Goal: Communication & Community: Answer question/provide support

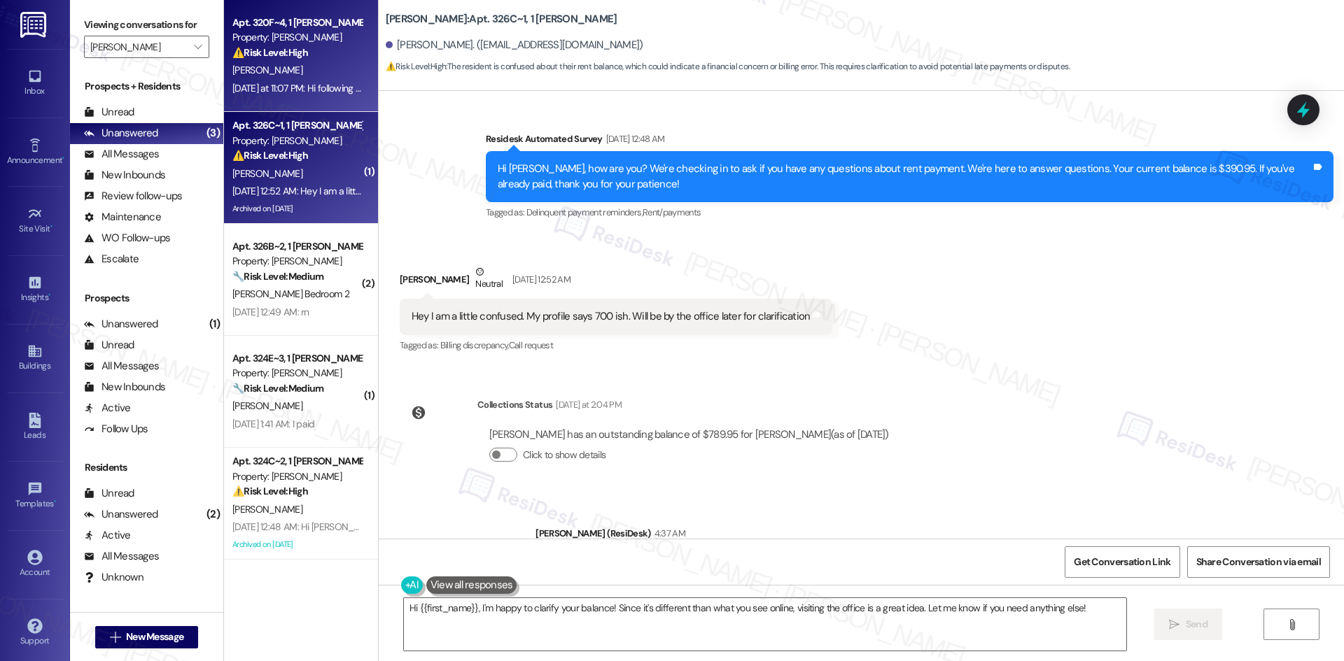
click at [311, 71] on div "[PERSON_NAME]" at bounding box center [297, 70] width 132 height 17
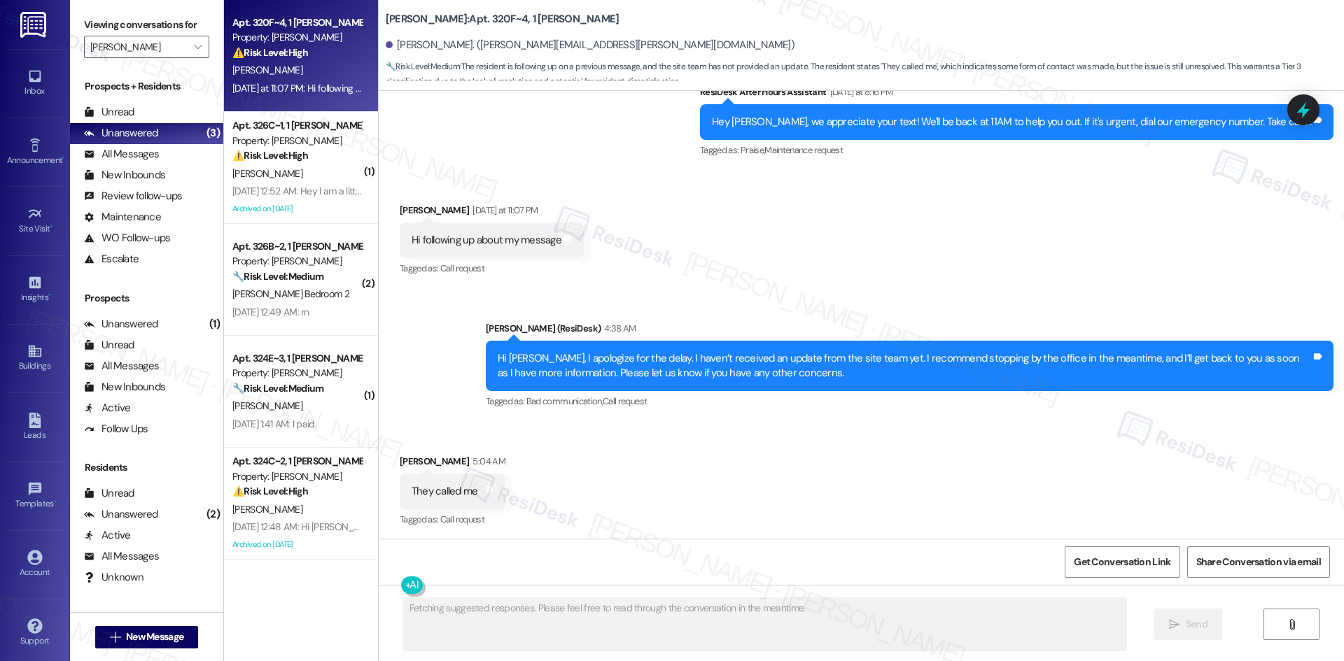
scroll to position [1587, 0]
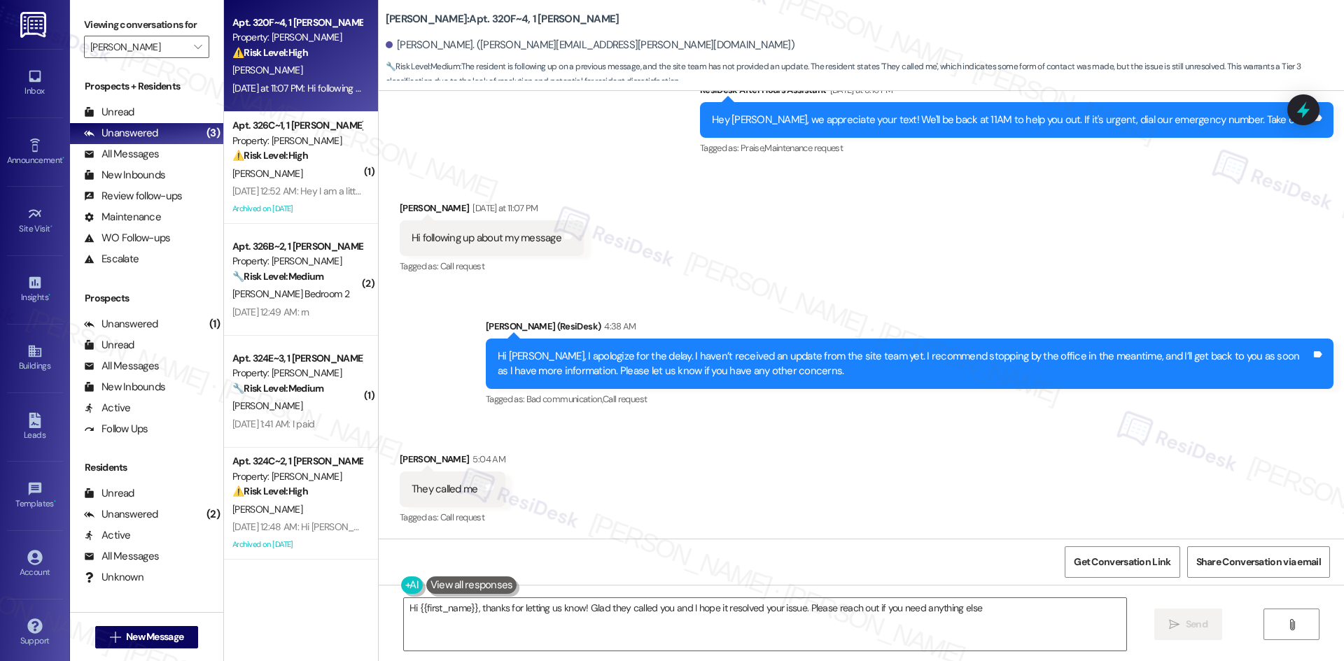
type textarea "Hi {{first_name}}, thanks for letting us know! Glad they called you and I hope …"
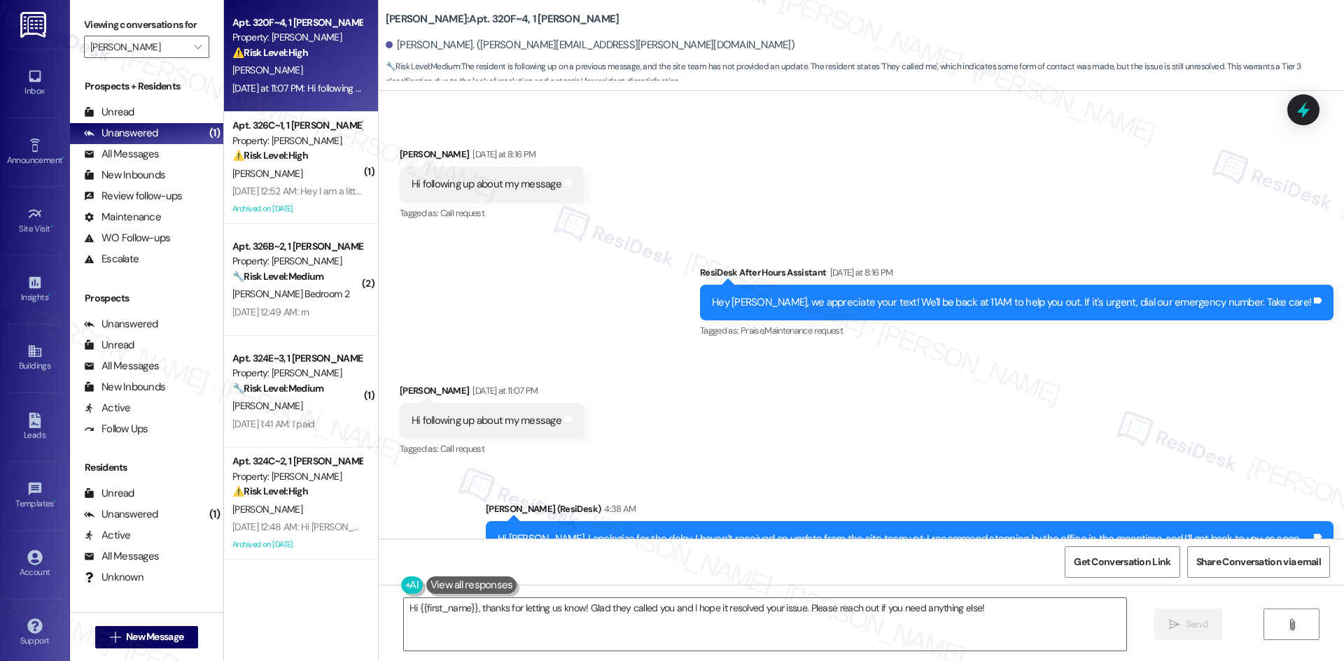
scroll to position [1588, 0]
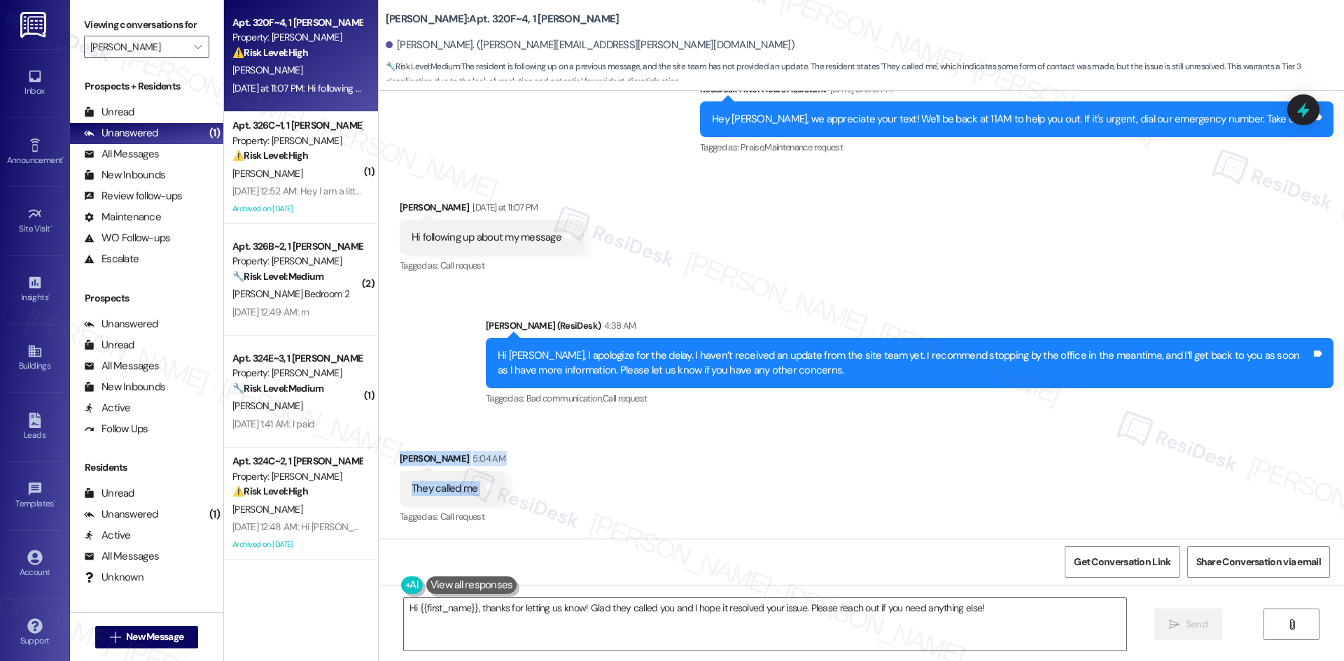
drag, startPoint x: 388, startPoint y: 456, endPoint x: 505, endPoint y: 492, distance: 122.9
click at [505, 492] on div "Received via SMS [PERSON_NAME] 5:04 AM They called me Tags and notes Tagged as:…" at bounding box center [861, 479] width 965 height 118
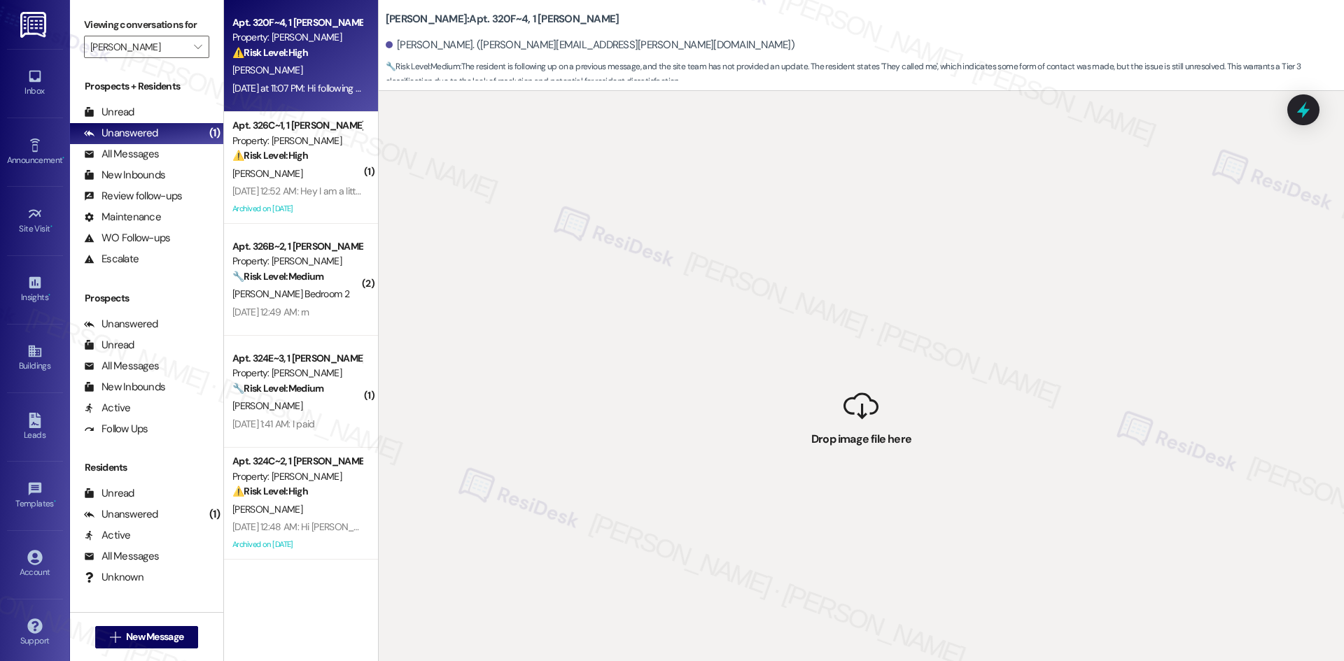
click at [281, 65] on div "[PERSON_NAME]" at bounding box center [297, 70] width 132 height 17
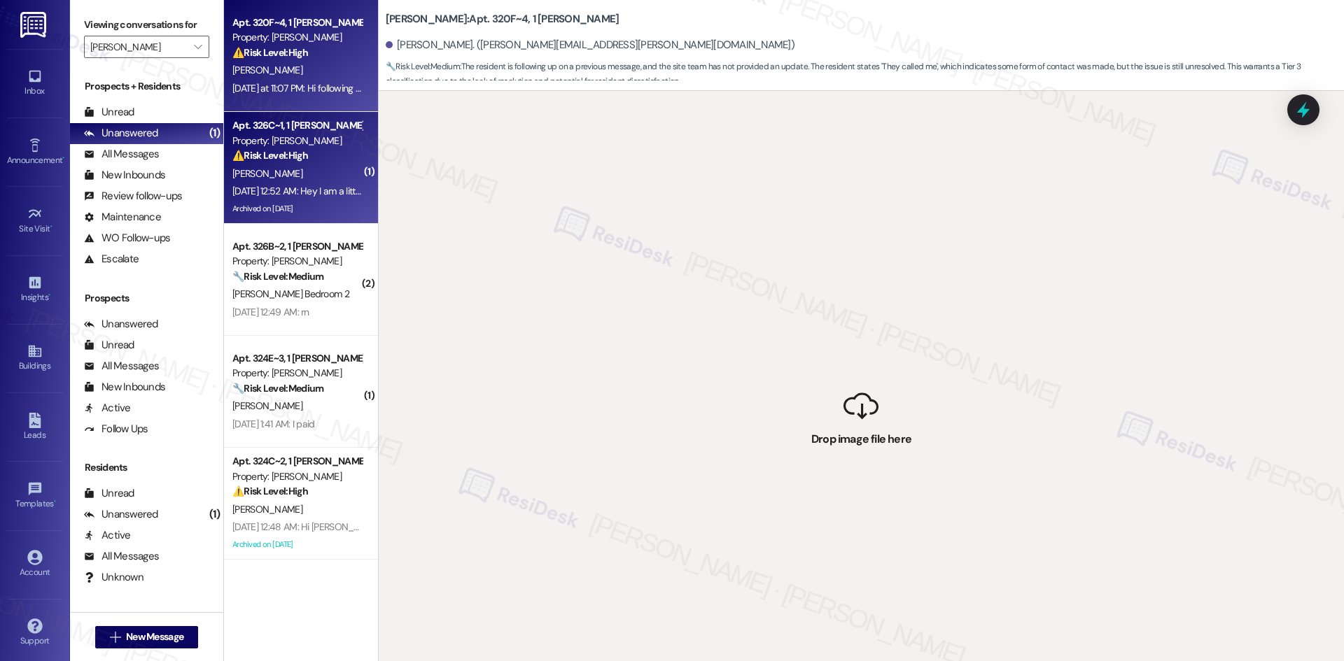
click at [298, 143] on div "Property: [PERSON_NAME]" at bounding box center [296, 141] width 129 height 15
click at [296, 88] on div "[DATE] at 11:07 PM: Hi following up about my message [DATE] at 11:07 PM: Hi fol…" at bounding box center [340, 88] width 216 height 13
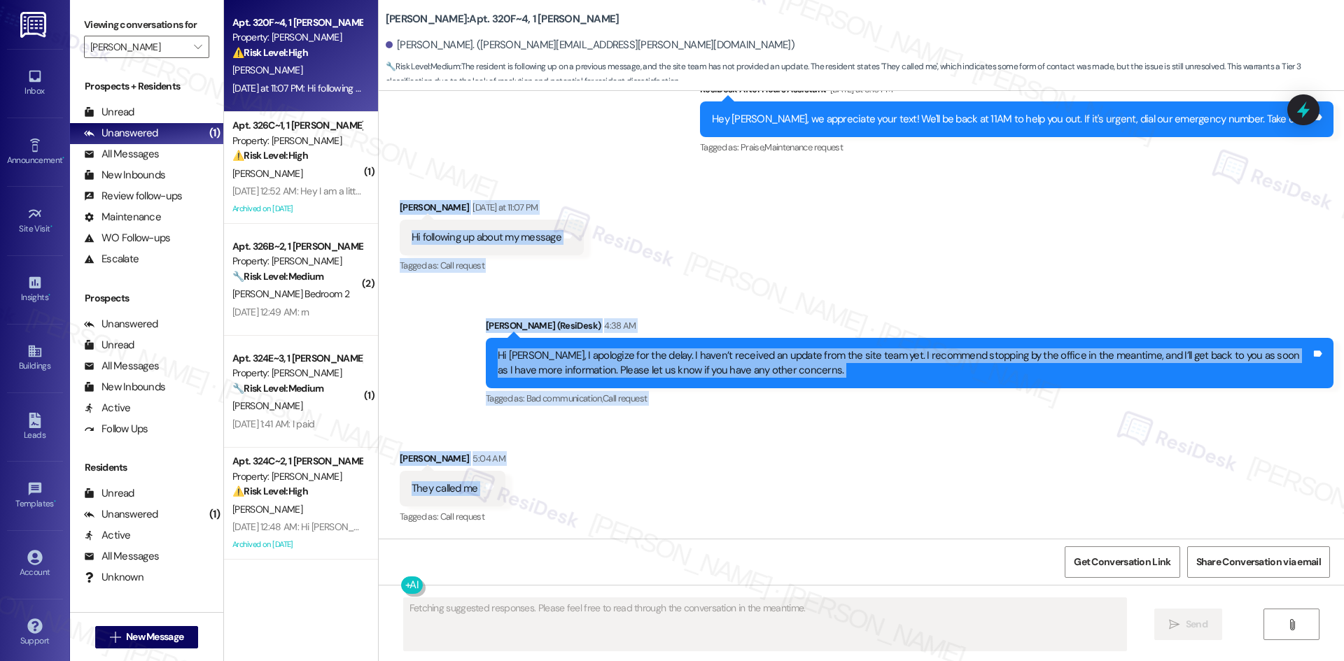
drag, startPoint x: 382, startPoint y: 188, endPoint x: 566, endPoint y: 491, distance: 353.9
click at [566, 491] on div "Lease started [DATE] 8:00 AM Survey, sent via SMS Residesk Automated Survey [DA…" at bounding box center [861, 315] width 965 height 448
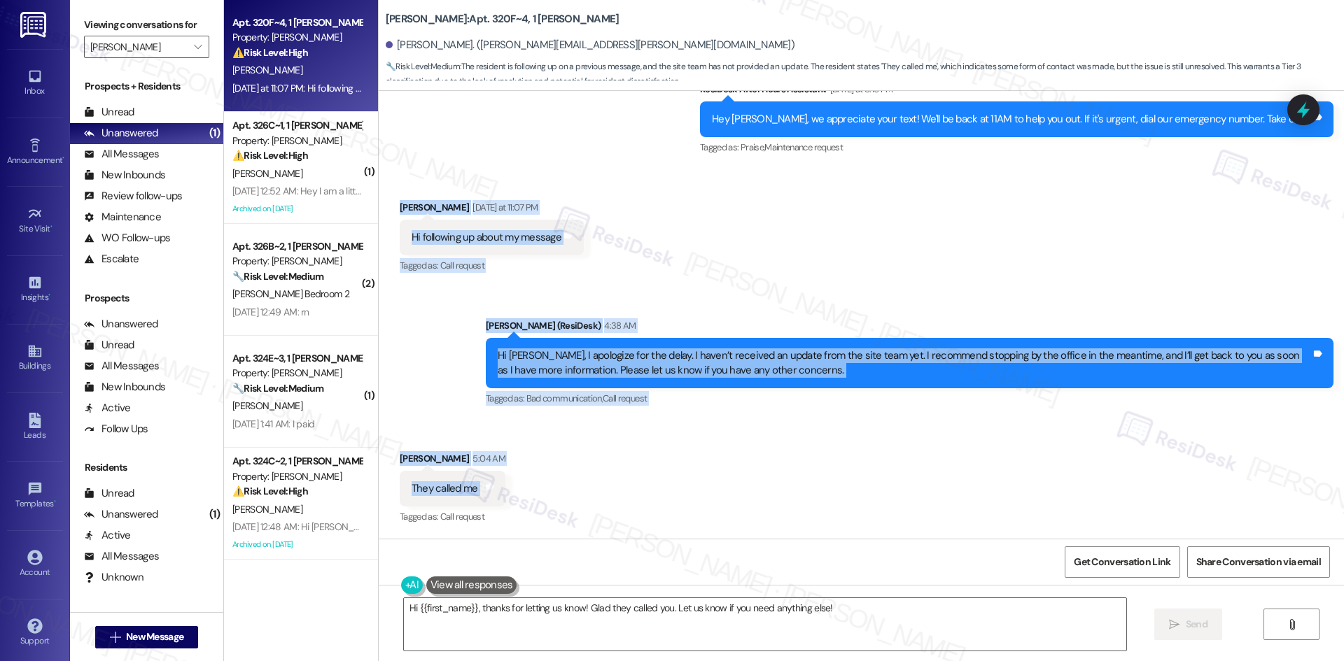
copy div "[PERSON_NAME] [DATE] at 11:07 PM Hi following up about my message Tags and note…"
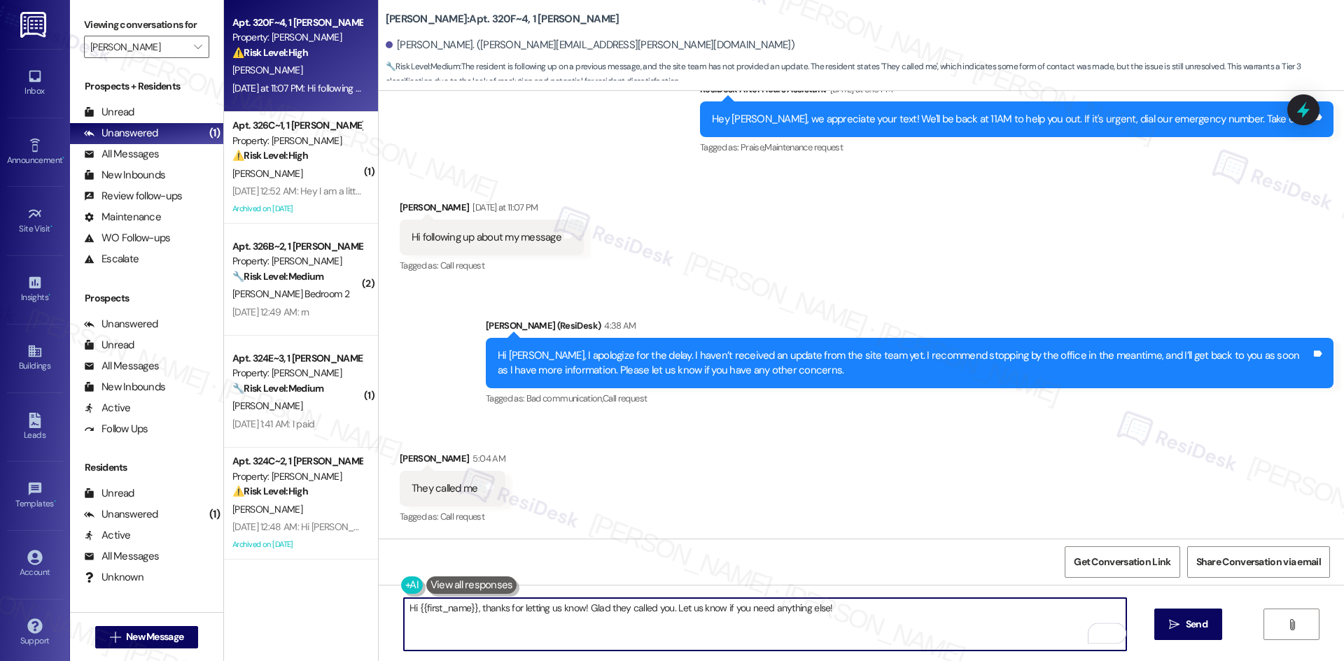
click at [542, 607] on textarea "Hi {{first_name}}, thanks for letting us know! Glad they called you. Let us kno…" at bounding box center [765, 624] width 722 height 52
click at [505, 612] on textarea "Hi {{first_name}}, thanks for letting us know! Glad they called you. Let us kno…" at bounding box center [765, 624] width 722 height 52
drag, startPoint x: 514, startPoint y: 607, endPoint x: 572, endPoint y: 607, distance: 58.8
click at [572, 607] on textarea "Hi {{first_name}}, thanks for letting us know! Glad they called you. Let us kno…" at bounding box center [765, 624] width 722 height 52
type textarea "Thanks for the update! Glad they called you. Let us know if you need anything e…"
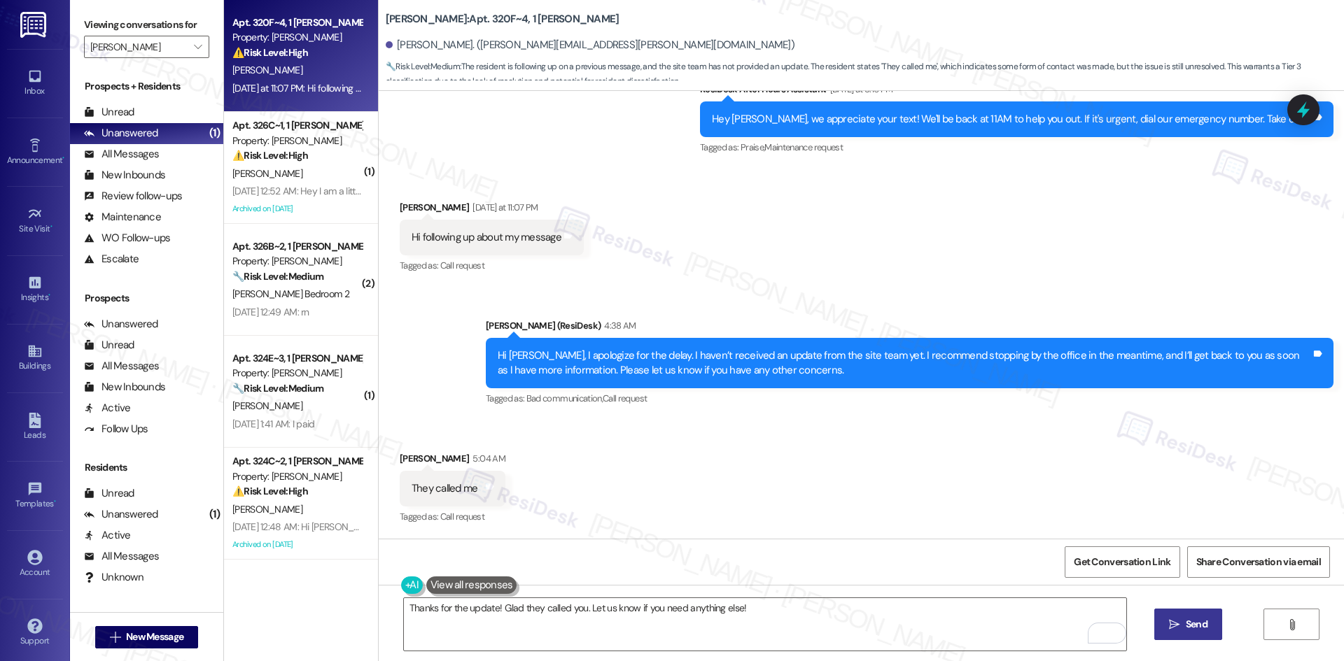
click at [1192, 621] on span "Send" at bounding box center [1196, 624] width 22 height 15
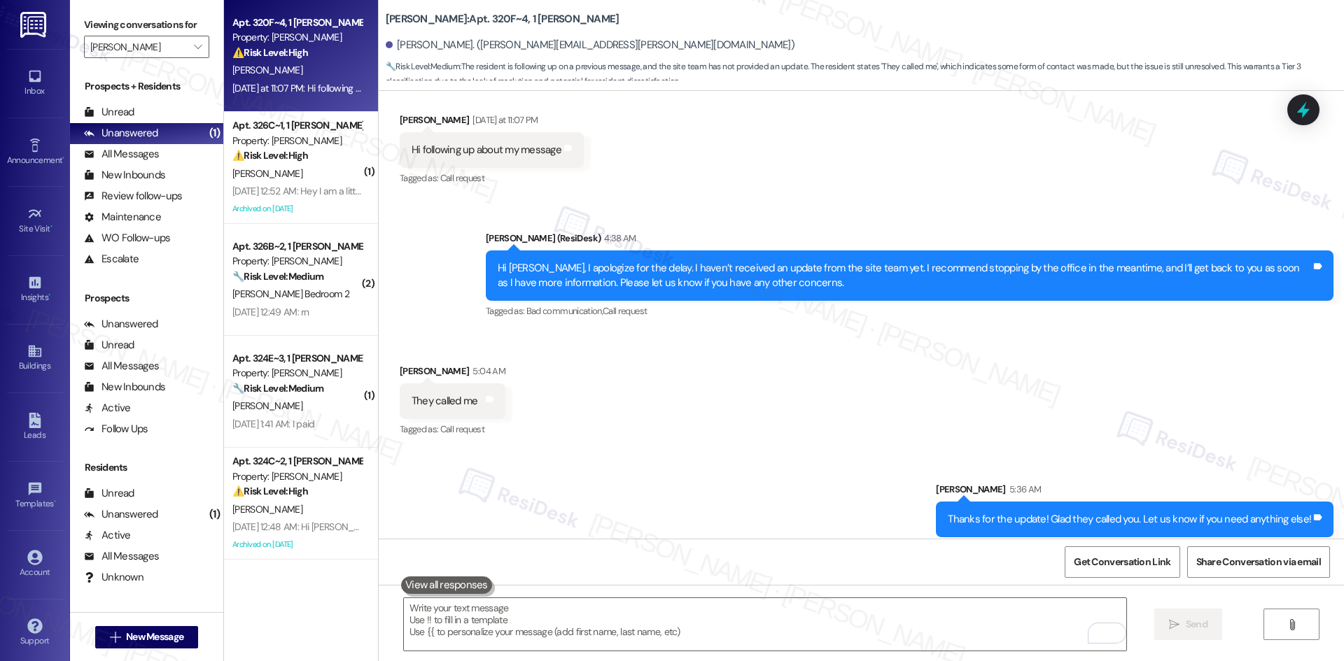
scroll to position [1685, 0]
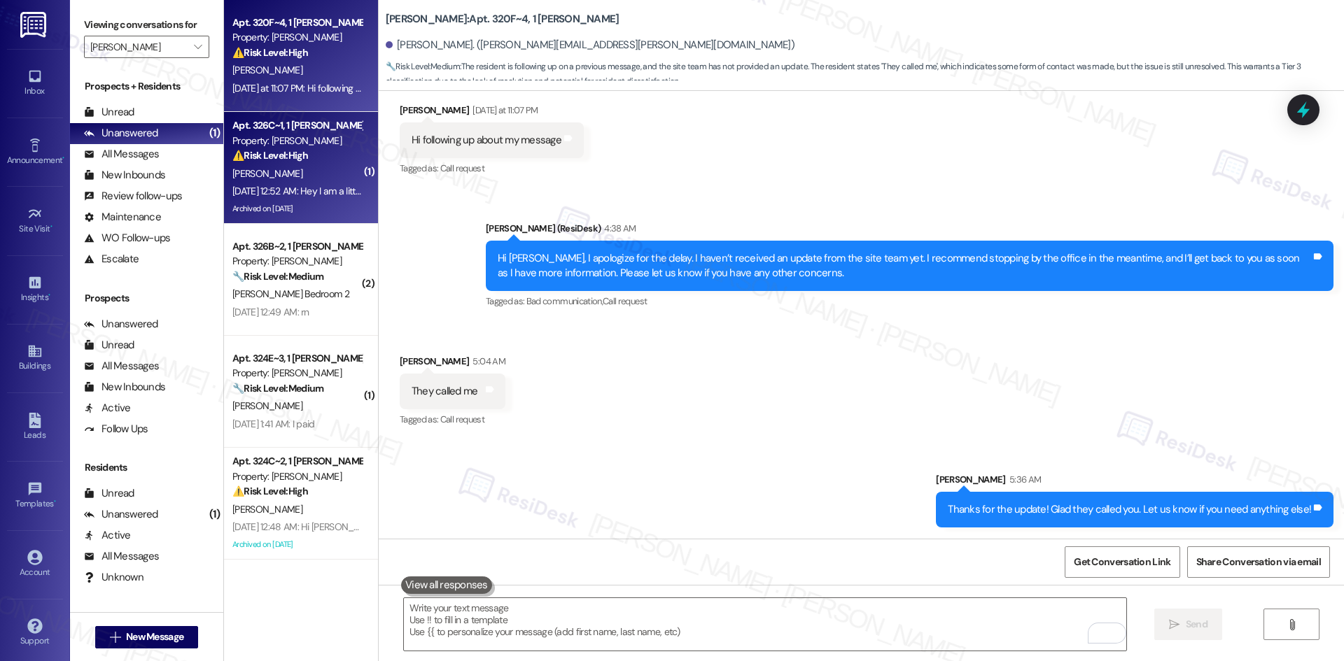
click at [241, 169] on span "[PERSON_NAME]" at bounding box center [267, 173] width 70 height 13
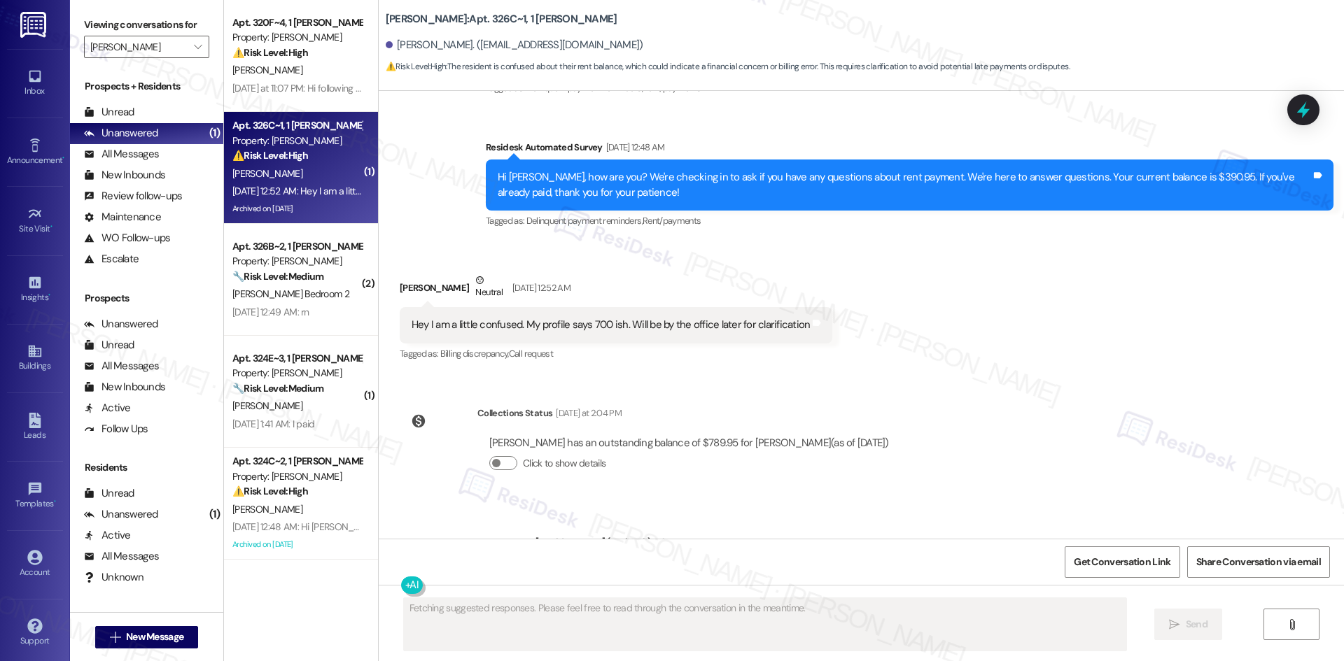
scroll to position [12685, 0]
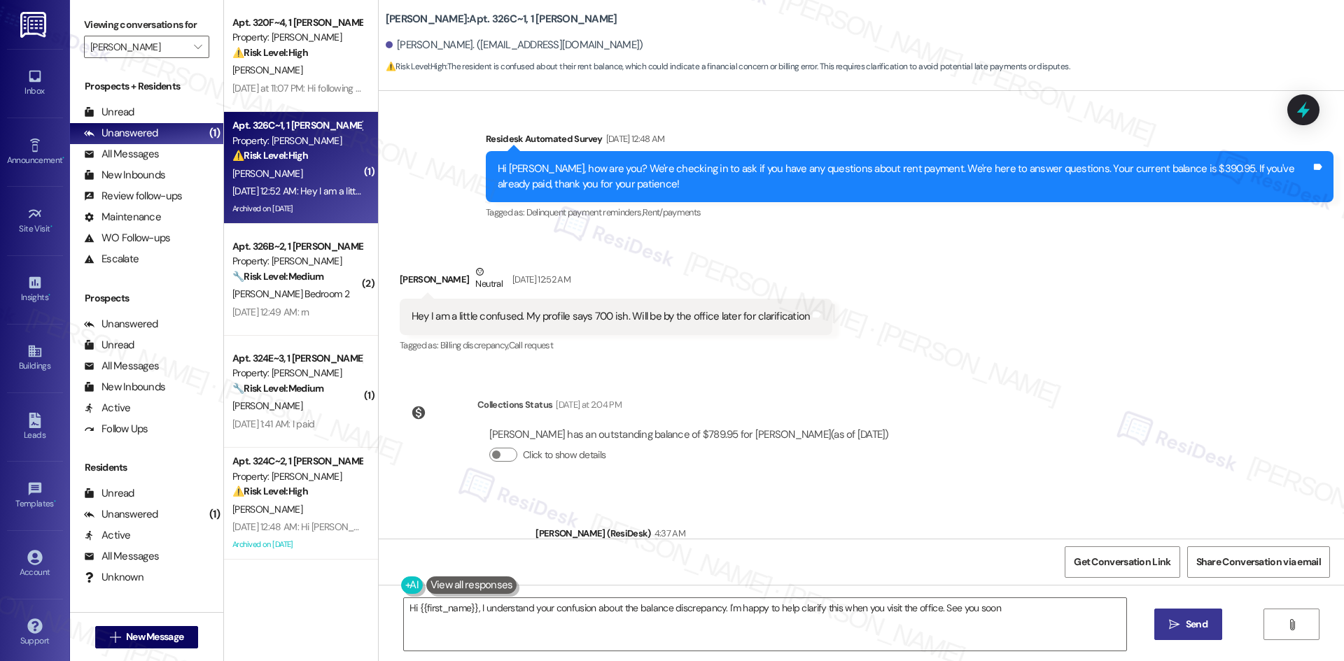
type textarea "Hi {{first_name}}, I understand your confusion about the balance discrepancy. I…"
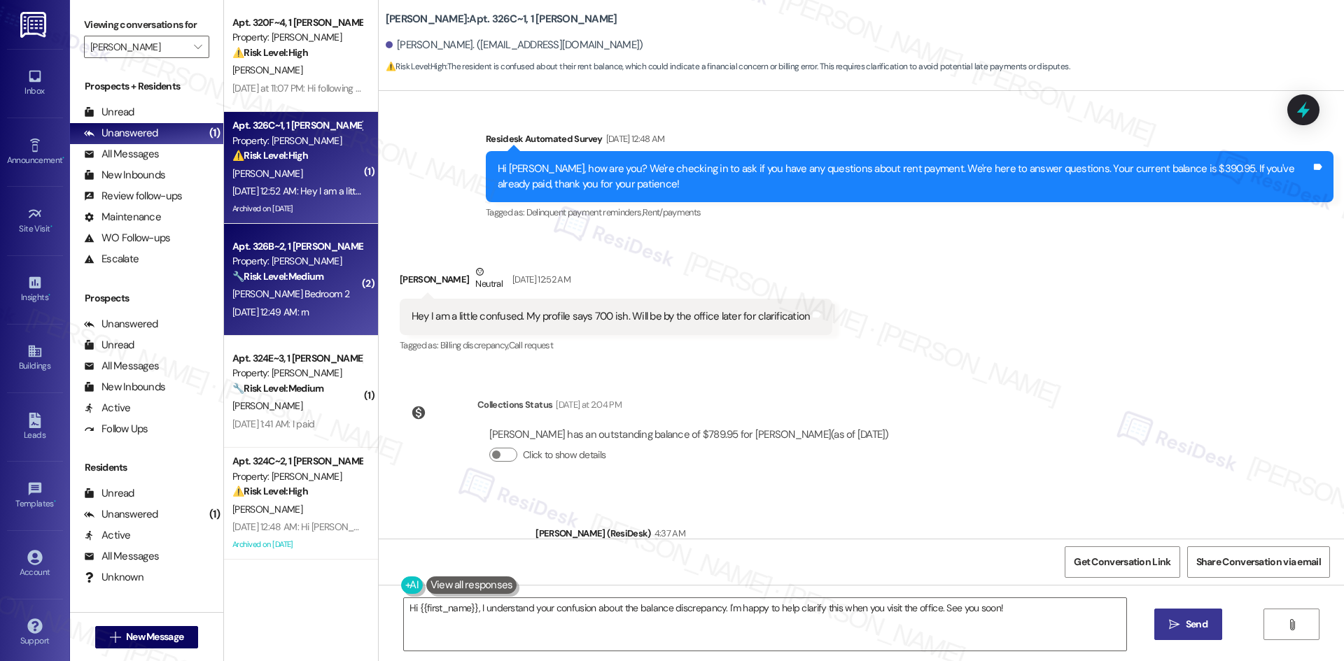
click at [307, 304] on div "[DATE] 12:49 AM: rn [DATE] 12:49 AM: rn" at bounding box center [297, 312] width 132 height 17
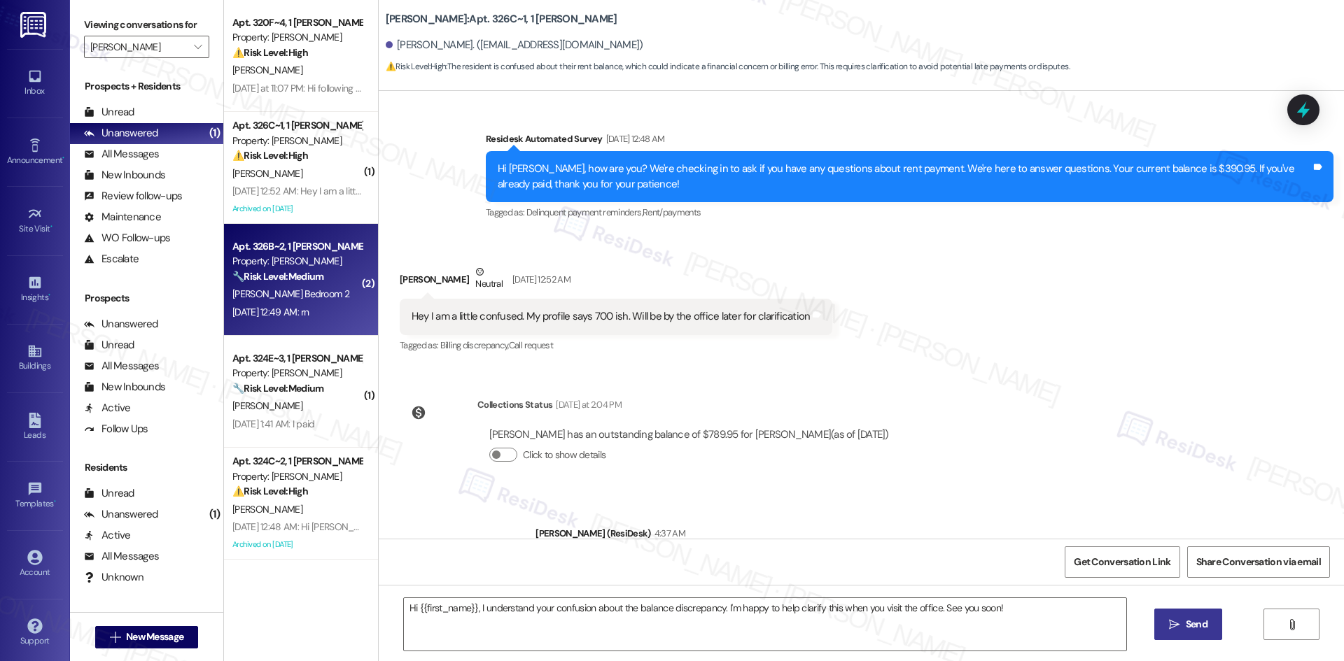
type textarea "Fetching suggested responses. Please feel free to read through the conversation…"
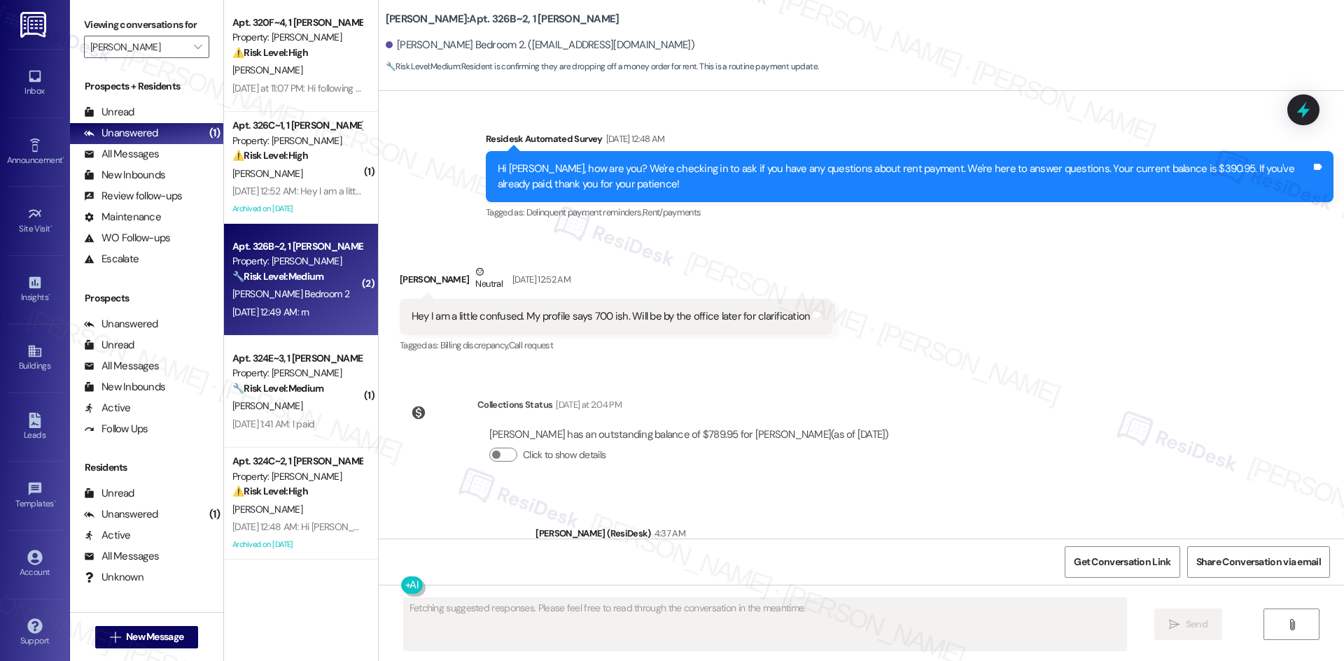
scroll to position [2392, 0]
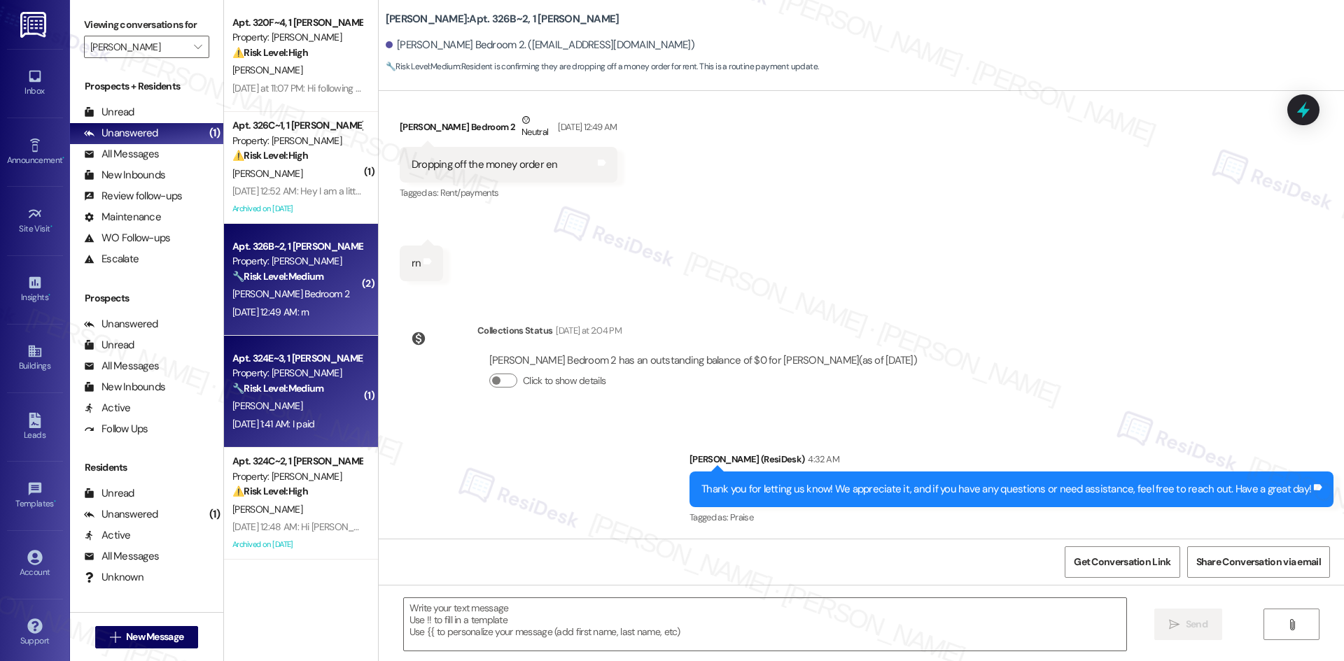
click at [315, 421] on div "Sep 06, 2025 at 1:41 AM: I paid Sep 06, 2025 at 1:41 AM: I paid" at bounding box center [273, 424] width 83 height 13
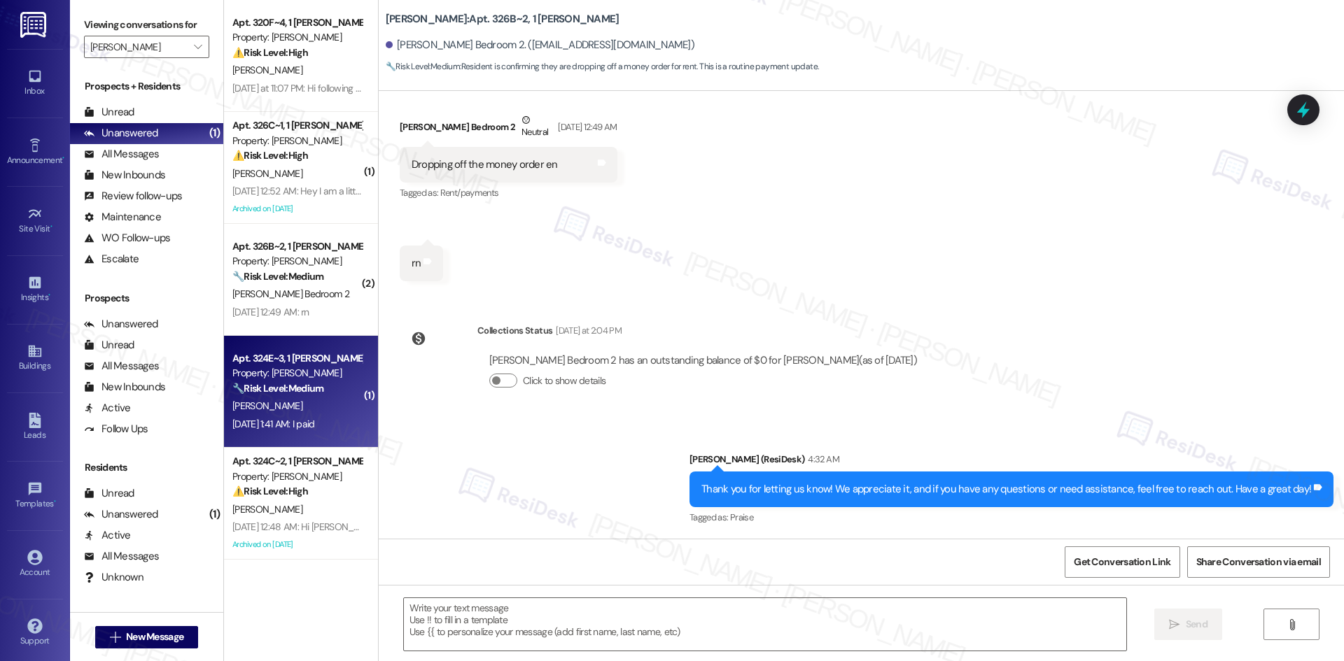
type textarea "Fetching suggested responses. Please feel free to read through the conversation…"
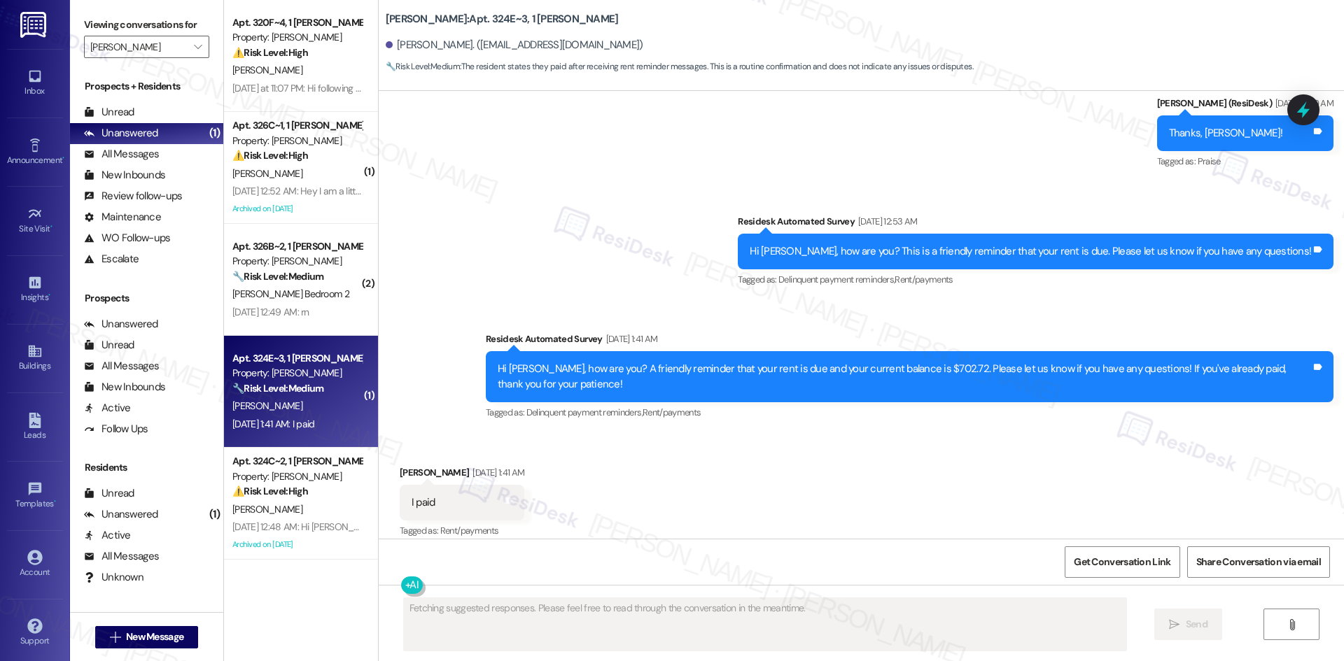
scroll to position [2043, 0]
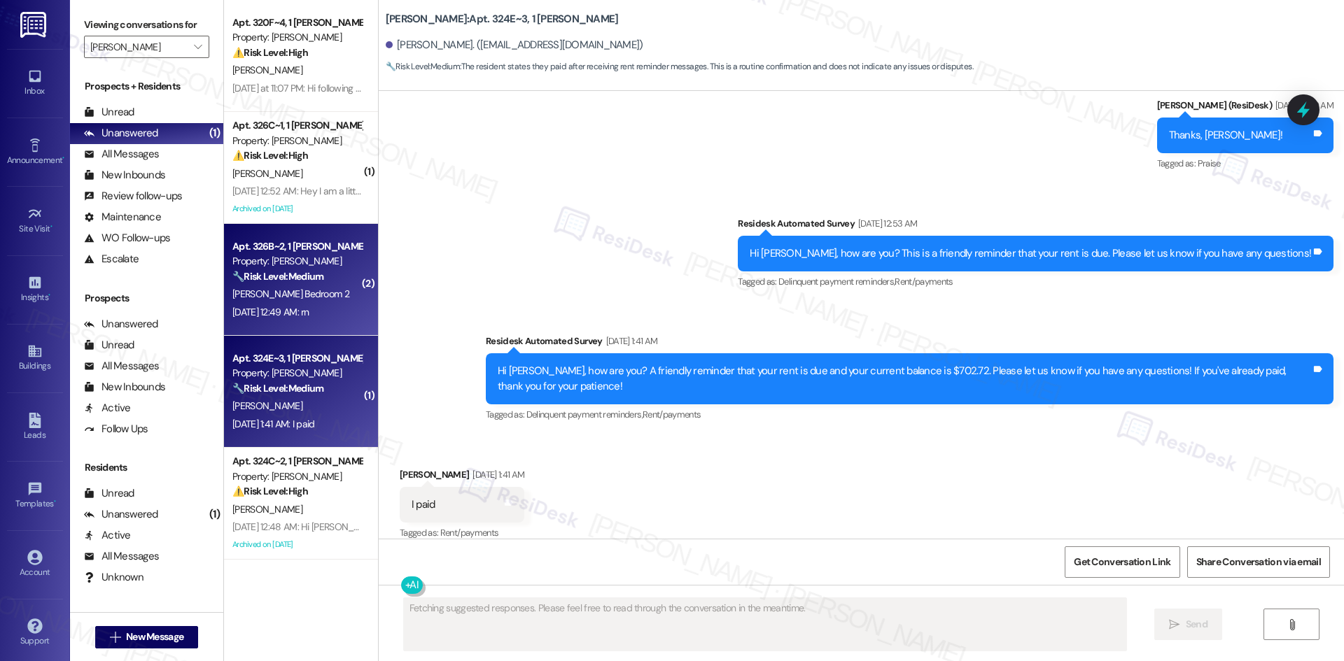
click at [341, 310] on div "Sep 09, 2025 at 12:49 AM: rn Sep 09, 2025 at 12:49 AM: rn" at bounding box center [297, 312] width 132 height 17
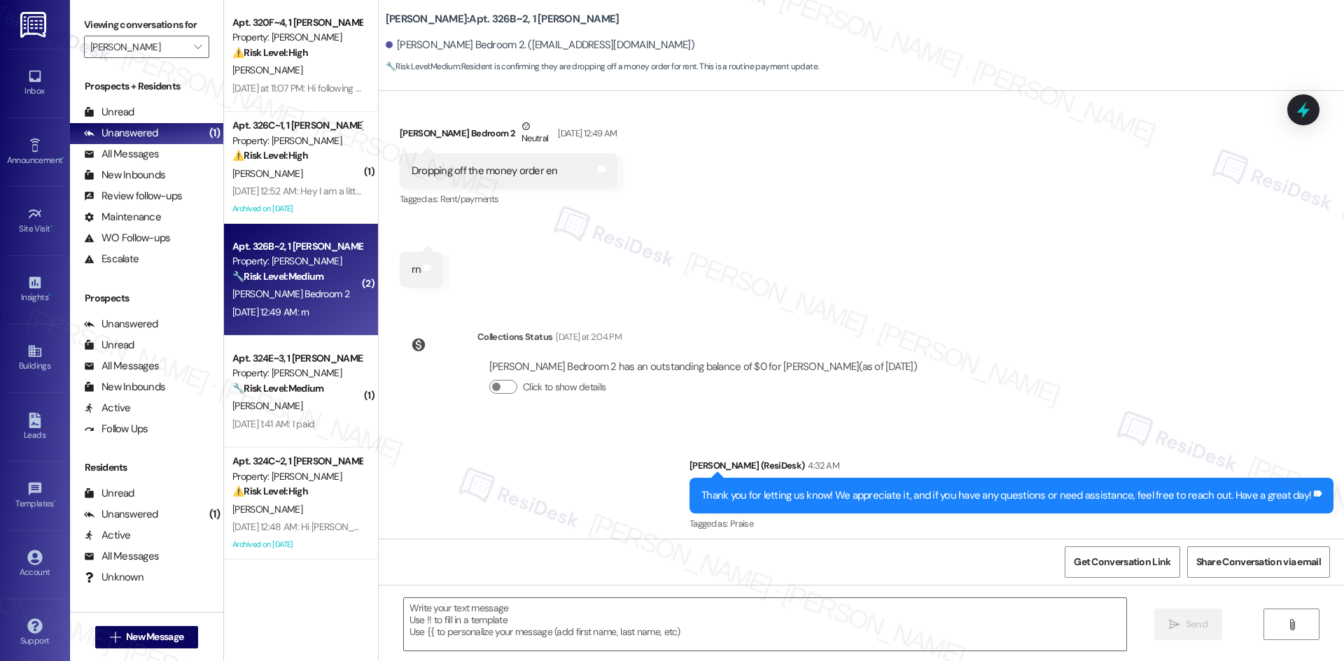
scroll to position [2392, 0]
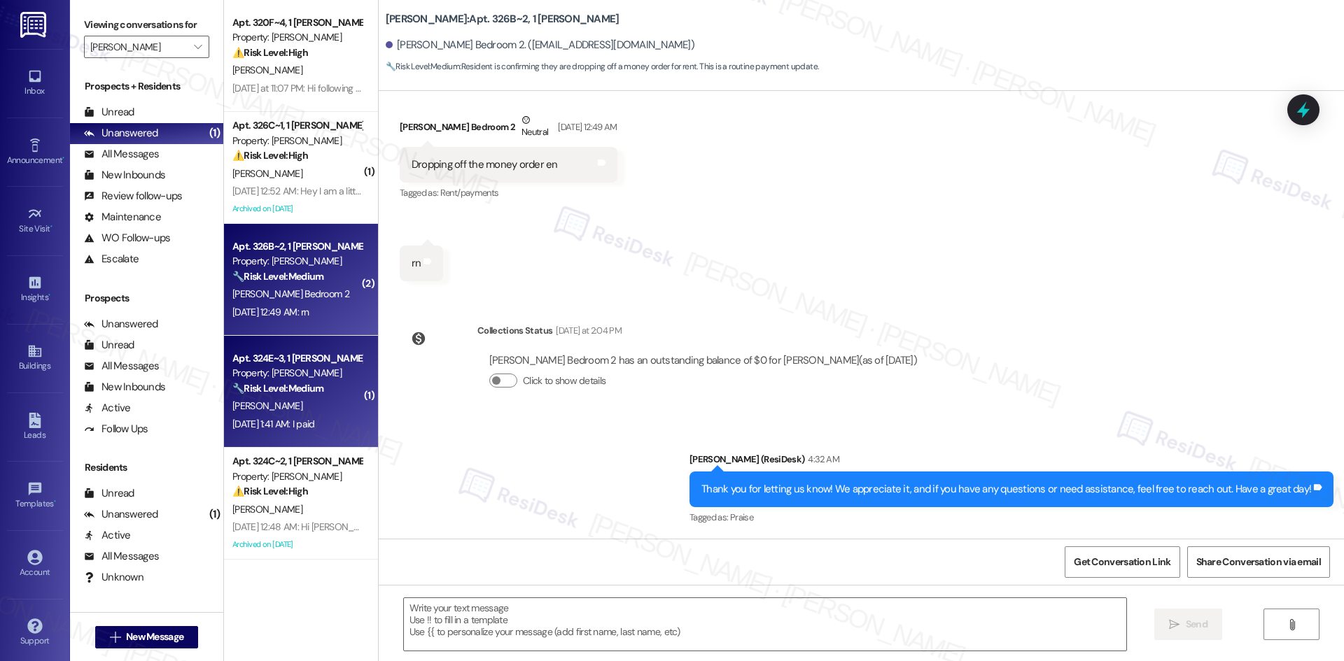
click at [239, 427] on div "Sep 06, 2025 at 1:41 AM: I paid Sep 06, 2025 at 1:41 AM: I paid" at bounding box center [273, 424] width 83 height 13
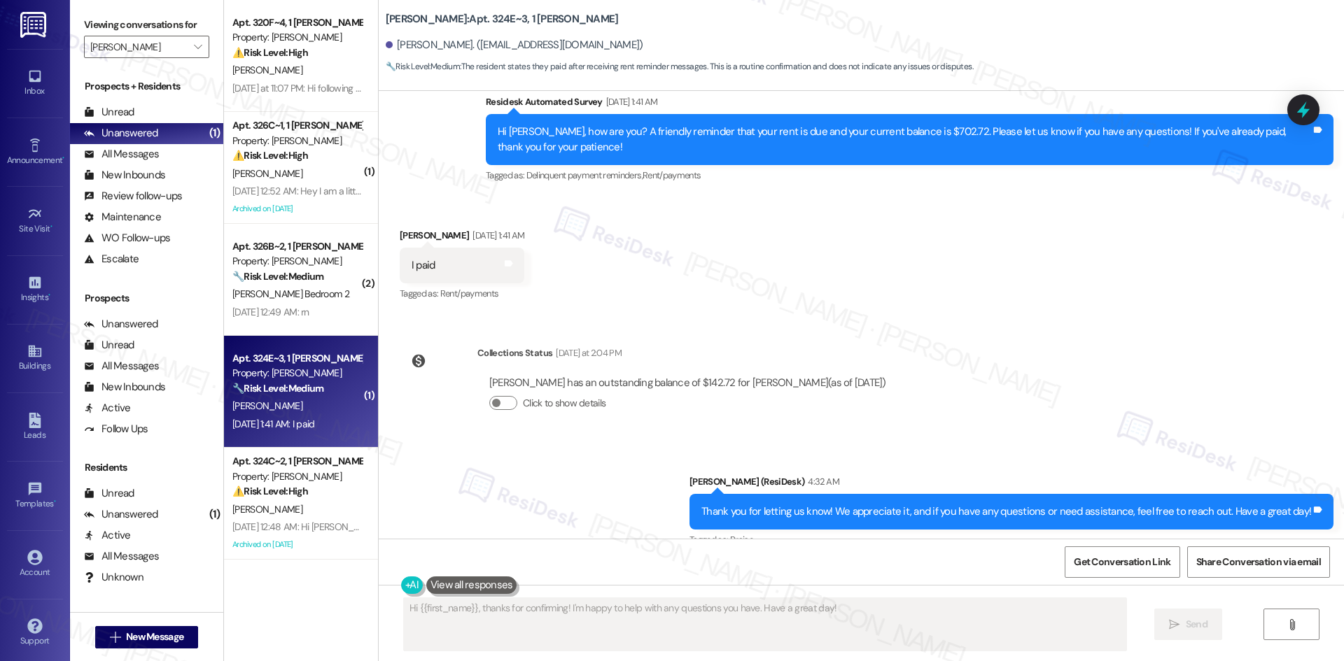
scroll to position [2290, 0]
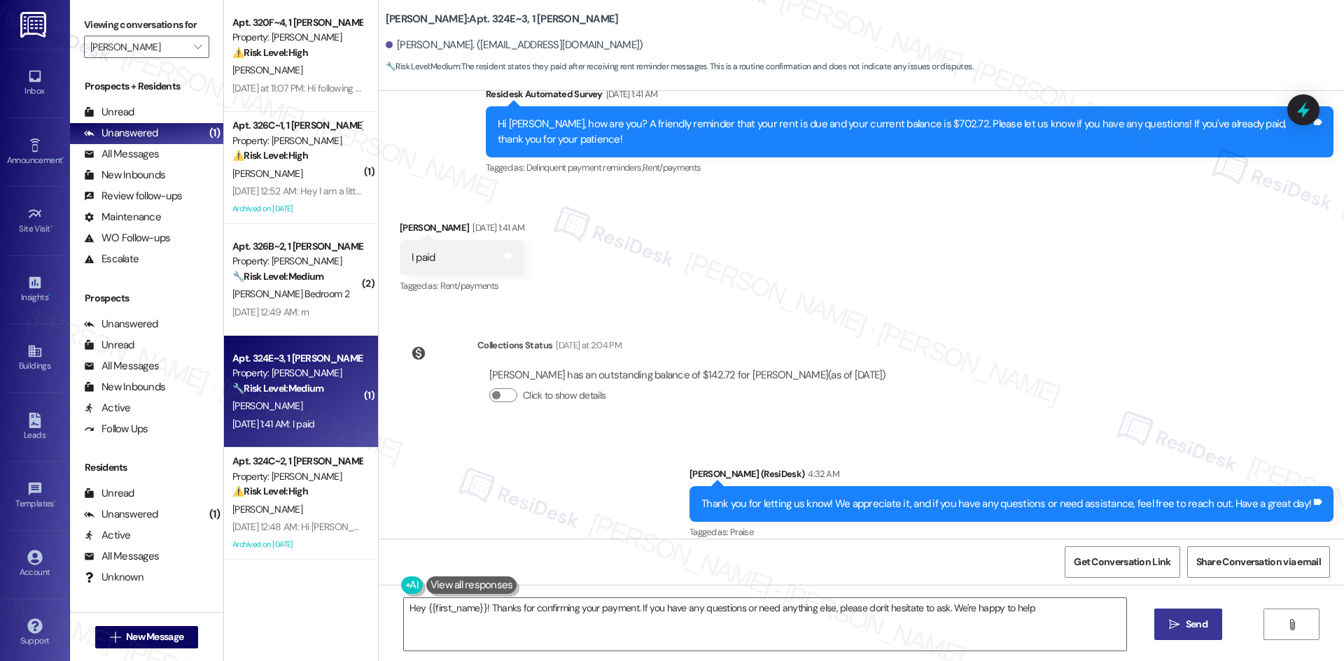
type textarea "Hey {{first_name}}! Thanks for confirming your payment. If you have any questio…"
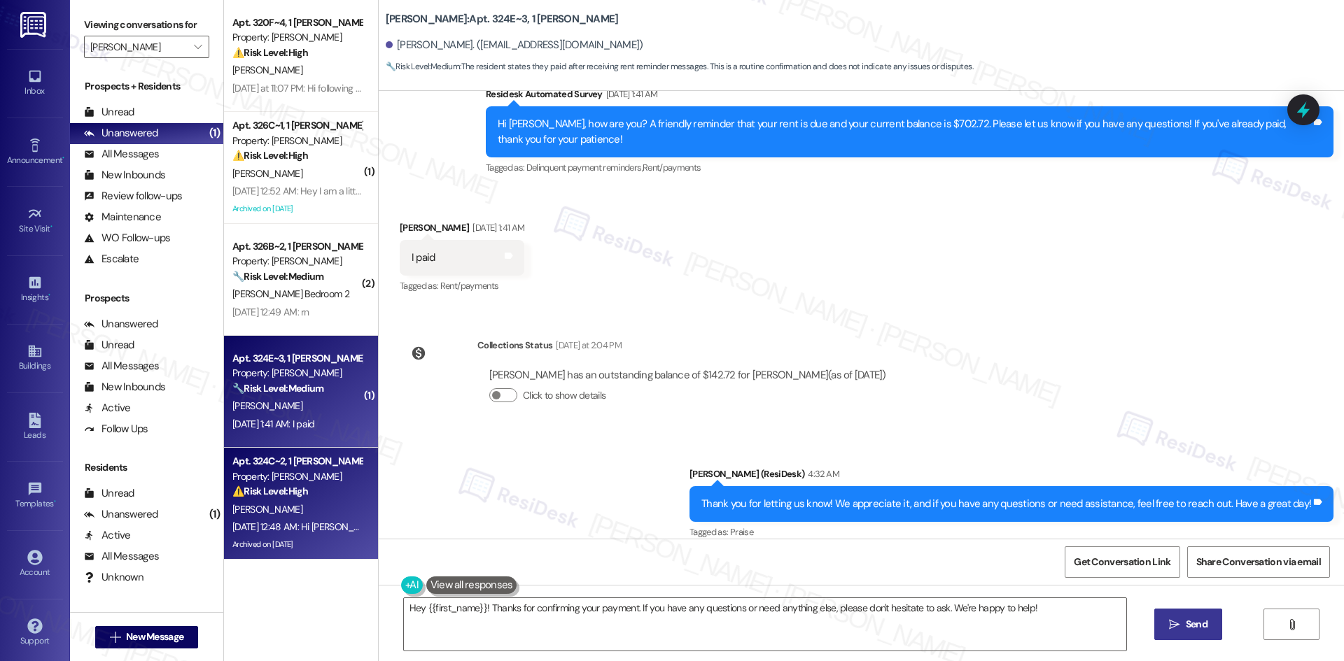
click at [288, 507] on div "E. Mato" at bounding box center [297, 509] width 132 height 17
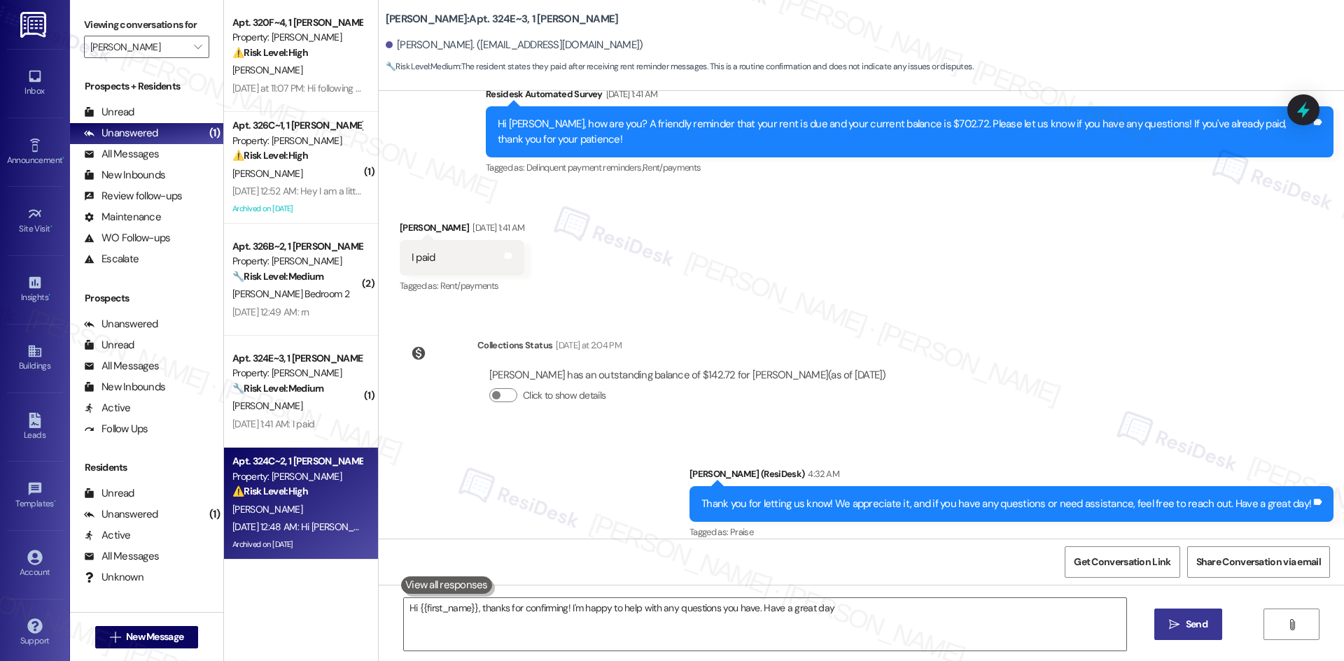
type textarea "Hi {{first_name}}, thanks for confirming! I'm happy to help with any questions …"
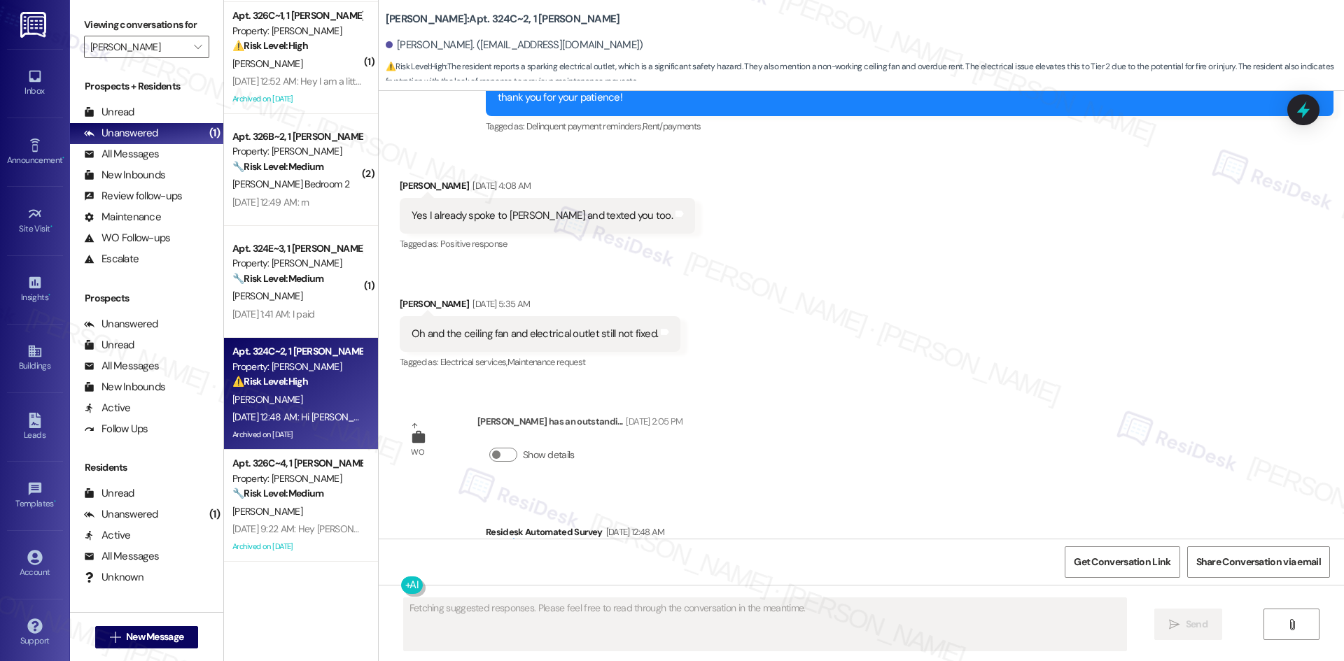
scroll to position [15083, 0]
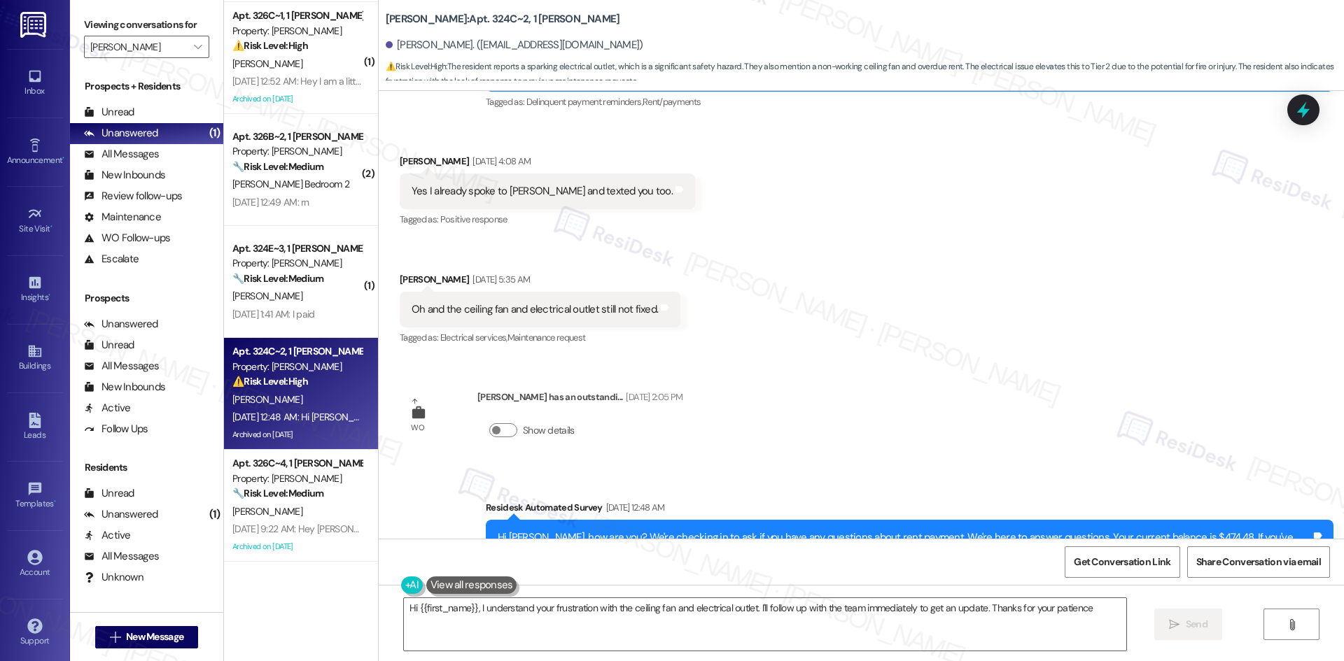
type textarea "Hi {{first_name}}, I understand your frustration with the ceiling fan and elect…"
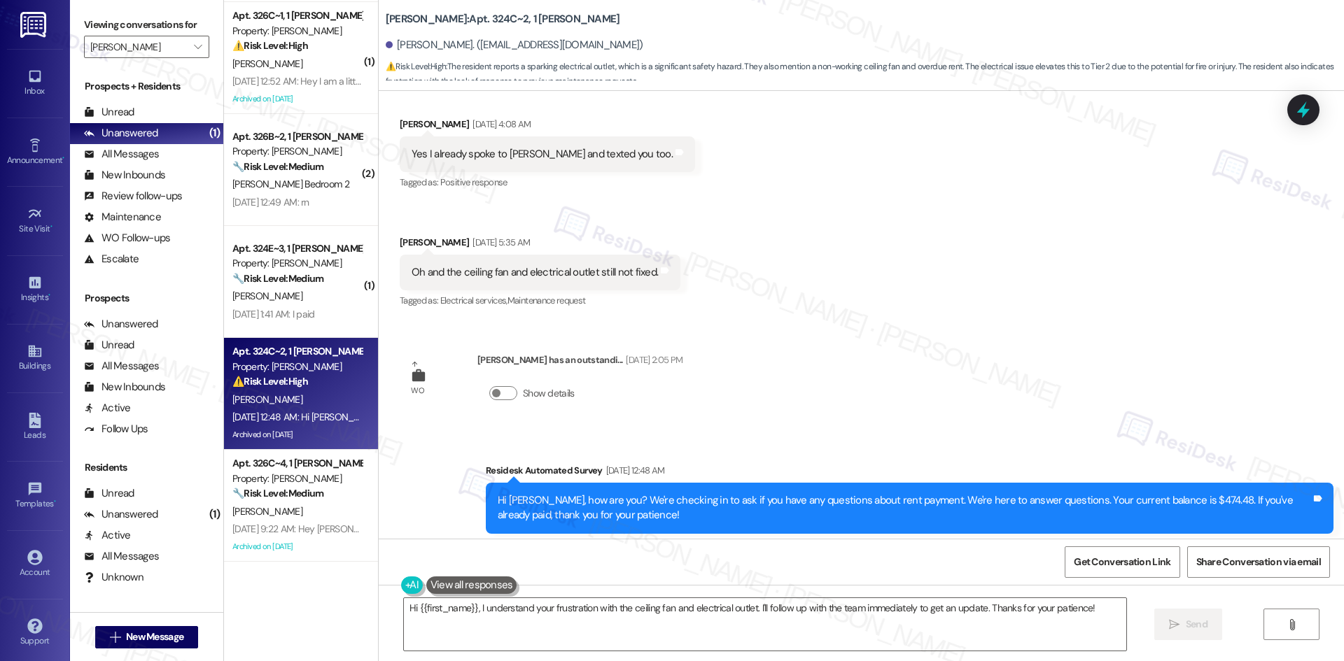
scroll to position [15235, 0]
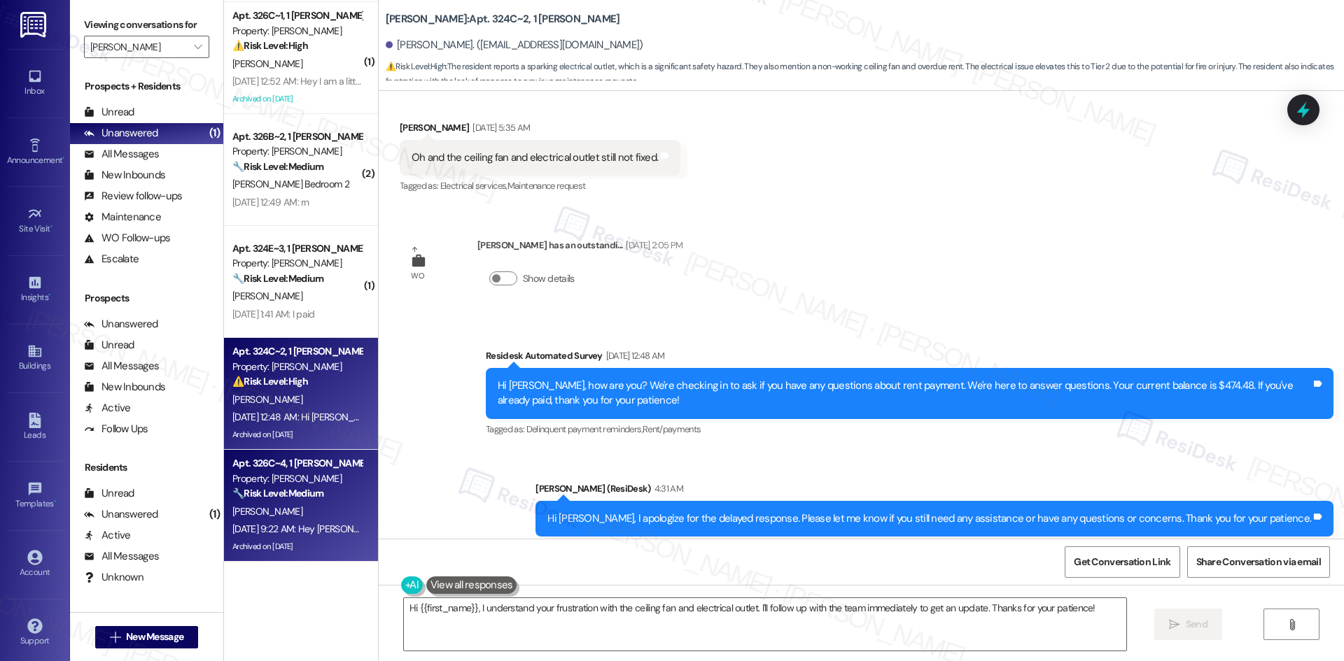
click at [336, 504] on div "A. Gonzalez" at bounding box center [297, 511] width 132 height 17
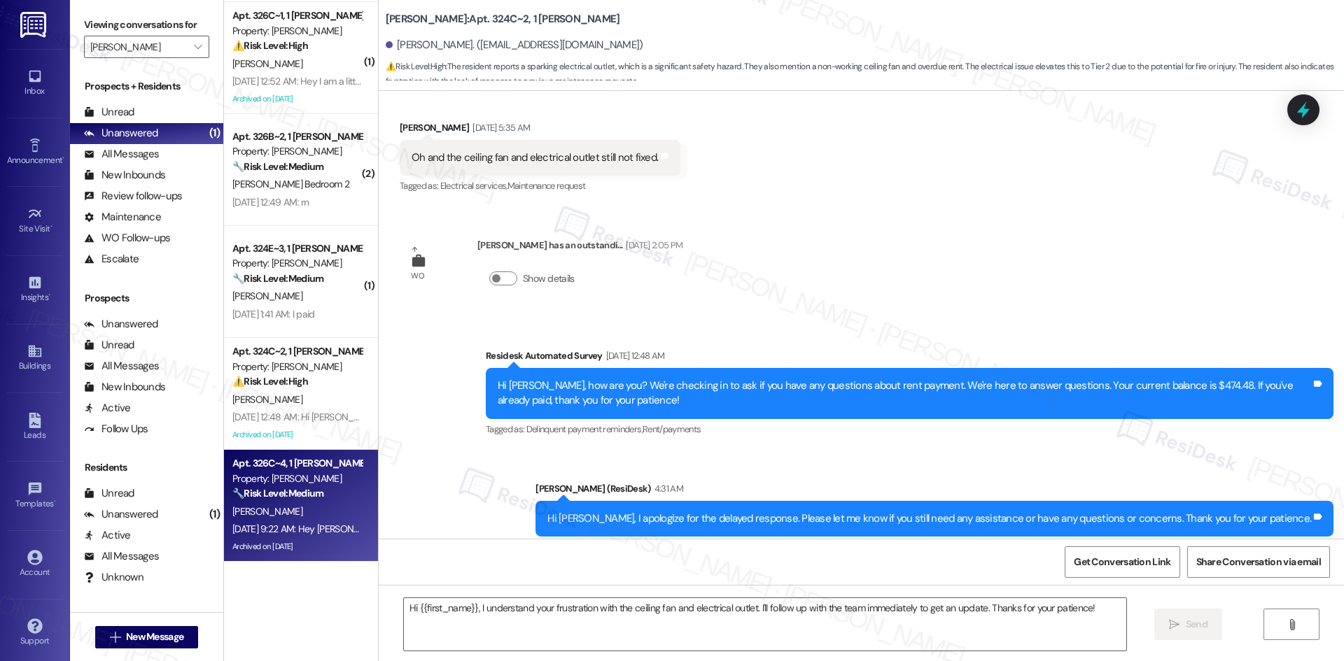
type textarea "Fetching suggested responses. Please feel free to read through the conversation…"
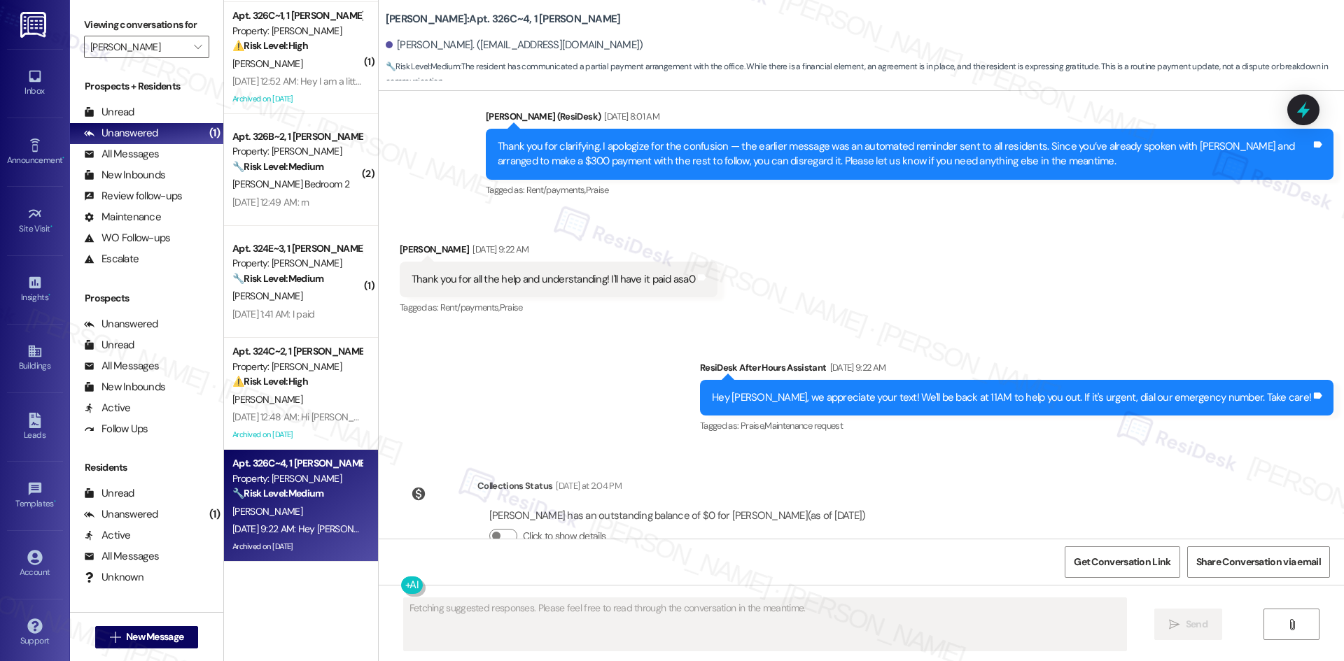
scroll to position [18914, 0]
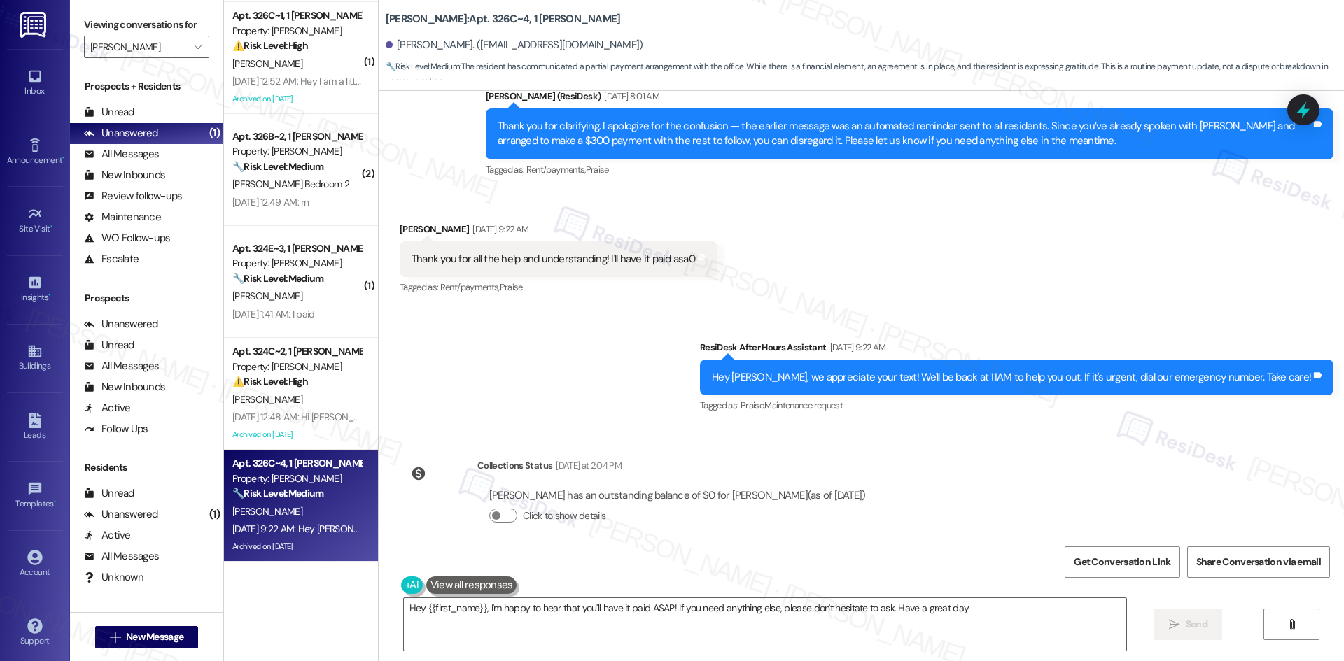
type textarea "Hey {{first_name}}, I'm happy to hear that you'll have it paid ASAP! If you nee…"
click at [194, 47] on icon "" at bounding box center [198, 46] width 8 height 11
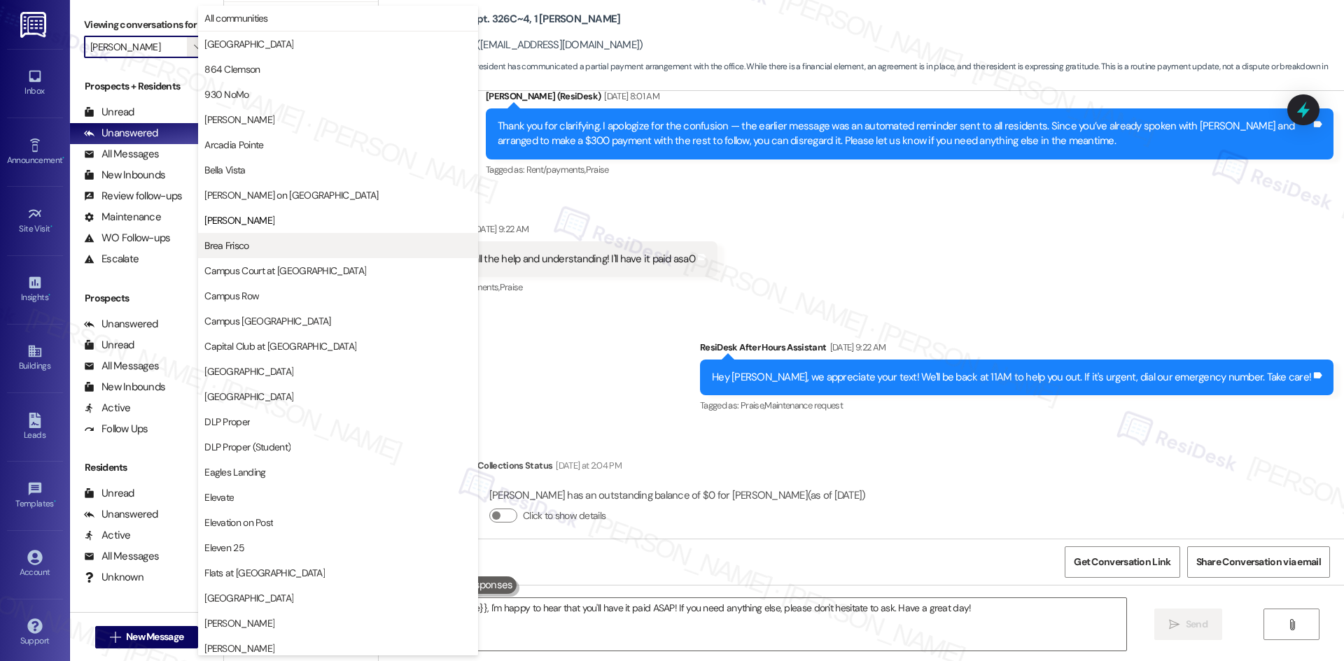
click at [306, 245] on span "Brea Frisco" at bounding box center [337, 246] width 267 height 14
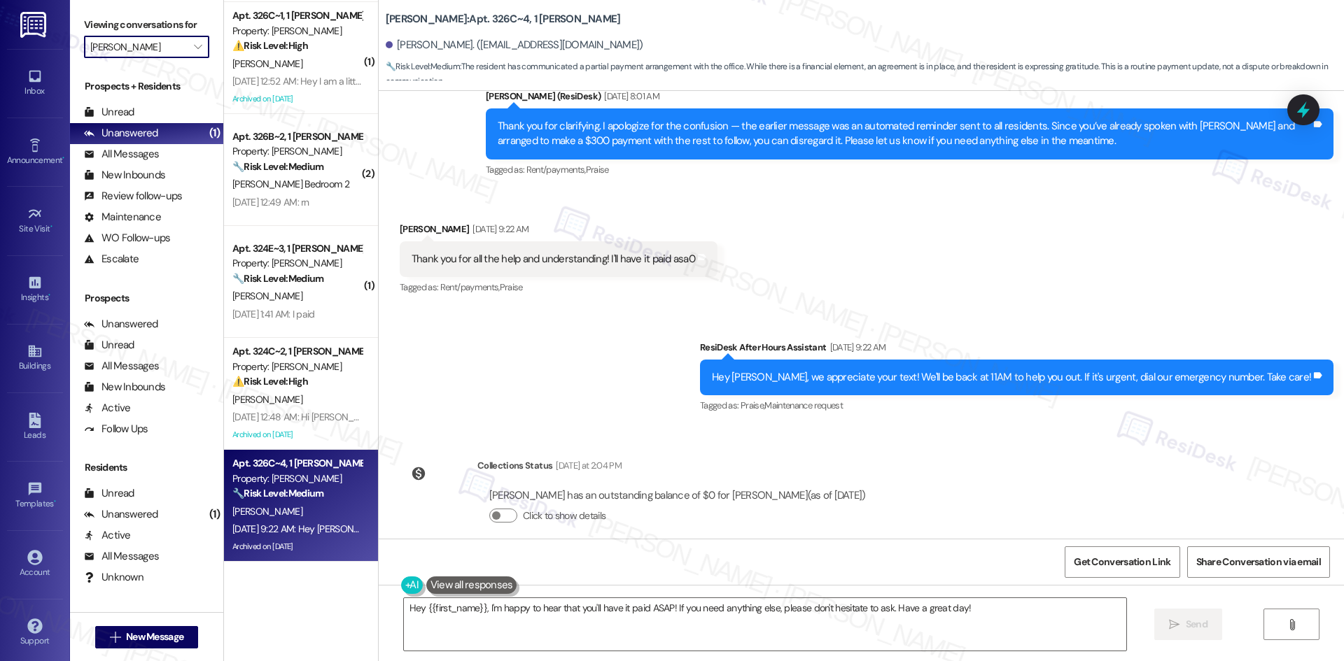
type input "Brea Frisco"
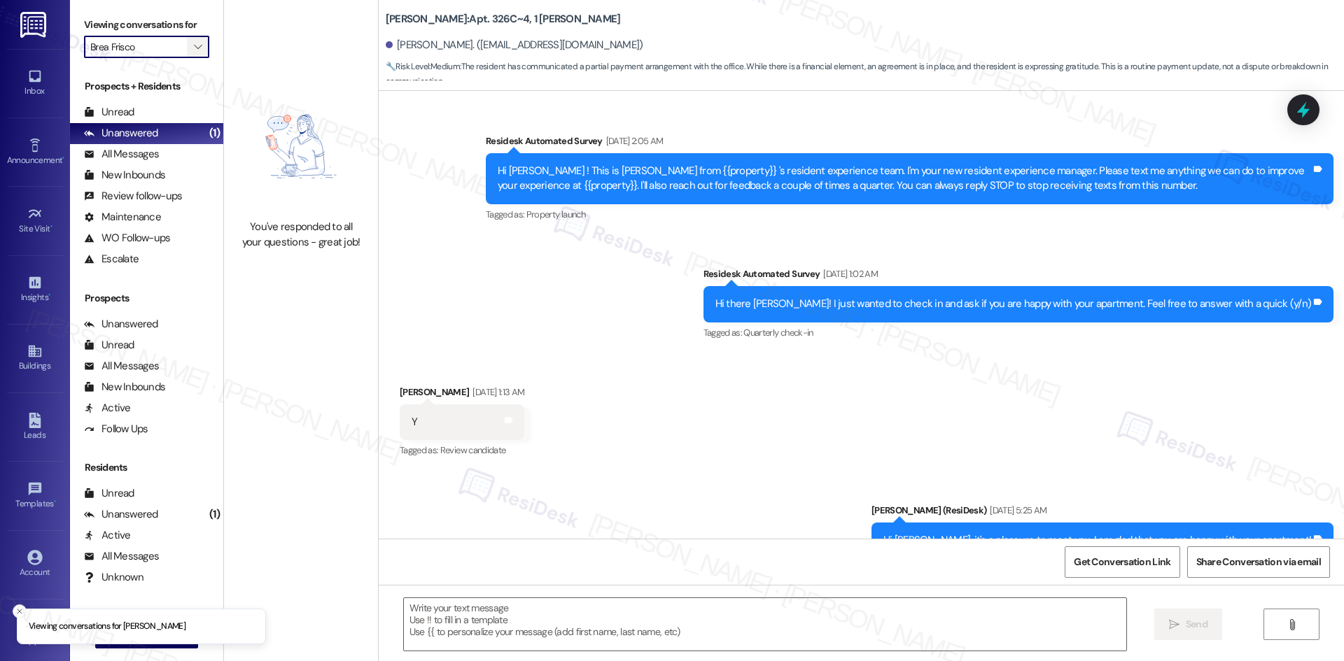
click at [191, 50] on span "" at bounding box center [197, 47] width 13 height 22
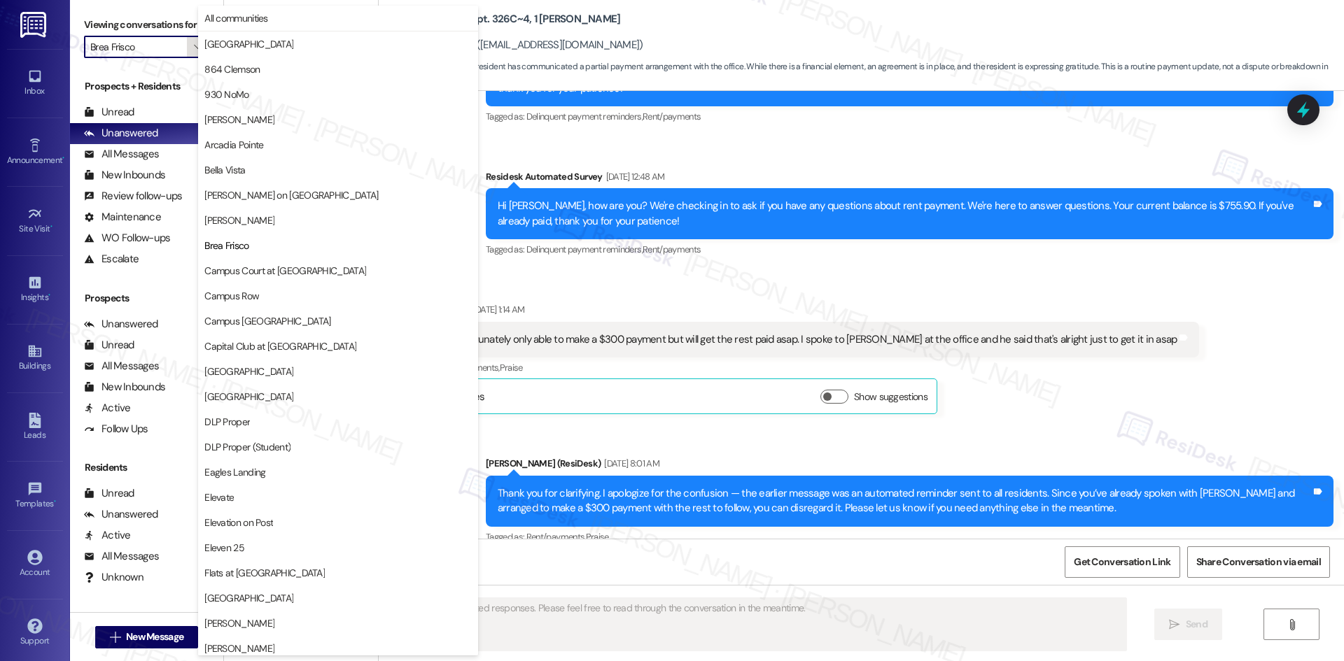
scroll to position [18549, 0]
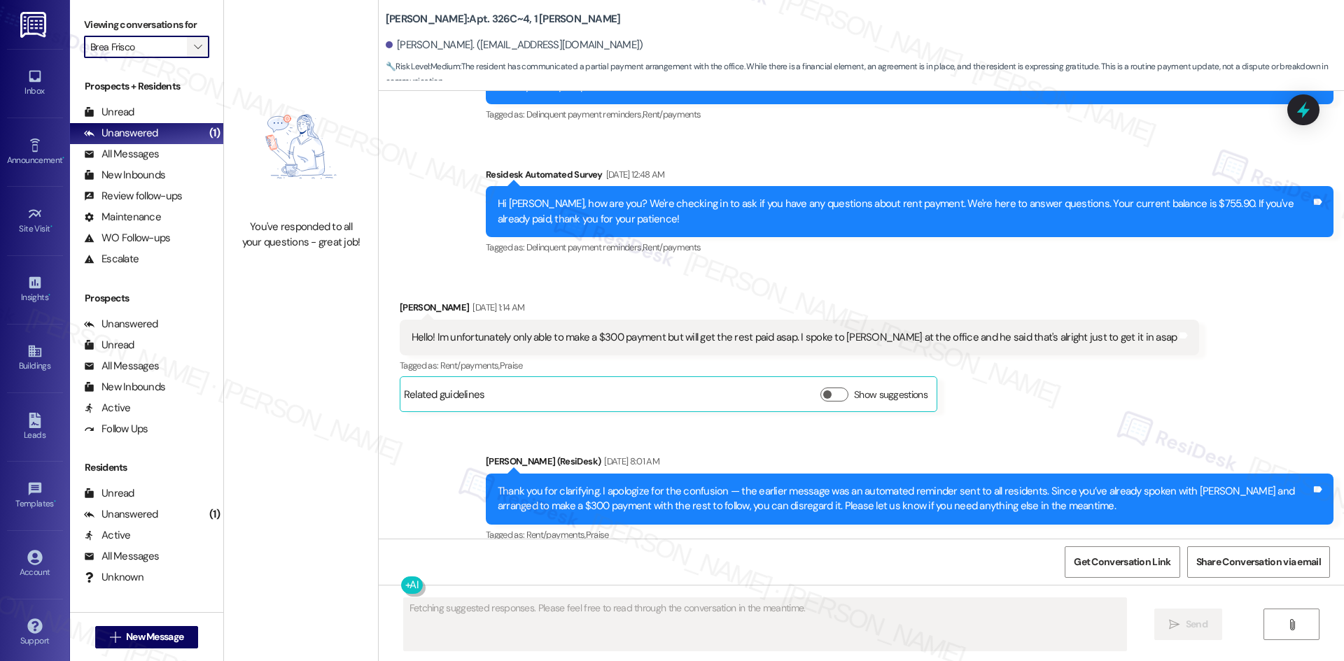
click at [191, 40] on span "" at bounding box center [197, 47] width 13 height 22
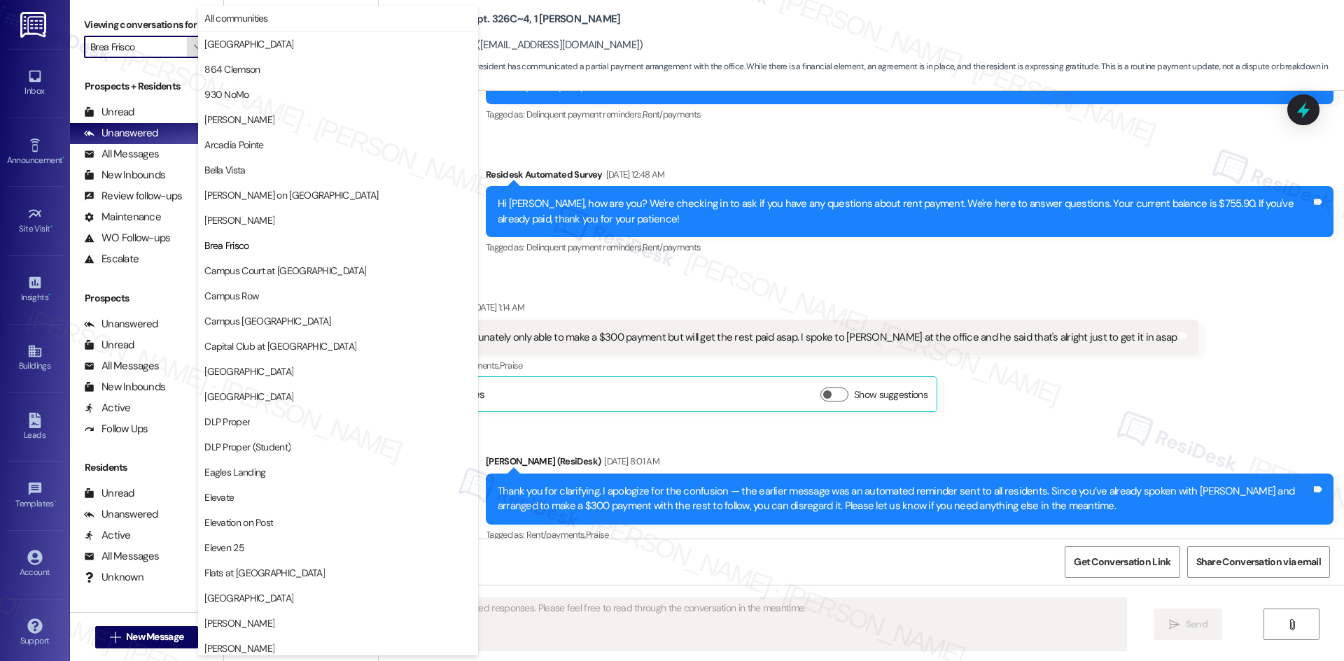
scroll to position [227, 0]
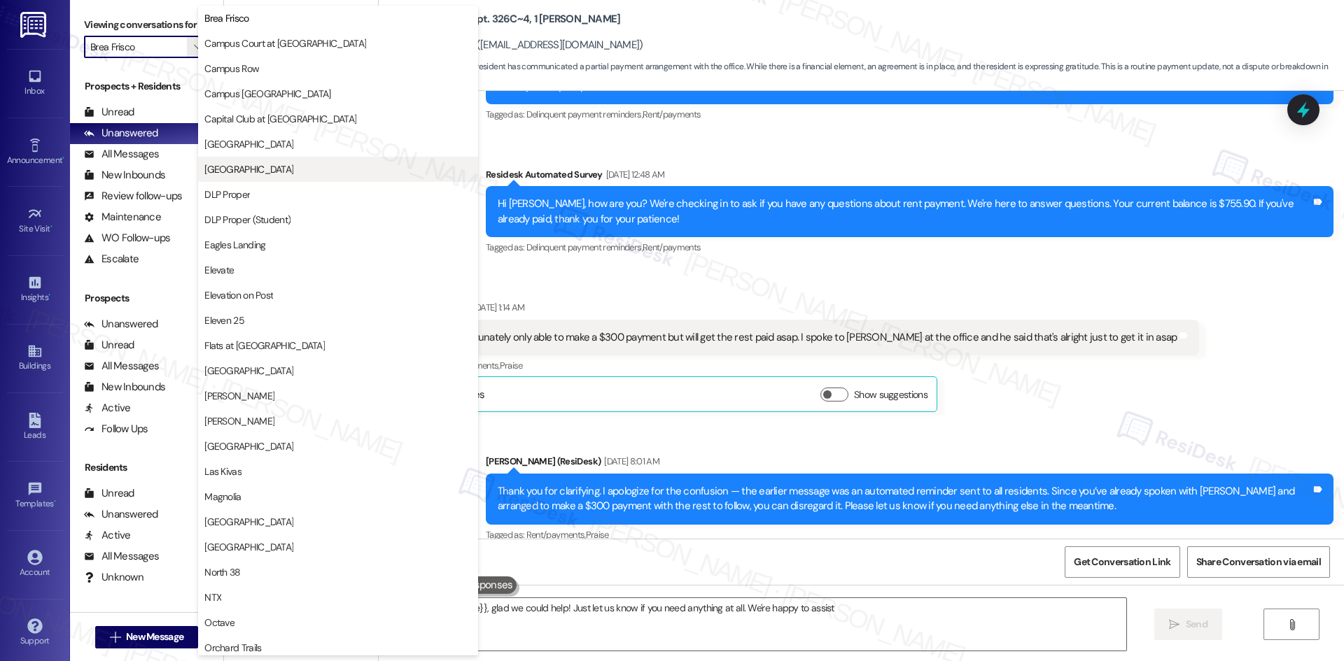
type textarea "Hey {{first_name}}, glad we could help! Just let us know if you need anything a…"
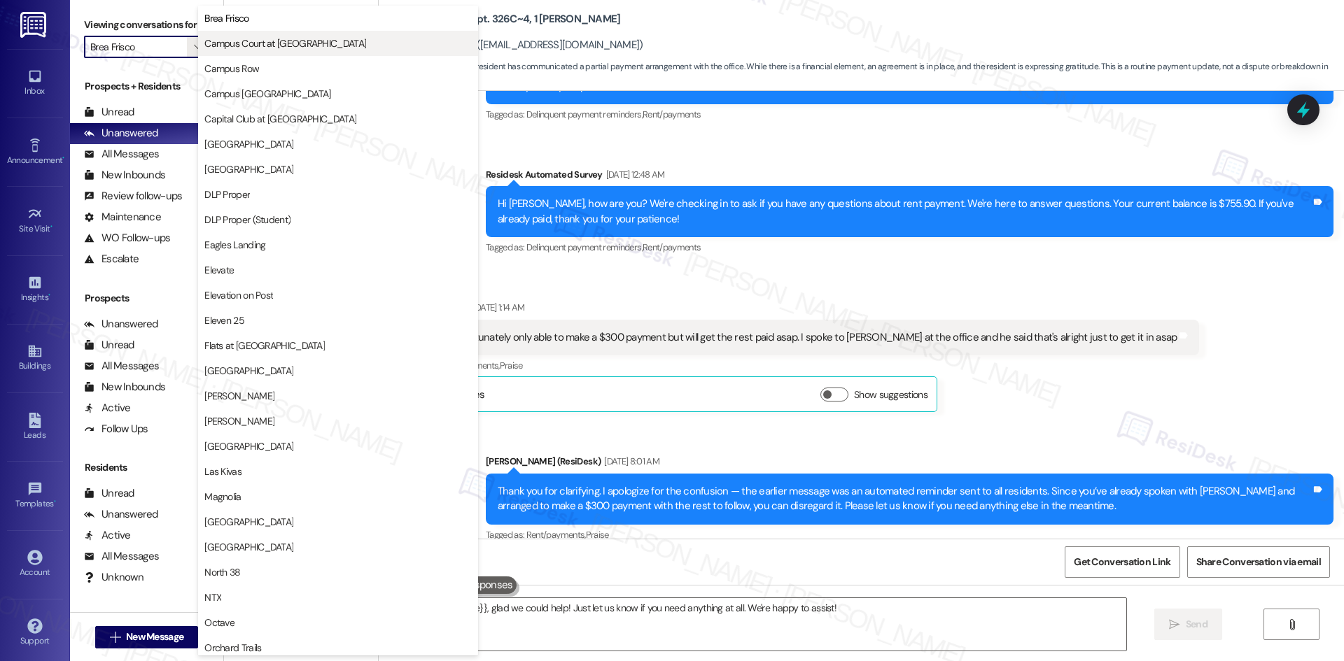
click at [330, 45] on span "Campus Court at Knollwood" at bounding box center [337, 43] width 267 height 14
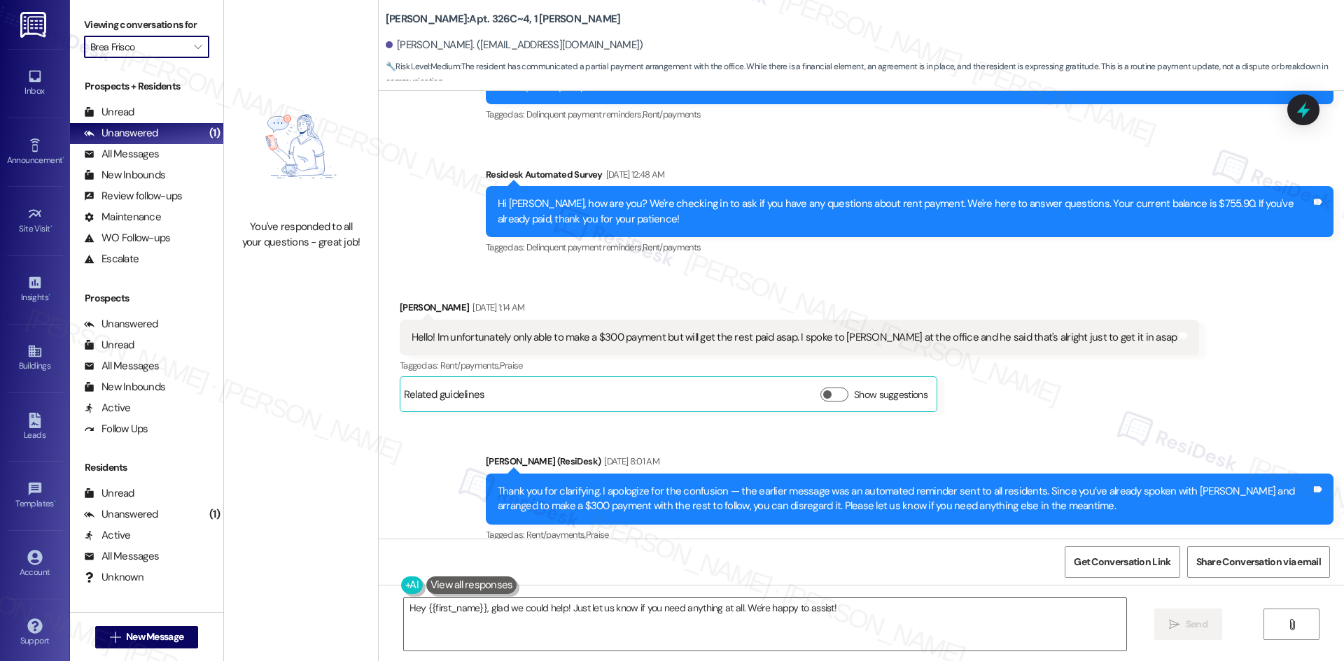
type input "Campus Court at Knollwood"
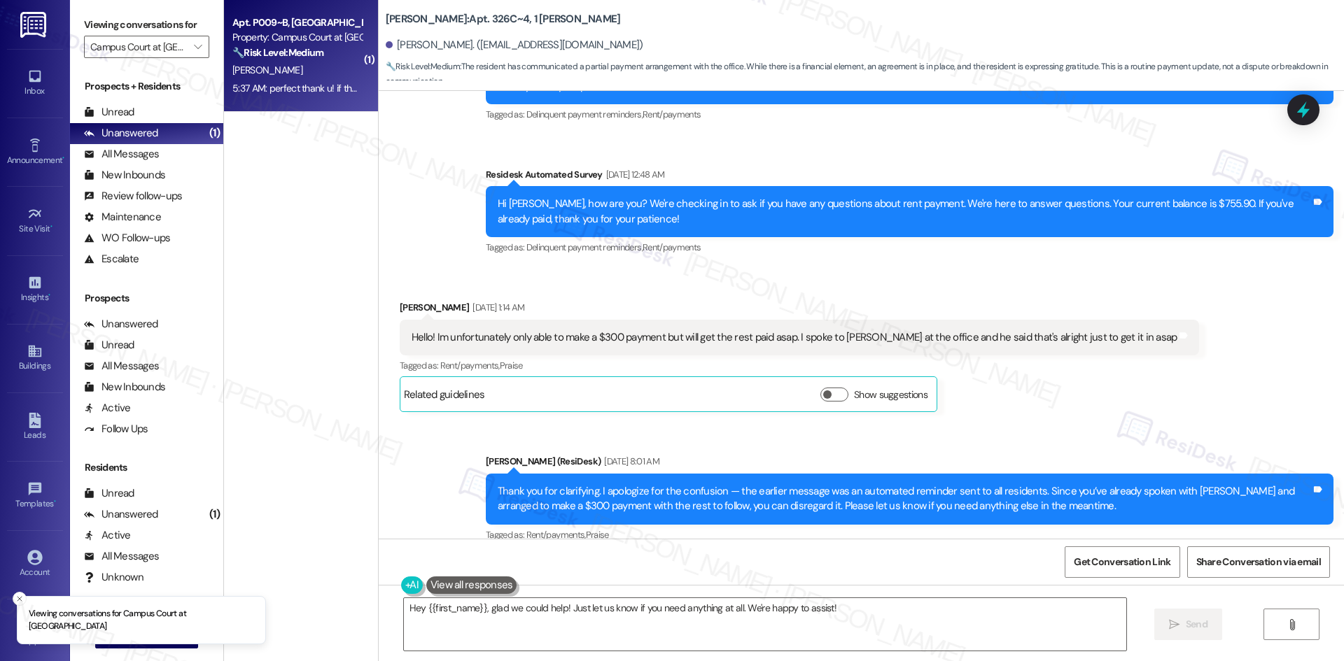
click at [290, 87] on div "5:37 AM: perfect thank u! if that rate is possible we can sign this coming week…" at bounding box center [391, 88] width 318 height 13
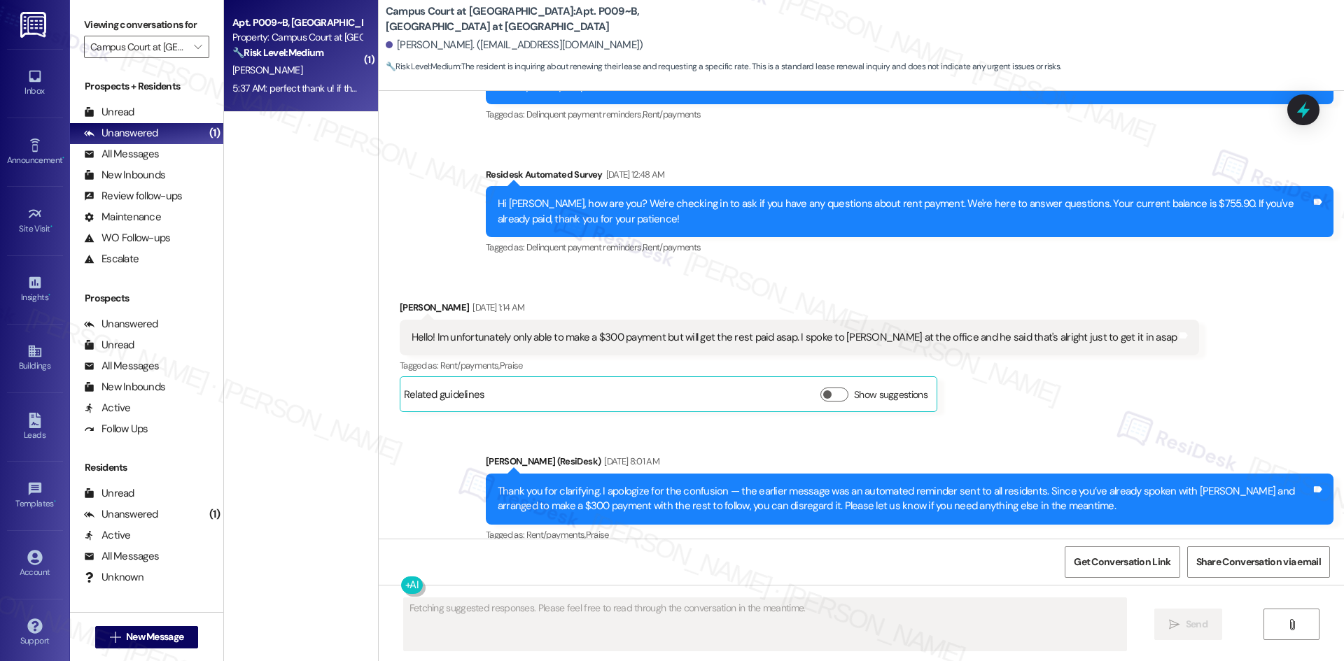
scroll to position [4753, 0]
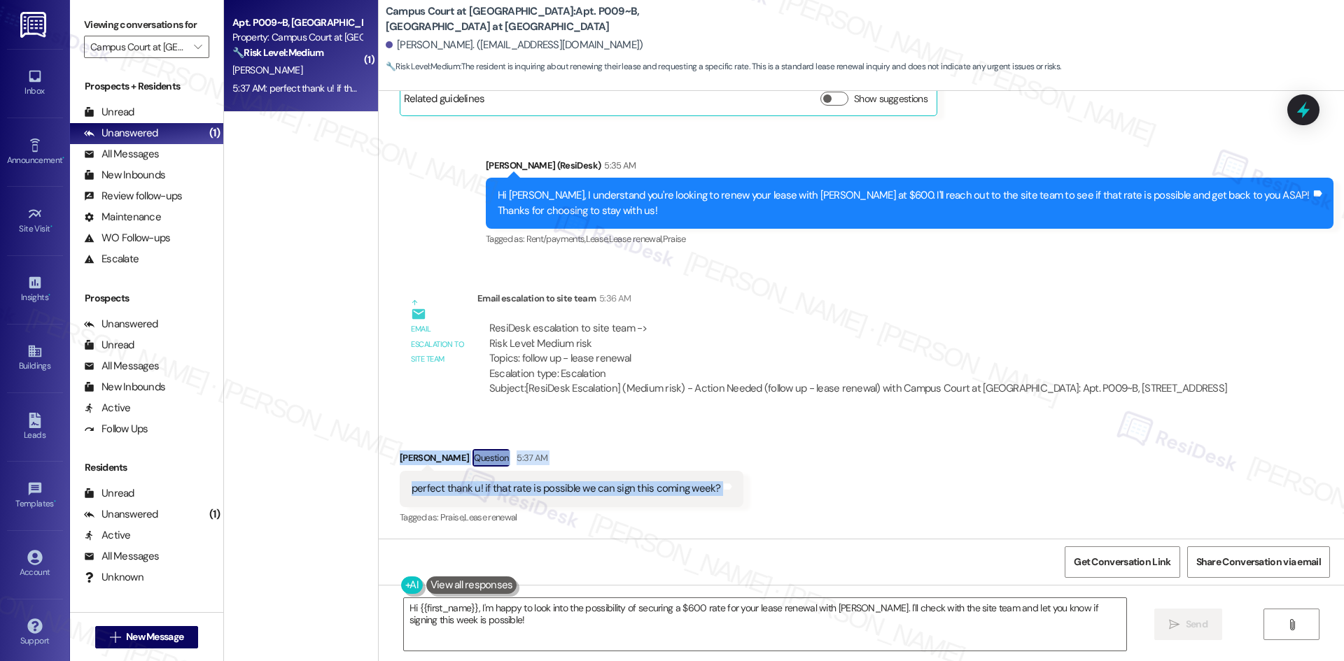
drag, startPoint x: 731, startPoint y: 480, endPoint x: 735, endPoint y: 488, distance: 8.8
click at [735, 488] on div "Received via SMS Kylee Murawski Question 5:37 AM perfect thank u! if that rate …" at bounding box center [861, 478] width 965 height 121
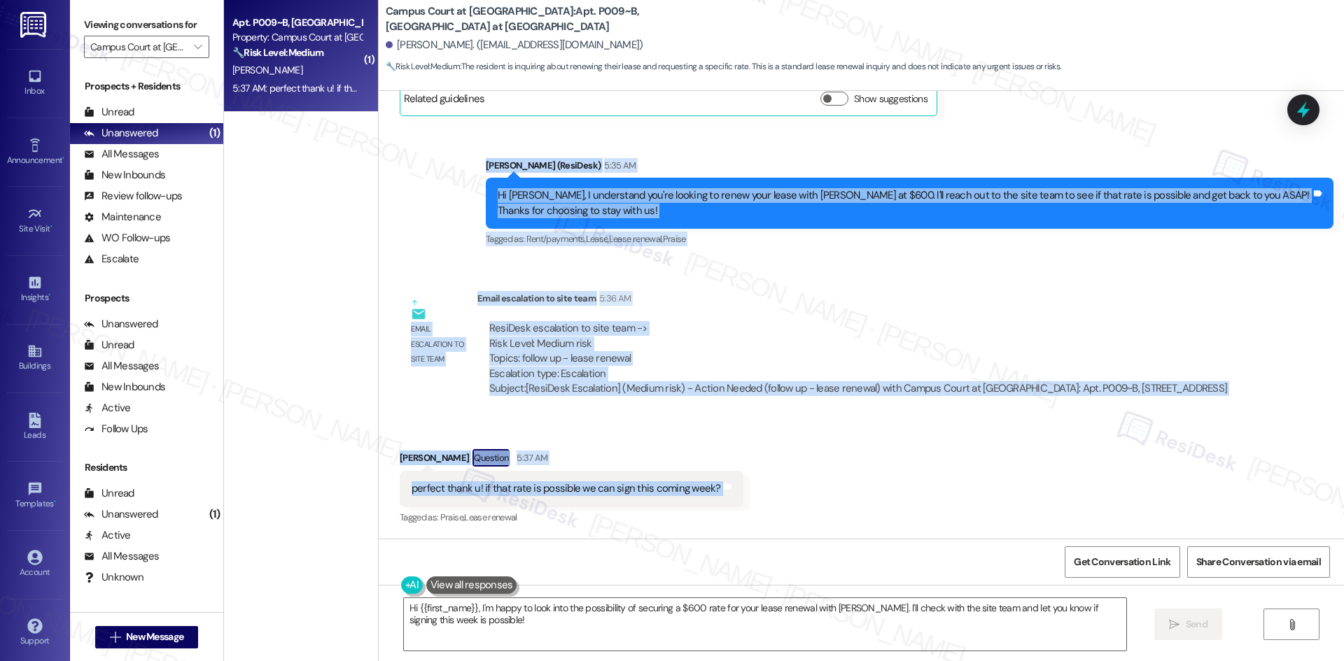
drag, startPoint x: 450, startPoint y: 160, endPoint x: 789, endPoint y: 486, distance: 471.1
click at [789, 486] on div "WO Opened request: faucet is d... Aug 22, 2024 at 3:48 AM Status : Completed Sh…" at bounding box center [861, 315] width 965 height 448
click at [777, 483] on div "Received via SMS Kylee Murawski Question 5:37 AM perfect thank u! if that rate …" at bounding box center [861, 478] width 965 height 121
drag, startPoint x: 429, startPoint y: 146, endPoint x: 780, endPoint y: 501, distance: 498.8
click at [780, 501] on div "WO Opened request: faucet is d... Aug 22, 2024 at 3:48 AM Status : Completed Sh…" at bounding box center [861, 315] width 965 height 448
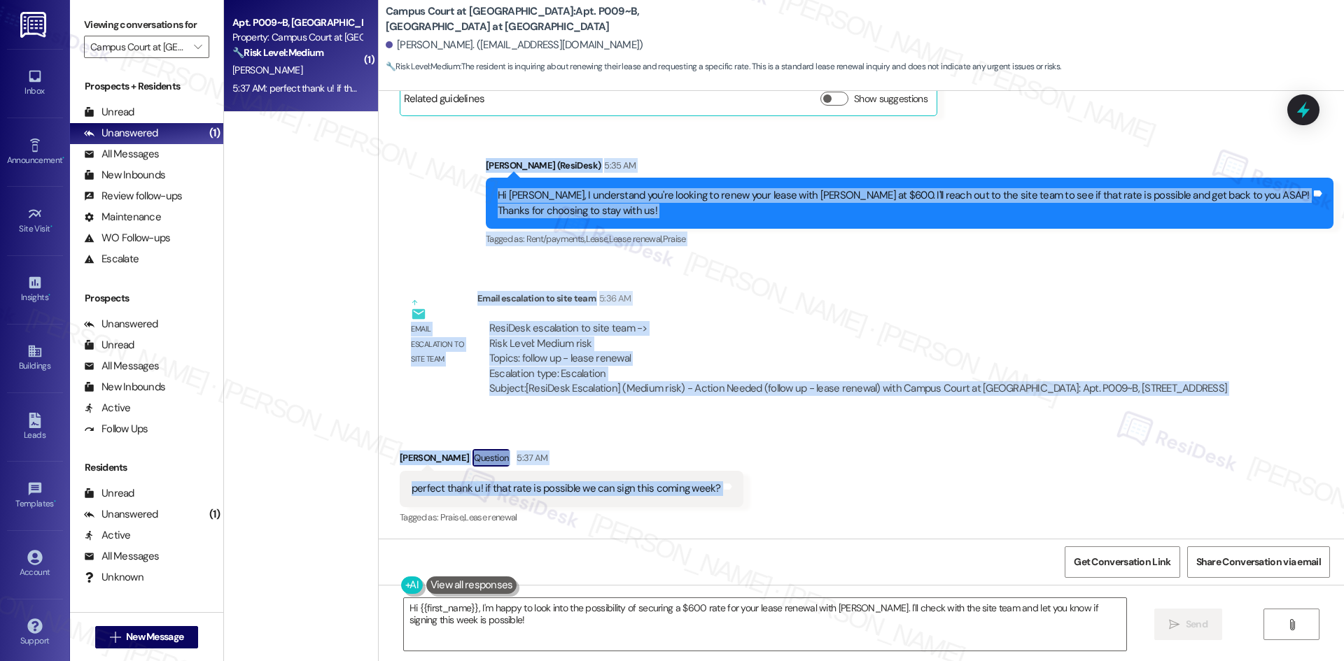
click at [780, 501] on div "Received via SMS Kylee Murawski Question 5:37 AM perfect thank u! if that rate …" at bounding box center [861, 478] width 965 height 121
drag, startPoint x: 446, startPoint y: 159, endPoint x: 726, endPoint y: 498, distance: 439.9
click at [791, 504] on div "WO Opened request: faucet is d... Aug 22, 2024 at 3:48 AM Status : Completed Sh…" at bounding box center [861, 315] width 965 height 448
copy div "Sarah (ResiDesk) 5:35 AM Hi Kylee, I understand you're looking to renew your le…"
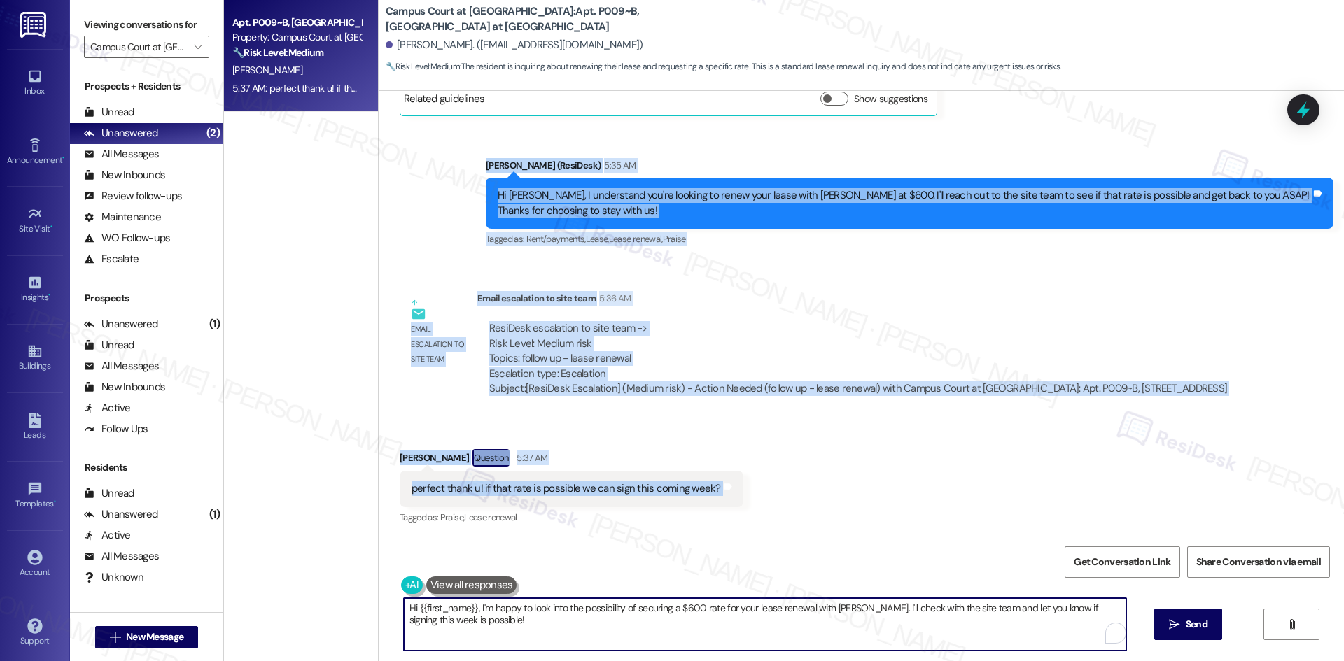
click at [516, 632] on textarea "Hi {{first_name}}, I'm happy to look into the possibility of securing a $600 ra…" at bounding box center [765, 624] width 722 height 52
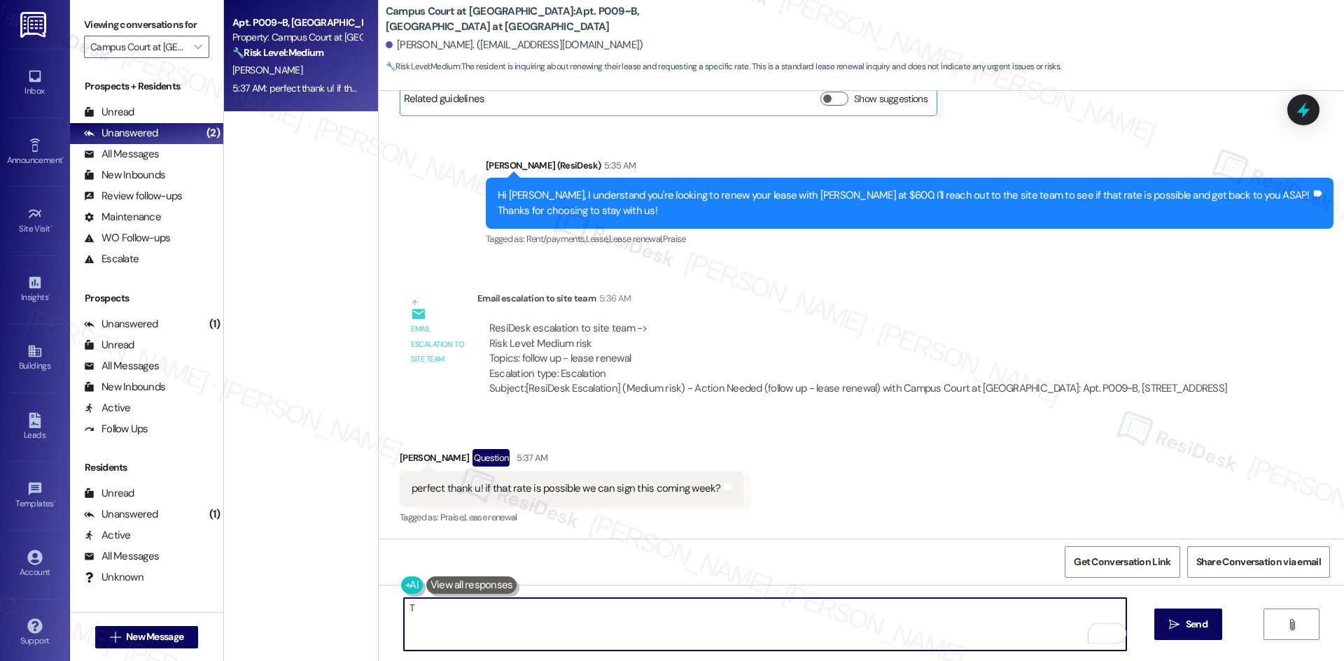
paste textarea "hank you! I’ll let you know as soon as I hear back from the site team. Please f…"
type textarea "Thank you! I’ll let you know as soon as I hear back from the site team. Please …"
click at [596, 633] on textarea "Thank you! I’ll let you know as soon as I hear back from the site team. Please …" at bounding box center [765, 624] width 722 height 52
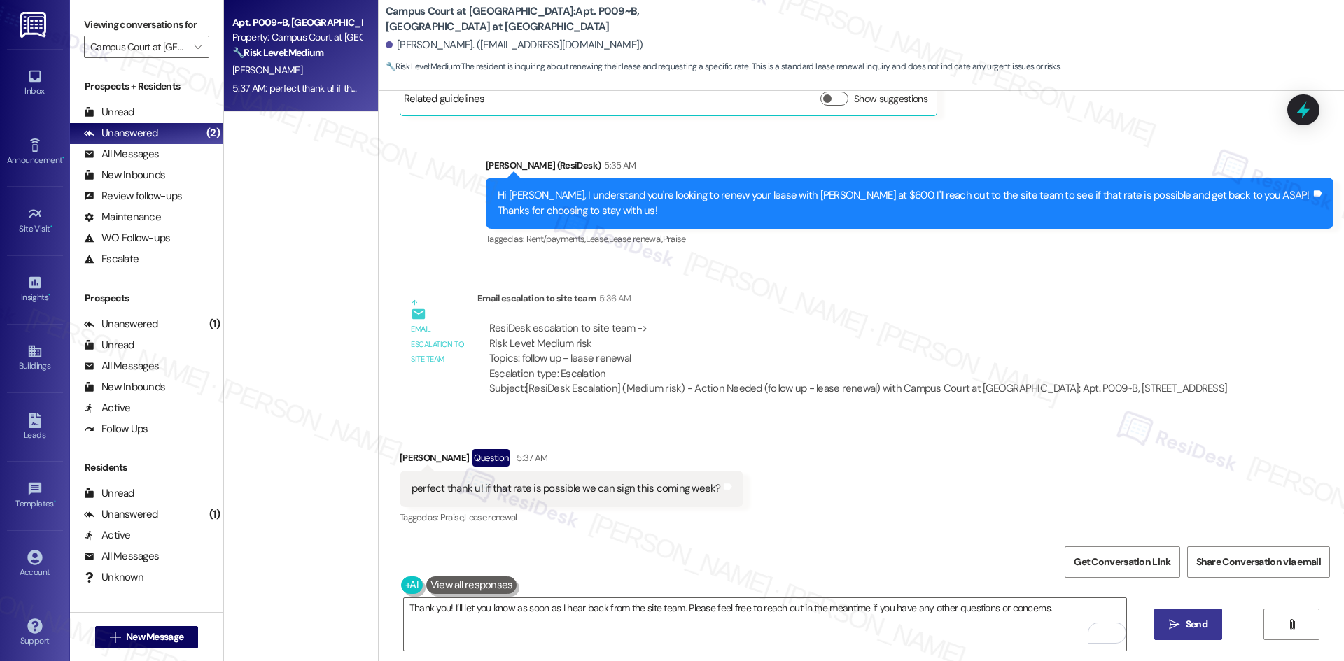
click at [1210, 620] on button " Send" at bounding box center [1188, 624] width 68 height 31
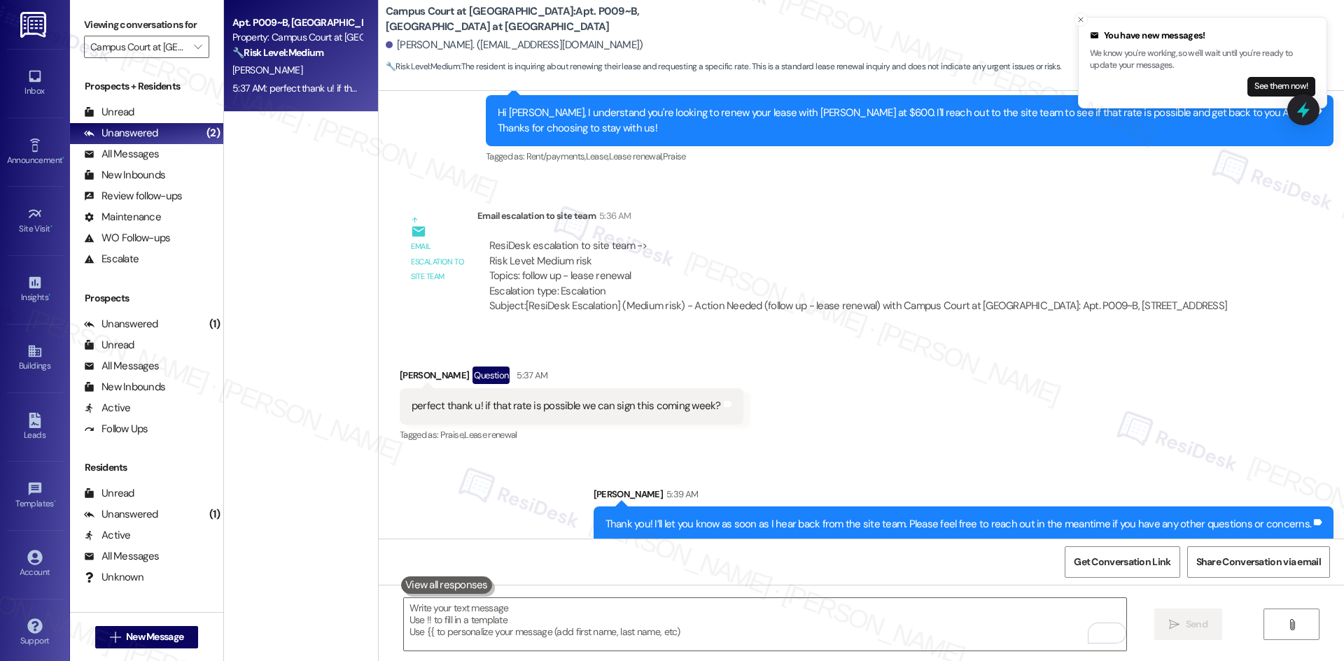
scroll to position [4851, 0]
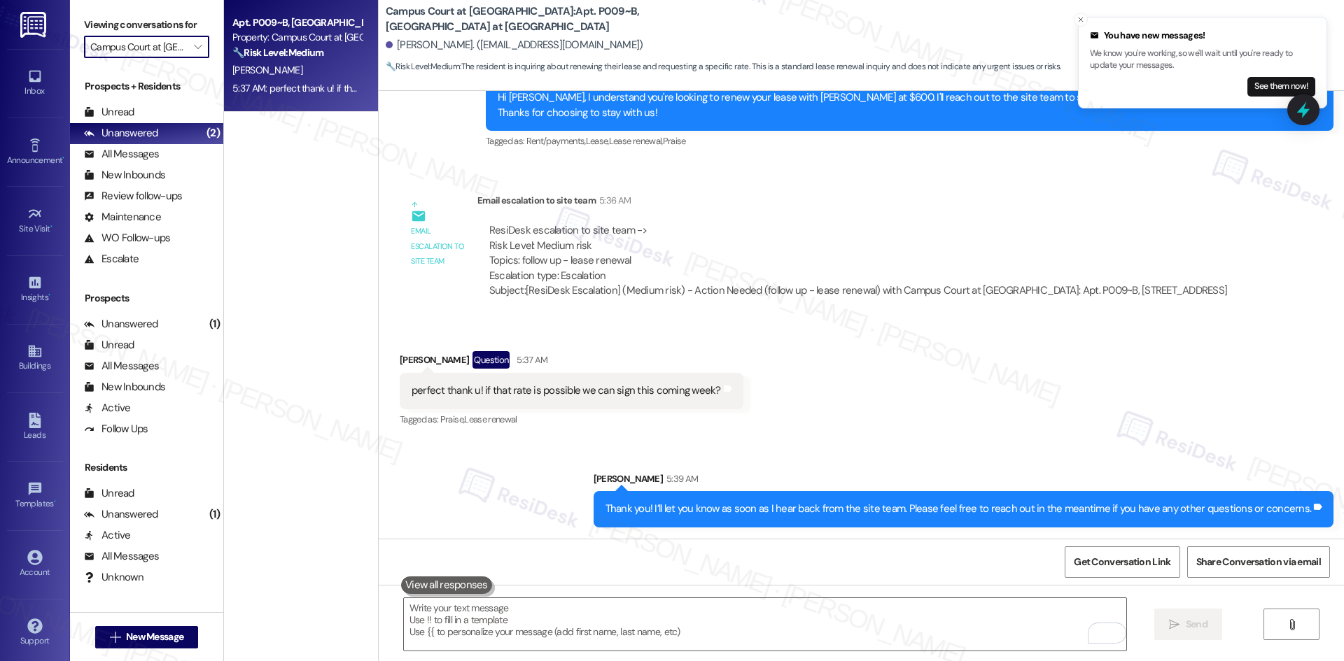
click at [169, 45] on input "Campus Court at Knollwood" at bounding box center [138, 47] width 97 height 22
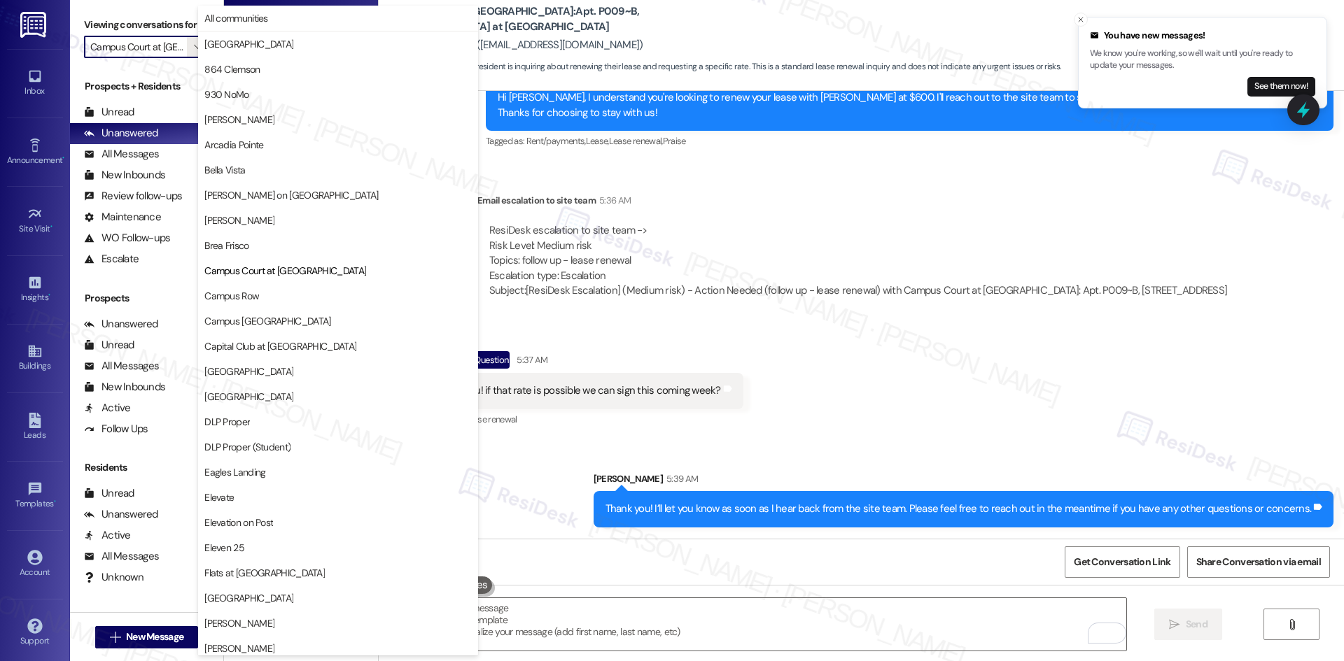
scroll to position [227, 0]
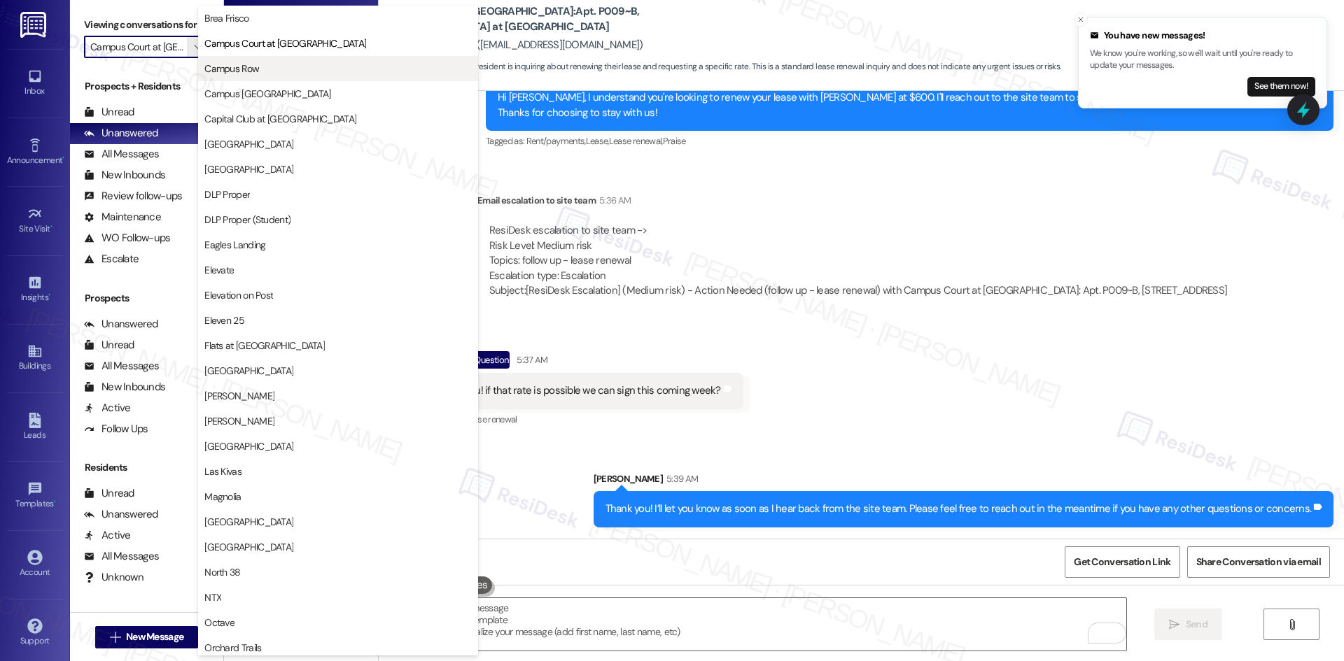
click at [342, 66] on span "Campus Row" at bounding box center [337, 69] width 267 height 14
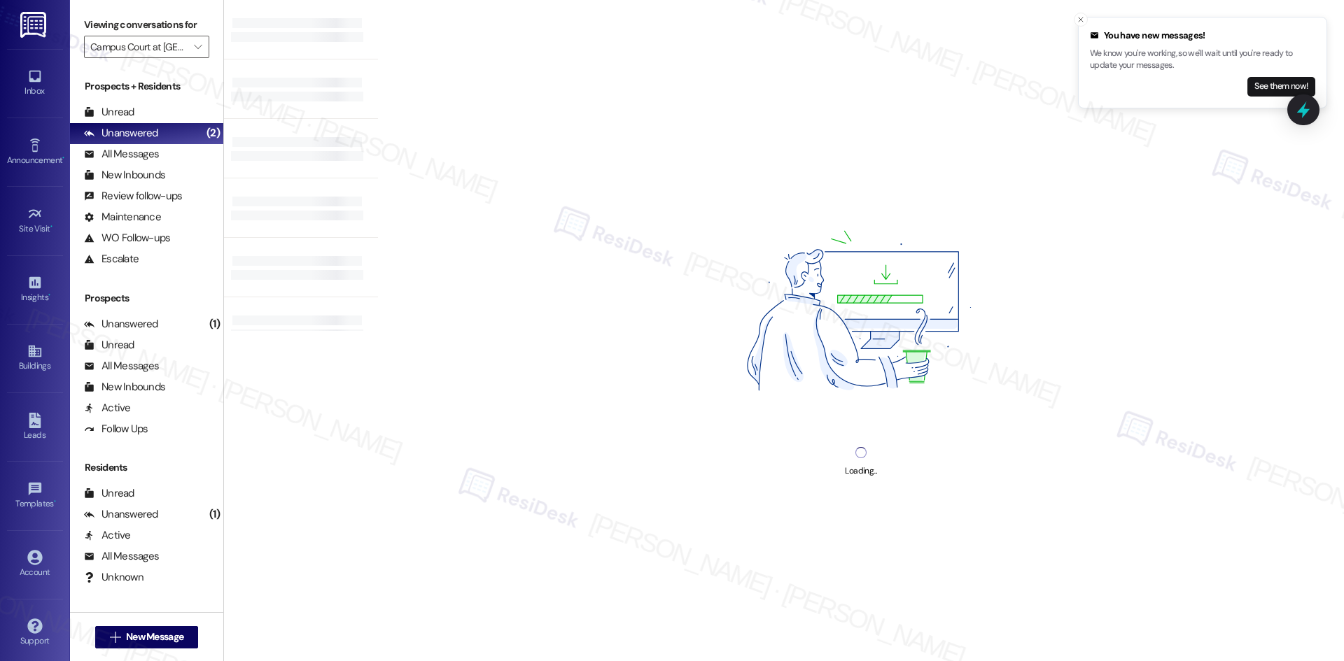
type input "Campus Row"
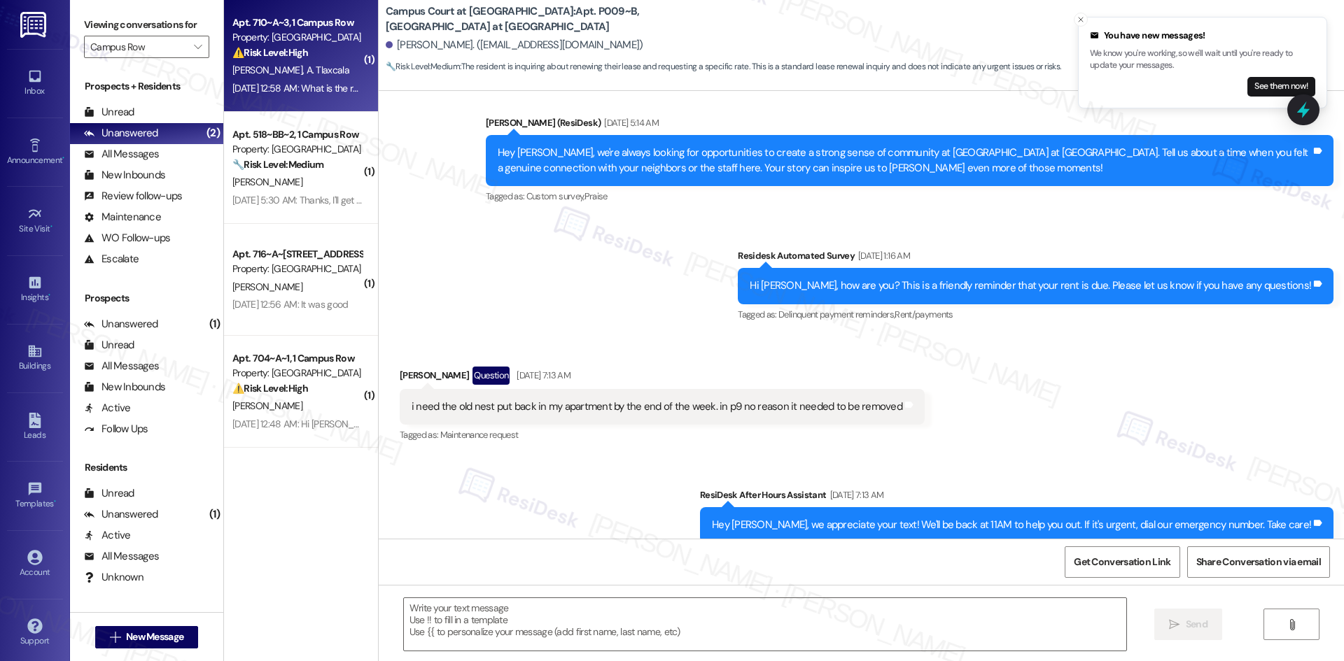
type textarea "Fetching suggested responses. Please feel free to read through the conversation…"
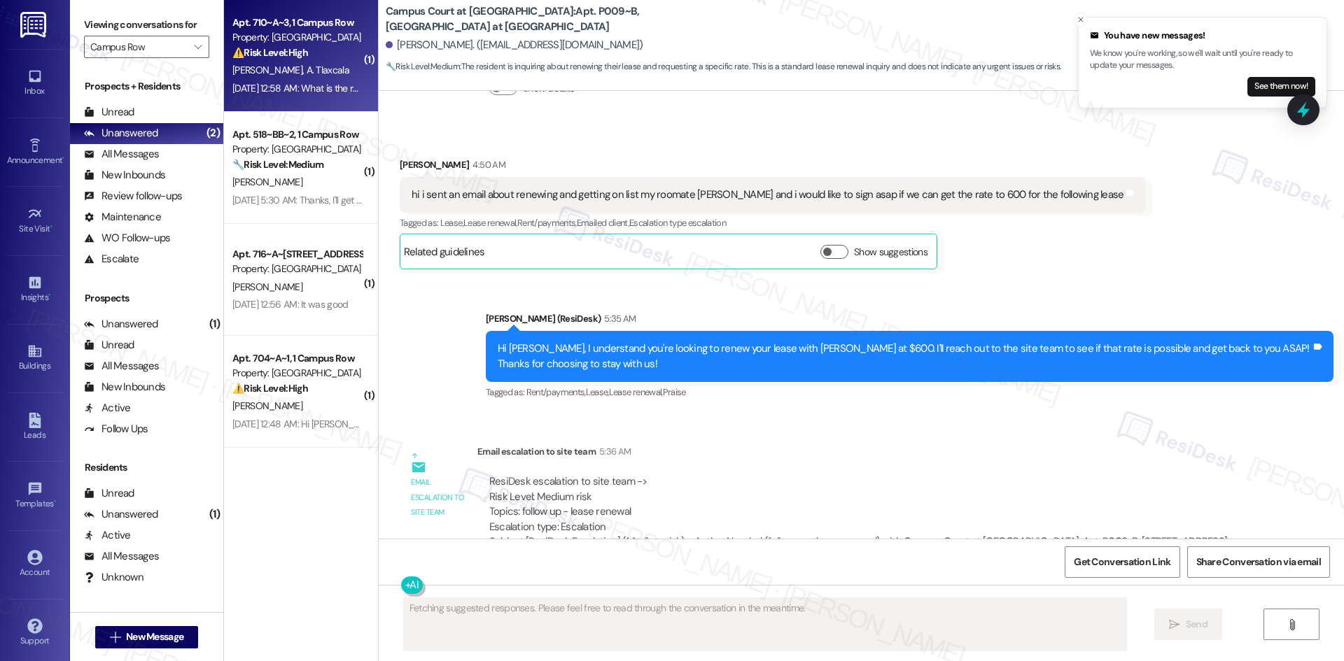
scroll to position [4752, 0]
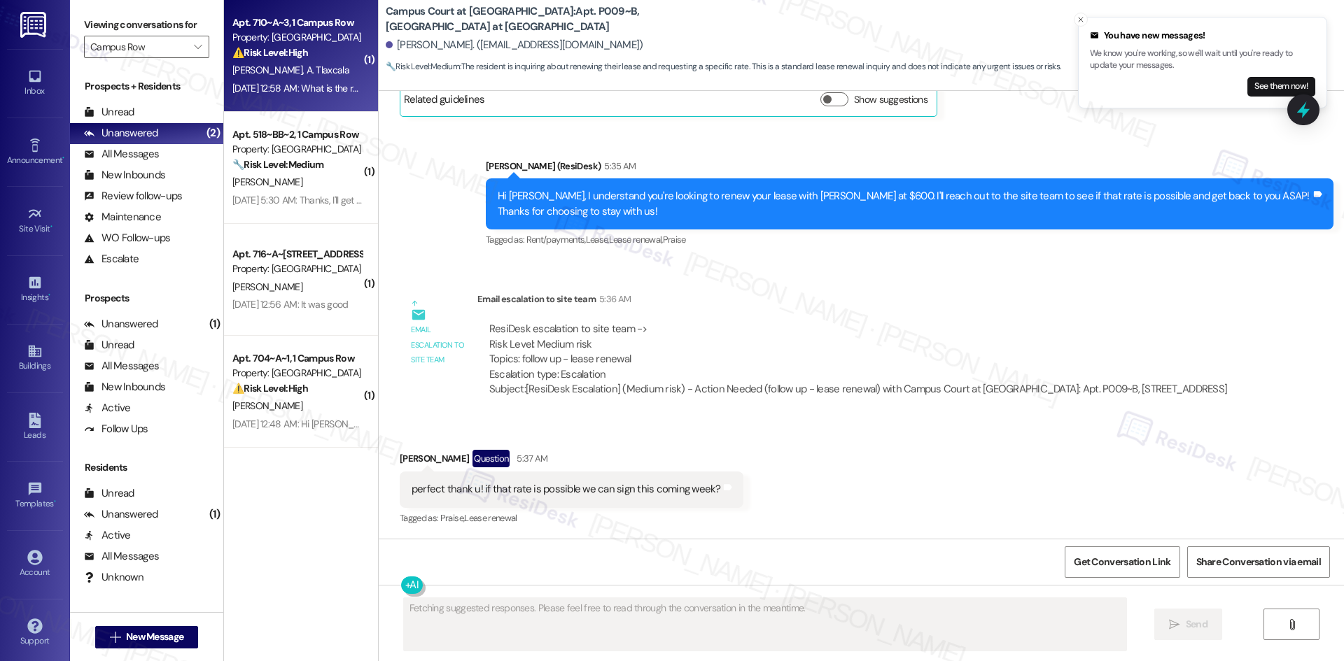
click at [310, 69] on div "I. Chen A. Tlaxcala" at bounding box center [297, 70] width 132 height 17
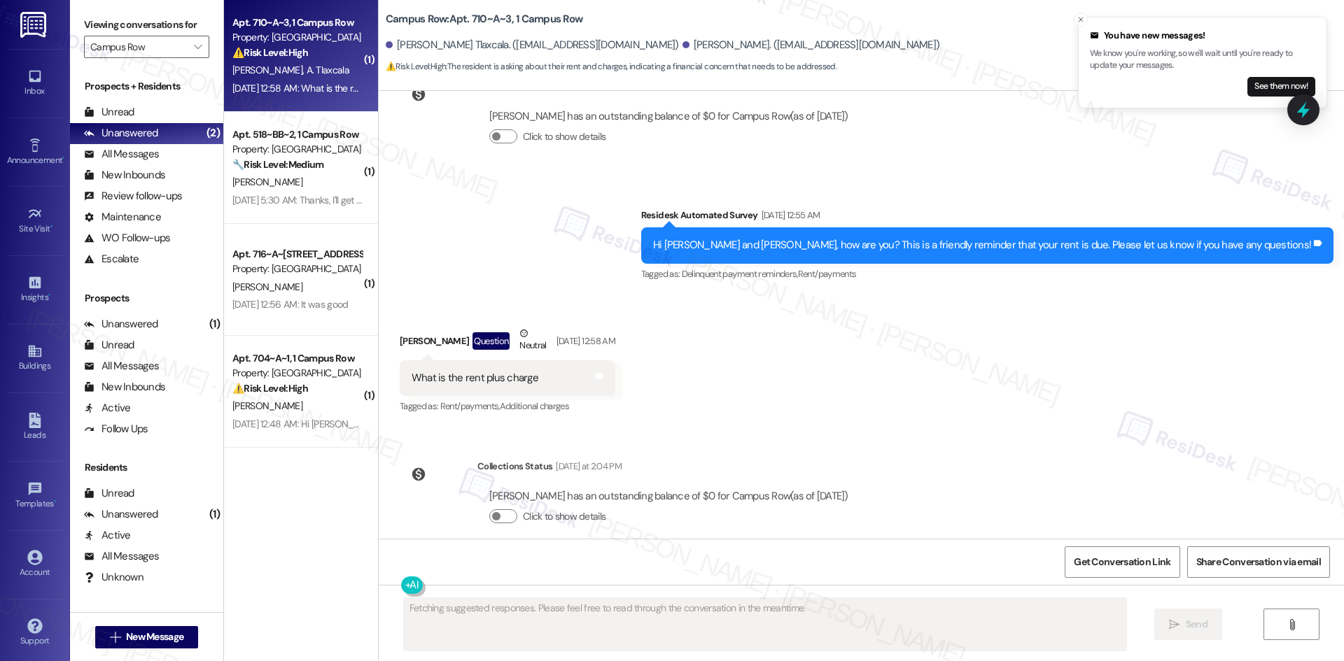
scroll to position [567, 0]
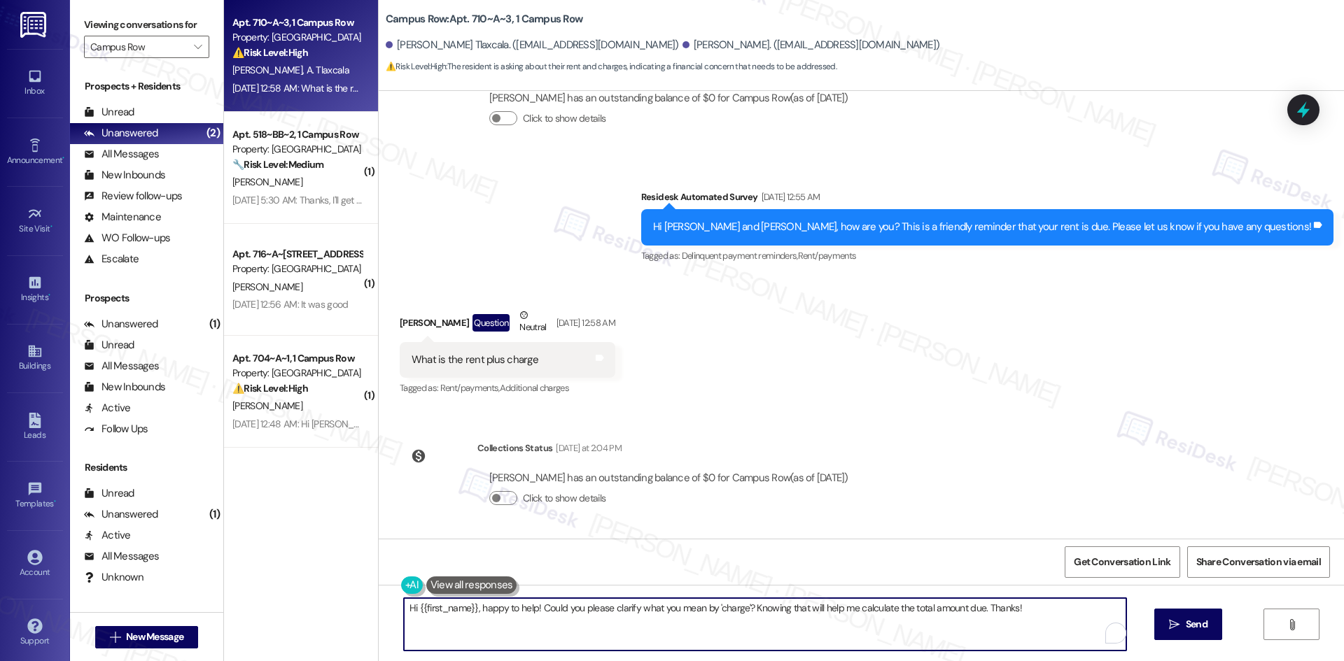
drag, startPoint x: 1016, startPoint y: 610, endPoint x: 470, endPoint y: 618, distance: 546.6
click at [470, 618] on textarea "Hi {{first_name}}, happy to help! Could you please clarify what you mean by 'ch…" at bounding box center [765, 624] width 722 height 52
drag, startPoint x: 475, startPoint y: 612, endPoint x: 663, endPoint y: 623, distance: 187.9
click at [647, 623] on textarea "Hi {{first_name}}, happy to help! Could you please clarify what you mean by 'ch…" at bounding box center [765, 624] width 722 height 52
click at [1029, 602] on textarea "Hi {{first_name}}, happy to help! Could you please clarify what you mean by 'ch…" at bounding box center [765, 624] width 722 height 52
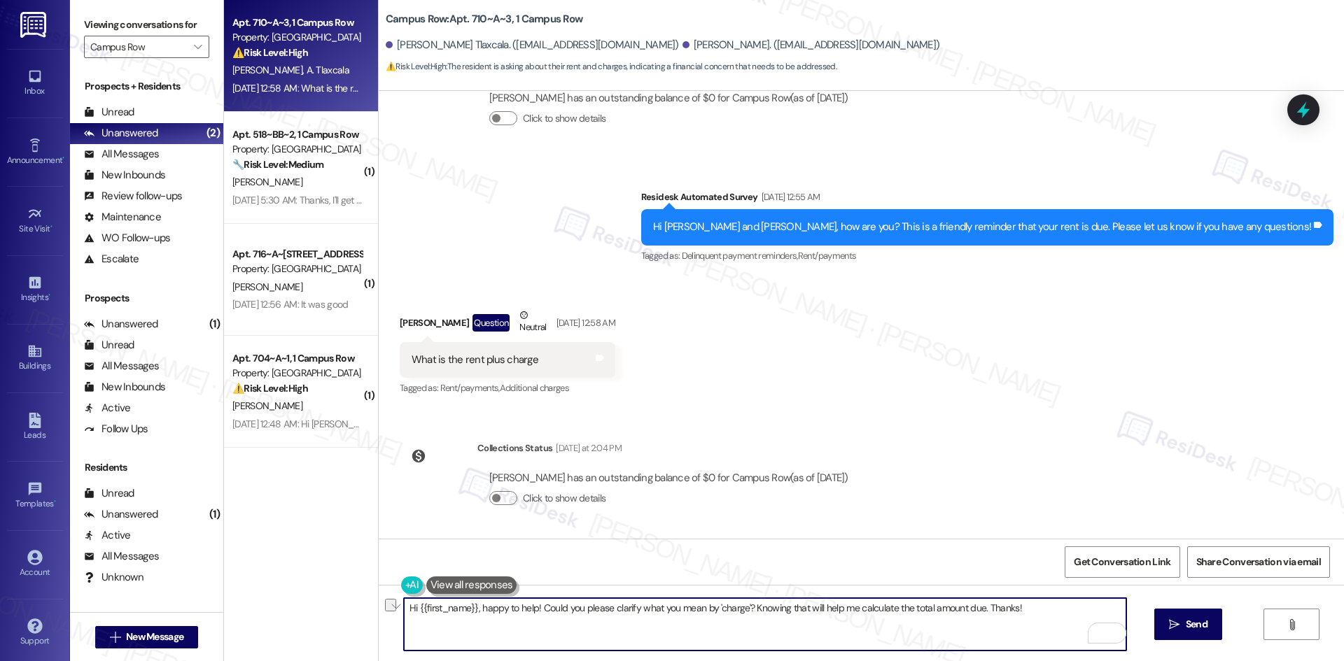
drag, startPoint x: 1027, startPoint y: 608, endPoint x: 472, endPoint y: 606, distance: 554.9
click at [472, 606] on textarea "Hi {{first_name}}, happy to help! Could you please clarify what you mean by 'ch…" at bounding box center [765, 624] width 722 height 52
paste textarea "I apologize for the delayed response. Please let me know if you still need any …"
type textarea "Hi {{first_name}}, I apologize for the delayed response. Please let me know if …"
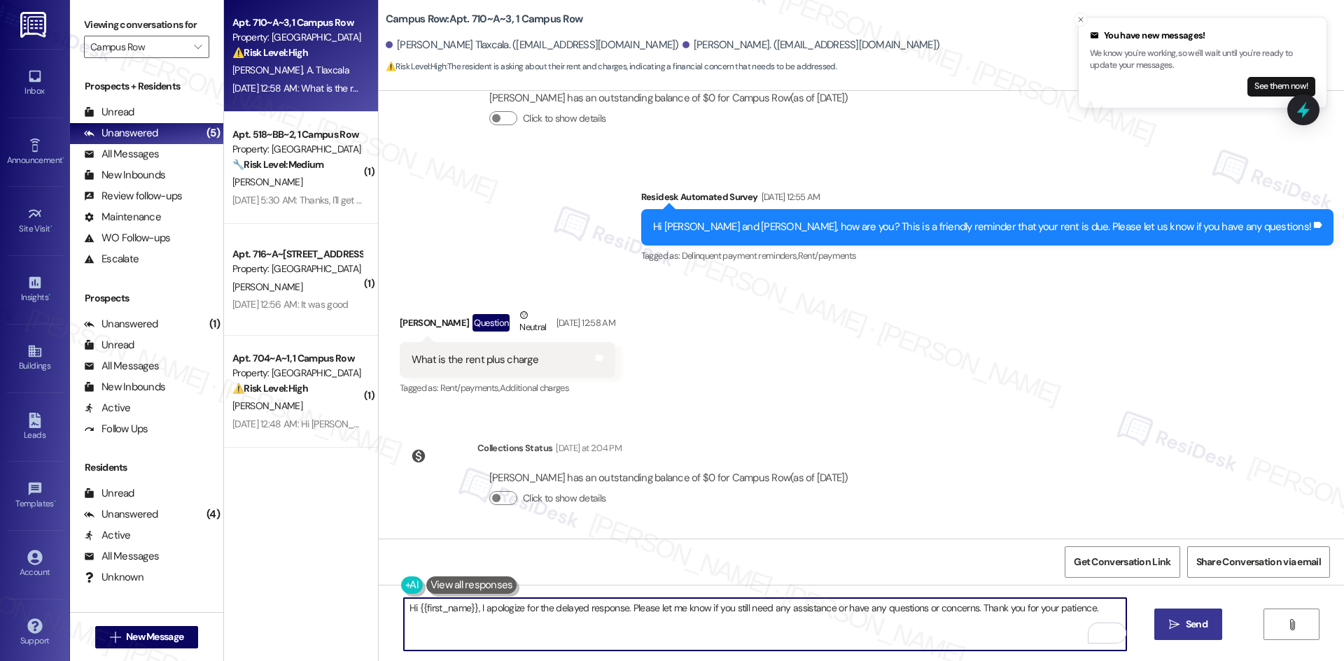
click at [1183, 619] on span "Send" at bounding box center [1196, 624] width 27 height 15
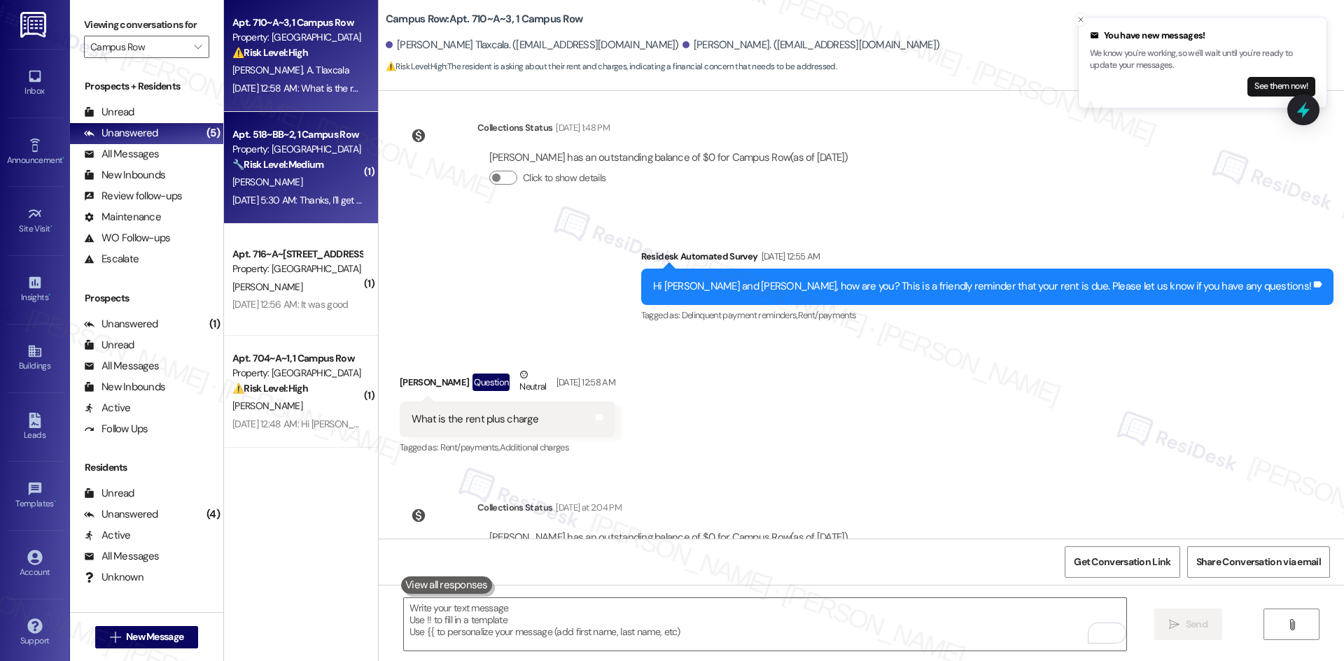
click at [280, 174] on div "L. Martin" at bounding box center [297, 182] width 132 height 17
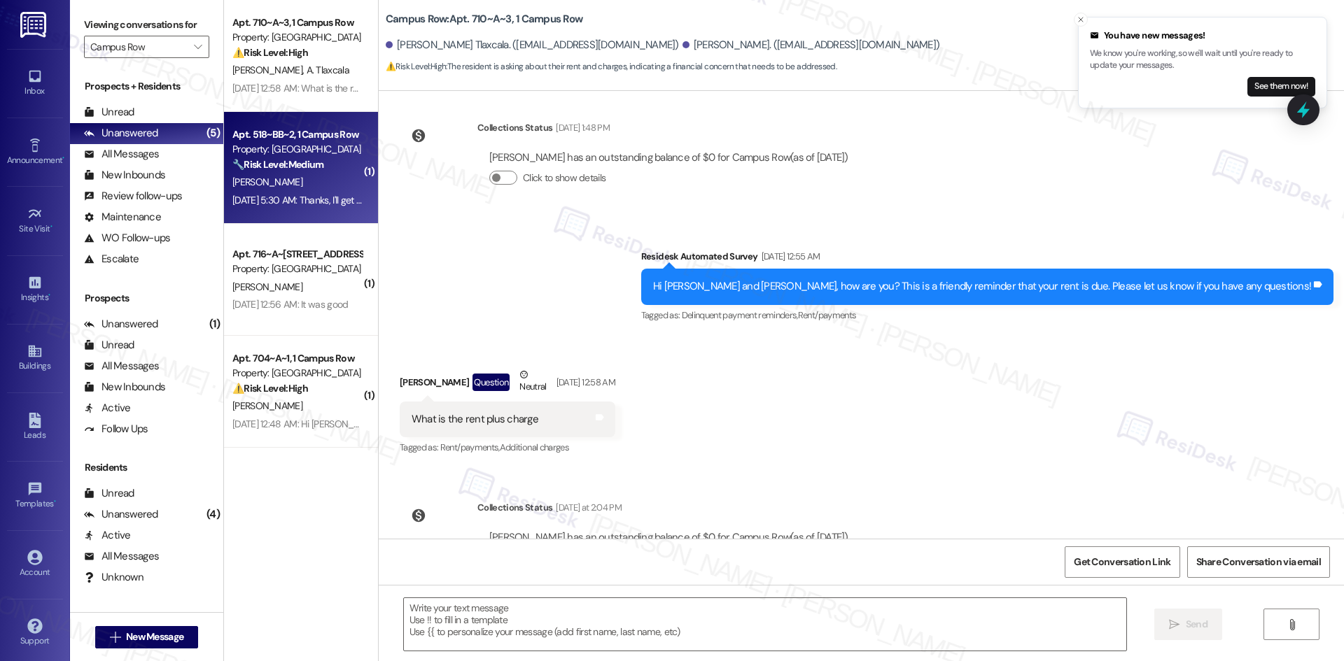
type textarea "Fetching suggested responses. Please feel free to read through the conversation…"
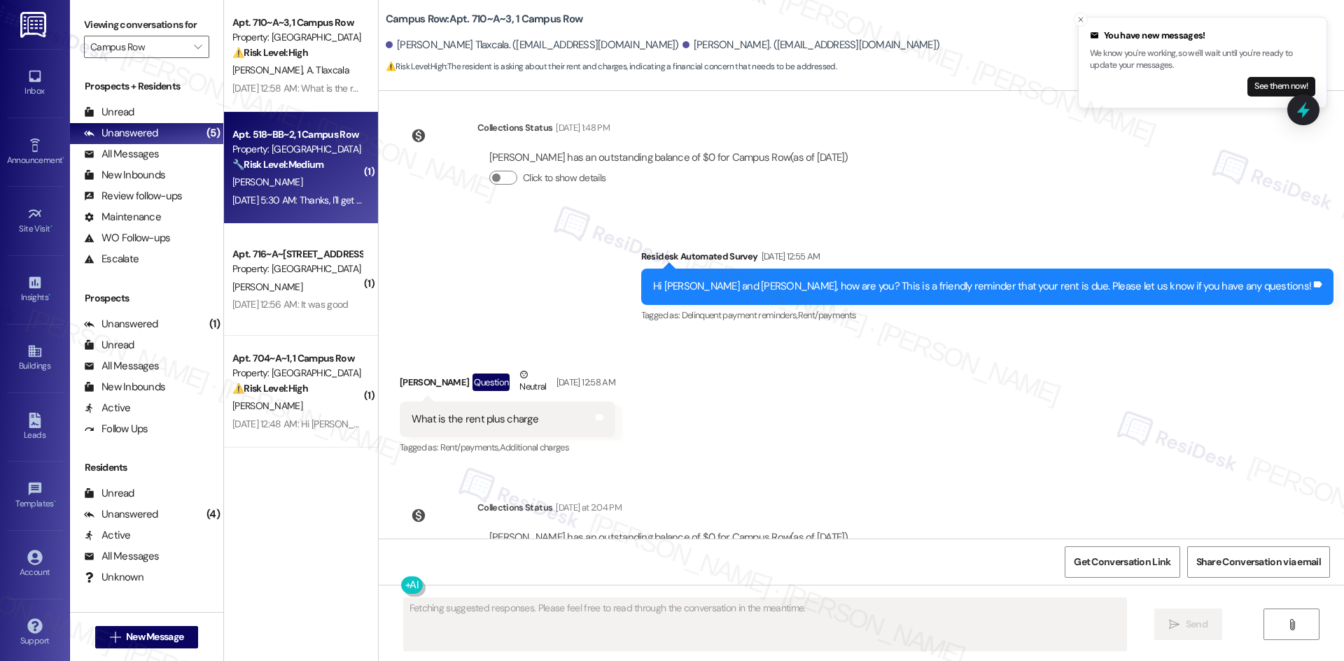
scroll to position [144, 0]
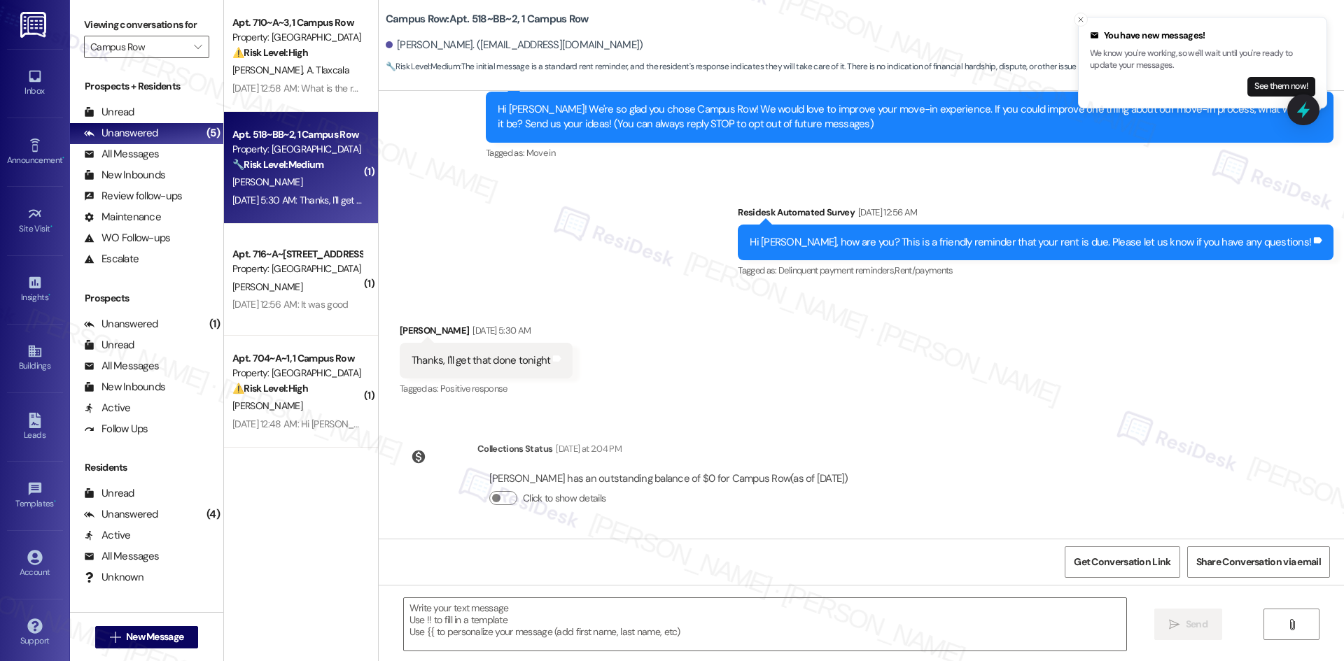
click at [602, 357] on div "Received via SMS Landon Martin Sep 03, 2025 at 5:30 AM Thanks, I'll get that do…" at bounding box center [861, 351] width 965 height 118
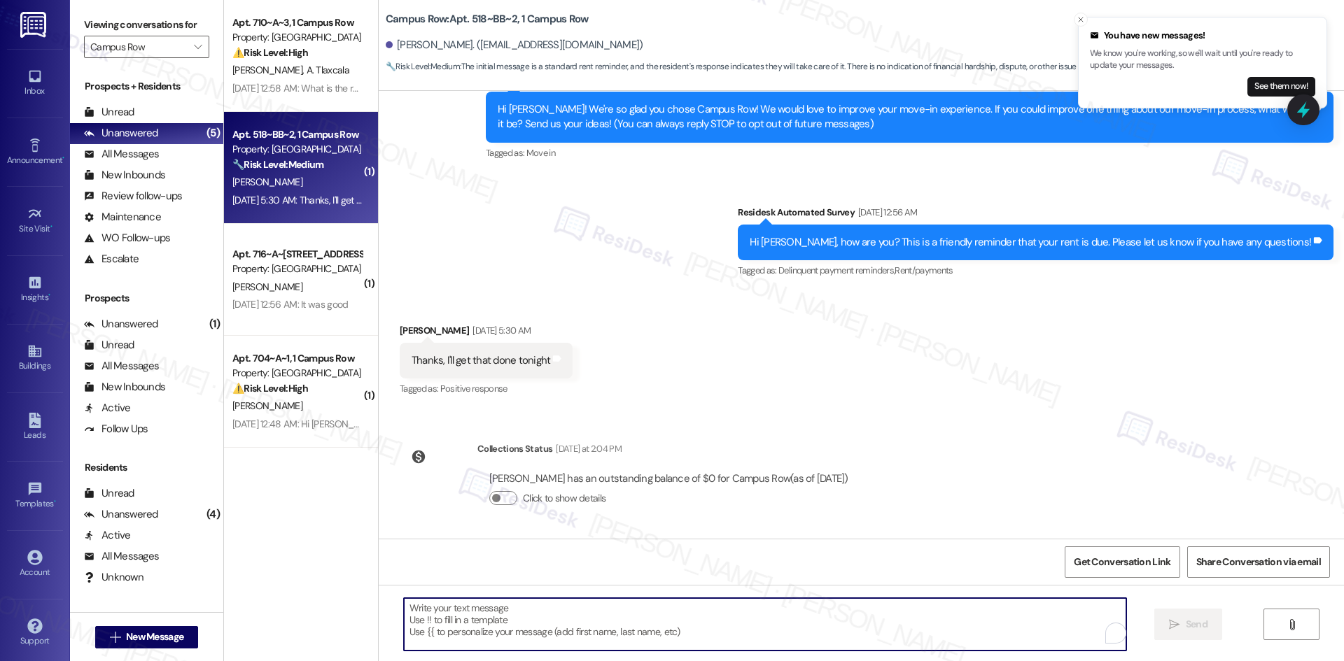
click at [537, 628] on textarea "To enrich screen reader interactions, please activate Accessibility in Grammarl…" at bounding box center [765, 624] width 722 height 52
paste textarea "Thank you for keeping us informed! We truly appreciate it. If you have any ques…"
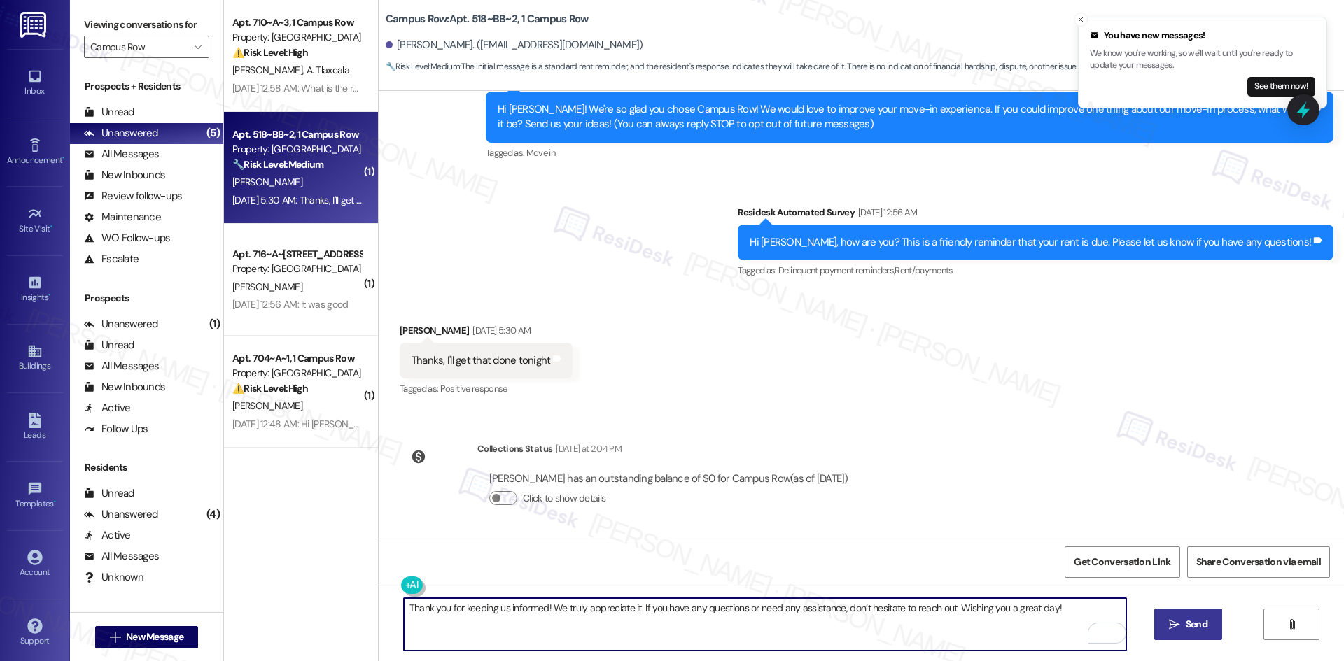
type textarea "Thank you for keeping us informed! We truly appreciate it. If you have any ques…"
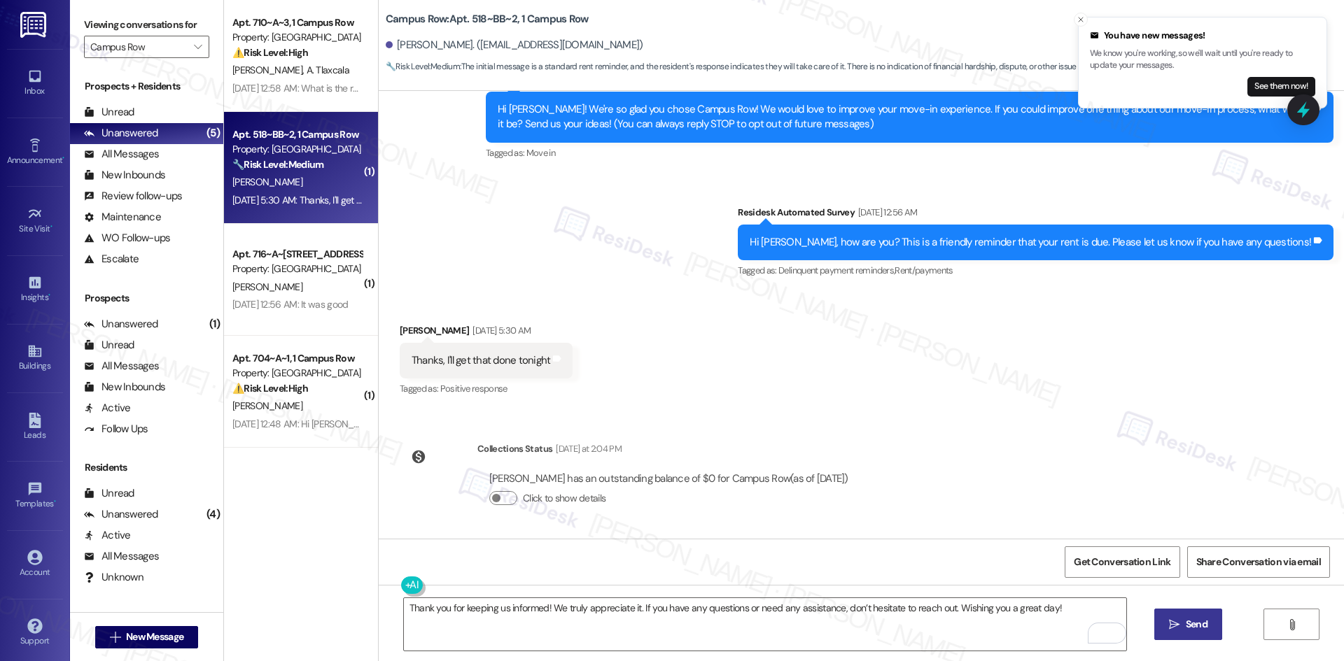
click at [1173, 621] on icon "" at bounding box center [1174, 624] width 10 height 11
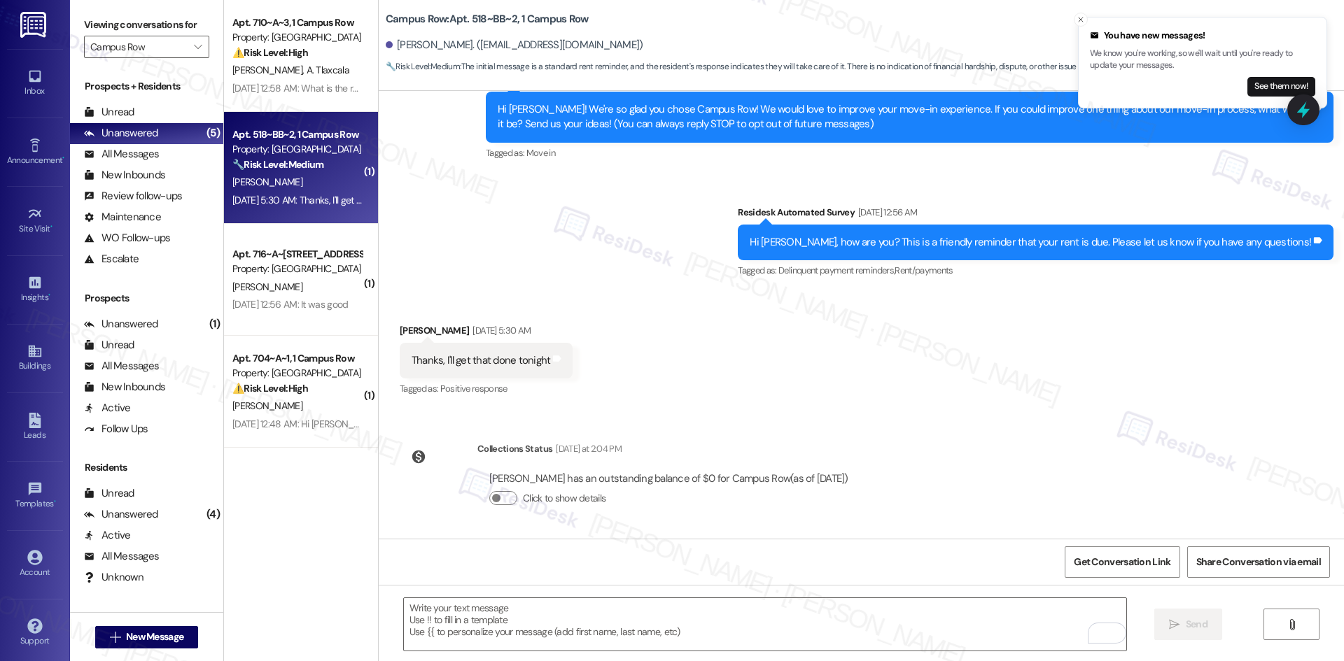
scroll to position [242, 0]
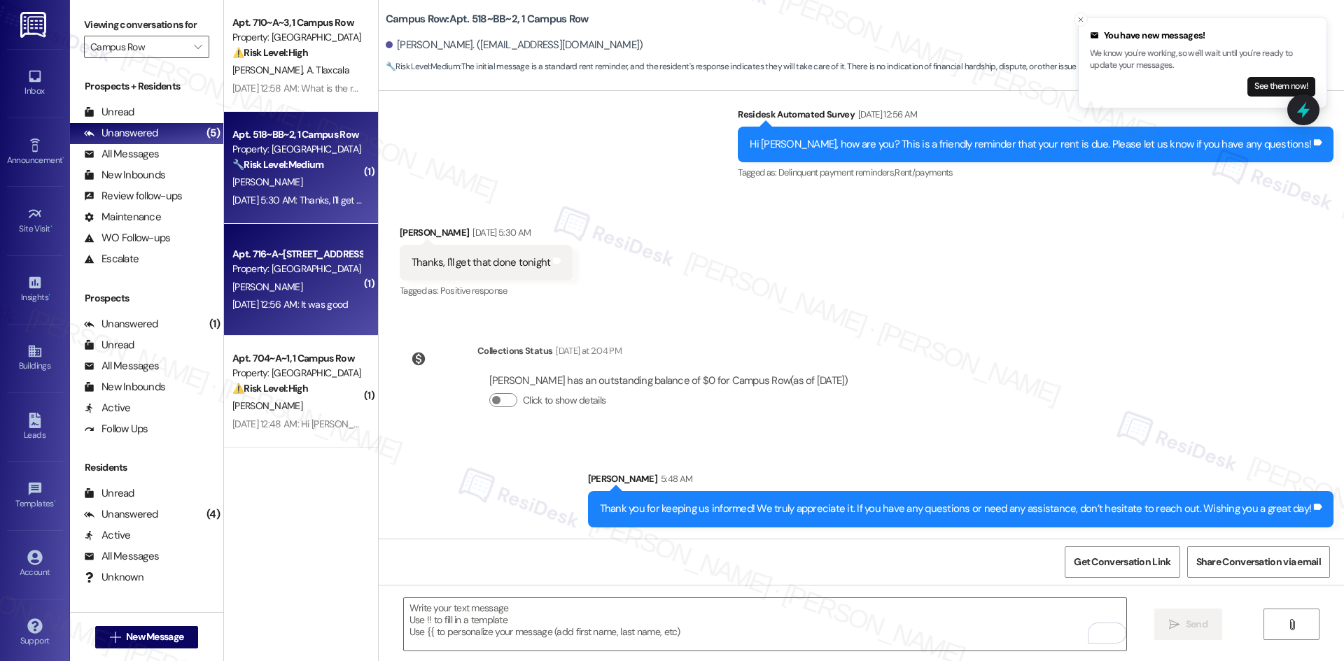
click at [265, 296] on div "Aug 26, 2025 at 12:56 AM: It was good Aug 26, 2025 at 12:56 AM: It was good" at bounding box center [297, 304] width 132 height 17
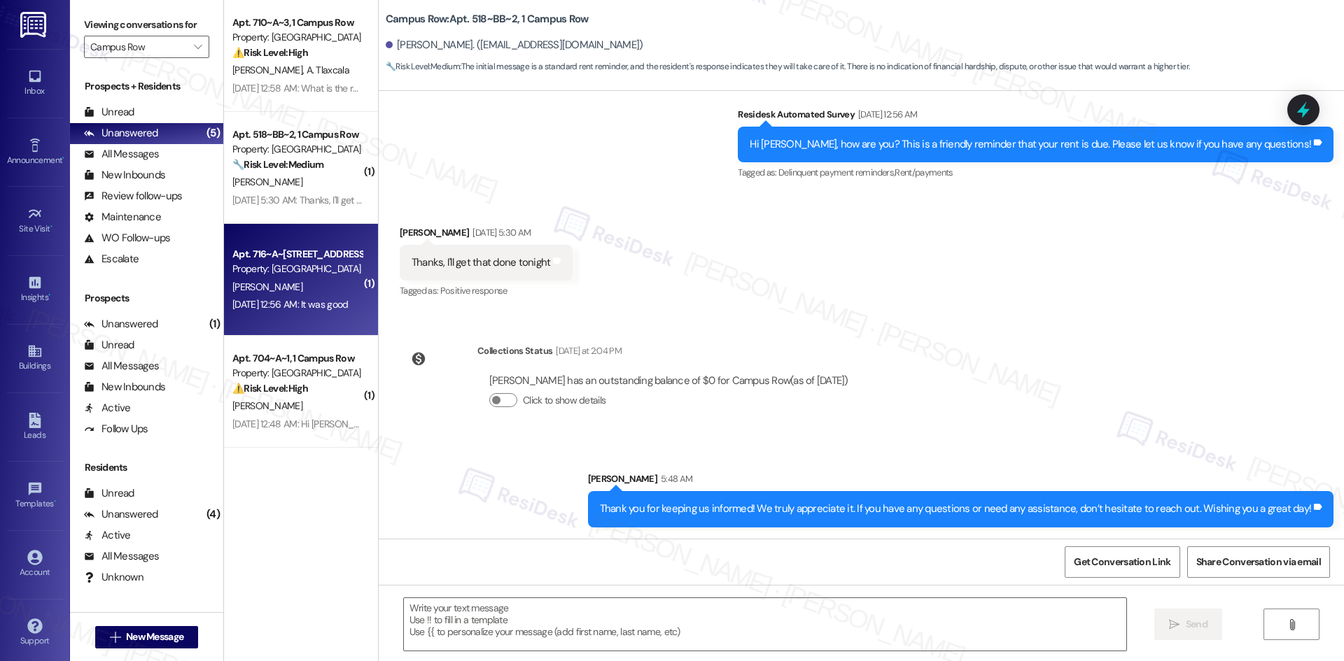
type textarea "Fetching suggested responses. Please feel free to read through the conversation…"
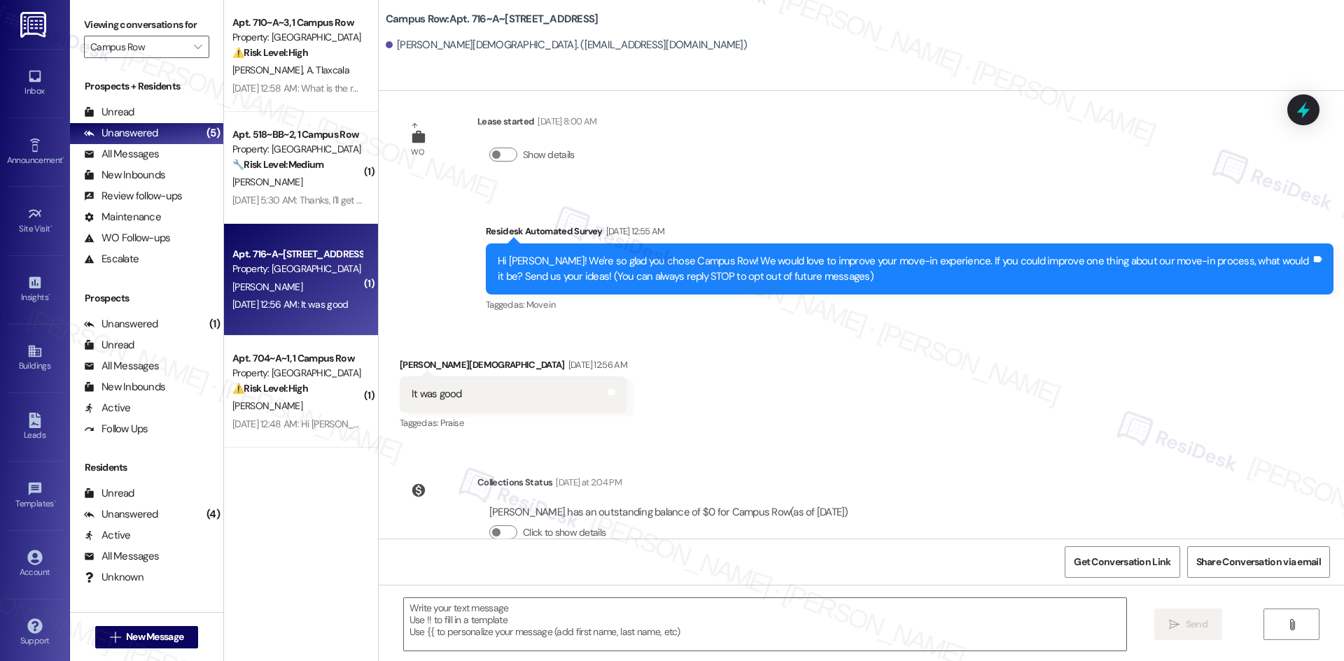
scroll to position [54, 0]
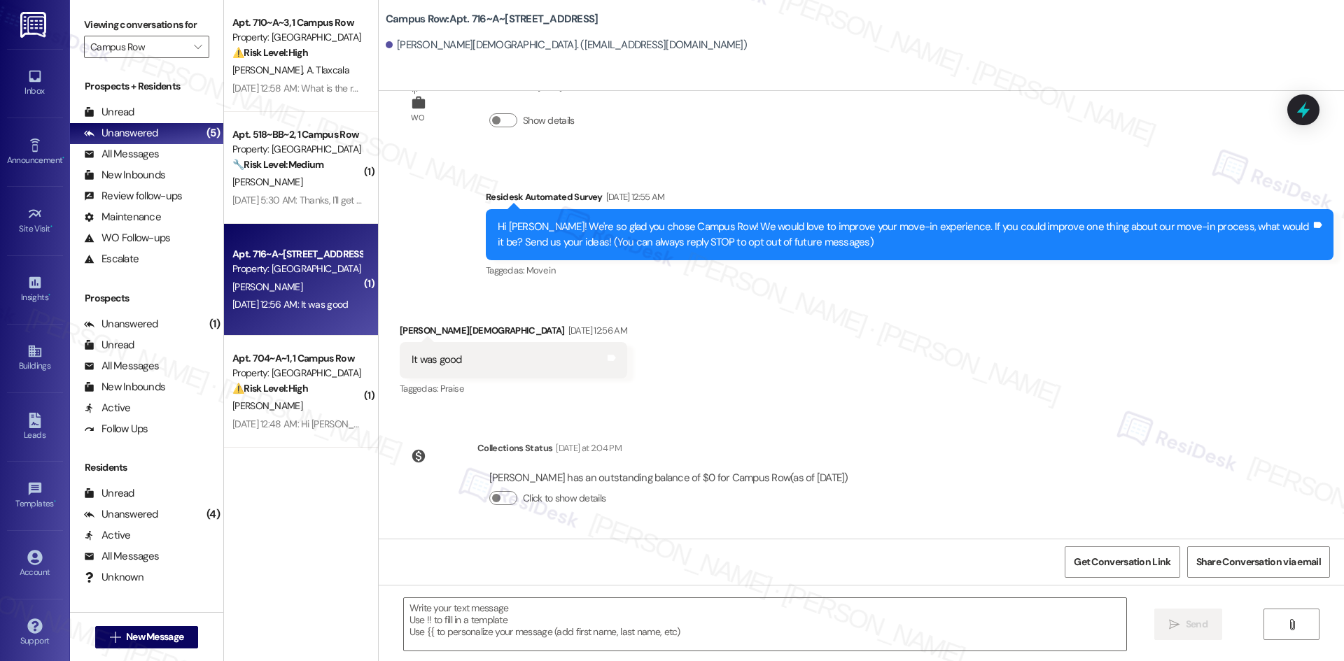
click at [743, 360] on div "Received via SMS Ethan Bischof Aug 26, 2025 at 12:56 AM It was good Tags and no…" at bounding box center [861, 351] width 965 height 118
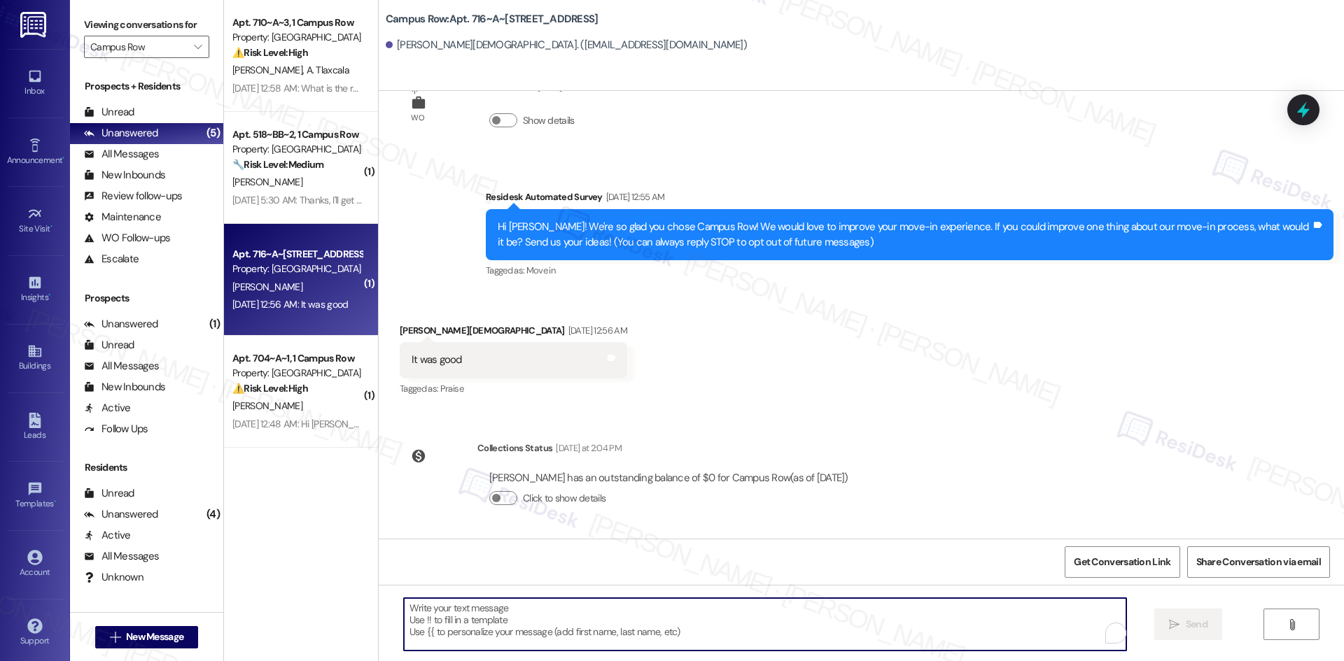
click at [521, 612] on textarea "To enrich screen reader interactions, please activate Accessibility in Grammarl…" at bounding box center [765, 624] width 722 height 52
paste textarea "I'm glad to hear that! Please don't hesitate to reach out if you have any other…"
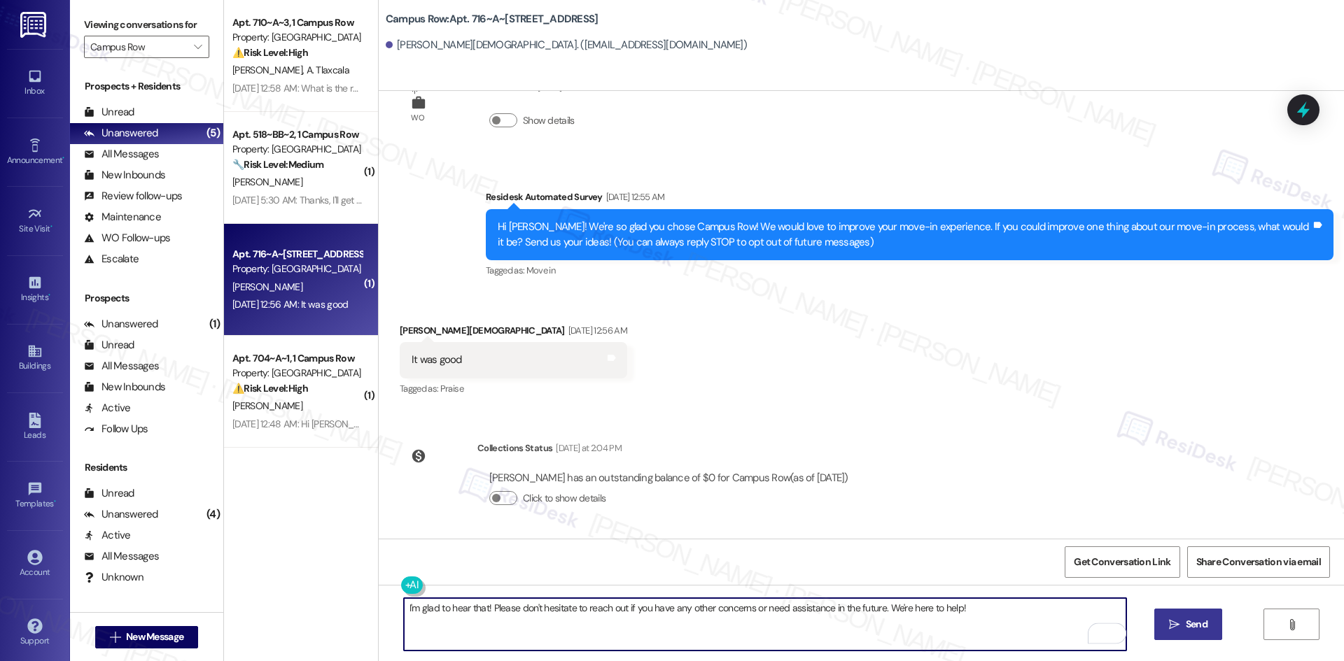
type textarea "I'm glad to hear that! Please don't hesitate to reach out if you have any other…"
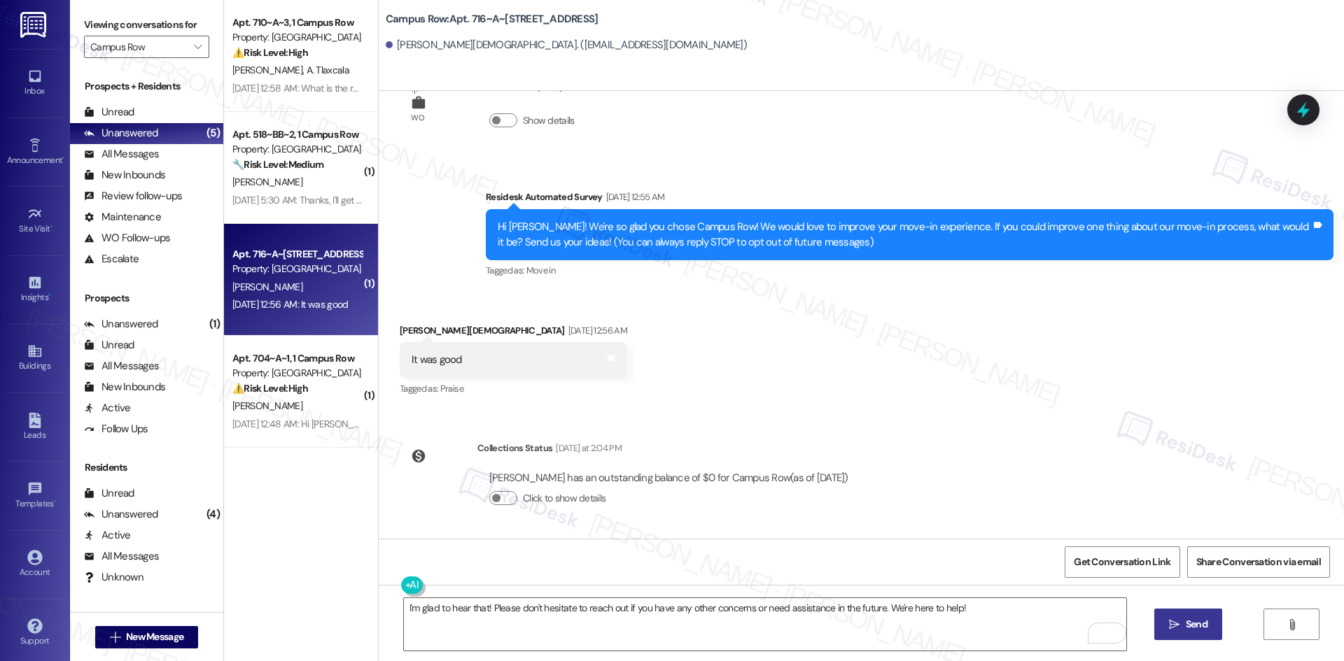
click at [1192, 628] on span "Send" at bounding box center [1196, 624] width 22 height 15
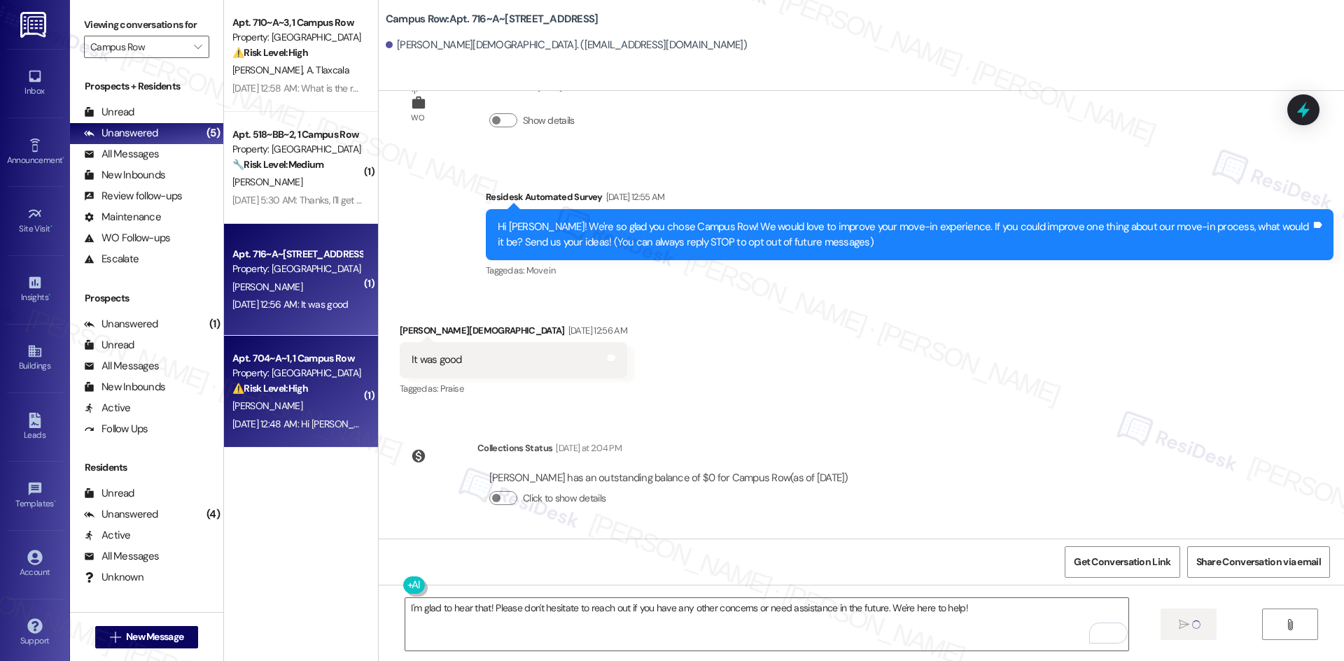
click at [241, 389] on strong "⚠️ Risk Level: High" at bounding box center [270, 388] width 76 height 13
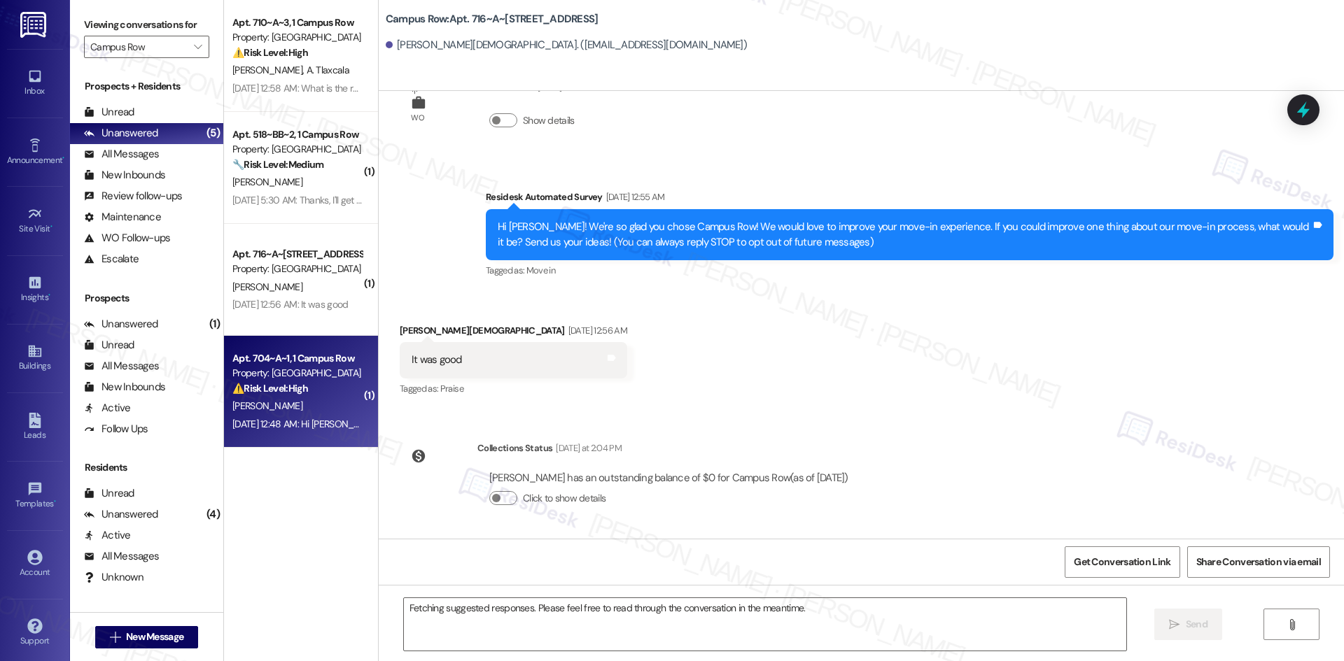
scroll to position [0, 0]
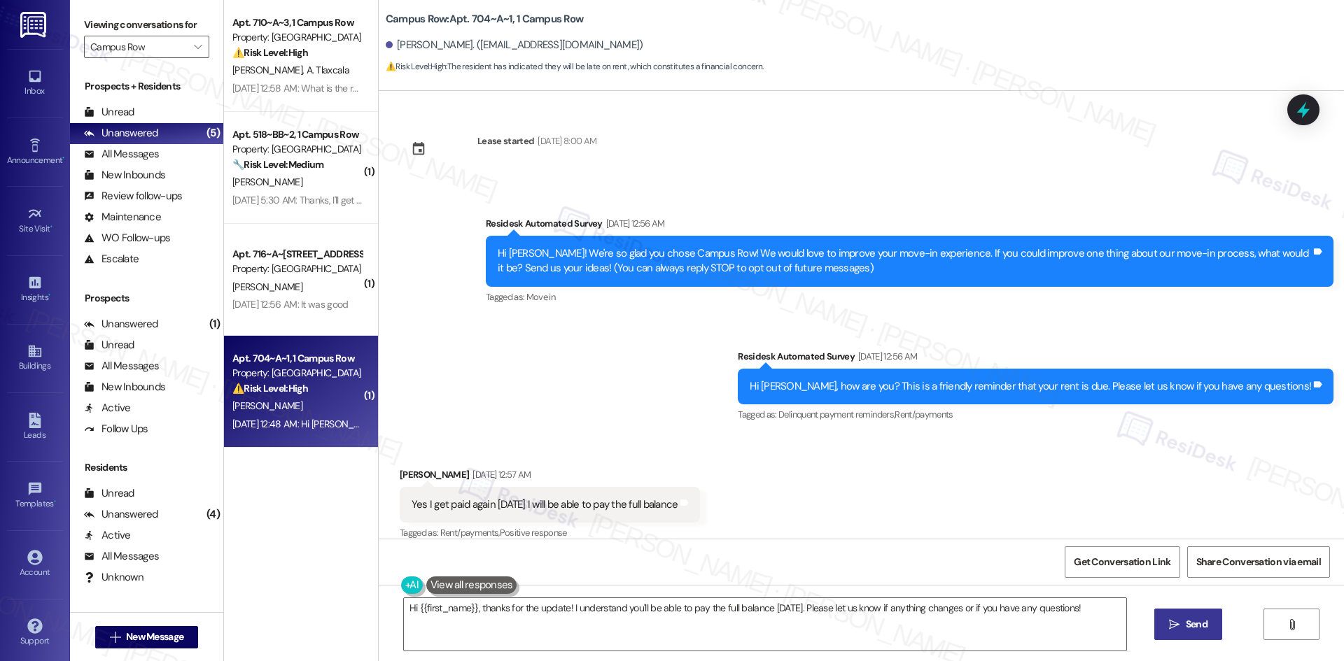
click at [950, 499] on div "Received via SMS Stephanie Heggs Sep 03, 2025 at 12:57 AM Yes I get paid again …" at bounding box center [861, 495] width 965 height 118
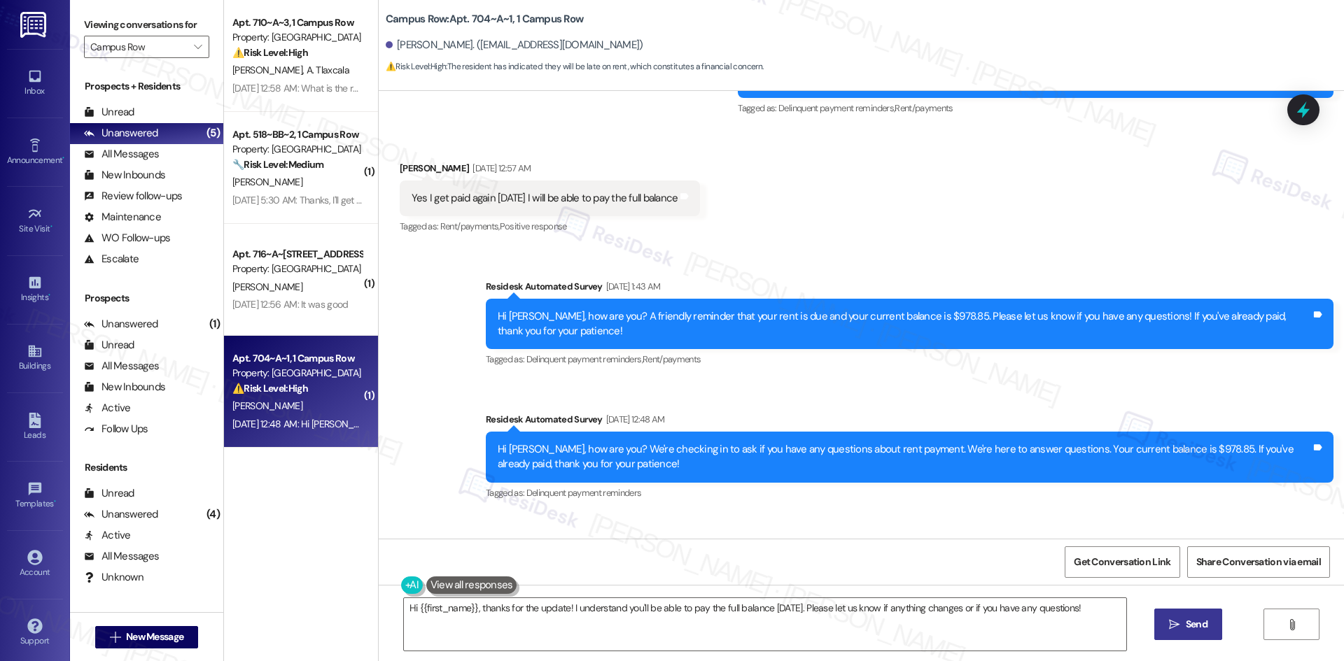
scroll to position [411, 0]
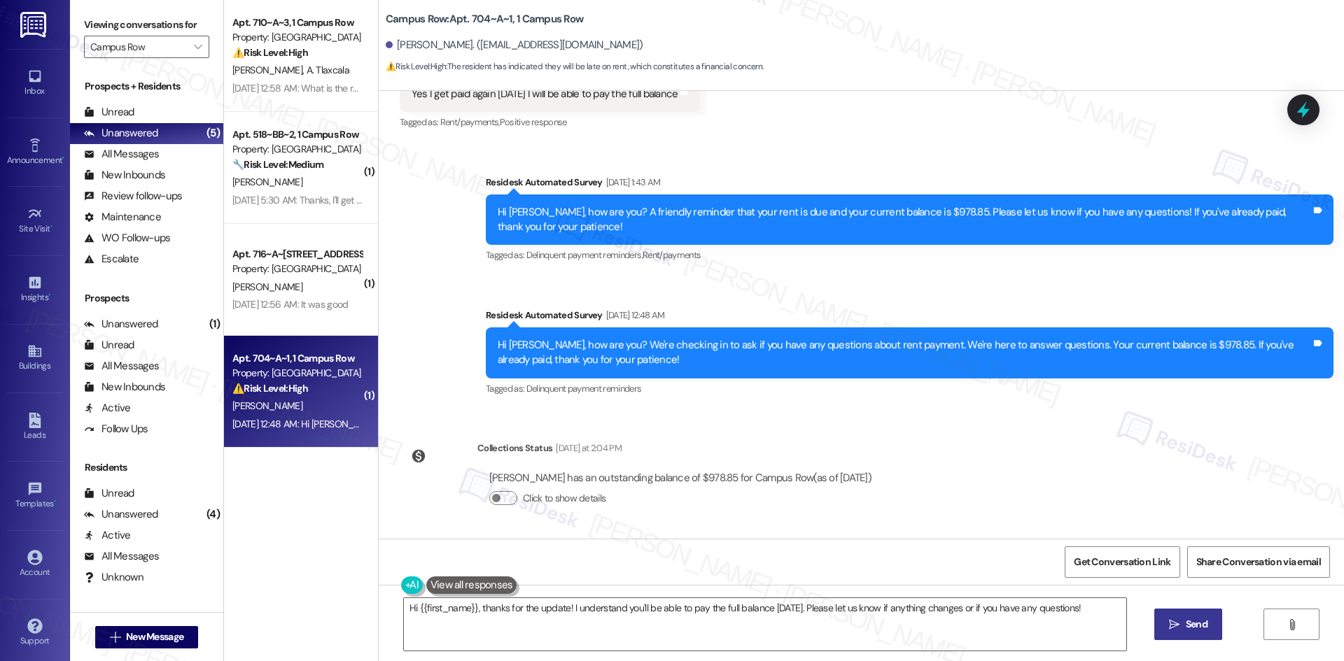
click at [446, 344] on div "Survey, sent via SMS Residesk Automated Survey Sep 06, 2025 at 1:43 AM Hi Steph…" at bounding box center [861, 276] width 965 height 266
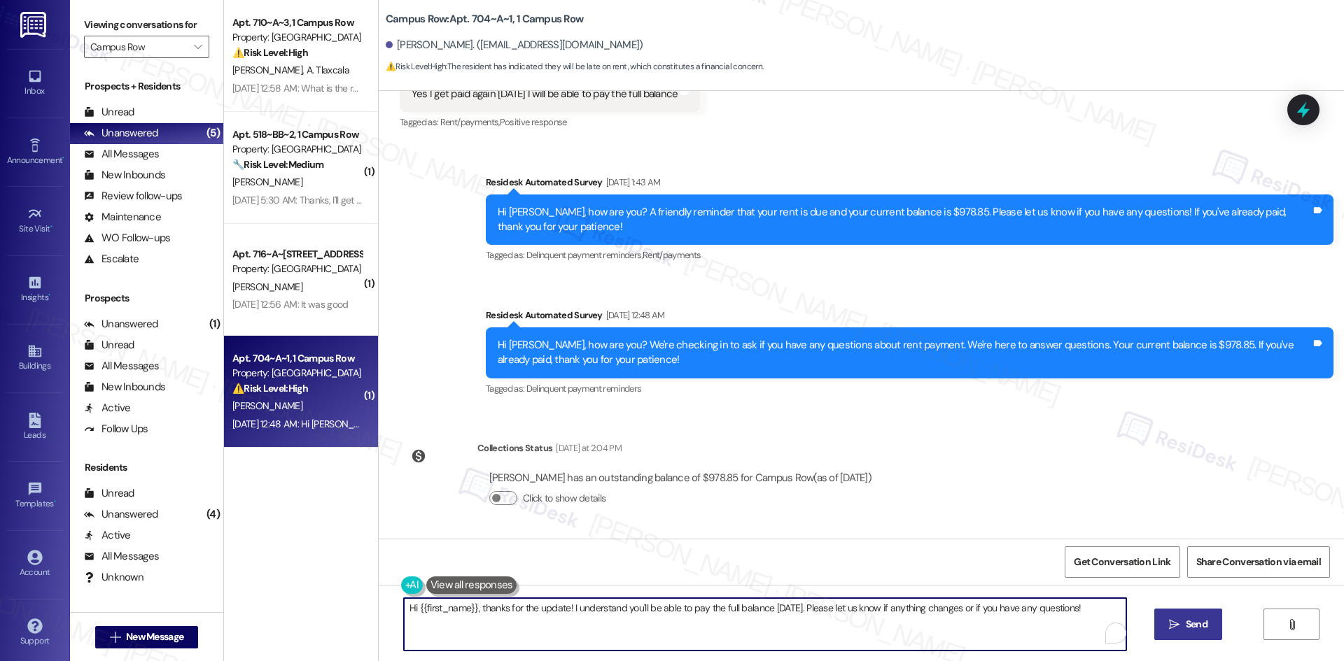
drag, startPoint x: 1101, startPoint y: 607, endPoint x: 397, endPoint y: 609, distance: 703.9
click at [404, 609] on textarea "Hi {{first_name}}, thanks for the update! I understand you'll be able to pay th…" at bounding box center [765, 624] width 722 height 52
paste textarea "Thank you for keeping us informed! We truly appreciate it. If you have any ques…"
type textarea "Thank you for keeping us informed! We truly appreciate it. If you have any ques…"
click at [1179, 624] on span " Send" at bounding box center [1188, 624] width 44 height 15
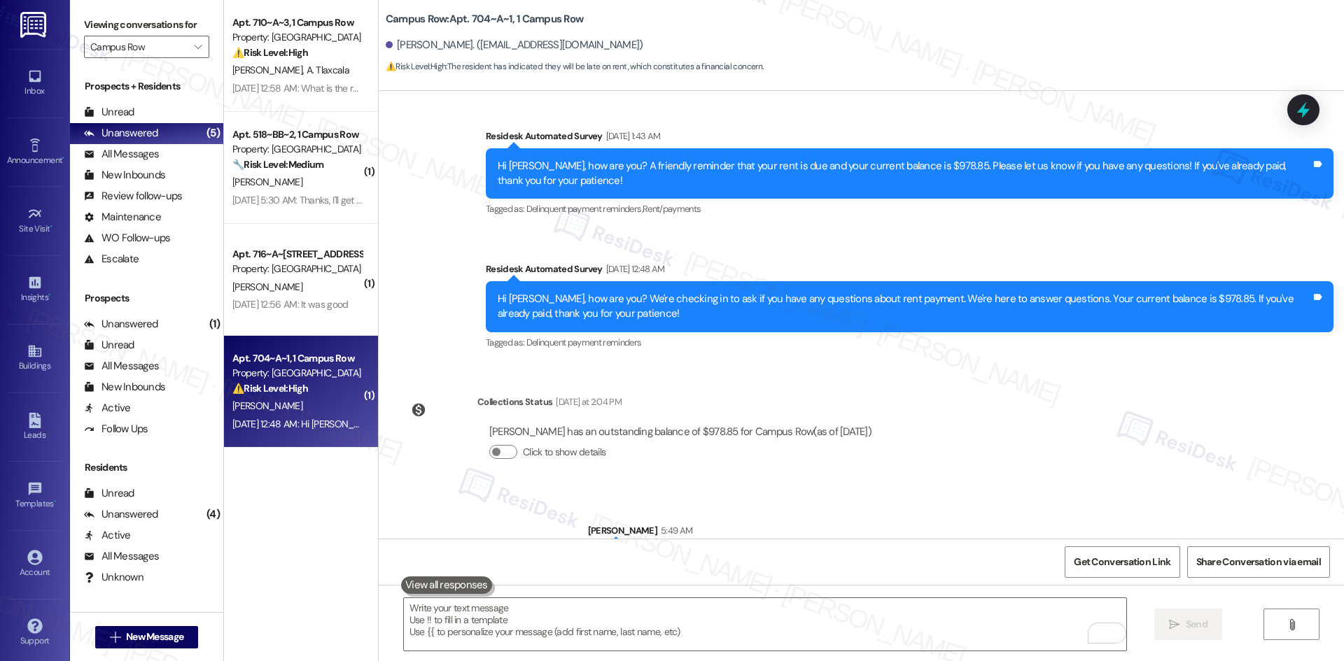
scroll to position [508, 0]
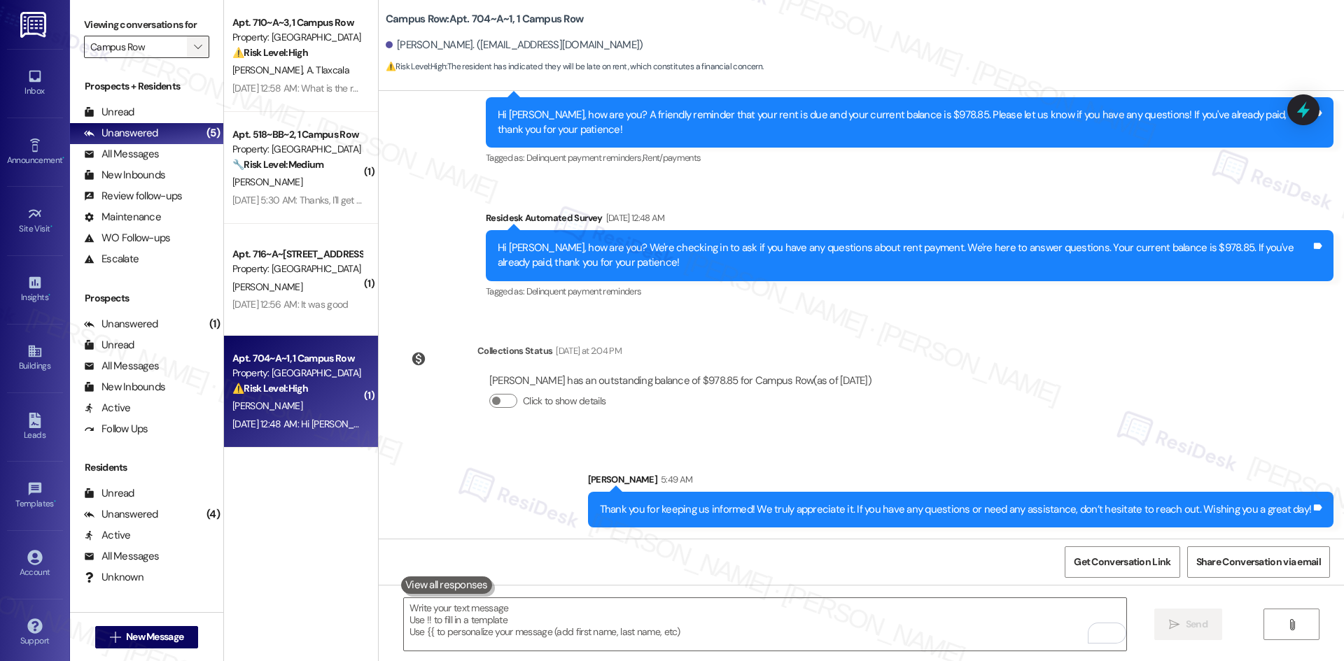
click at [191, 49] on span "" at bounding box center [197, 47] width 13 height 22
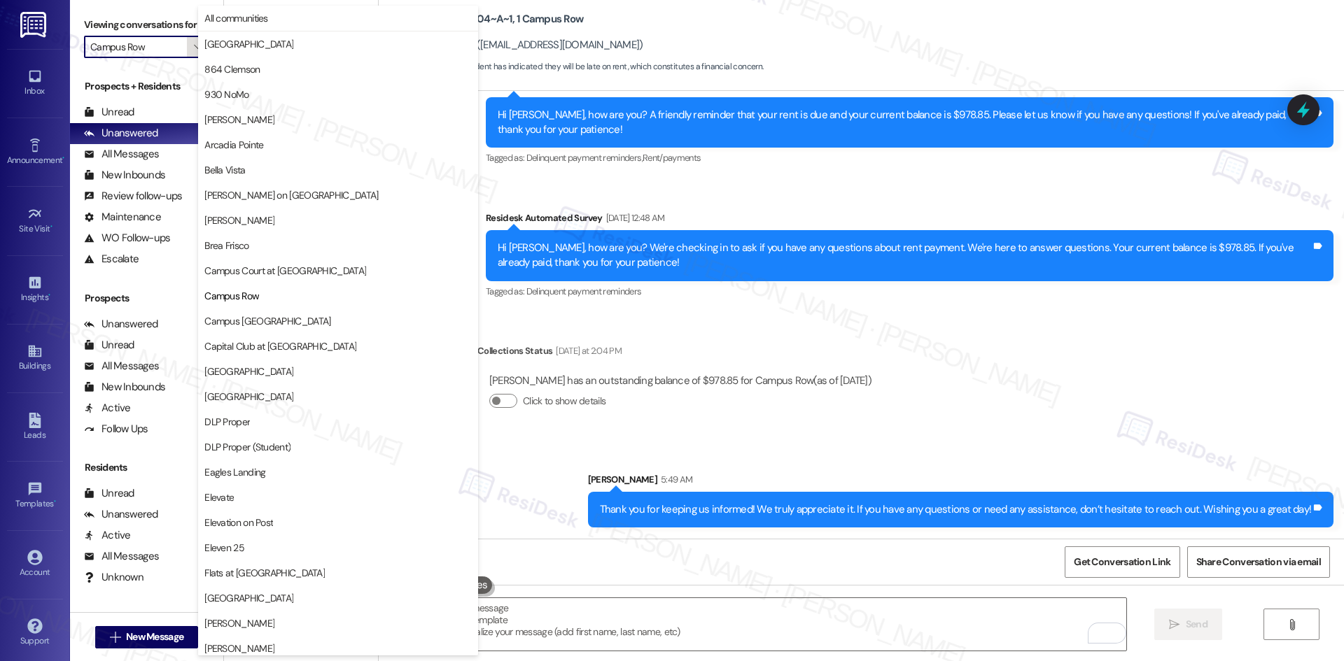
scroll to position [227, 0]
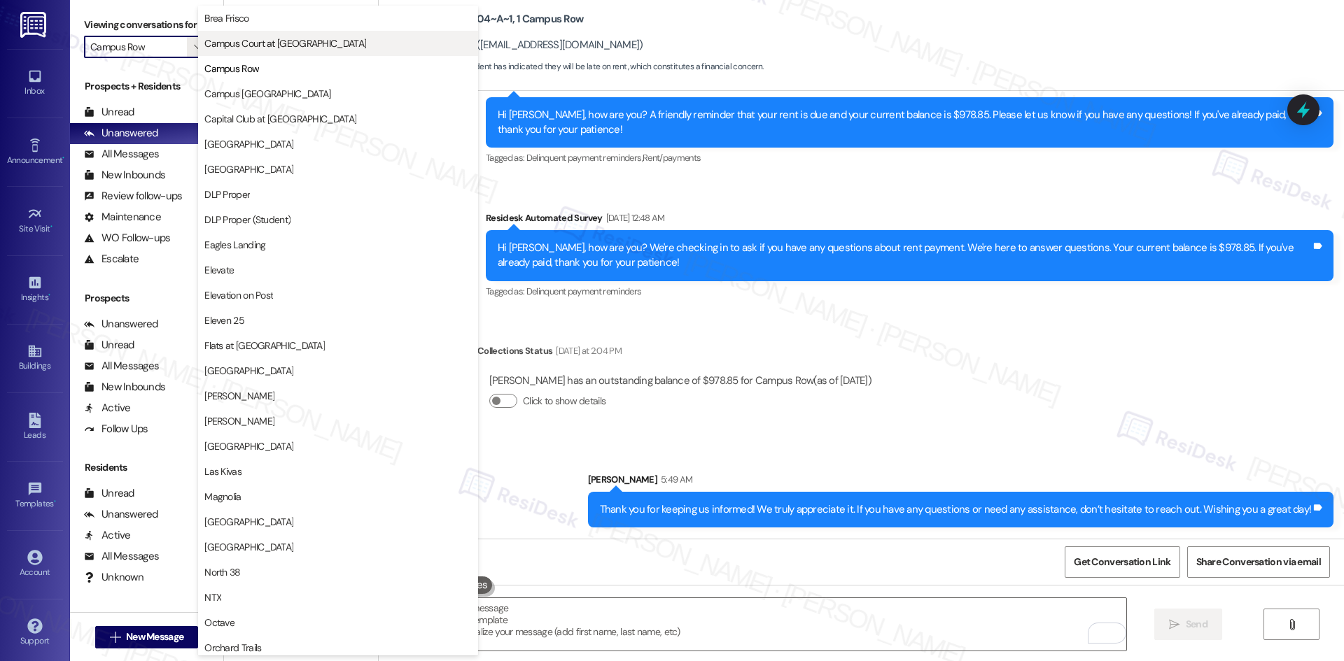
click at [278, 51] on button "Campus Court at Knollwood" at bounding box center [338, 43] width 280 height 25
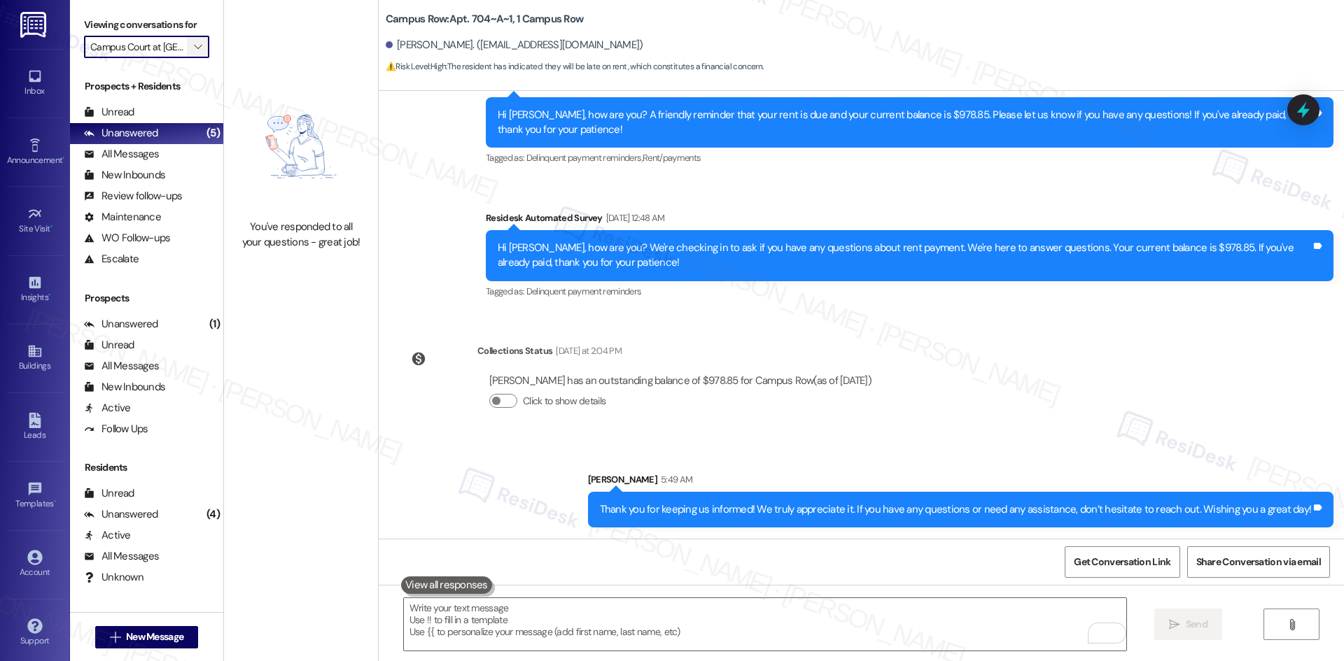
click at [187, 46] on button "" at bounding box center [198, 47] width 22 height 22
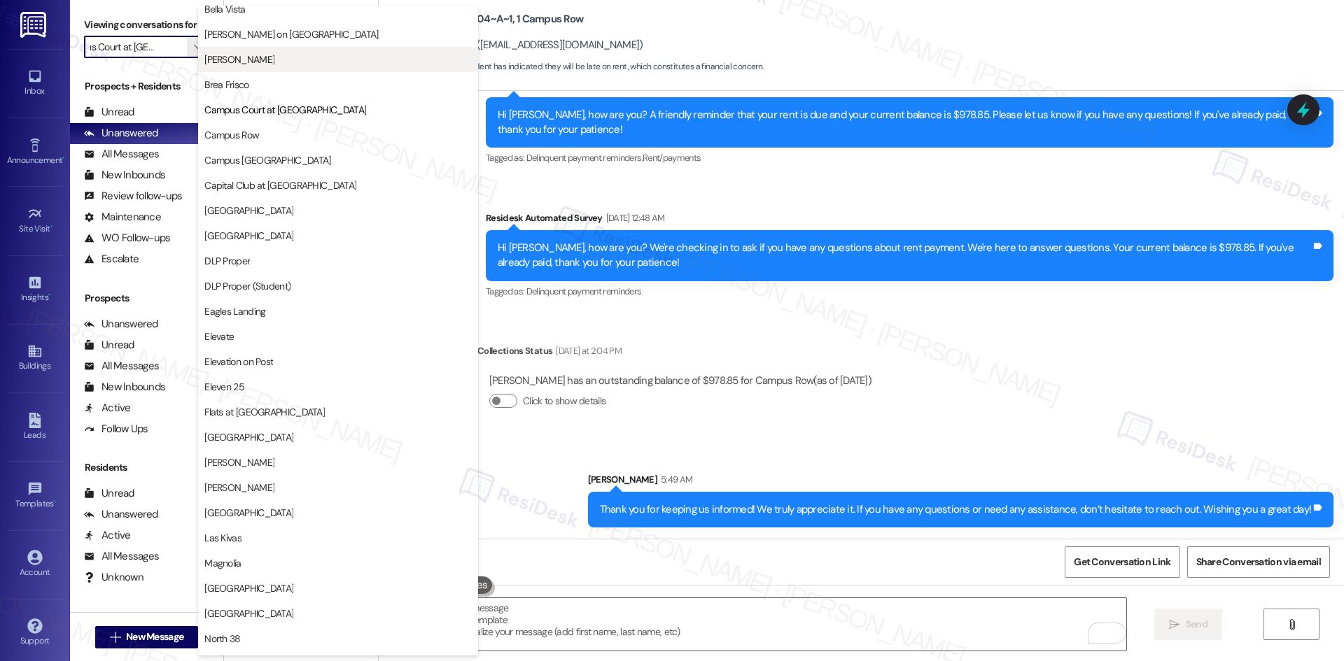
scroll to position [157, 0]
click at [280, 58] on span "Bradford Oaks" at bounding box center [337, 63] width 267 height 14
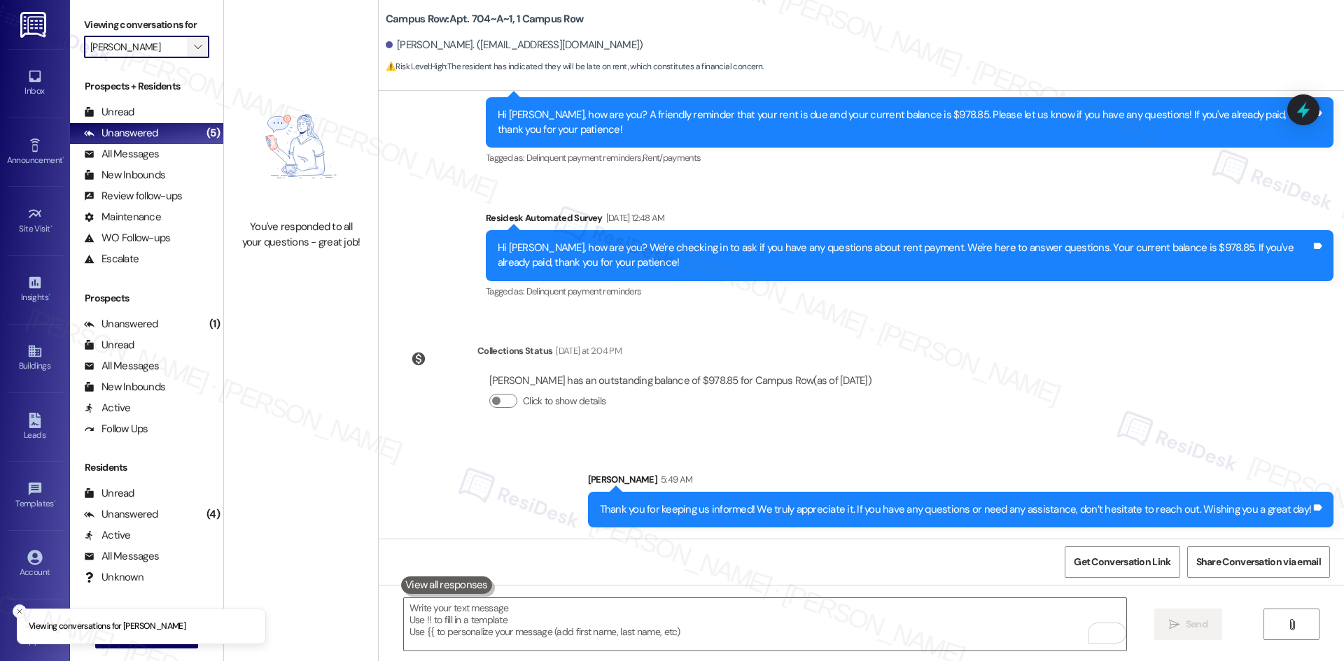
click at [194, 49] on icon "" at bounding box center [198, 46] width 8 height 11
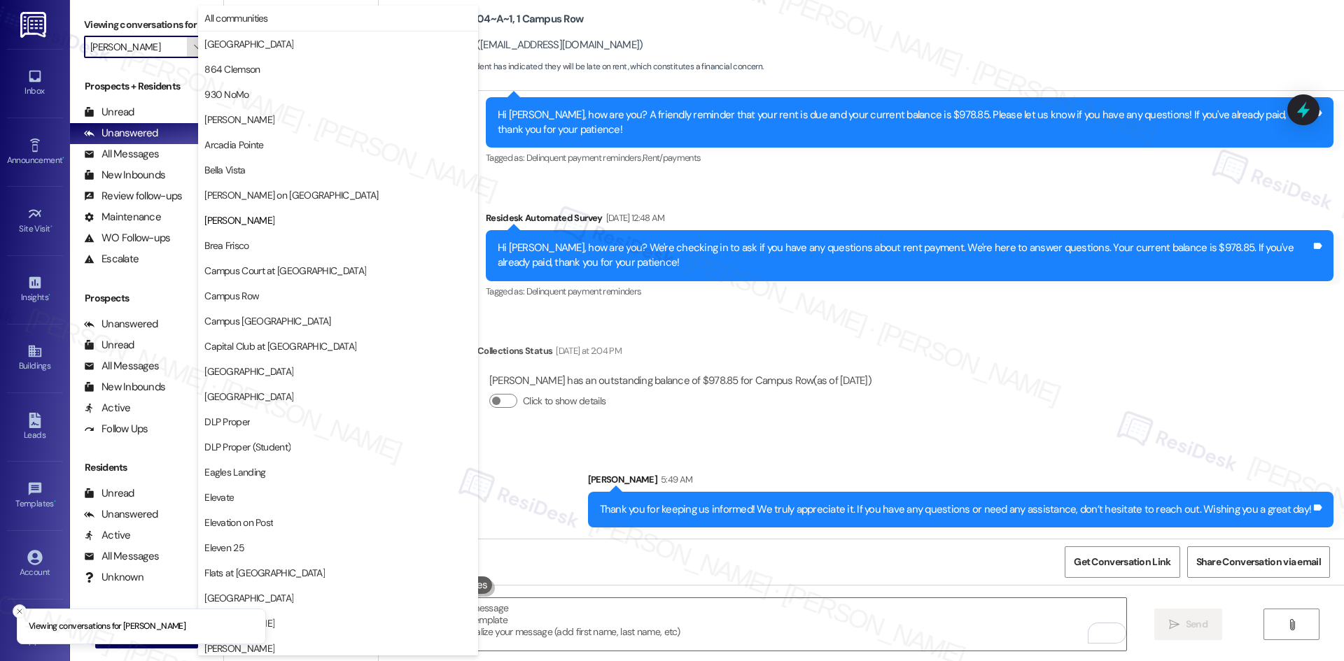
click at [194, 48] on icon "" at bounding box center [198, 46] width 8 height 11
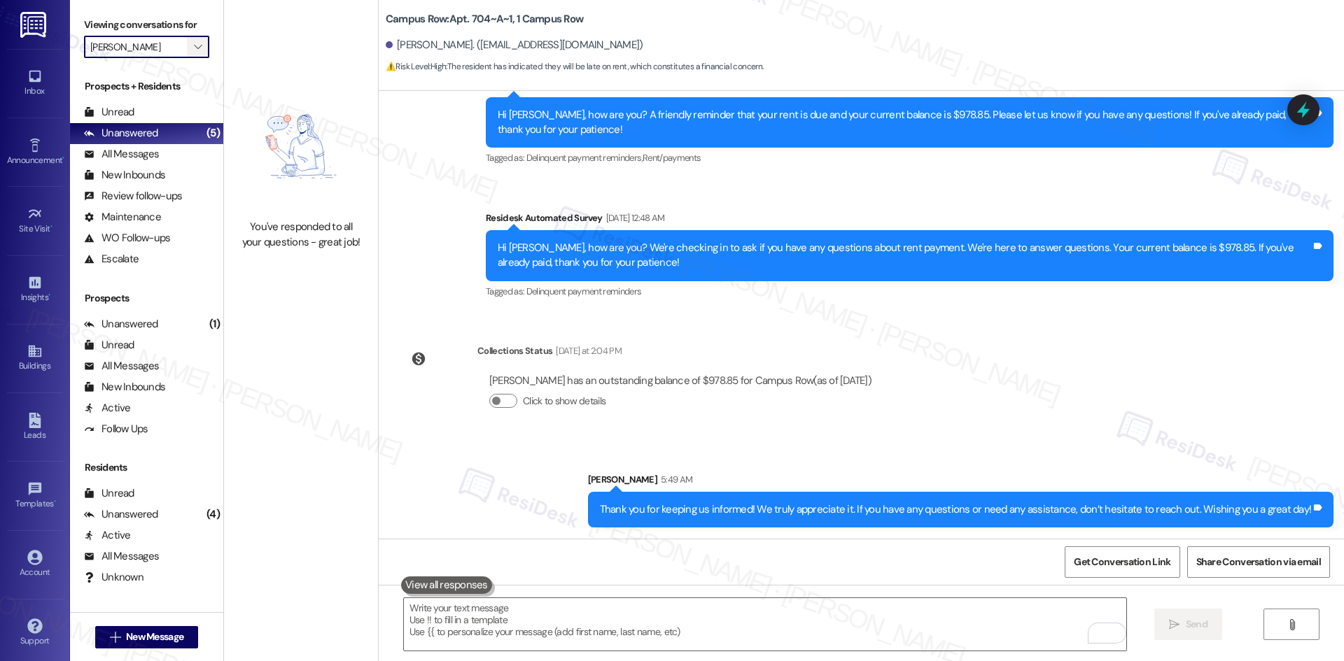
click at [191, 58] on span "" at bounding box center [197, 47] width 13 height 22
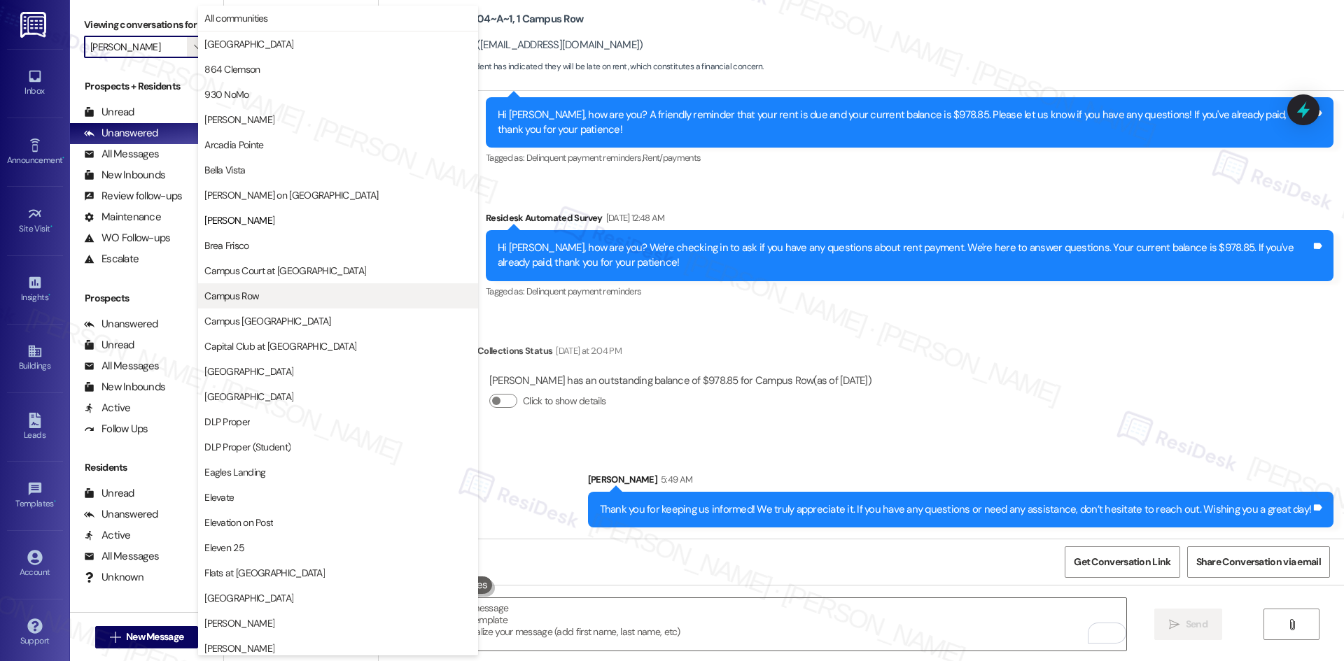
click at [278, 292] on span "Campus Row" at bounding box center [337, 296] width 267 height 14
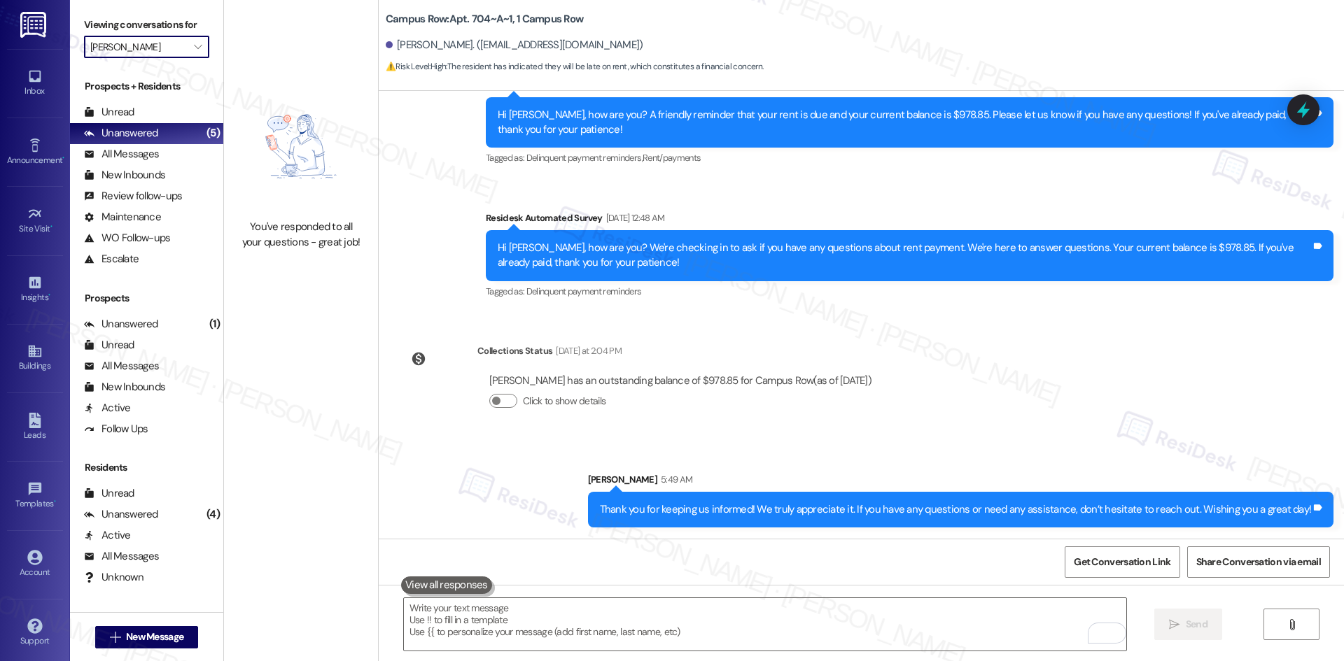
type input "Campus Row"
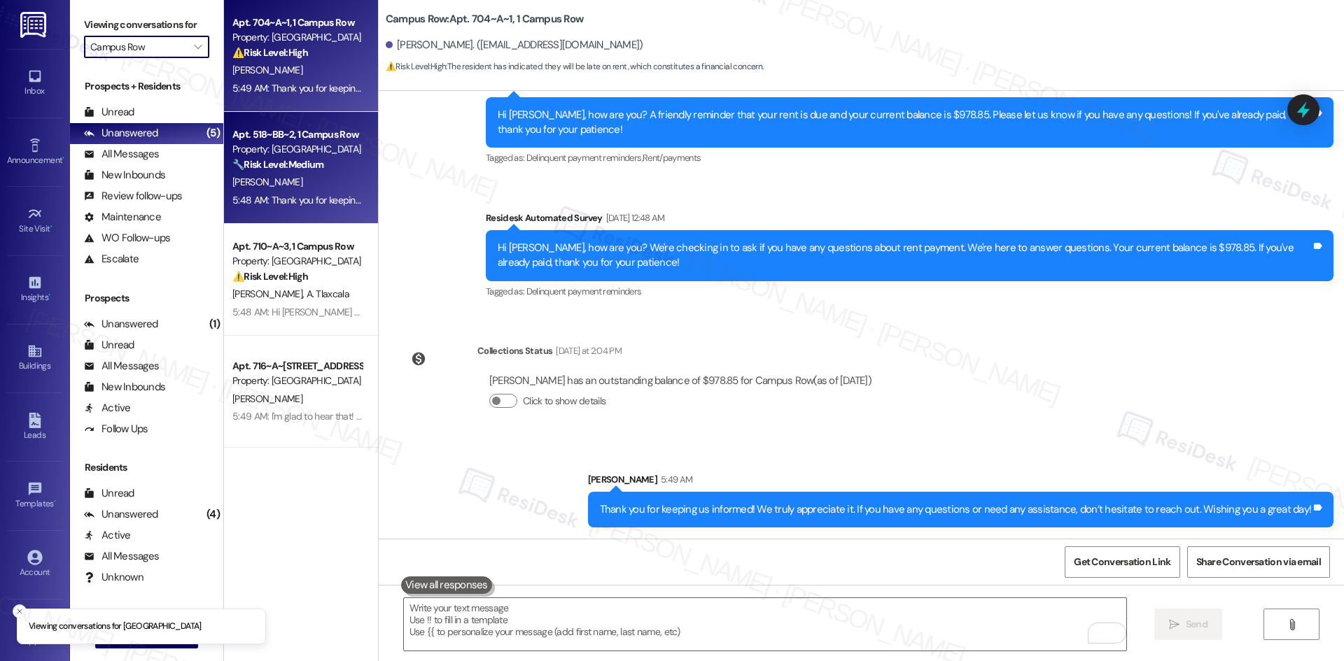
click at [257, 147] on div "Property: Campus Row" at bounding box center [296, 149] width 129 height 15
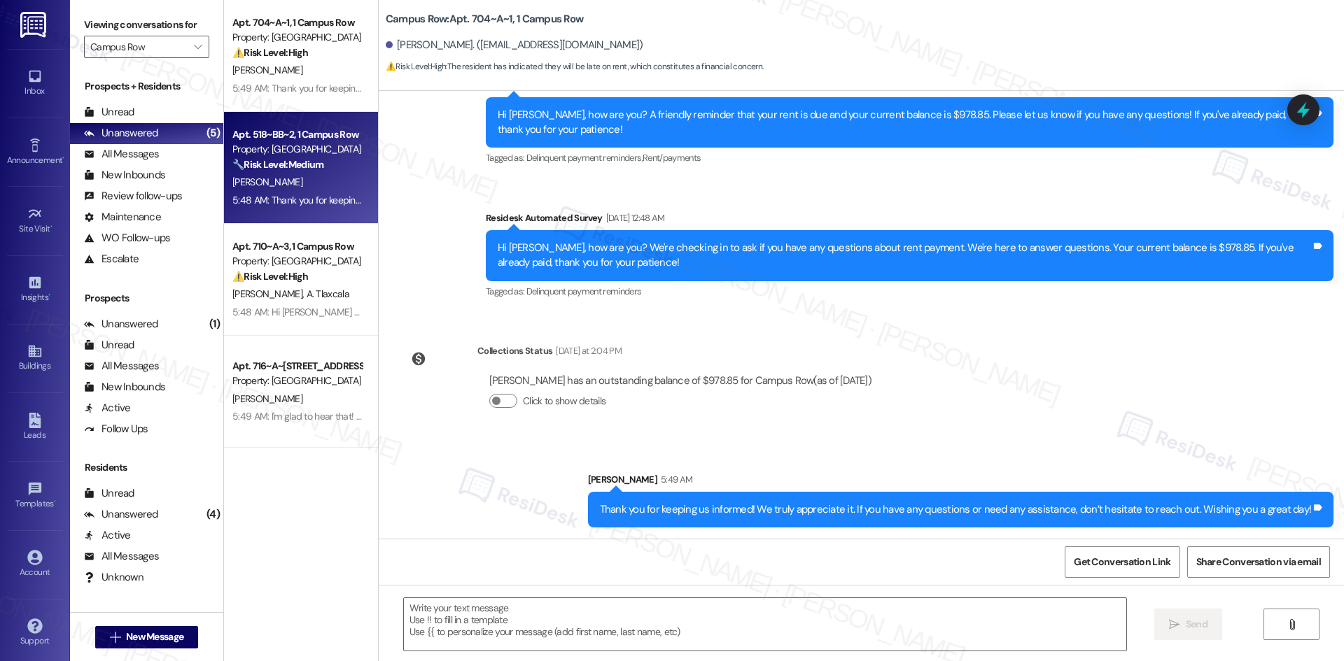
type textarea "Fetching suggested responses. Please feel free to read through the conversation…"
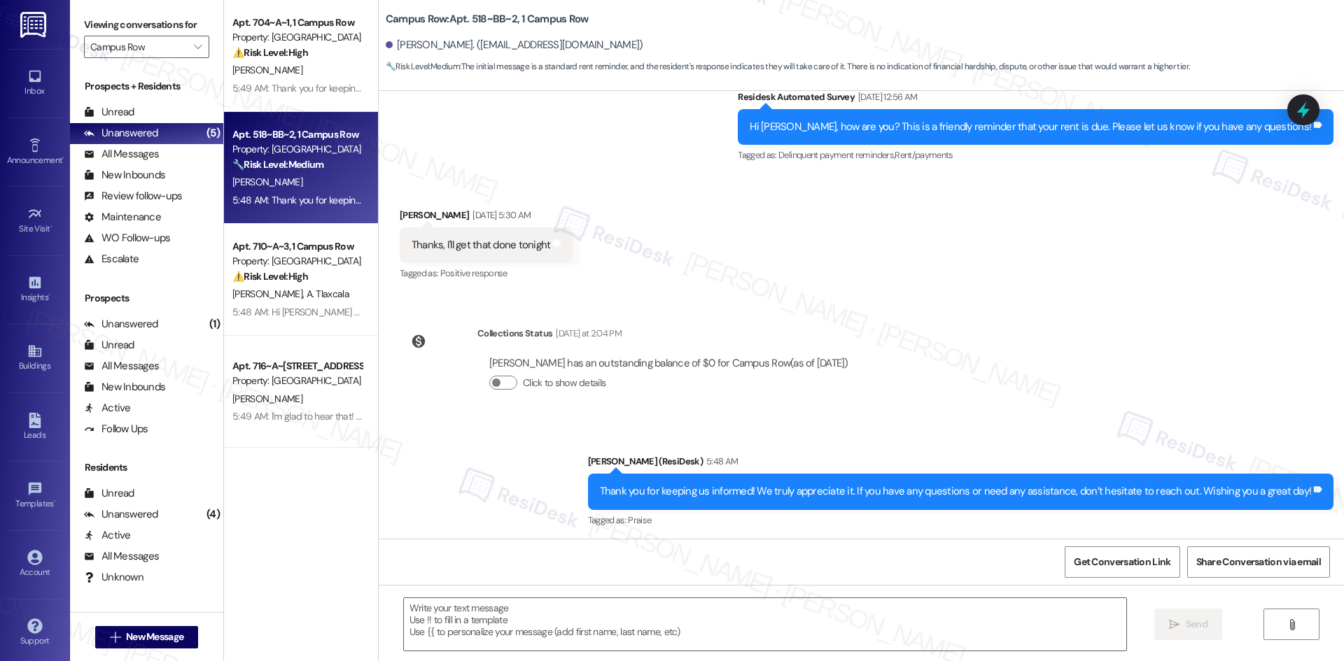
scroll to position [262, 0]
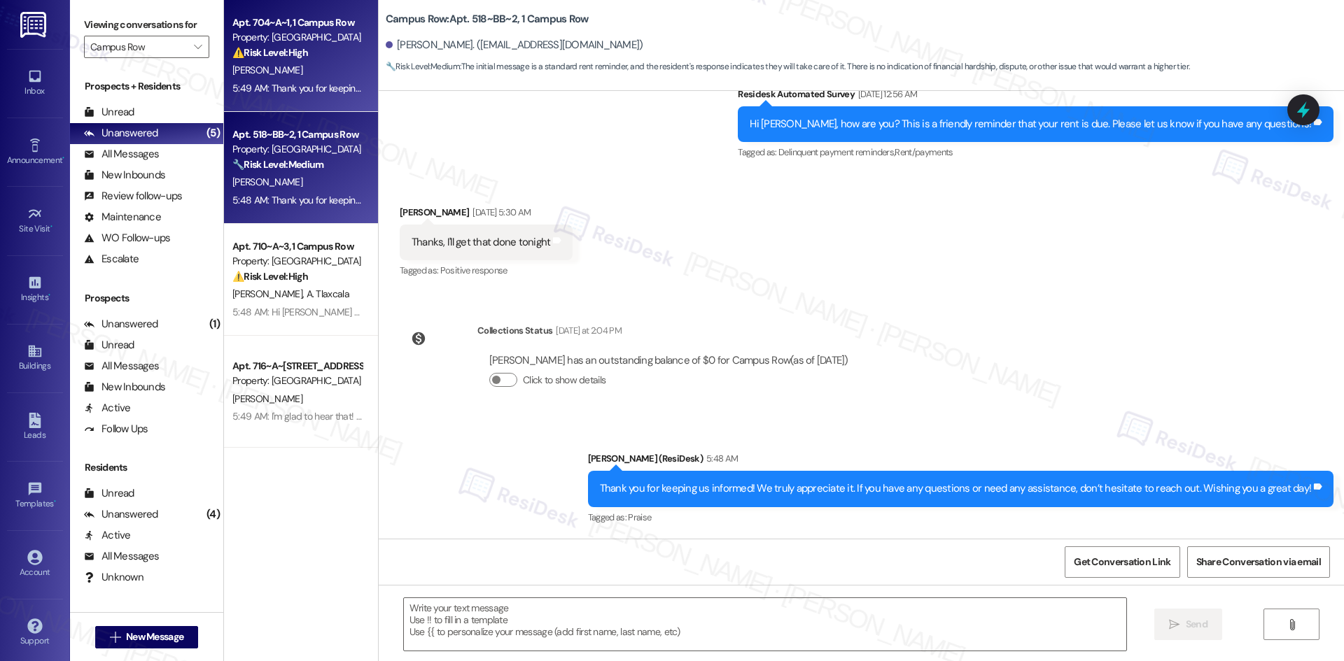
click at [268, 91] on div "5:49 AM: Thank you for keeping us informed! We truly appreciate it. If you have…" at bounding box center [577, 88] width 691 height 13
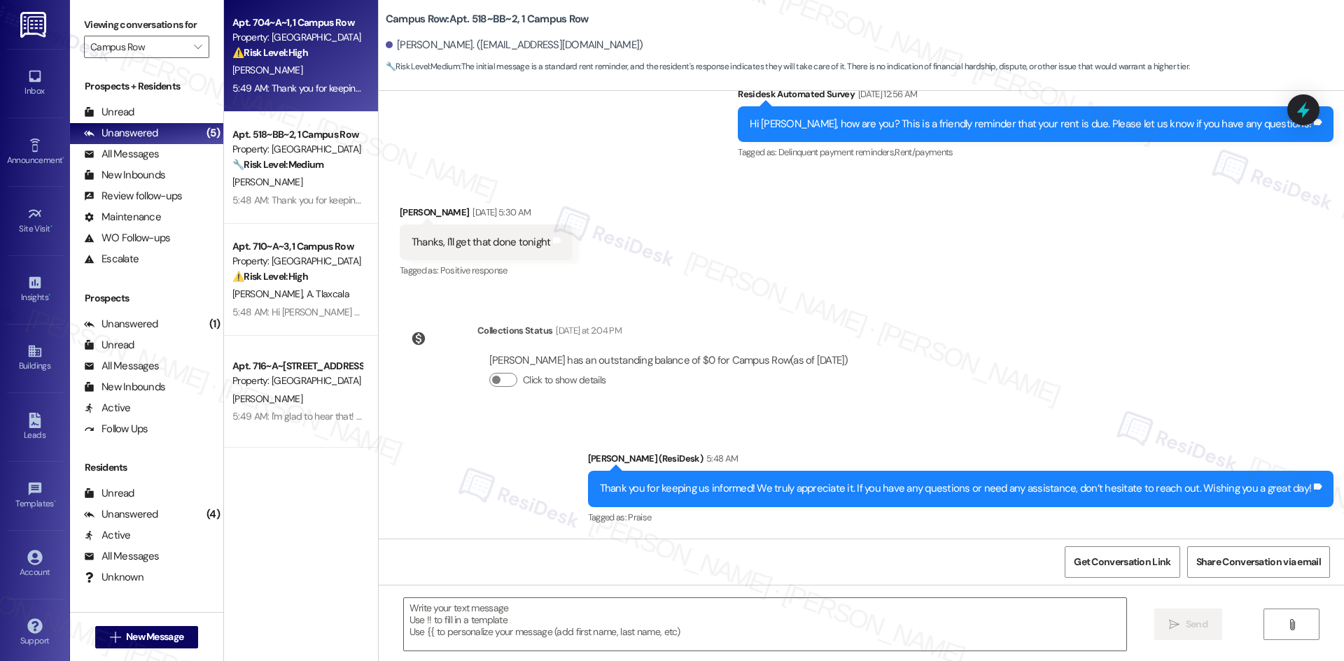
type textarea "Fetching suggested responses. Please feel free to read through the conversation…"
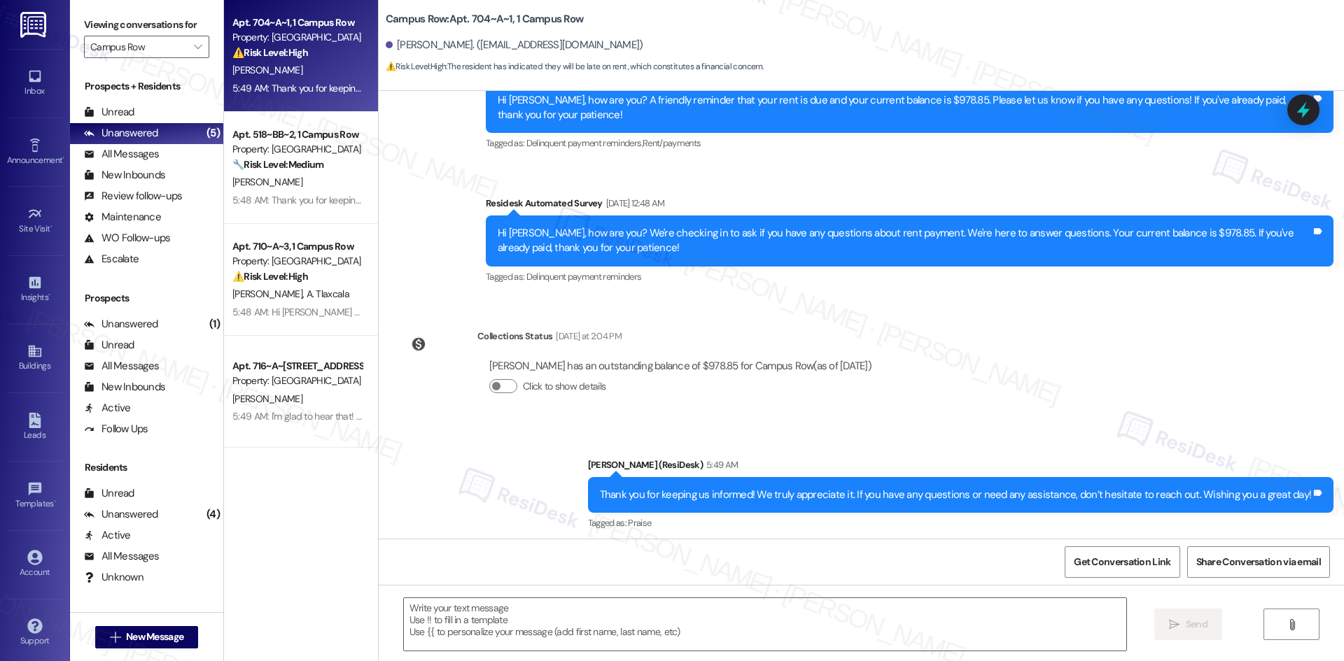
scroll to position [529, 0]
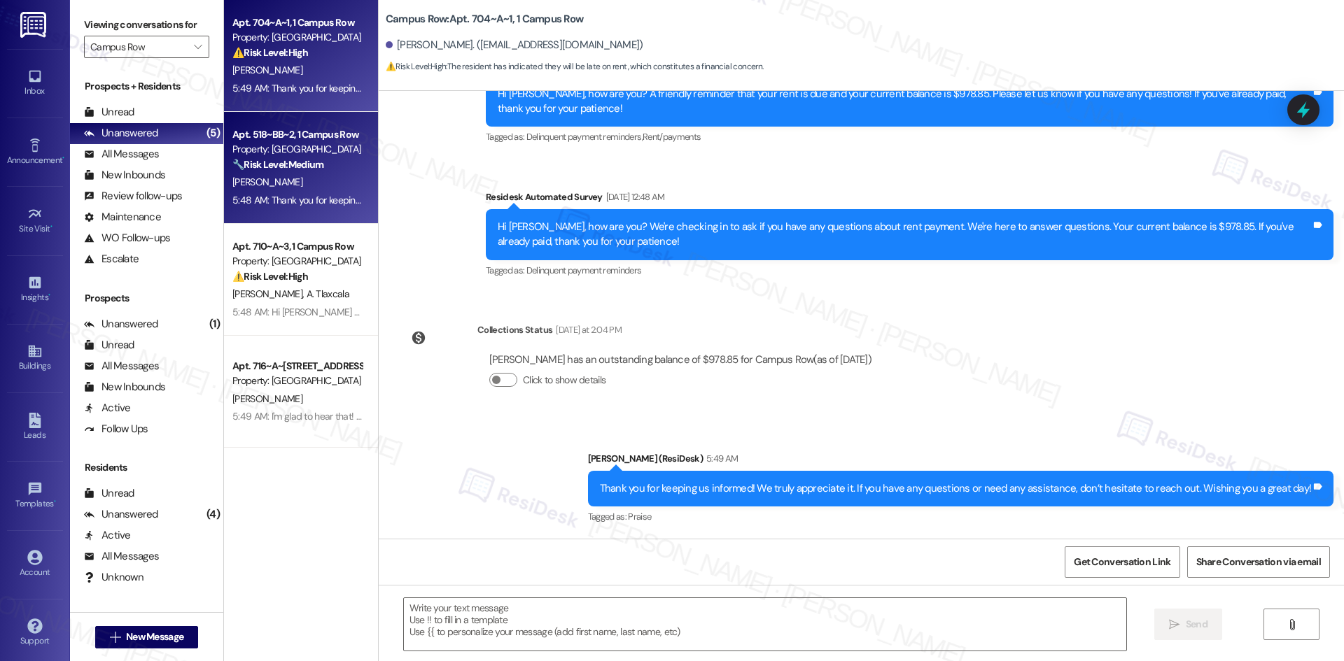
click at [267, 170] on strong "🔧 Risk Level: Medium" at bounding box center [277, 164] width 91 height 13
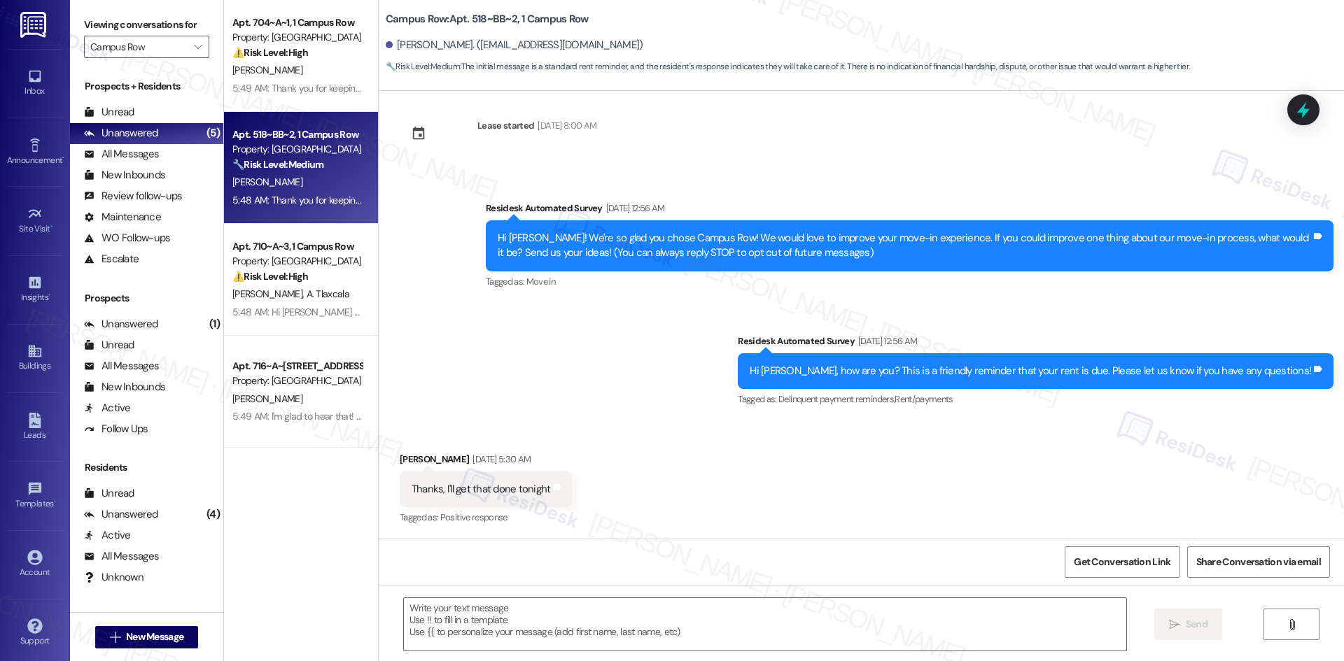
type textarea "Fetching suggested responses. Please feel free to read through the conversation…"
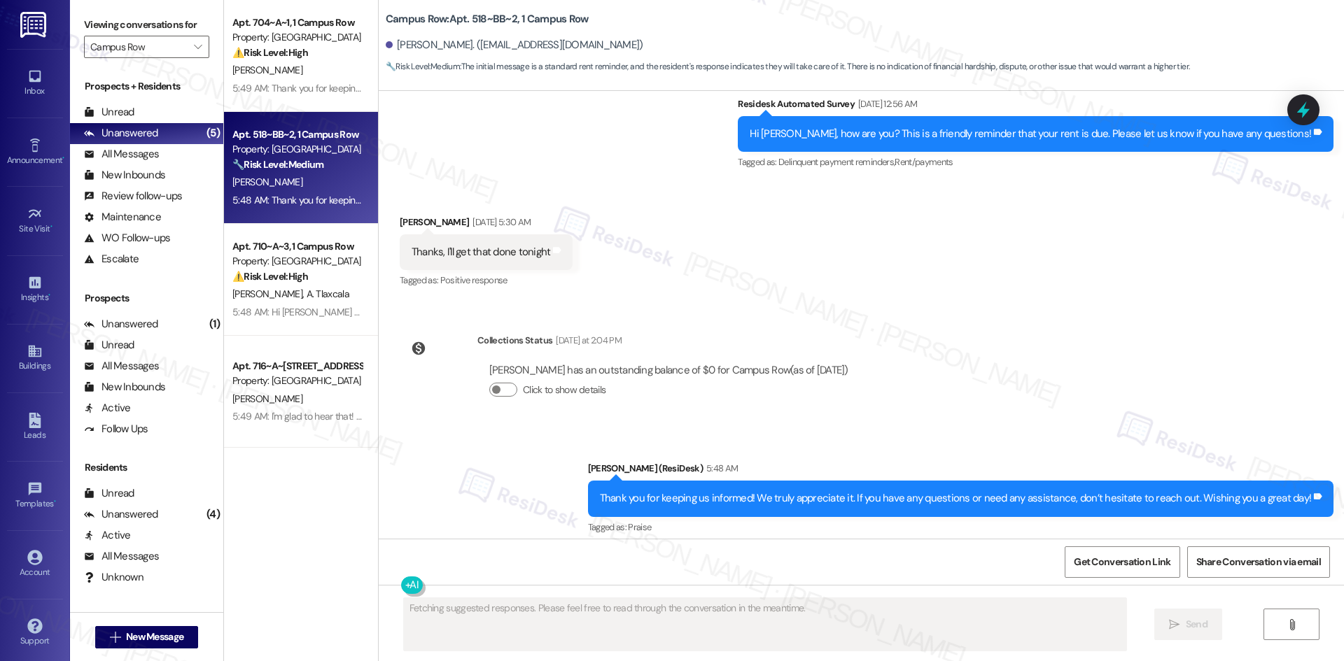
scroll to position [262, 0]
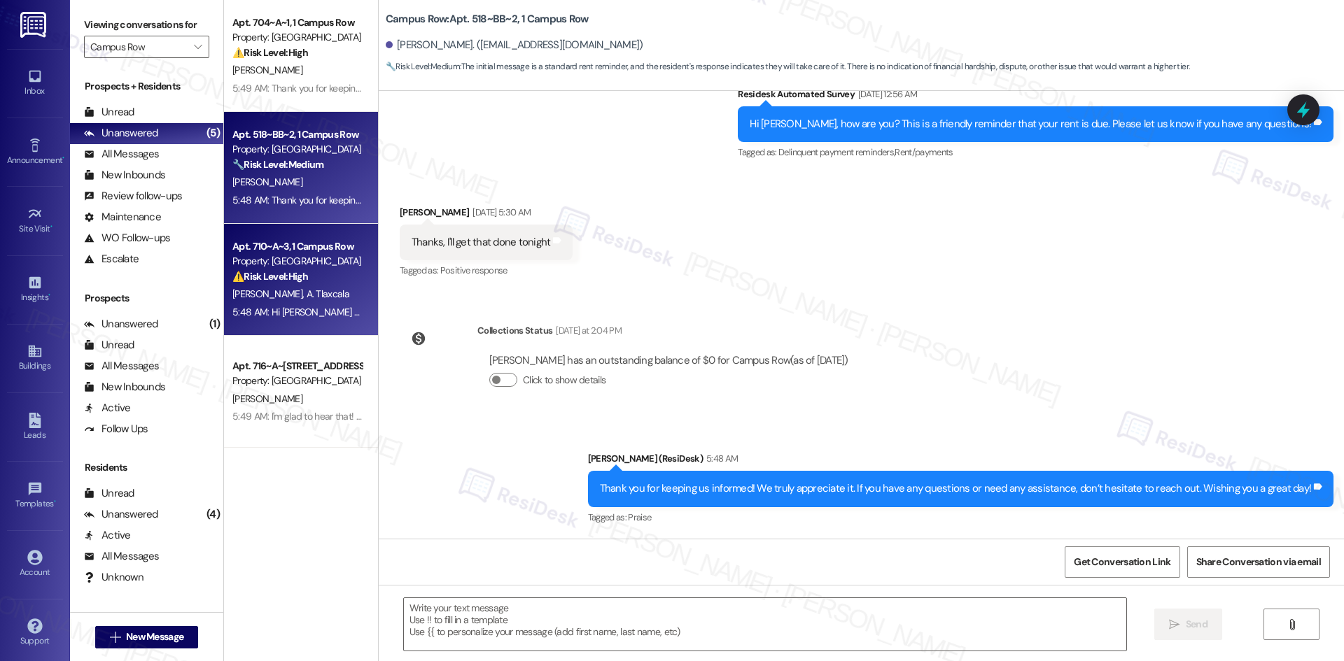
click at [301, 268] on div "Property: Campus Row" at bounding box center [296, 261] width 129 height 15
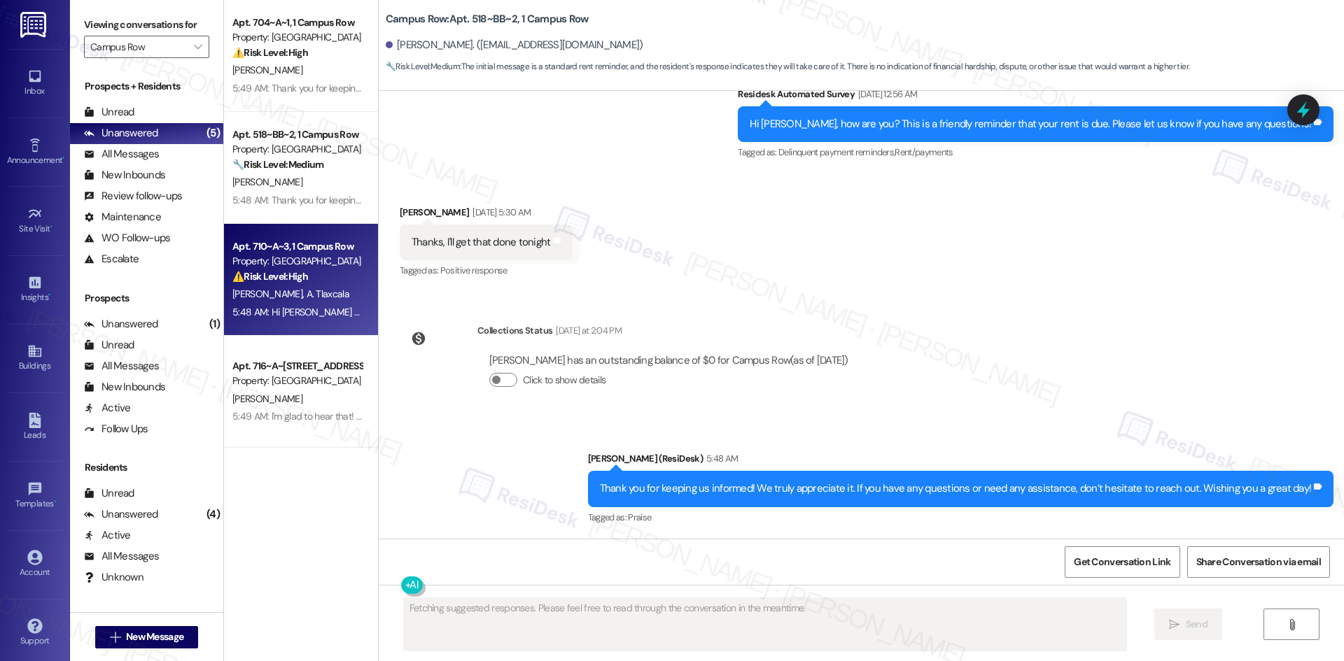
type textarea "Fetching suggested responses. Please feel free to read through the conversation…"
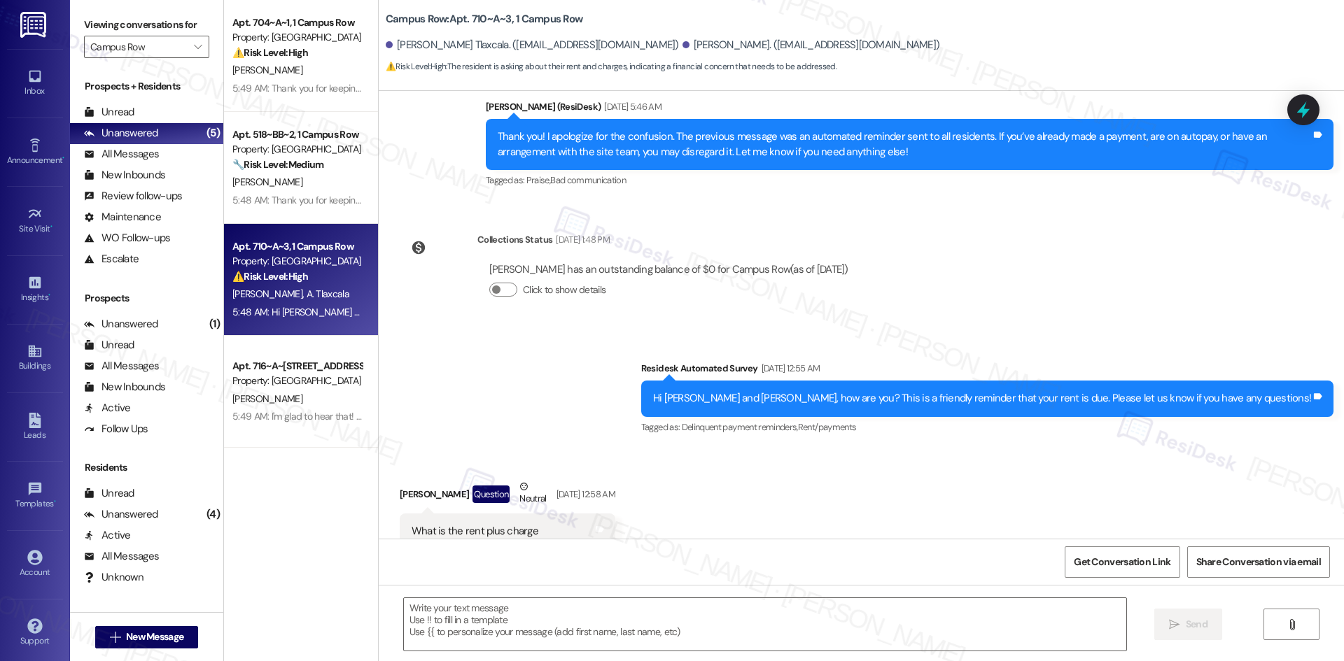
type textarea "Fetching suggested responses. Please feel free to read through the conversation…"
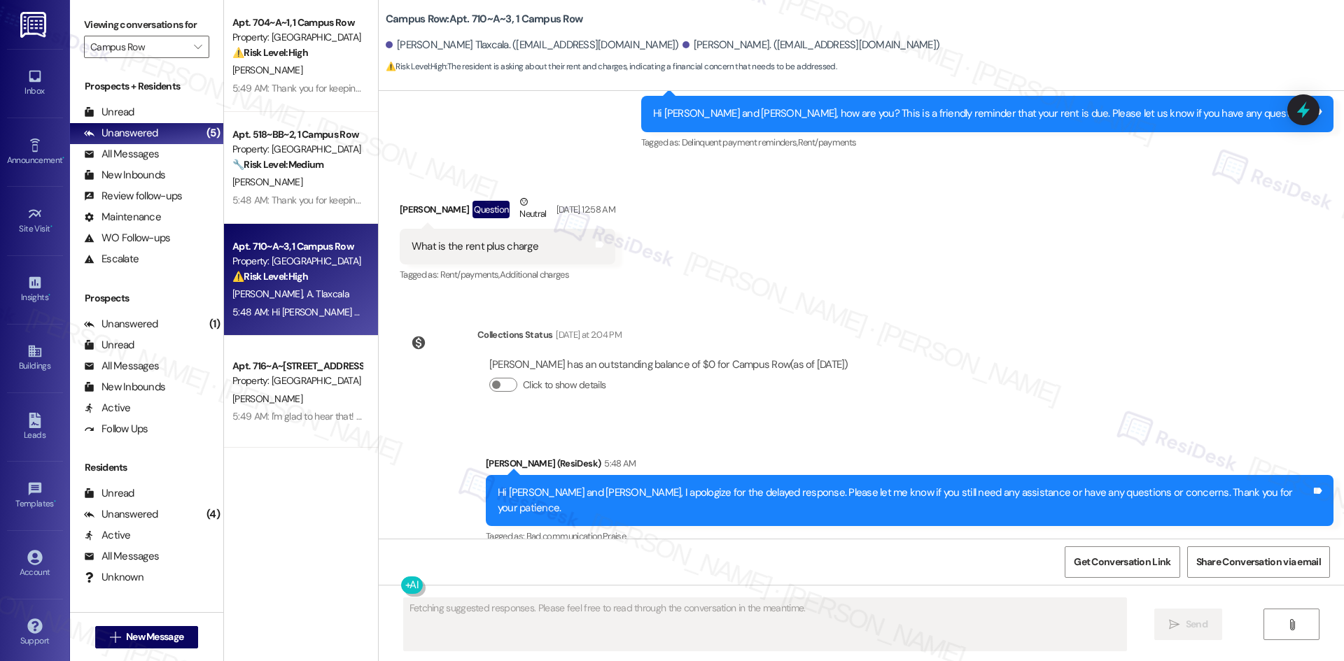
scroll to position [684, 0]
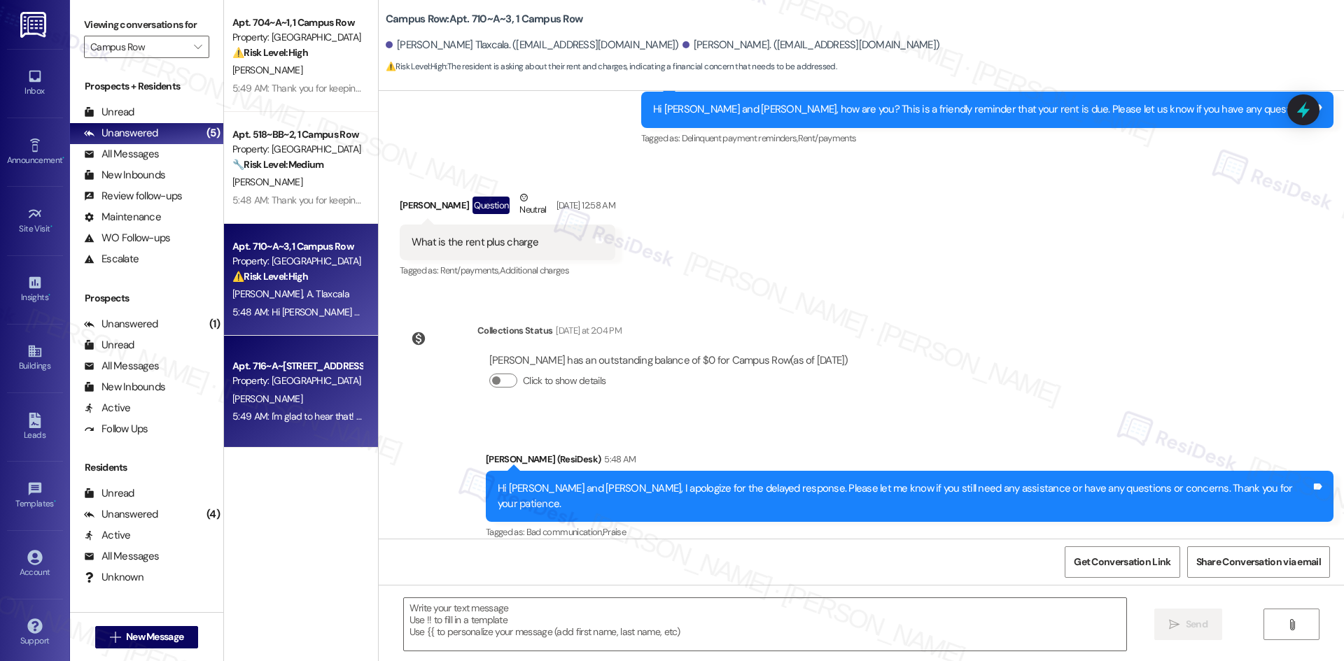
click at [313, 411] on div "5:49 AM: I'm glad to hear that! Please don't hesitate to reach out if you have …" at bounding box center [529, 416] width 595 height 13
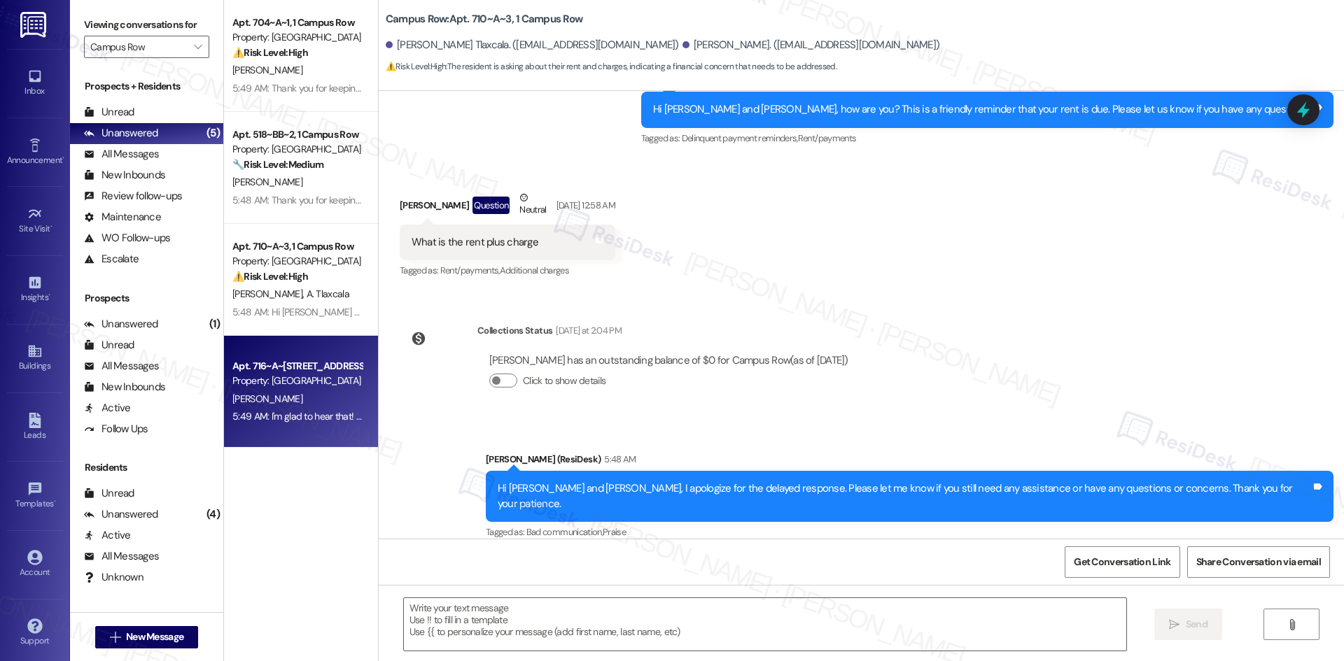
type textarea "Fetching suggested responses. Please feel free to read through the conversation…"
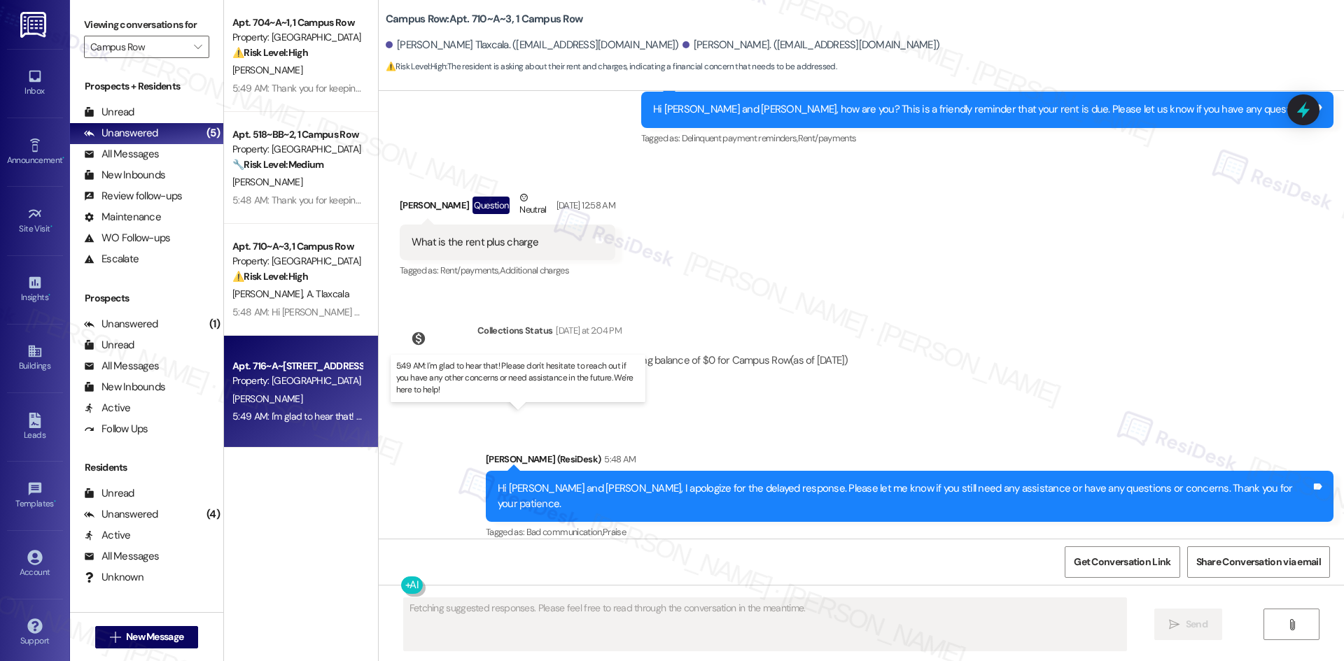
scroll to position [172, 0]
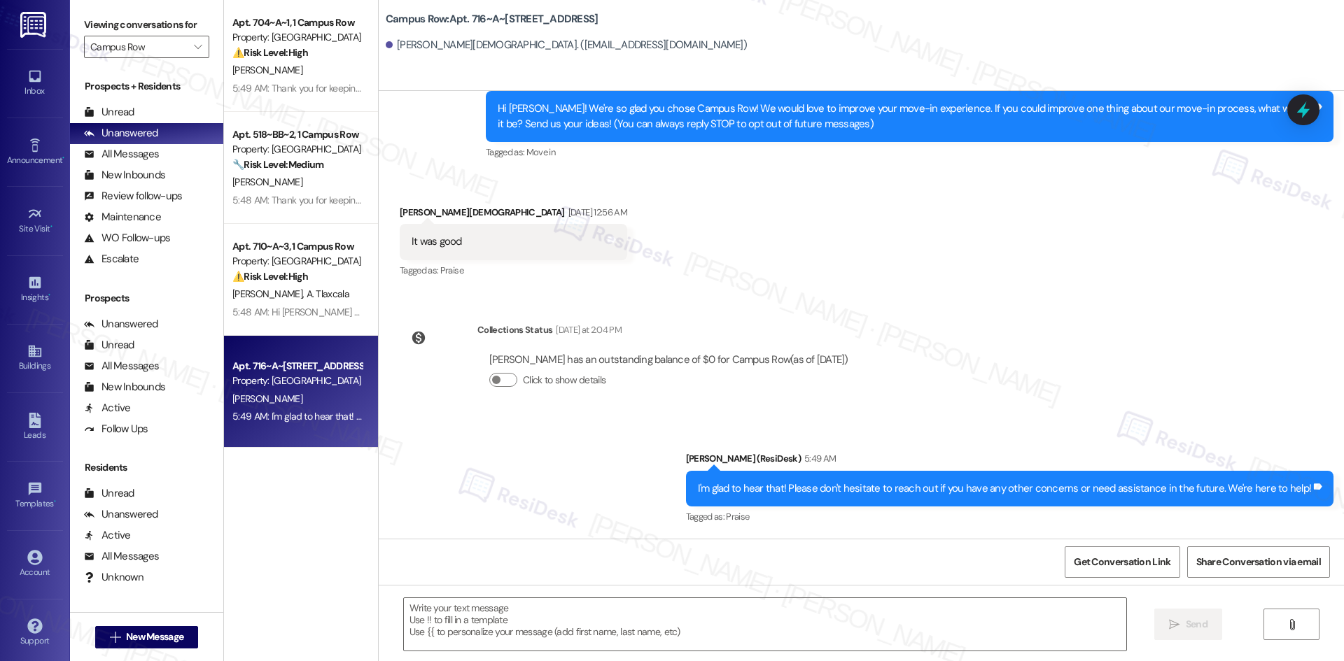
click at [699, 231] on div "Received via SMS Ethan Bischof Aug 26, 2025 at 12:56 AM It was good Tags and no…" at bounding box center [861, 233] width 965 height 118
click at [733, 244] on div "Received via SMS Ethan Bischof Aug 26, 2025 at 12:56 AM It was good Tags and no…" at bounding box center [861, 233] width 965 height 118
click at [726, 244] on div "Received via SMS Ethan Bischof Aug 26, 2025 at 12:56 AM It was good Tags and no…" at bounding box center [861, 233] width 965 height 118
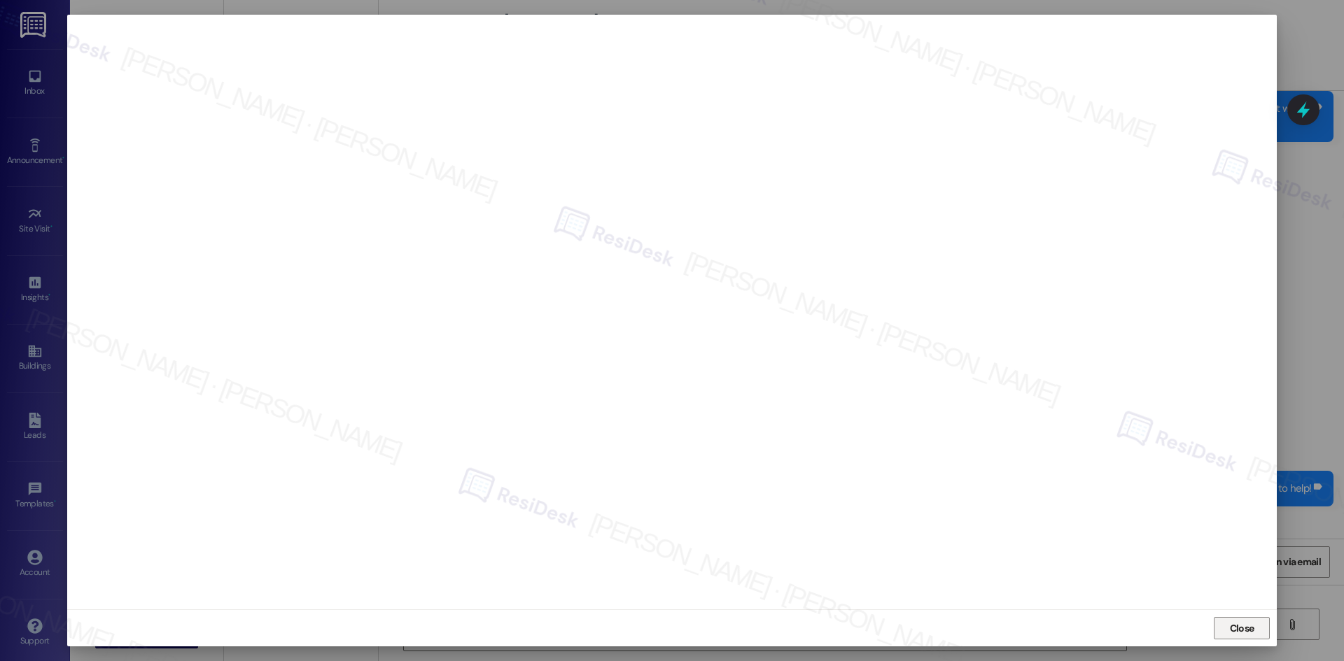
click at [1258, 624] on button "Close" at bounding box center [1241, 628] width 56 height 22
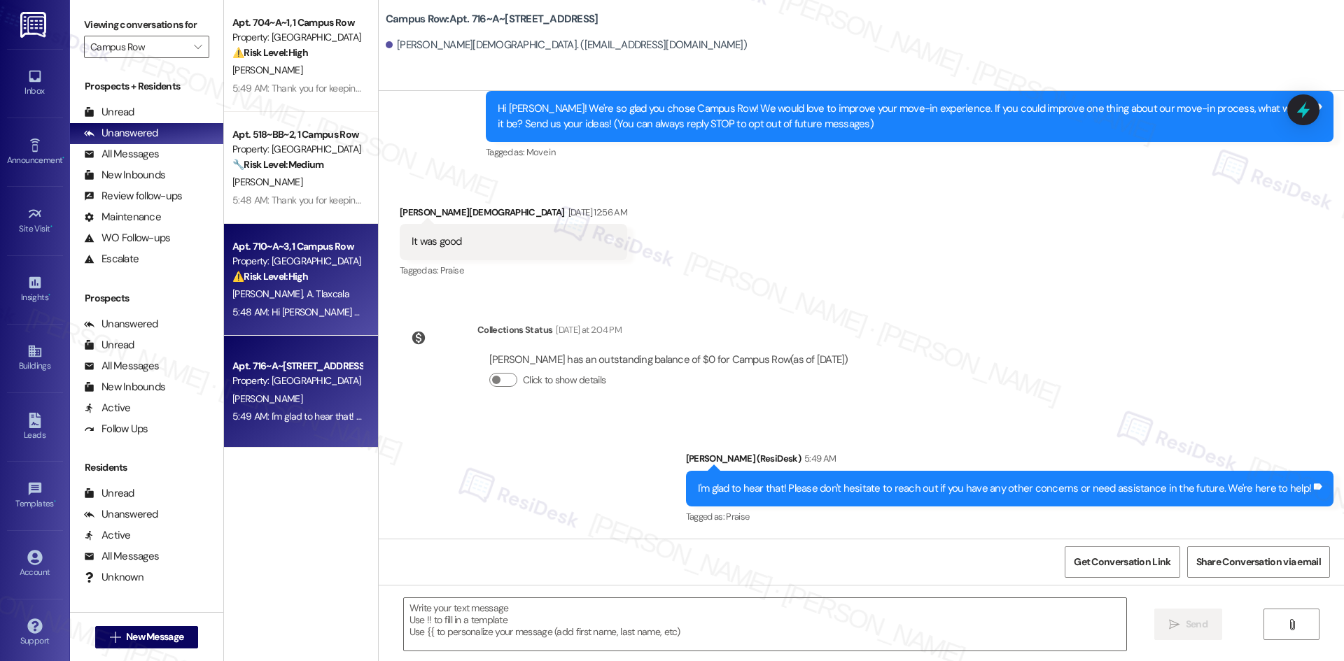
click at [295, 290] on div "I. Chen A. Tlaxcala" at bounding box center [297, 293] width 132 height 17
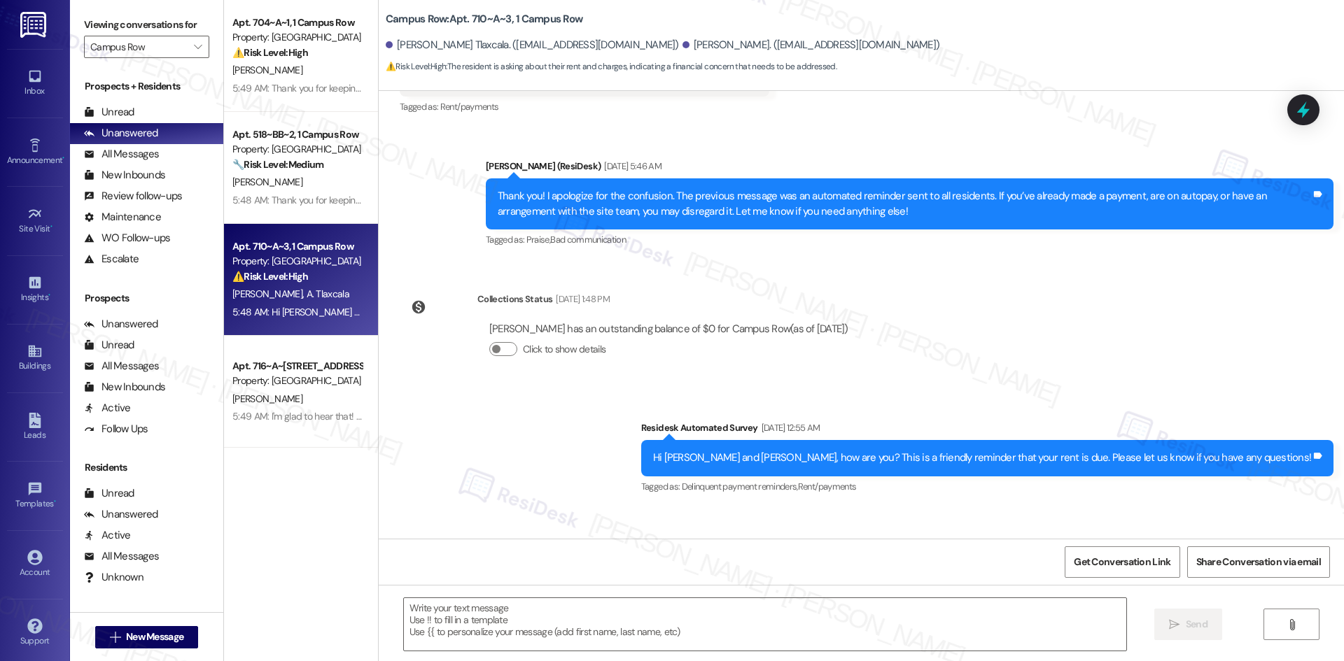
type textarea "Fetching suggested responses. Please feel free to read through the conversation…"
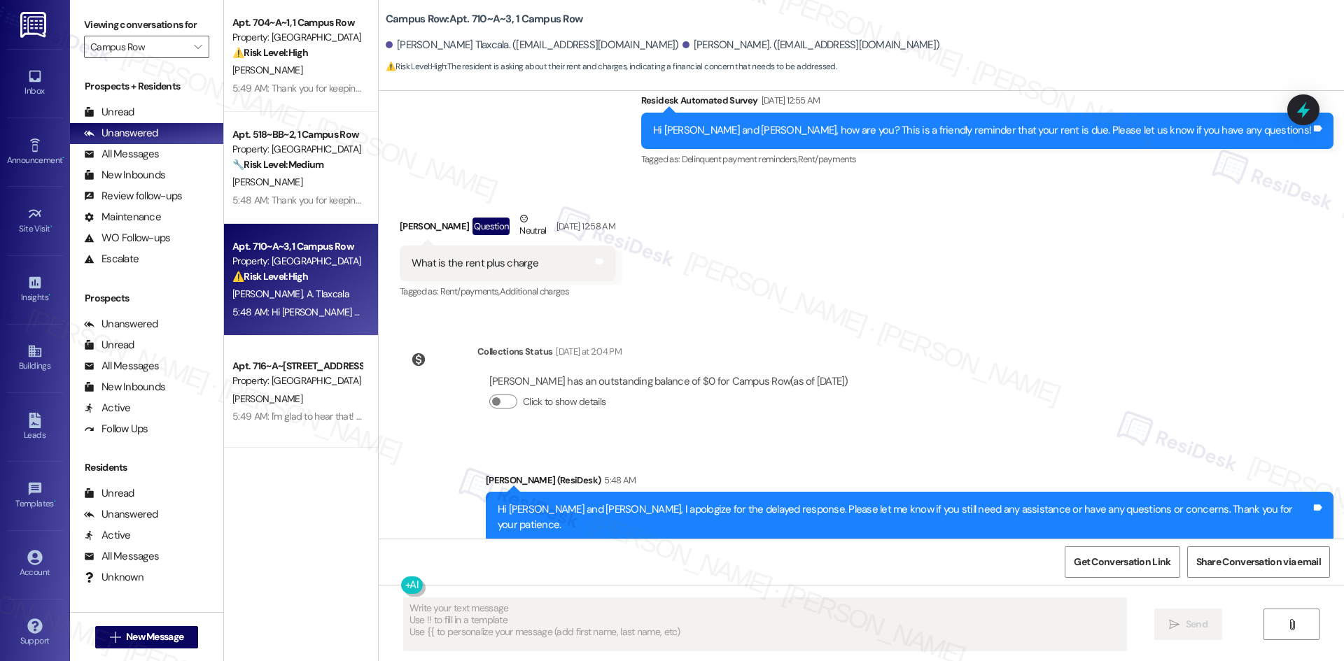
scroll to position [684, 0]
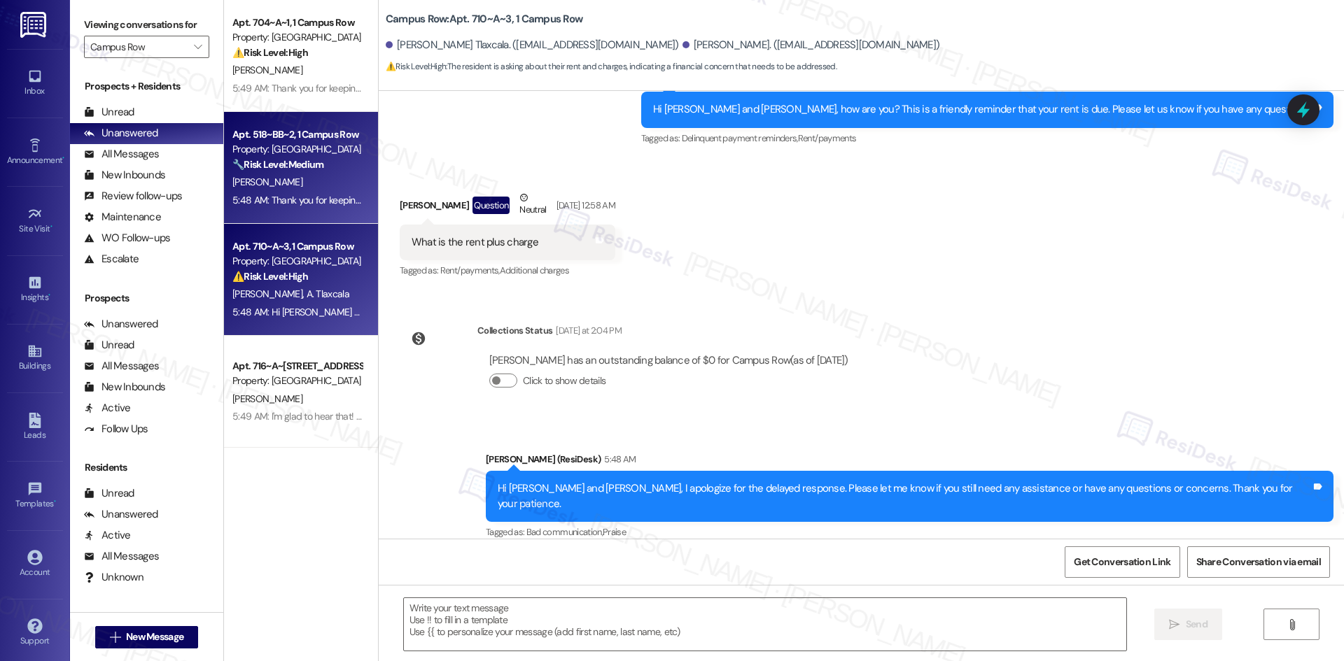
click at [271, 165] on strong "🔧 Risk Level: Medium" at bounding box center [277, 164] width 91 height 13
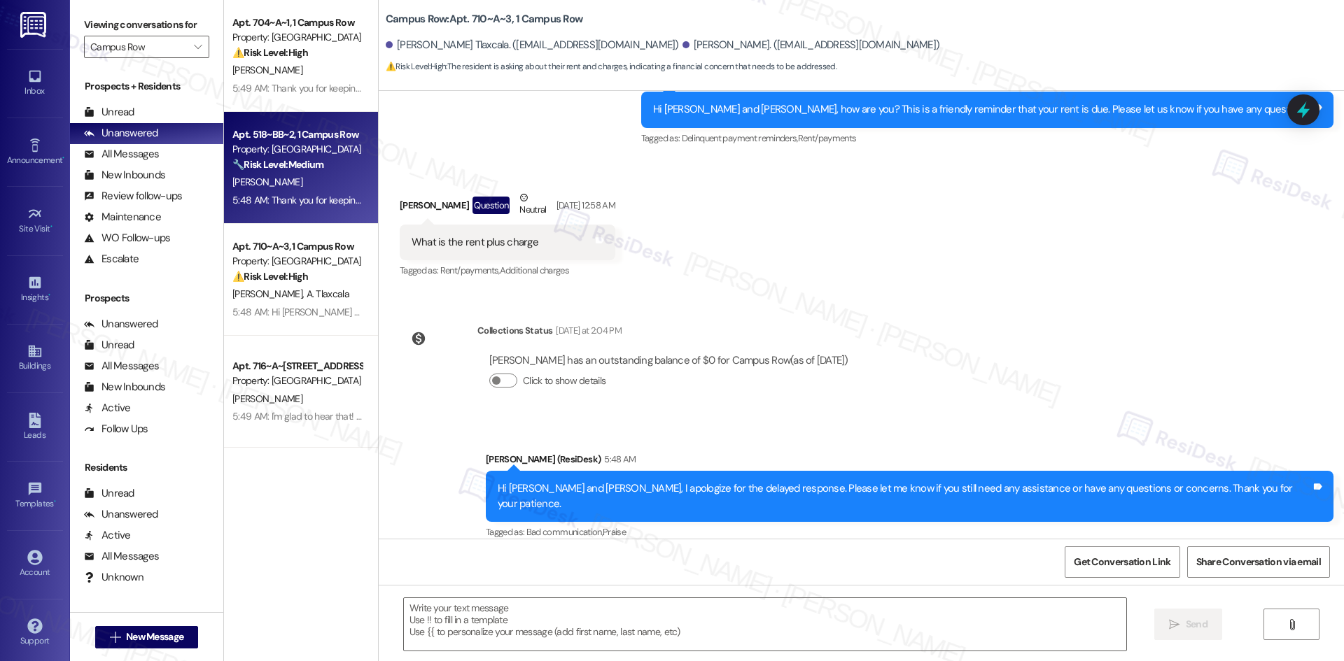
type textarea "Fetching suggested responses. Please feel free to read through the conversation…"
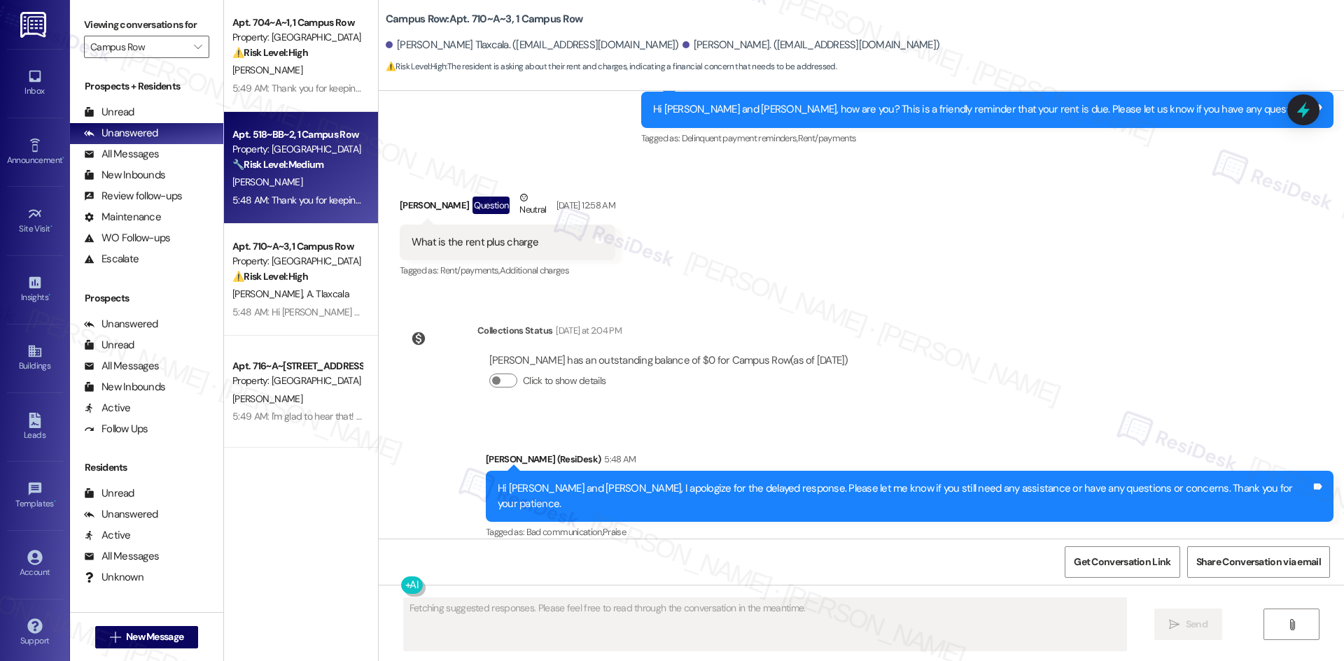
scroll to position [262, 0]
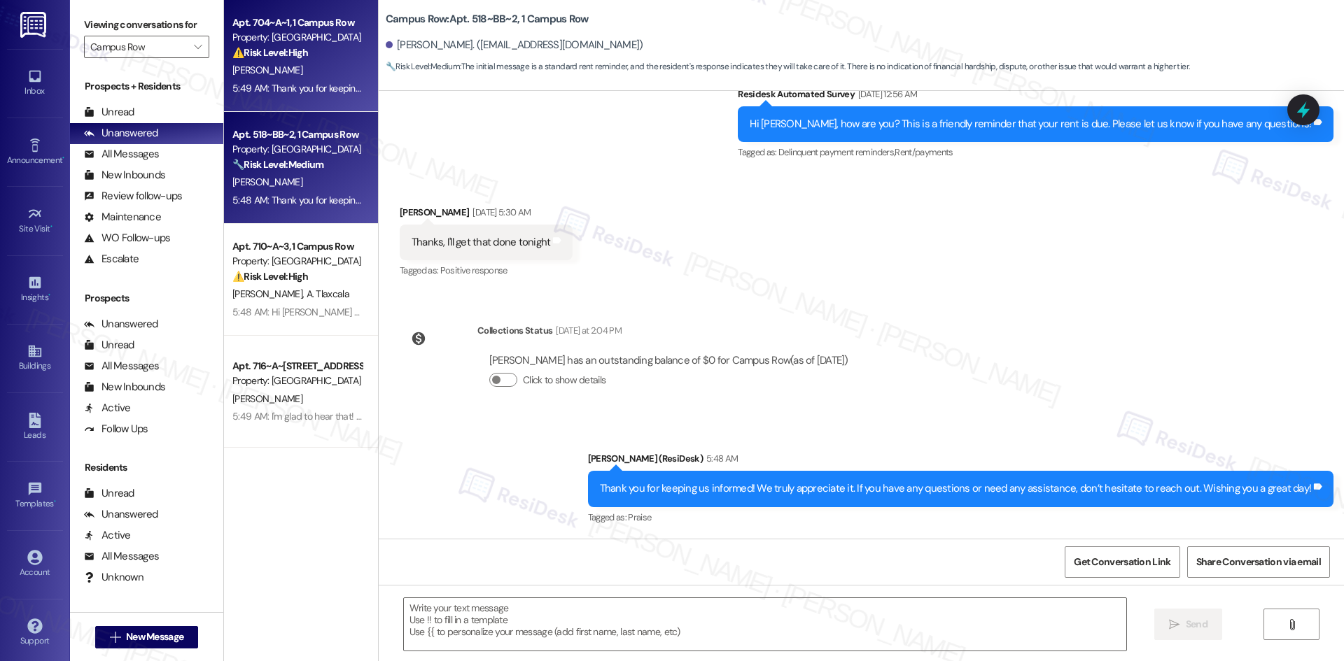
click at [288, 59] on div "⚠️ Risk Level: High The resident has indicated they will be late on rent, which…" at bounding box center [296, 52] width 129 height 15
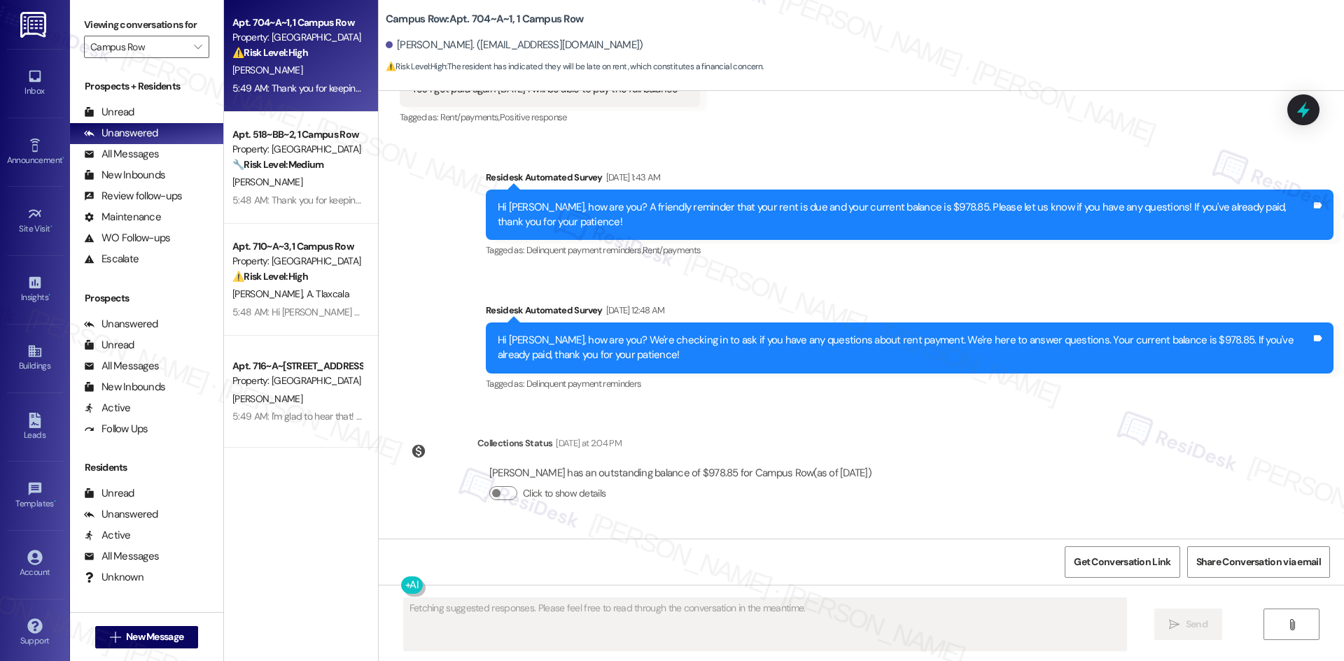
scroll to position [529, 0]
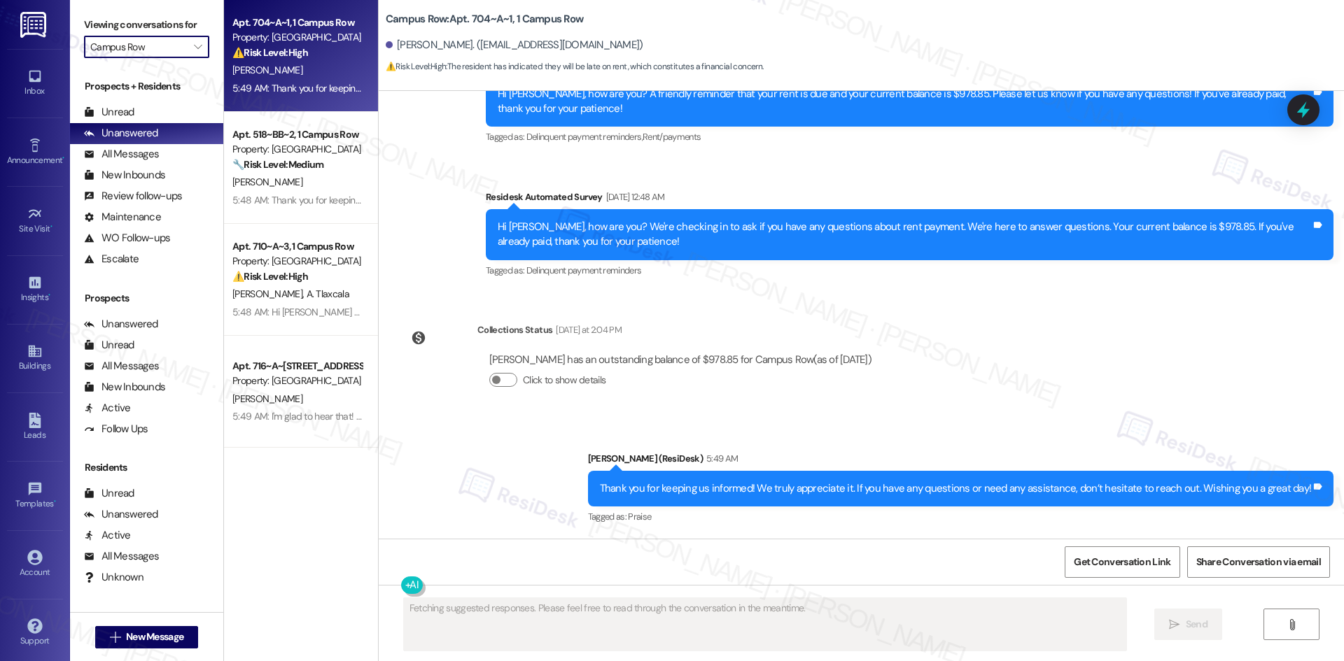
click at [169, 43] on input "Campus Row" at bounding box center [138, 47] width 97 height 22
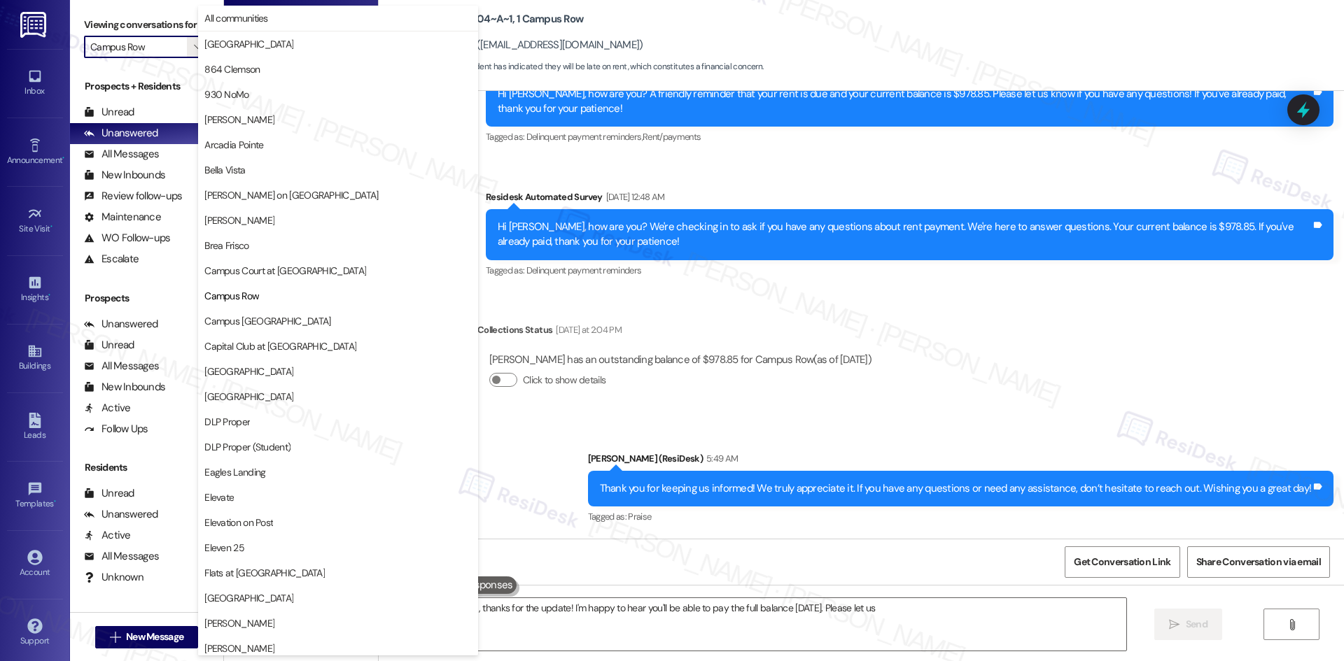
scroll to position [227, 0]
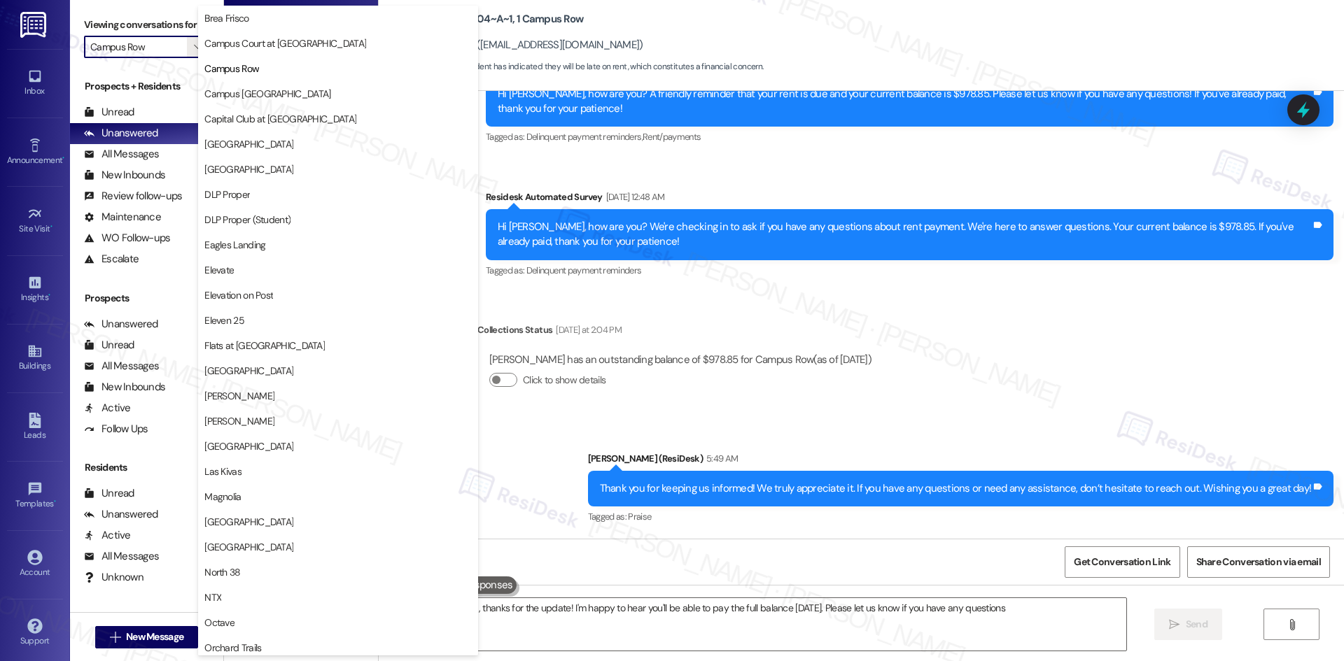
type textarea "Hi {{first_name}}, thanks for the update! I'm happy to hear you'll be able to p…"
click at [339, 98] on span "Campus Village College Station" at bounding box center [337, 94] width 267 height 14
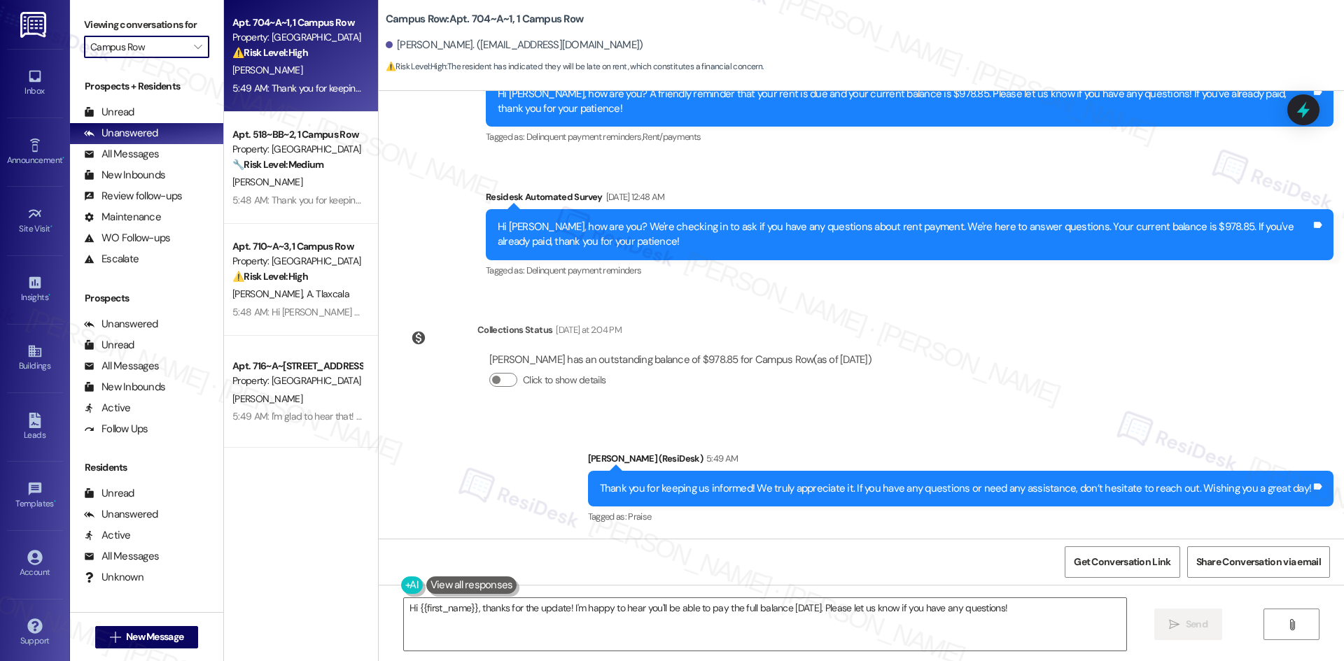
type input "Campus Village College Station"
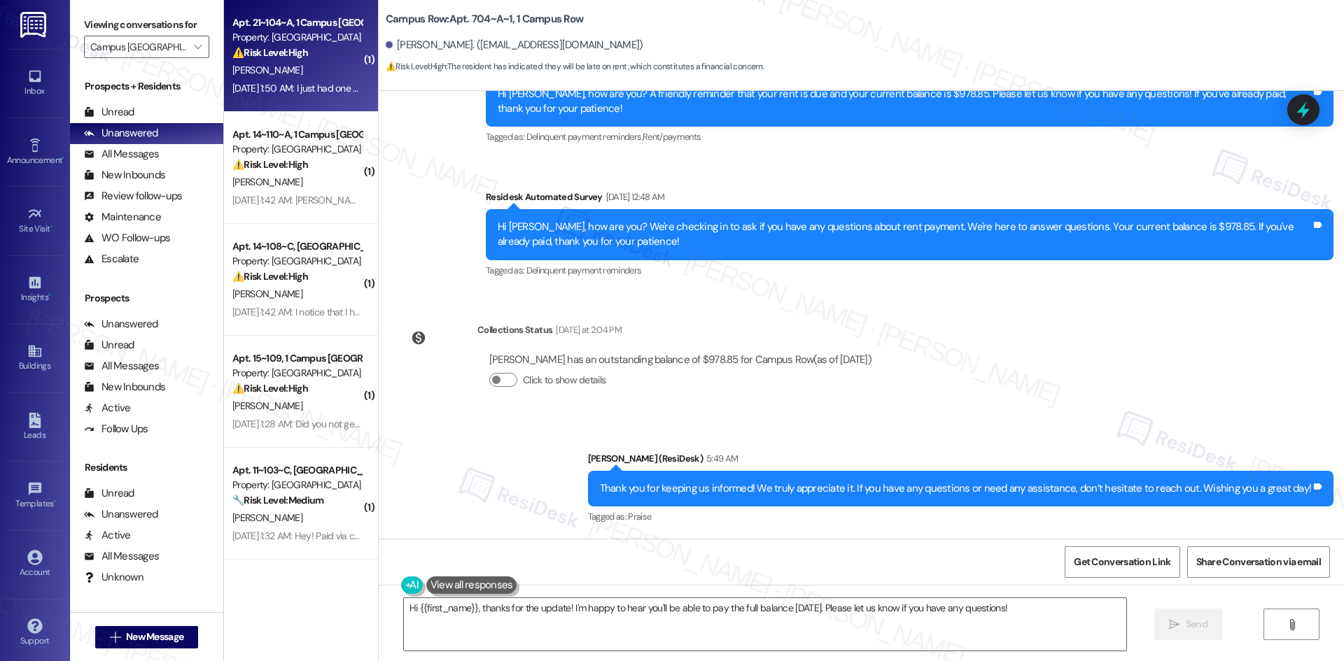
click at [292, 66] on div "J. Hou" at bounding box center [297, 70] width 132 height 17
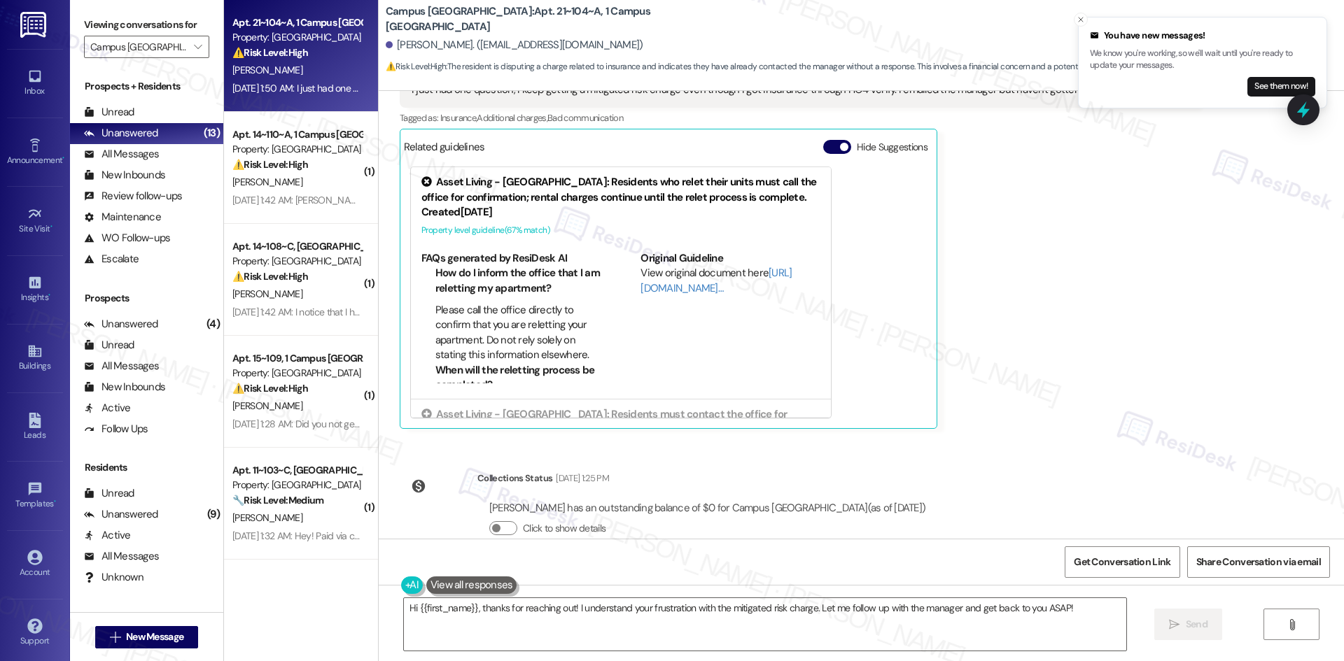
click at [274, 34] on div "Property: Campus Village College Station" at bounding box center [296, 37] width 129 height 15
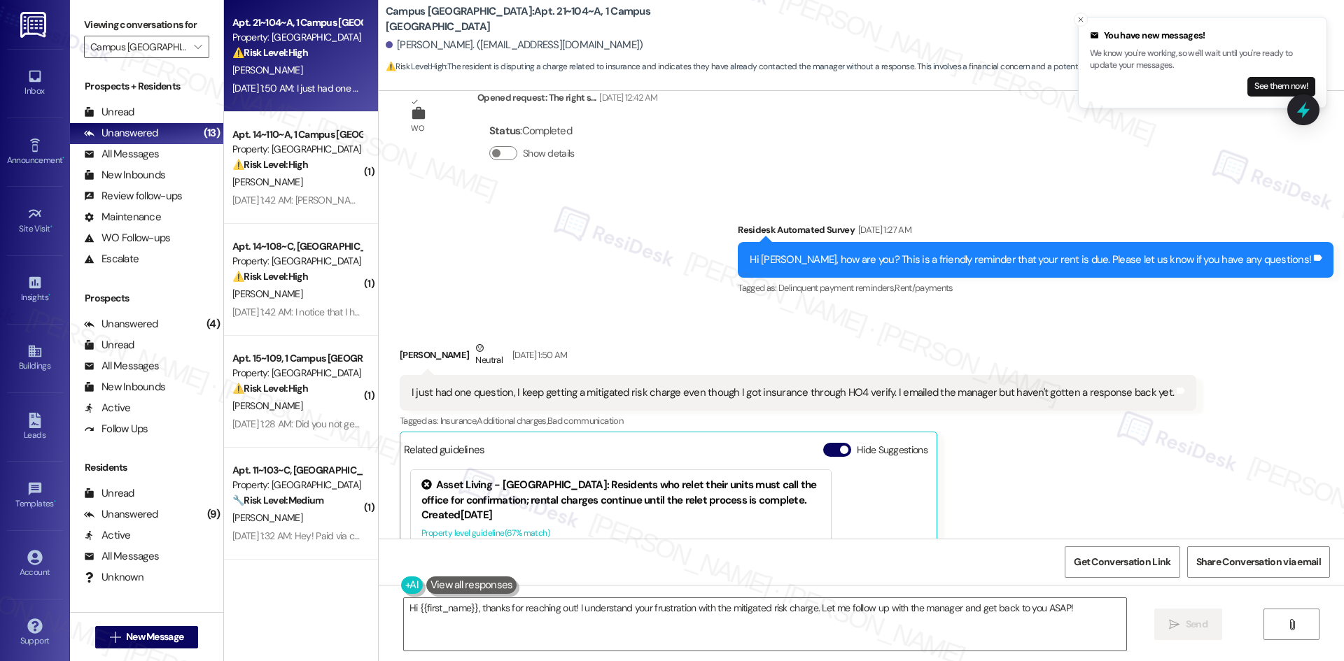
scroll to position [2036, 0]
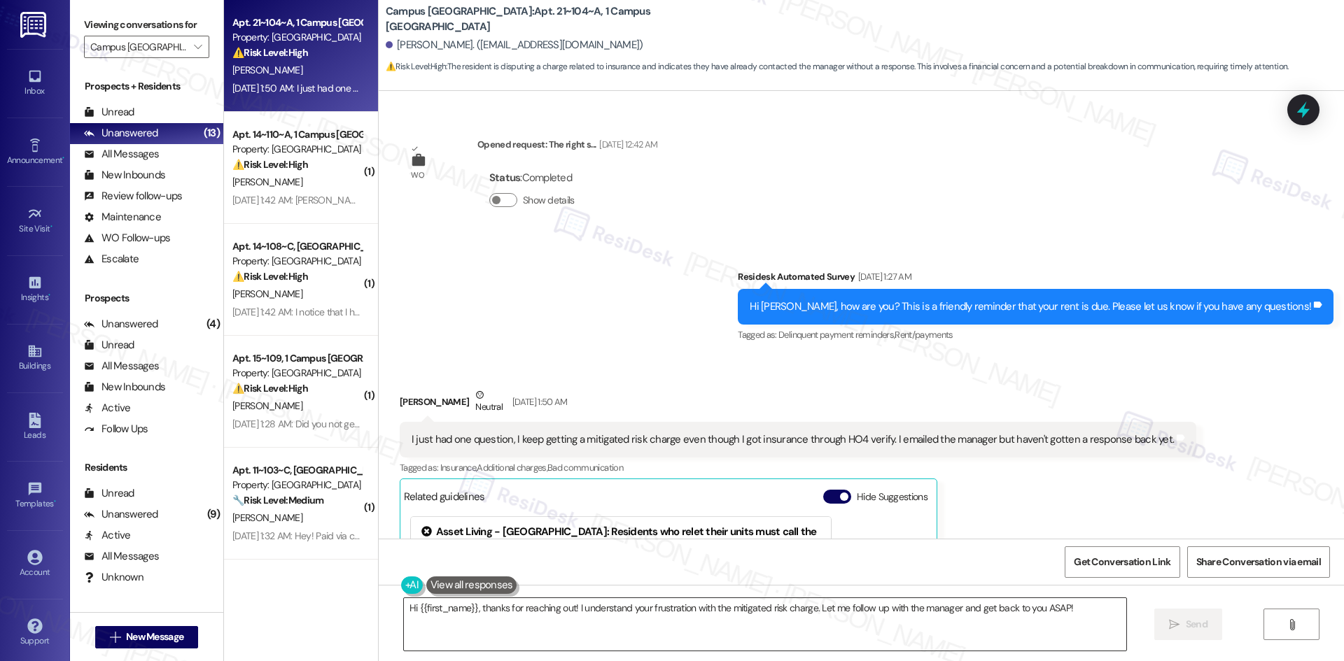
click at [1002, 630] on textarea "Hi {{first_name}}, thanks for reaching out! I understand your frustration with …" at bounding box center [765, 624] width 722 height 52
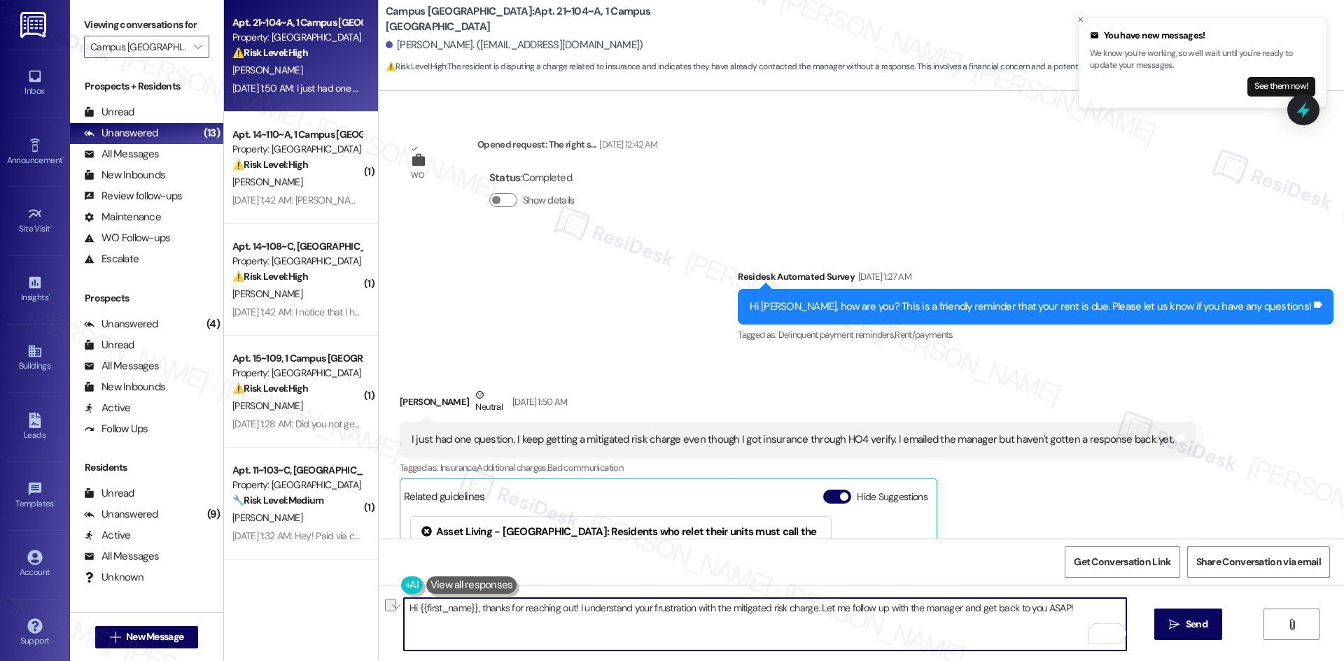
drag, startPoint x: 1071, startPoint y: 607, endPoint x: 471, endPoint y: 622, distance: 599.9
click at [471, 622] on textarea "Hi {{first_name}}, thanks for reaching out! I understand your frustration with …" at bounding box center [765, 624] width 722 height 52
paste textarea "I apologize for the delayed response. Please let me know if you still need any …"
type textarea "Hi {{first_name}}, I apologize for the delayed response. Please let me know if …"
click at [1179, 635] on button " Send" at bounding box center [1188, 624] width 68 height 31
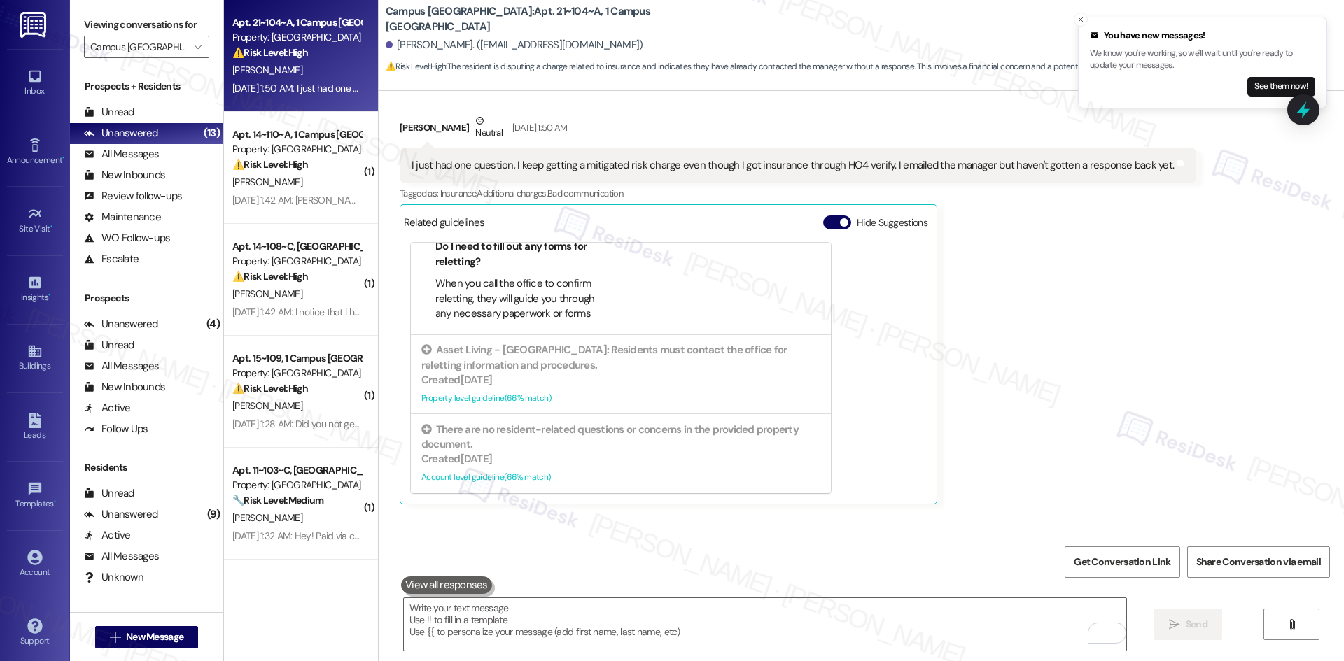
scroll to position [2483, 0]
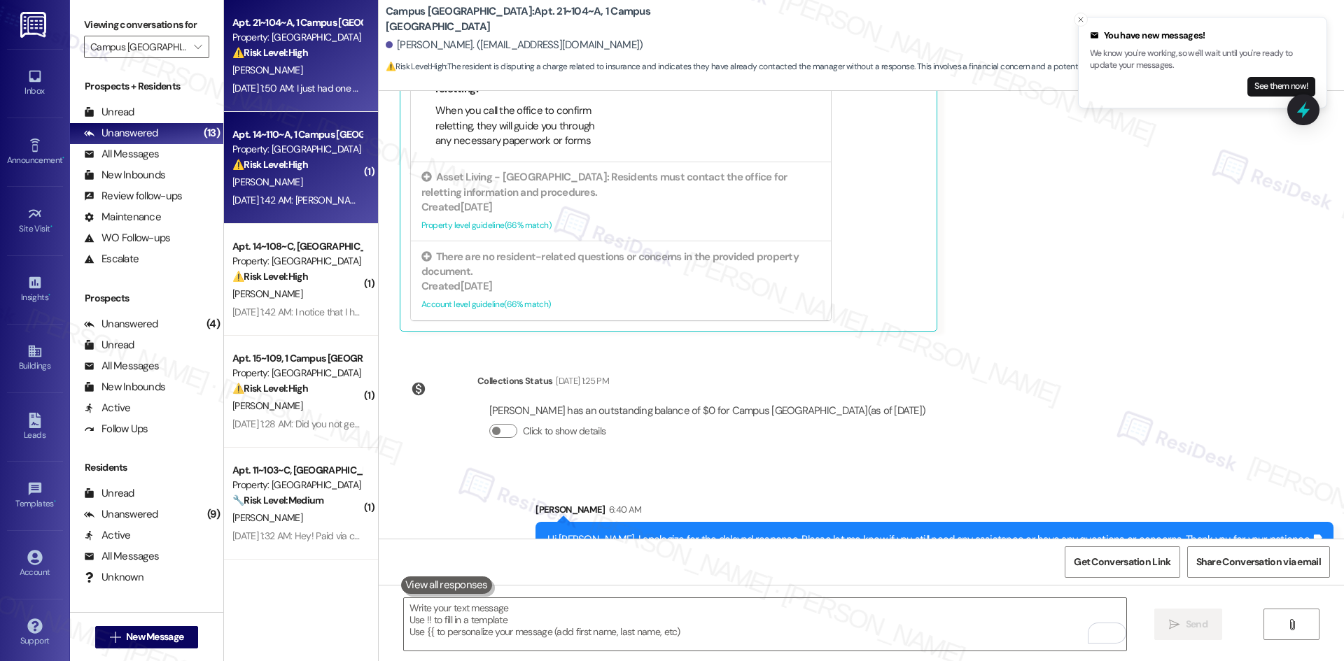
click at [278, 155] on div "Property: Campus Village College Station" at bounding box center [296, 149] width 129 height 15
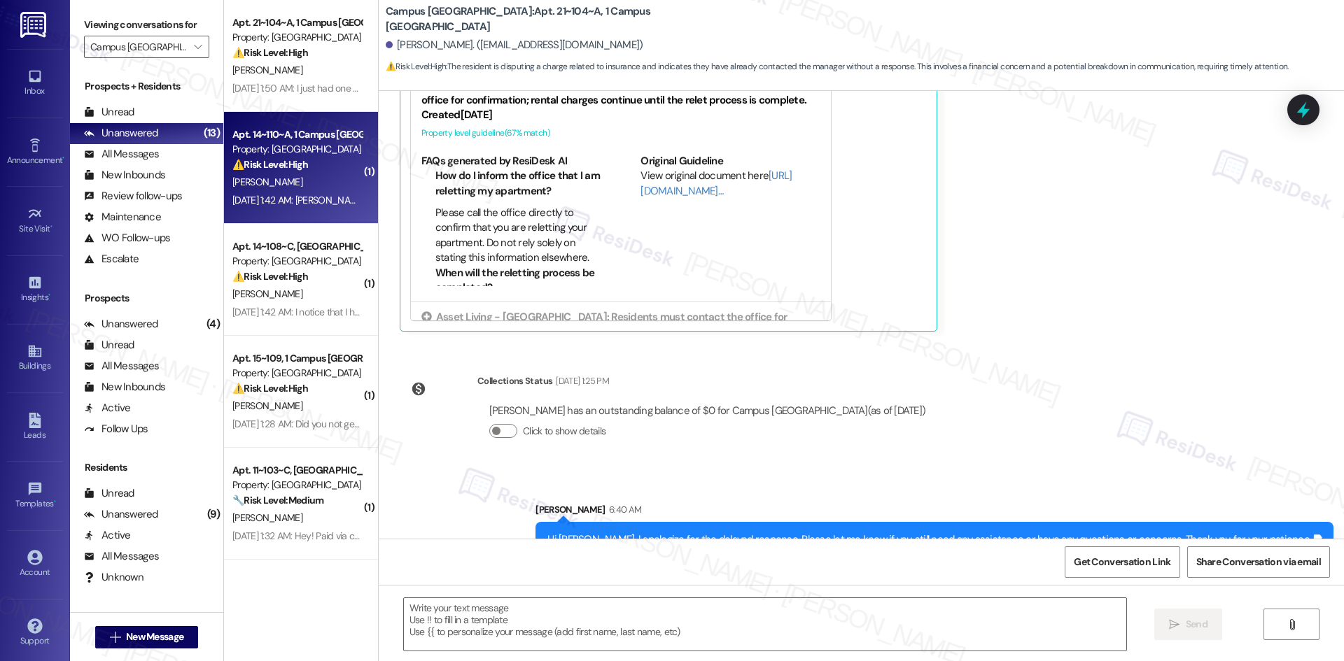
type textarea "Fetching suggested responses. Please feel free to read through the conversation…"
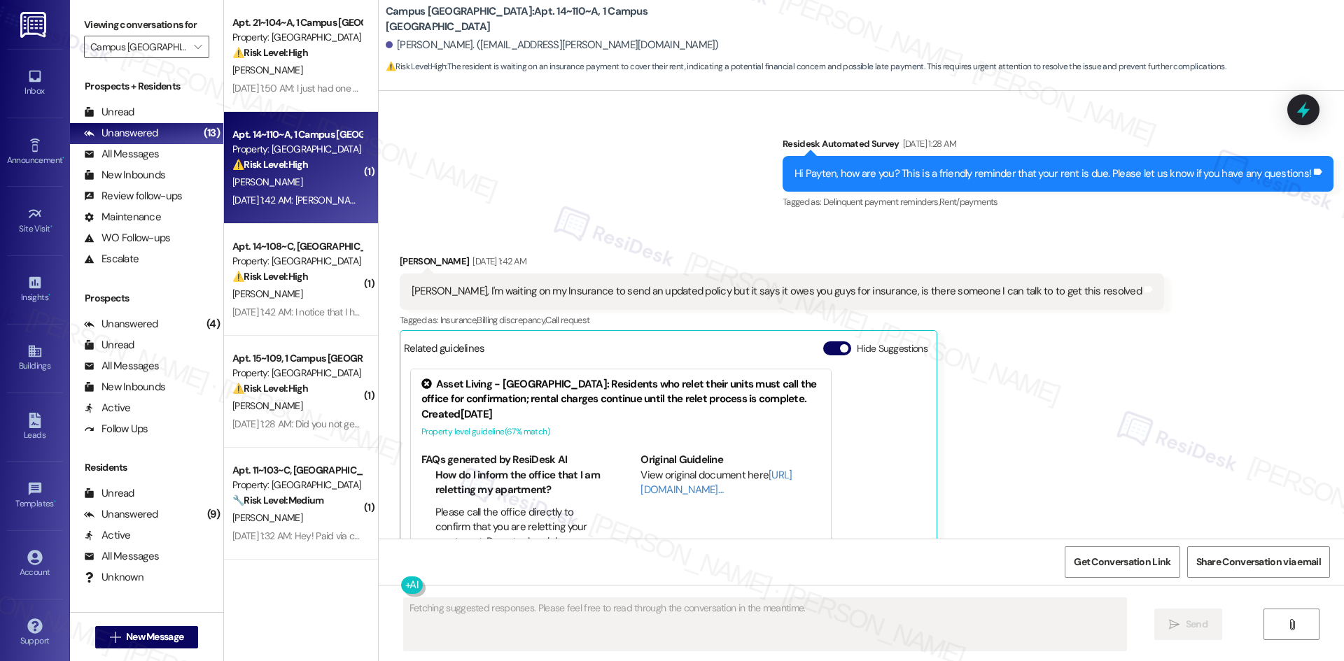
scroll to position [3194, 0]
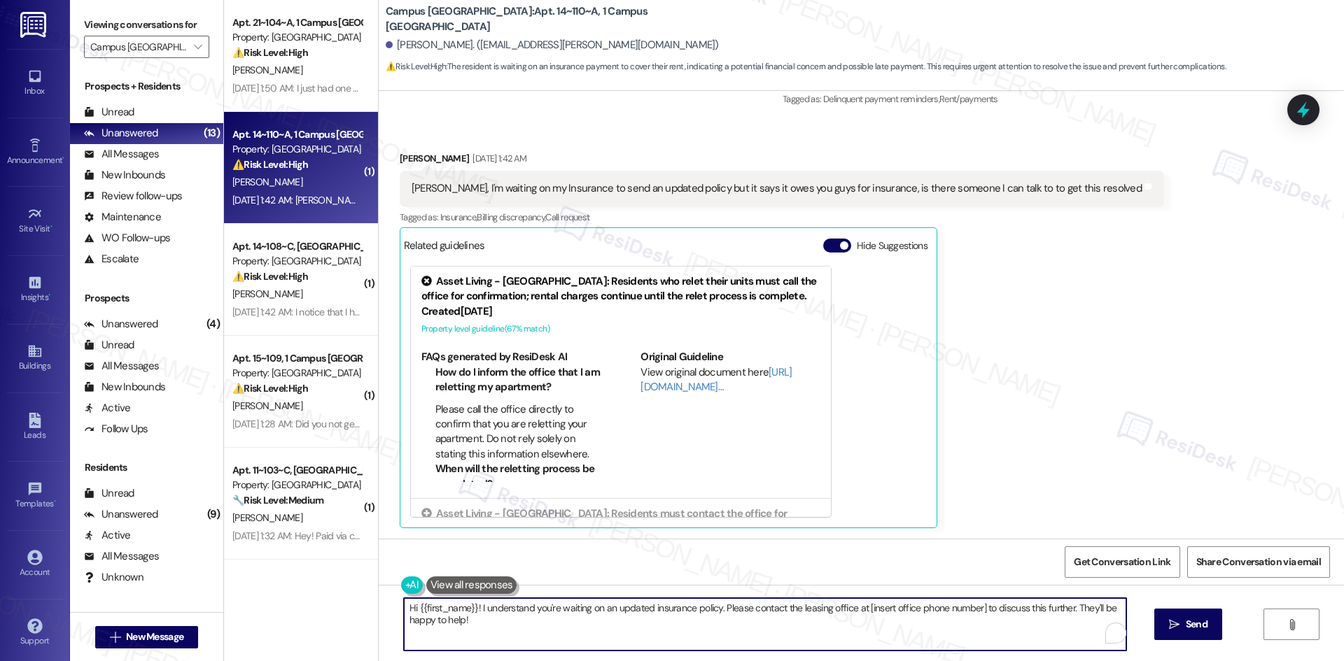
drag, startPoint x: 467, startPoint y: 621, endPoint x: 473, endPoint y: 609, distance: 13.1
click at [473, 609] on textarea "Hi {{first_name}}! I understand you're waiting on an updated insurance policy. …" at bounding box center [765, 624] width 722 height 52
paste textarea "apologize for the delayed response. Please let me know if you still need any as…"
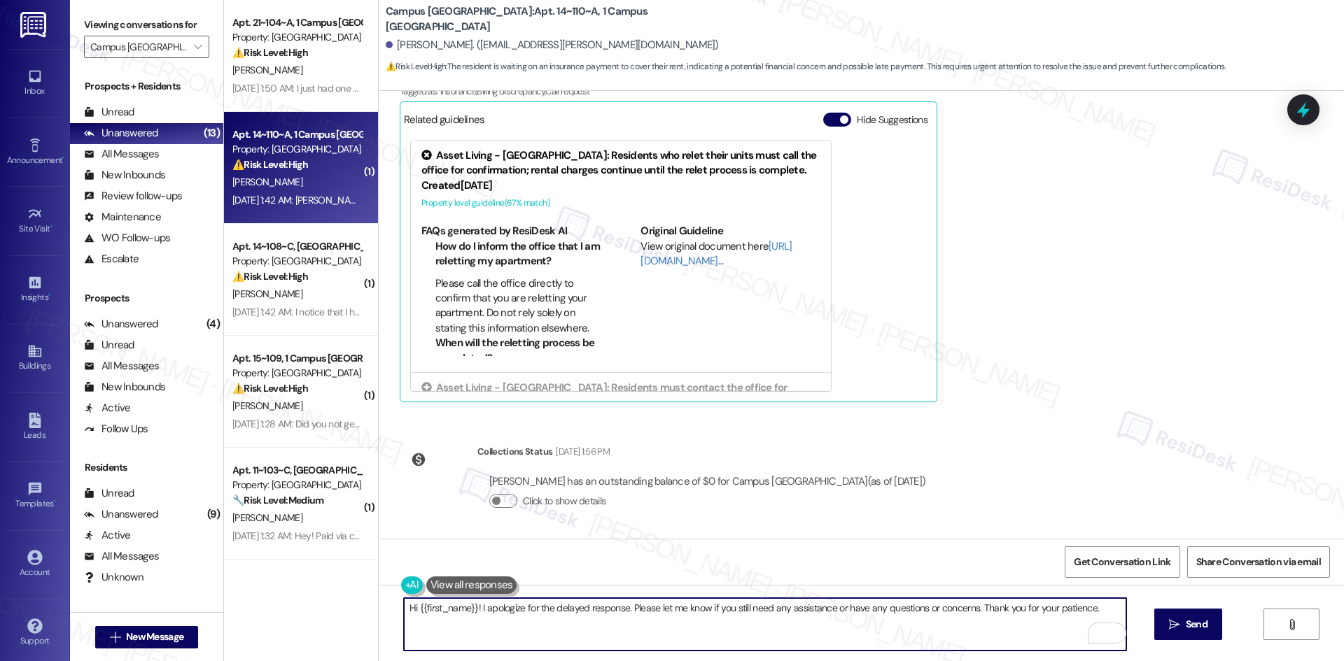
scroll to position [3323, 0]
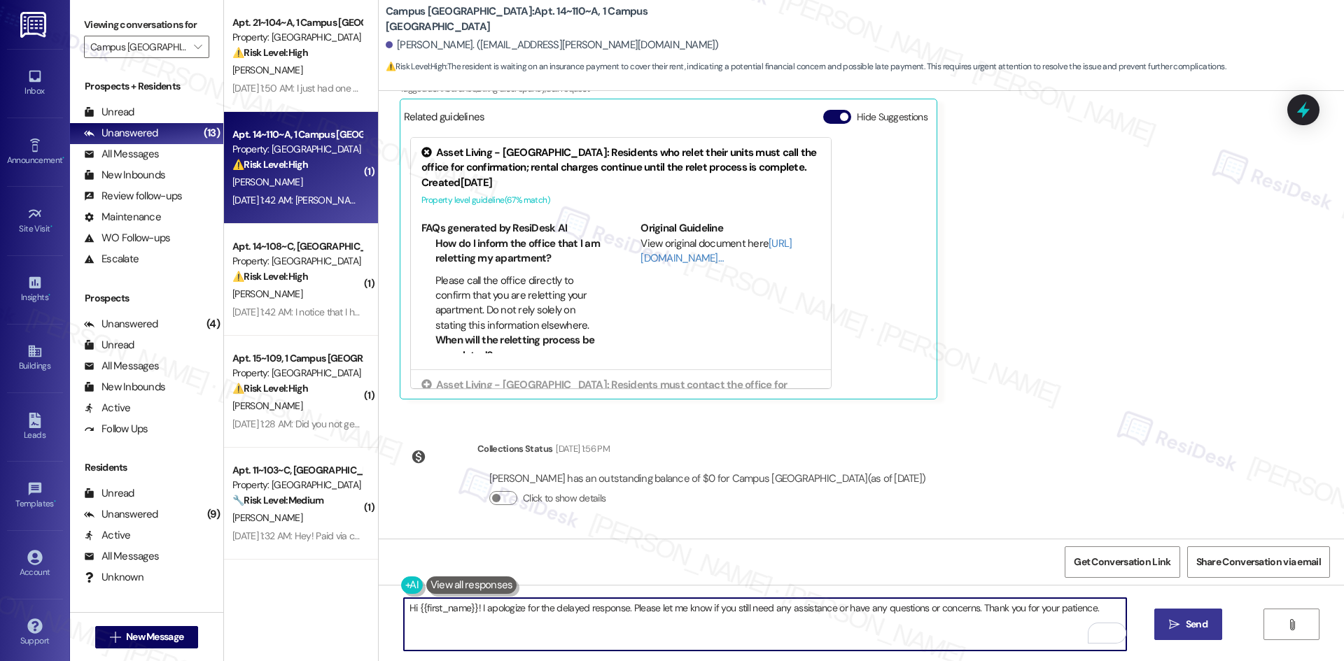
type textarea "Hi {{first_name}}! I apologize for the delayed response. Please let me know if …"
click at [1194, 619] on span "Send" at bounding box center [1196, 624] width 22 height 15
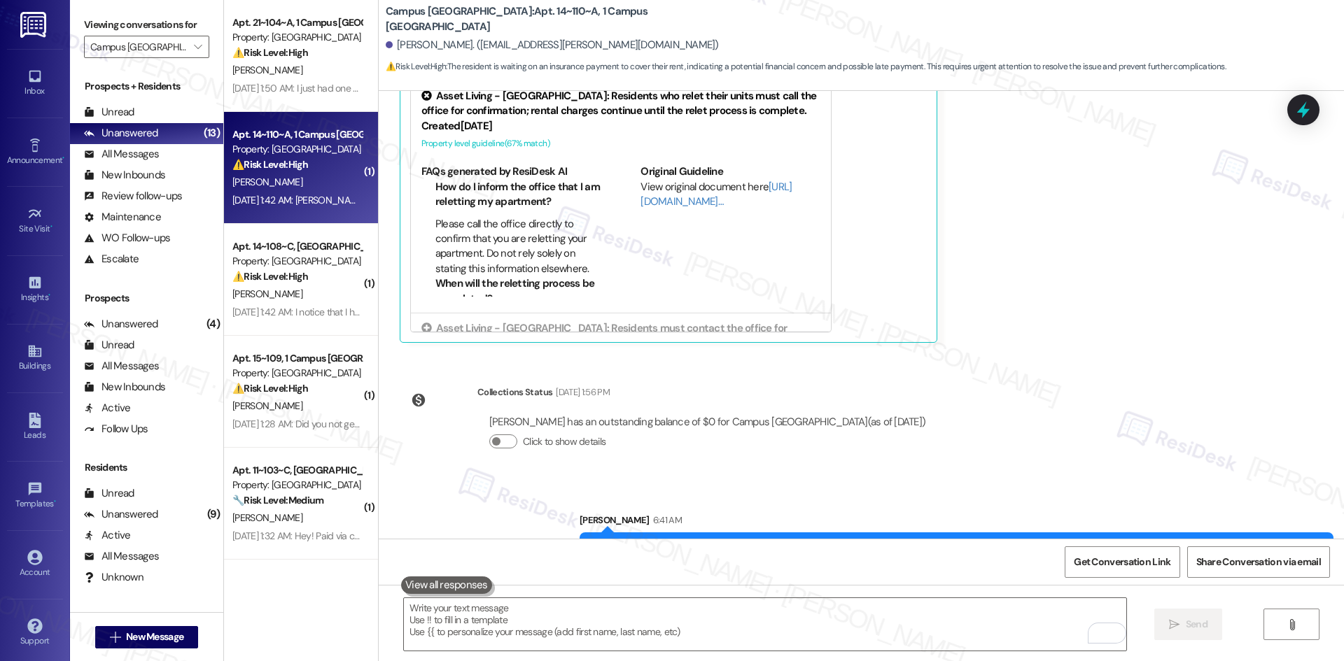
scroll to position [3421, 0]
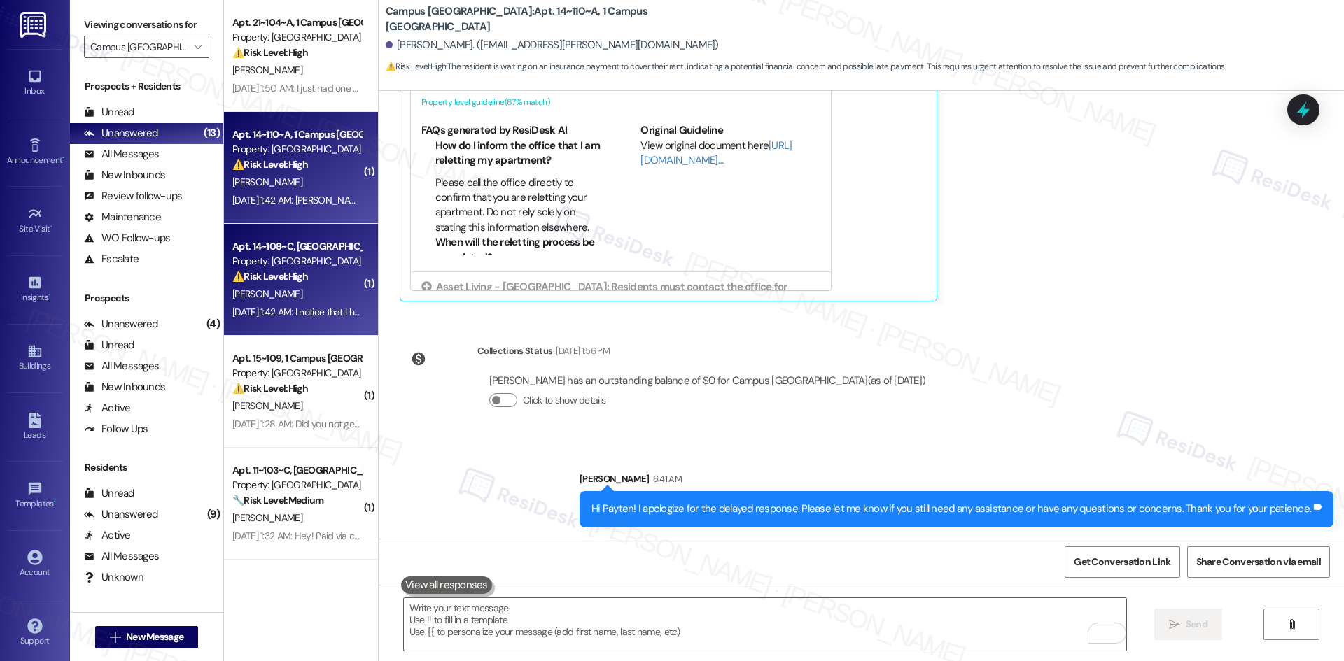
click at [318, 300] on div "H. Herrmann" at bounding box center [297, 293] width 132 height 17
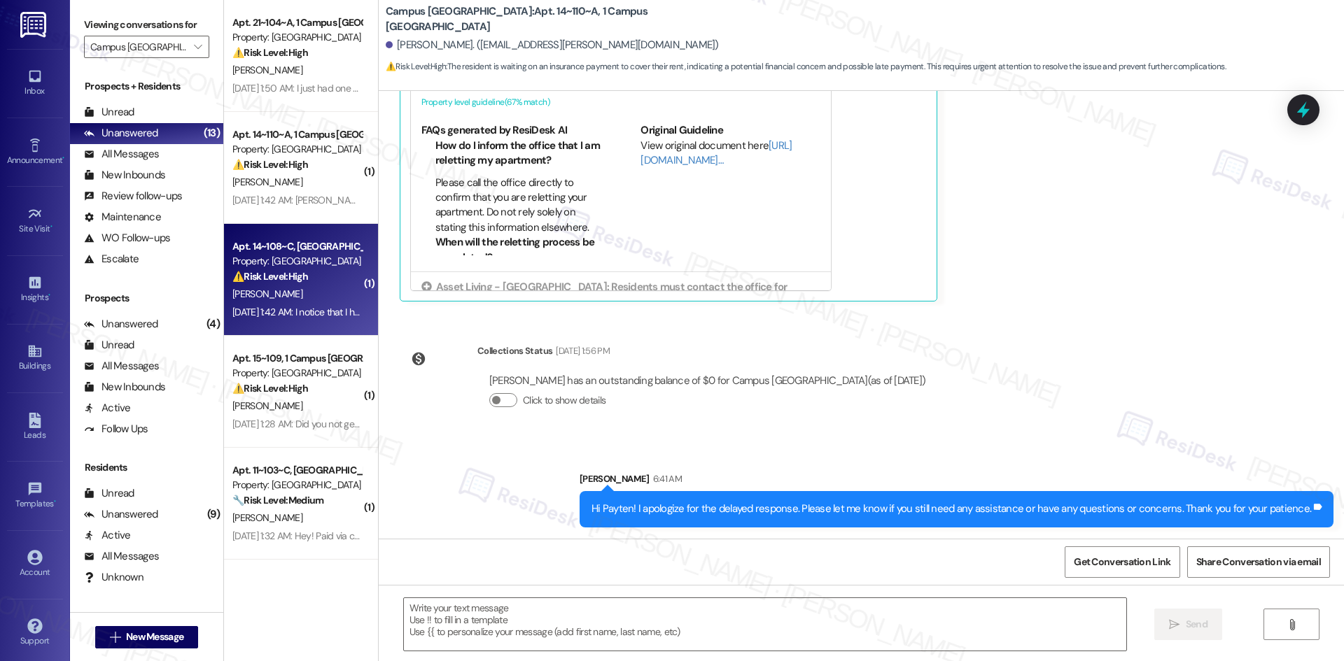
type textarea "Fetching suggested responses. Please feel free to read through the conversation…"
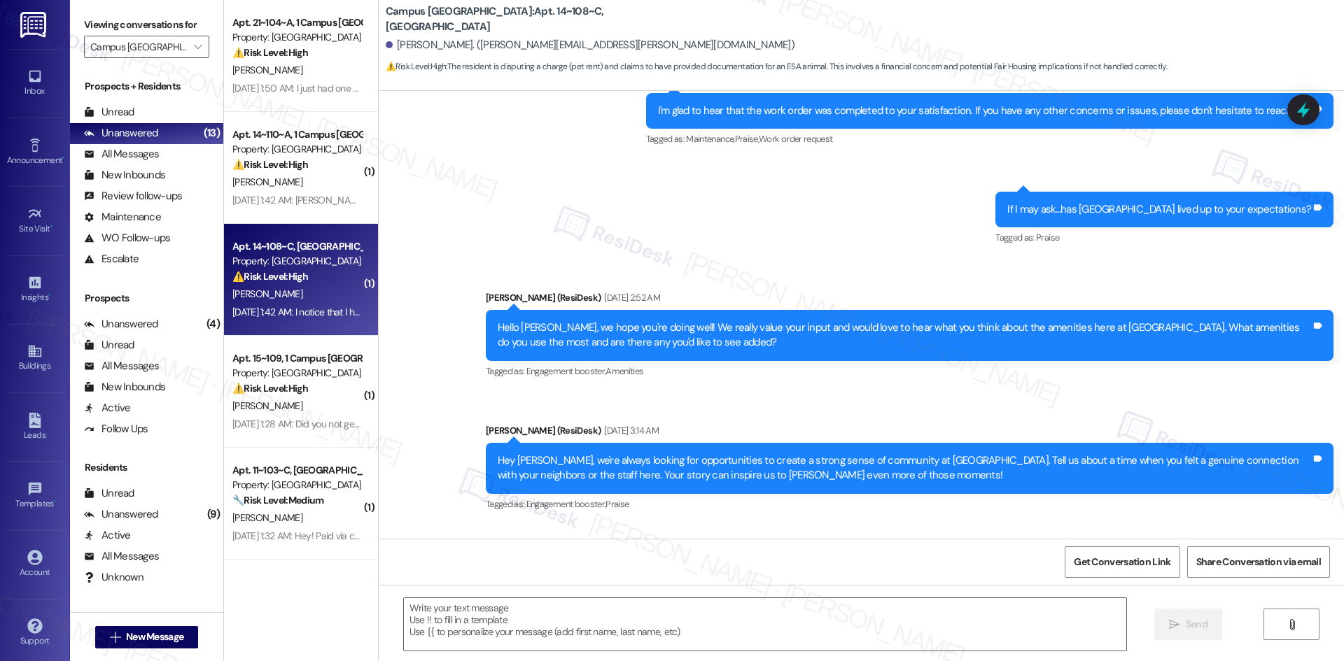
type textarea "Fetching suggested responses. Please feel free to read through the conversation…"
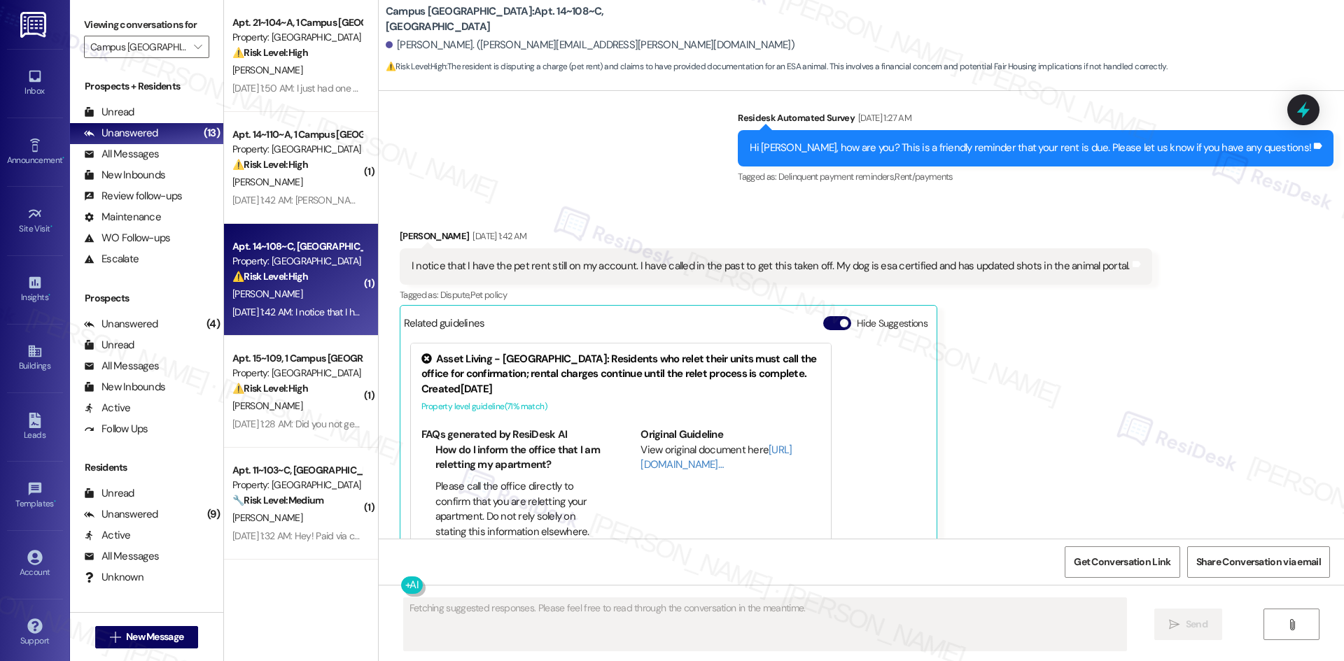
scroll to position [1112, 0]
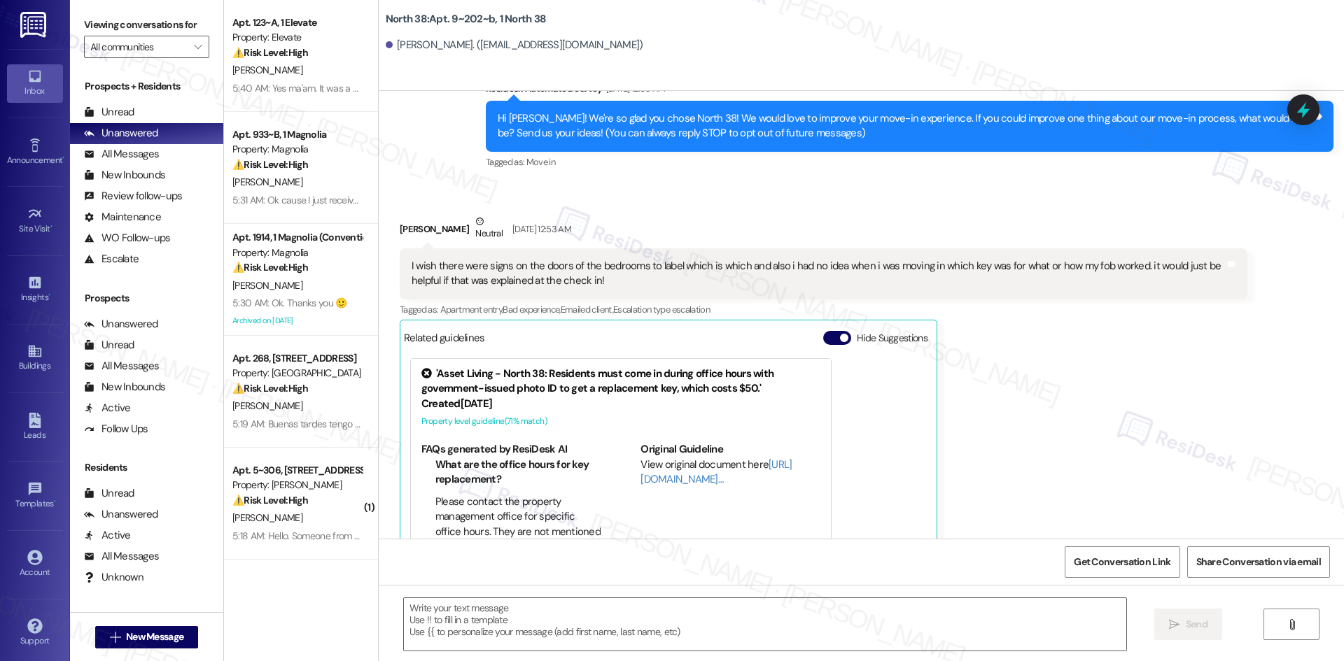
scroll to position [227, 0]
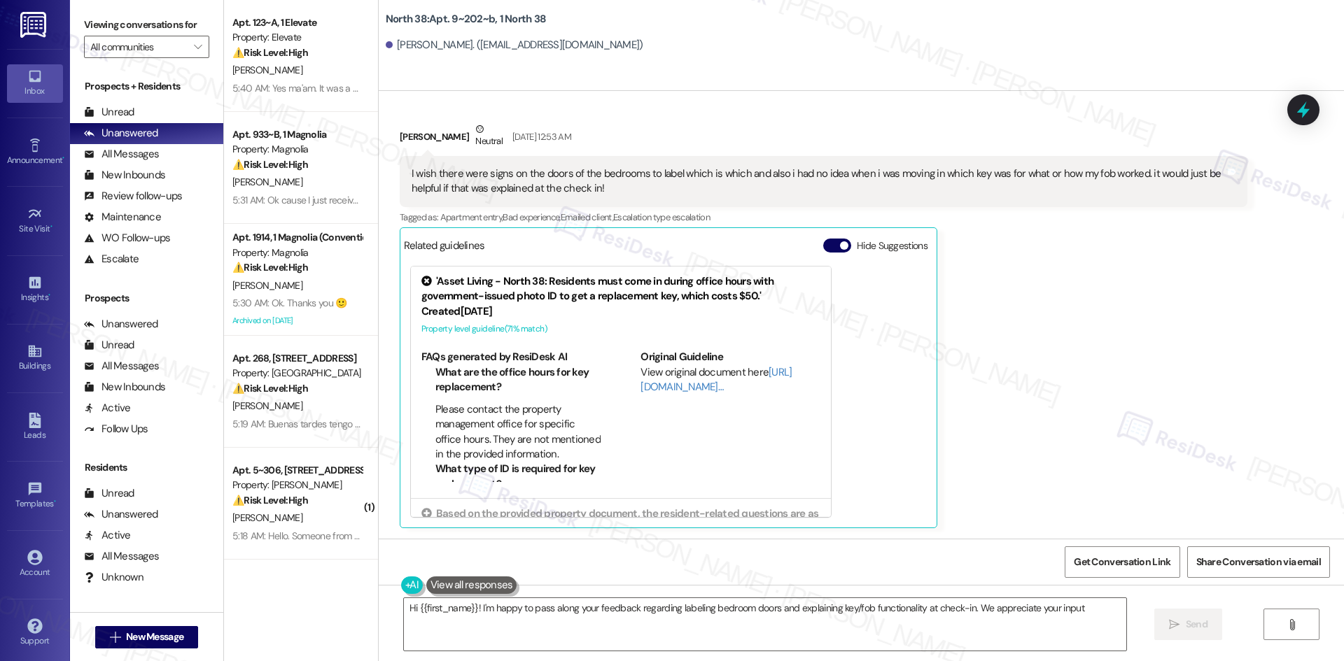
type textarea "Hi {{first_name}}! I'm happy to pass along your feedback regarding labeling bed…"
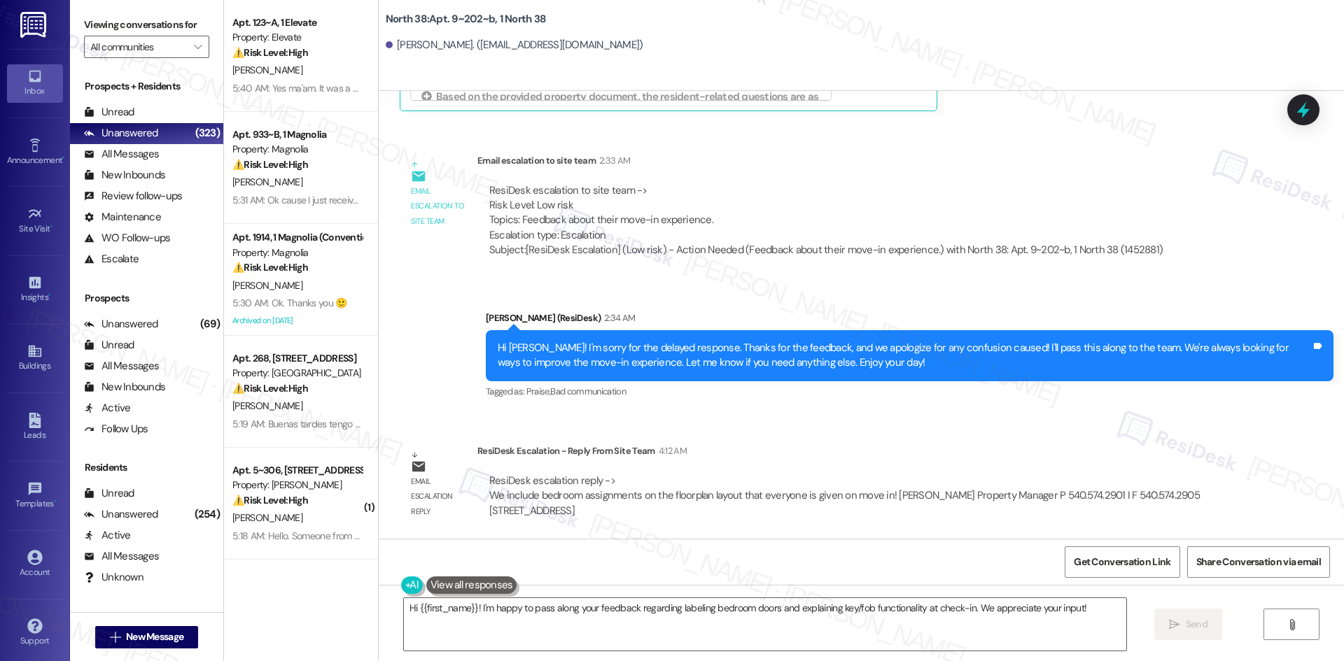
scroll to position [646, 0]
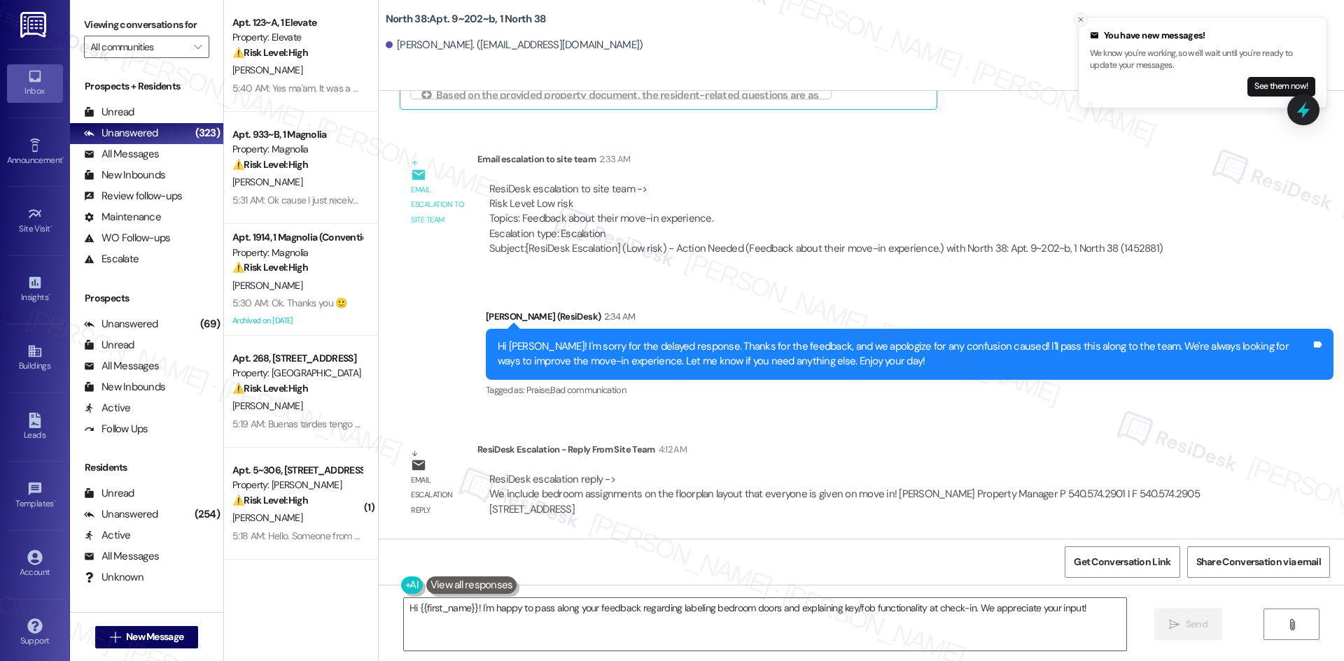
click at [1080, 22] on icon "Close toast" at bounding box center [1080, 19] width 8 height 8
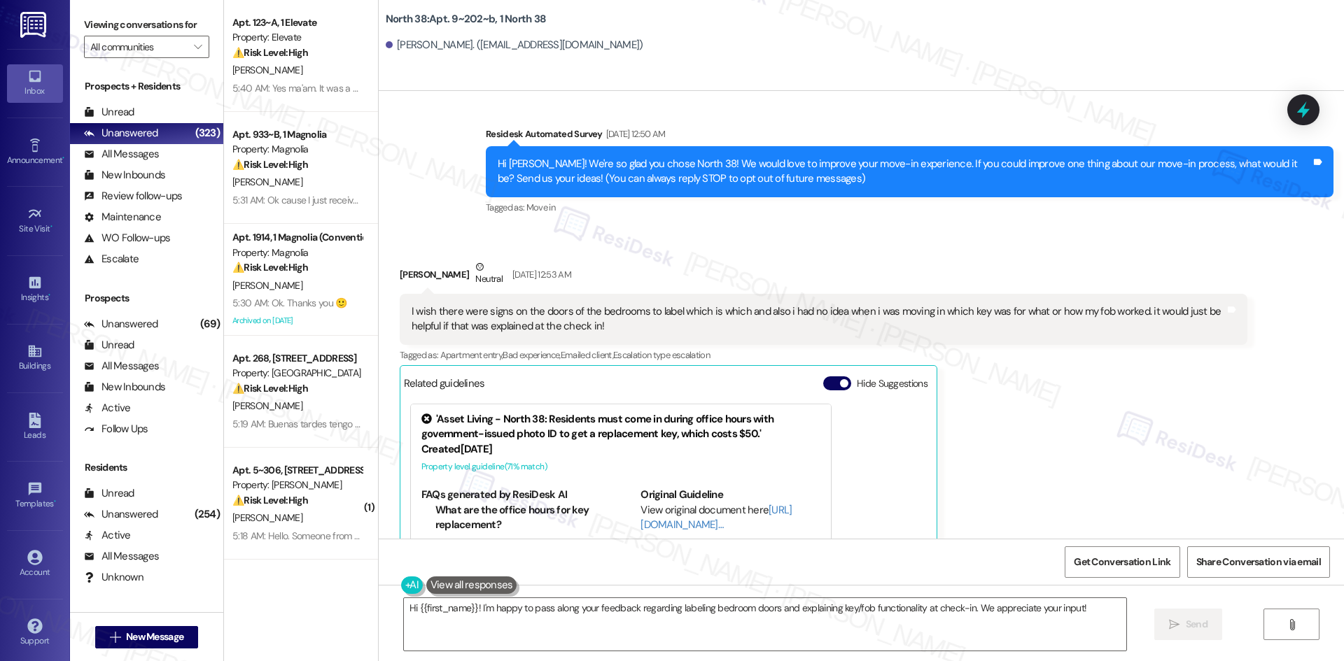
scroll to position [86, 0]
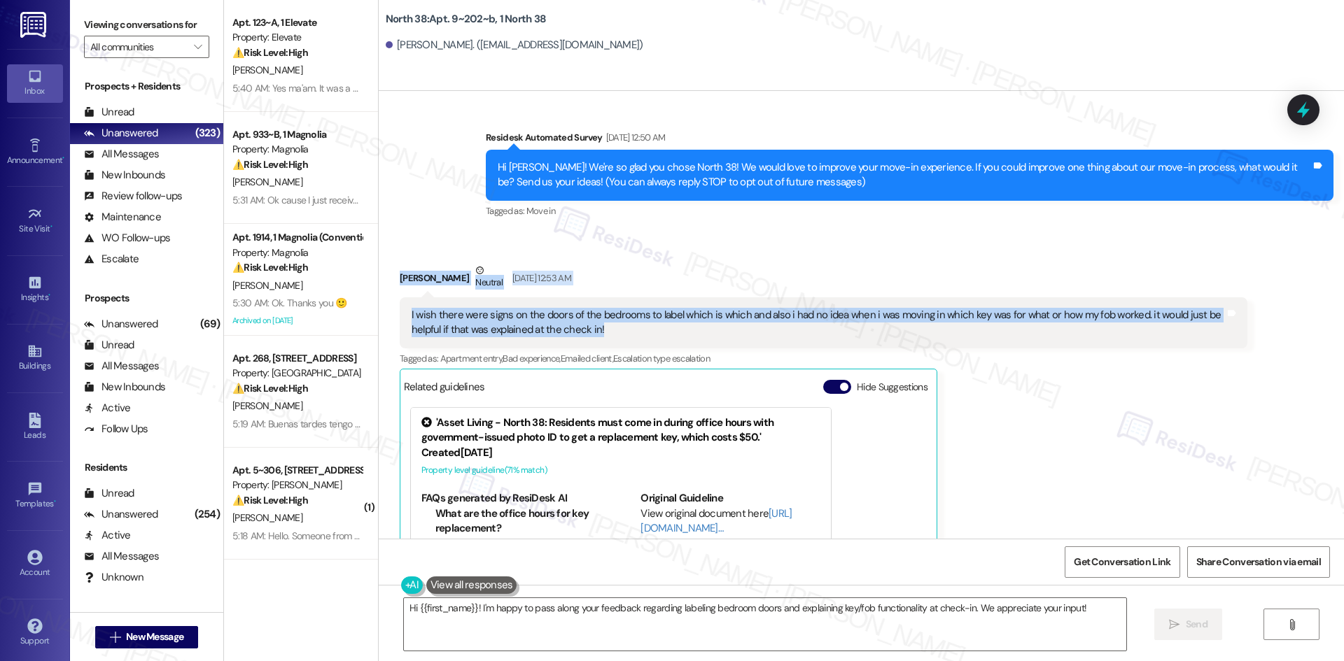
drag, startPoint x: 376, startPoint y: 269, endPoint x: 911, endPoint y: 348, distance: 541.1
click at [842, 340] on div "Received via SMS Adison Verenna Neutral Aug 26, 2025 at 12:53 AM I wish there w…" at bounding box center [861, 456] width 965 height 449
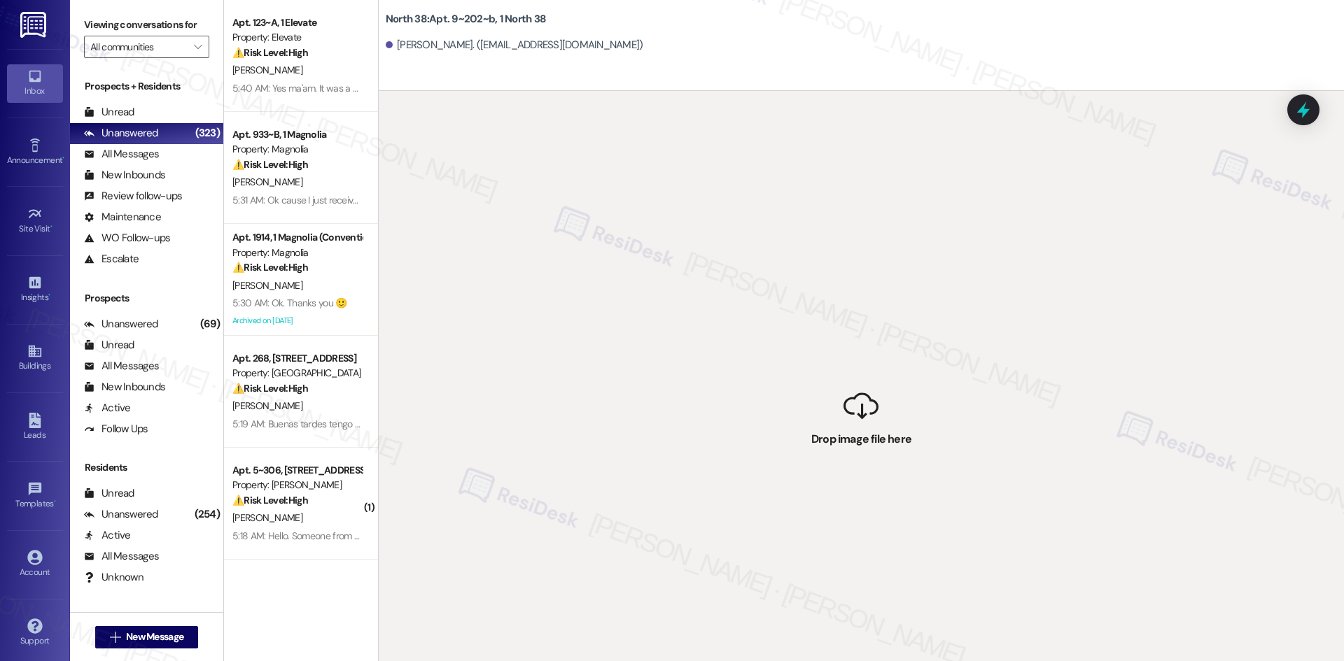
click at [984, 372] on div " Drop image file here" at bounding box center [861, 421] width 965 height 661
click at [120, 117] on div "Unread" at bounding box center [109, 112] width 50 height 15
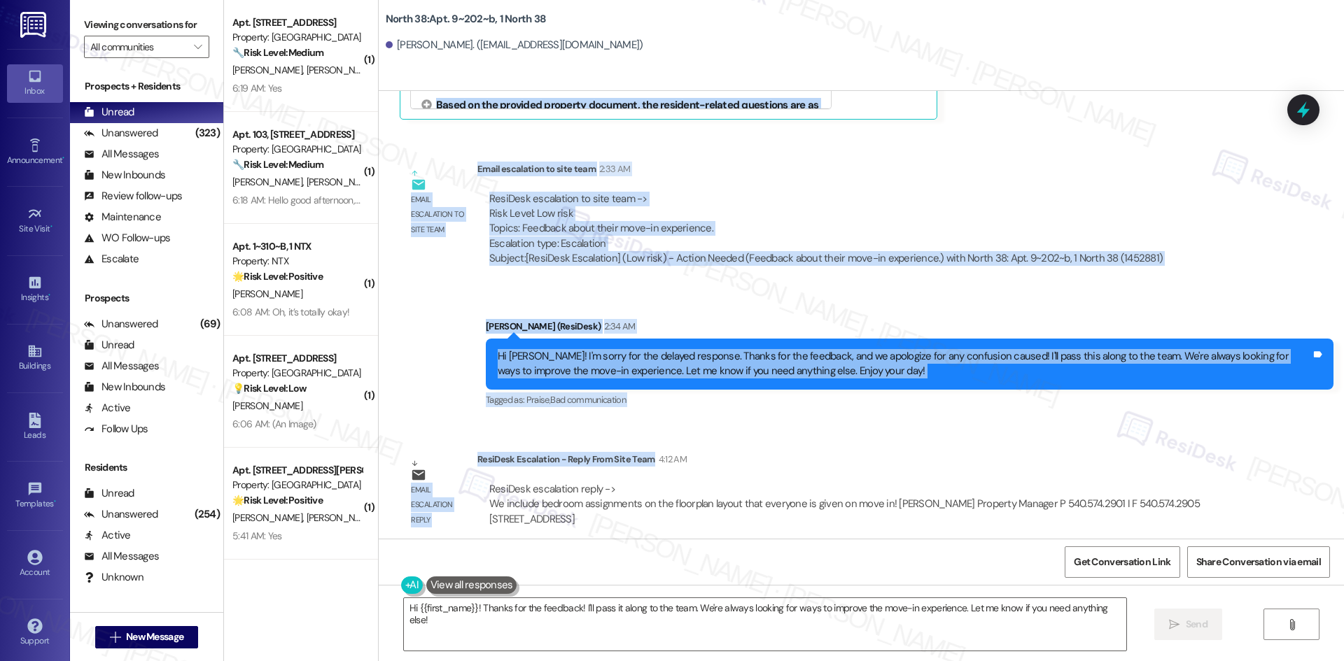
scroll to position [646, 0]
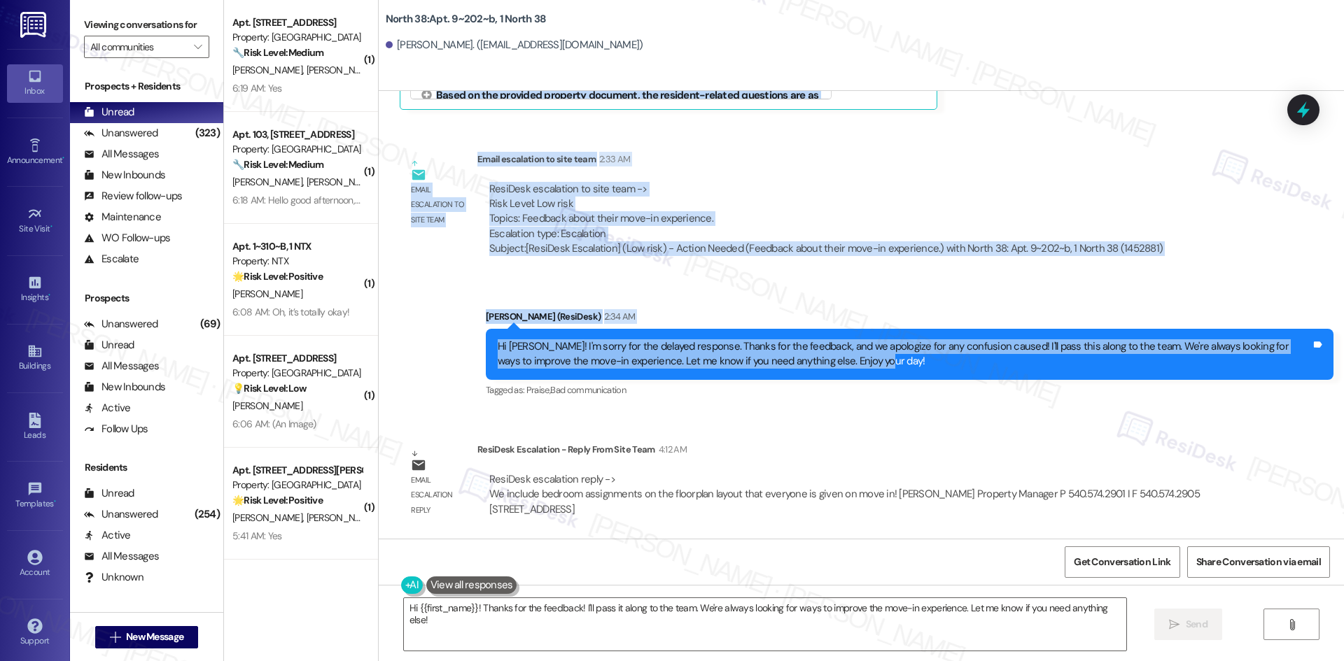
drag, startPoint x: 390, startPoint y: 206, endPoint x: 908, endPoint y: 358, distance: 540.3
click at [908, 358] on div "Lease started Aug 16, 2025 at 8:00 AM Survey, sent via SMS Residesk Automated S…" at bounding box center [861, 315] width 965 height 448
copy div "Adison Verenna Neutral Aug 26, 2025 at 12:53 AM I wish there were signs on the …"
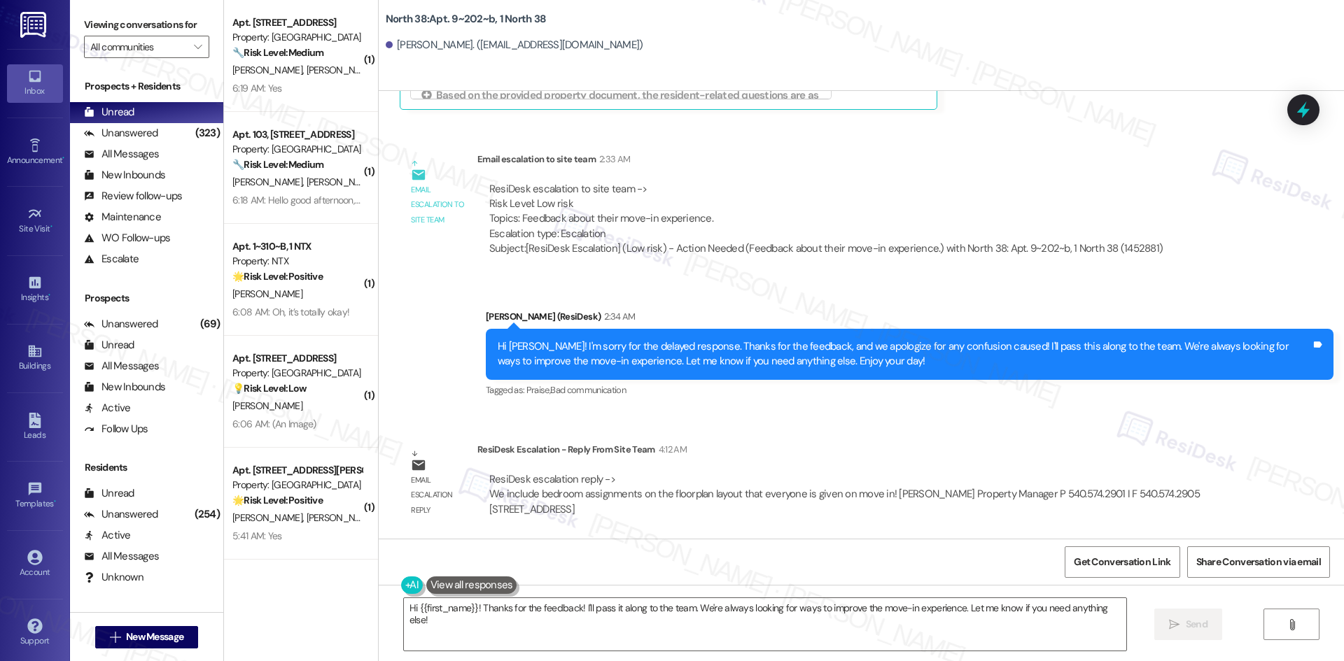
click at [588, 421] on div "Lease started Aug 16, 2025 at 8:00 AM Survey, sent via SMS Residesk Automated S…" at bounding box center [861, 315] width 965 height 448
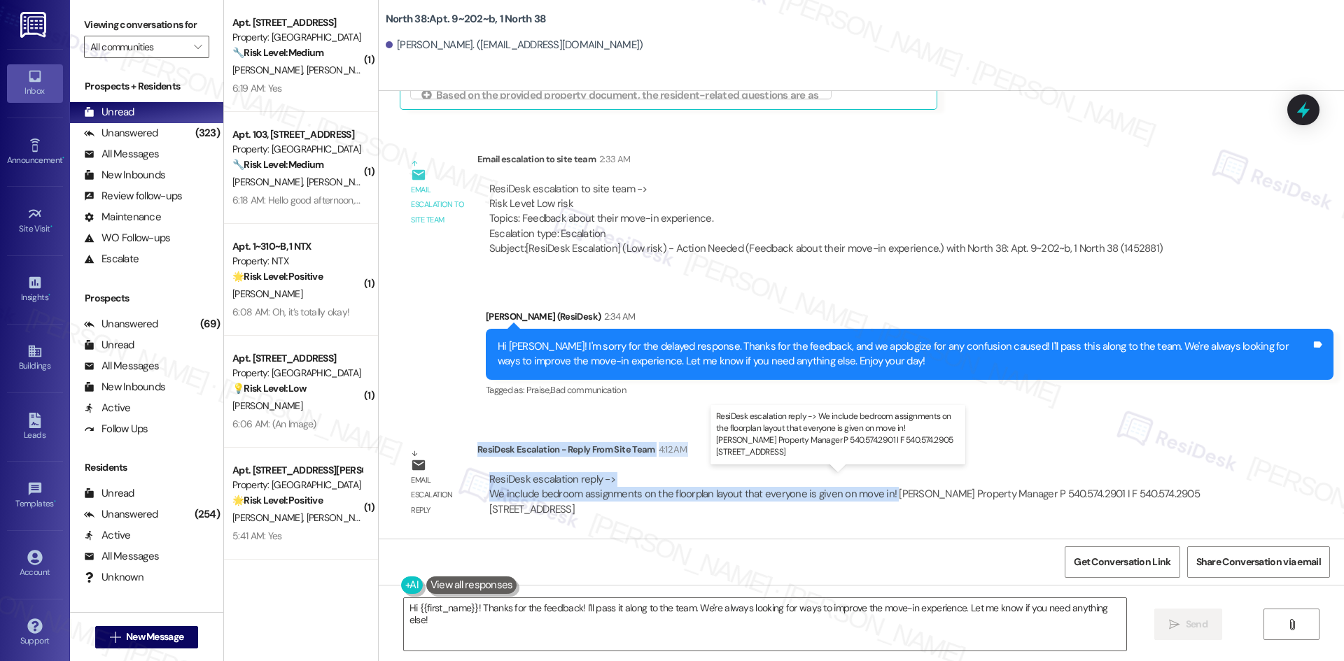
drag, startPoint x: 467, startPoint y: 449, endPoint x: 877, endPoint y: 495, distance: 413.4
click at [877, 495] on div "ResiDesk Escalation - Reply From Site Team 4:12 AM ResiDesk escalation reply ->…" at bounding box center [862, 484] width 770 height 85
copy div "ResiDesk Escalation - Reply From Site Team 4:12 AM ResiDesk escalation reply ->…"
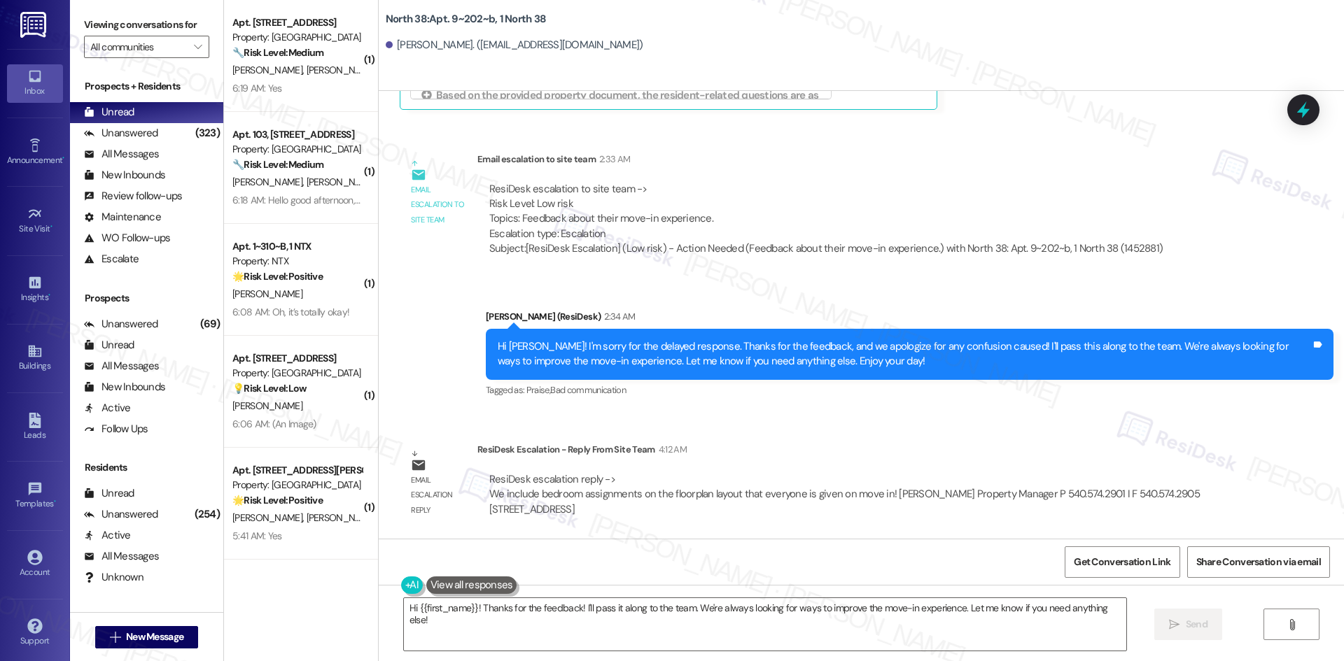
click at [700, 407] on div "Sent via SMS Sarah (ResiDesk) 2:34 AM Hi Adison! I'm sorry for the delayed resp…" at bounding box center [909, 355] width 868 height 112
click at [550, 607] on textarea "Hi {{first_name}}! Thanks for the feedback! I'll pass it along to the team. We'…" at bounding box center [765, 624] width 722 height 52
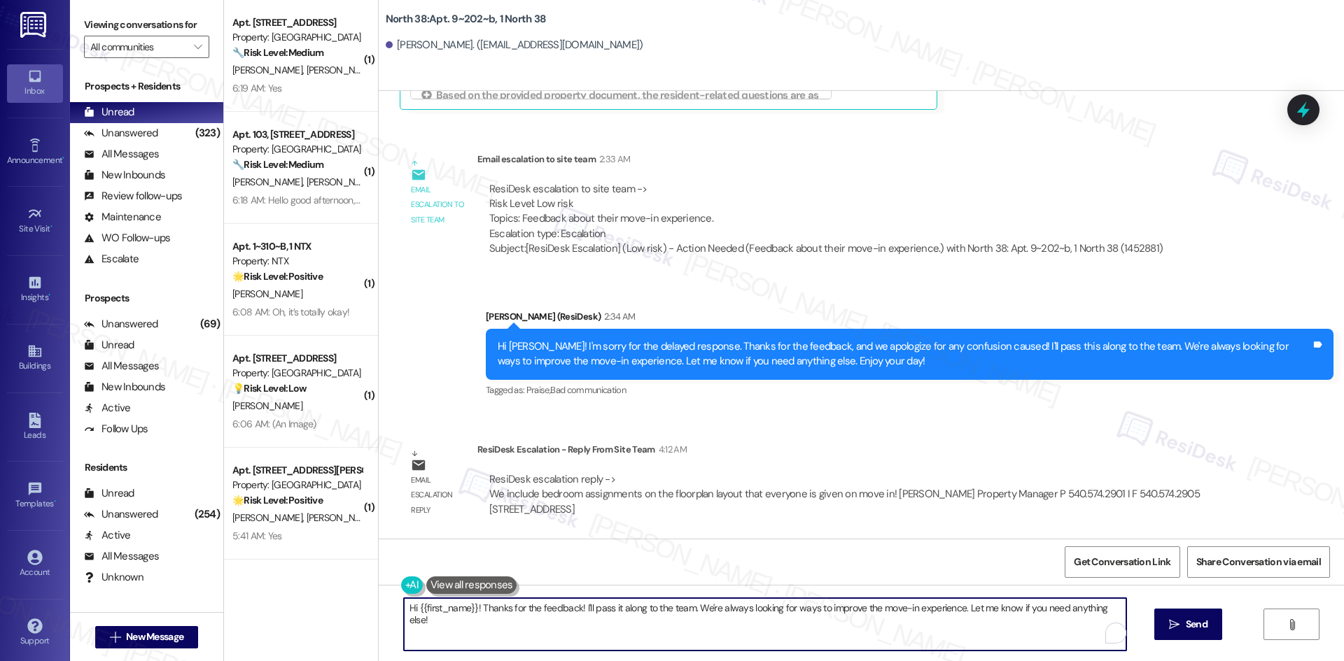
paste textarea "Adison, thank you again for sharing your feedback. The site team let us know th…"
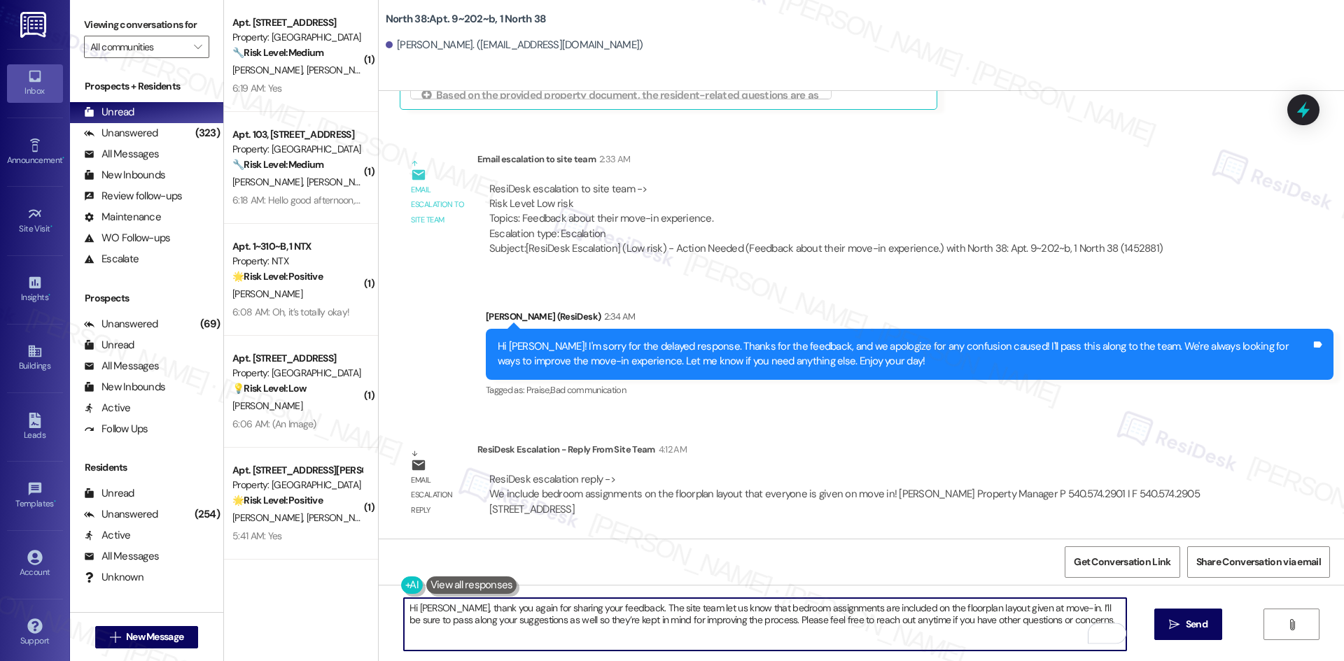
click at [957, 635] on textarea "Hi Adison, thank you again for sharing your feedback. The site team let us know…" at bounding box center [765, 624] width 722 height 52
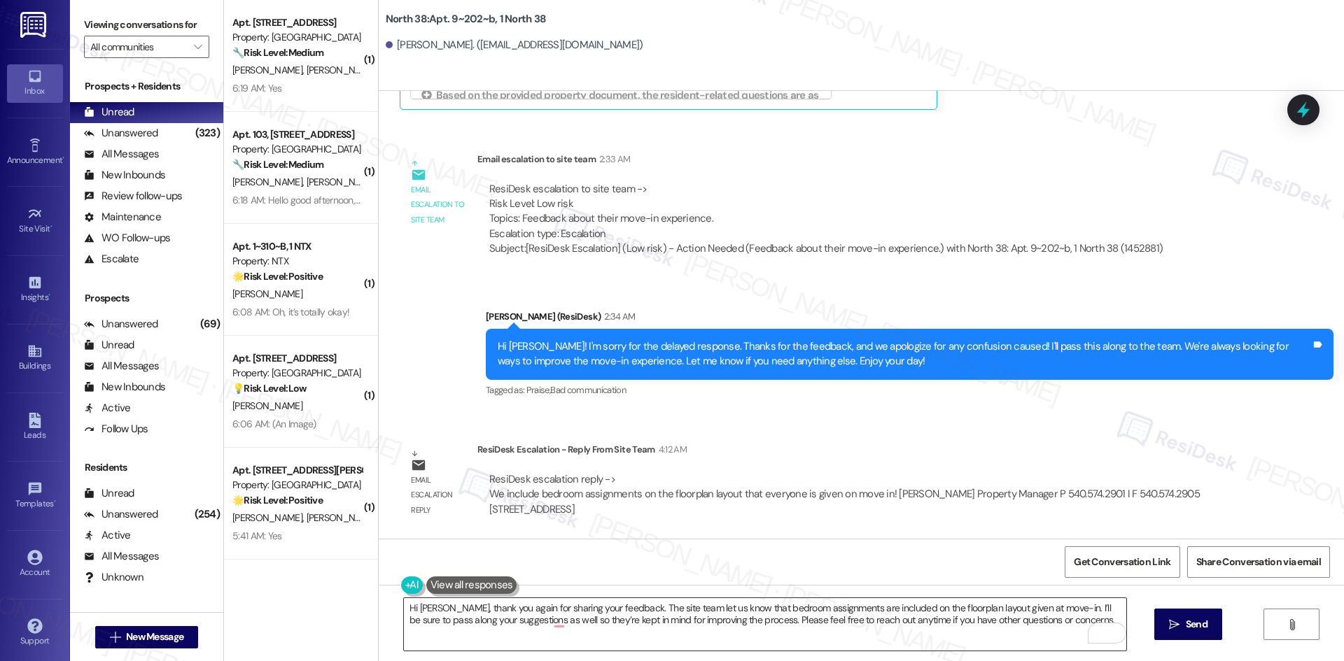
click at [693, 609] on textarea "Hi Adison, thank you again for sharing your feedback. The site team let us know…" at bounding box center [765, 624] width 722 height 52
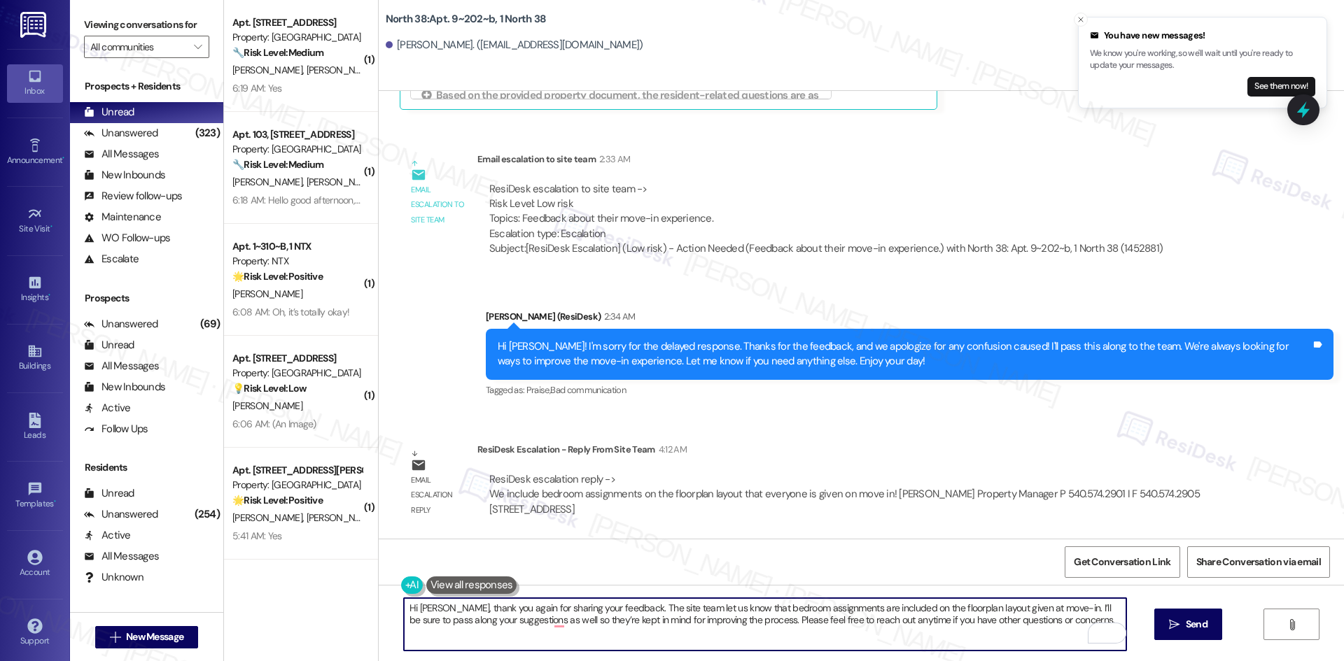
paste textarea "for your patience. The site team let us know that bedroom assignments are inclu…"
type textarea "Hi Adison, thank you for your patience. The site team let us know that bedroom …"
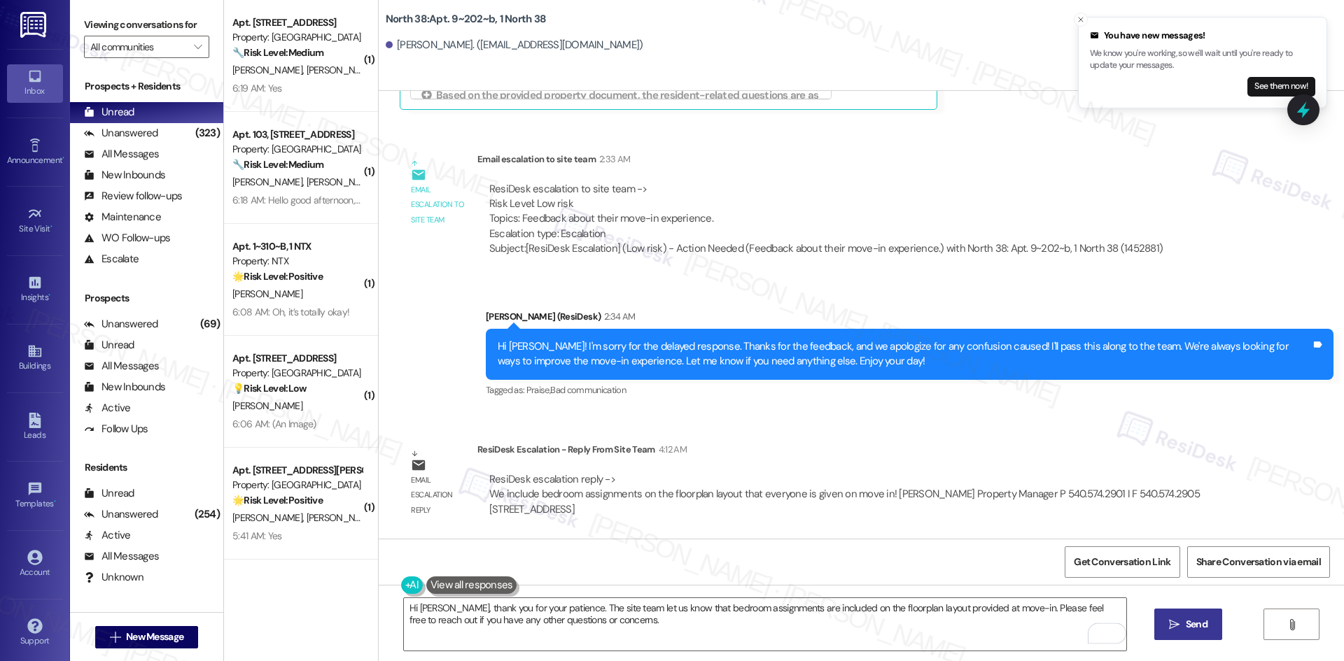
drag, startPoint x: 1196, startPoint y: 623, endPoint x: 1176, endPoint y: 625, distance: 19.7
click at [1195, 623] on span "Send" at bounding box center [1196, 624] width 22 height 15
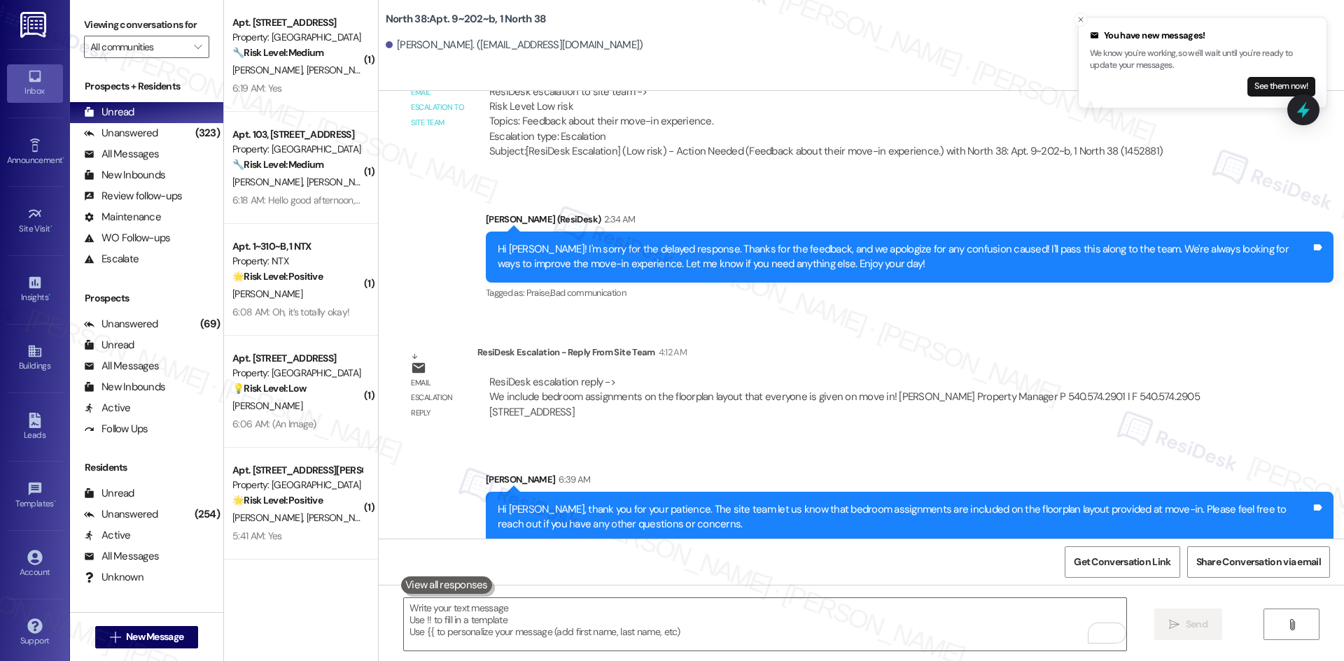
scroll to position [759, 0]
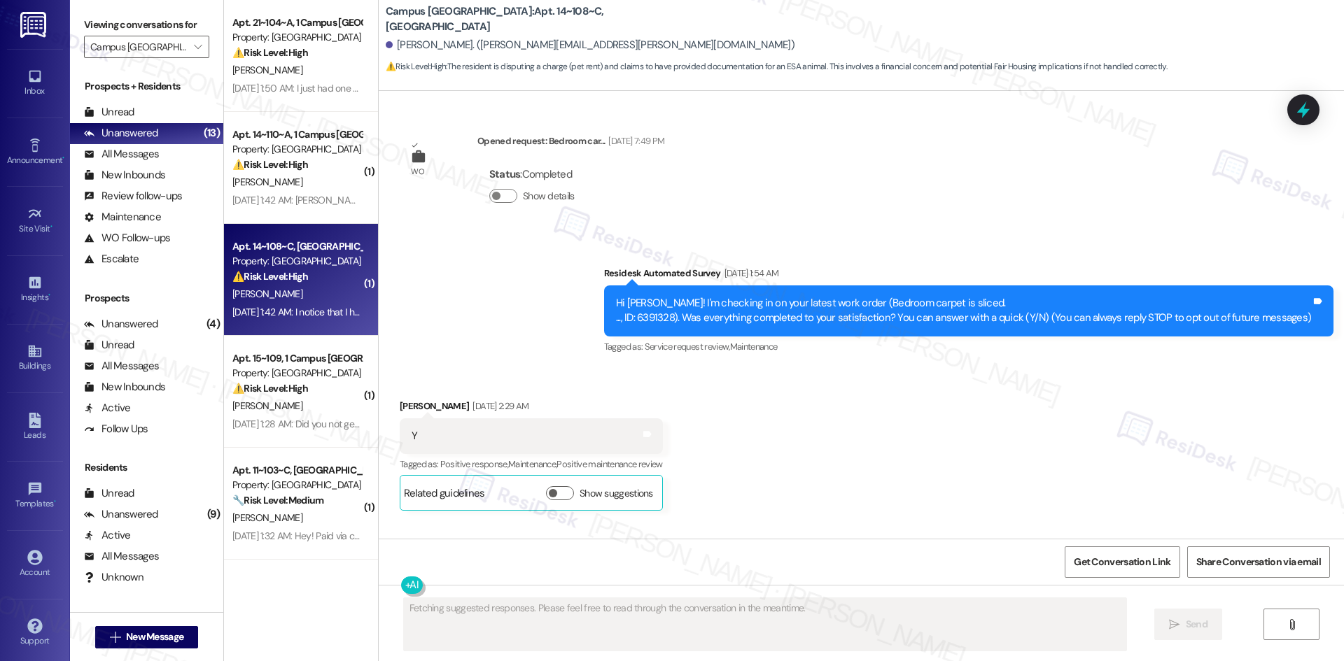
scroll to position [1112, 0]
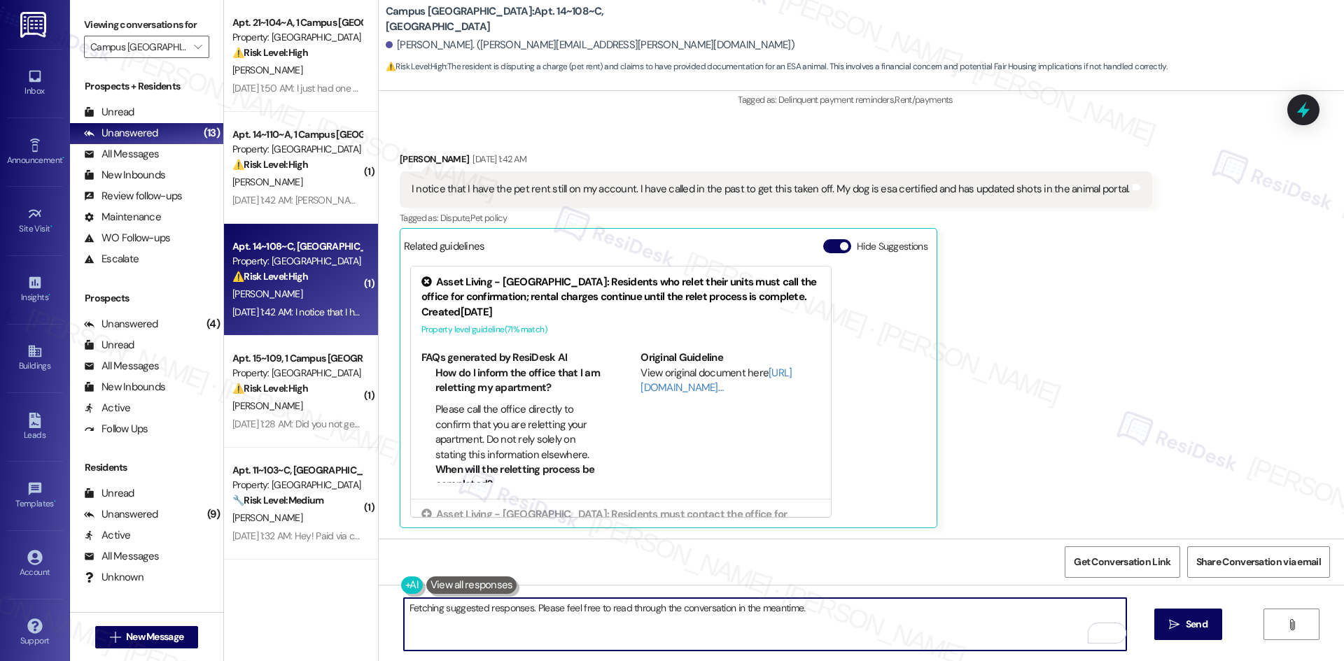
drag, startPoint x: 556, startPoint y: 626, endPoint x: 473, endPoint y: 614, distance: 83.5
click at [473, 614] on textarea "Hi {{first_name}}! I see the pet rent concern. Let's get this sorted out. I'll …" at bounding box center [765, 624] width 722 height 52
paste textarea "apologize for the delayed response. Please let me know if you still need any as…"
type textarea "Hi {{first_name}}! I apologize for the delayed response. Please let me know if …"
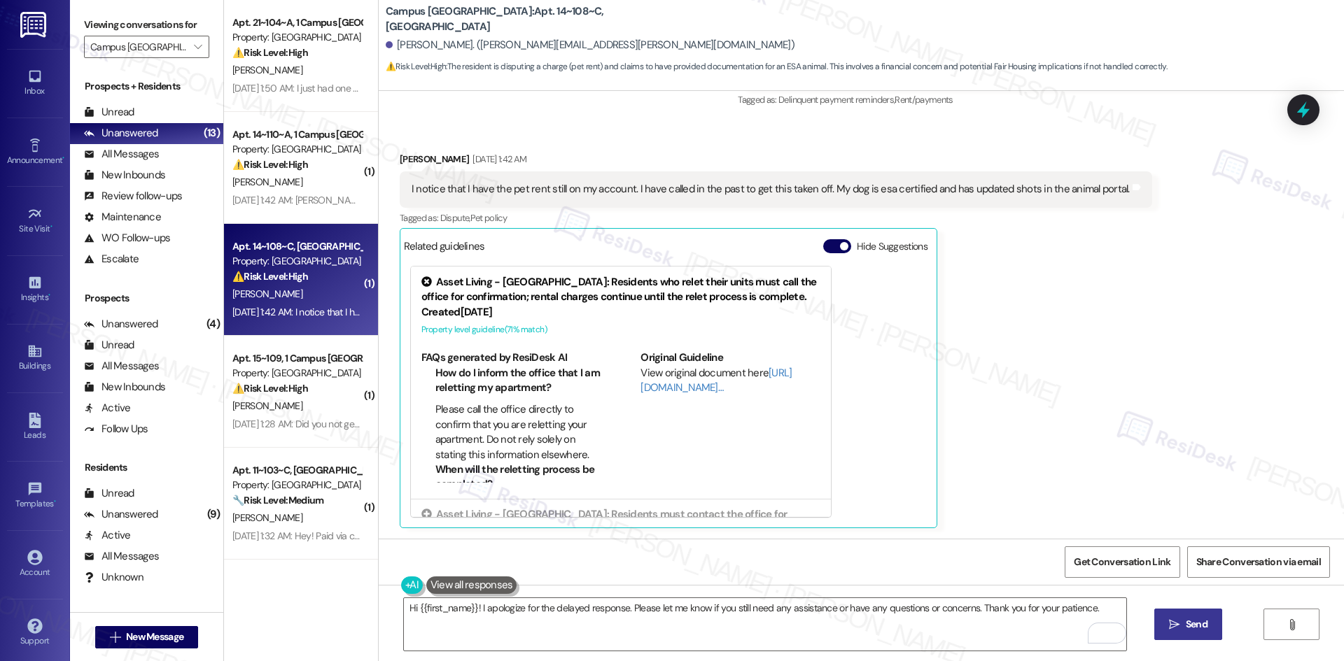
click at [1176, 623] on icon "" at bounding box center [1174, 624] width 10 height 11
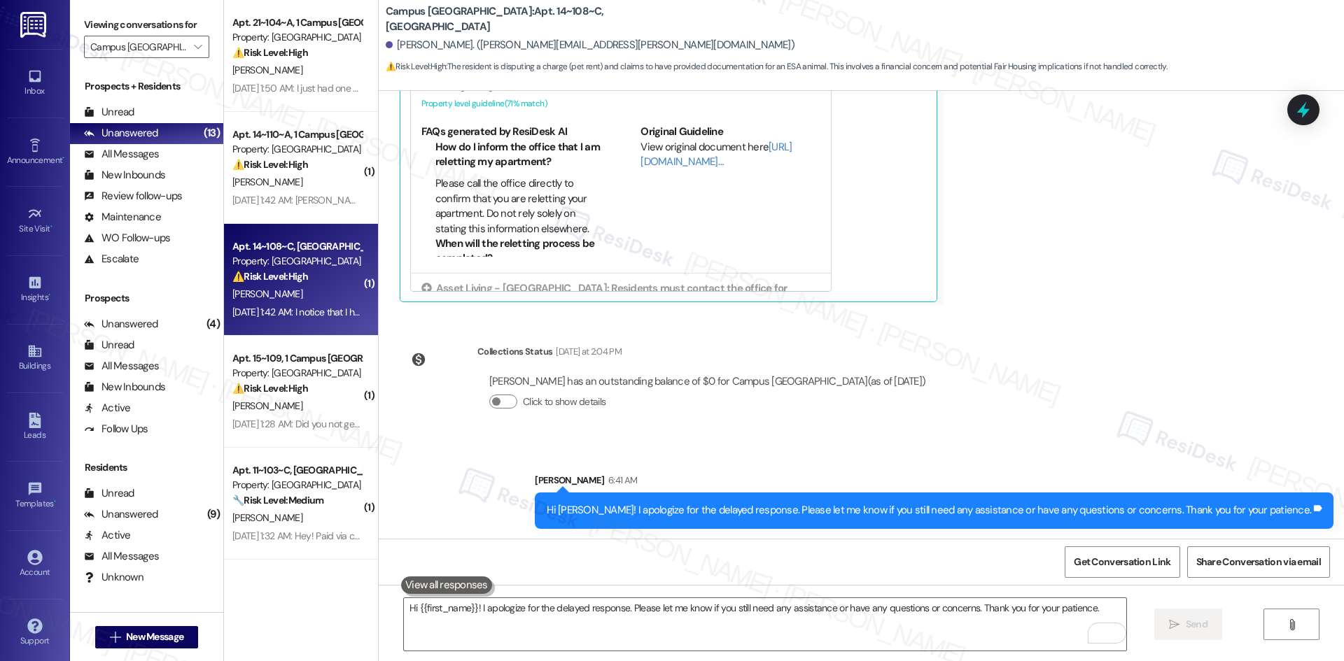
scroll to position [1339, 0]
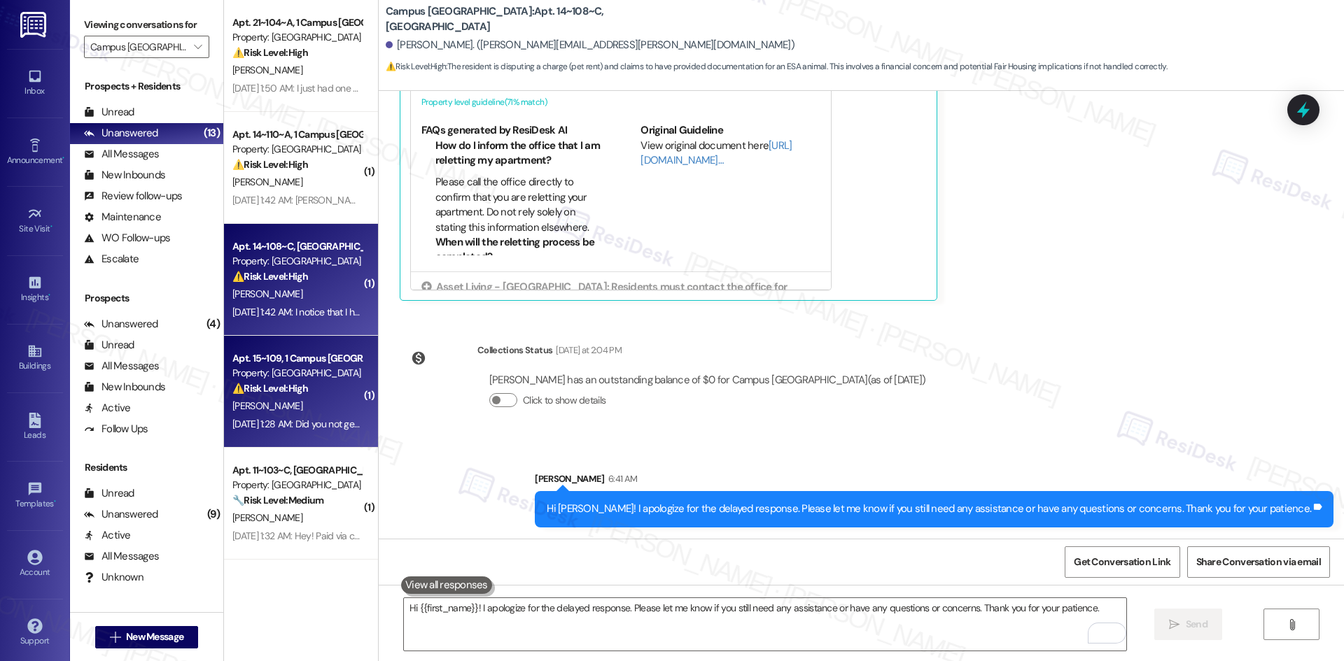
click at [317, 421] on div "Sep 03, 2025 at 1:28 AM: Did you not get my rent? It was deducted from my accou…" at bounding box center [399, 424] width 334 height 13
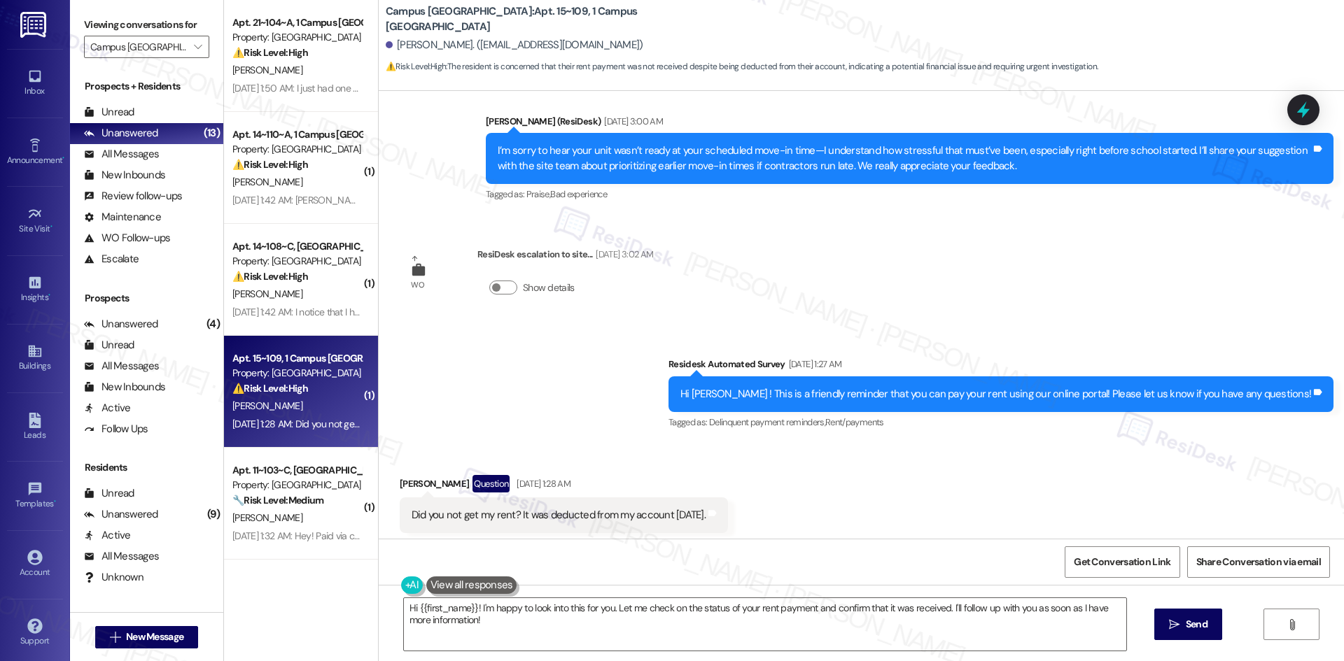
scroll to position [726, 0]
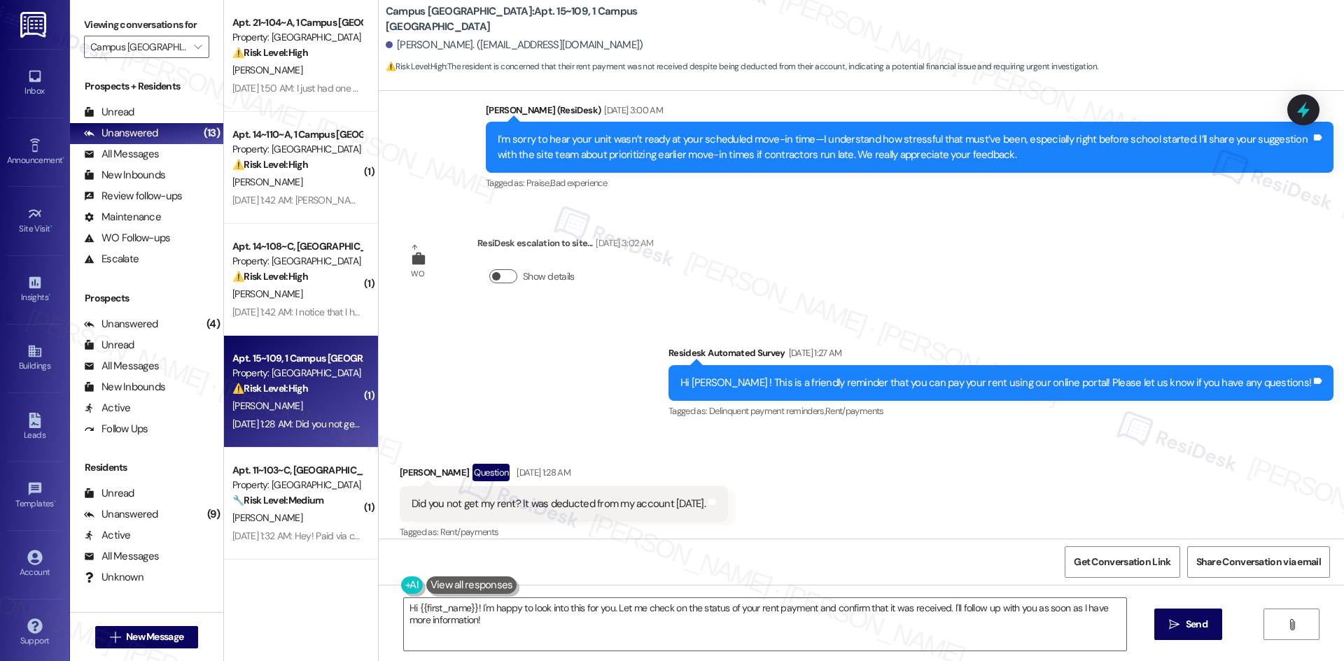
click at [502, 269] on button "Show details" at bounding box center [503, 276] width 28 height 14
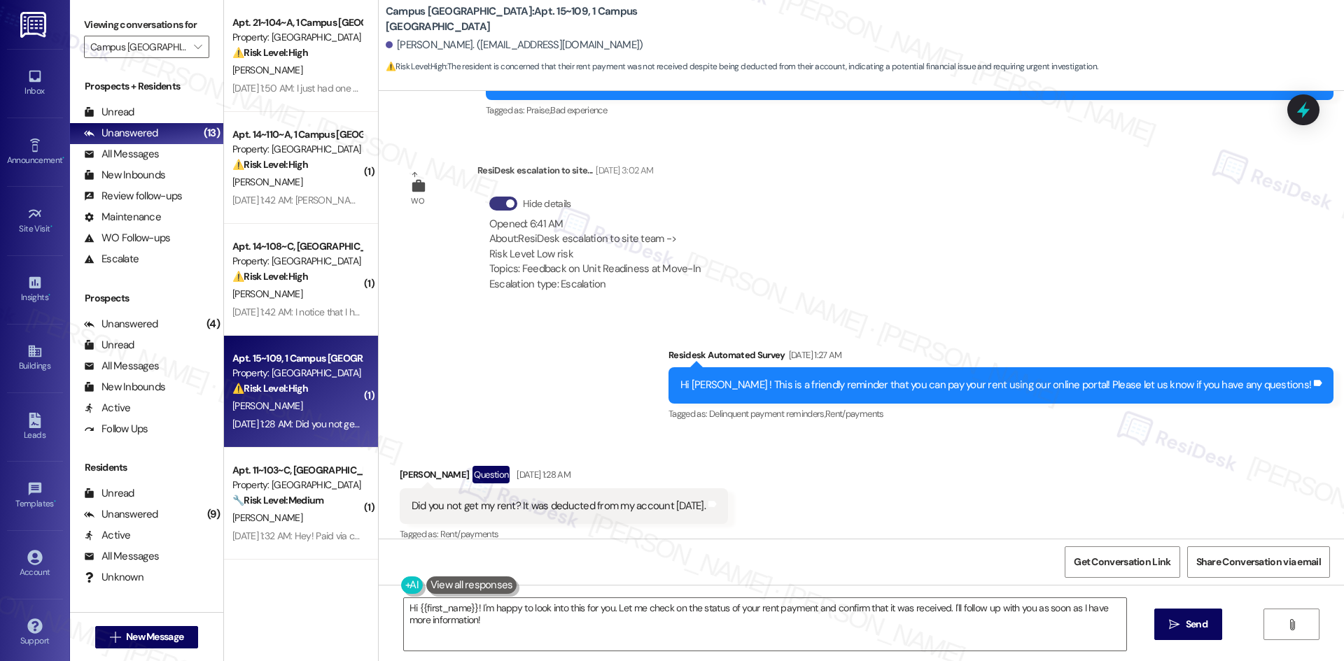
scroll to position [801, 0]
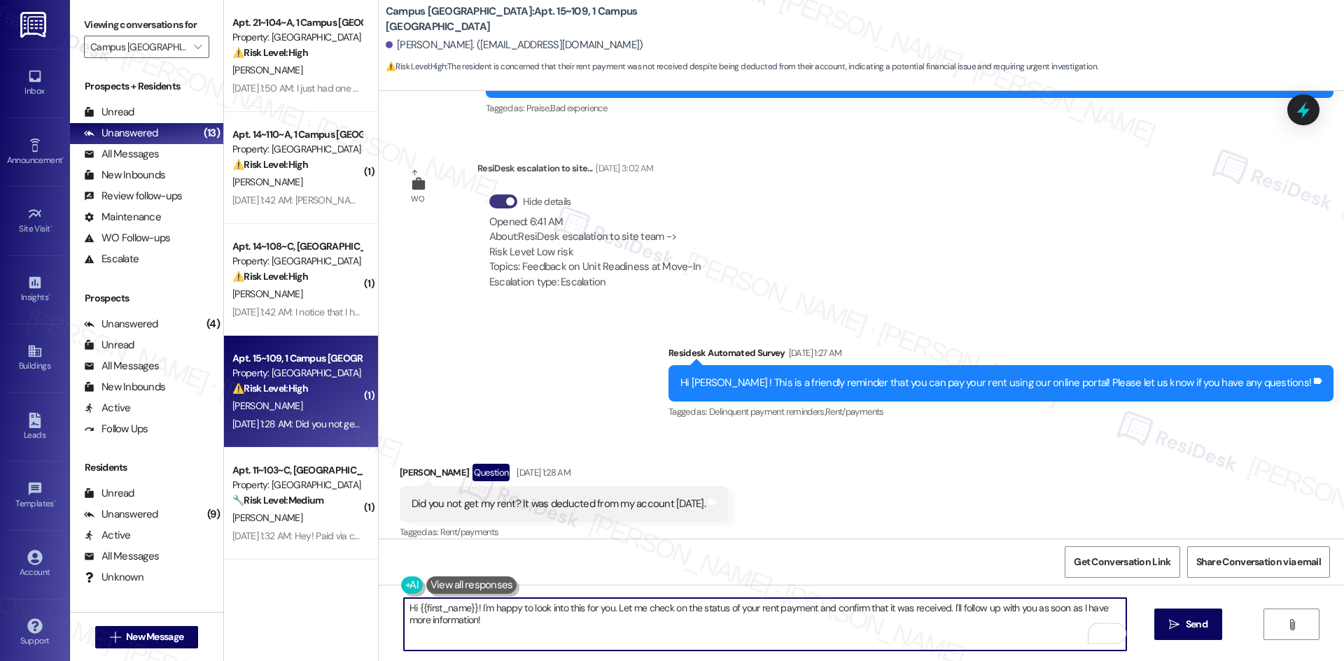
drag, startPoint x: 472, startPoint y: 621, endPoint x: 473, endPoint y: 614, distance: 7.0
click at [473, 614] on textarea "Hi {{first_name}}! I'm happy to look into this for you. Let me check on the sta…" at bounding box center [765, 624] width 722 height 52
paste textarea "apologize for the delayed response. Please let me know if you still need any as…"
type textarea "Hi {{first_name}}! I apologize for the delayed response. Please let me know if …"
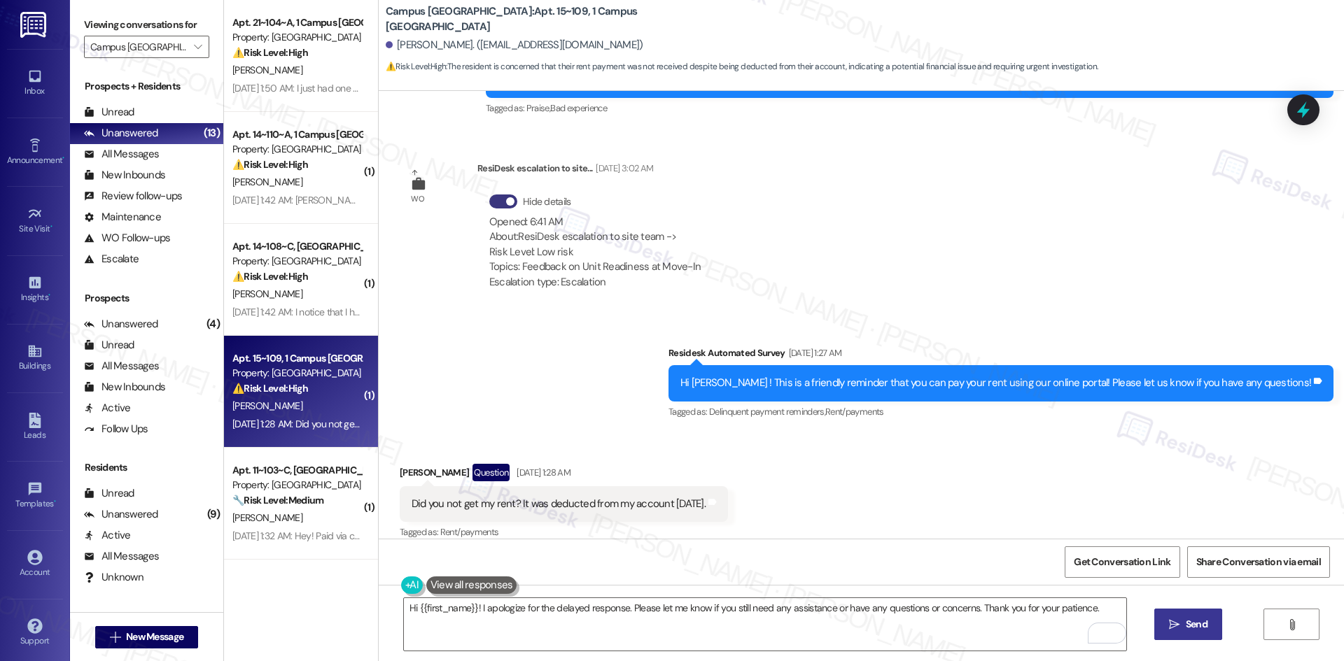
click at [1187, 630] on span "Send" at bounding box center [1196, 624] width 22 height 15
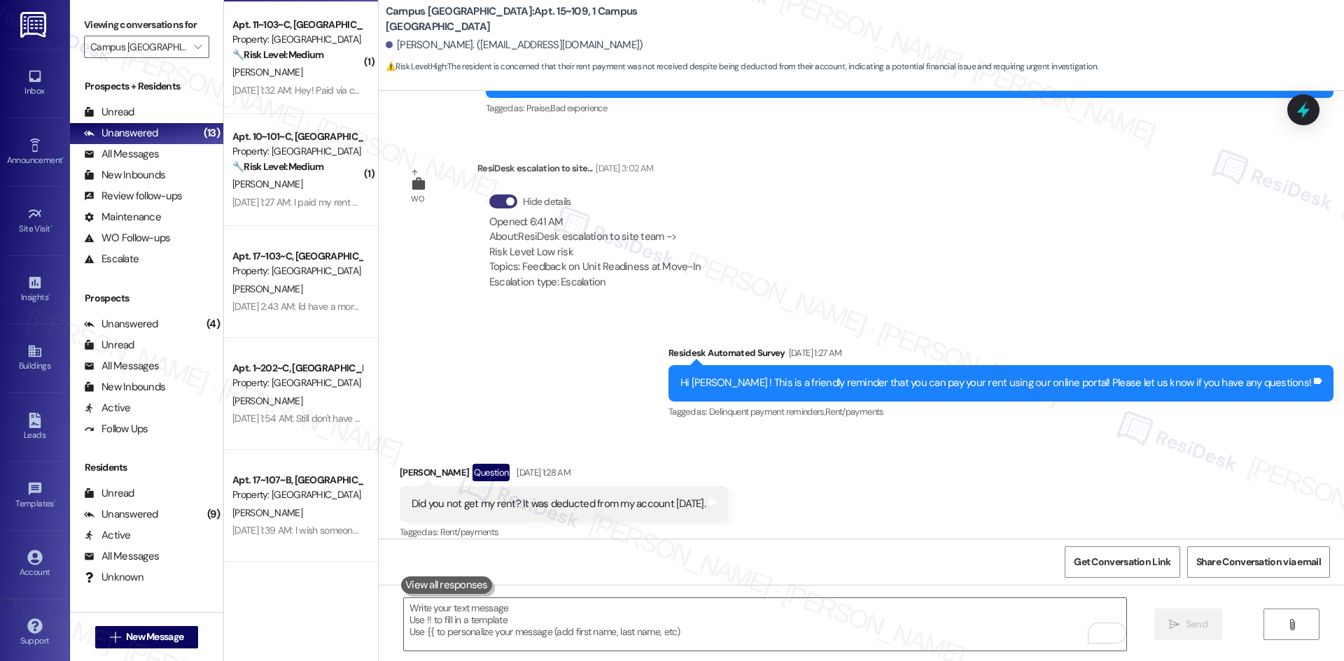
scroll to position [801, 0]
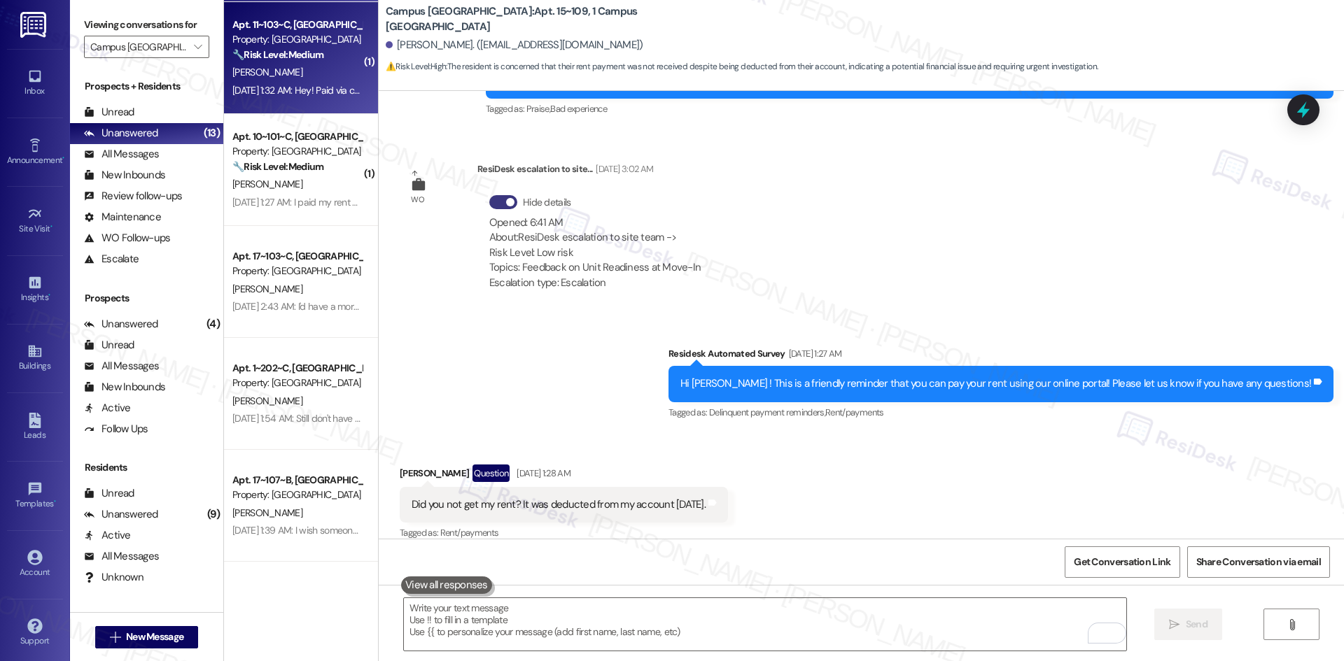
click at [287, 76] on div "[PERSON_NAME]" at bounding box center [297, 72] width 132 height 17
type textarea "Fetching suggested responses. Please feel free to read through the conversation…"
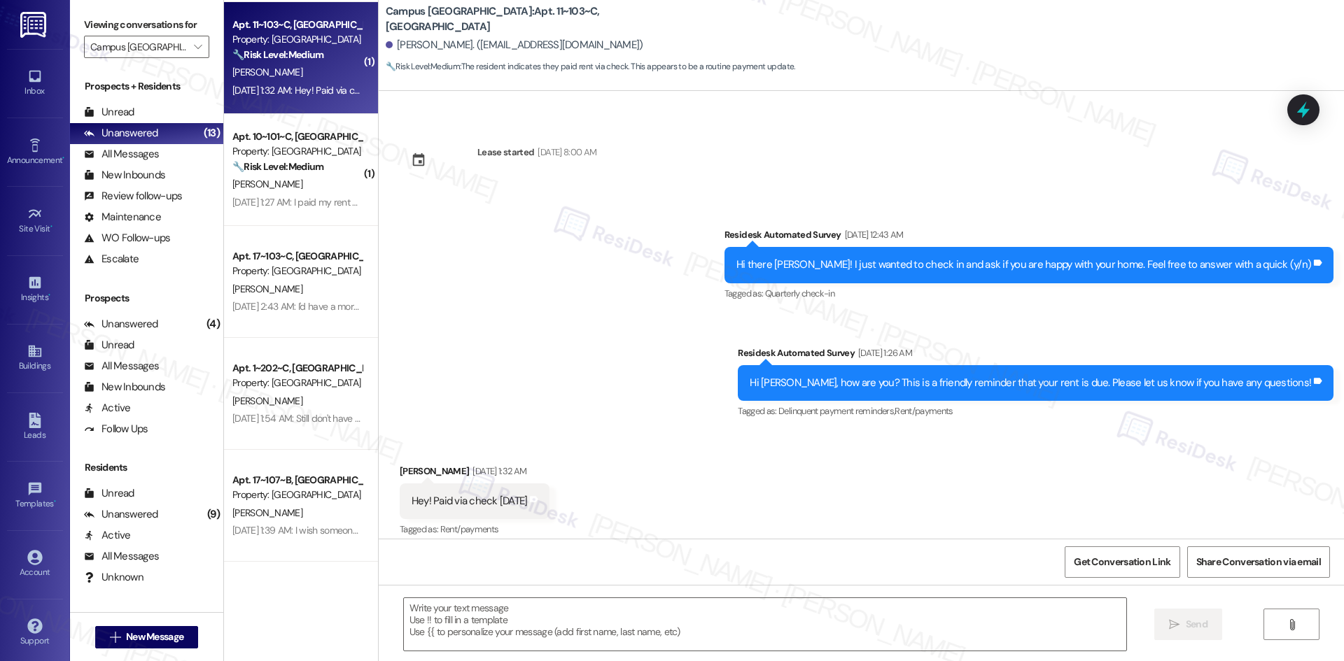
scroll to position [2001, 0]
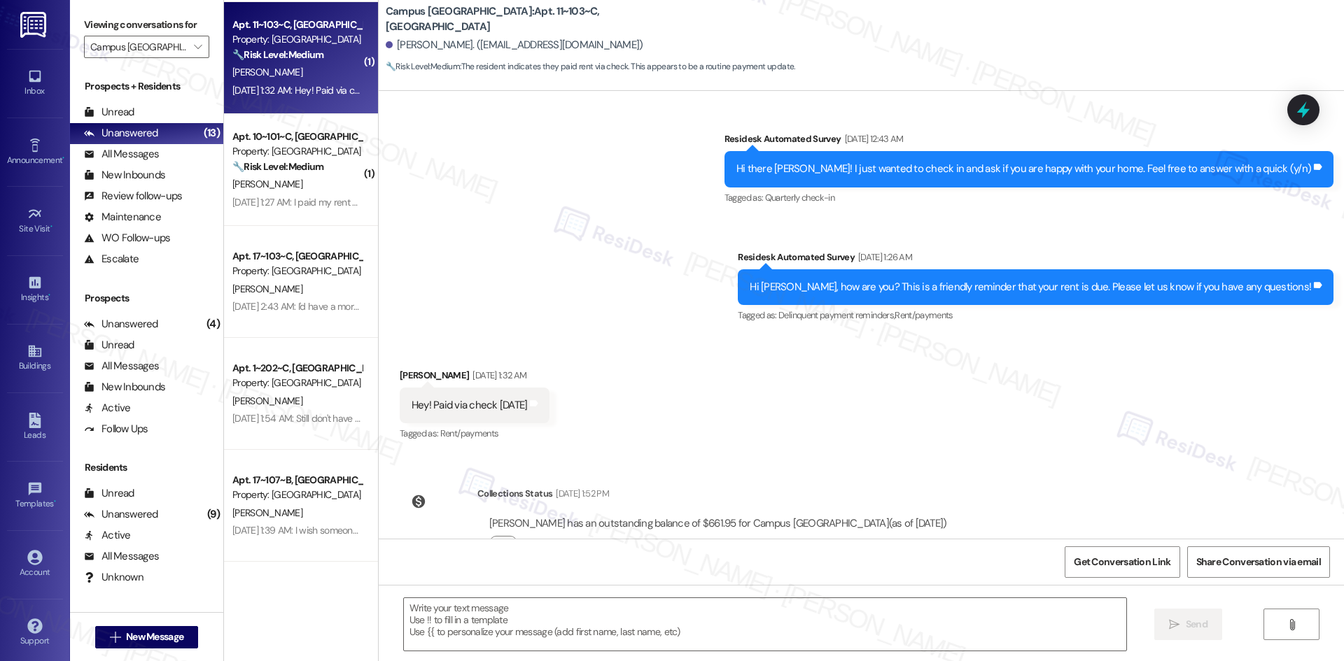
click at [657, 344] on div "Received via SMS Savannah Cater Sep 03, 2025 at 1:32 AM Hey! Paid via check yes…" at bounding box center [861, 396] width 965 height 118
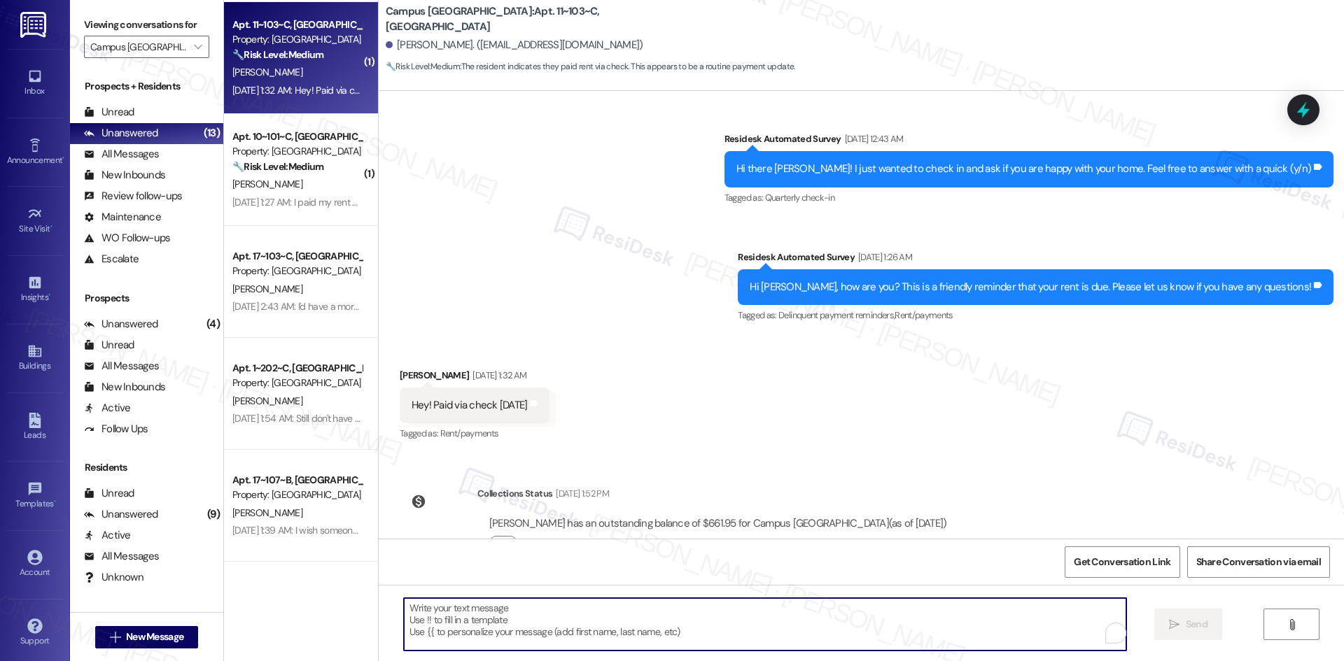
click at [572, 640] on textarea "To enrich screen reader interactions, please activate Accessibility in Grammarl…" at bounding box center [765, 624] width 722 height 52
paste textarea "Thank you for keeping us informed! We truly appreciate it. If you have any ques…"
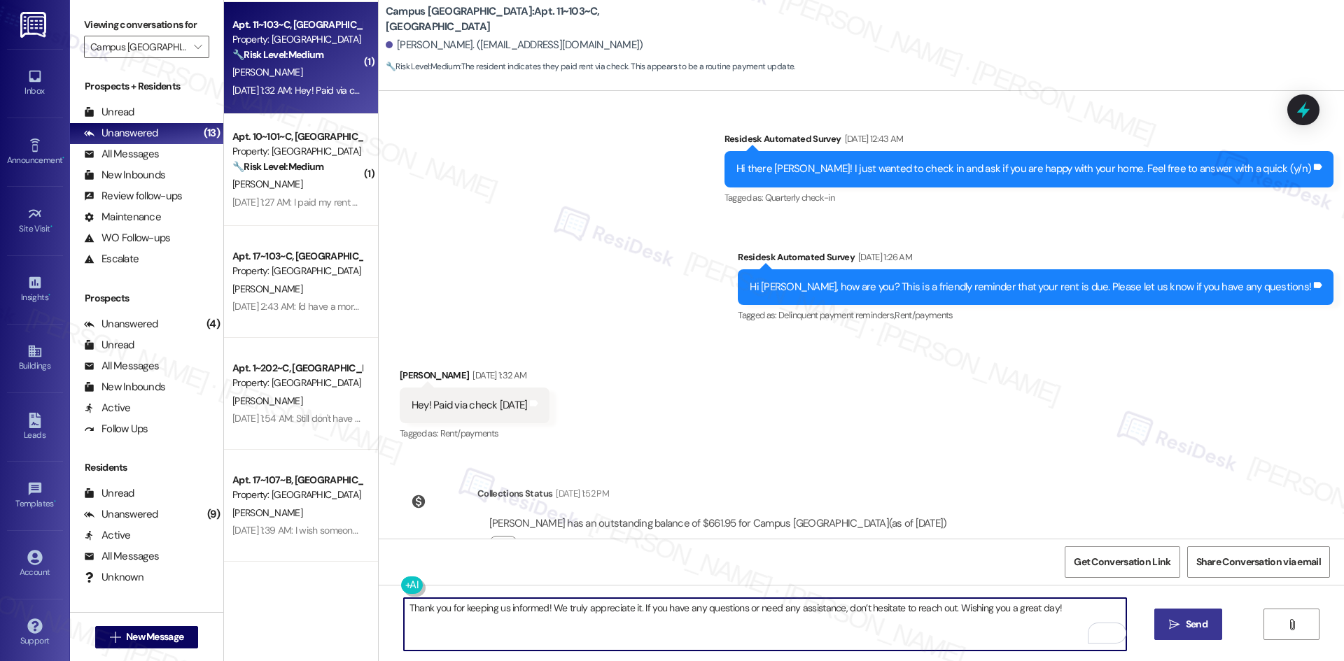
type textarea "Thank you for keeping us informed! We truly appreciate it. If you have any ques…"
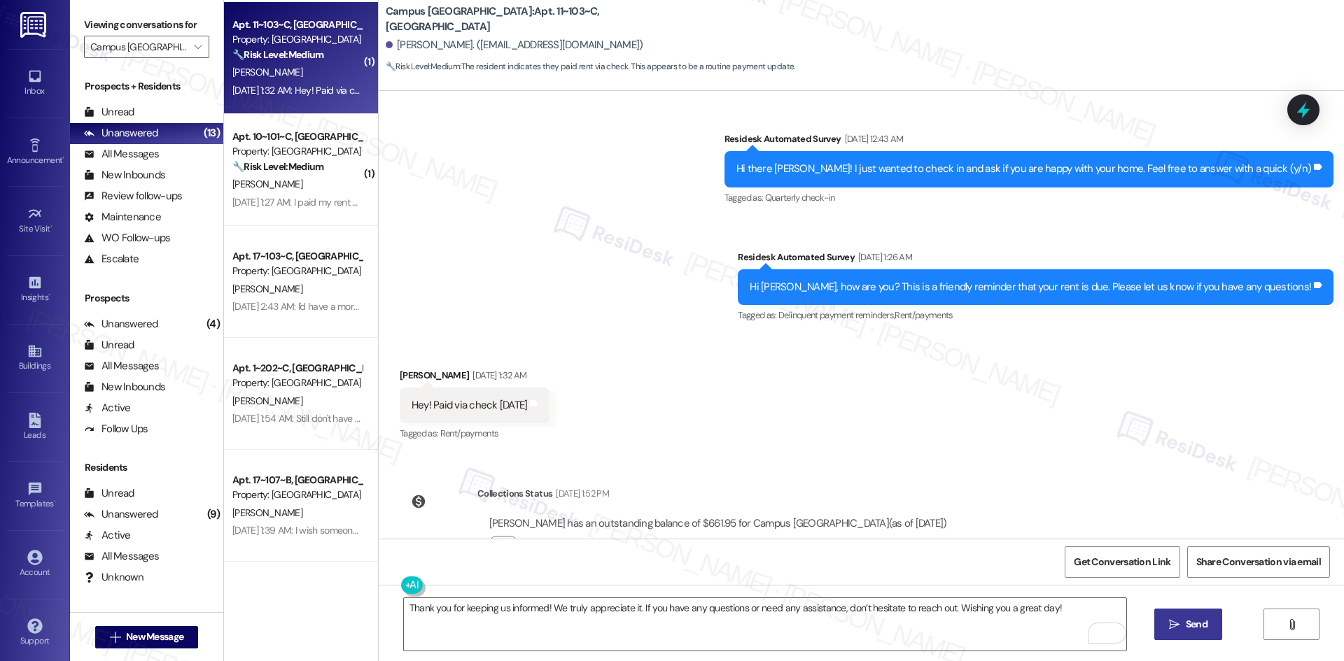
click at [1192, 619] on span "Send" at bounding box center [1196, 624] width 22 height 15
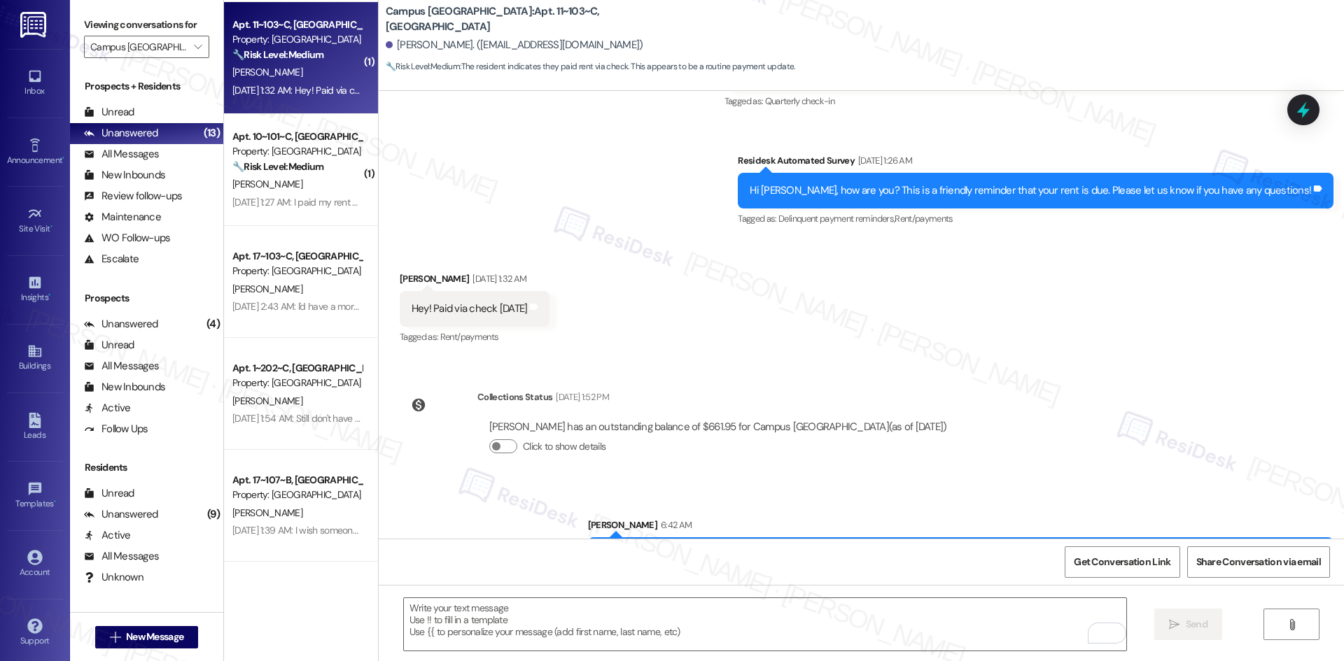
scroll to position [2098, 0]
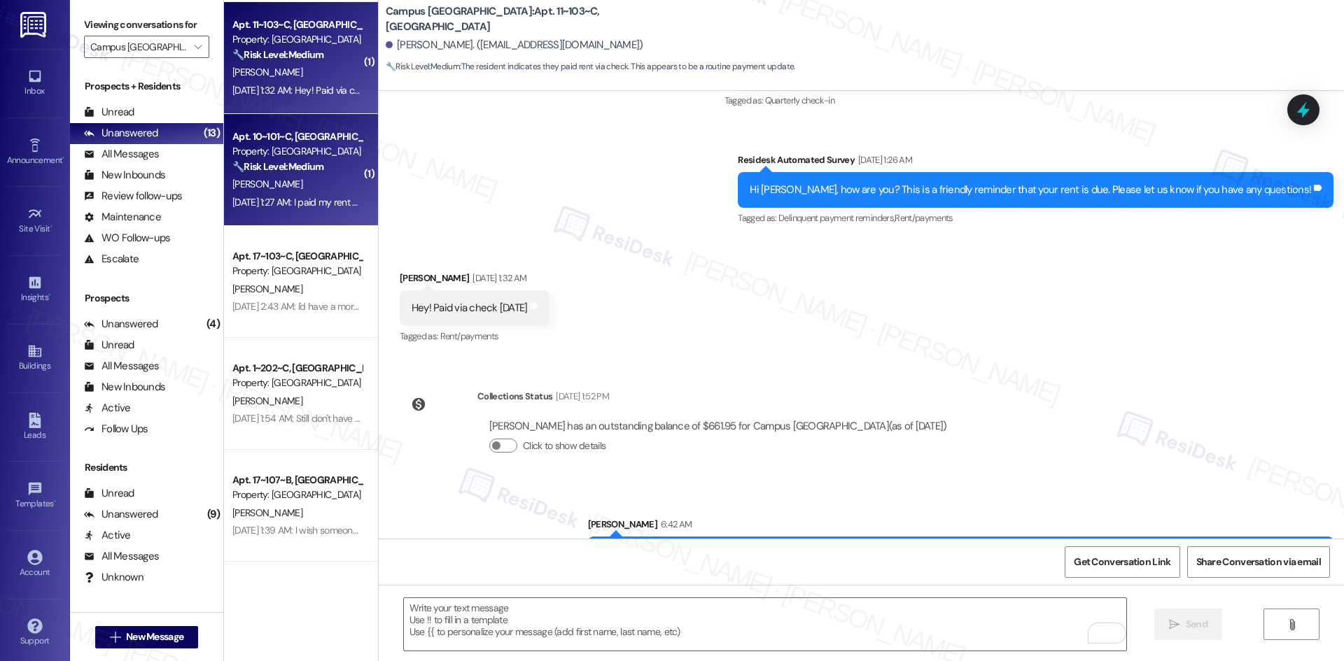
click at [304, 184] on div "[PERSON_NAME]" at bounding box center [297, 184] width 132 height 17
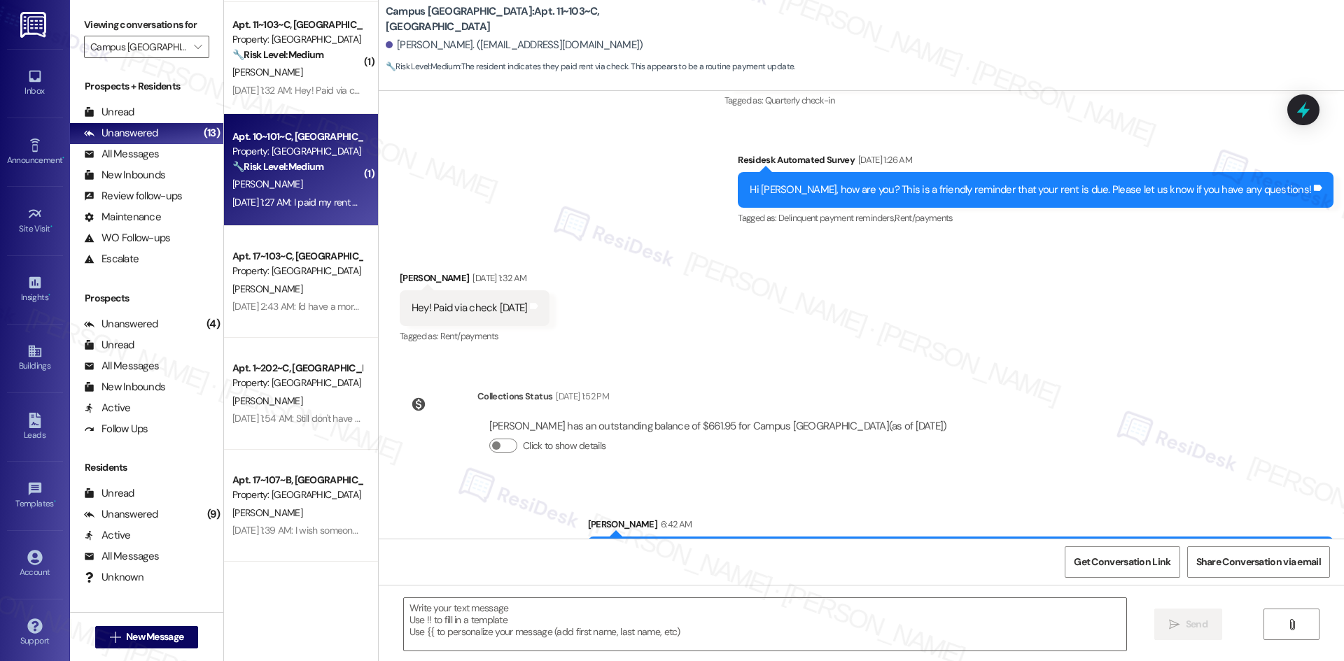
type textarea "Fetching suggested responses. Please feel free to read through the conversation…"
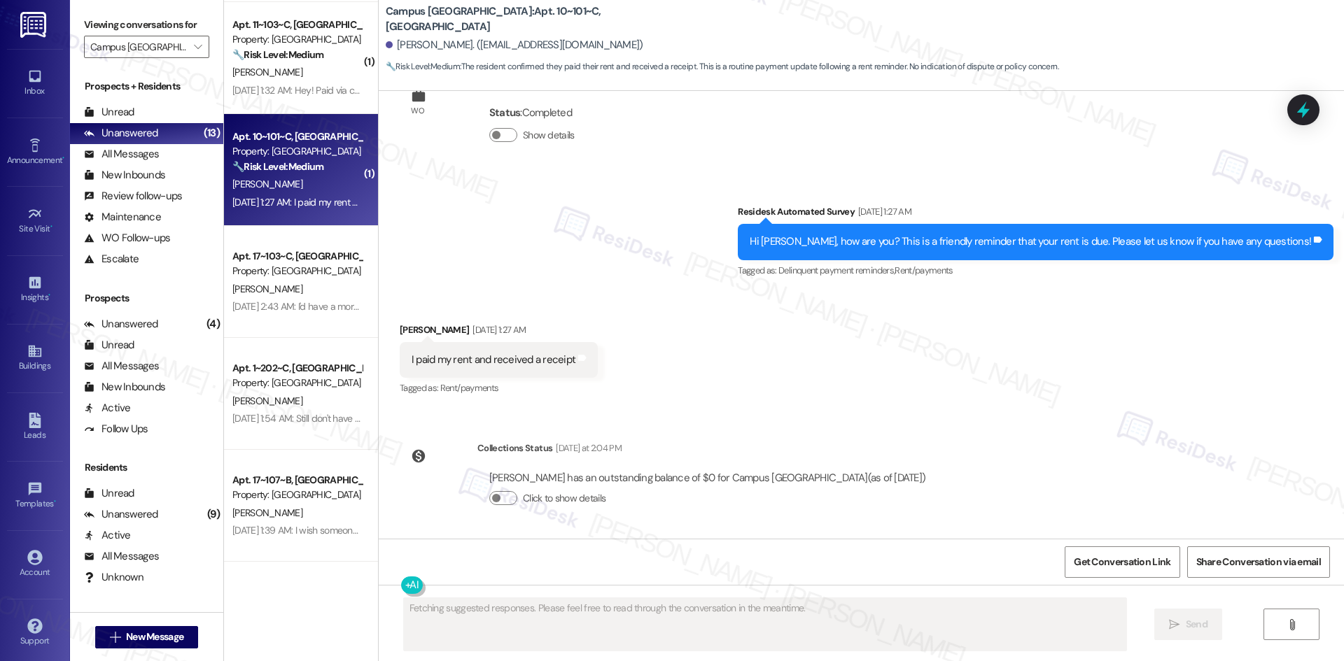
scroll to position [304, 0]
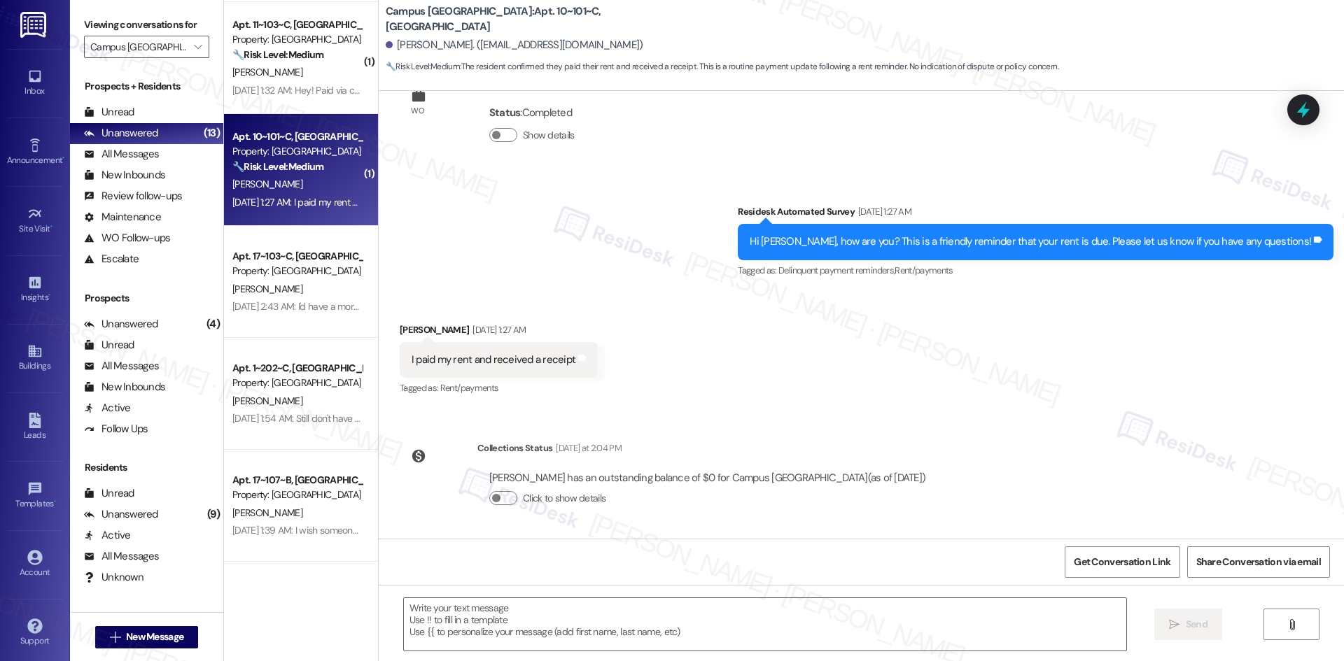
drag, startPoint x: 766, startPoint y: 201, endPoint x: 988, endPoint y: 477, distance: 353.9
click at [988, 477] on div "WO Lease started Aug 16, 2025 at 8:00 AM Show details Survey, sent via SMS Resi…" at bounding box center [861, 315] width 965 height 448
copy div "Residesk Automated Survey Sep 03, 2025 at 1:27 AM Hi Valeria, how are you? This…"
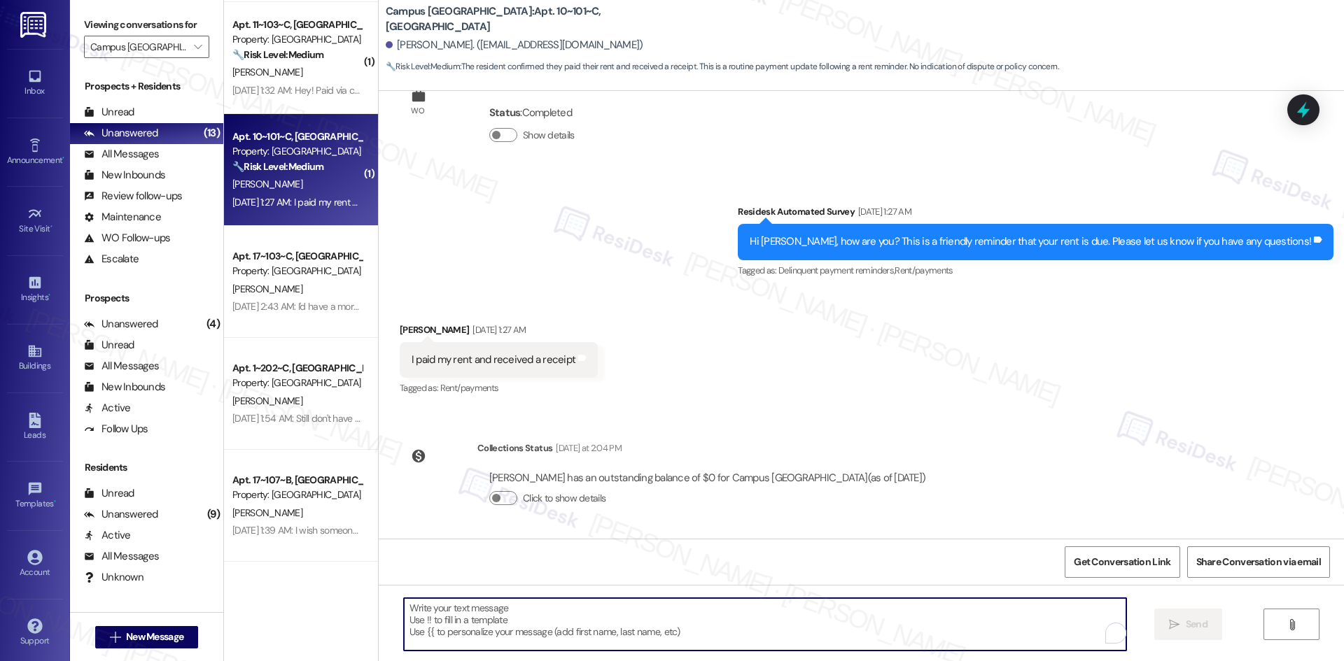
click at [703, 621] on textarea "To enrich screen reader interactions, please activate Accessibility in Grammarl…" at bounding box center [765, 624] width 722 height 52
paste textarea "Hi Valeria, thank you for your message. I can confirm your payment went through…"
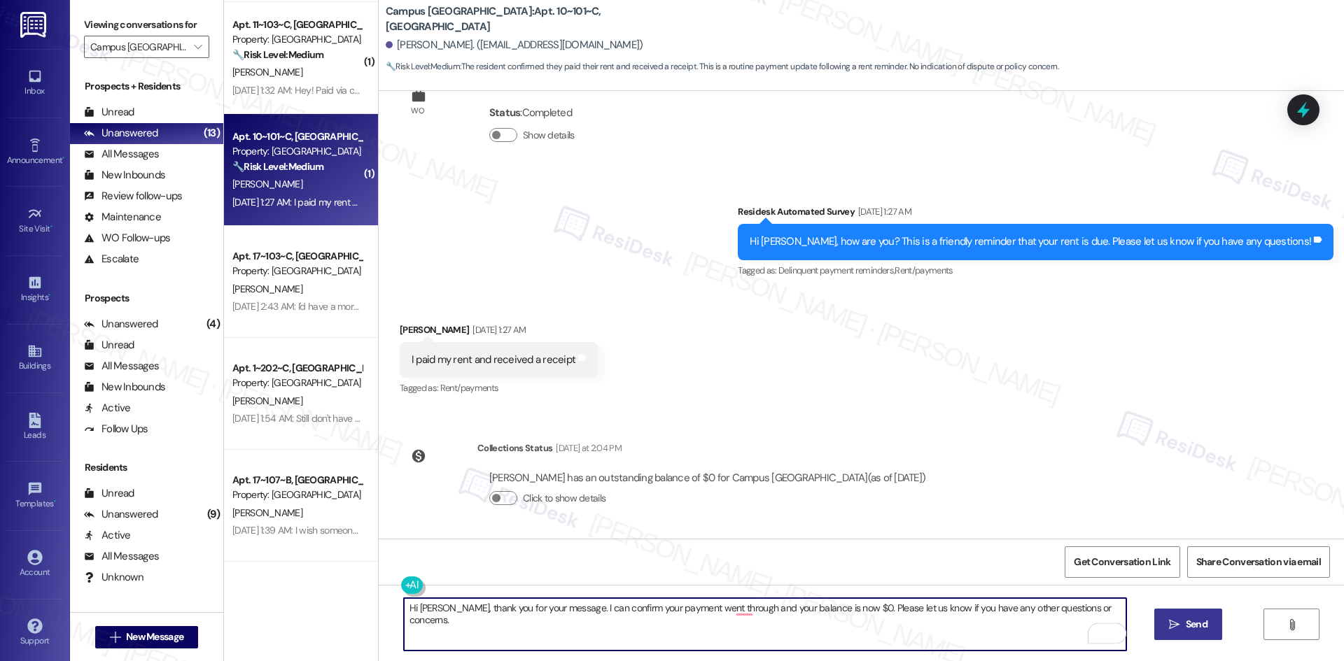
click at [819, 608] on textarea "Hi Valeria, thank you for your message. I can confirm your payment went through…" at bounding box center [765, 624] width 722 height 52
click at [816, 609] on textarea "Hi Valeria, thank you for your message. I can confirm your payment went through…" at bounding box center [765, 624] width 722 height 52
type textarea "Hi Valeria, thank you for your message. I can confirm your payment went through…"
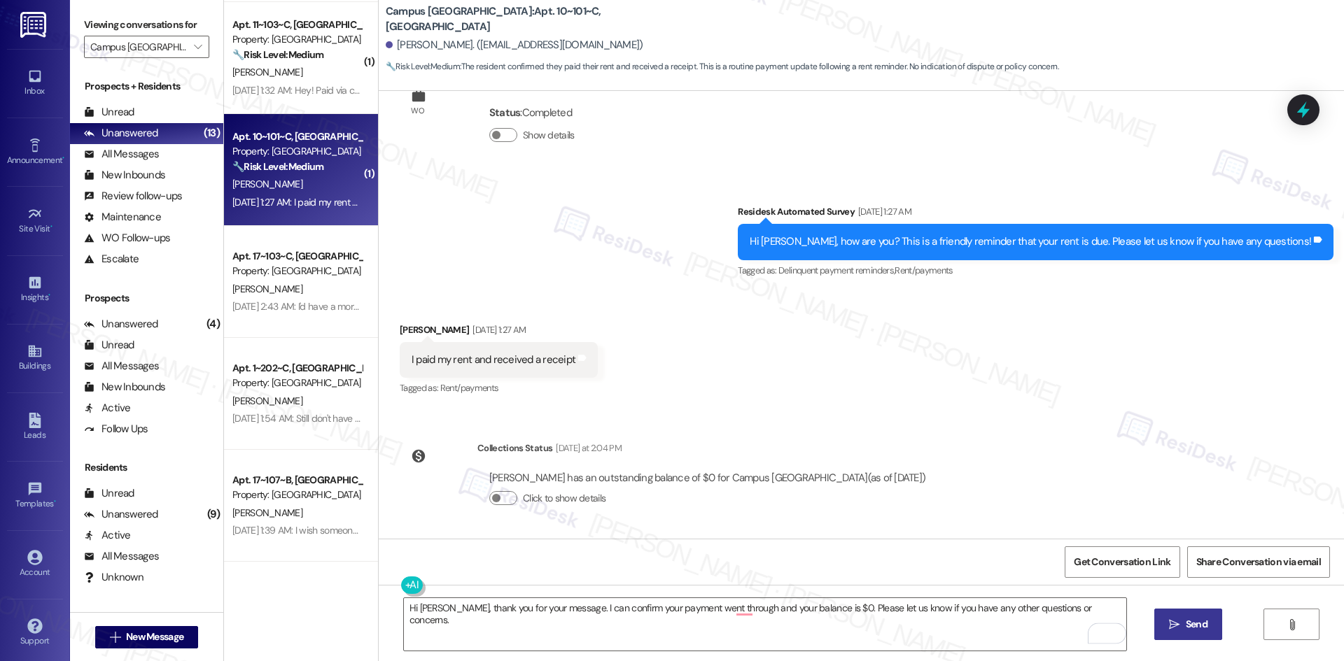
click at [1183, 626] on span "Send" at bounding box center [1196, 624] width 27 height 15
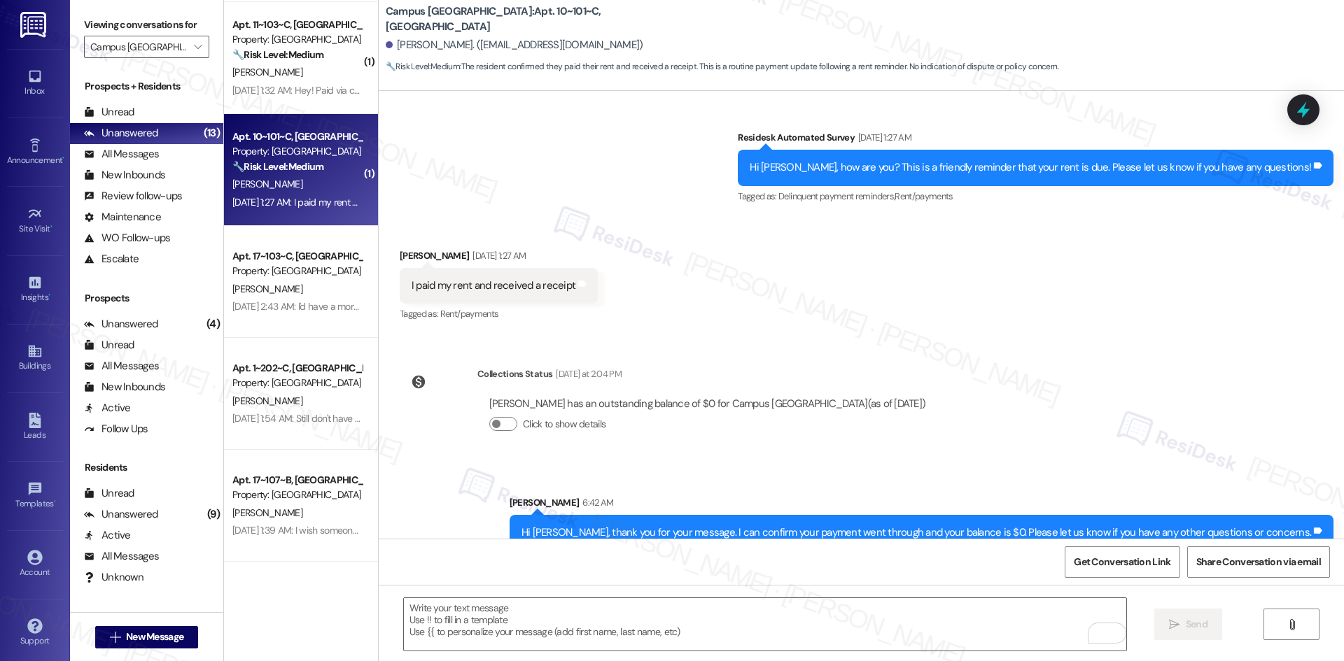
scroll to position [402, 0]
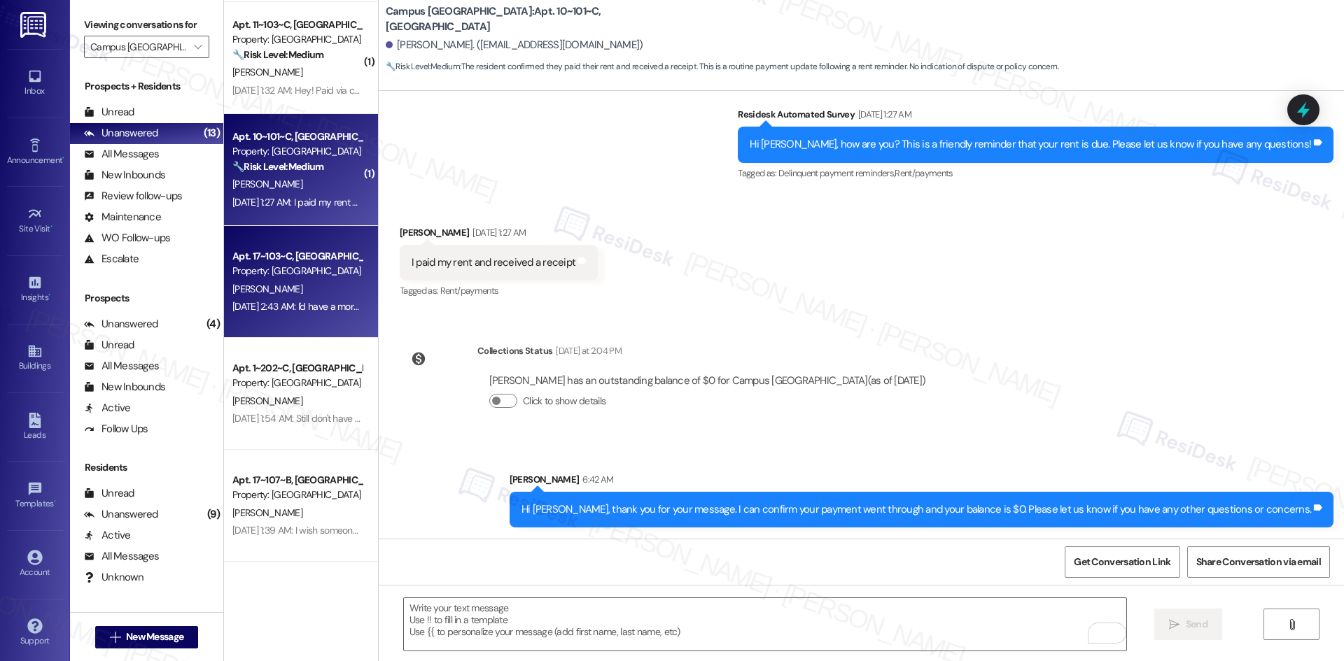
click at [294, 278] on div "Property: Campus Village College Station" at bounding box center [296, 271] width 129 height 15
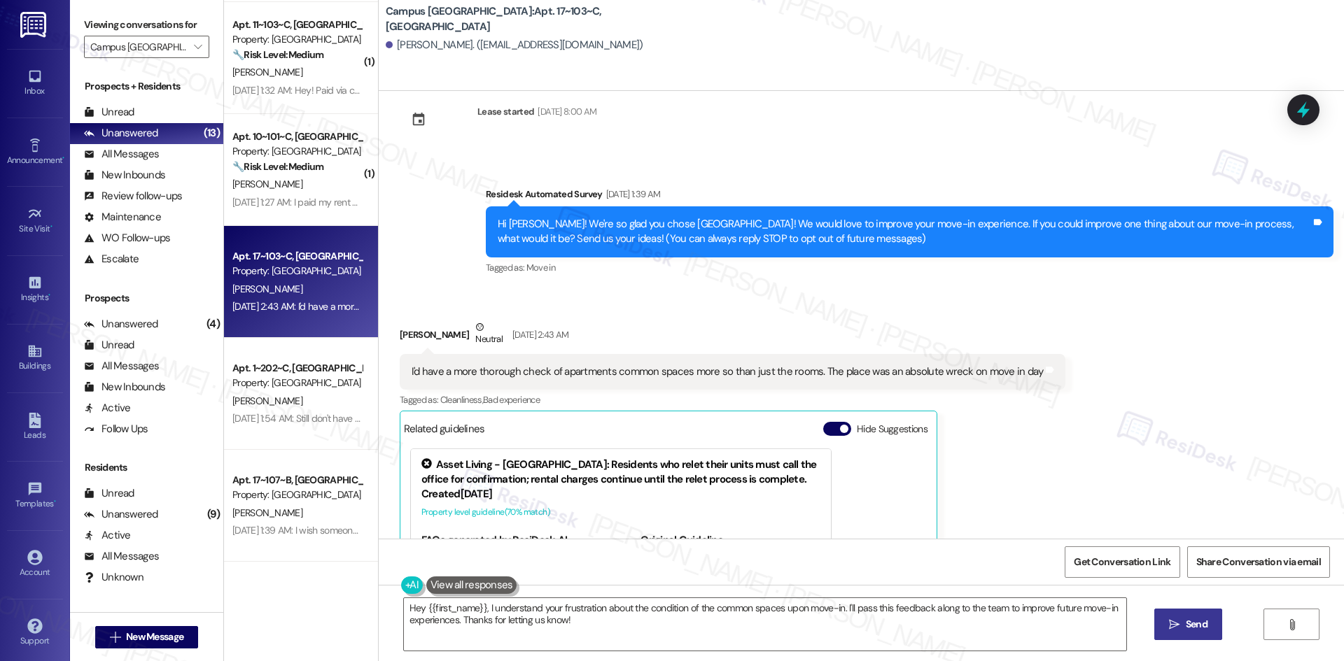
scroll to position [3, 0]
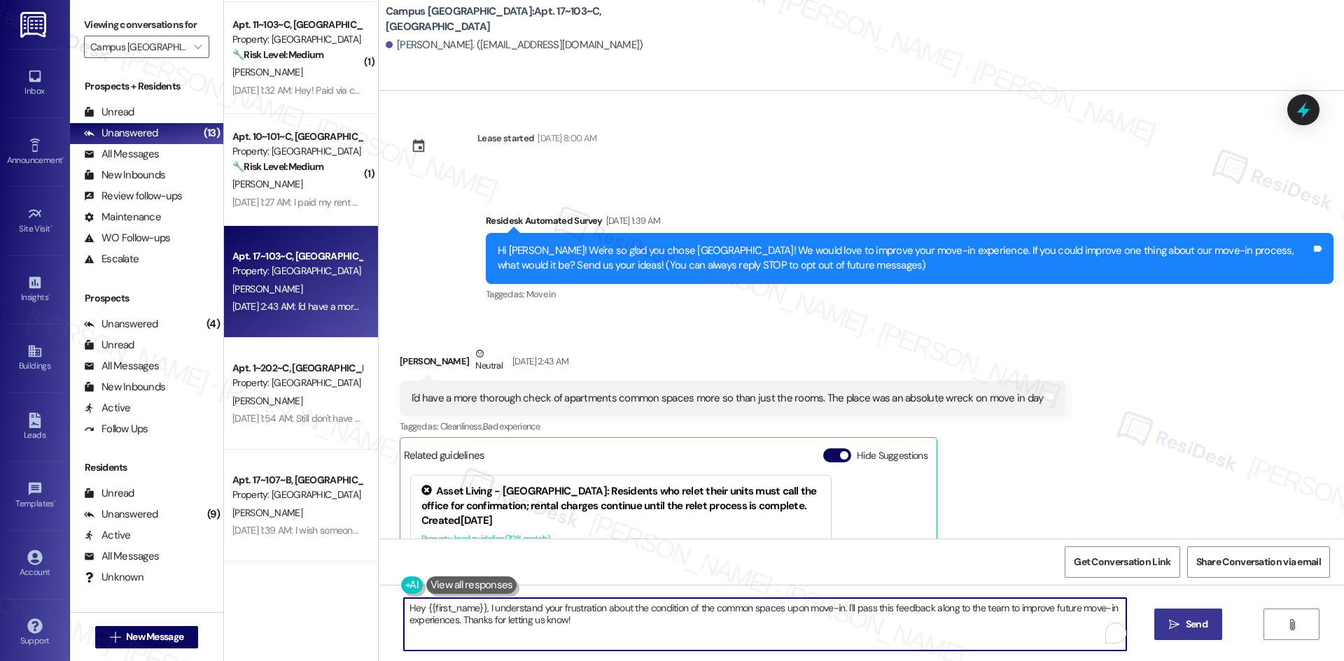
drag, startPoint x: 567, startPoint y: 622, endPoint x: 479, endPoint y: 608, distance: 89.3
click at [479, 608] on textarea "Hey {{first_name}}, I understand your frustration about the condition of the co…" at bounding box center [765, 624] width 722 height 52
paste textarea "thank you for your message. I can confirm your payment went through and your ba…"
click at [557, 626] on textarea "Hey {{first_name}}, thank you for your message. I can confirm your payment went…" at bounding box center [765, 624] width 722 height 52
drag, startPoint x: 523, startPoint y: 626, endPoint x: 478, endPoint y: 607, distance: 49.0
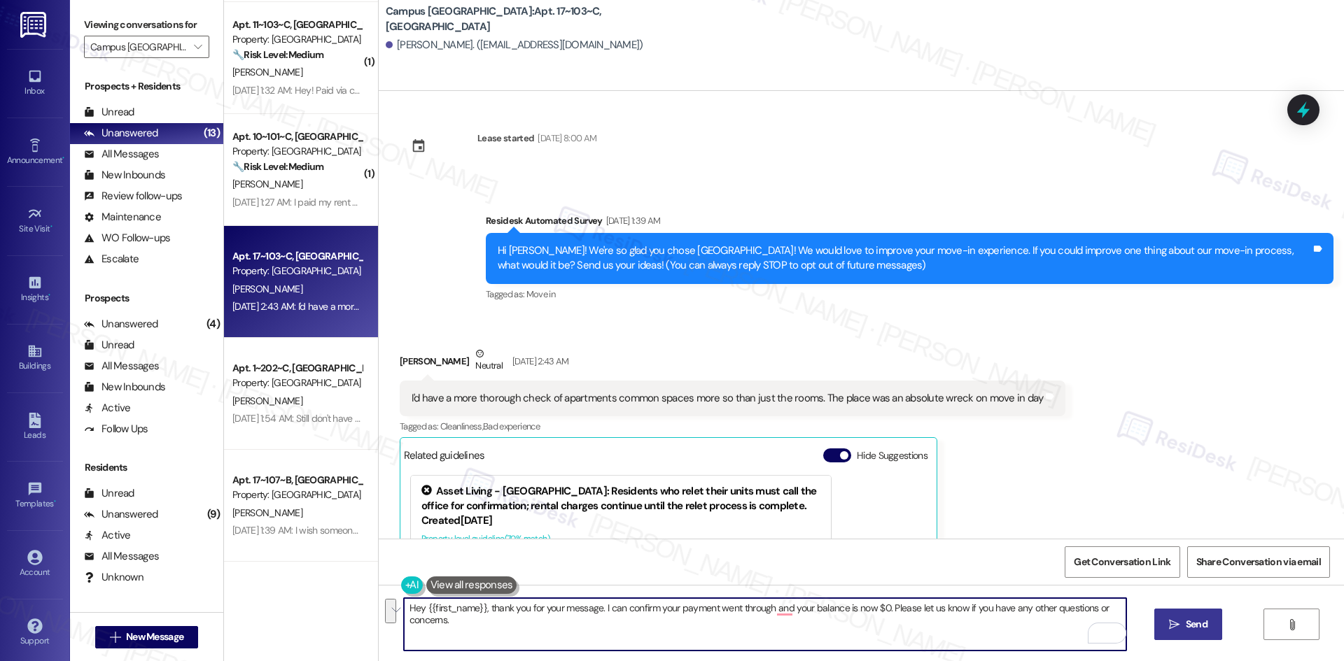
click at [478, 607] on textarea "Hey {{first_name}}, thank you for your message. I can confirm your payment went…" at bounding box center [765, 624] width 722 height 52
paste textarea "I apologize for the delayed response. Please let me know if you still need any …"
type textarea "Hey {{first_name}}, I apologize for the delayed response. Please let me know if…"
click at [1185, 630] on span "Send" at bounding box center [1196, 624] width 22 height 15
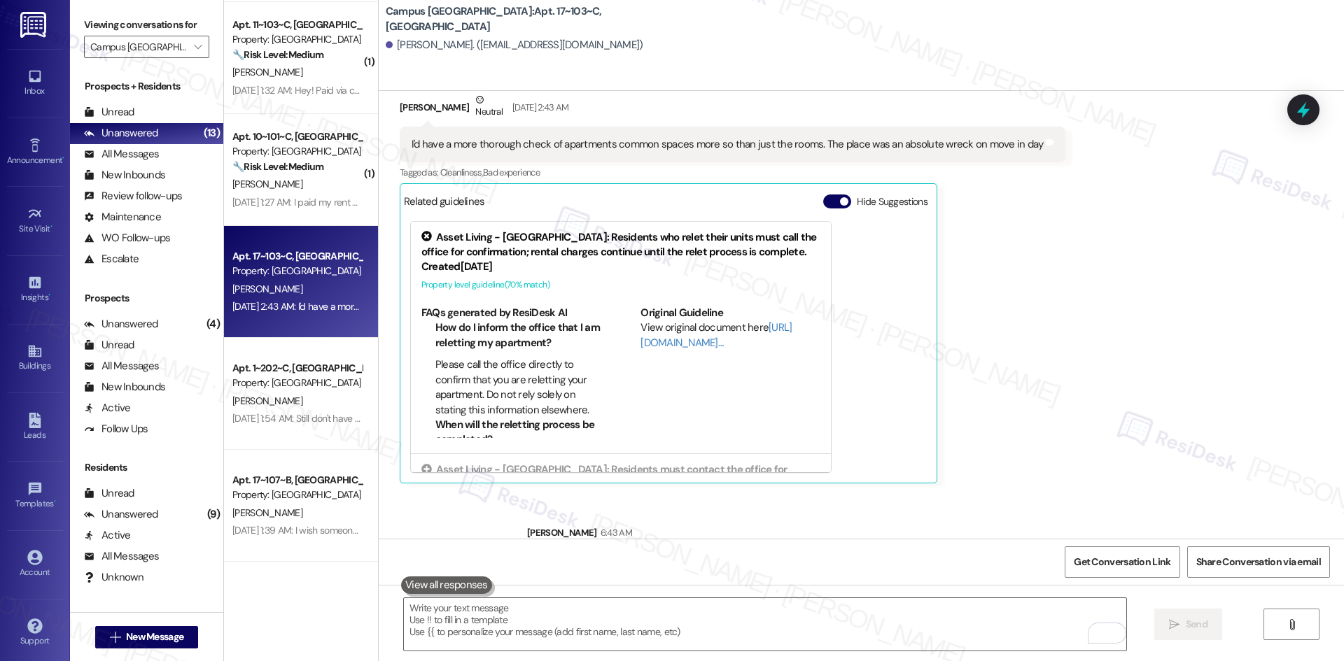
scroll to position [311, 0]
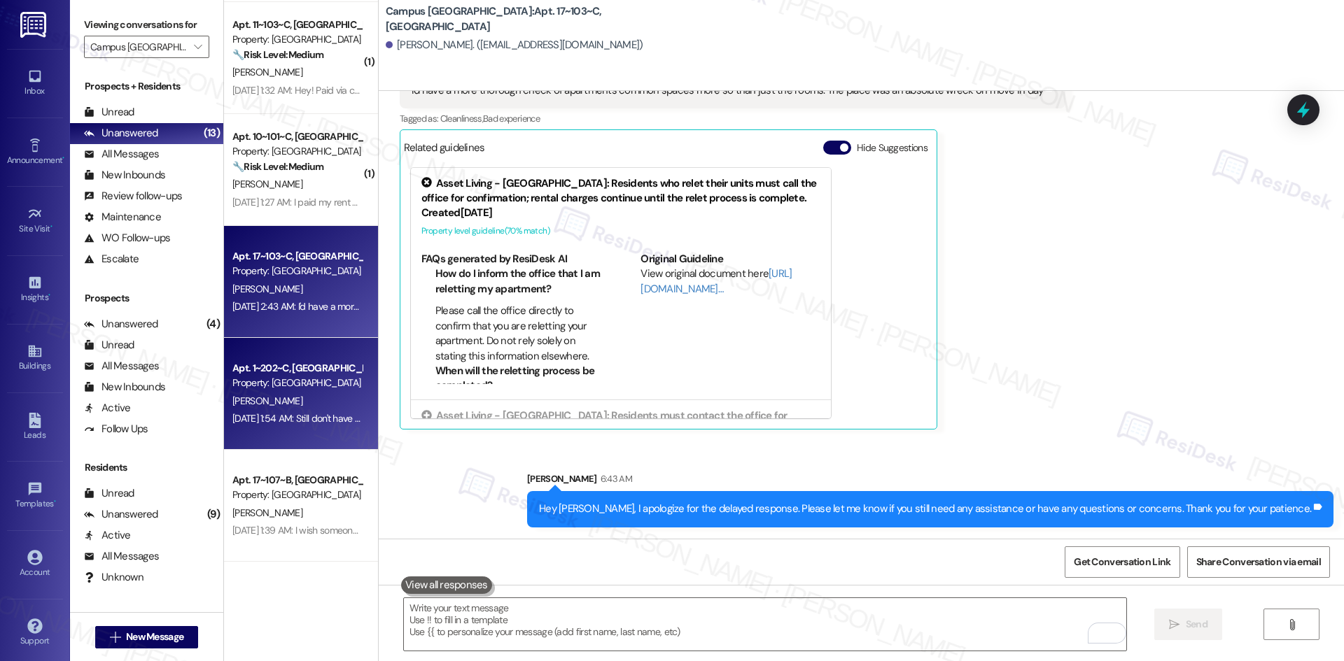
click at [299, 409] on div "S. Reid" at bounding box center [297, 401] width 132 height 17
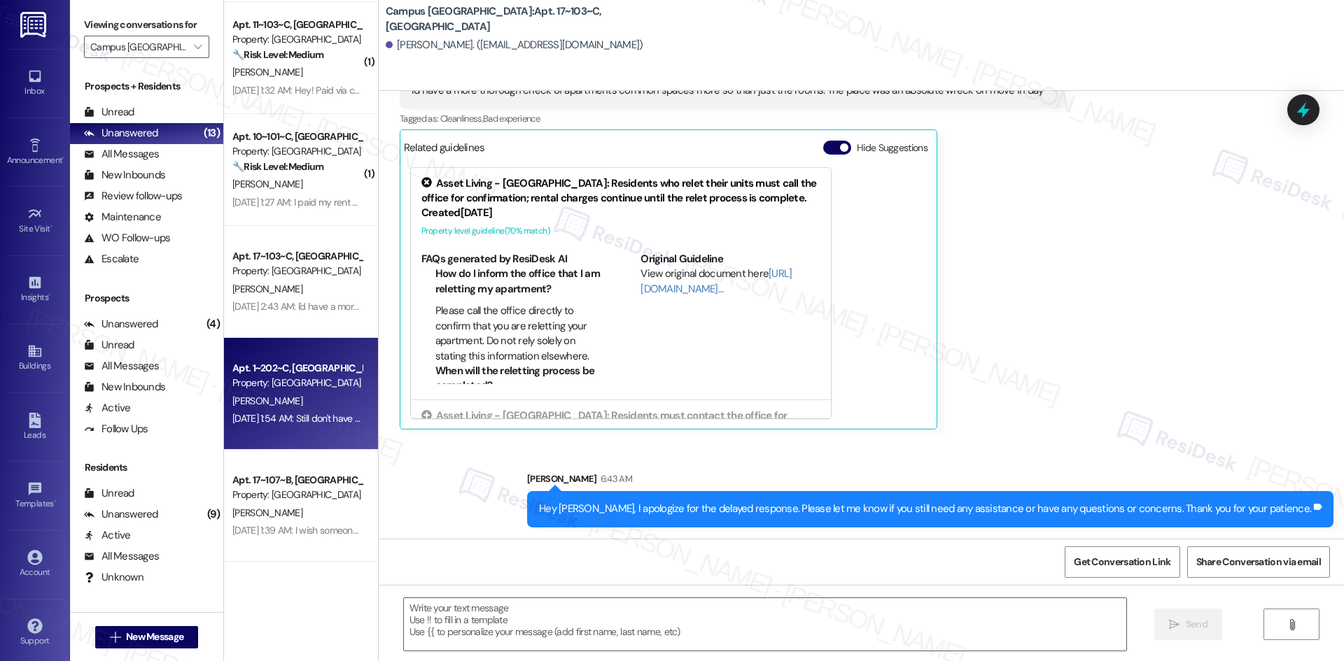
type textarea "Fetching suggested responses. Please feel free to read through the conversation…"
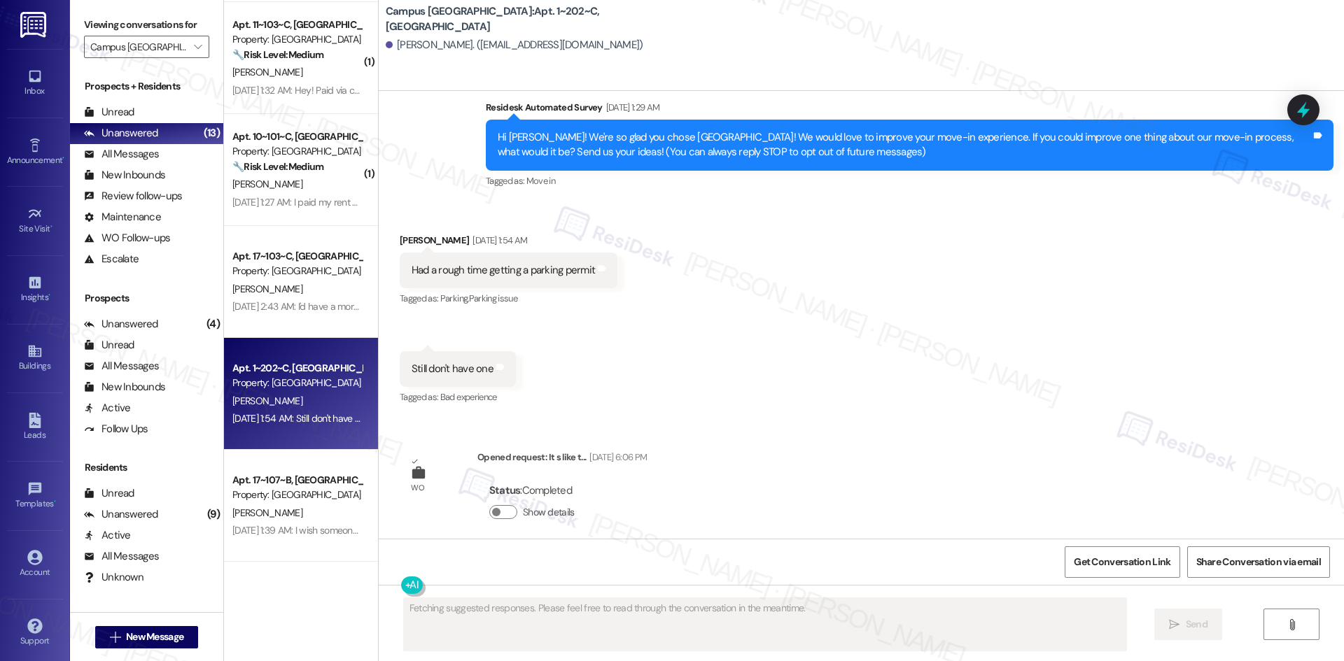
scroll to position [128, 0]
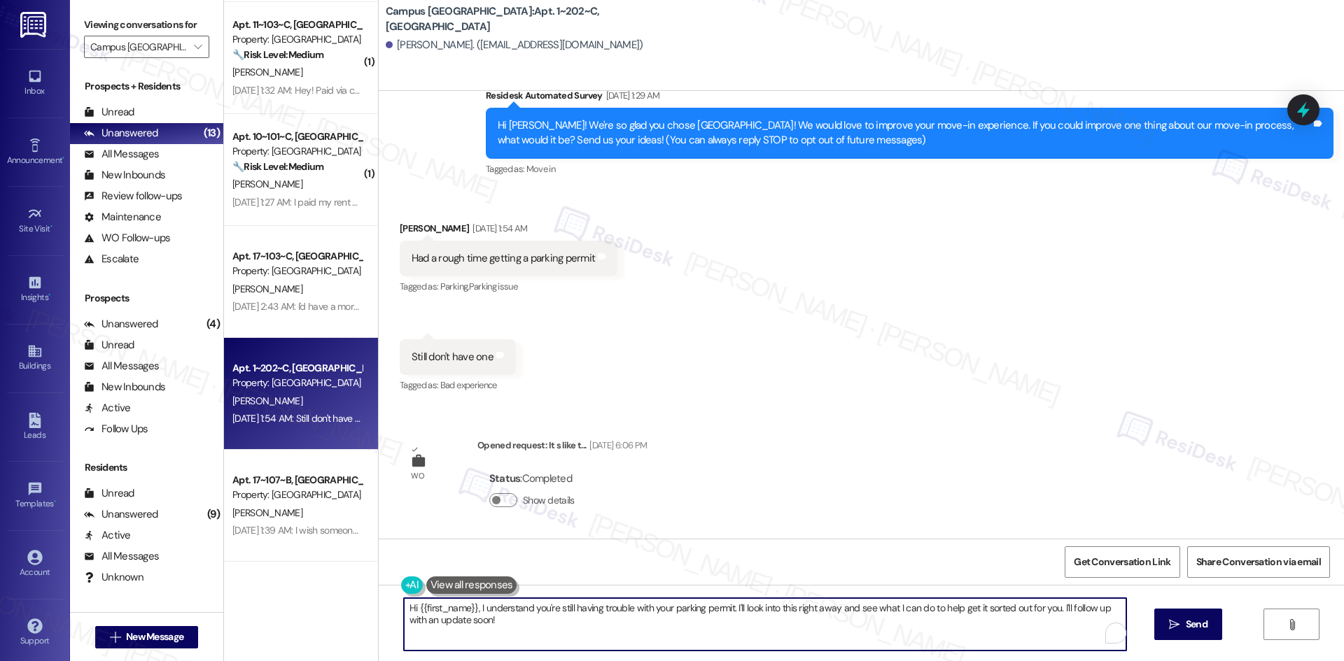
drag, startPoint x: 482, startPoint y: 621, endPoint x: 470, endPoint y: 611, distance: 15.4
click at [470, 611] on textarea "Hi {{first_name}}, I understand you're still having trouble with your parking p…" at bounding box center [765, 624] width 722 height 52
paste textarea "apologize for the delayed response. Please let me know if you still need any as…"
type textarea "Hi {{first_name}}, I apologize for the delayed response. Please let me know if …"
click at [1180, 632] on span " Send" at bounding box center [1188, 624] width 44 height 15
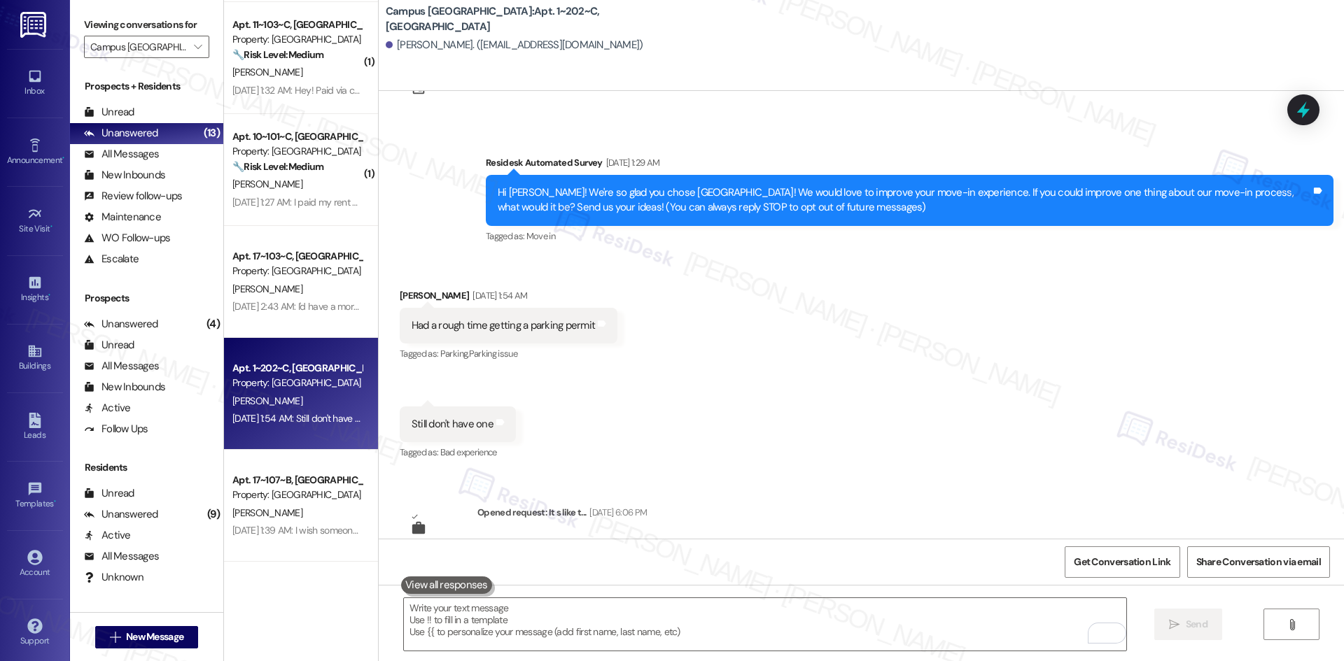
scroll to position [226, 0]
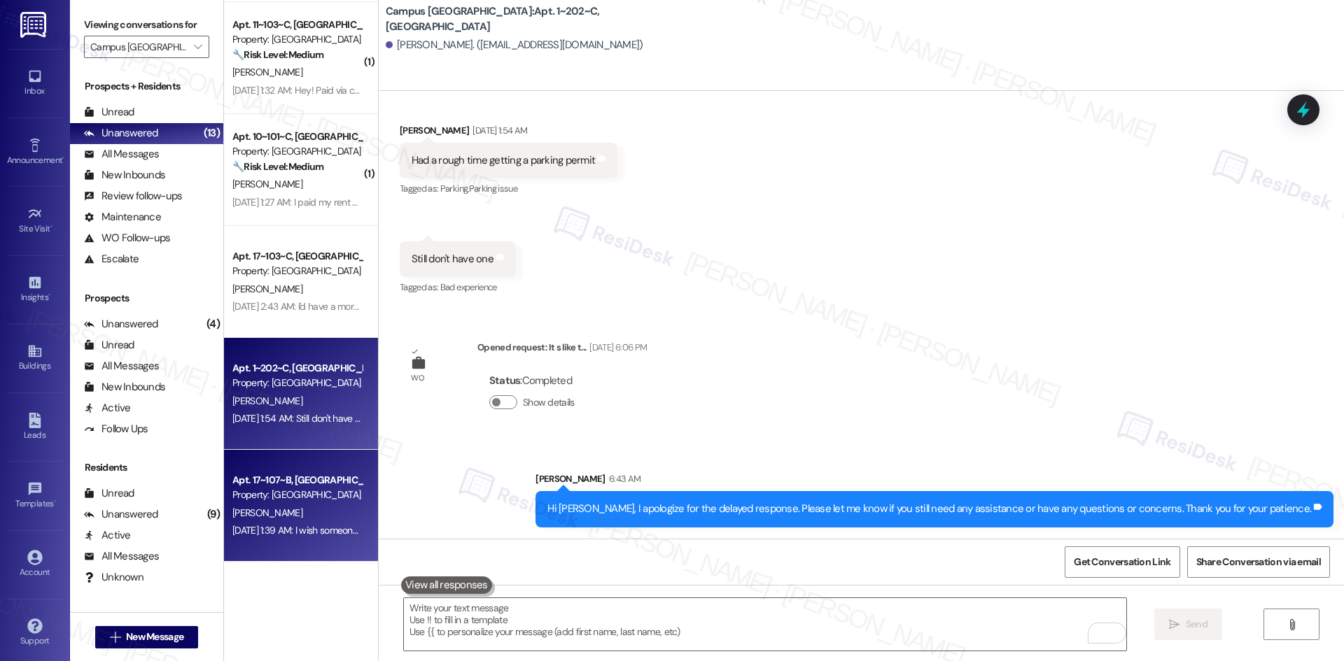
click at [310, 505] on div "J. Dusterhoff" at bounding box center [297, 513] width 132 height 17
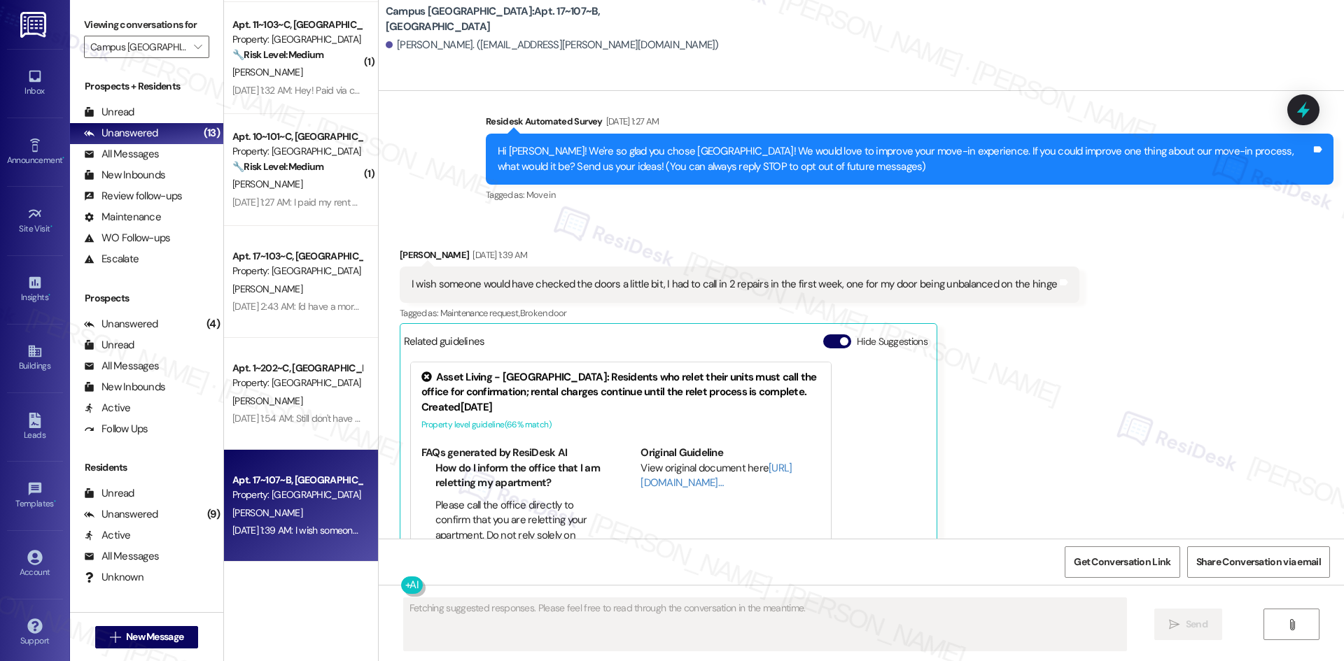
scroll to position [78, 0]
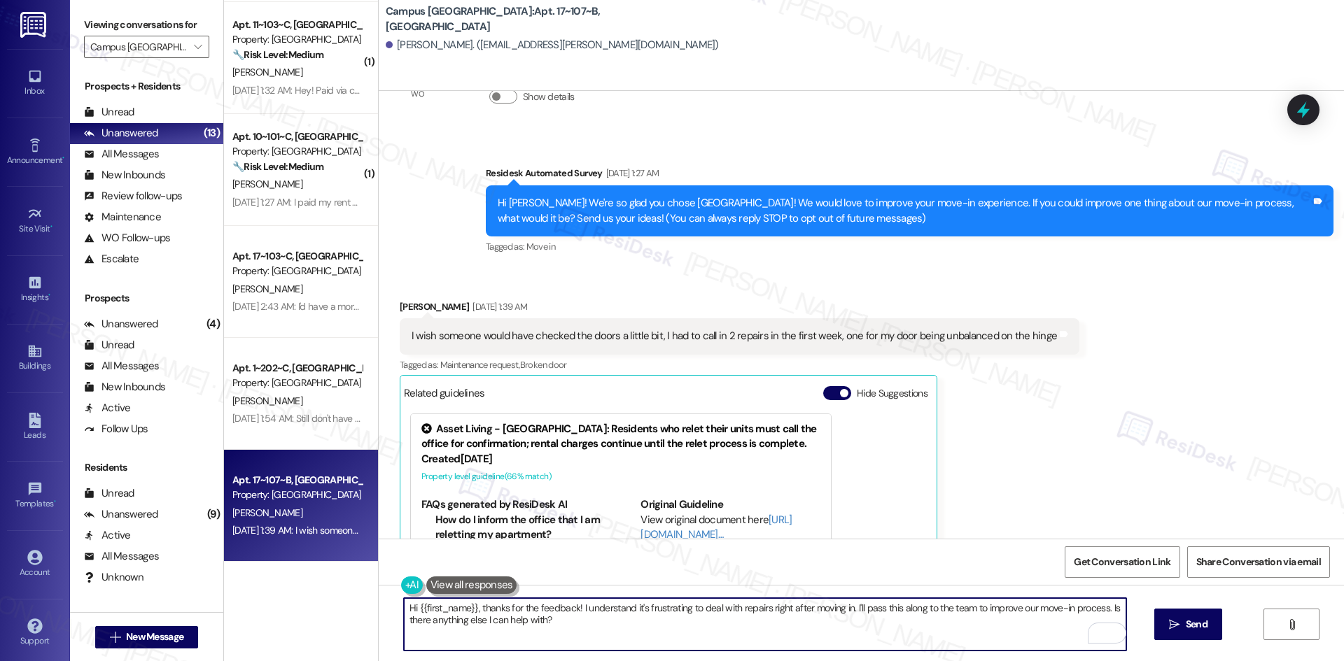
drag, startPoint x: 551, startPoint y: 621, endPoint x: 472, endPoint y: 612, distance: 80.3
click at [472, 612] on textarea "Hi {{first_name}}, thanks for the feedback! I understand it's frustrating to de…" at bounding box center [765, 624] width 722 height 52
paste textarea "I apologize for the delayed response. Please let me know if you still need any …"
type textarea "Hi {{first_name}}, I apologize for the delayed response. Please let me know if …"
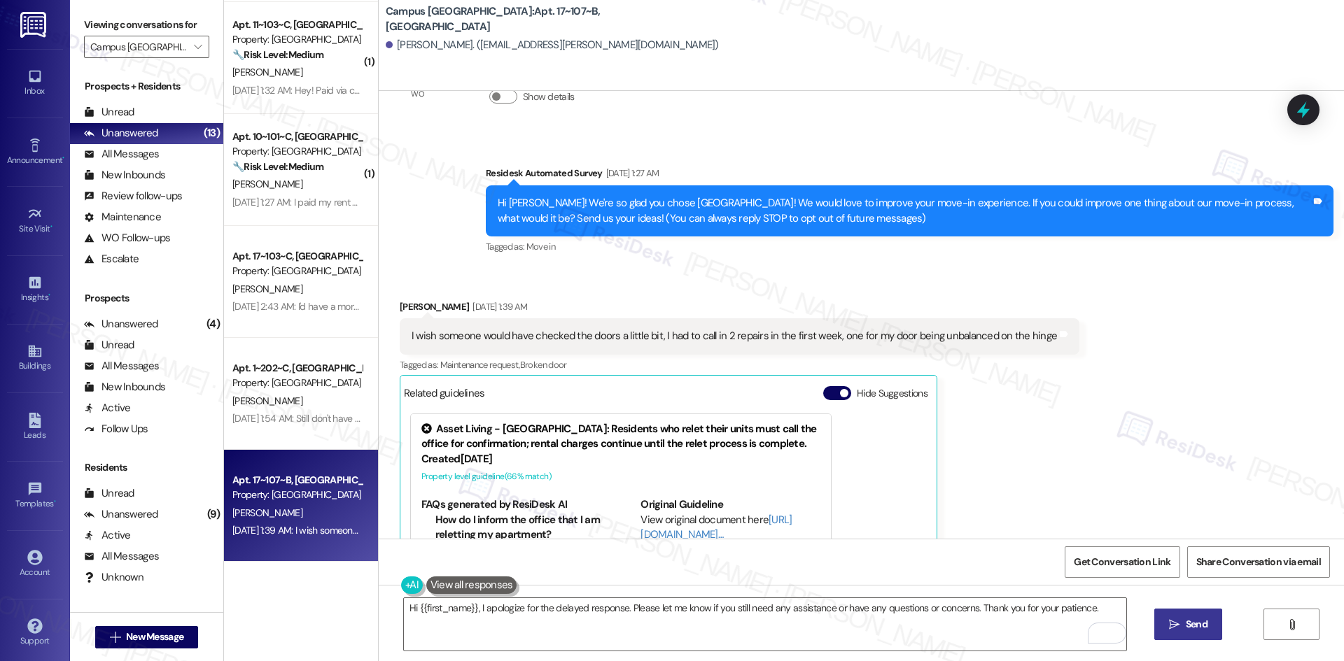
click at [1173, 633] on button " Send" at bounding box center [1188, 624] width 68 height 31
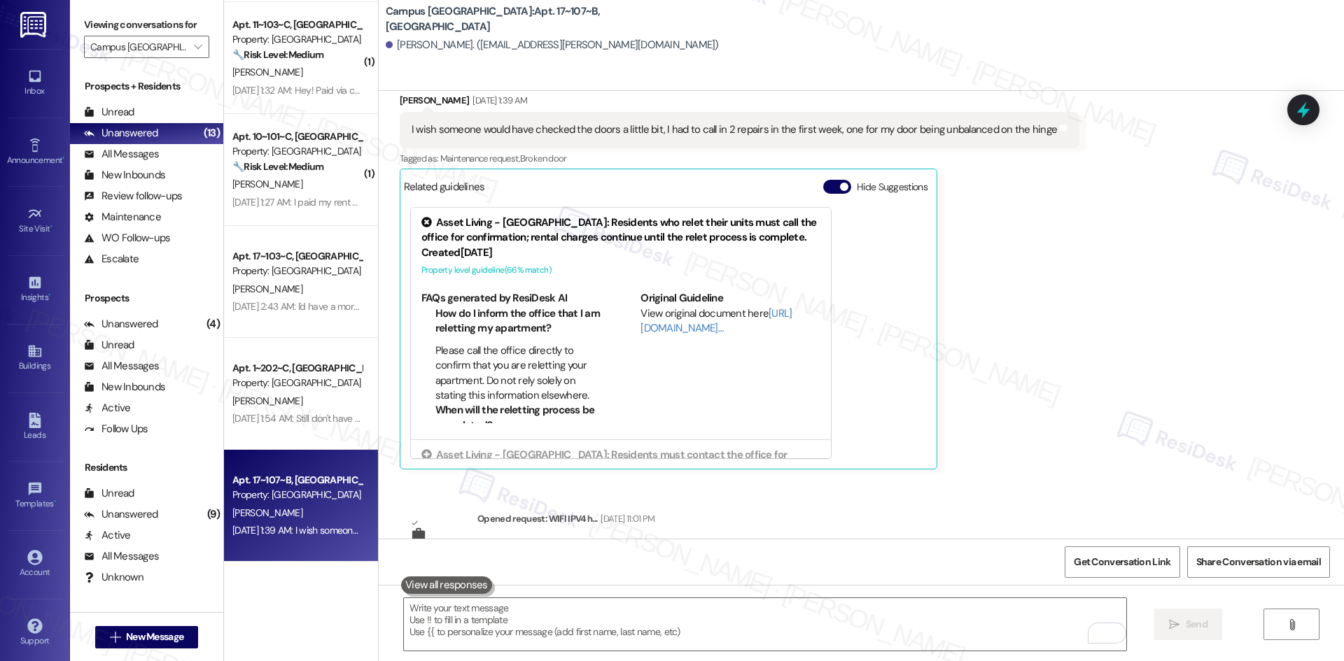
scroll to position [456, 0]
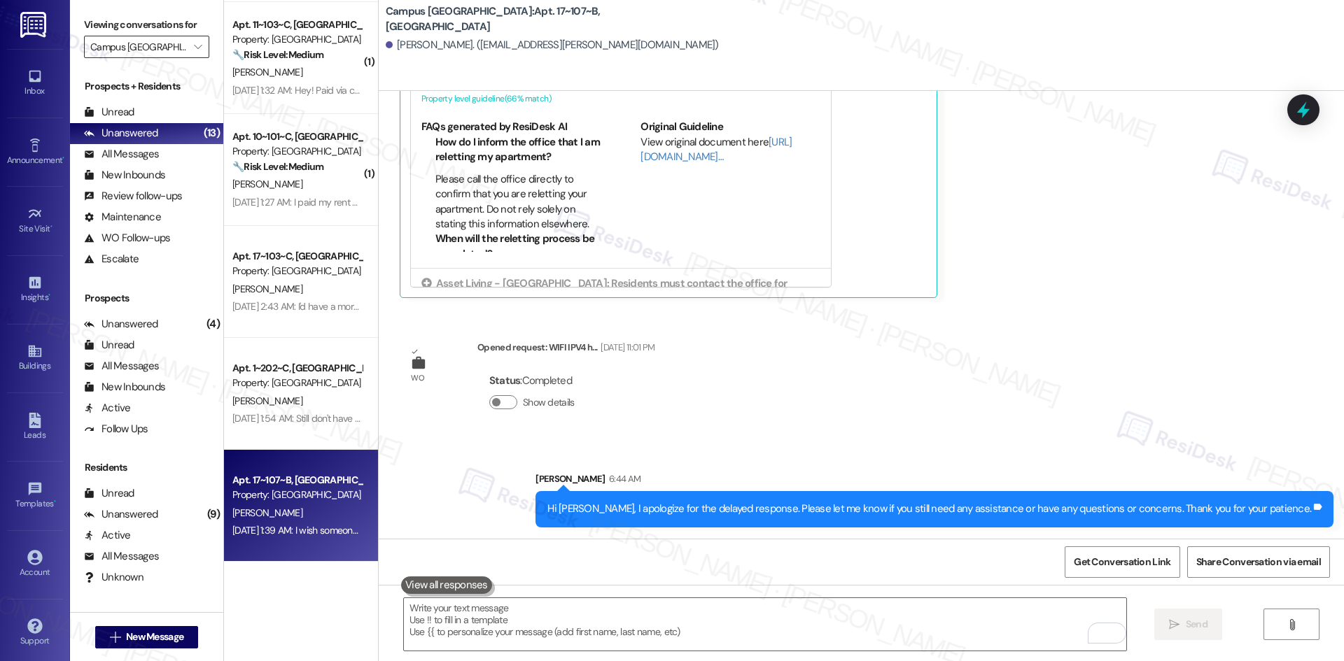
click at [168, 48] on input "Campus Village College Station" at bounding box center [138, 47] width 97 height 22
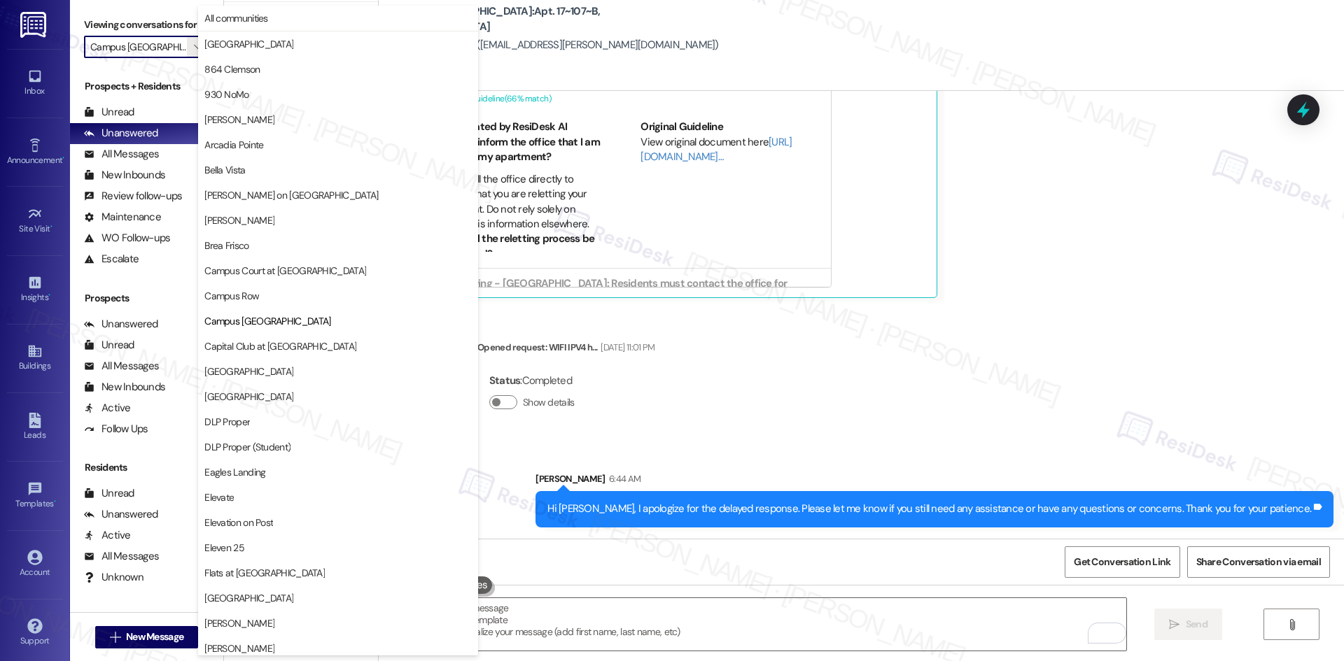
scroll to position [227, 0]
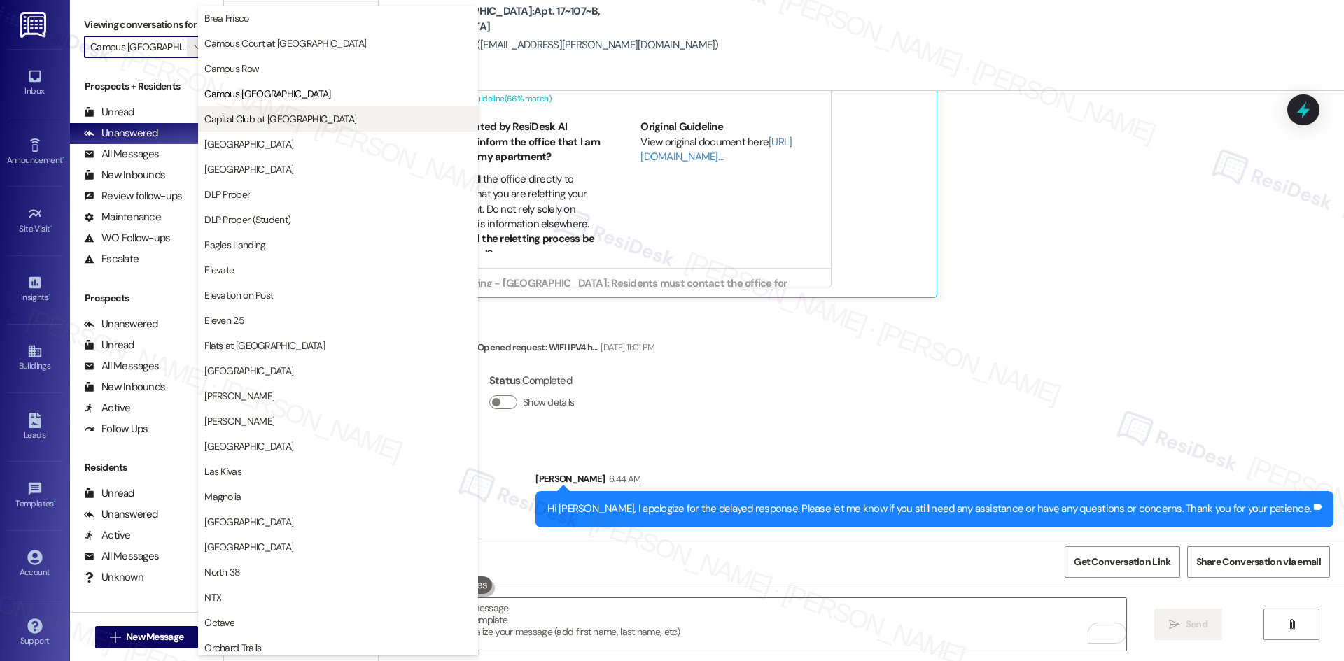
click at [337, 122] on span "Capital Club at Indian Land" at bounding box center [337, 119] width 267 height 14
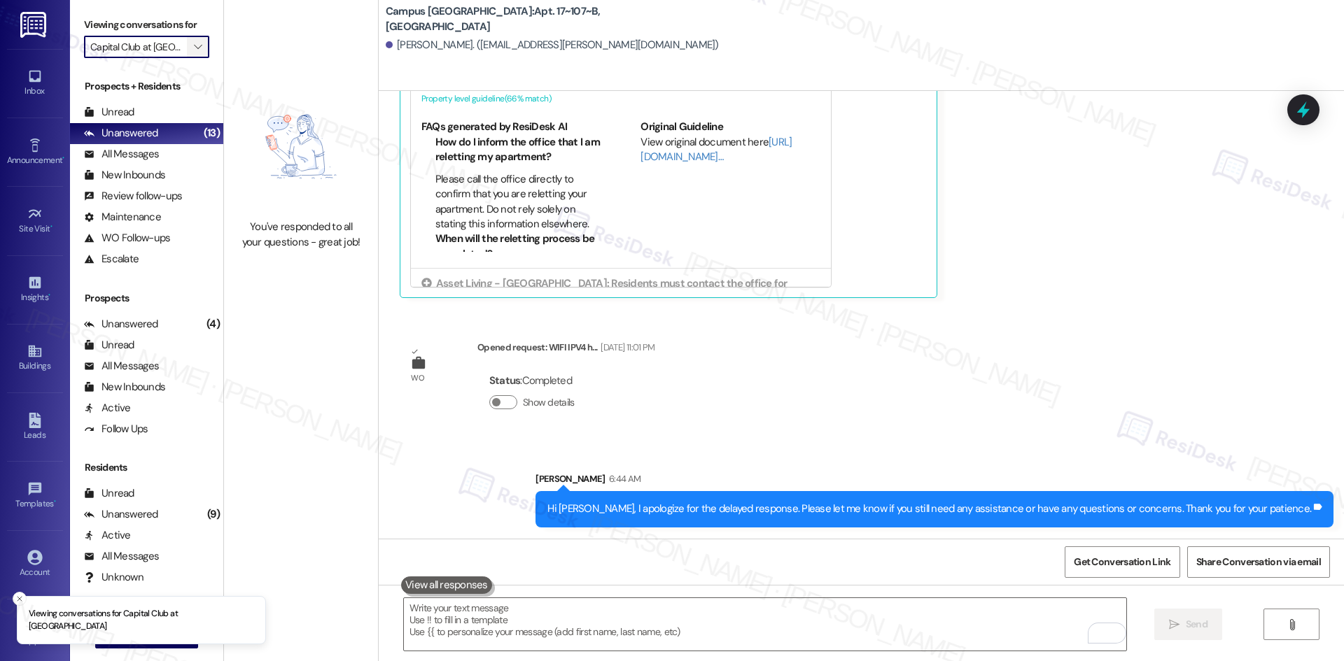
click at [187, 48] on button "" at bounding box center [198, 47] width 22 height 22
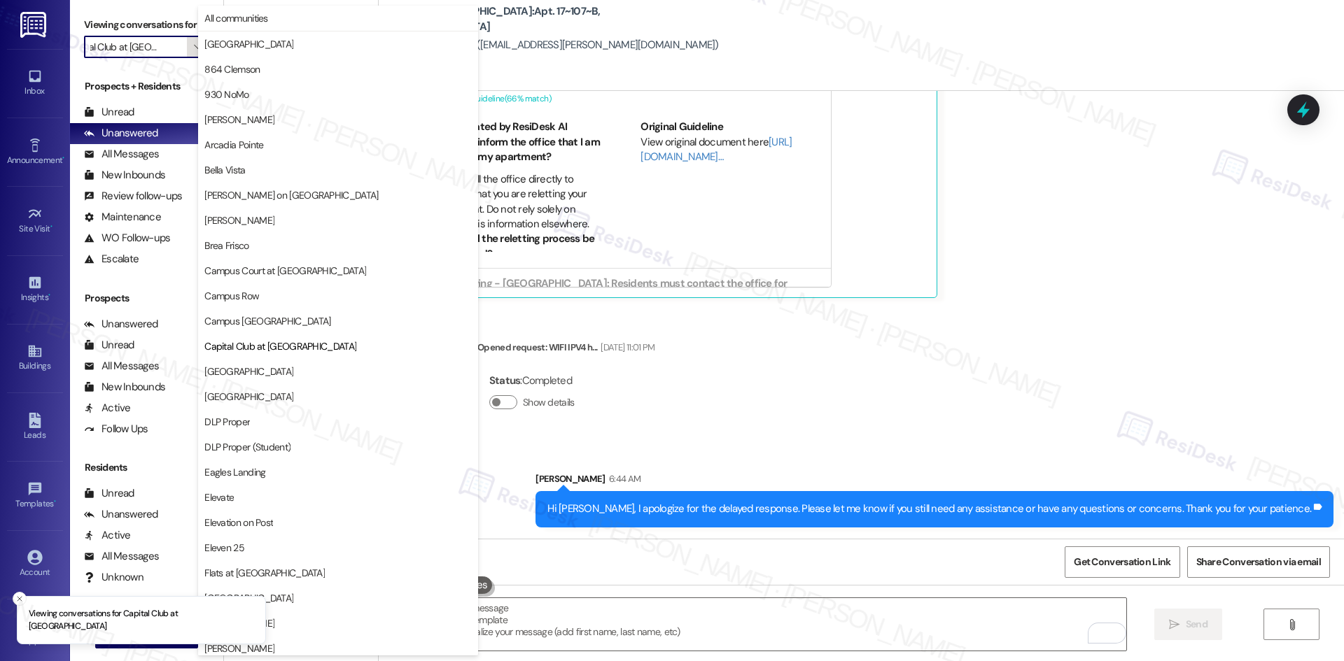
scroll to position [227, 0]
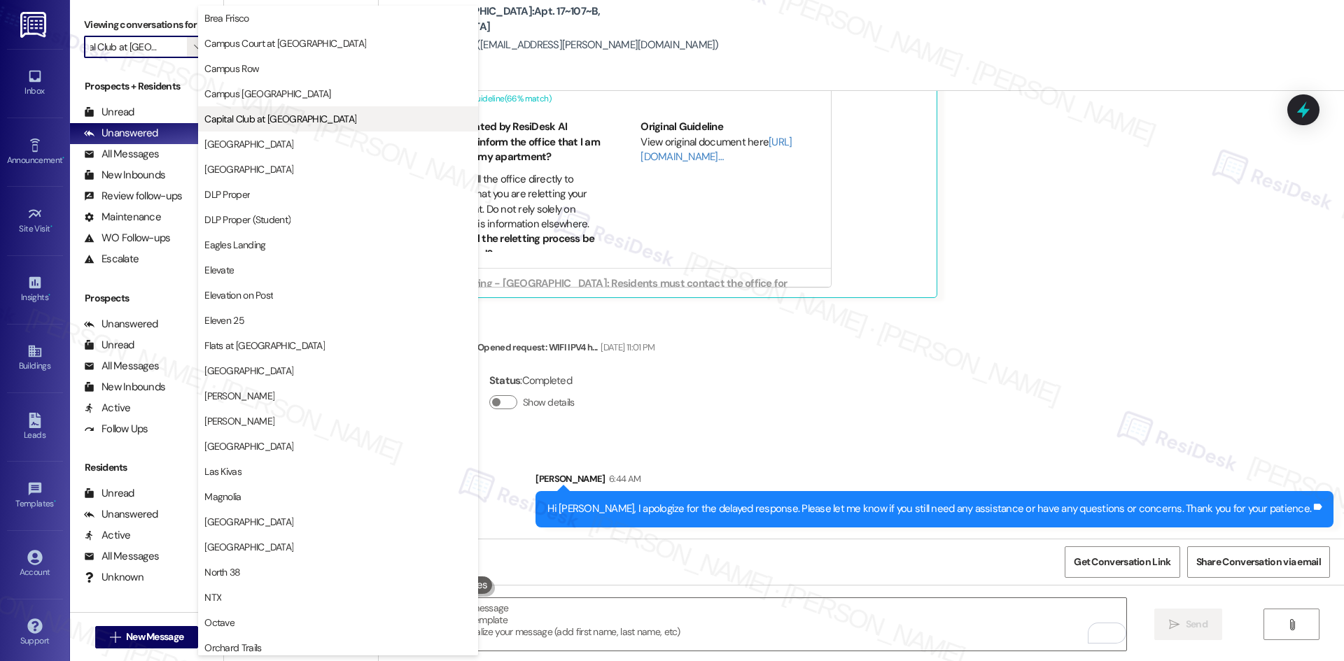
click at [366, 122] on span "Capital Club at Indian Land" at bounding box center [337, 119] width 267 height 14
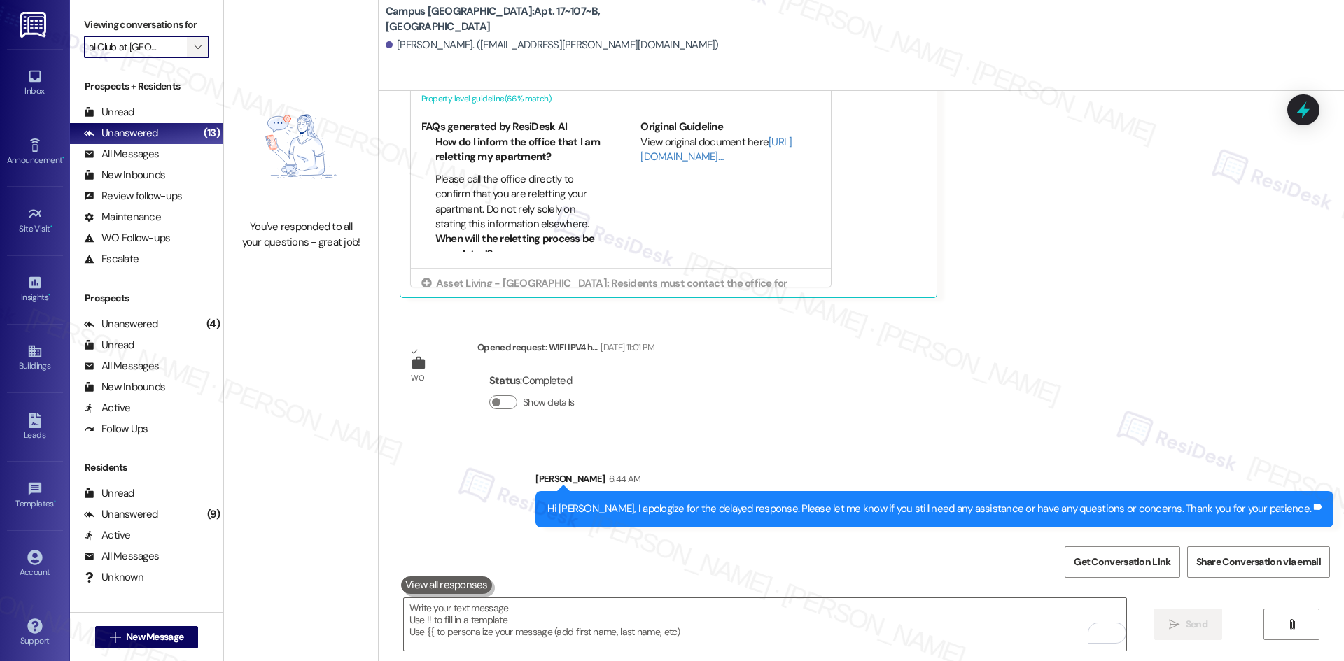
scroll to position [0, 0]
click at [194, 42] on icon "" at bounding box center [198, 46] width 8 height 11
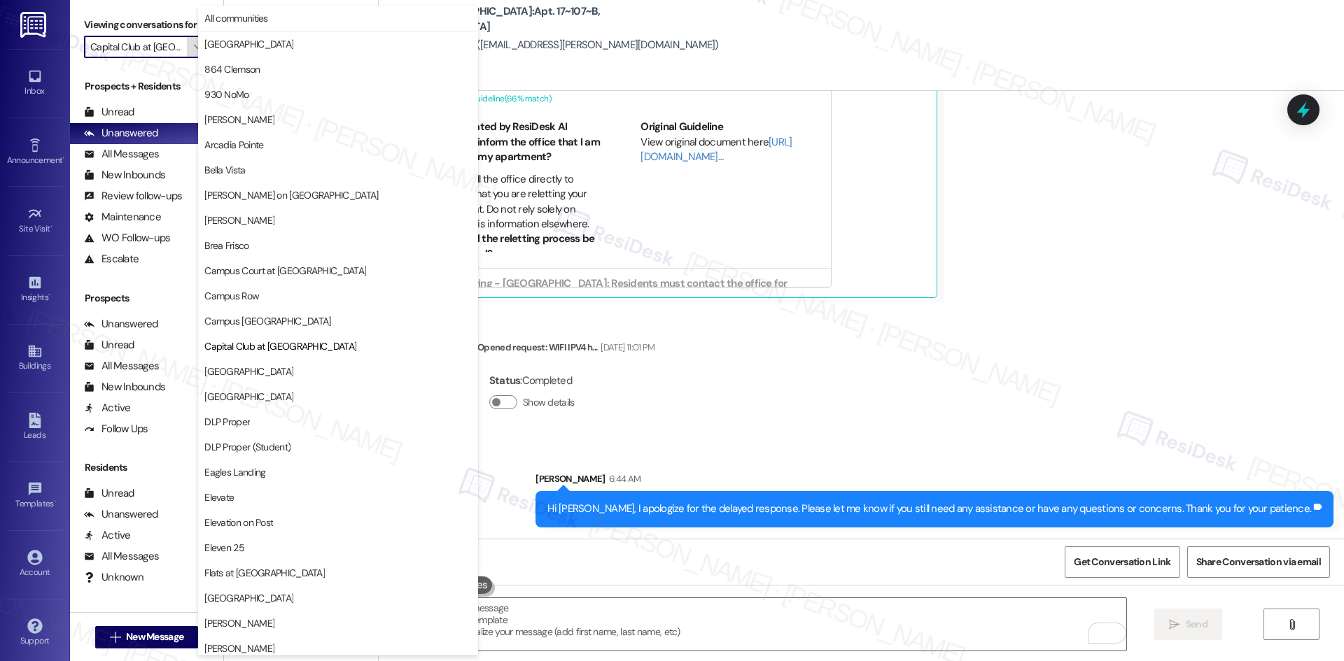
scroll to position [227, 0]
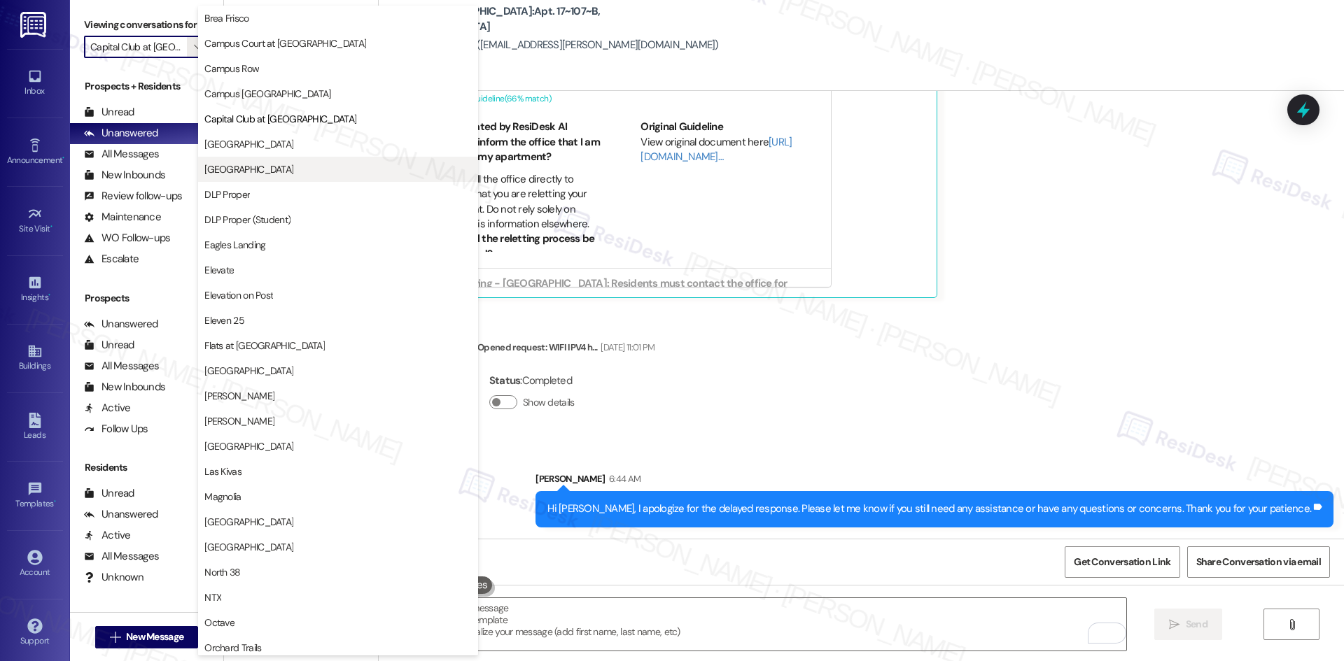
click at [316, 174] on span "District Campus West" at bounding box center [337, 169] width 267 height 14
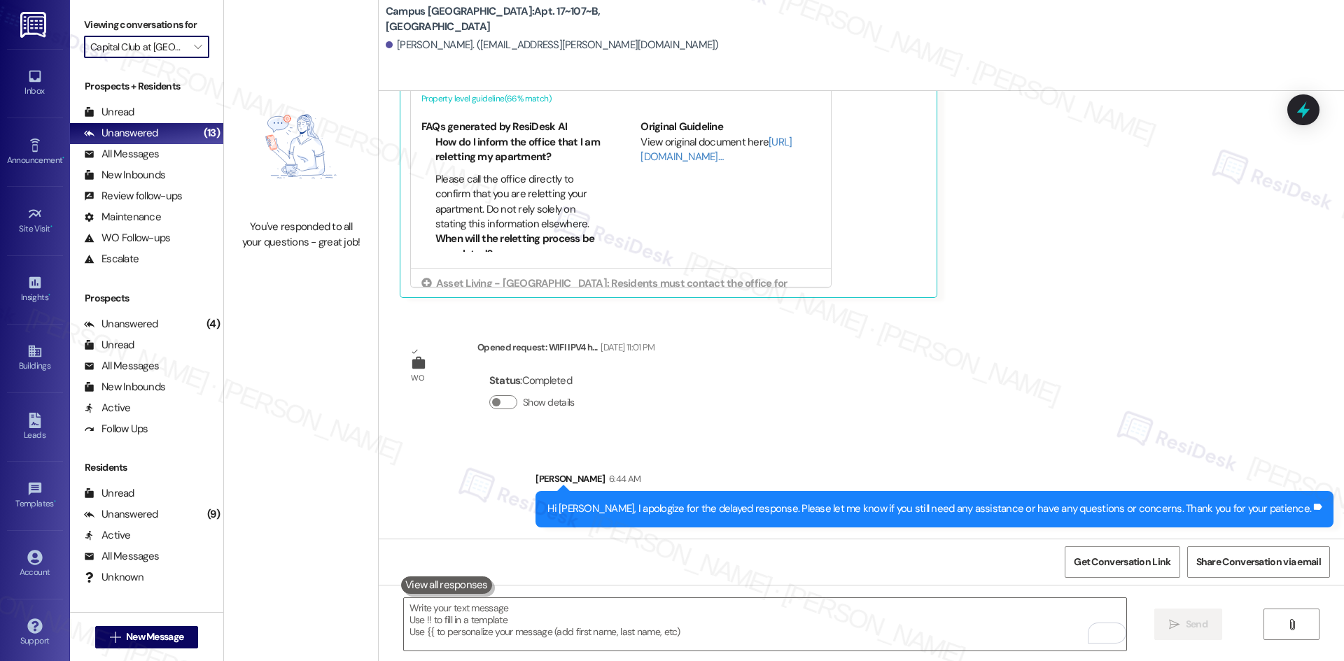
type input "District Campus West"
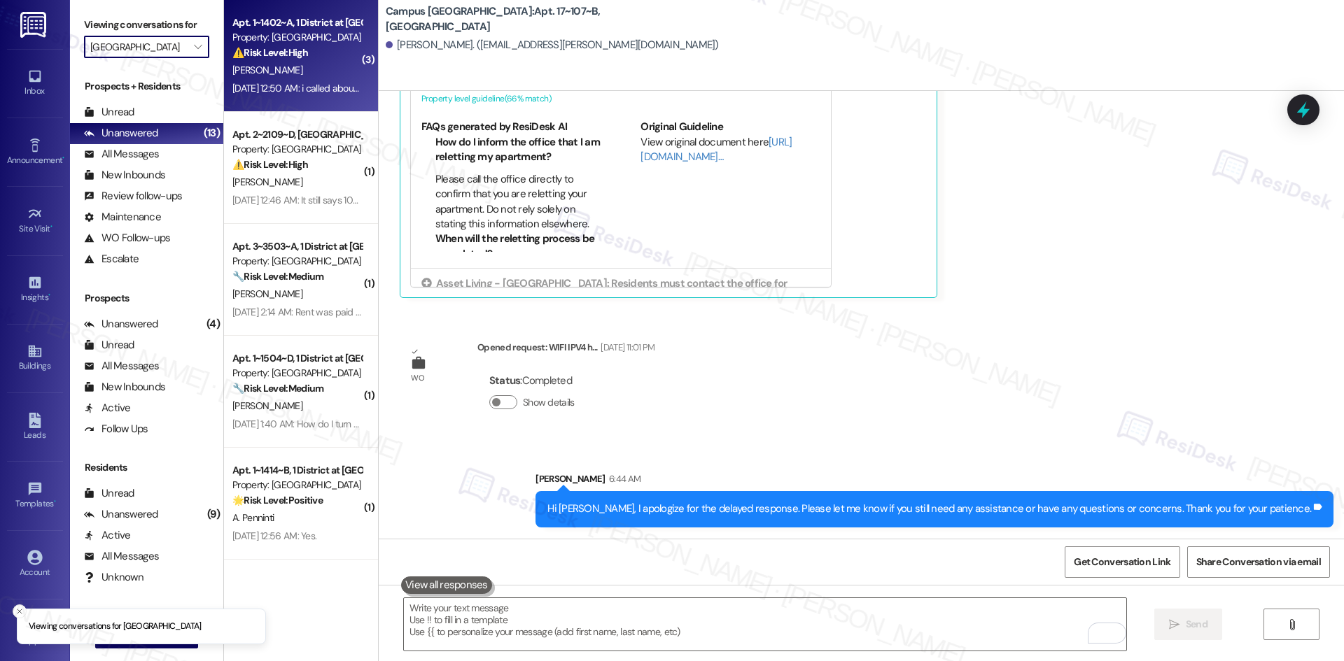
click at [307, 82] on div "Sep 09, 2025 at 12:50 AM: i called about this earlier. i placed 2 separate chec…" at bounding box center [492, 88] width 521 height 13
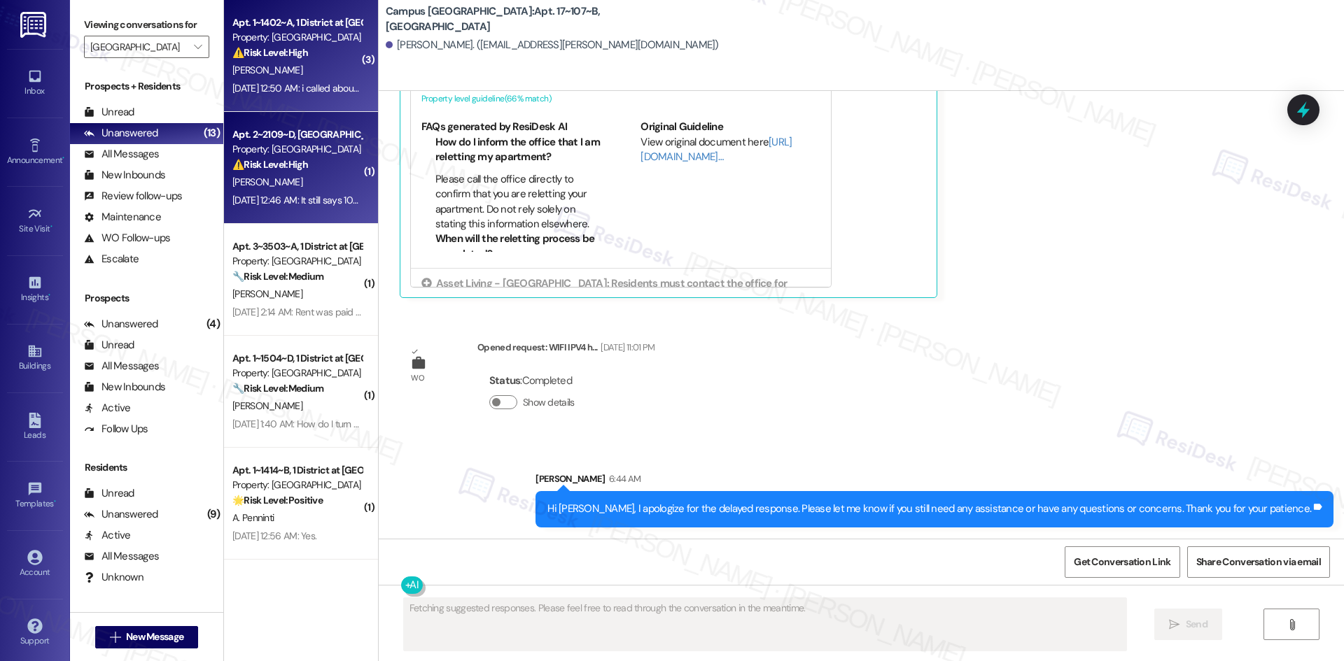
type textarea "Fetching suggested responses. Please feel free to read through the conversation…"
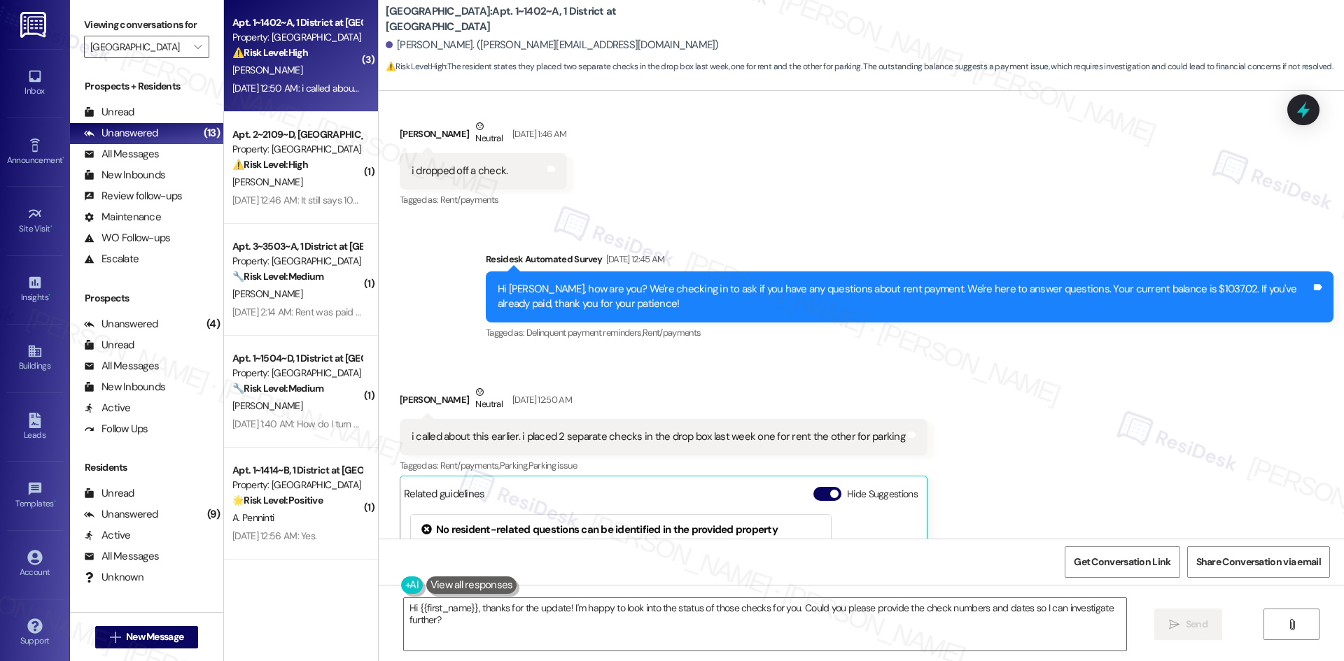
scroll to position [4508, 0]
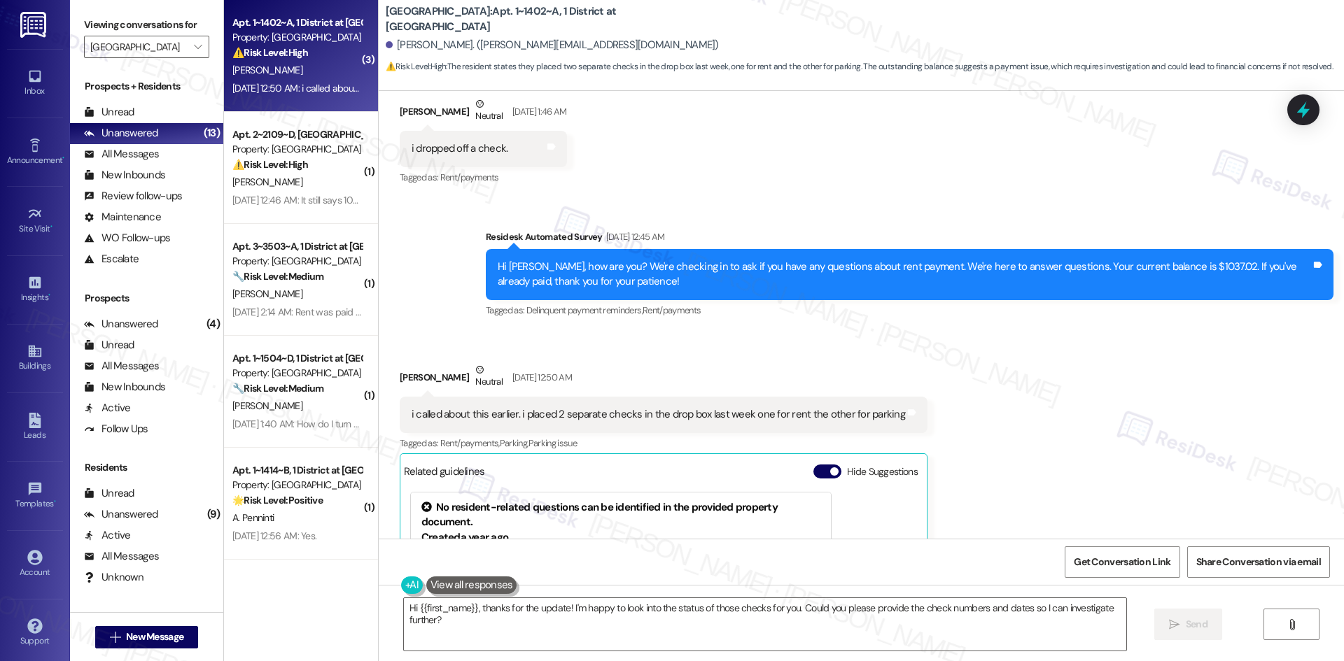
drag, startPoint x: 959, startPoint y: 343, endPoint x: 953, endPoint y: 351, distance: 9.9
click at [959, 343] on div "Received via SMS Magdalene Marcelo Neutral Sep 09, 2025 at 12:50 AM i called ab…" at bounding box center [861, 547] width 965 height 433
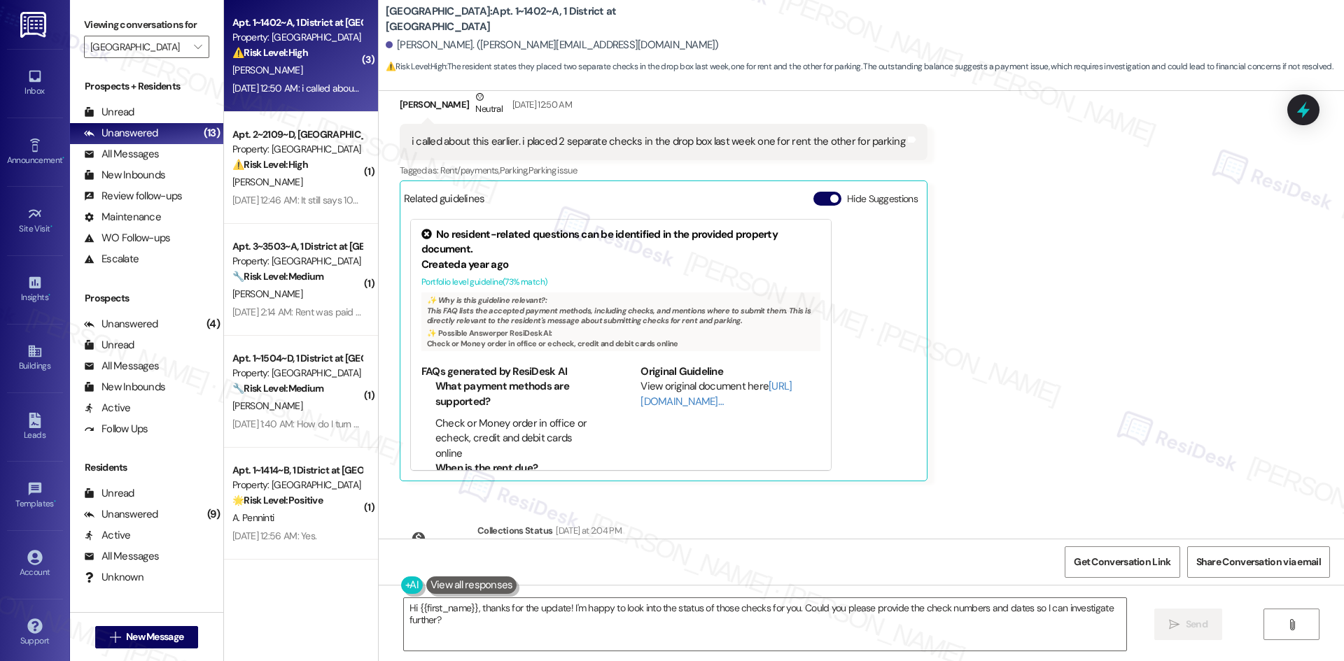
scroll to position [4788, 0]
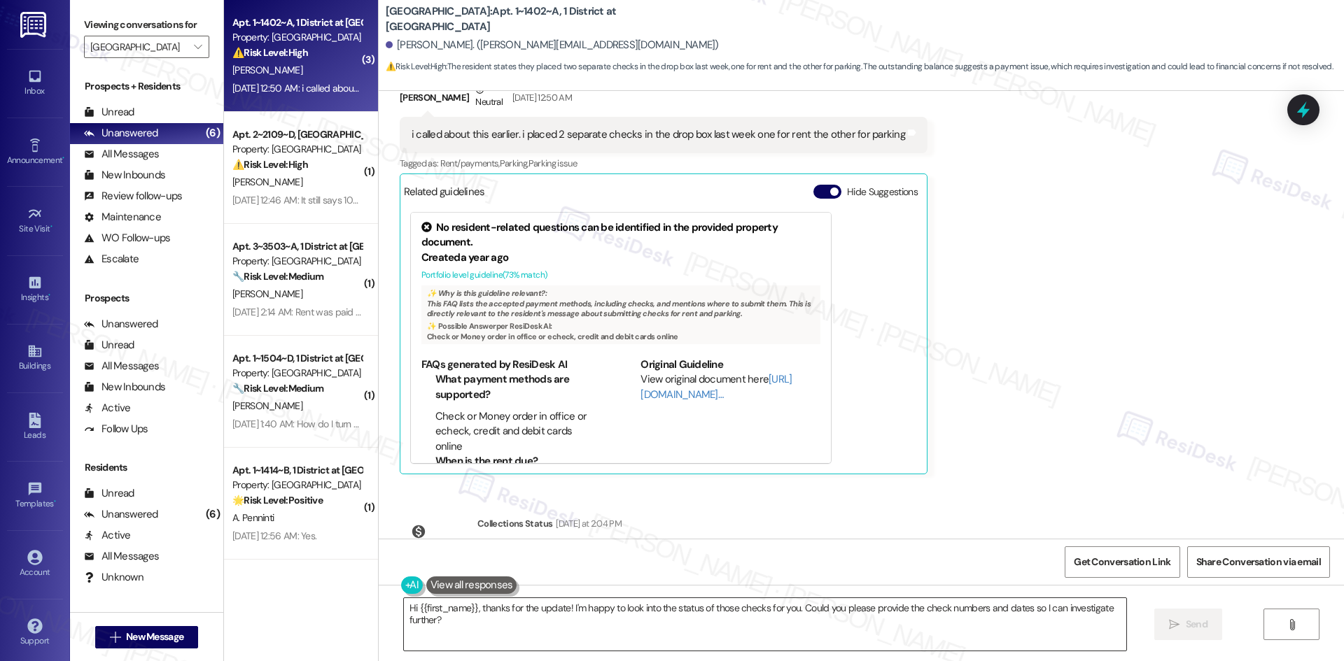
click at [782, 627] on textarea "Hi {{first_name}}, thanks for the update! I'm happy to look into the status of …" at bounding box center [765, 624] width 722 height 52
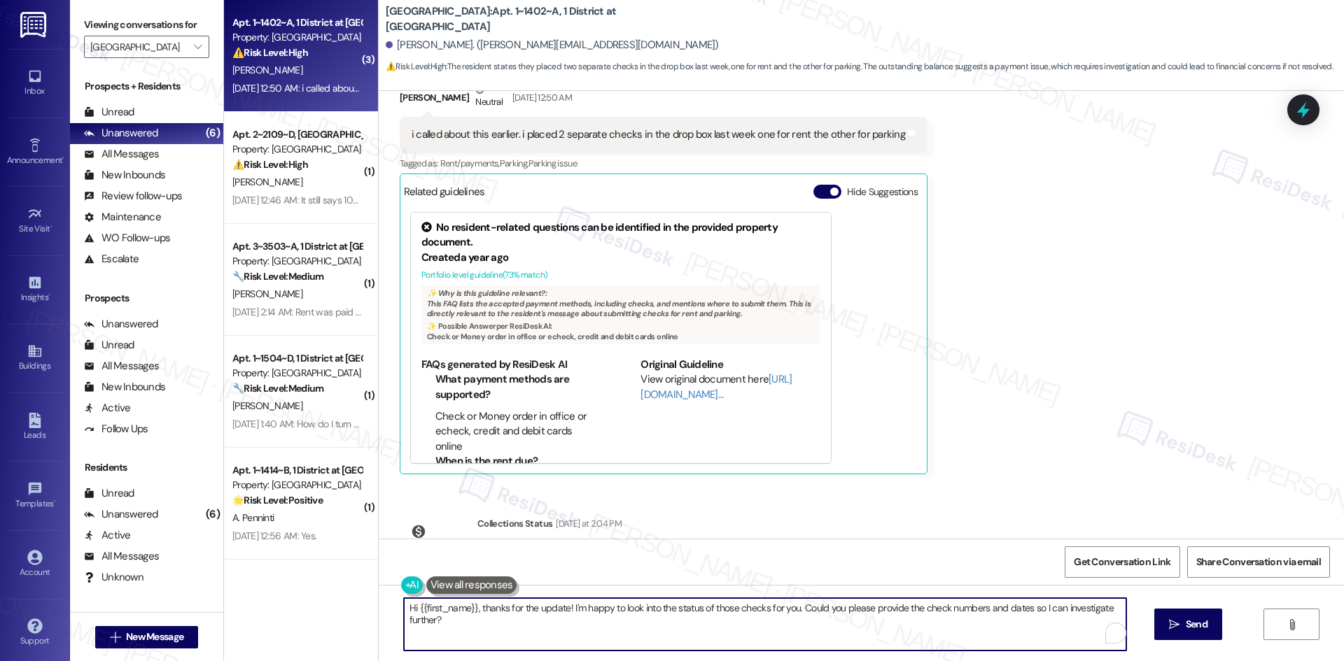
paste textarea "Thank you for keeping us informed! We truly appreciate it. If you have any ques…"
type textarea "Thank you for keeping us informed! We truly appreciate it. If you have any ques…"
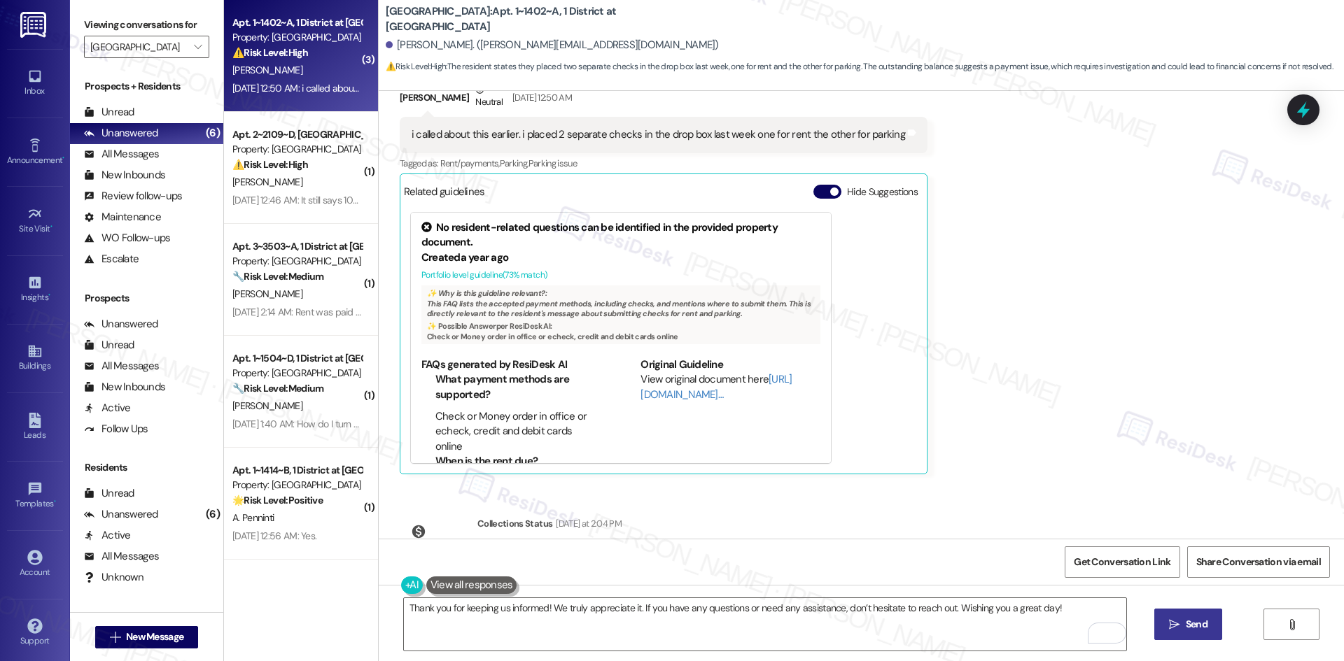
click at [1185, 623] on span "Send" at bounding box center [1196, 624] width 22 height 15
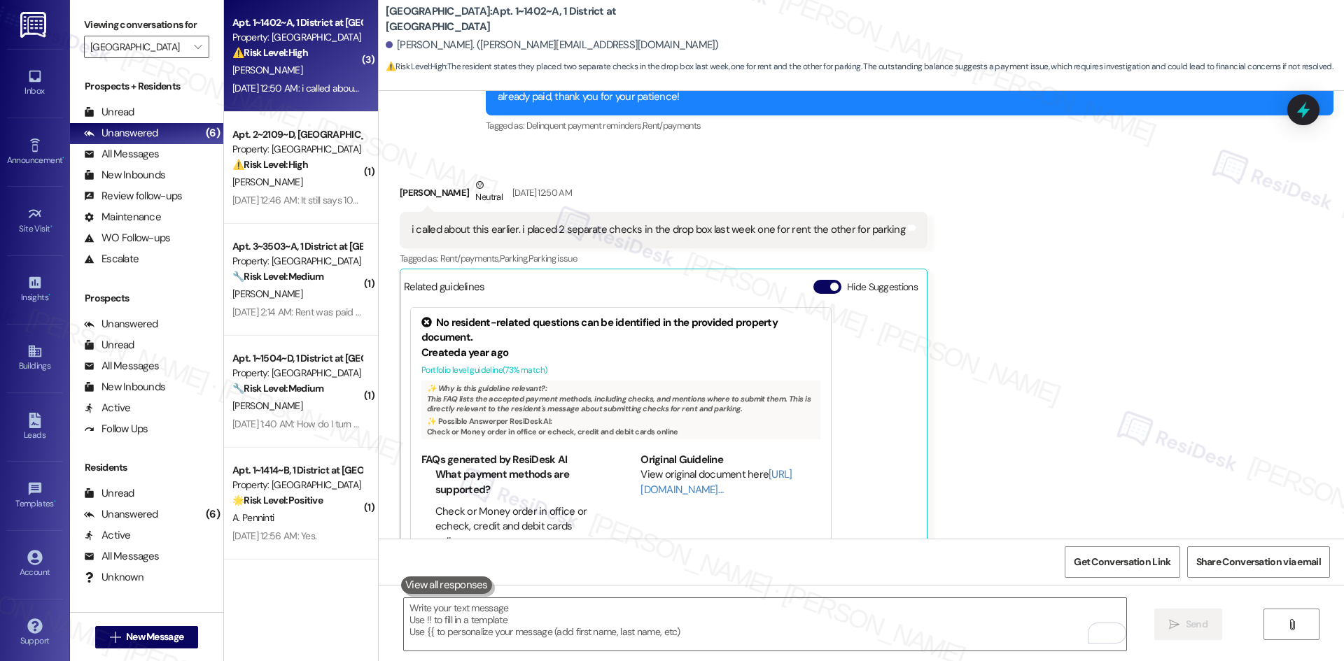
scroll to position [4658, 0]
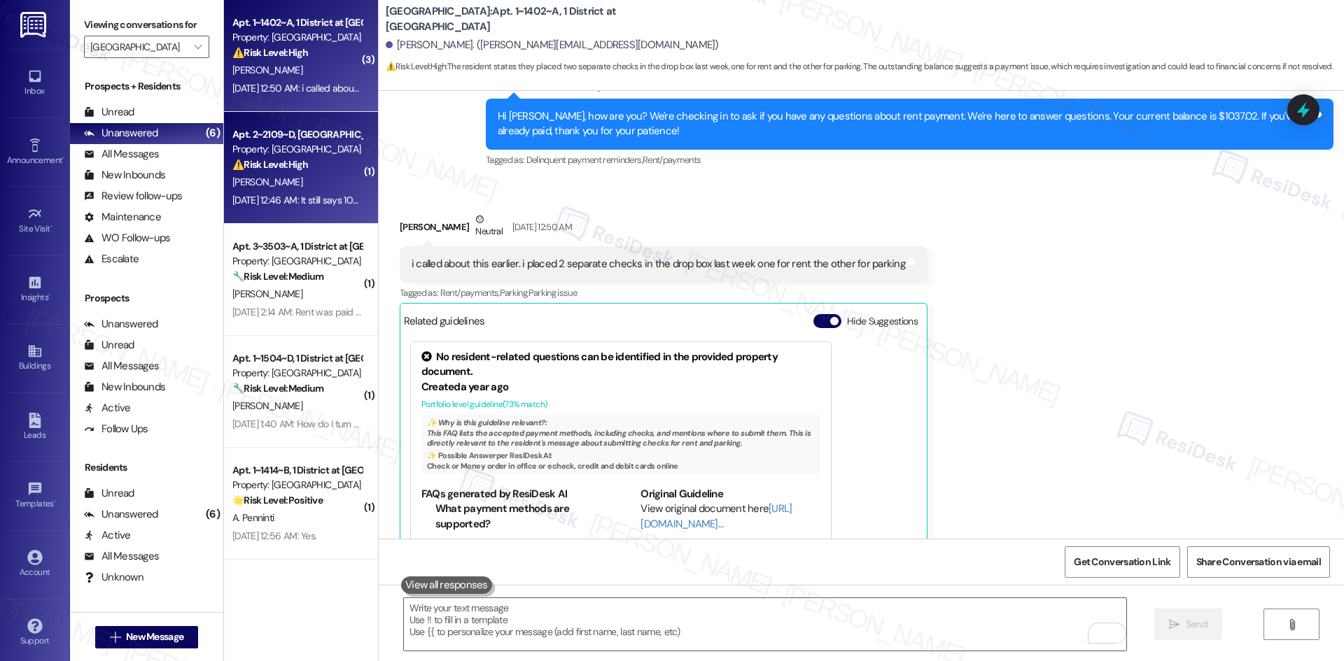
click at [279, 166] on strong "⚠️ Risk Level: High" at bounding box center [270, 164] width 76 height 13
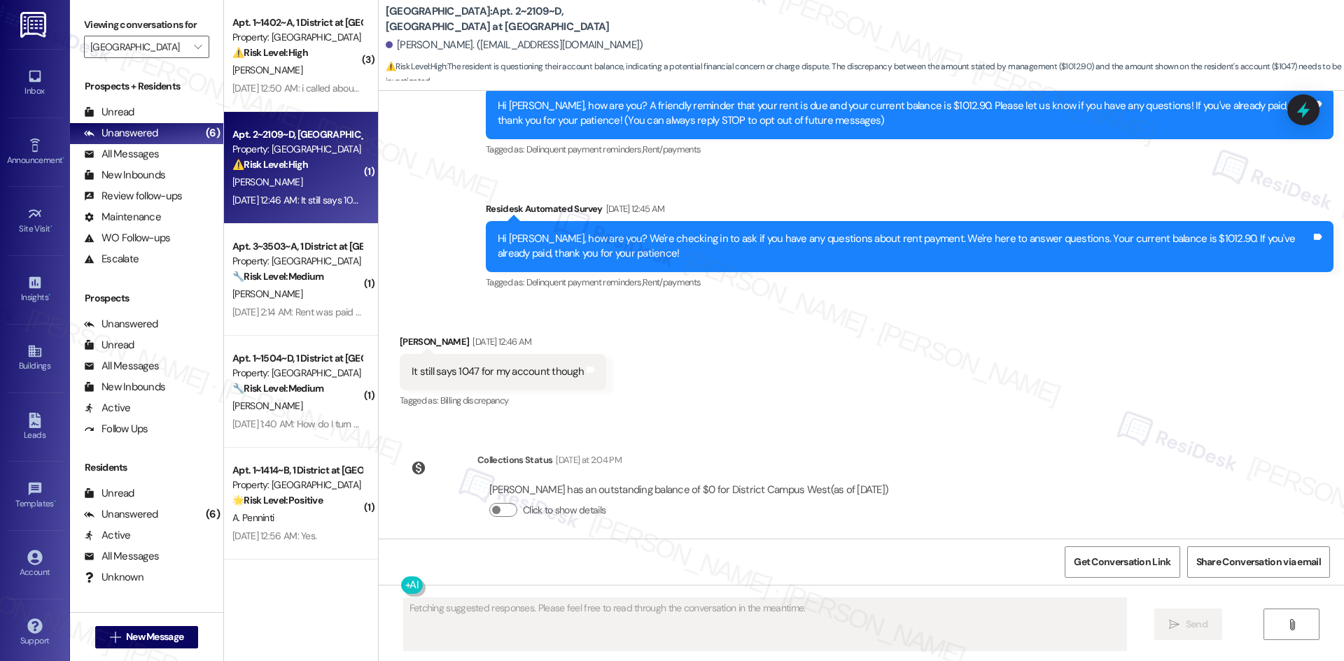
scroll to position [160, 0]
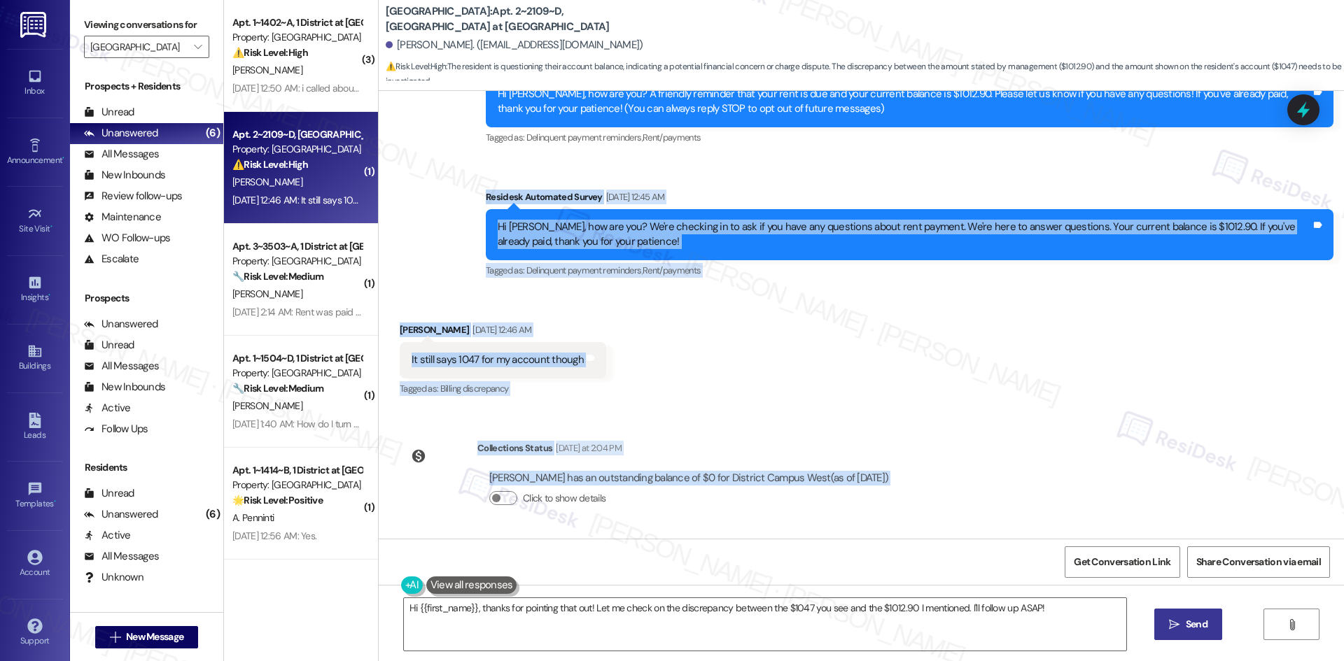
drag, startPoint x: 523, startPoint y: 234, endPoint x: 966, endPoint y: 488, distance: 510.3
click at [966, 488] on div "Lease started Aug 22, 2025 at 8:00 AM Survey, sent via SMS Residesk Automated S…" at bounding box center [861, 315] width 965 height 448
copy div "Residesk Automated Survey Sep 09, 2025 at 12:45 AM Hi Jalen, how are you? We're…"
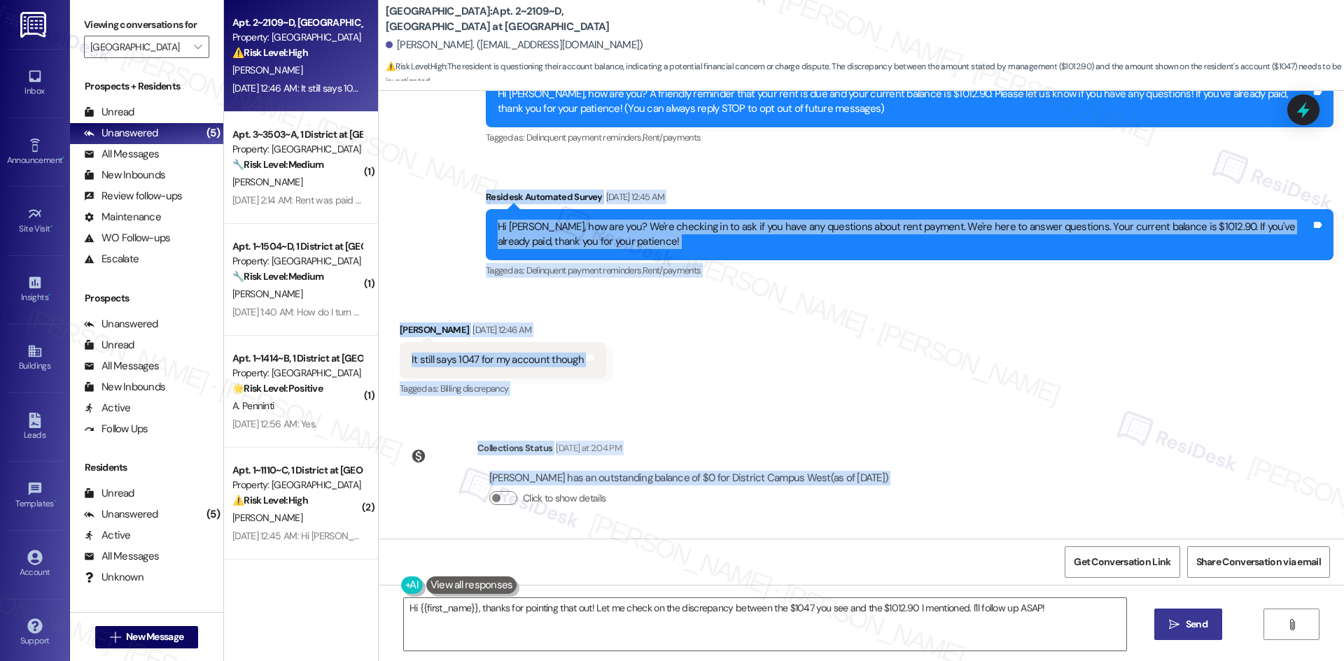
click at [630, 337] on div "Received via SMS Jalen Smith Sep 09, 2025 at 12:46 AM It still says 1047 for my…" at bounding box center [861, 350] width 965 height 118
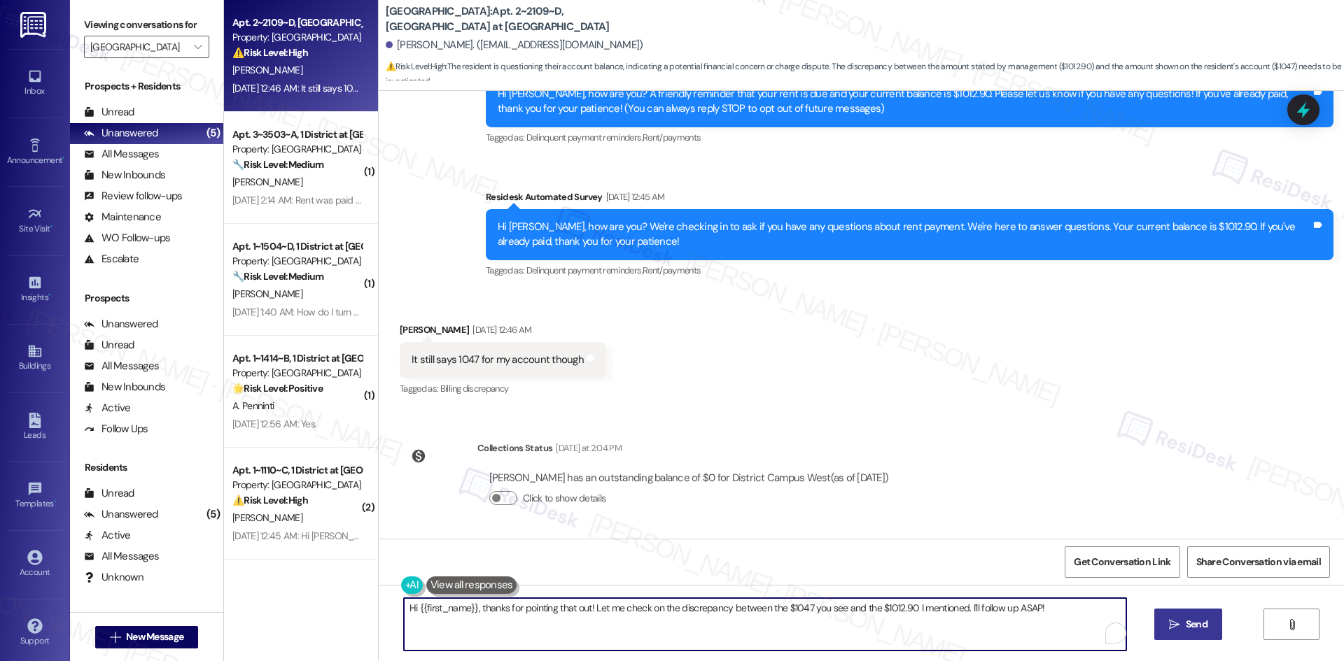
drag, startPoint x: 1040, startPoint y: 603, endPoint x: 345, endPoint y: 609, distance: 694.9
click at [332, 609] on div "Apt. 2~2109~D, 1 District at Campus West Property: District Campus West ⚠️ Risk…" at bounding box center [784, 330] width 1120 height 661
paste textarea "Jalen, thank you for your patience. I can confirm your payment went through and…"
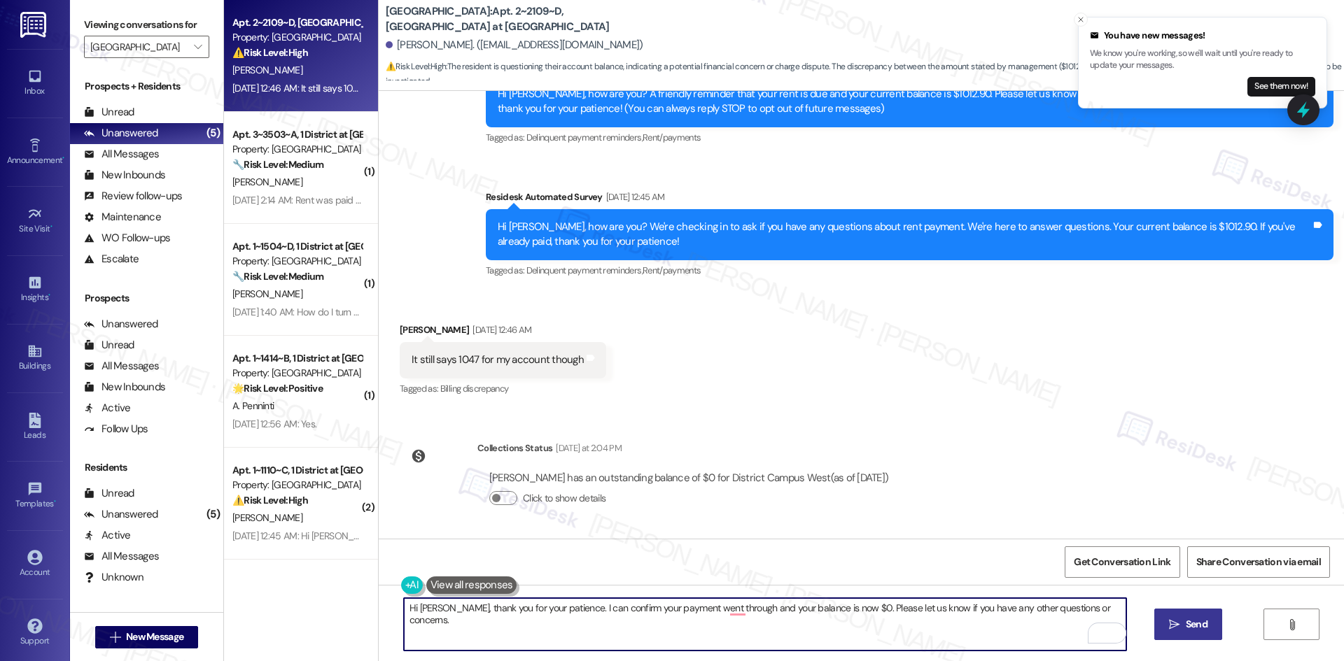
click at [811, 607] on textarea "Hi Jalen, thank you for your patience. I can confirm your payment went through …" at bounding box center [765, 624] width 722 height 52
click at [730, 612] on textarea "Hi Jalen, thank you for your patience. I can confirm your payment went through …" at bounding box center [765, 624] width 722 height 52
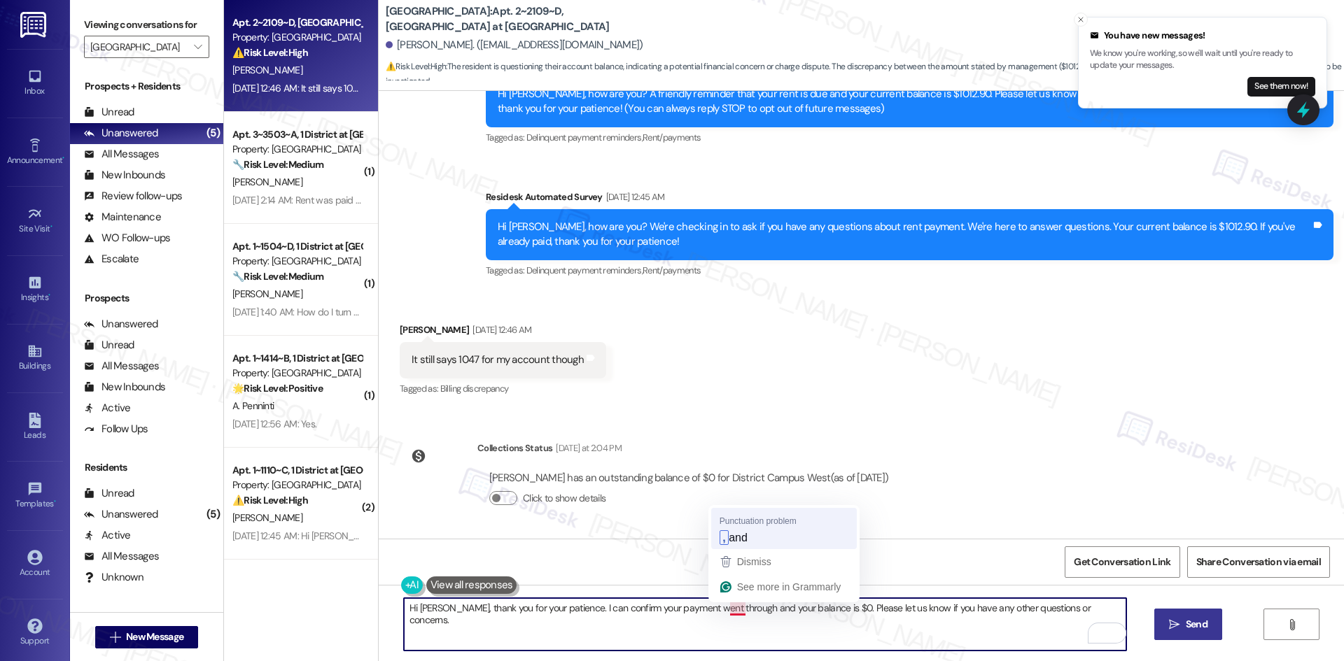
type textarea "Hi Jalen, thank you for your patience. I can confirm your payment went through,…"
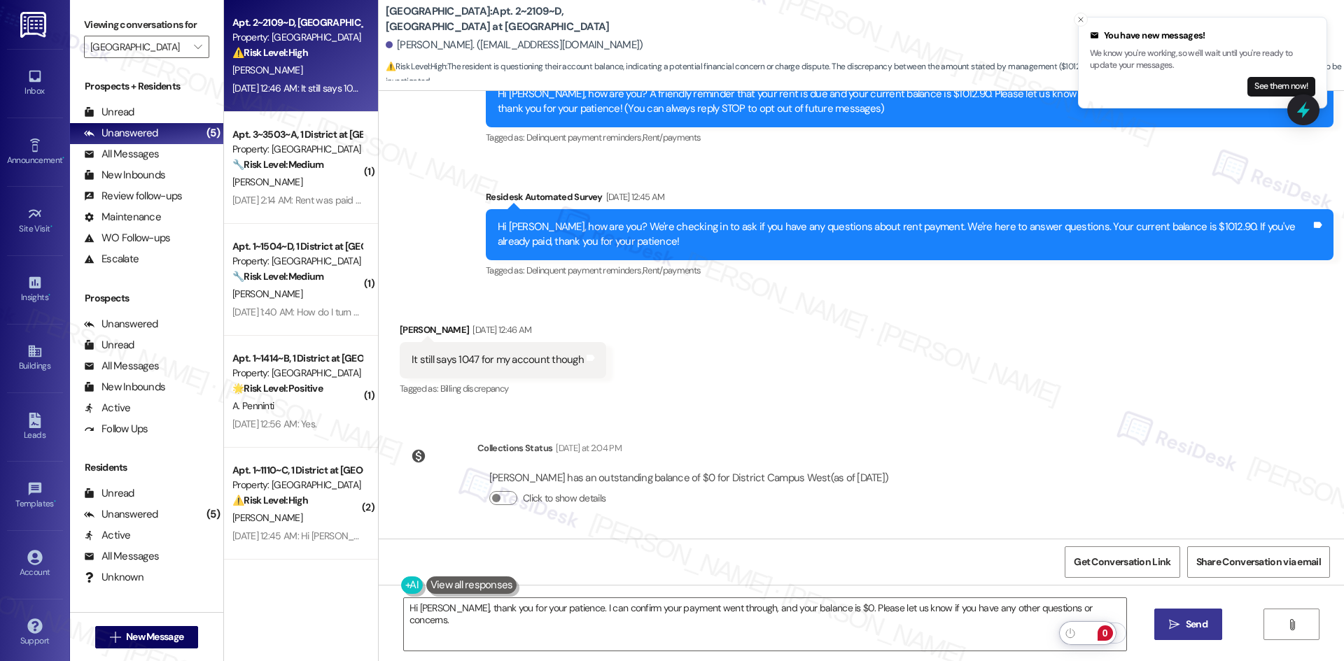
drag, startPoint x: 1183, startPoint y: 619, endPoint x: 1087, endPoint y: 632, distance: 97.5
click at [1185, 618] on span "Send" at bounding box center [1196, 624] width 22 height 15
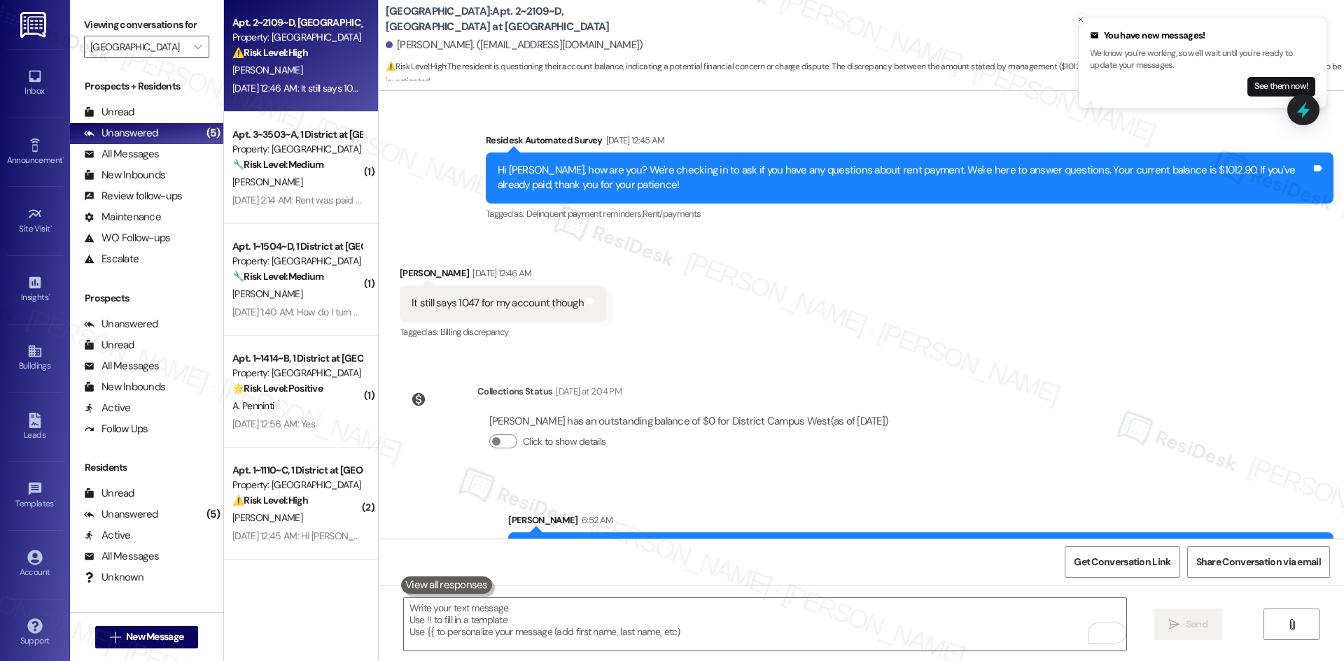
scroll to position [257, 0]
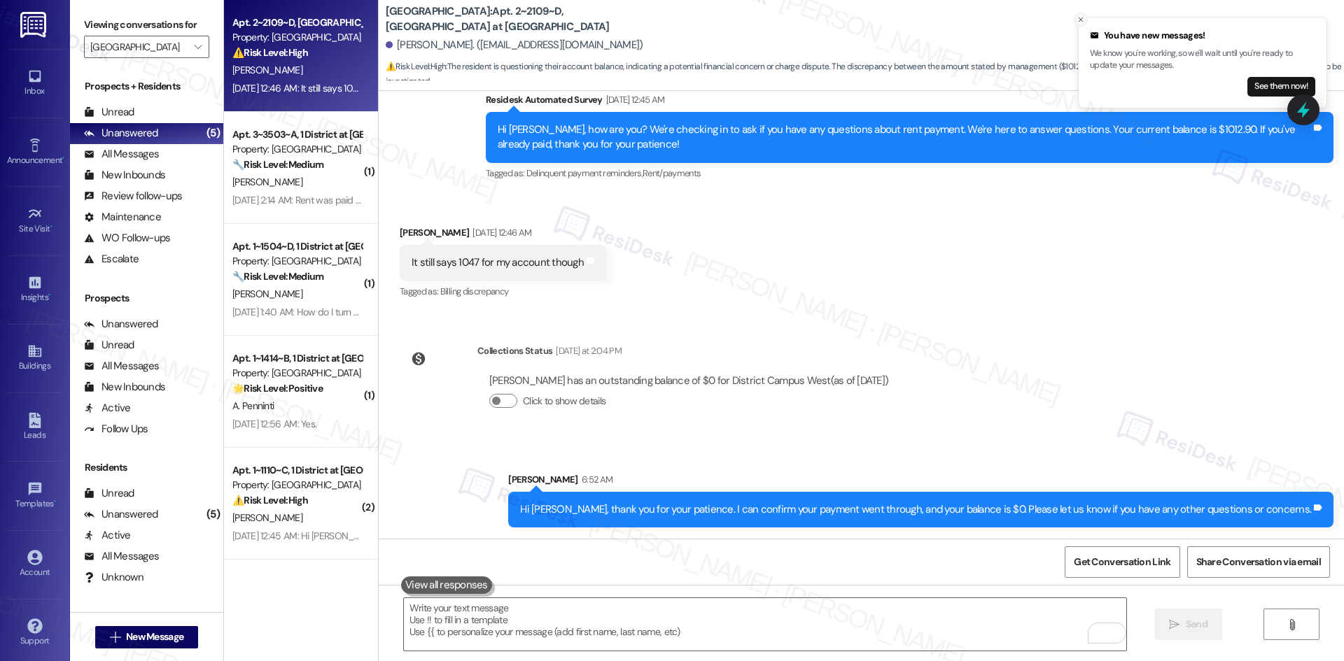
click at [1080, 22] on icon "Close toast" at bounding box center [1080, 19] width 8 height 8
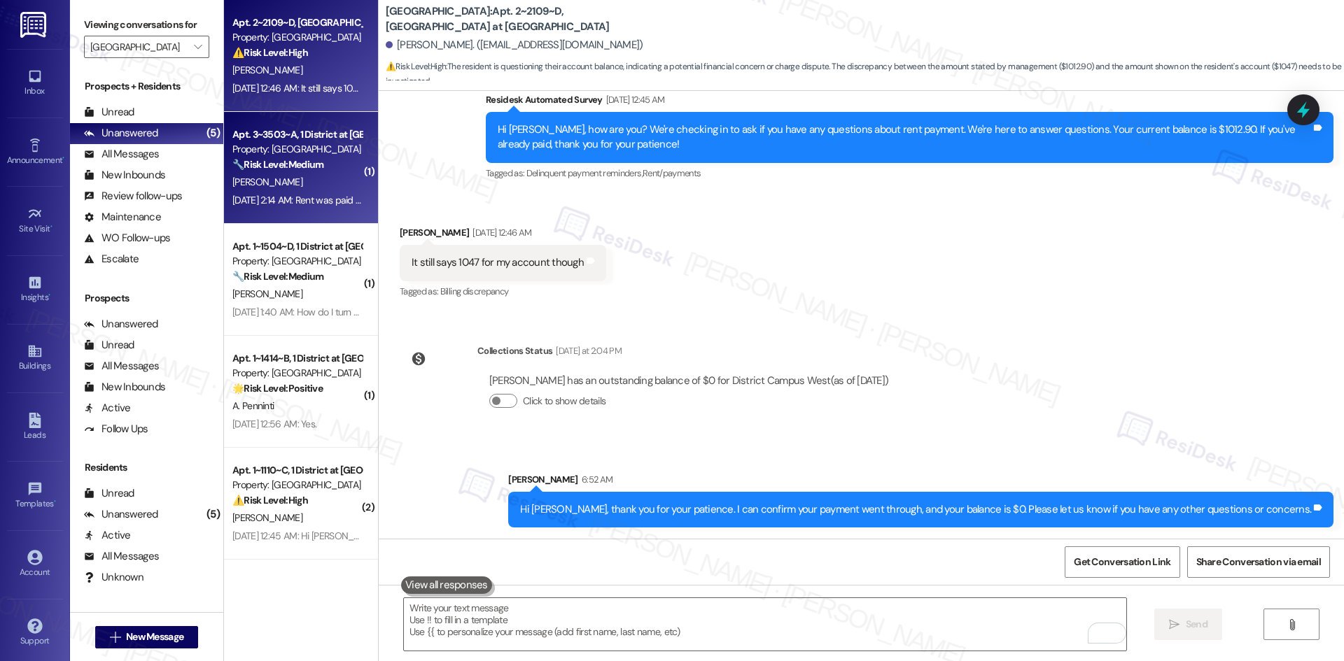
click at [271, 164] on strong "🔧 Risk Level: Medium" at bounding box center [277, 164] width 91 height 13
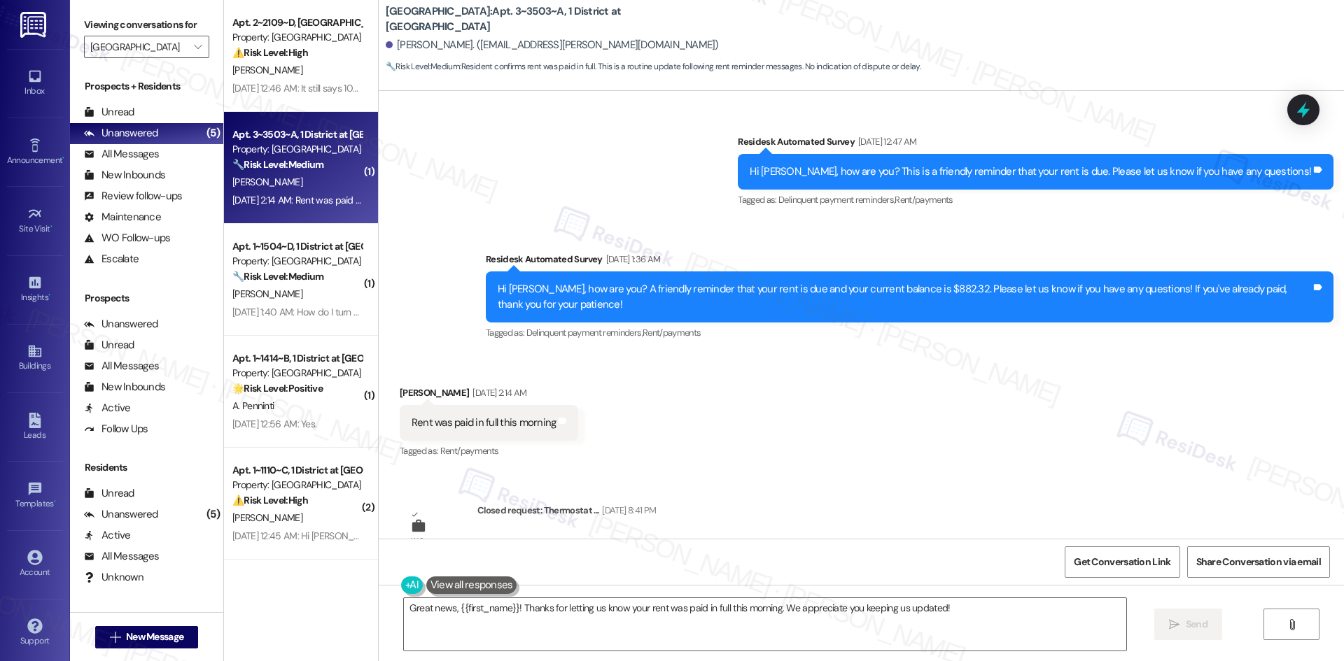
scroll to position [2080, 0]
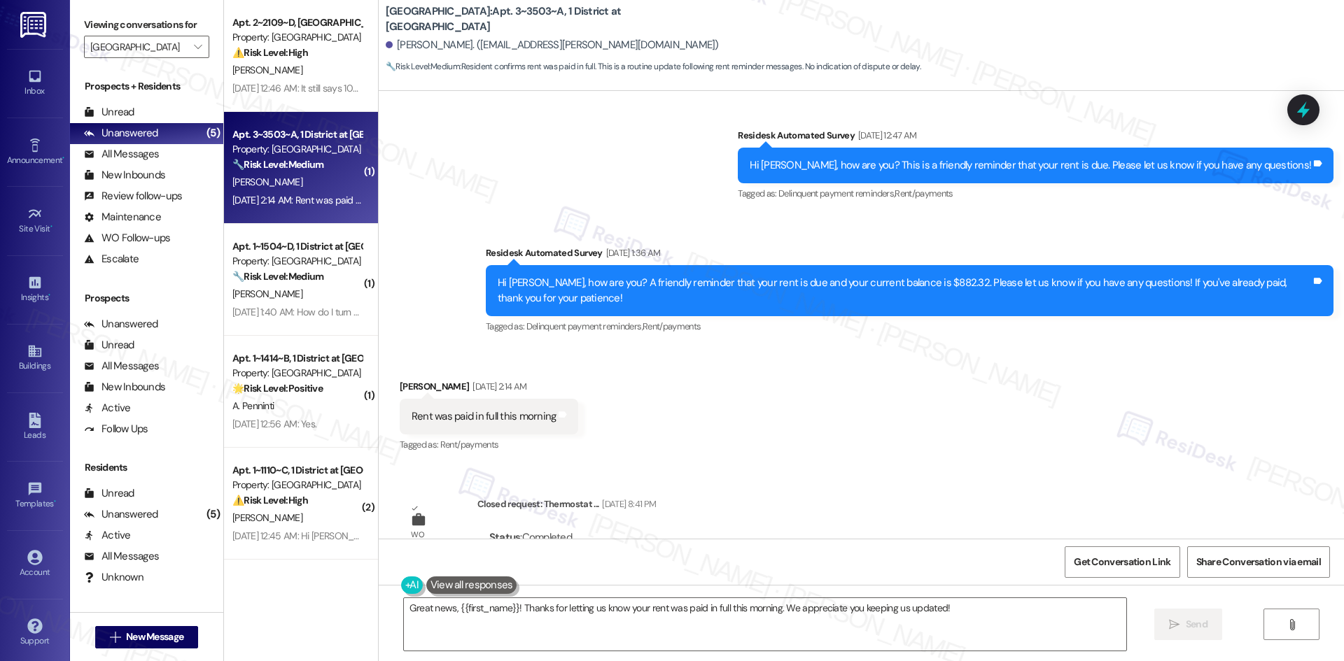
click at [649, 348] on div "Received via SMS Ariana Brooks Sep 06, 2025 at 2:14 AM Rent was paid in full th…" at bounding box center [861, 407] width 965 height 118
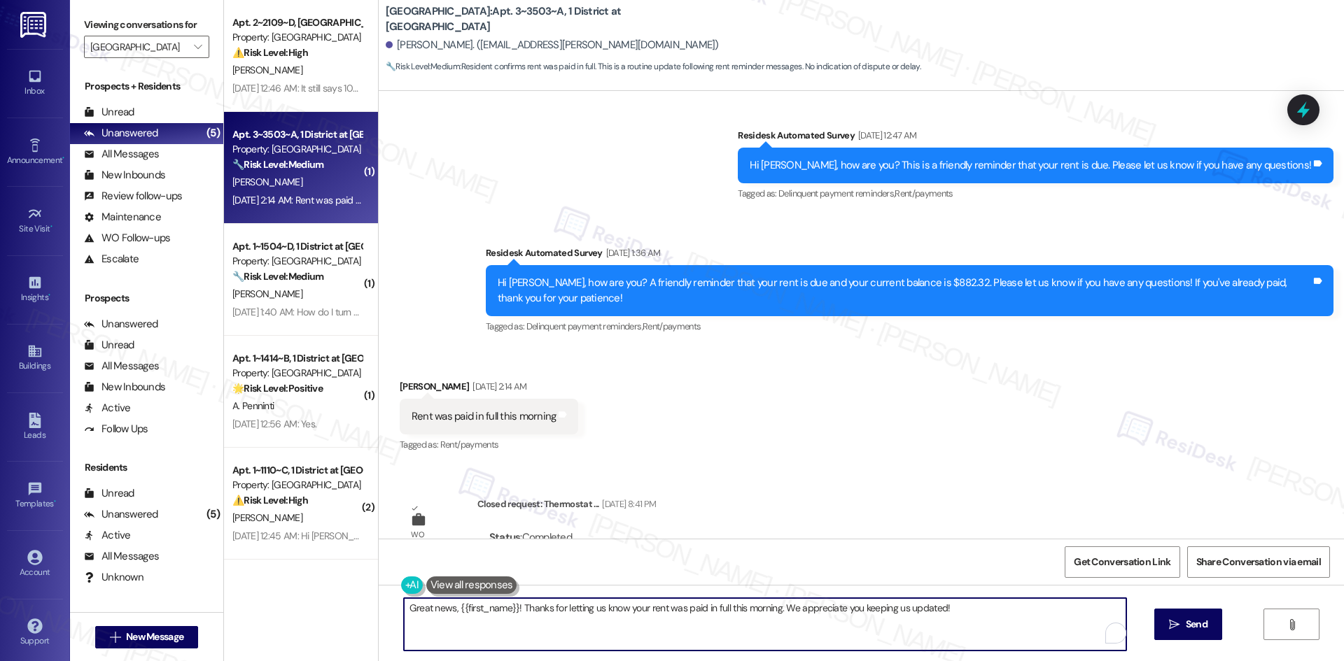
drag, startPoint x: 952, startPoint y: 609, endPoint x: 387, endPoint y: 606, distance: 565.4
click at [396, 606] on div "Great news, {{first_name}}! Thanks for letting us know your rent was paid in fu…" at bounding box center [758, 625] width 724 height 54
paste textarea "Thank you for letting us know! We appreciate it, and if you have any questions …"
type textarea "Thank you for letting us know! We appreciate it, and if you have any questions …"
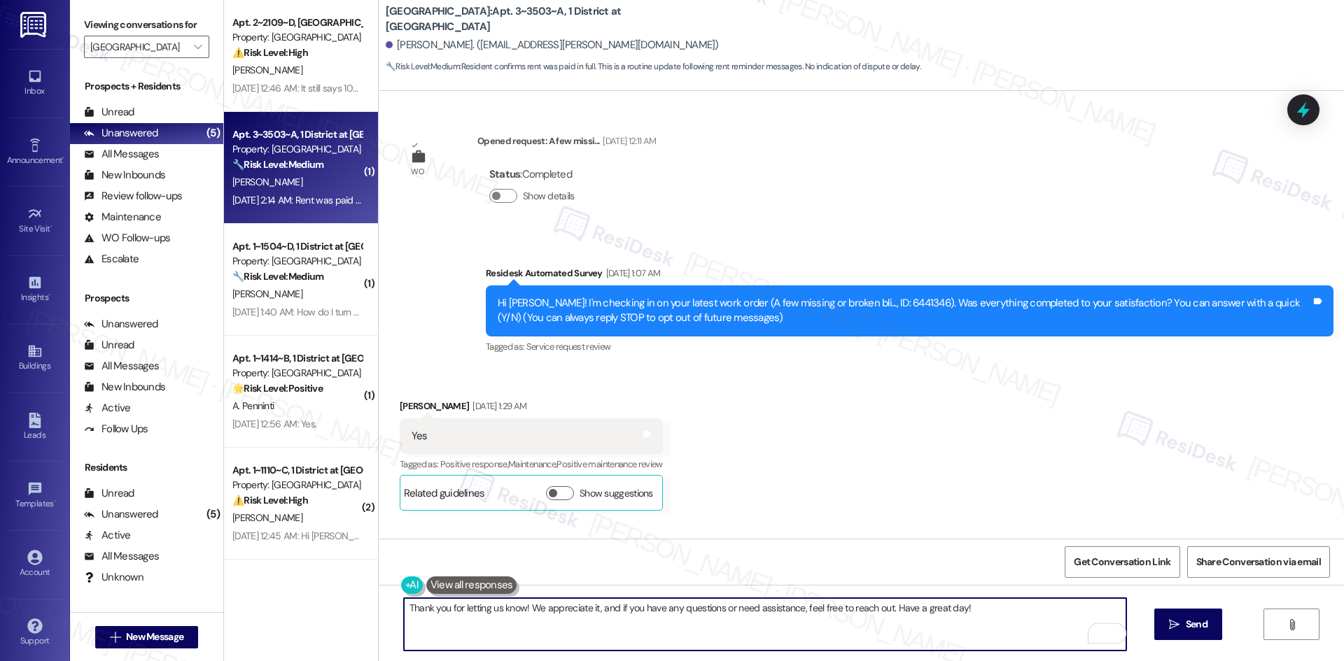
scroll to position [2080, 0]
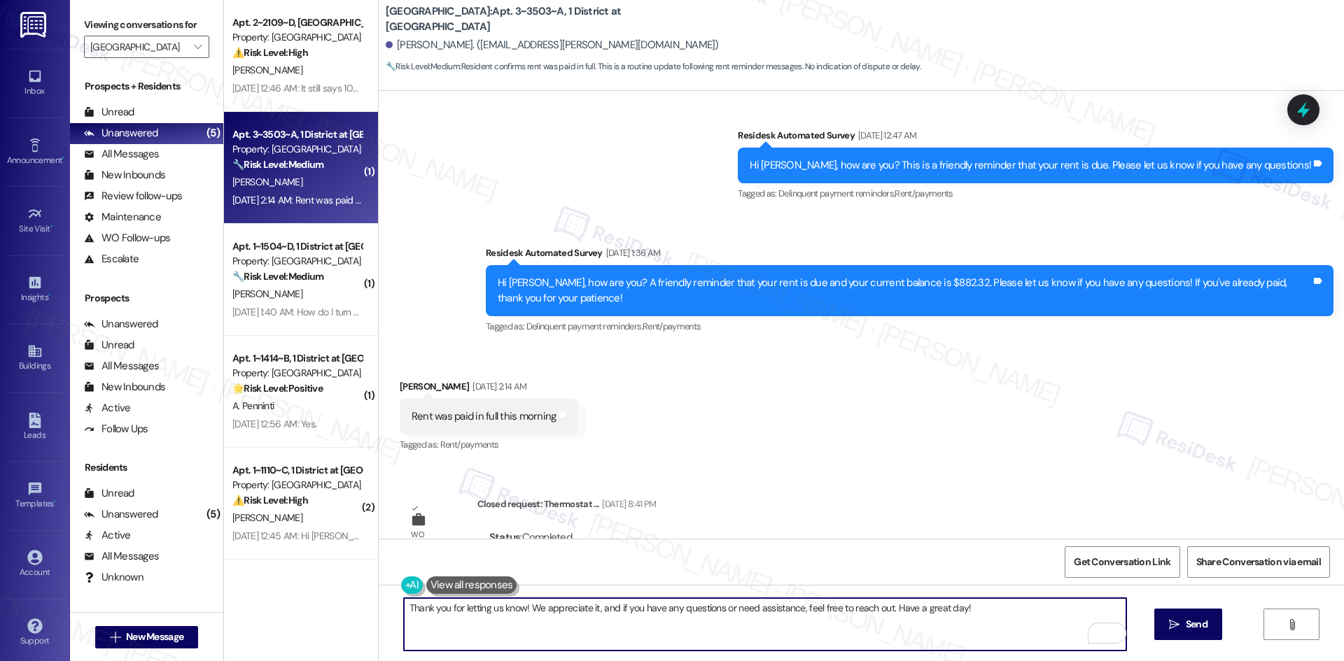
type textarea "Thank you for letting us know! We appreciate it, and if you have any questions …"
click at [492, 553] on button "Show details" at bounding box center [503, 560] width 28 height 14
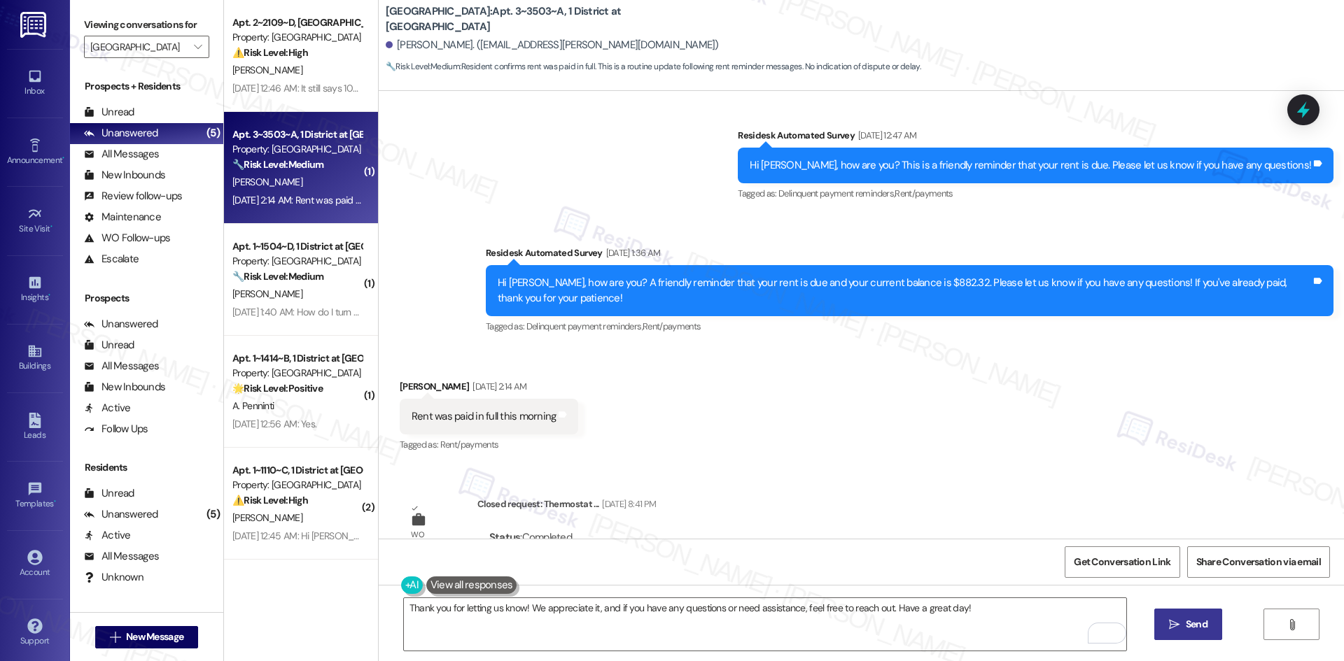
click at [1169, 630] on icon "" at bounding box center [1174, 624] width 10 height 11
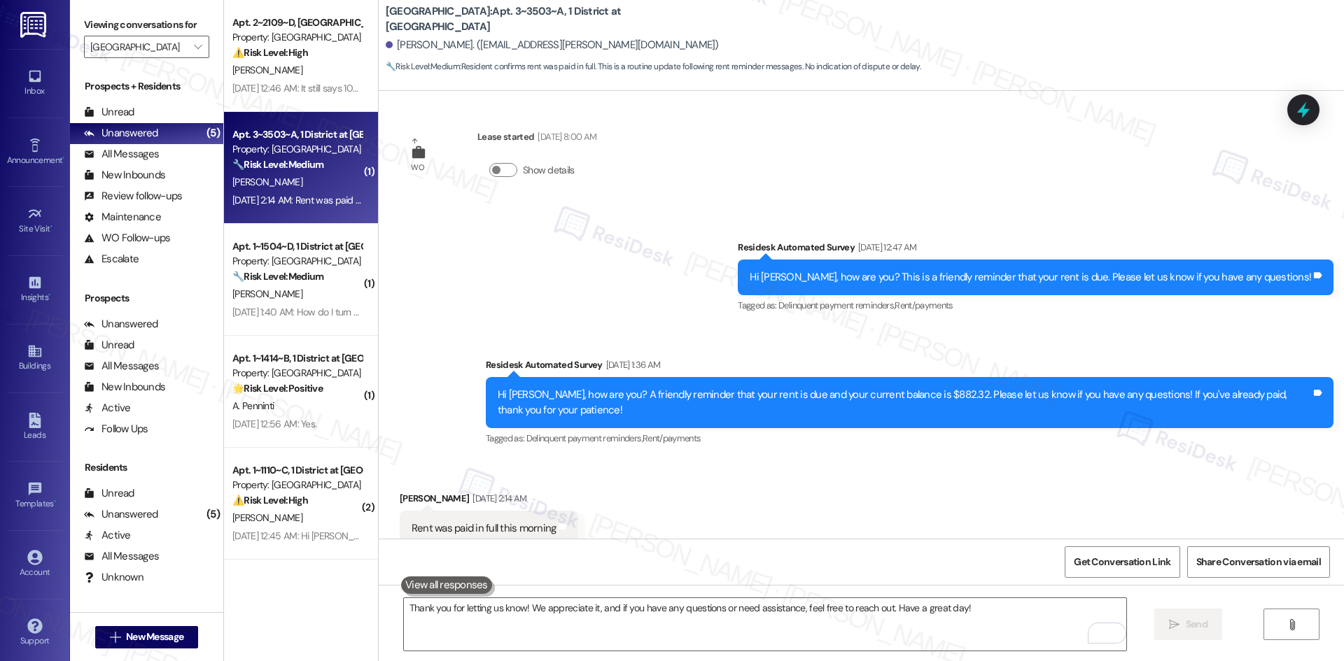
scroll to position [1947, 0]
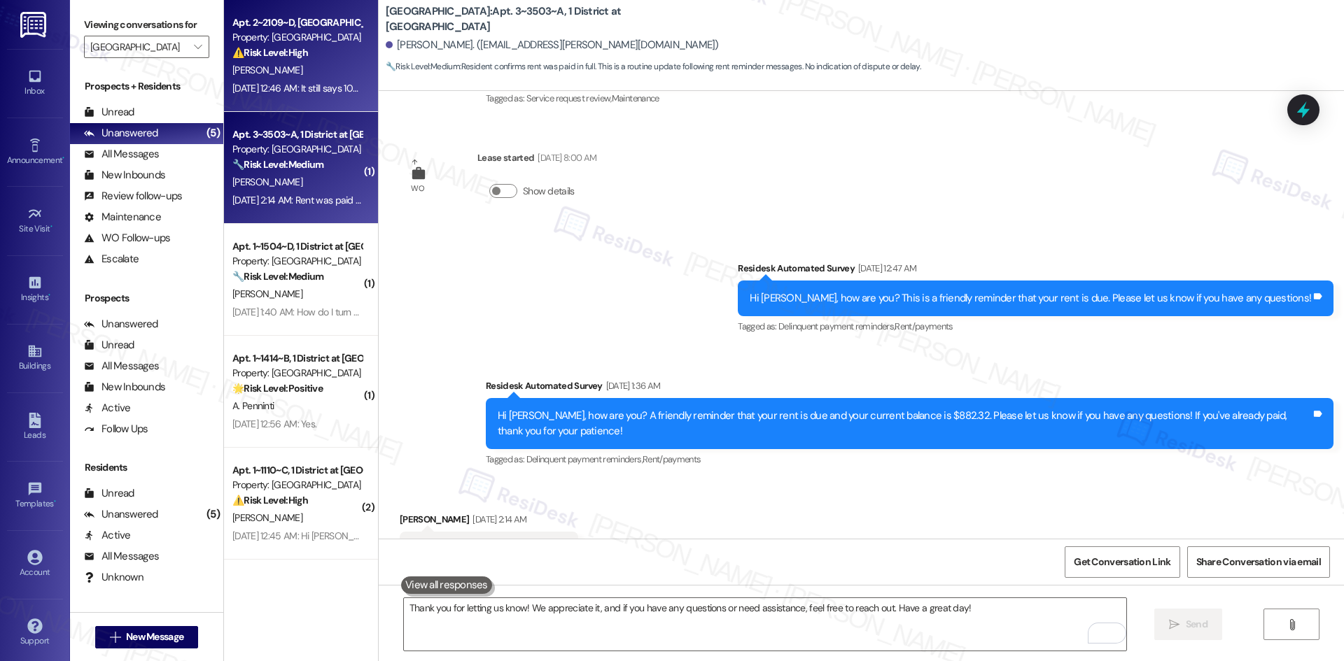
click at [301, 71] on div "J. Smith" at bounding box center [297, 70] width 132 height 17
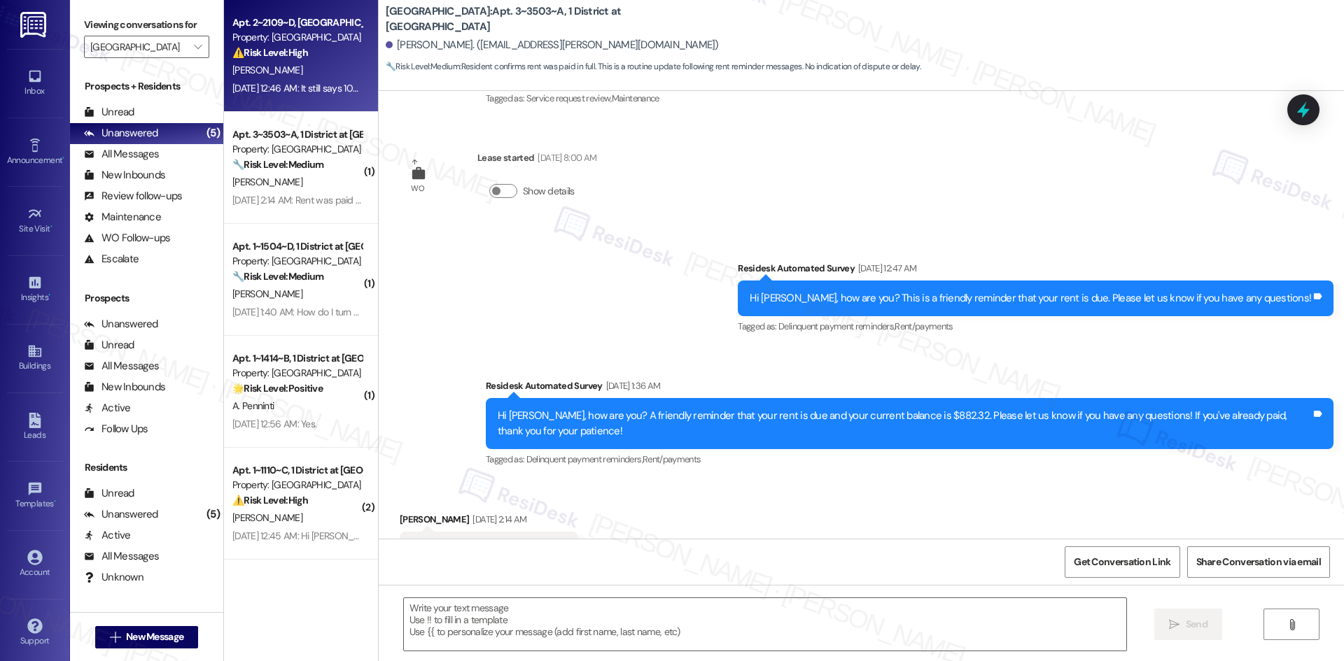
type textarea "Fetching suggested responses. Please feel free to read through the conversation…"
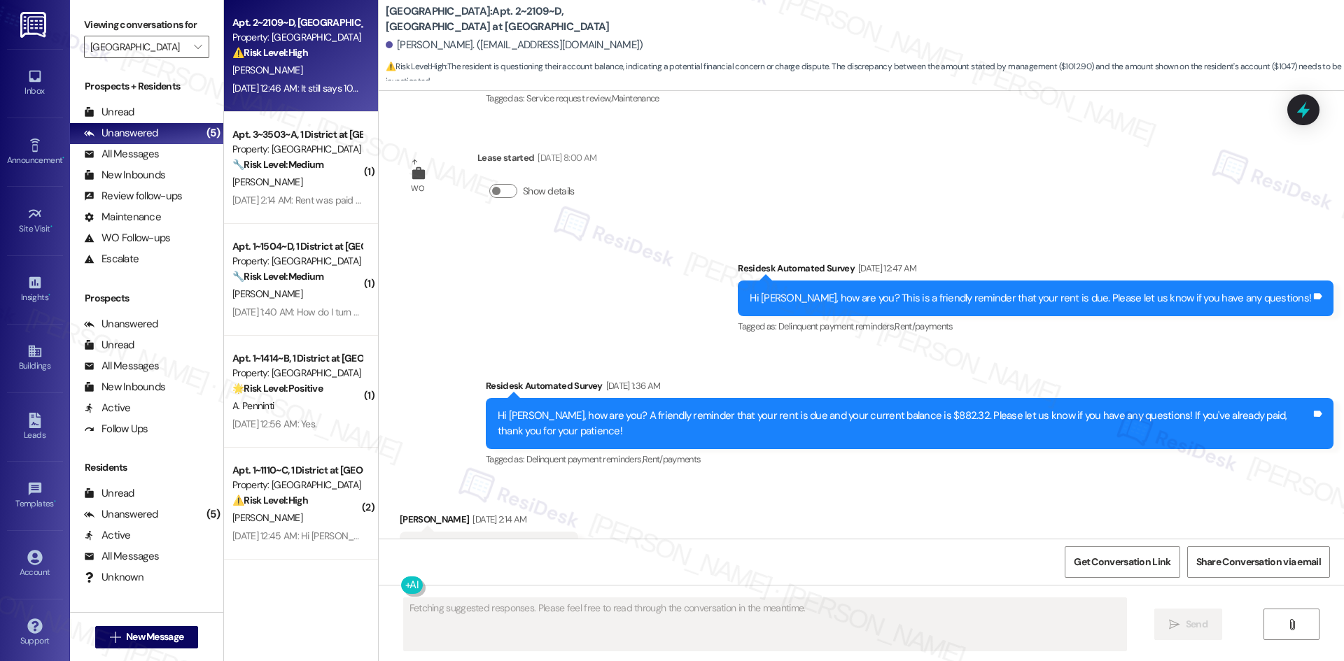
scroll to position [278, 0]
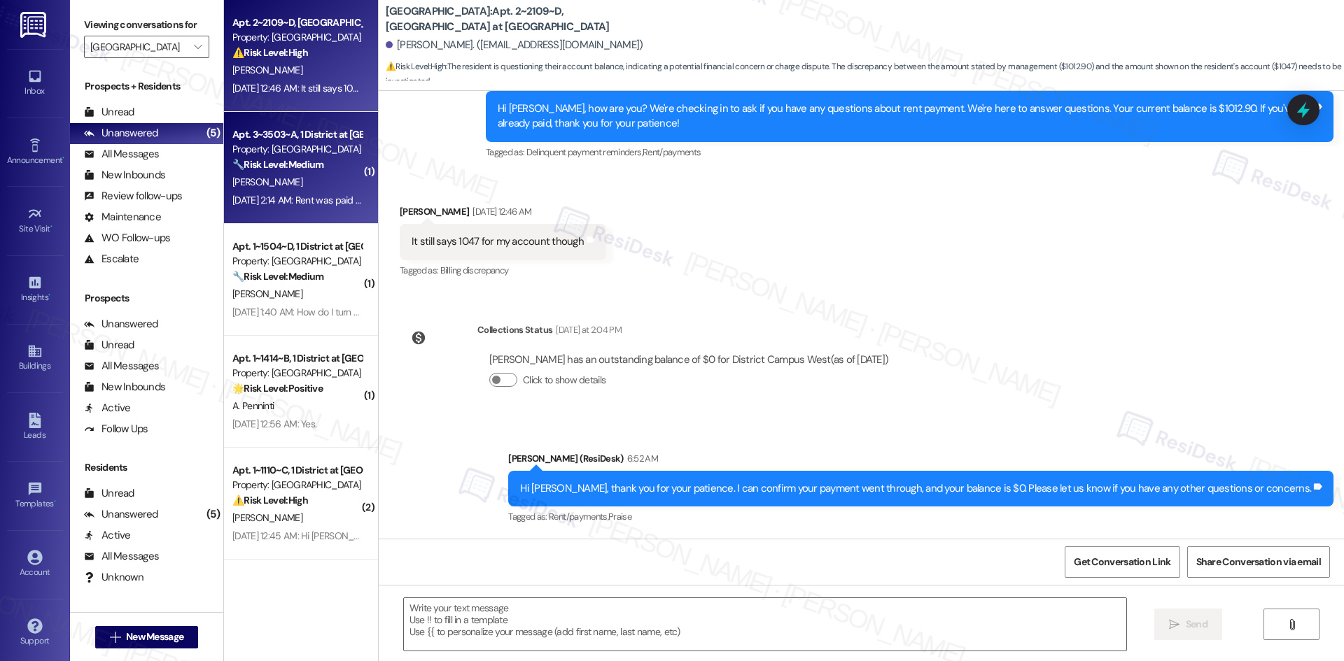
click at [300, 182] on div "A. Brooks" at bounding box center [297, 182] width 132 height 17
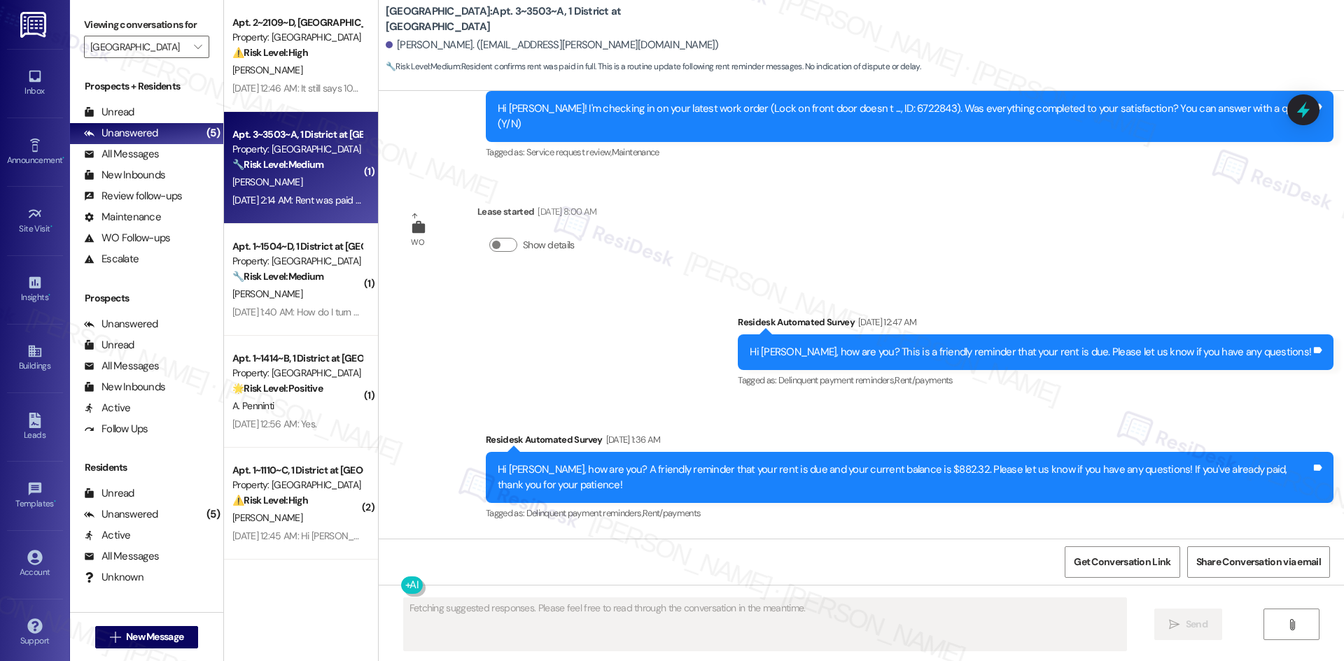
scroll to position [1947, 0]
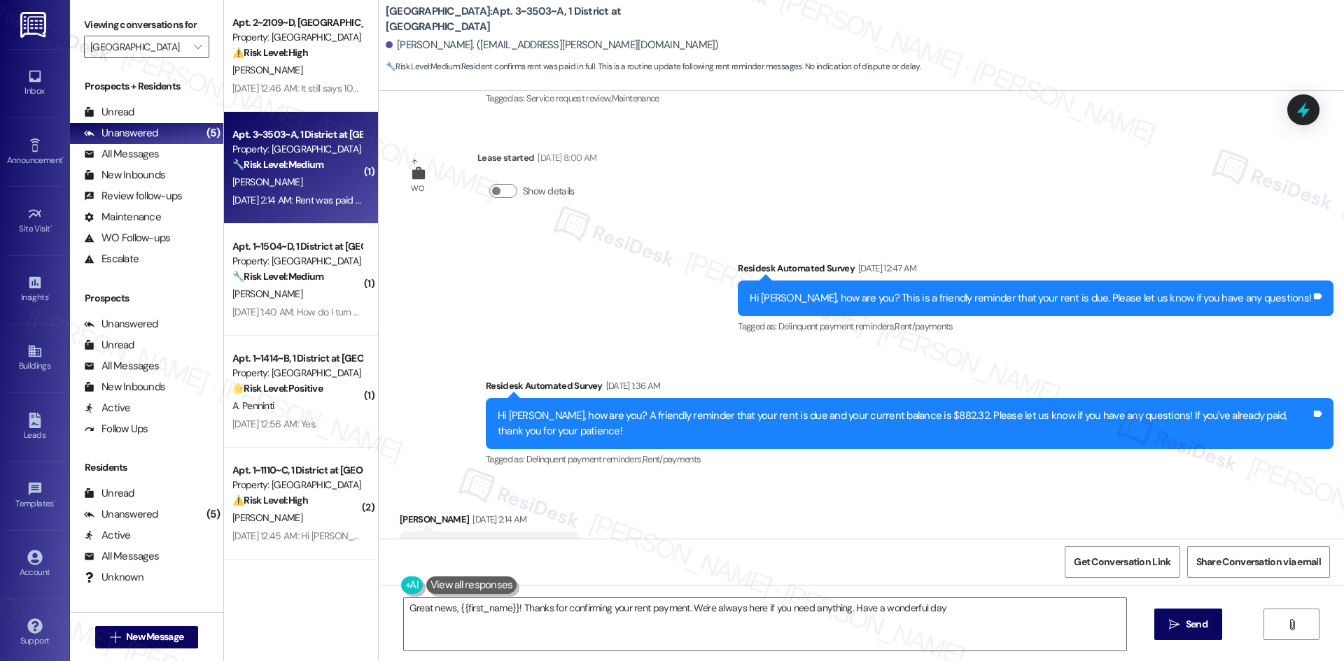
type textarea "Great news, {{first_name}}! Thanks for confirming your rent payment. We're alwa…"
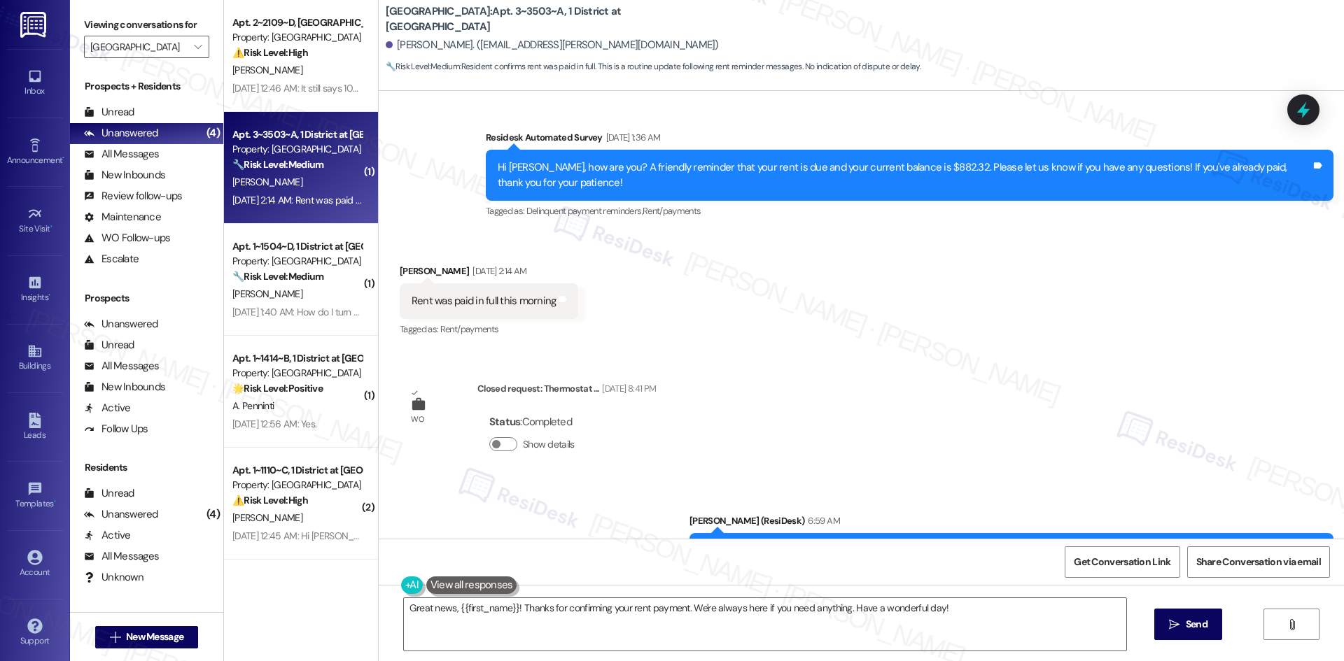
scroll to position [2197, 0]
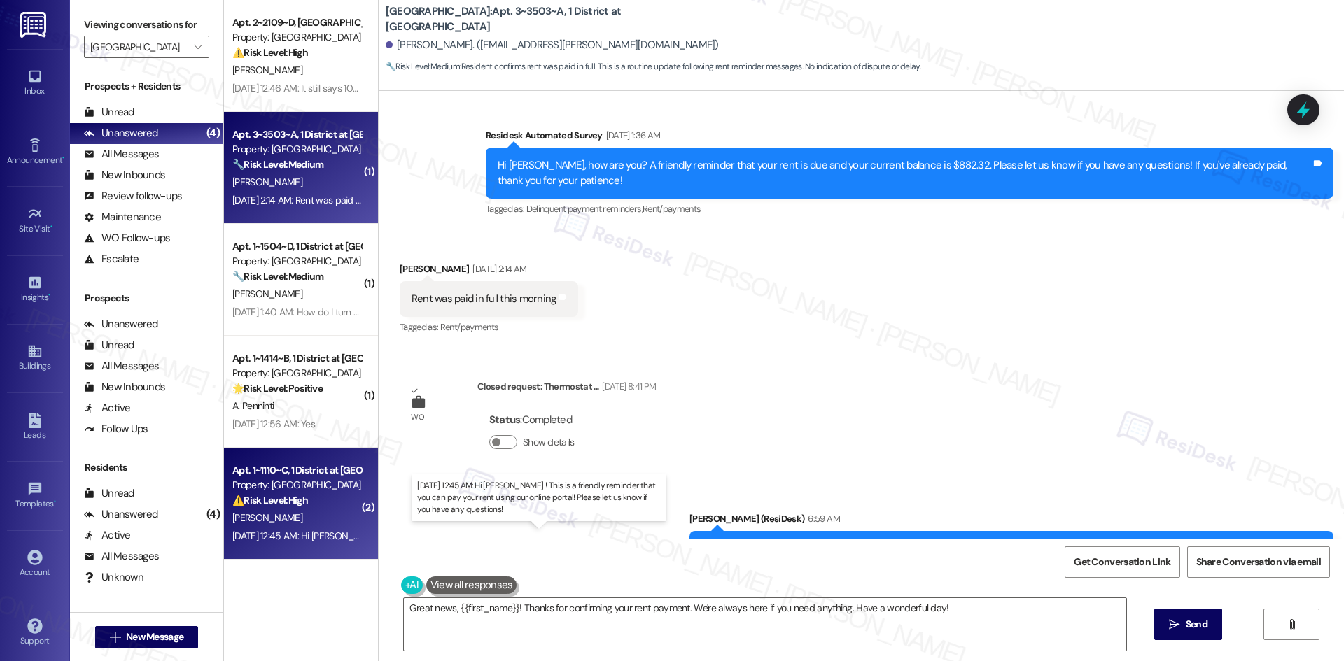
click at [277, 533] on div "Sep 09, 2025 at 12:45 AM: Hi Oliver ! This is a friendly reminder that you can …" at bounding box center [555, 536] width 647 height 13
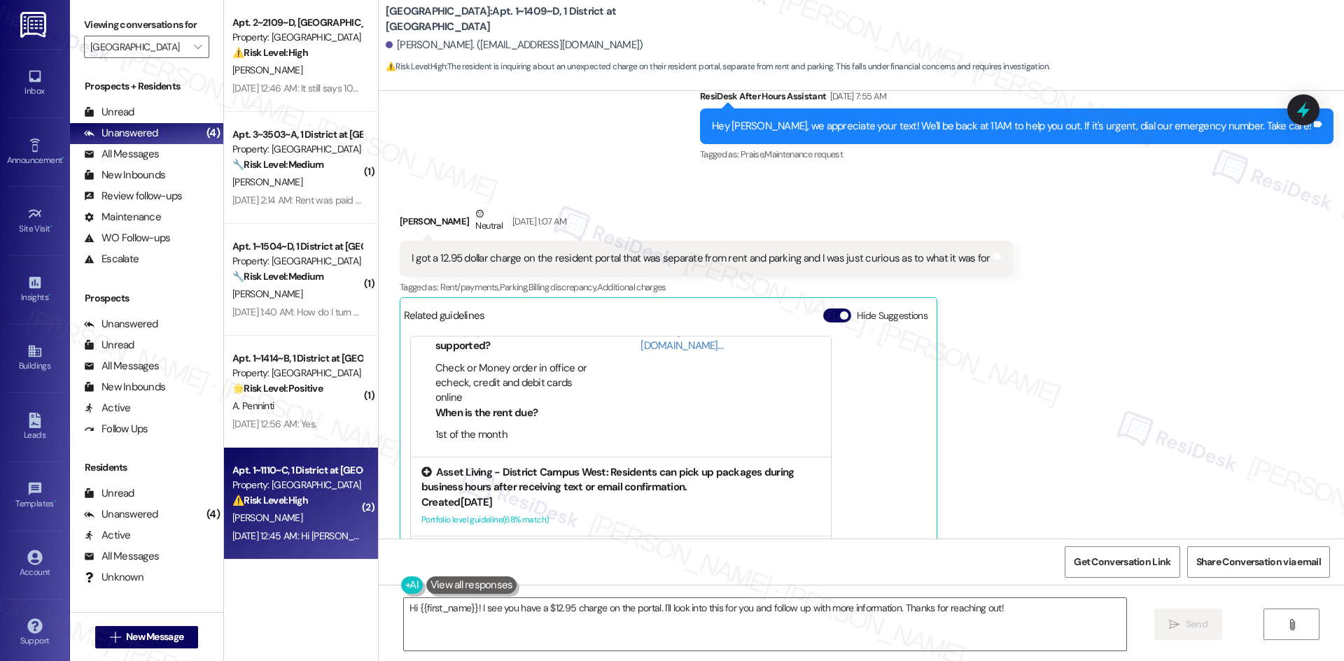
scroll to position [140, 0]
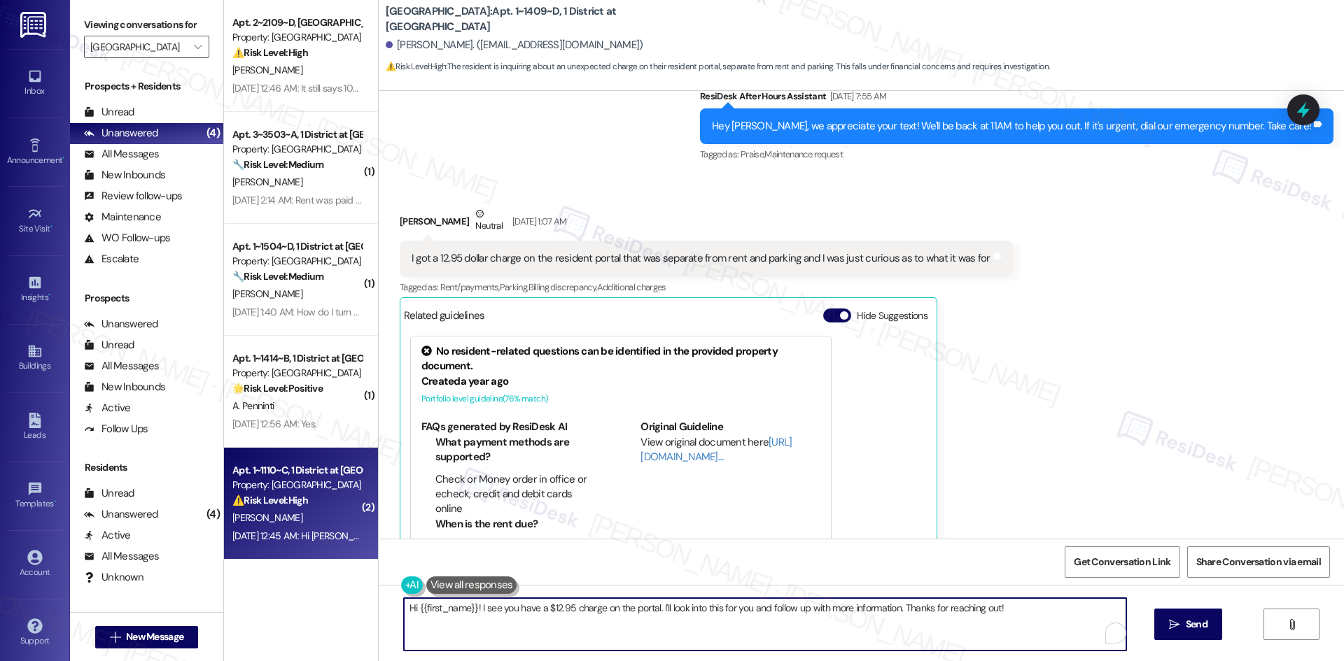
click at [484, 630] on textarea "Hi {{first_name}}! I see you have a $12.95 charge on the portal. I'll look into…" at bounding box center [765, 624] width 722 height 52
drag, startPoint x: 1008, startPoint y: 609, endPoint x: 488, endPoint y: 617, distance: 520.0
click at [474, 623] on textarea "Hi {{first_name}}! I see you have a $12.95 charge on the portal. I'll look into…" at bounding box center [765, 624] width 722 height 52
paste textarea "I apologize for the delayed response. Please let me know if you still need any …"
drag, startPoint x: 510, startPoint y: 615, endPoint x: 504, endPoint y: 619, distance: 7.6
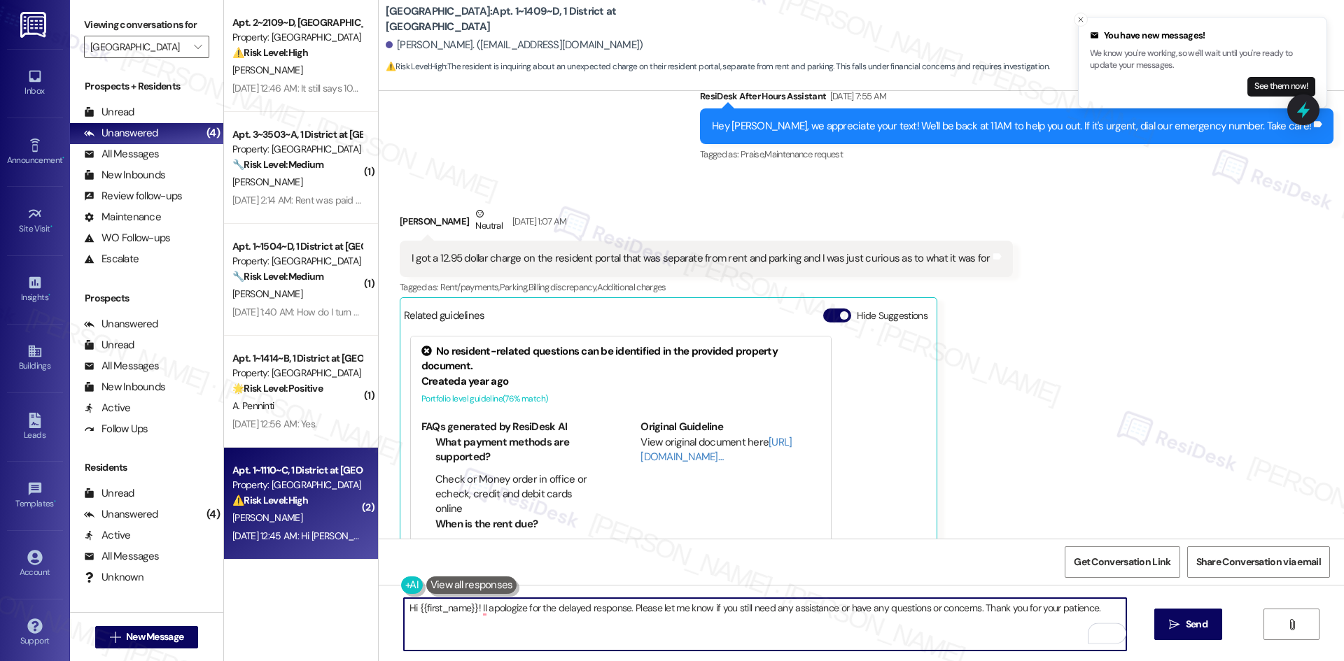
click at [509, 616] on textarea "Hi {{first_name}}! II apologize for the delayed response. Please let me know if…" at bounding box center [765, 624] width 722 height 52
click at [475, 609] on textarea "Hi {{first_name}}! II apologize for the delayed response. Please let me know if…" at bounding box center [765, 624] width 722 height 52
type textarea "Hi {{first_name}}! I apologize for the delayed response. Please let me know if …"
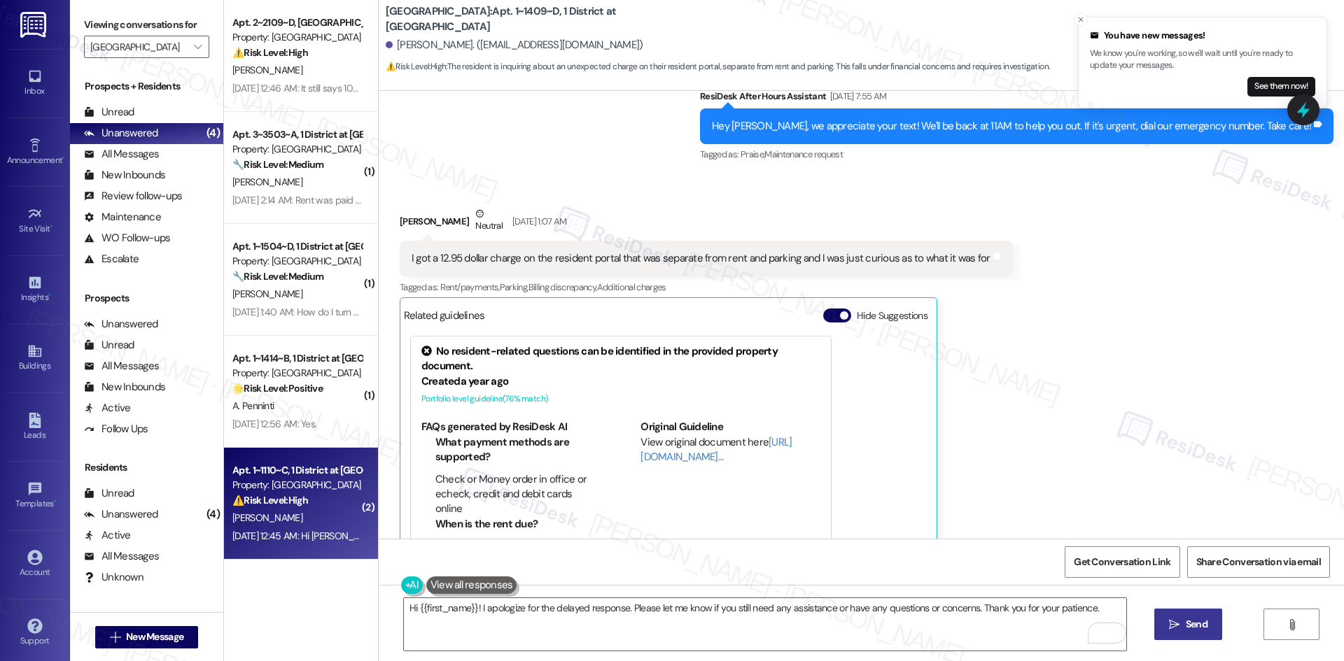
click at [1181, 633] on button " Send" at bounding box center [1188, 624] width 68 height 31
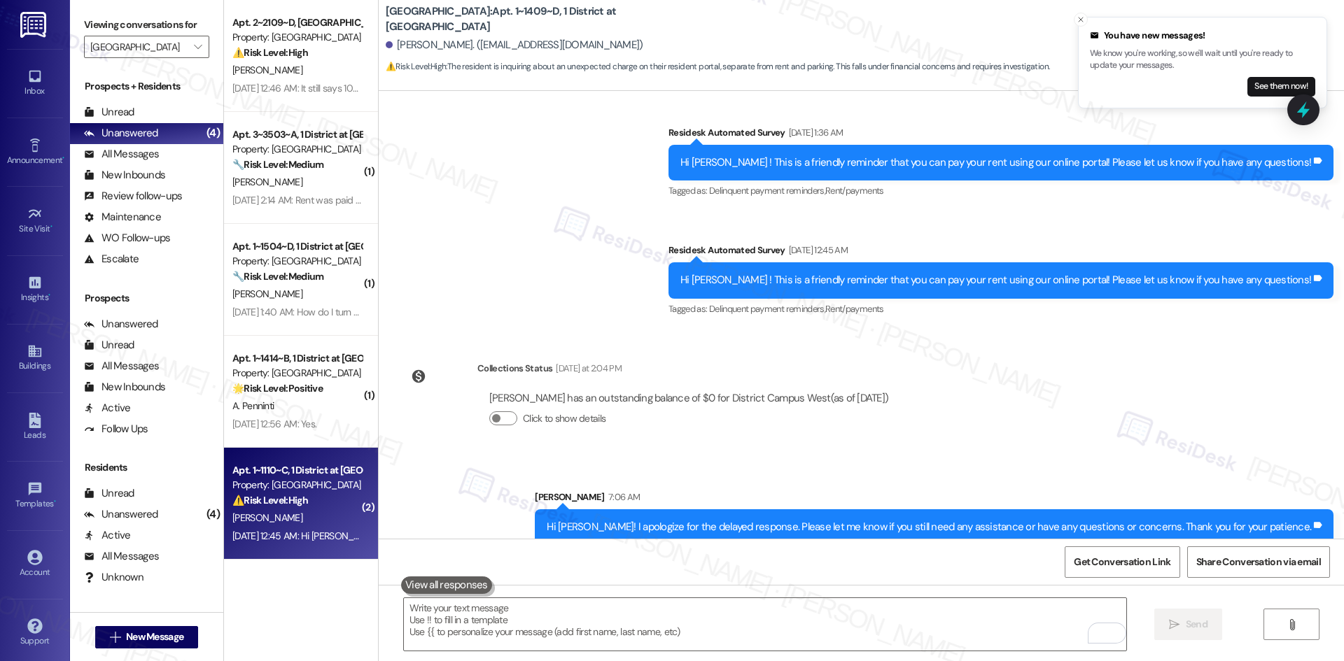
scroll to position [1029, 0]
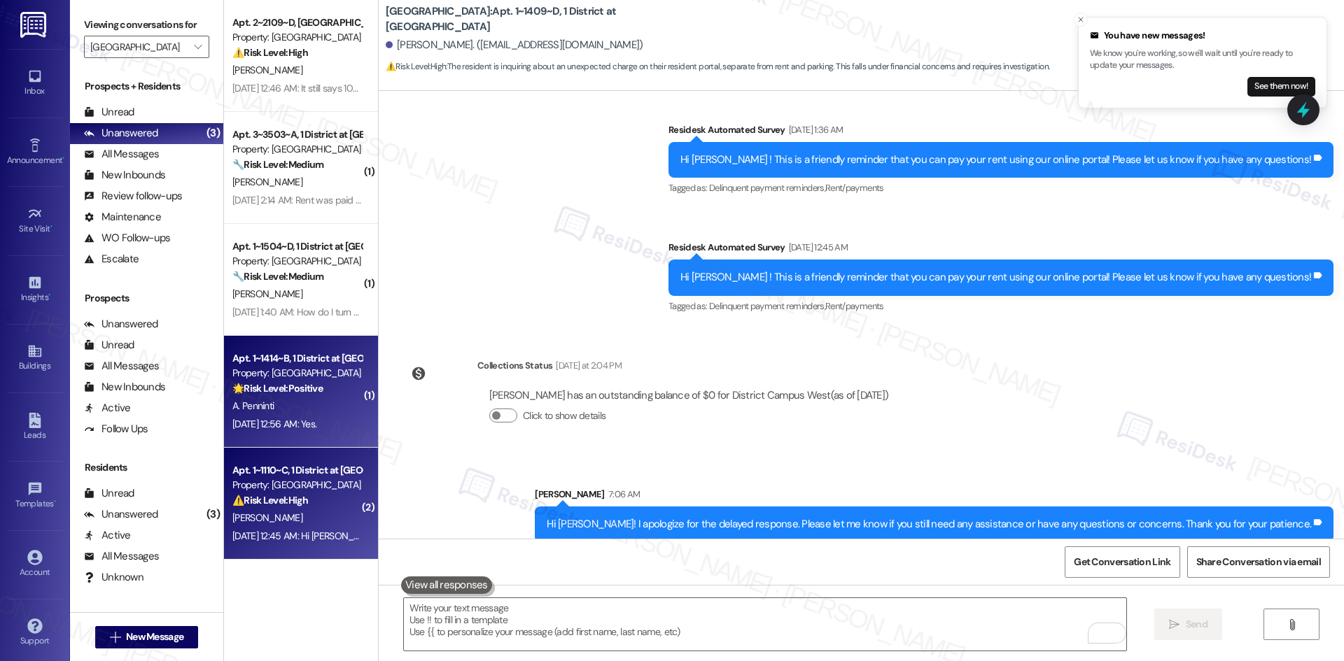
click at [317, 410] on div "A. Penninti" at bounding box center [297, 405] width 132 height 17
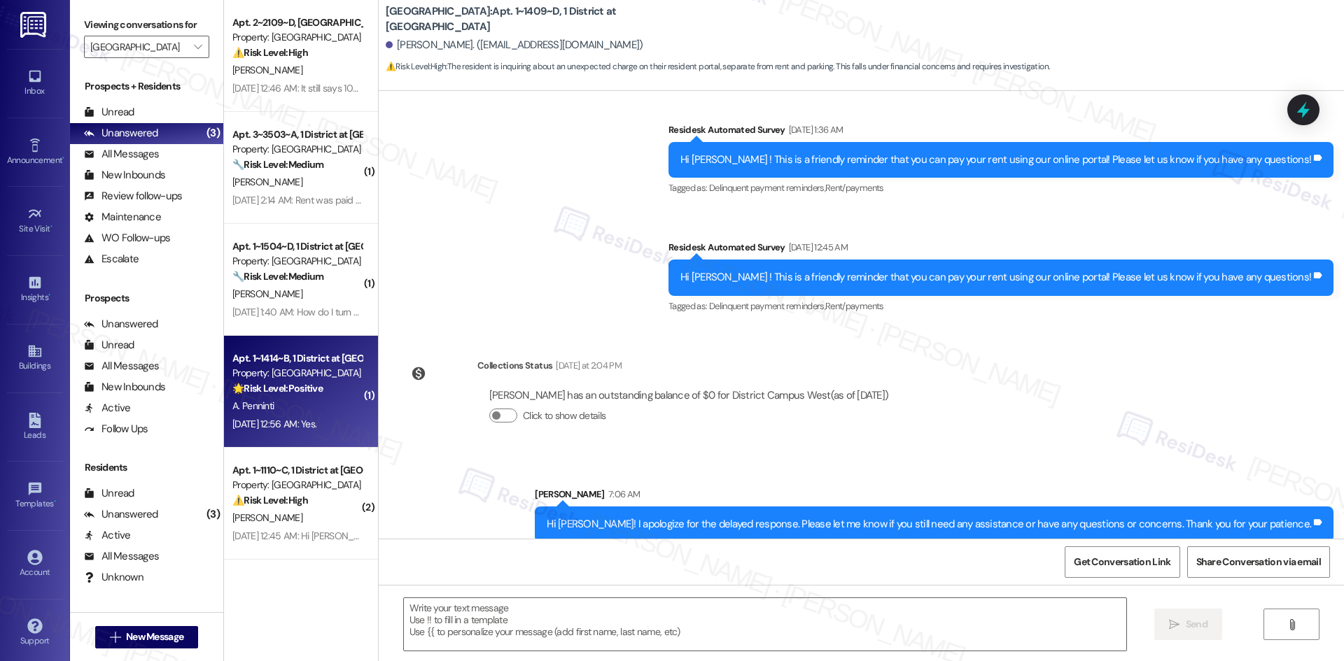
type textarea "Fetching suggested responses. Please feel free to read through the conversation…"
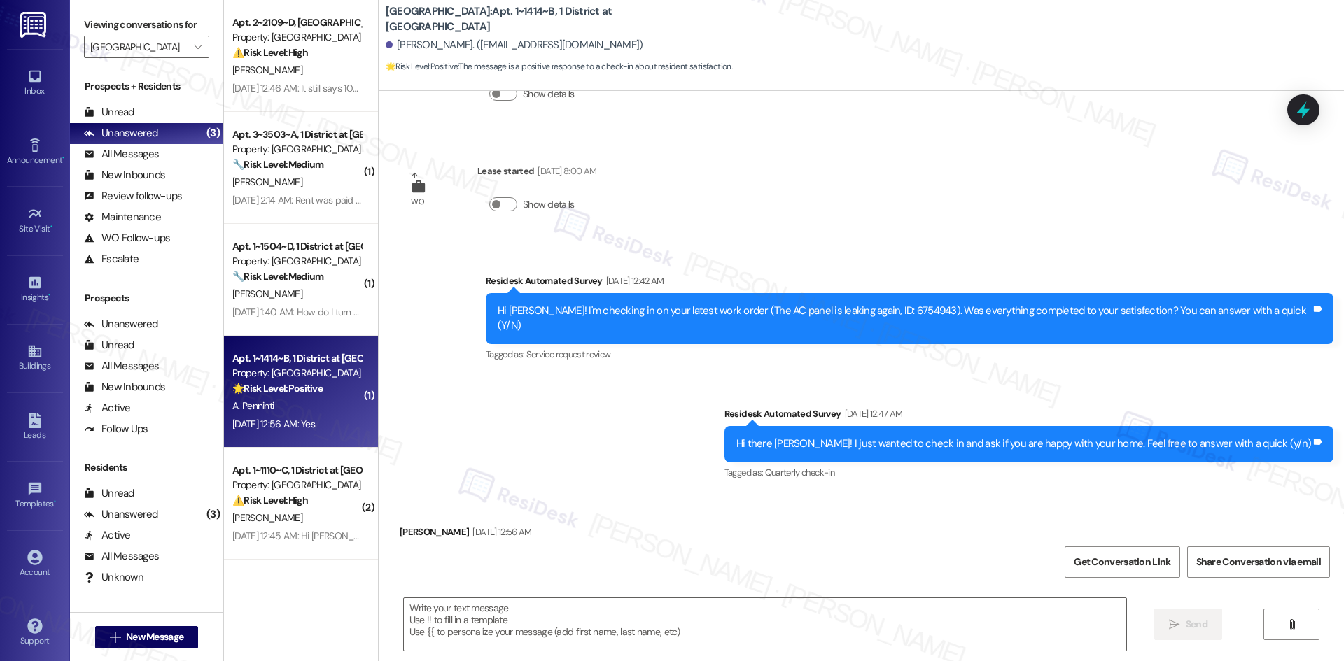
type textarea "Fetching suggested responses. Please feel free to read through the conversation…"
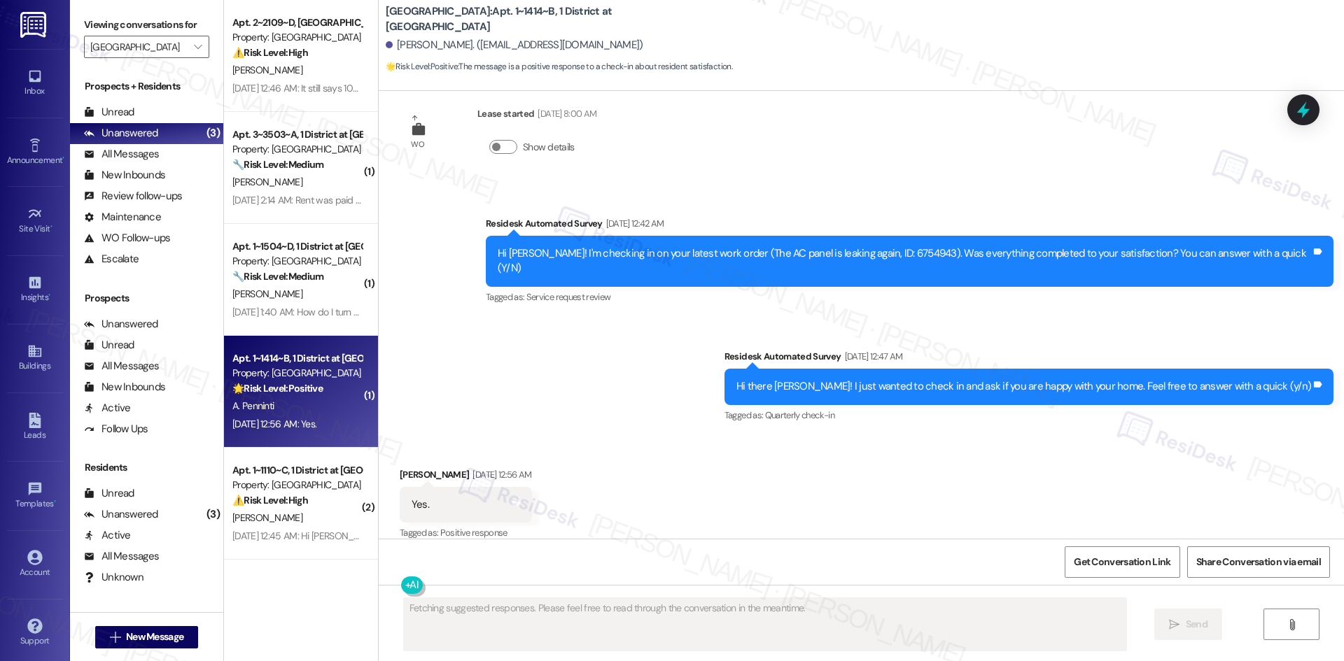
scroll to position [425, 0]
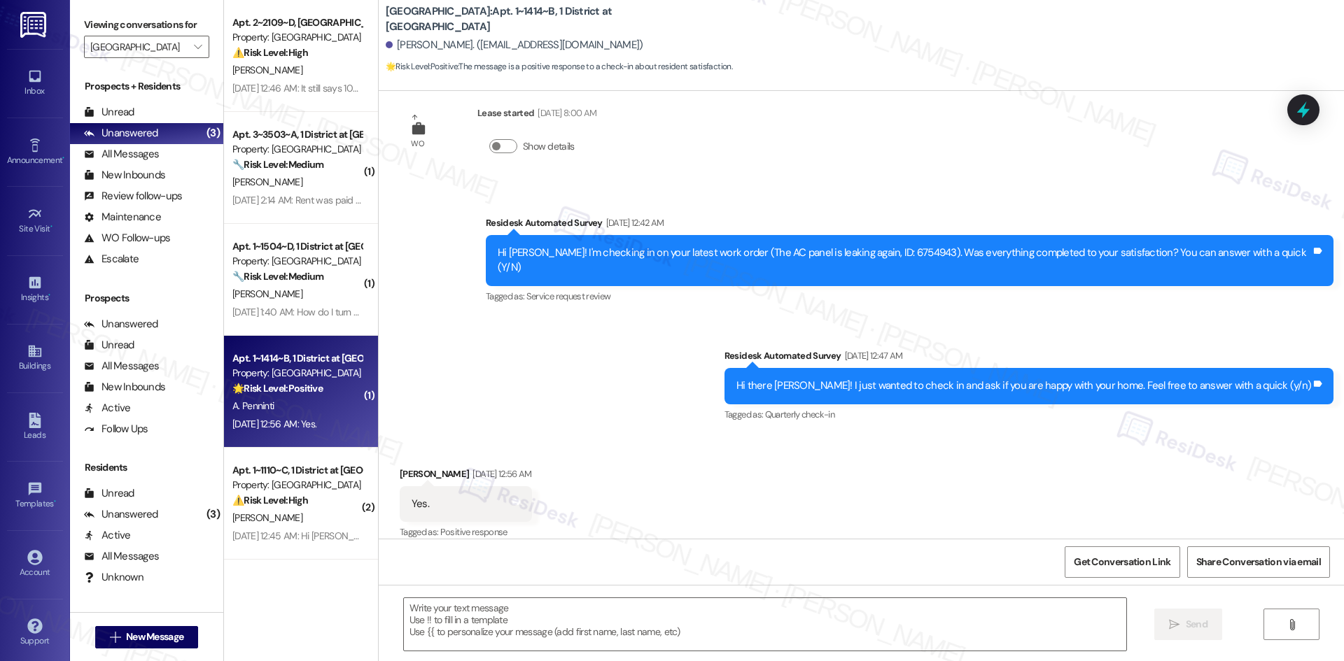
click at [665, 362] on div "Survey, sent via SMS Residesk Automated Survey Aug 19, 2025 at 12:42 AM Hi Akhi…" at bounding box center [861, 309] width 965 height 251
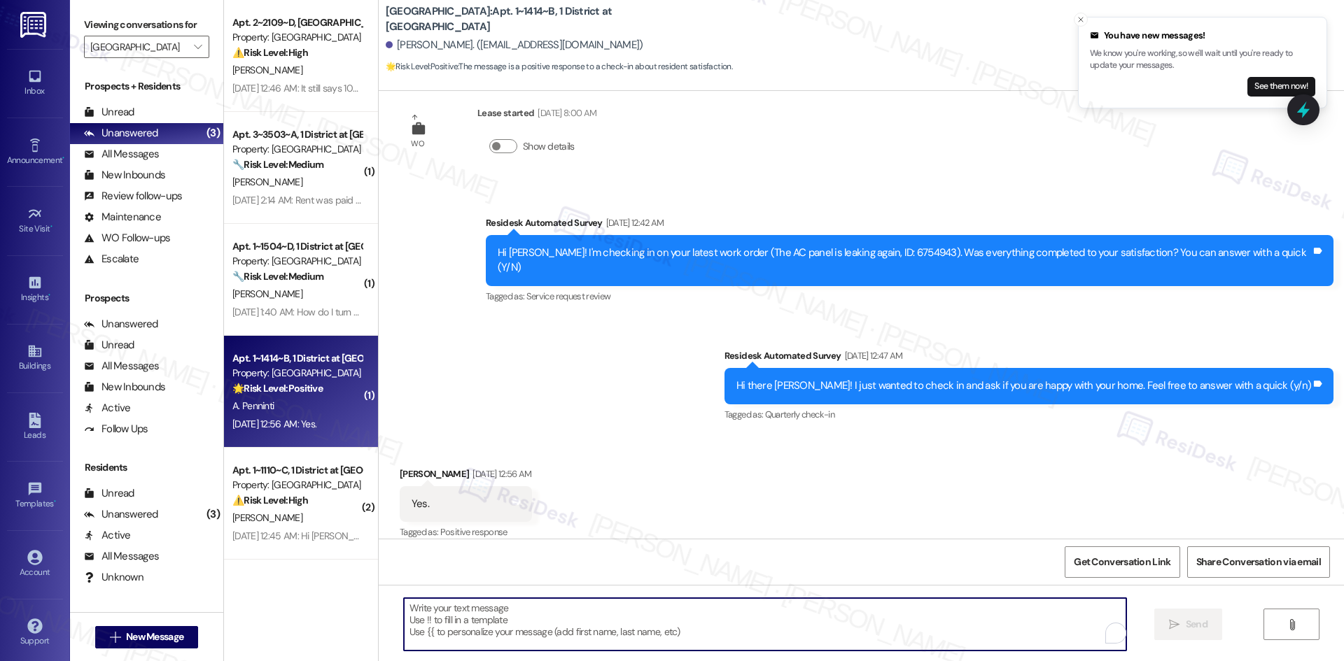
click at [607, 631] on textarea "To enrich screen reader interactions, please activate Accessibility in Grammarl…" at bounding box center [765, 624] width 722 height 52
paste textarea "I'm glad to hear that! Please don't hesitate to reach out if you have any other…"
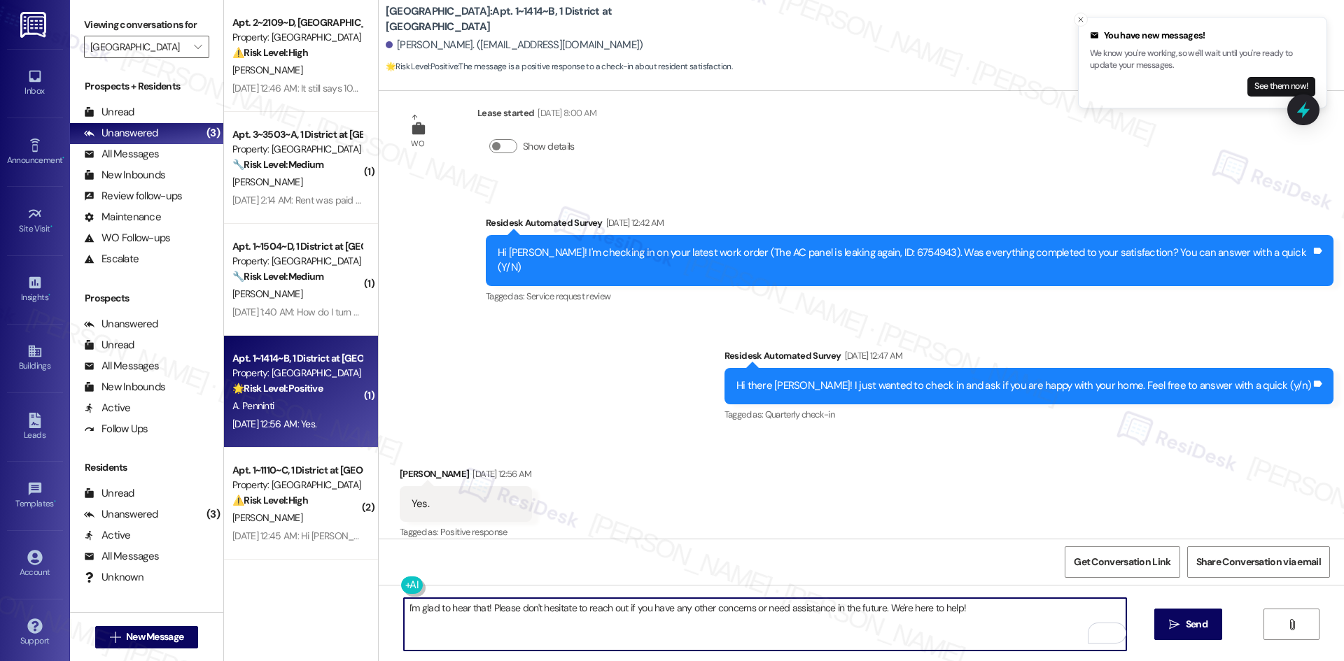
type textarea "I'm glad to hear that! Please don't hesitate to reach out if you have any other…"
click at [1183, 625] on span "Send" at bounding box center [1196, 624] width 27 height 15
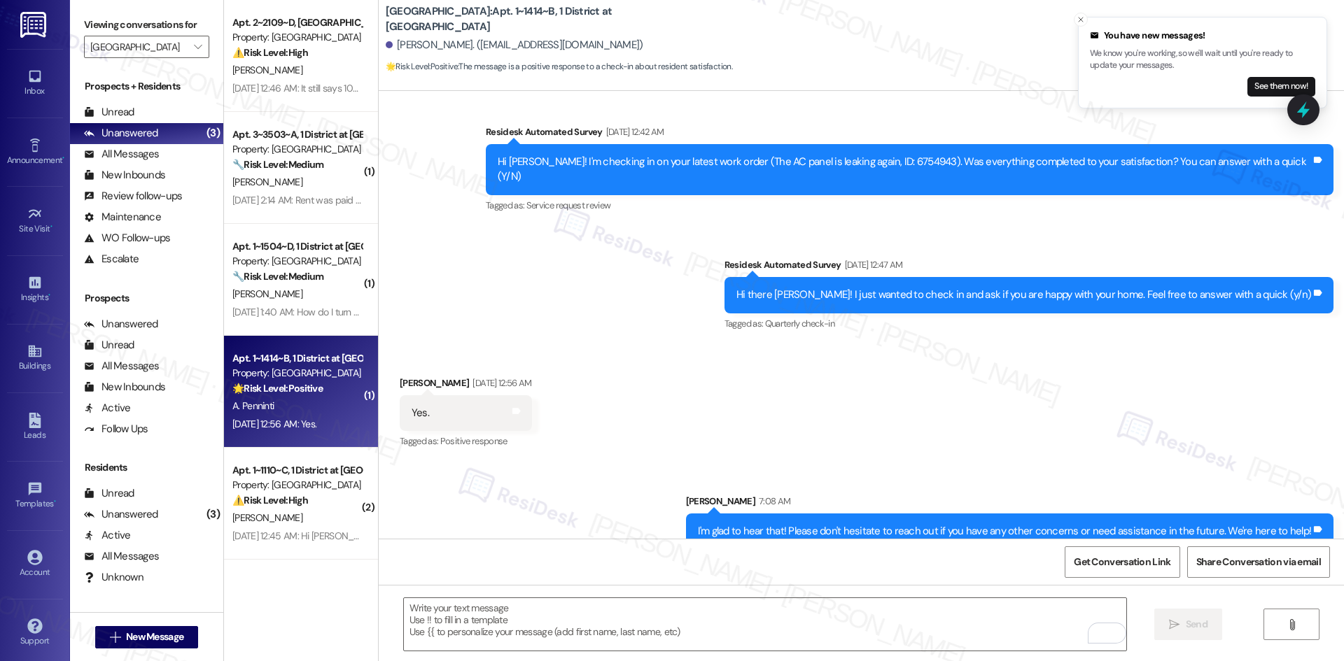
scroll to position [523, 0]
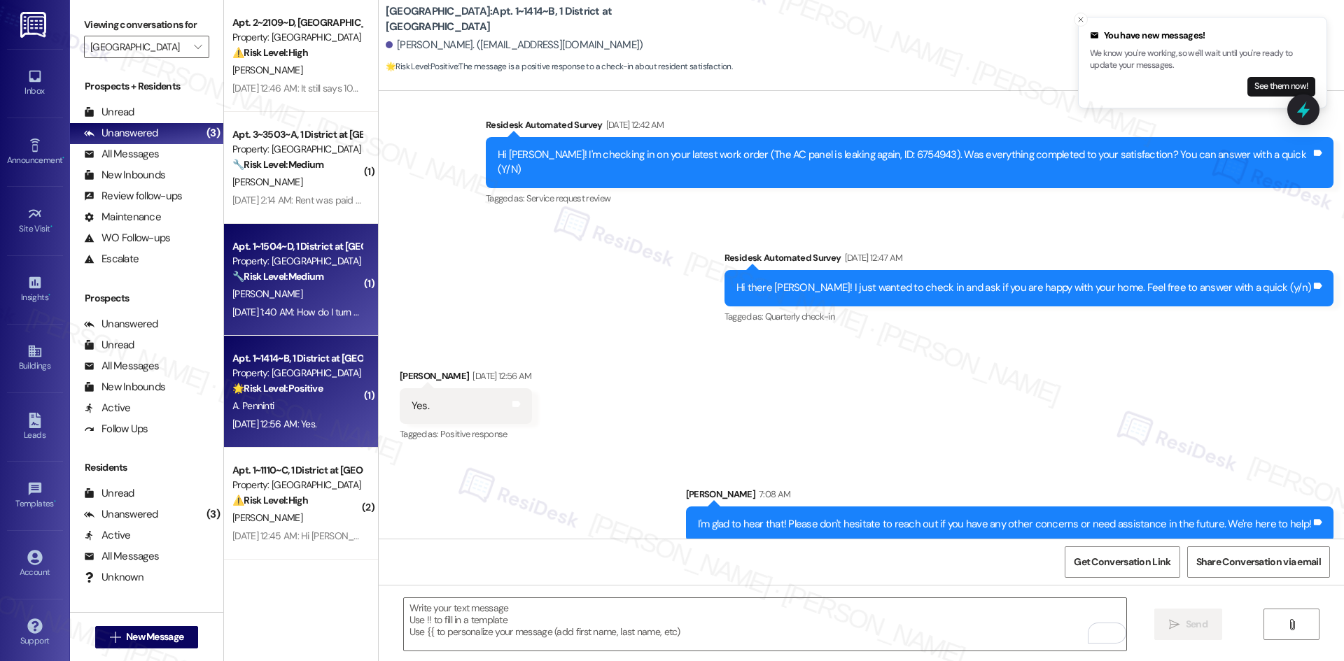
click at [303, 314] on div "Sep 06, 2025 at 1:40 AM: How do I turn on automatic payments Sep 06, 2025 at 1:…" at bounding box center [341, 312] width 218 height 13
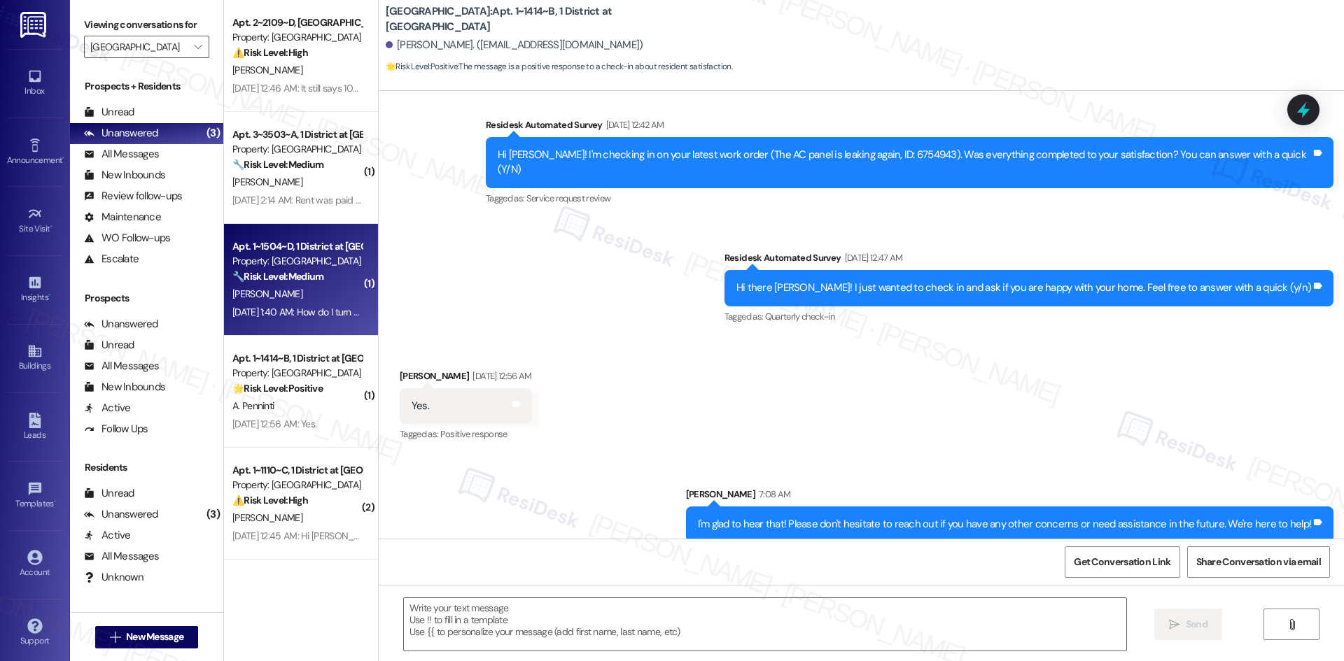
type textarea "Fetching suggested responses. Please feel free to read through the conversation…"
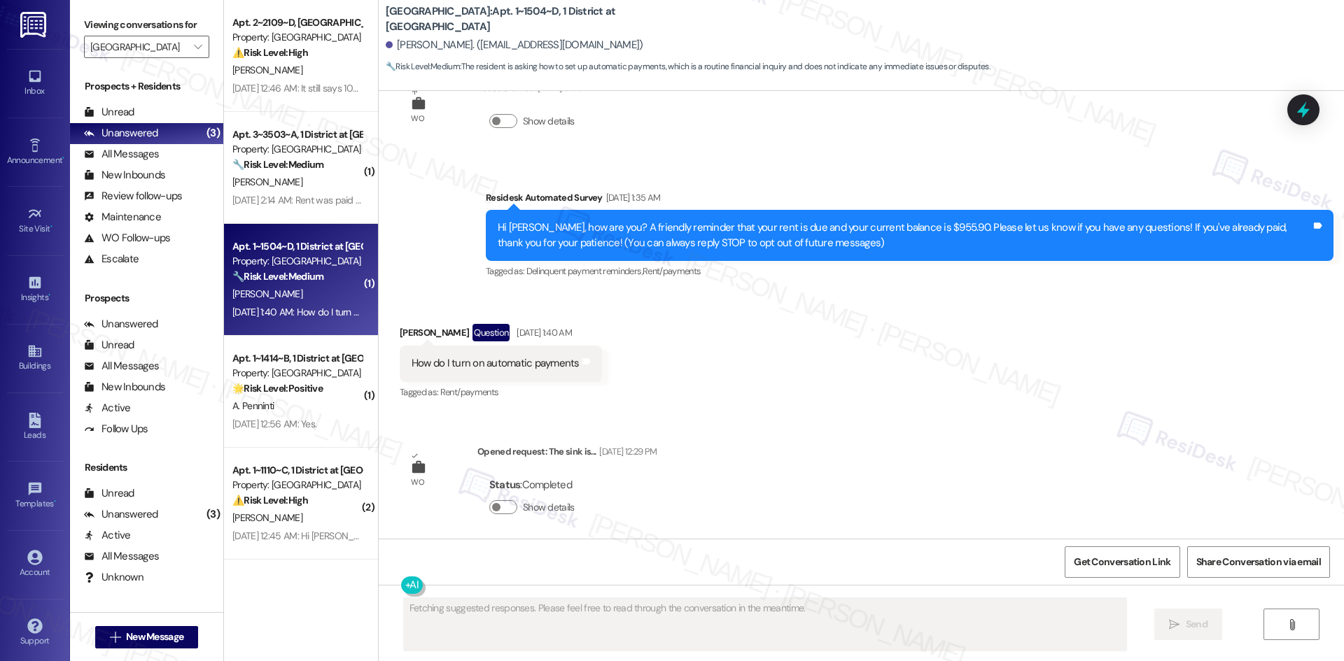
scroll to position [60, 0]
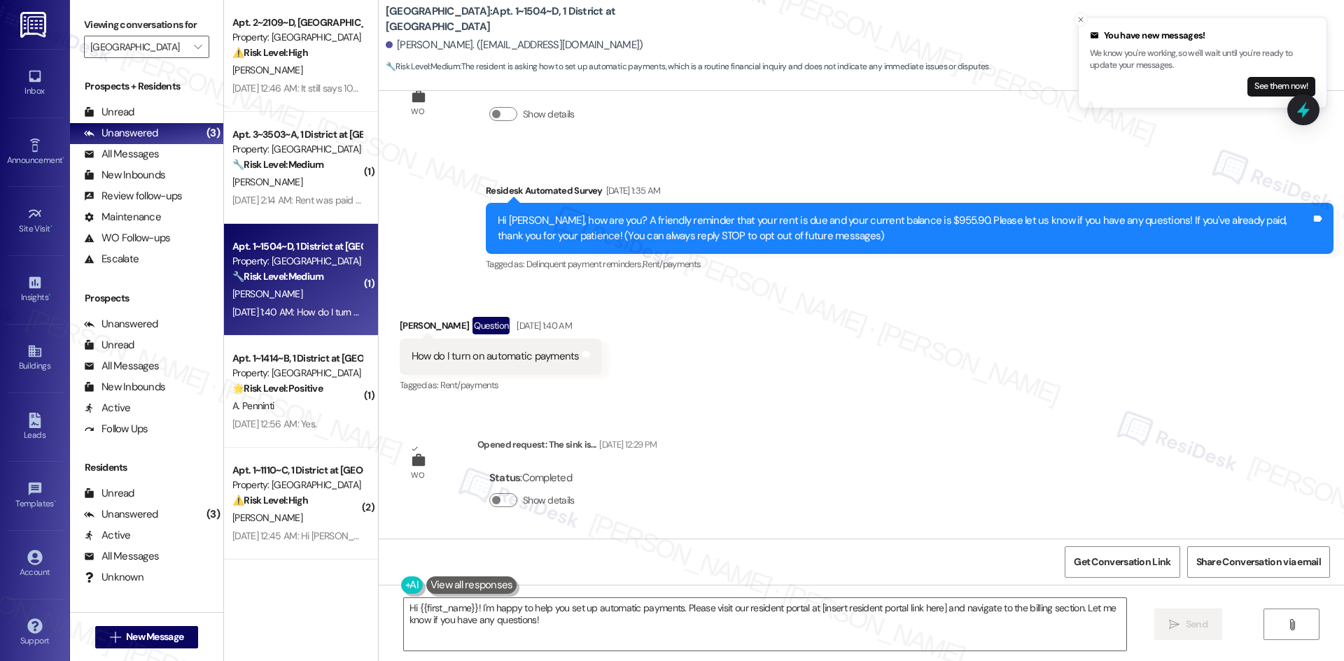
click at [640, 353] on div "Received via SMS Giovanni Balboni Question Sep 06, 2025 at 1:40 AM How do I tur…" at bounding box center [861, 345] width 965 height 121
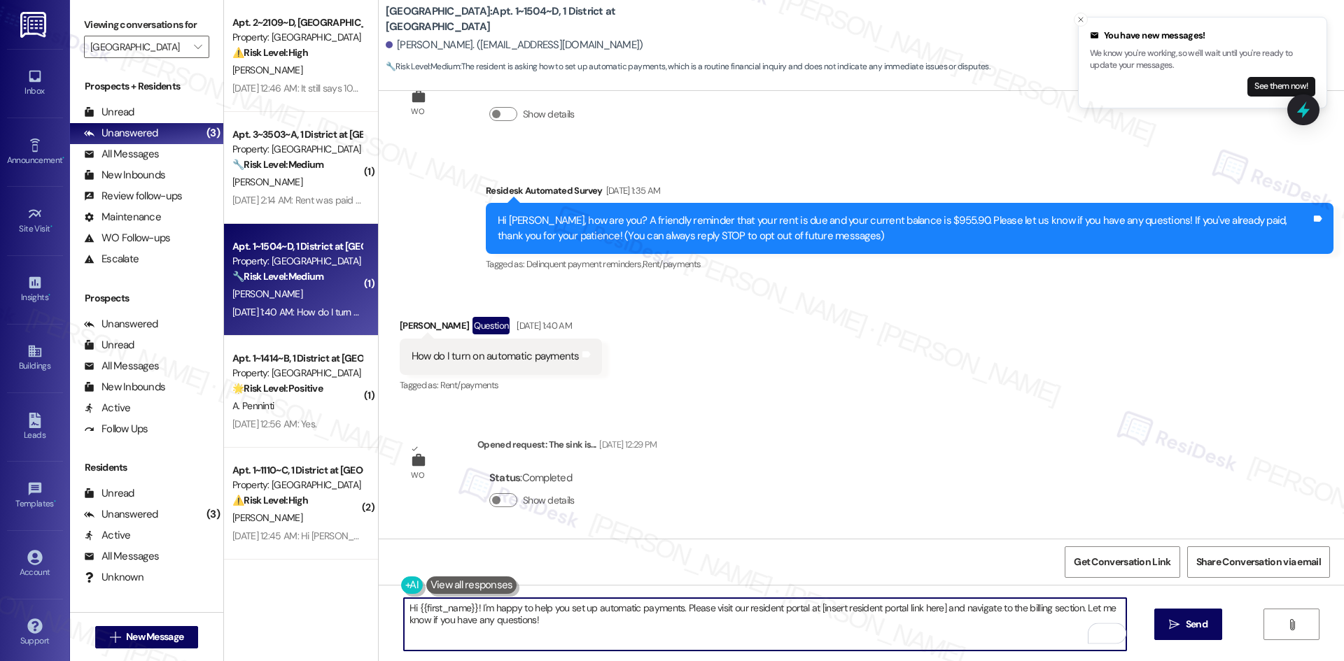
drag, startPoint x: 529, startPoint y: 622, endPoint x: 472, endPoint y: 611, distance: 57.8
click at [472, 611] on textarea "Hi {{first_name}}! I'm happy to help you set up automatic payments. Please visi…" at bounding box center [765, 624] width 722 height 52
paste textarea "apologize for the delayed response. Please let me know if you still need any as…"
type textarea "Hi {{first_name}}! I apologize for the delayed response. Please let me know if …"
click at [1199, 626] on span "Send" at bounding box center [1196, 624] width 22 height 15
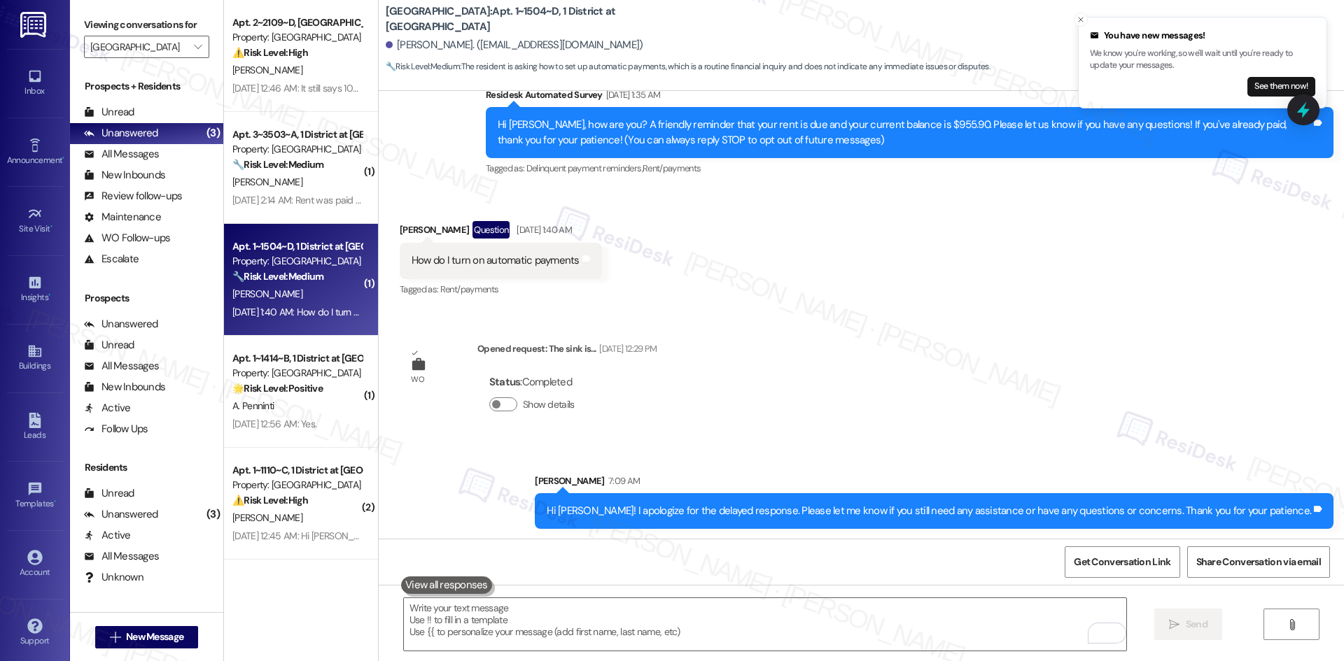
scroll to position [157, 0]
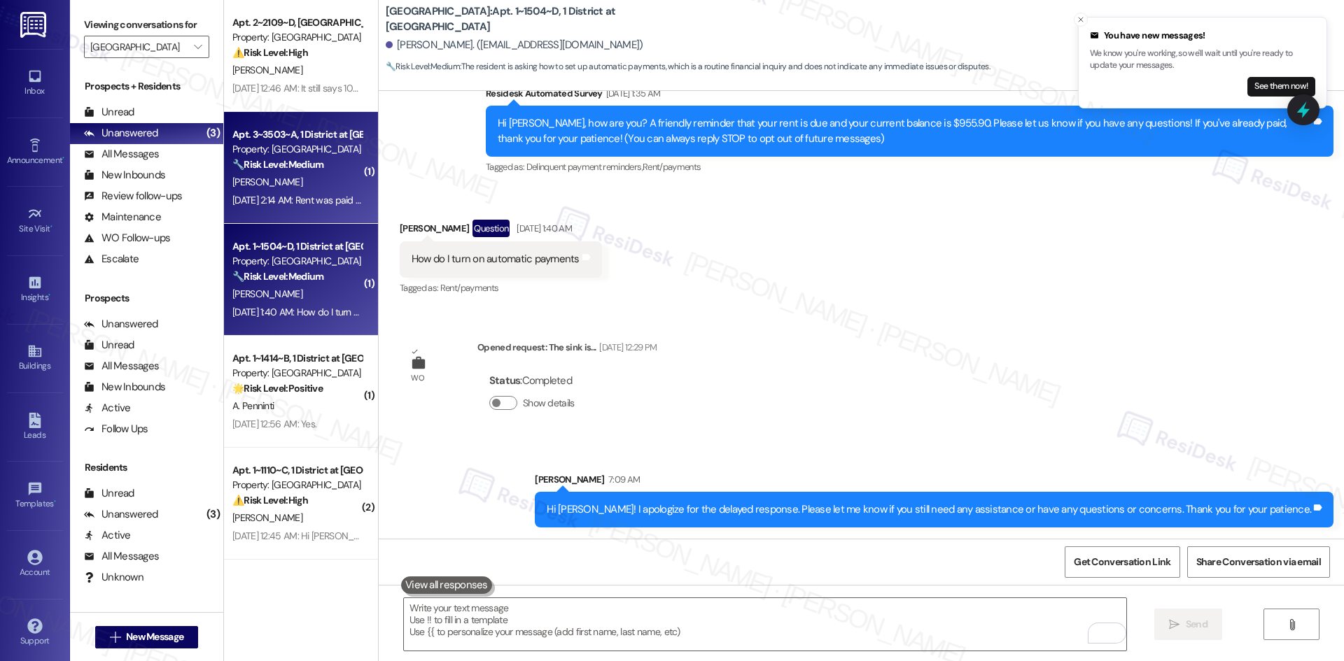
click at [337, 207] on div "Sep 06, 2025 at 2:14 AM: Rent was paid in full this morning Sep 06, 2025 at 2:1…" at bounding box center [297, 200] width 132 height 17
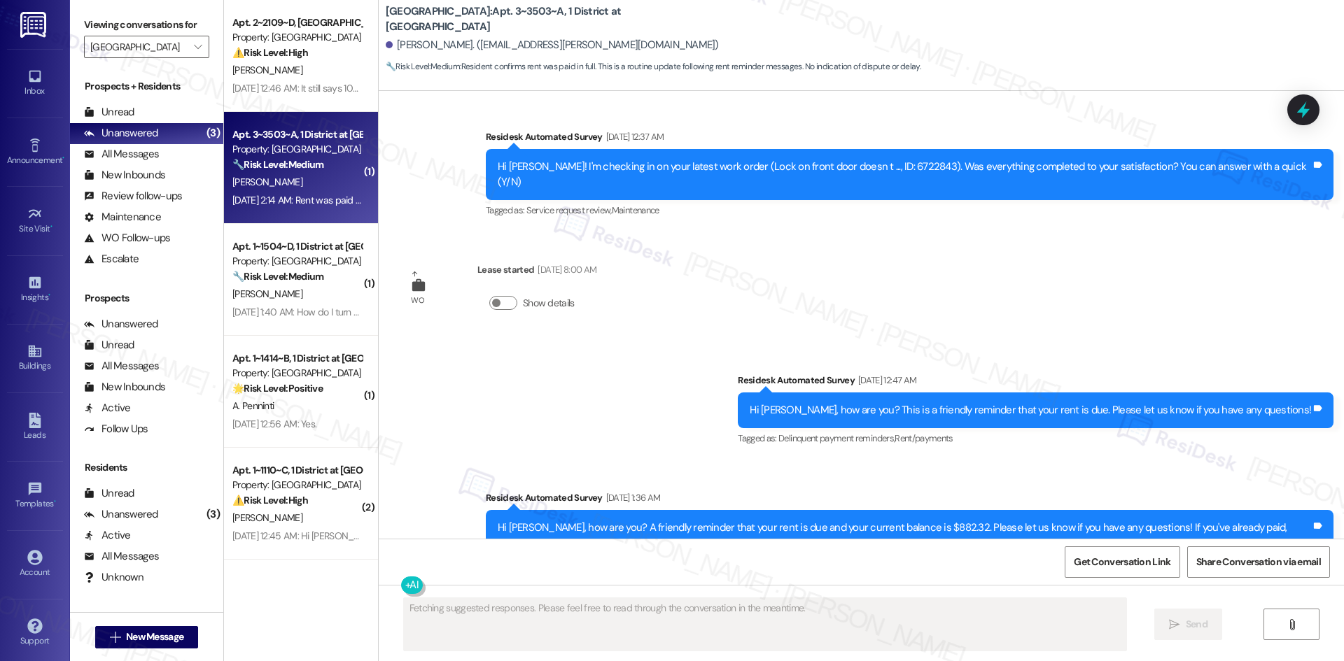
scroll to position [1947, 0]
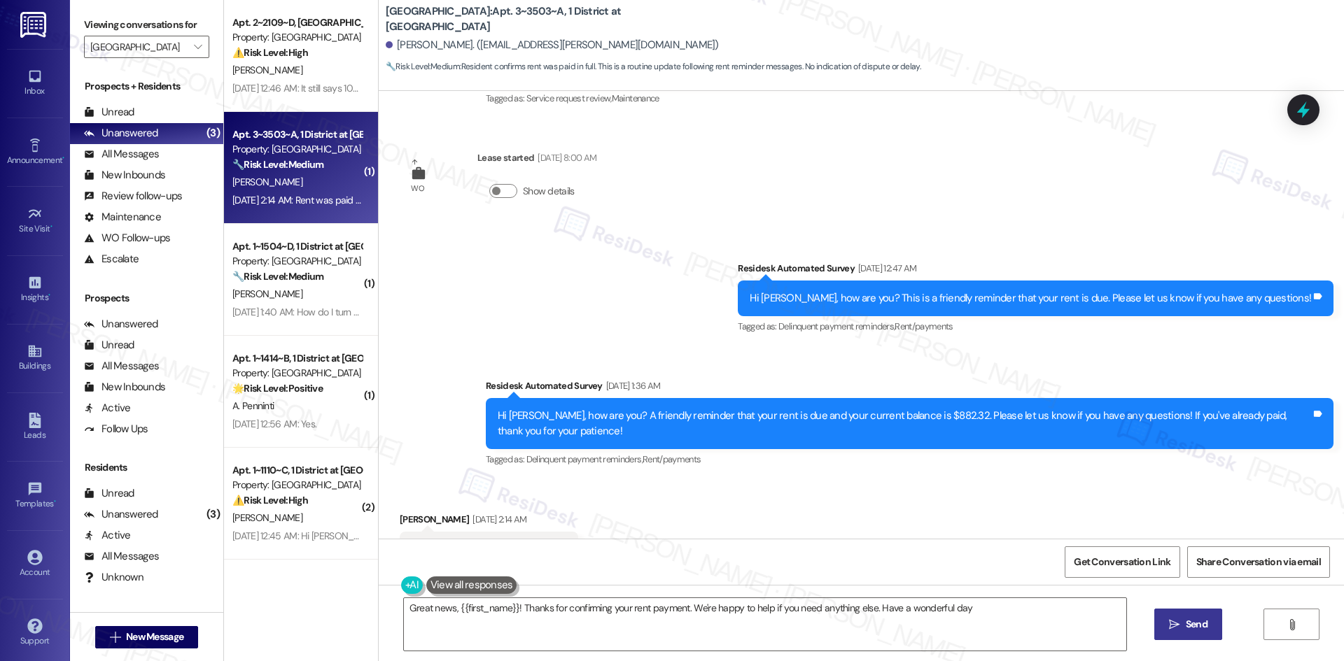
type textarea "Great news, {{first_name}}! Thanks for confirming your rent payment. We're happ…"
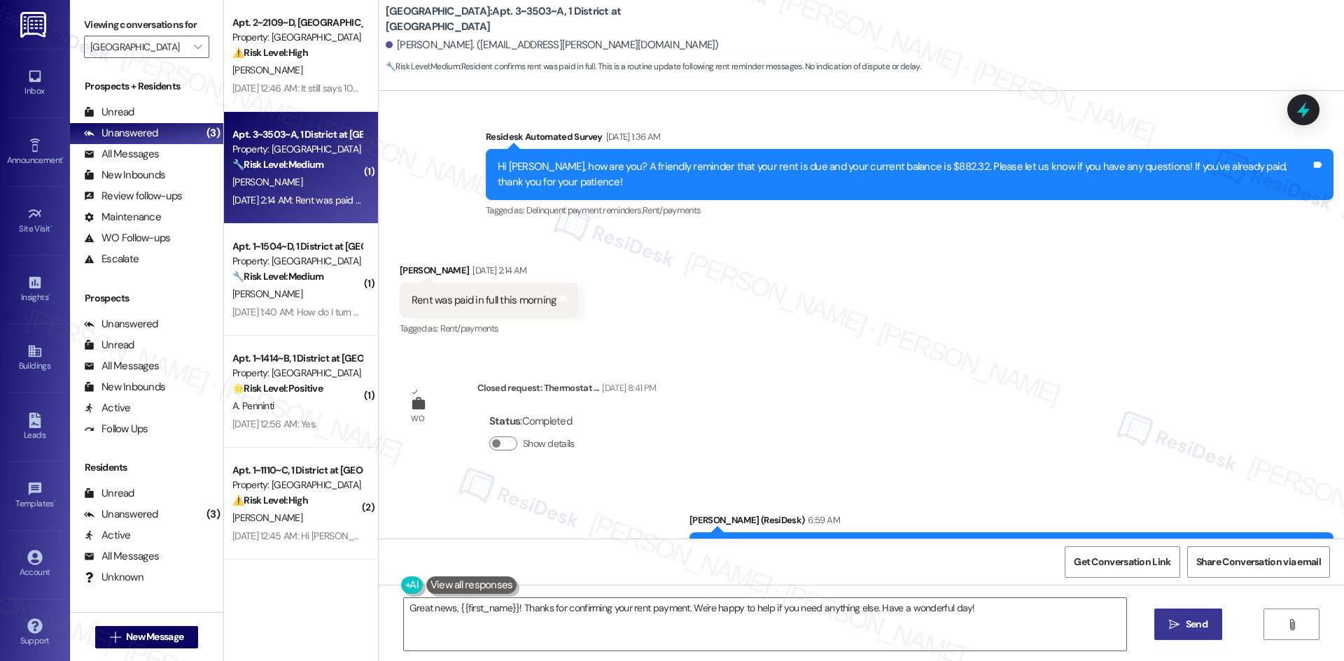
scroll to position [2197, 0]
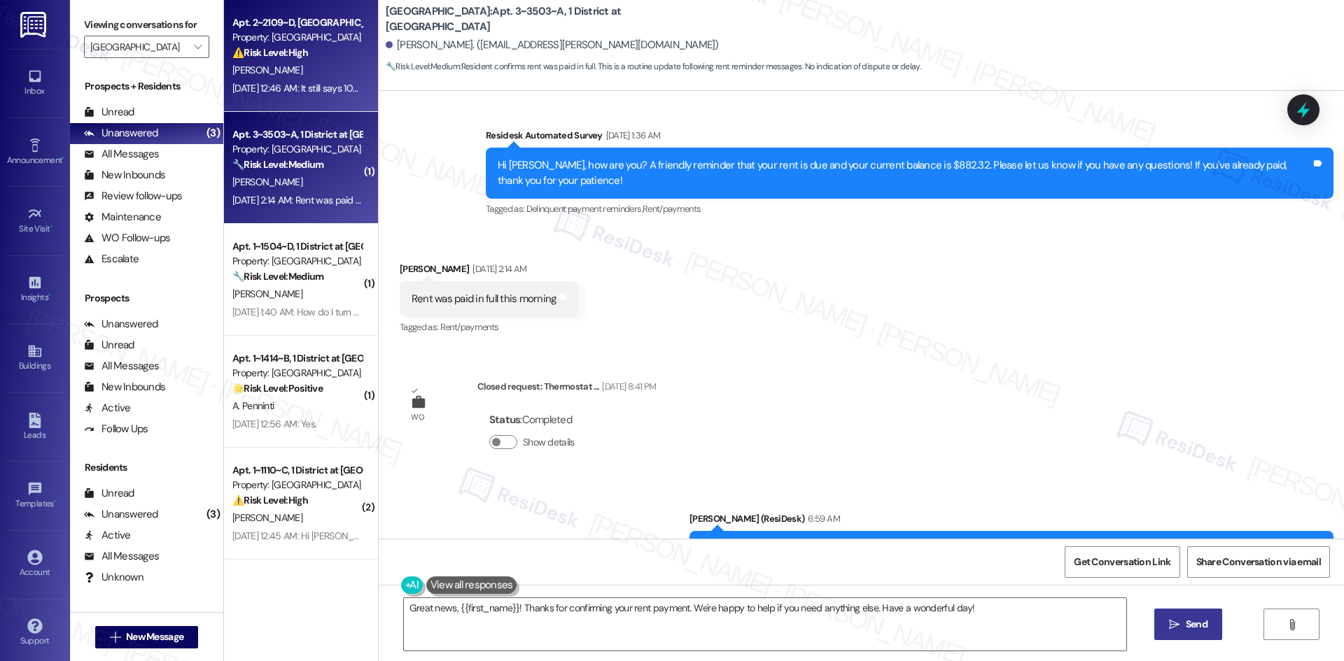
click at [267, 87] on div "Sep 09, 2025 at 12:46 AM: It still says 1047 for my account though Sep 09, 2025…" at bounding box center [345, 88] width 226 height 13
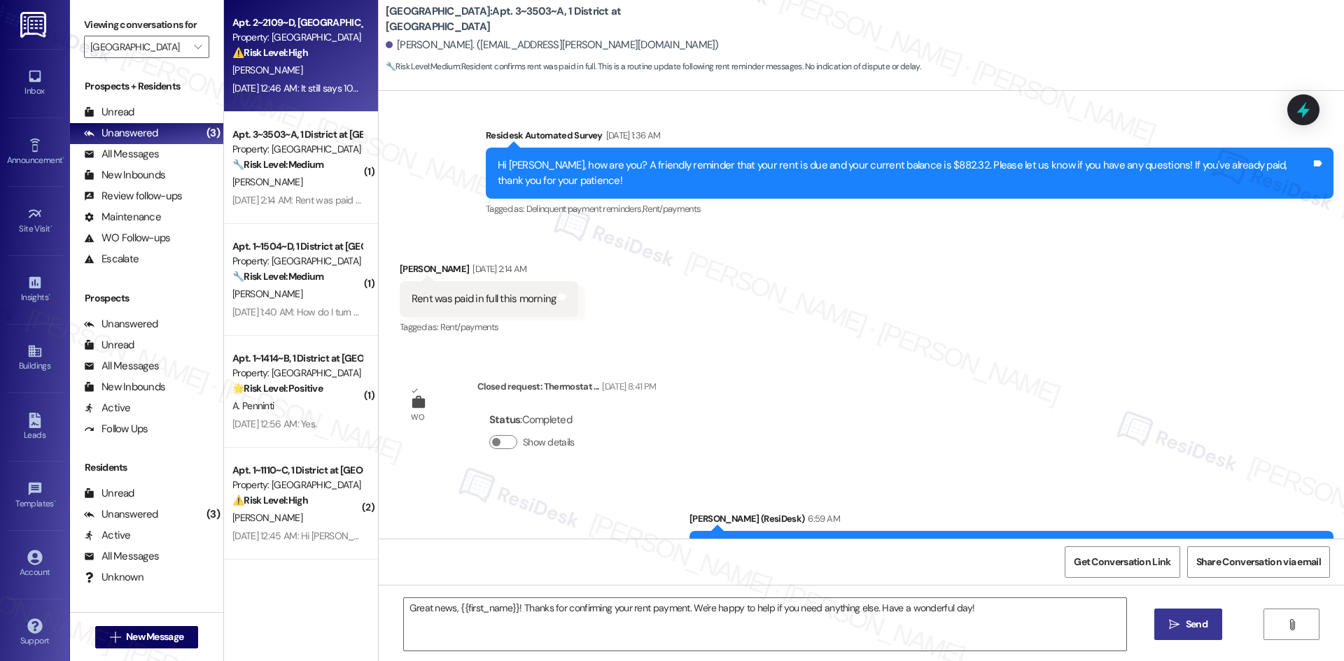
type textarea "Fetching suggested responses. Please feel free to read through the conversation…"
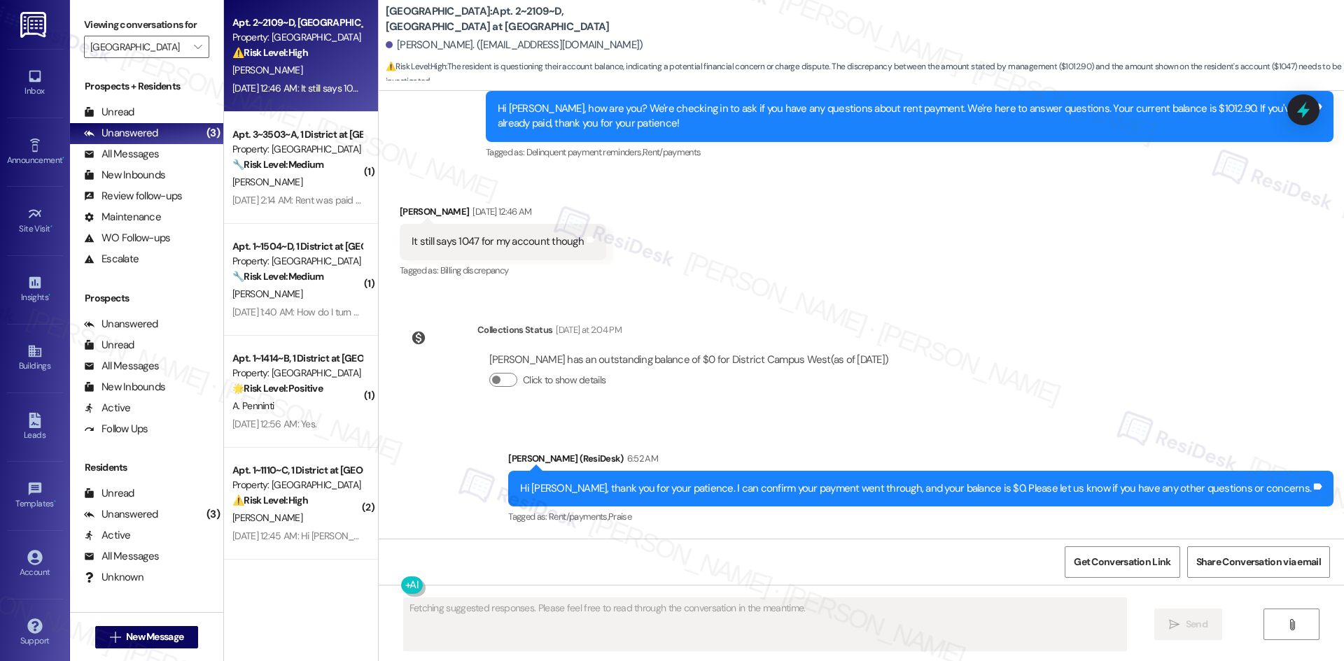
scroll to position [278, 0]
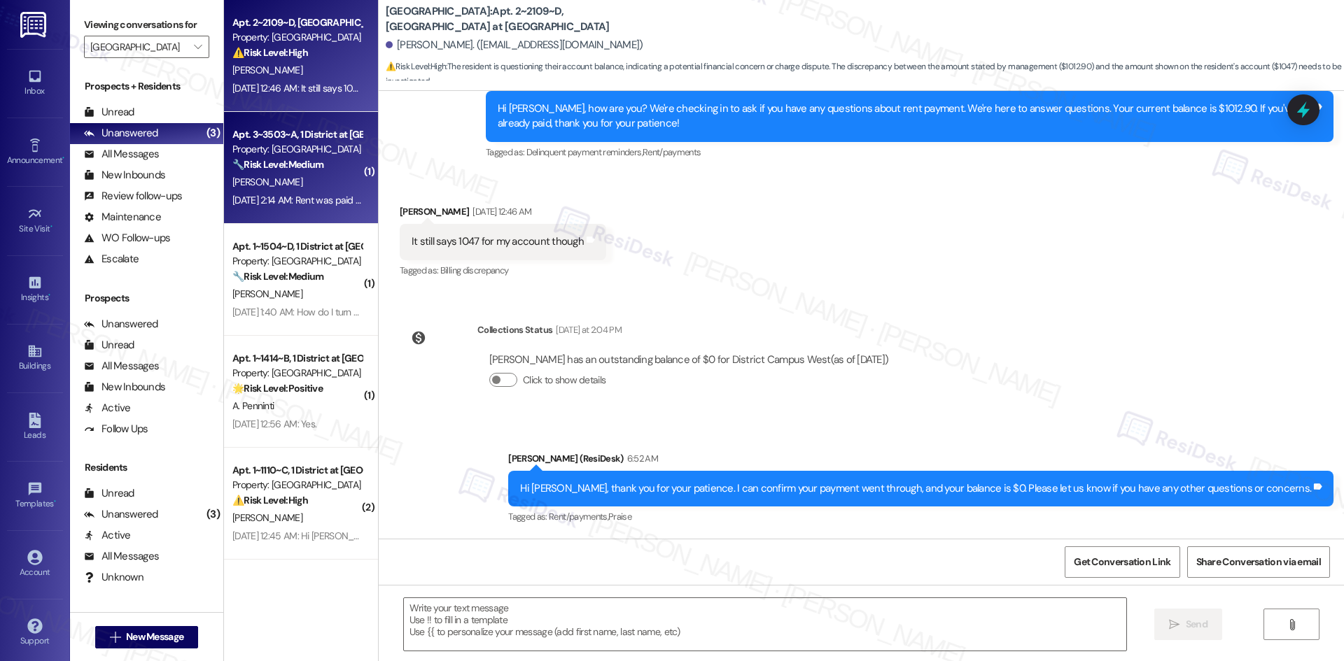
click at [271, 158] on strong "🔧 Risk Level: Medium" at bounding box center [277, 164] width 91 height 13
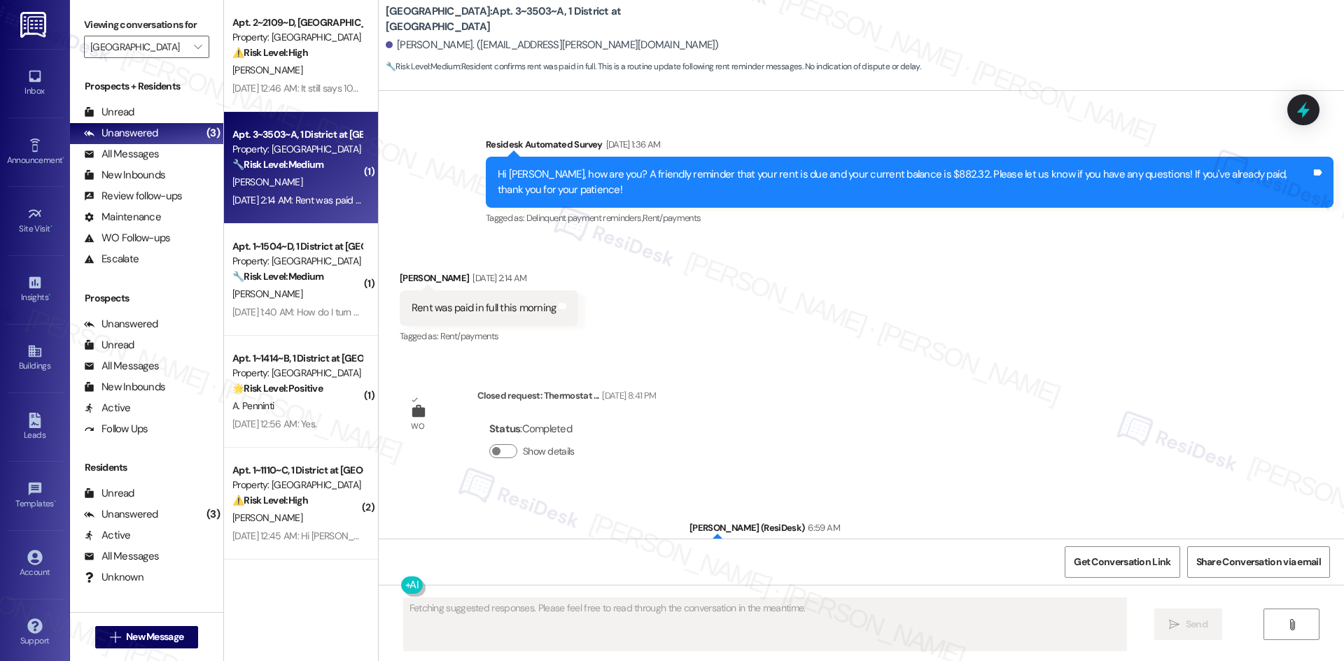
scroll to position [2197, 0]
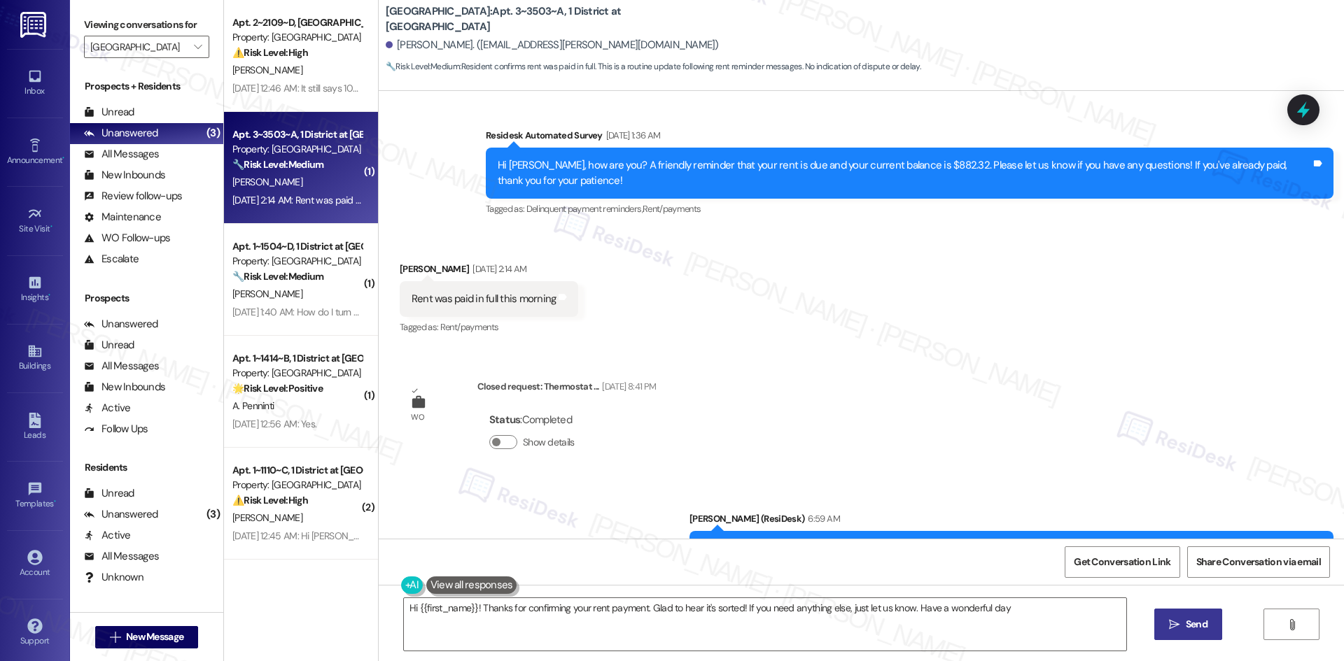
type textarea "Hi {{first_name}}! Thanks for confirming your rent payment. Glad to hear it's s…"
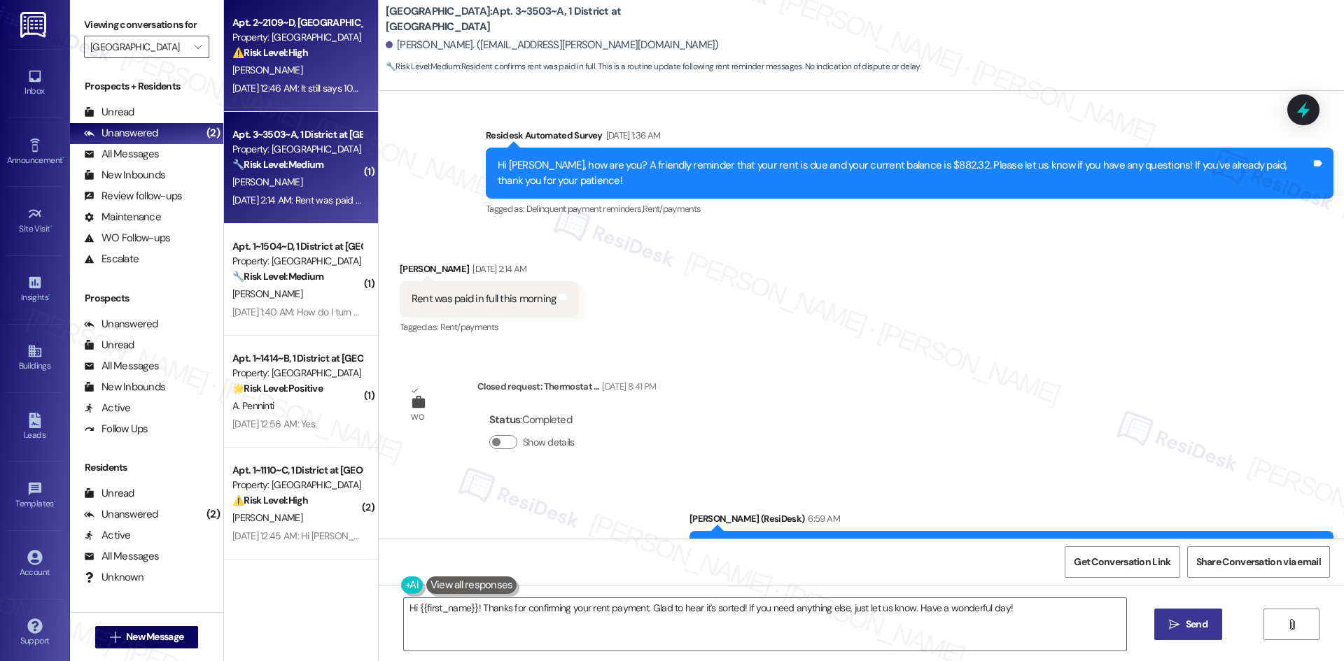
click at [237, 73] on span "J. Smith" at bounding box center [267, 70] width 70 height 13
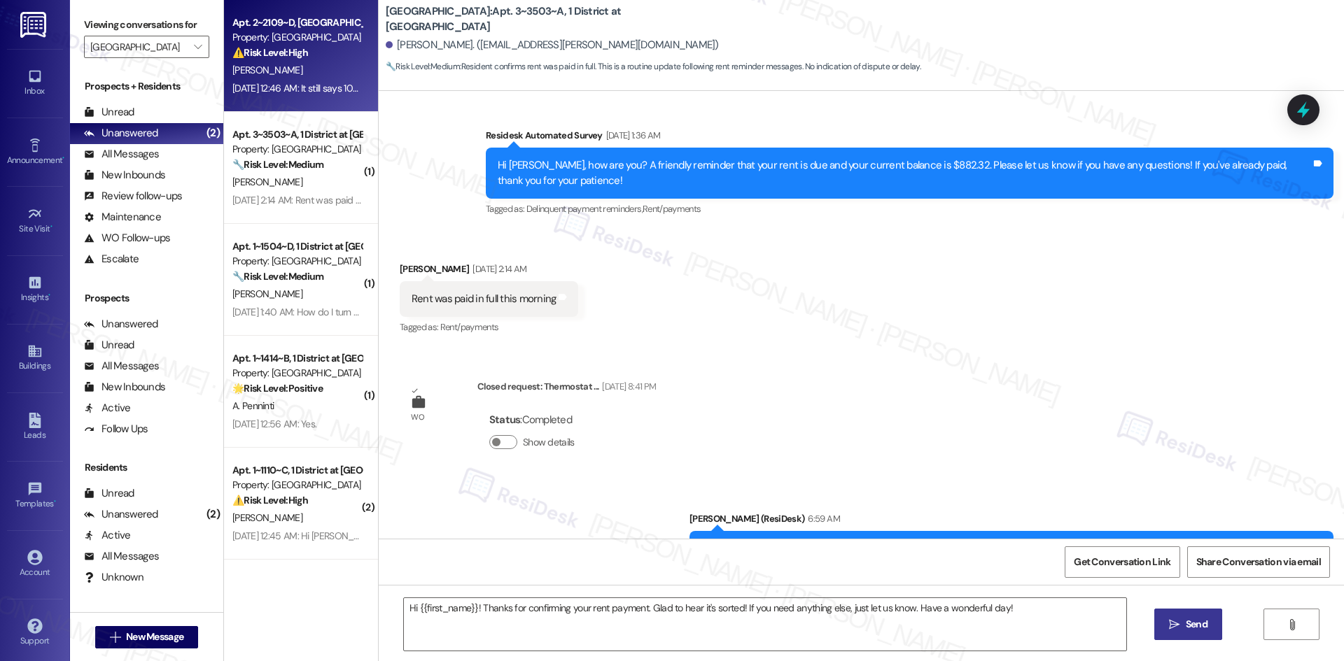
type textarea "Fetching suggested responses. Please feel free to read through the conversation…"
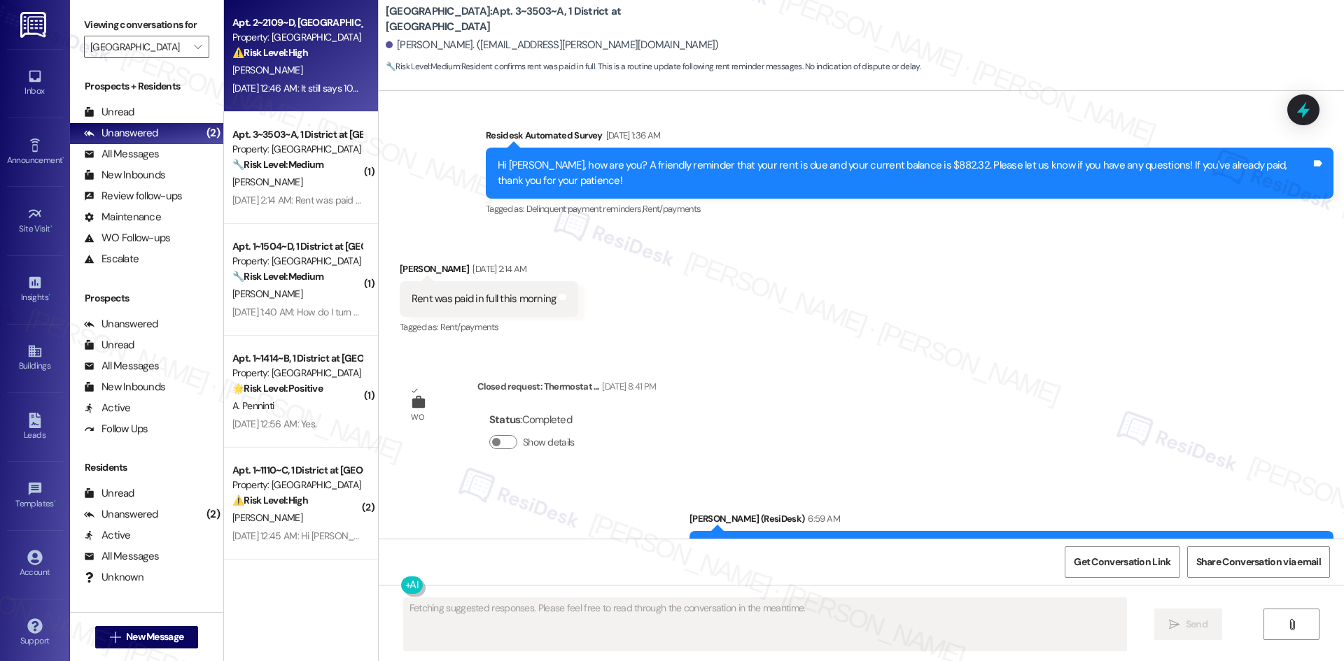
scroll to position [278, 0]
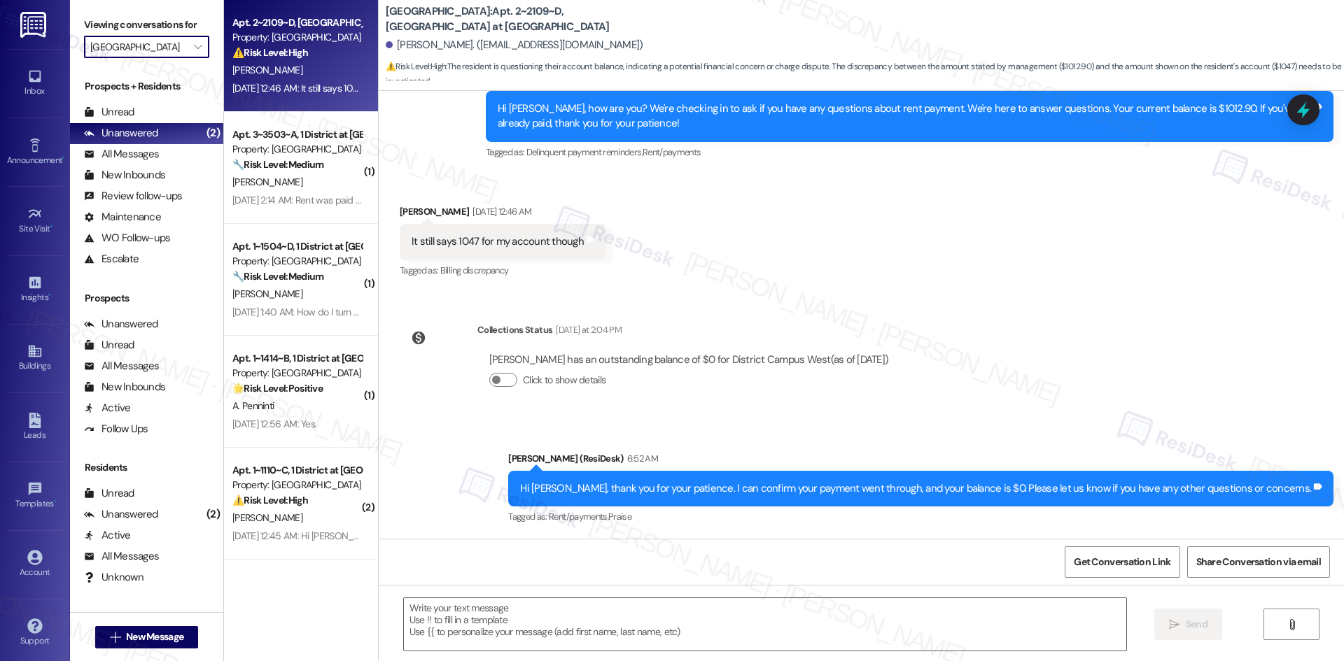
click at [163, 36] on input "District Campus West" at bounding box center [138, 47] width 97 height 22
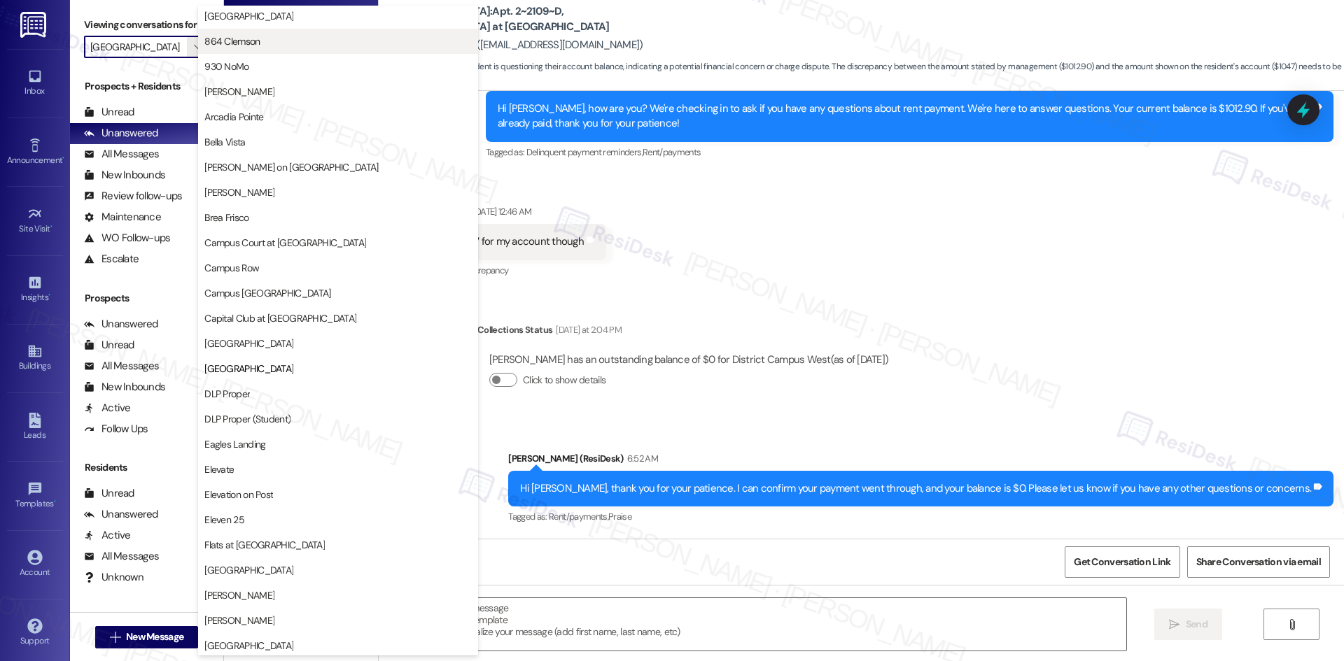
scroll to position [0, 0]
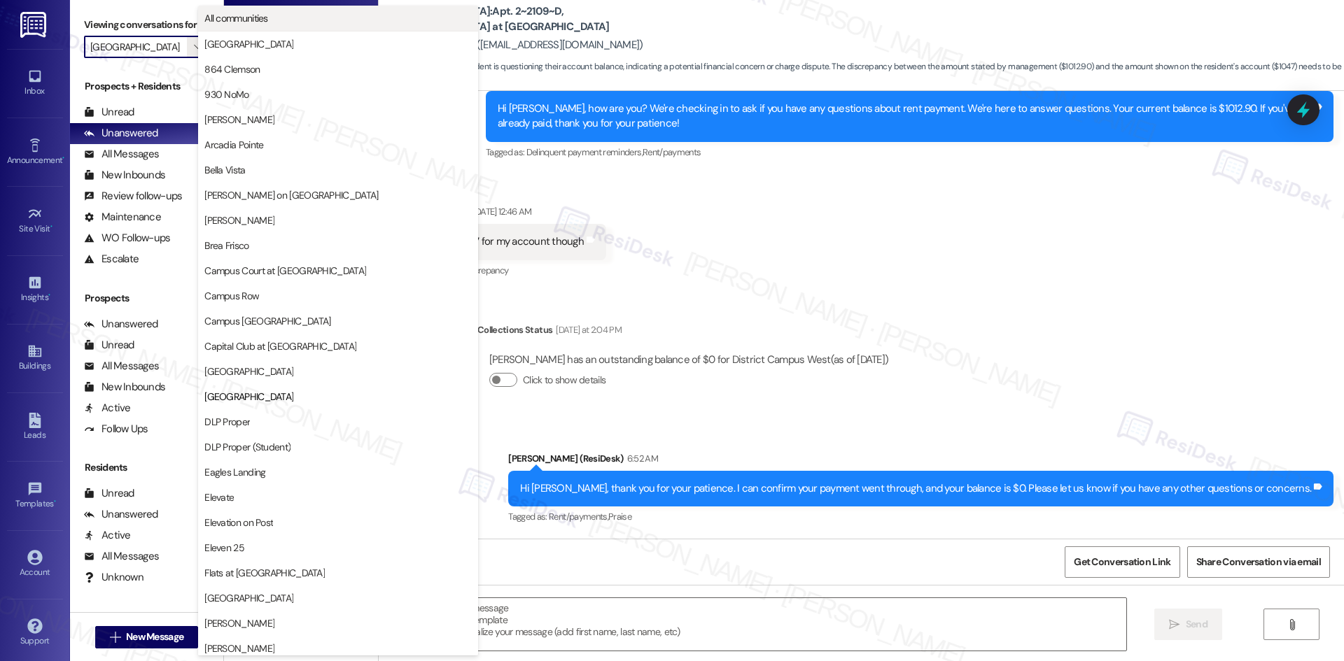
click at [270, 17] on span "All communities" at bounding box center [337, 18] width 267 height 14
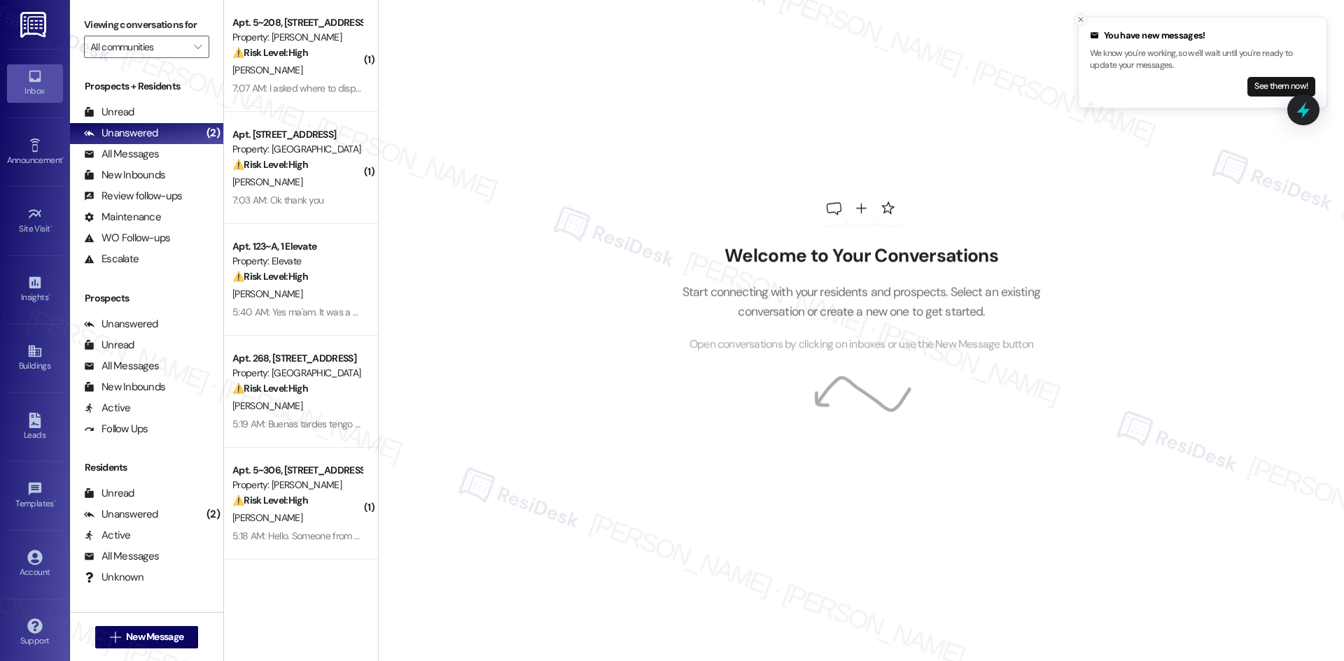
click at [1083, 18] on icon "Close toast" at bounding box center [1080, 19] width 8 height 8
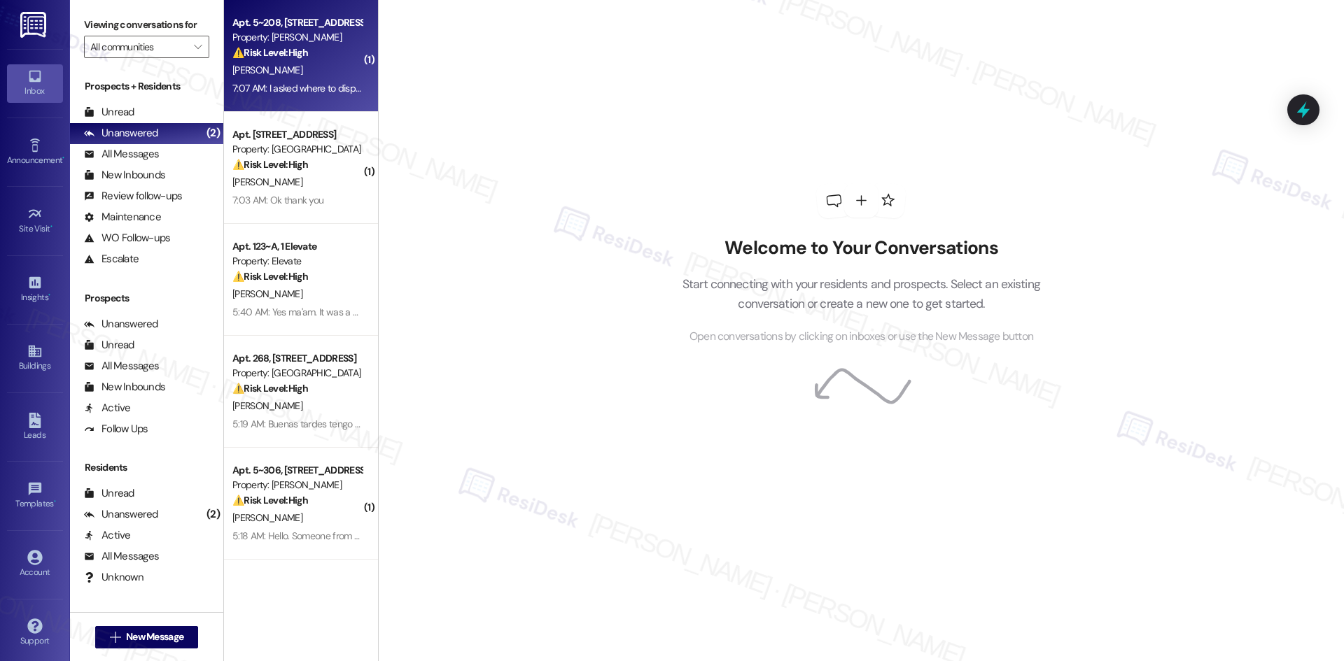
click at [300, 69] on div "[PERSON_NAME]" at bounding box center [297, 70] width 132 height 17
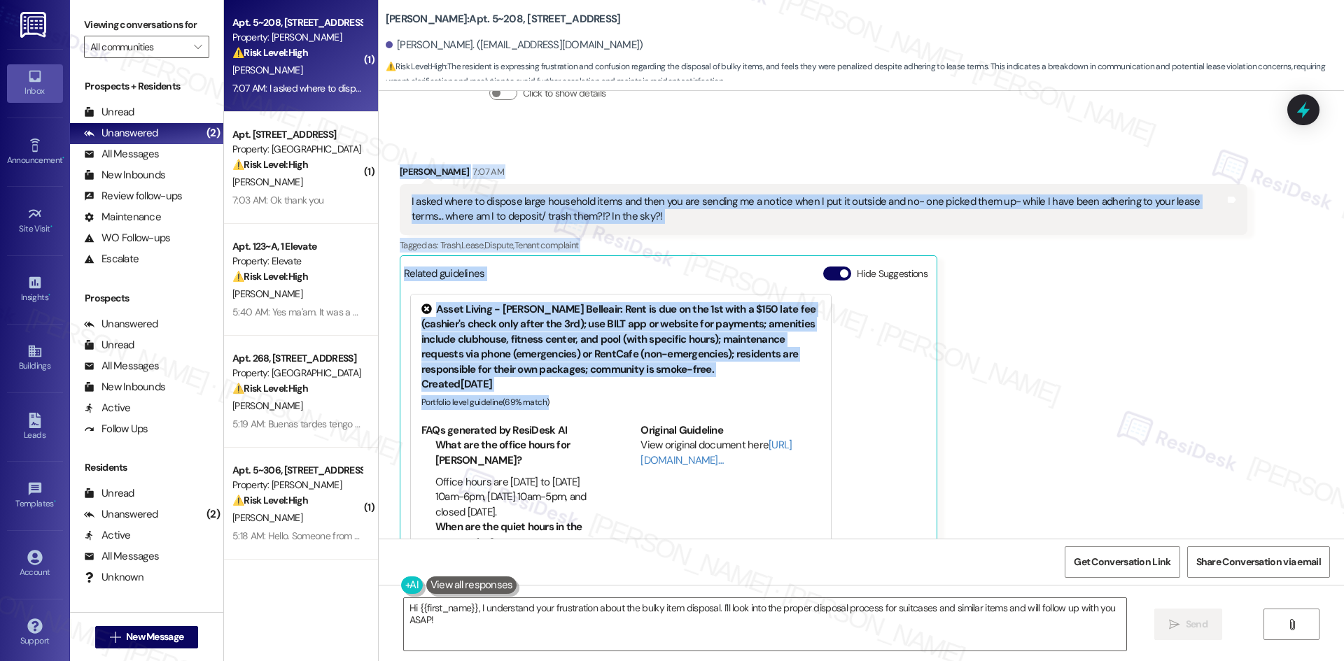
scroll to position [2784, 0]
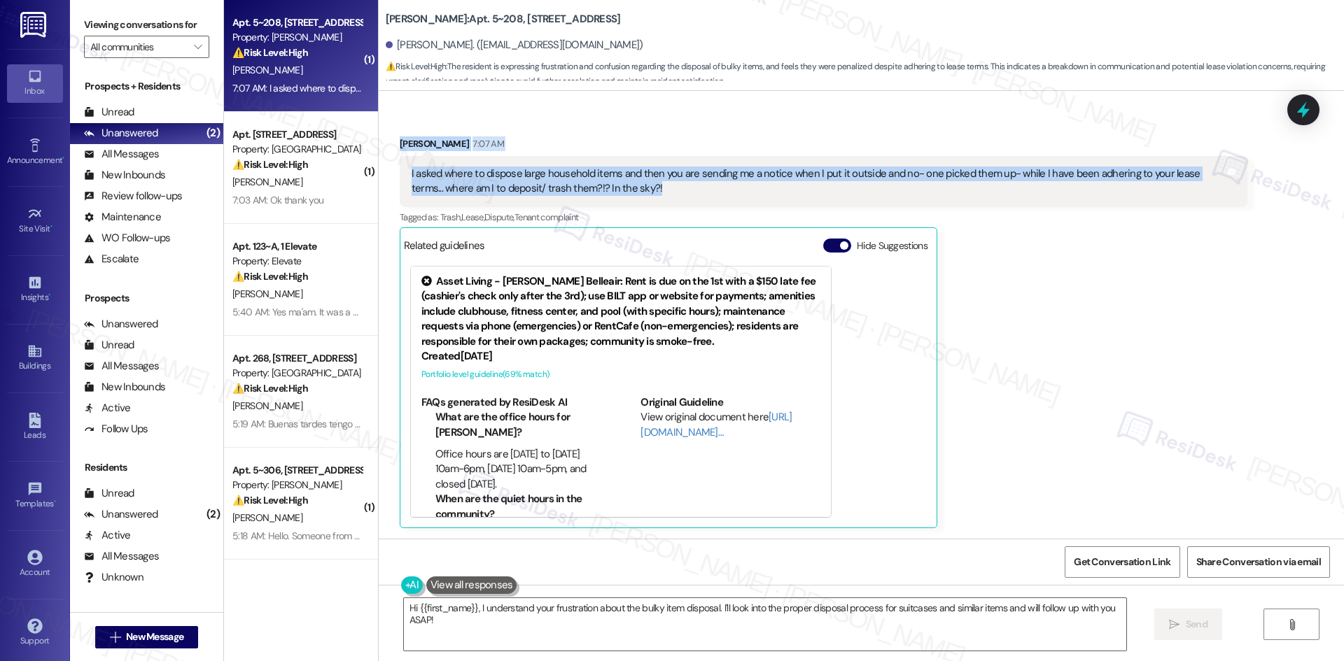
drag, startPoint x: 381, startPoint y: 241, endPoint x: 655, endPoint y: 196, distance: 277.4
click at [655, 196] on div "Lease started Aug 07, 2025 at 8:00 AM Survey, sent via SMS Residesk Automated S…" at bounding box center [861, 315] width 965 height 448
copy div "Elsie Akwara Question Yesterday at 5:43 AM Disposal of bulky items- I have suit…"
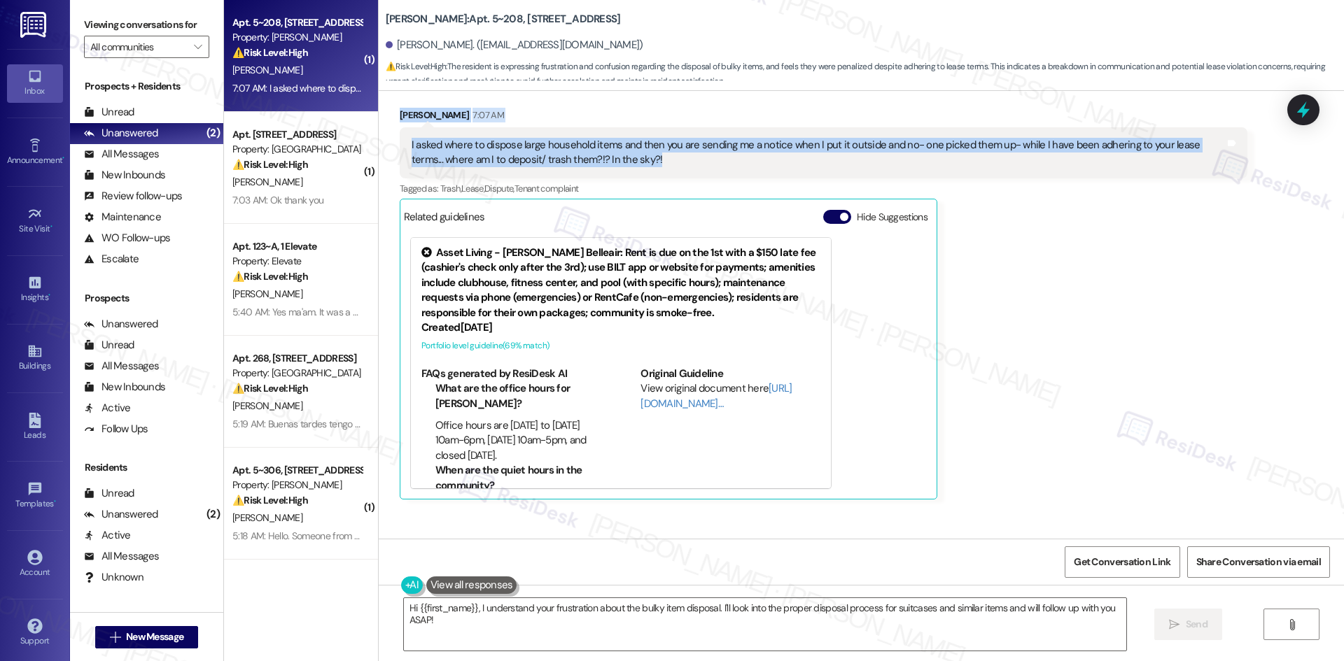
scroll to position [2882, 0]
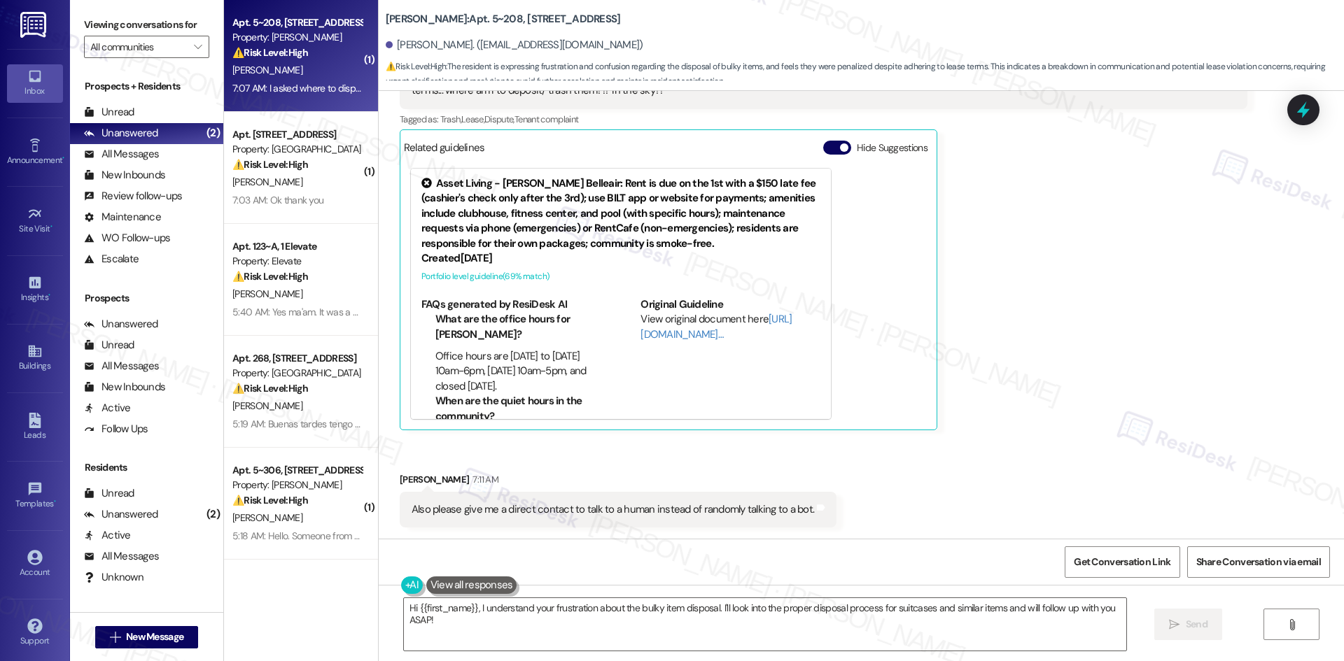
click at [777, 460] on div "Received via SMS Elsie Akwara 7:07 AM I asked where to dispose large household …" at bounding box center [861, 272] width 965 height 531
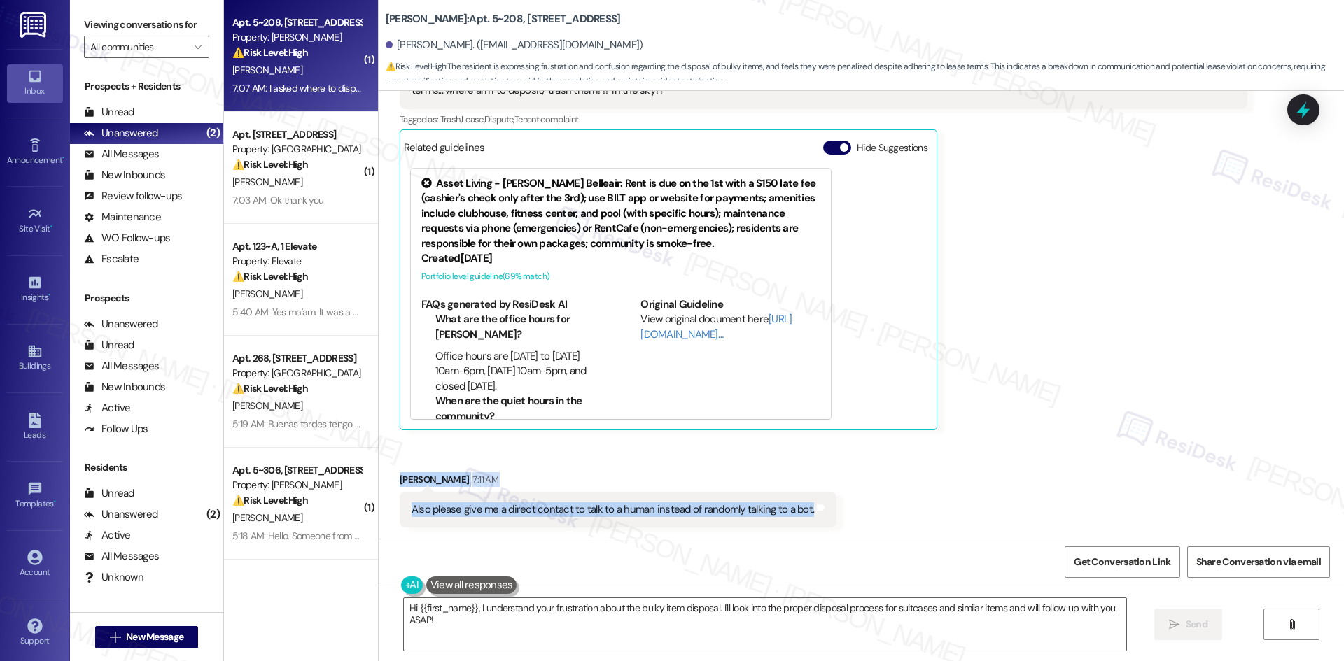
drag, startPoint x: 383, startPoint y: 474, endPoint x: 852, endPoint y: 512, distance: 471.1
click at [852, 512] on div "Received via SMS Elsie Akwara 7:07 AM I asked where to dispose large household …" at bounding box center [861, 272] width 965 height 531
copy div "Elsie Akwara 7:11 AM Also please give me a direct contact to talk to a human in…"
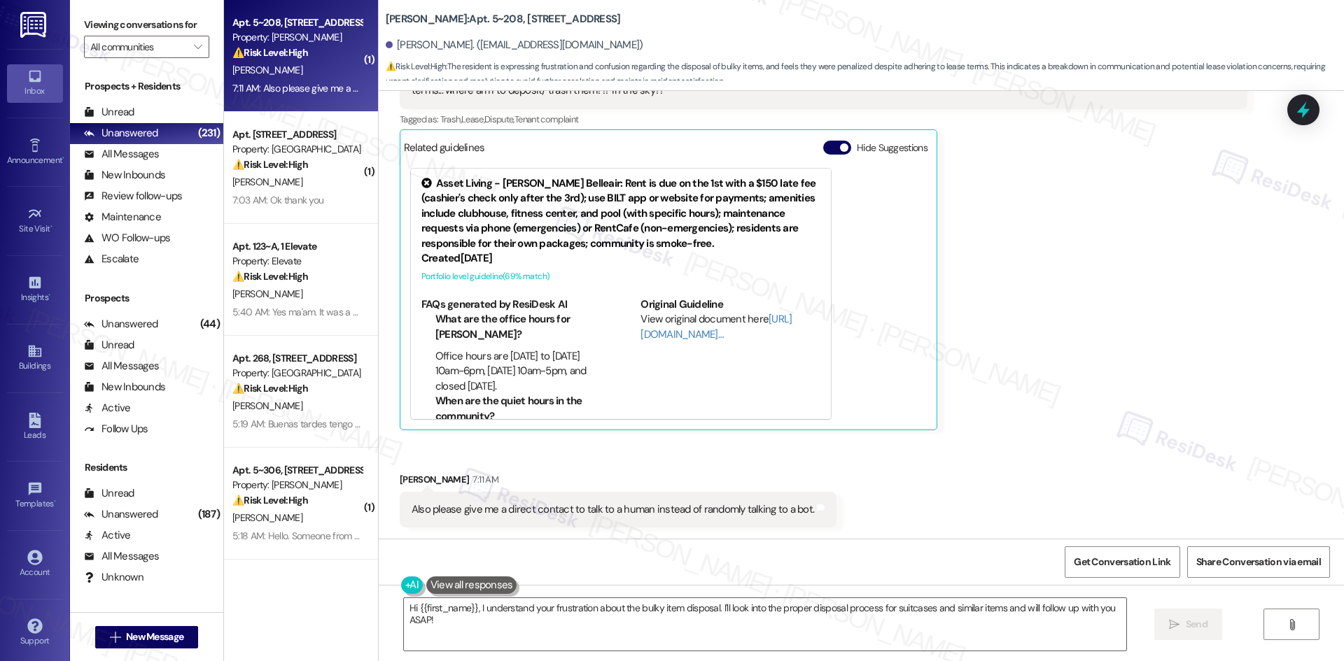
click at [1006, 207] on div "Elsie Akwara 7:07 AM I asked where to dispose large household items and then yo…" at bounding box center [823, 234] width 847 height 392
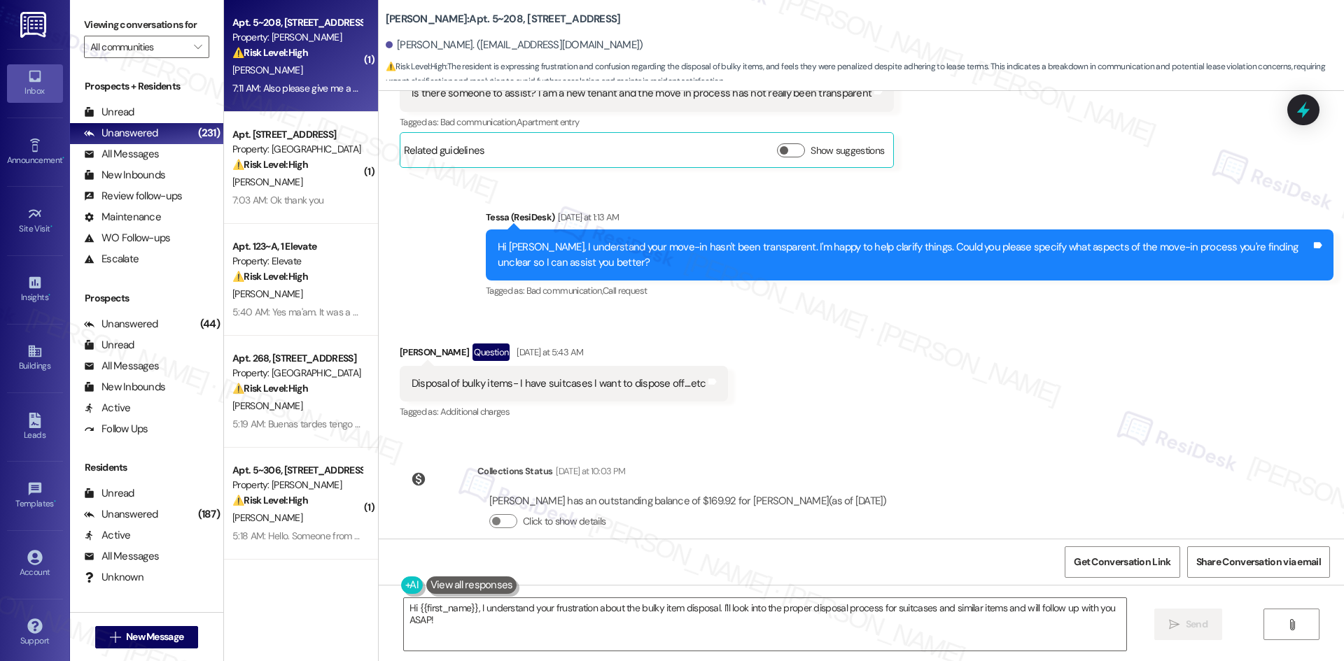
scroll to position [2322, 0]
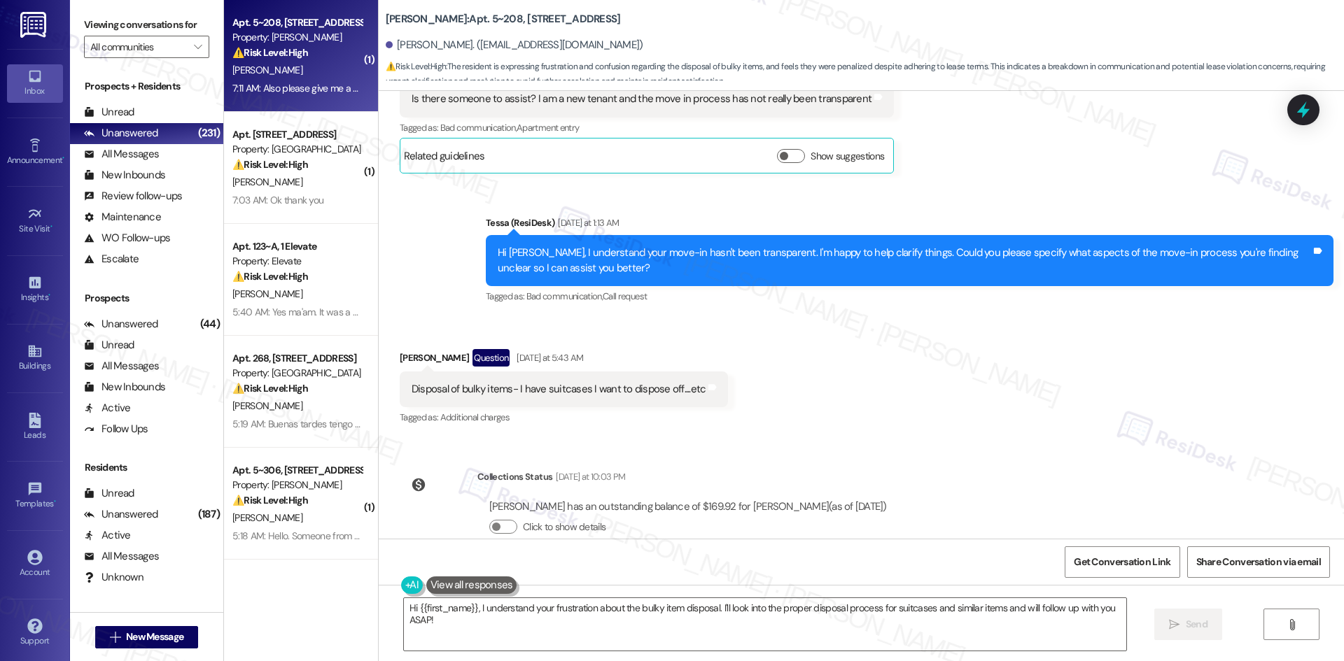
drag, startPoint x: 775, startPoint y: 341, endPoint x: 725, endPoint y: 336, distance: 50.0
click at [775, 341] on div "Received via SMS Elsie Akwara Question Yesterday at 5:43 AM Disposal of bulky i…" at bounding box center [861, 378] width 965 height 121
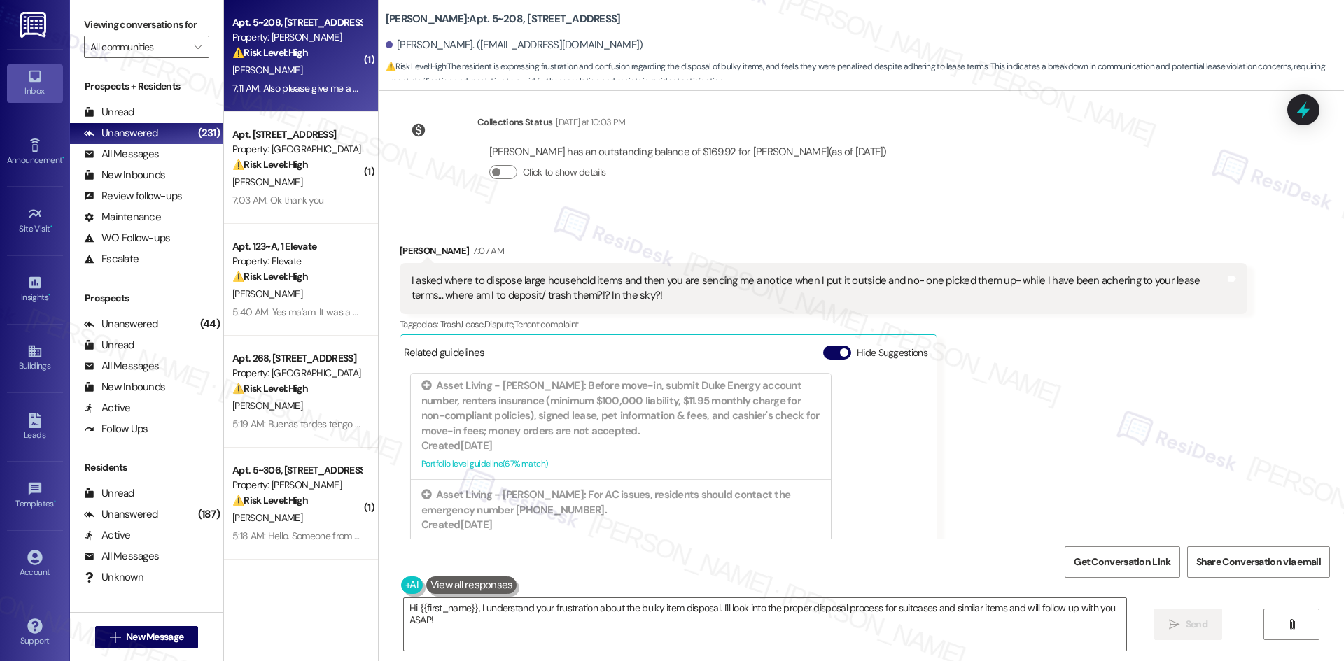
scroll to position [2882, 0]
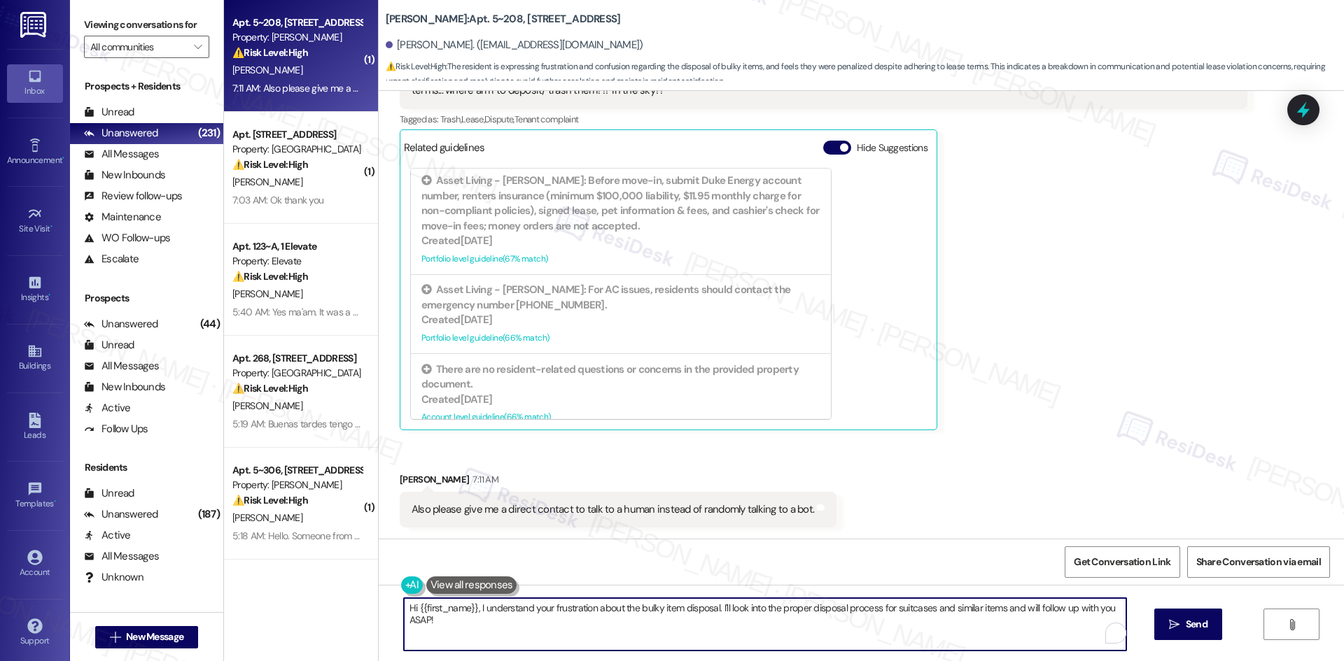
click at [658, 630] on textarea "Hi {{first_name}}, I understand your frustration about the bulky item disposal.…" at bounding box center [765, 624] width 722 height 52
paste textarea "I’m sorry for the frustration — I’m a real person here to help. I’ll share your…"
click at [871, 609] on textarea "I’m sorry for the frustration — I’m a real person here to help. I’ll share your…" at bounding box center [765, 624] width 722 height 52
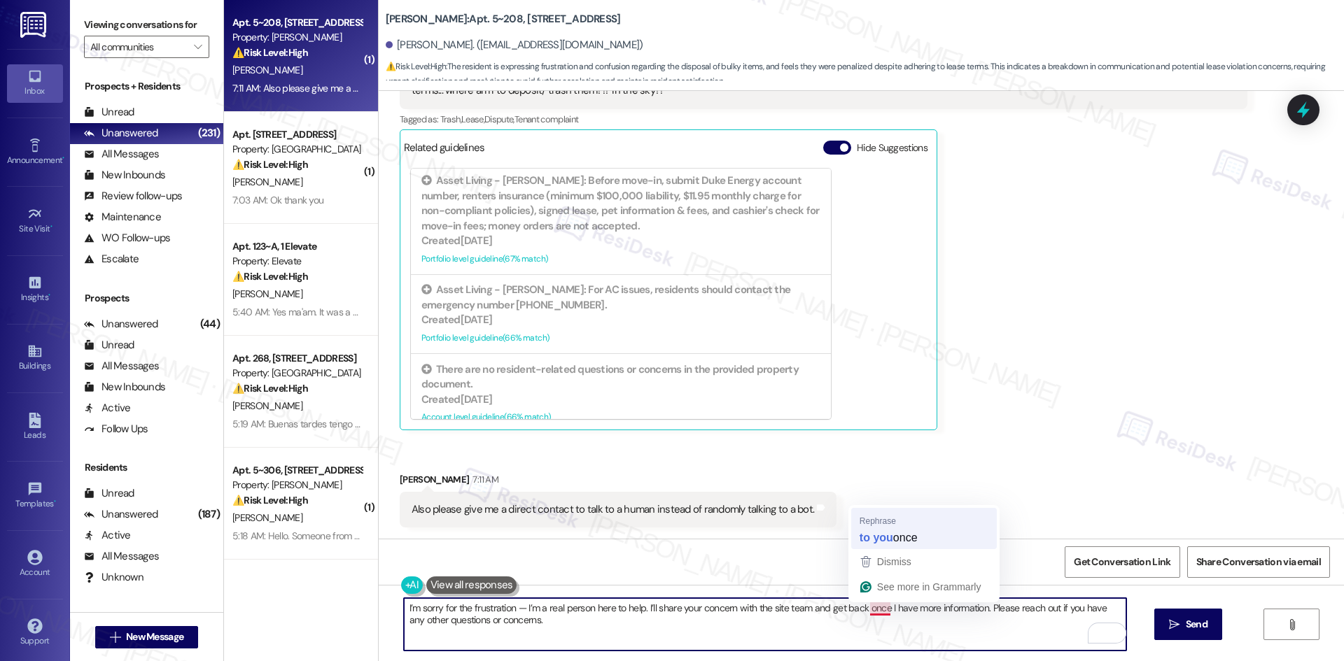
type textarea "I’m sorry for the frustration — I’m a real person here to help. I’ll share your…"
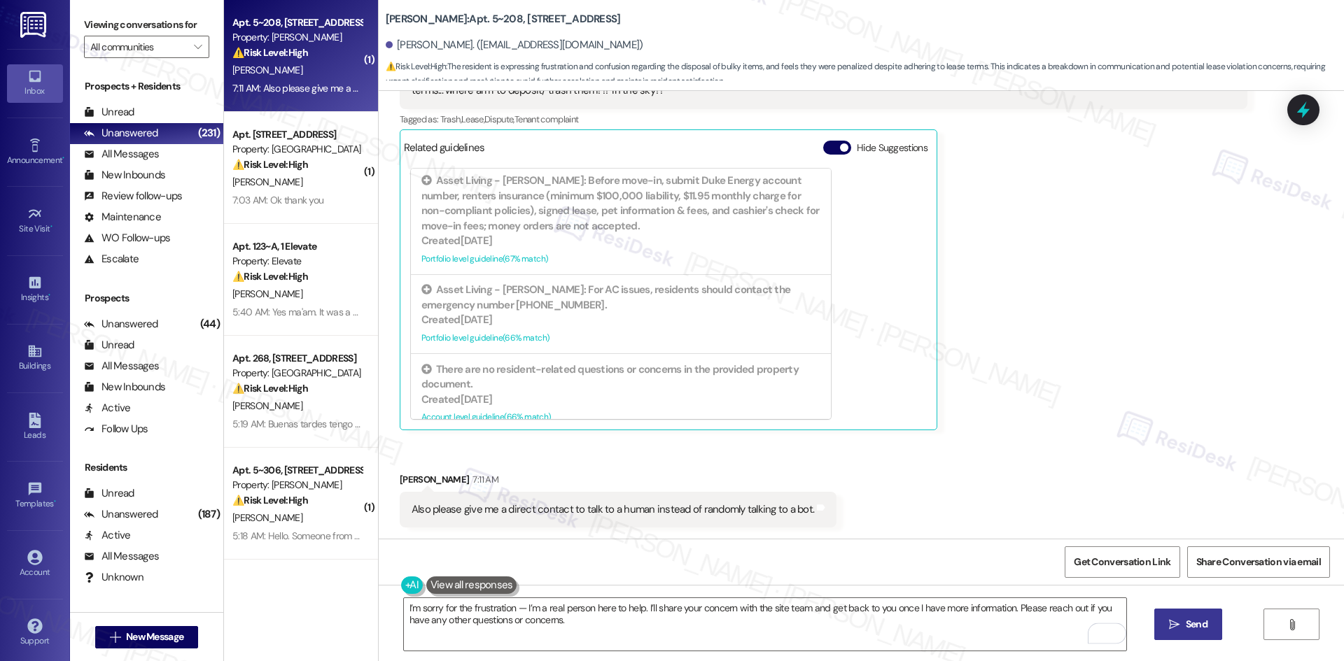
click at [1200, 623] on span "Send" at bounding box center [1196, 624] width 22 height 15
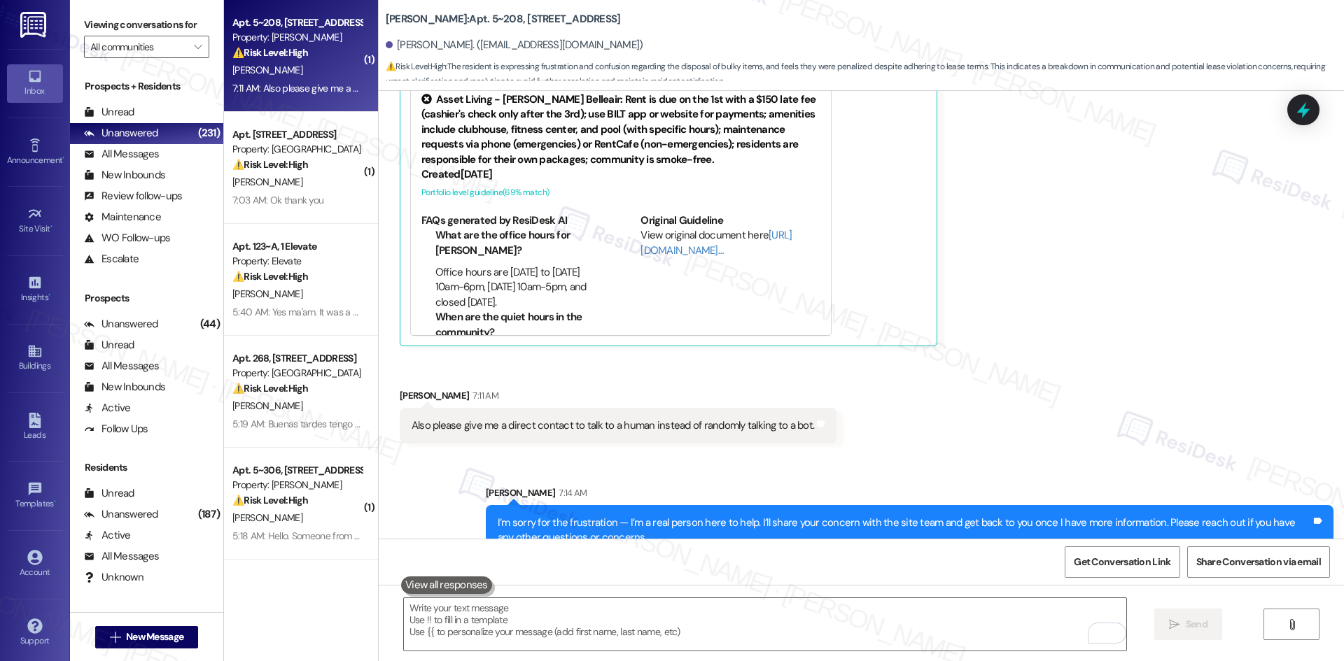
scroll to position [2994, 0]
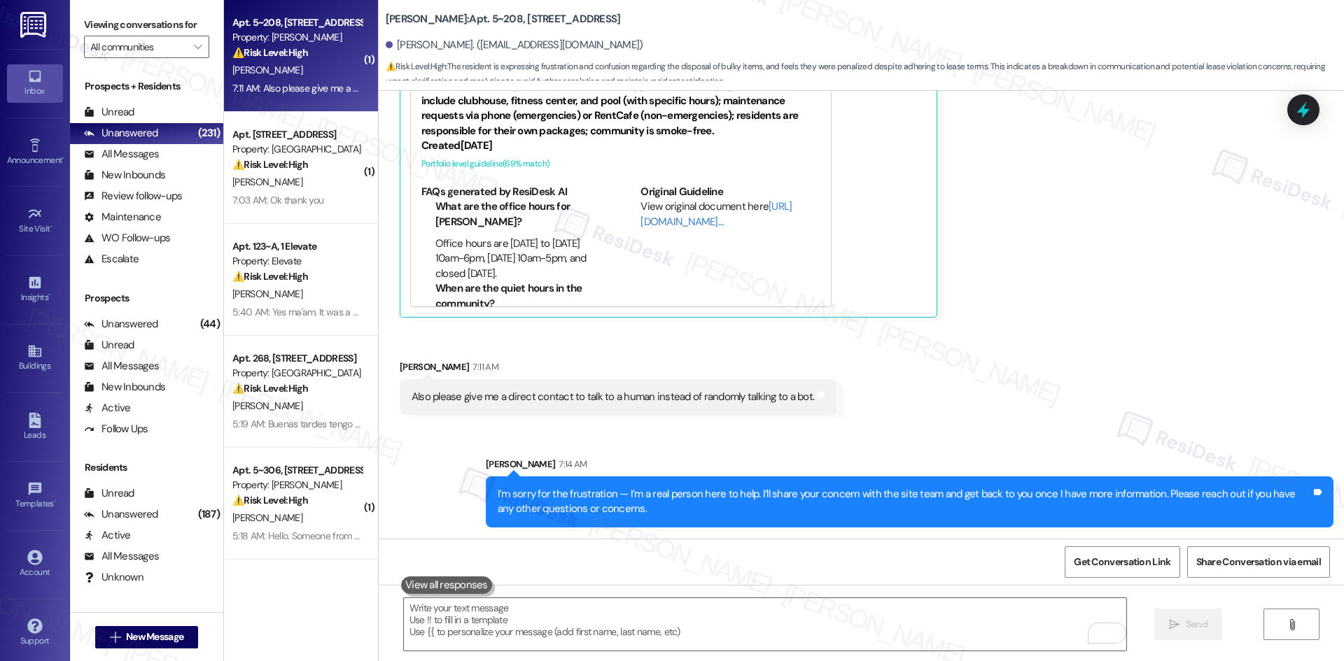
click at [1084, 433] on div "Sent via SMS Sarah 7:14 AM I’m sorry for the frustration — I’m a real person he…" at bounding box center [861, 481] width 965 height 113
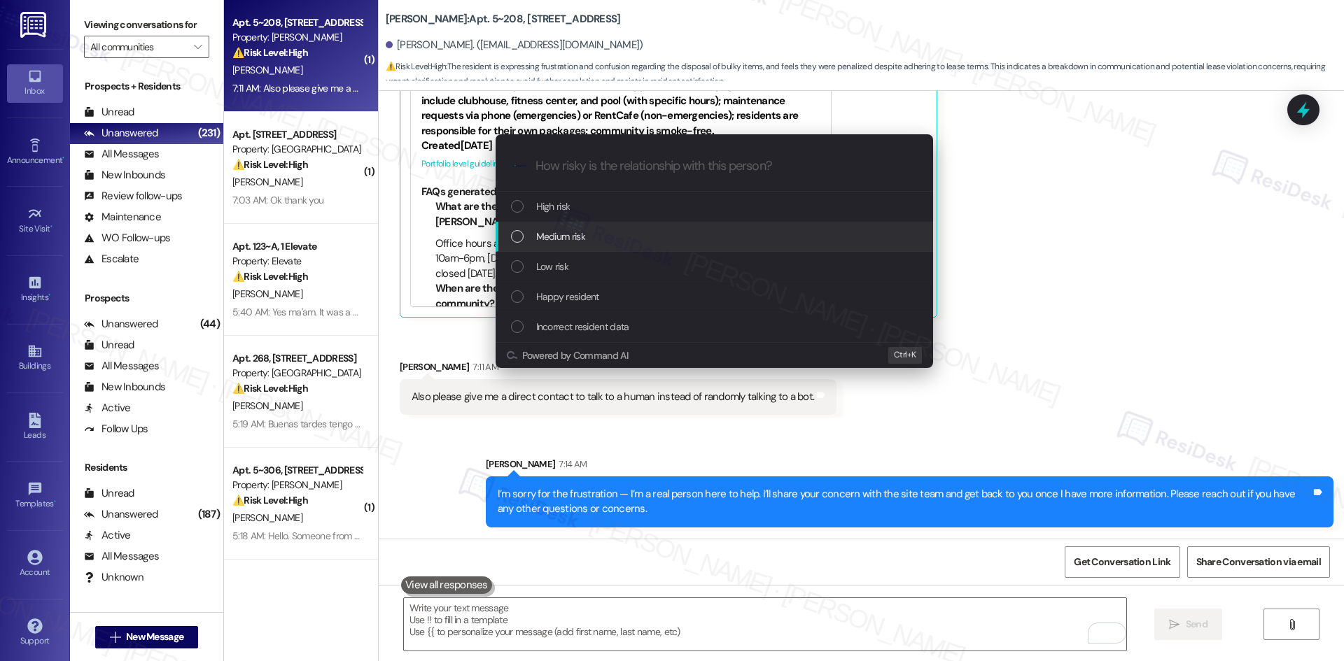
click at [635, 237] on div "Medium risk" at bounding box center [715, 236] width 409 height 15
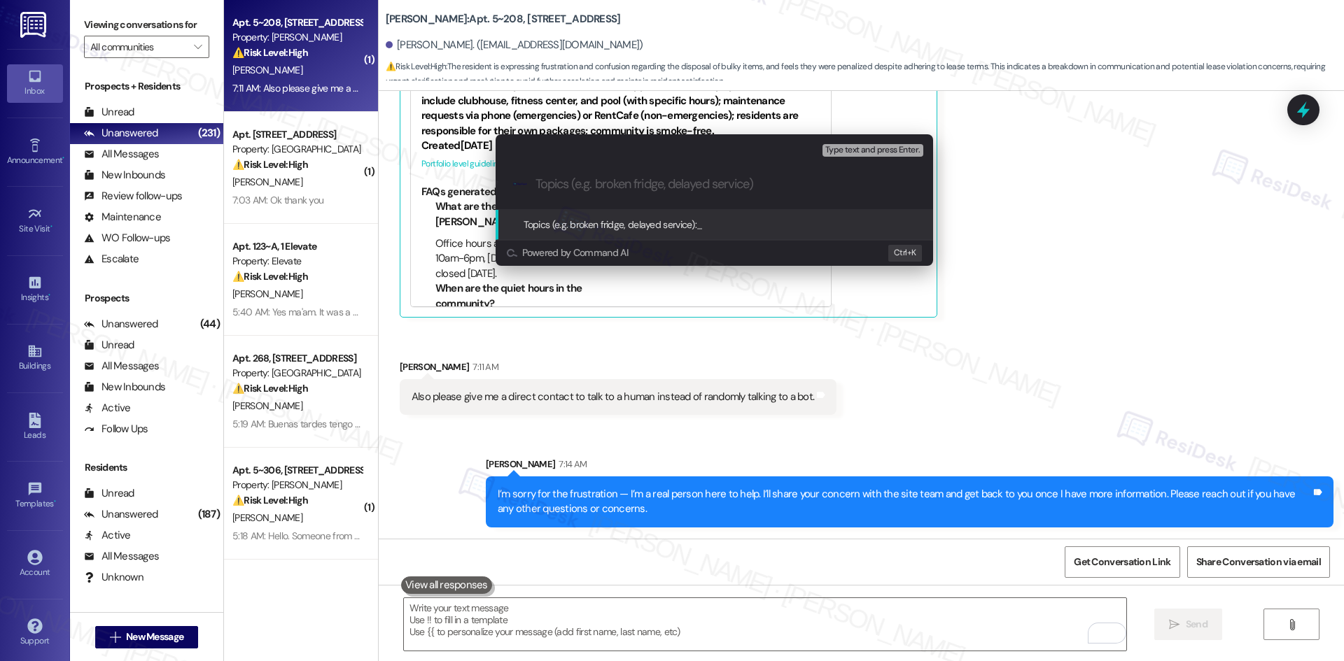
click at [559, 184] on input "Topics (e.g. broken fridge, delayed service)" at bounding box center [725, 184] width 380 height 15
paste input "Bulky Item Disposal Concern"
type input "Bulky Item Disposal Concern"
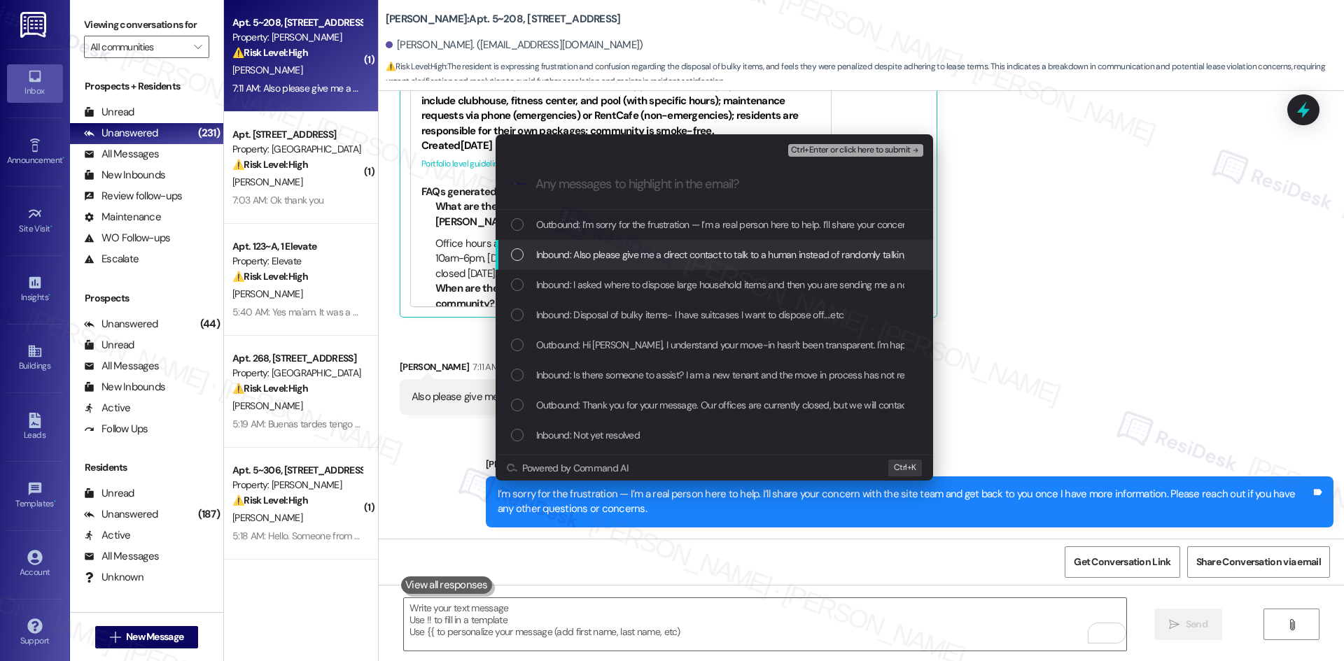
click at [607, 257] on span "Inbound: Also please give me a direct contact to talk to a human instead of ran…" at bounding box center [740, 254] width 409 height 15
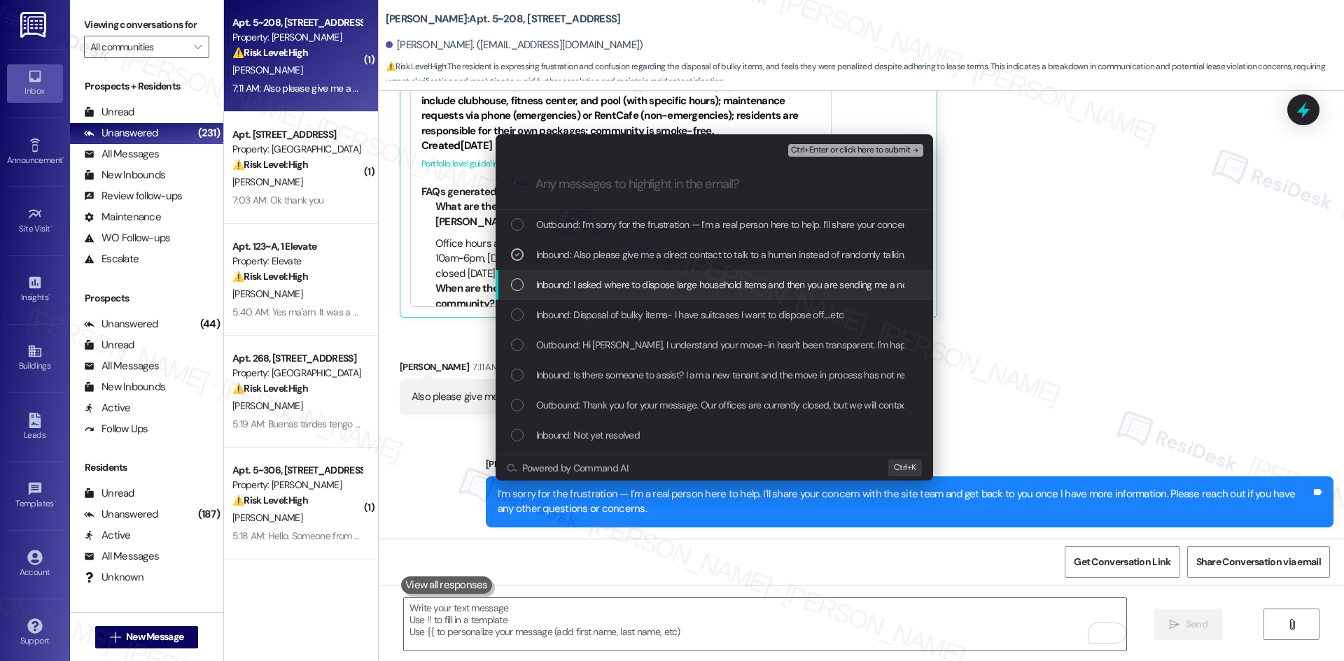
click at [621, 283] on span "Inbound: I asked where to dispose large household items and then you are sendin…" at bounding box center [1030, 284] width 989 height 15
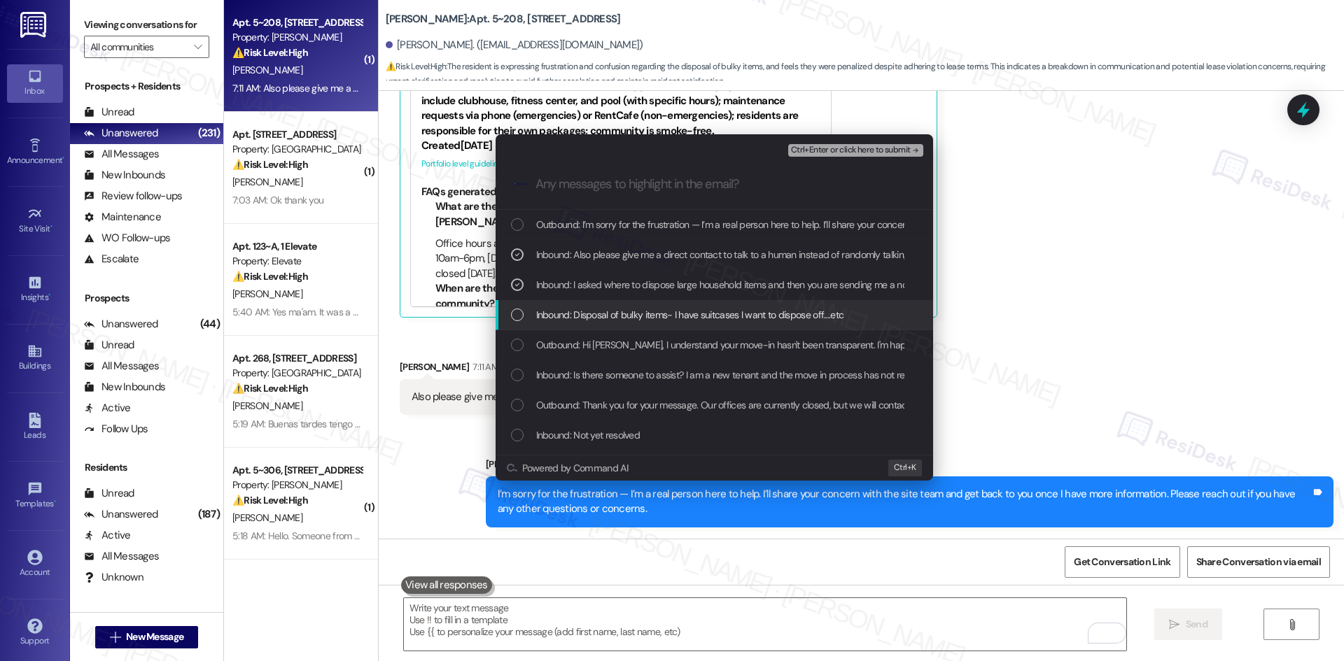
click at [626, 304] on div "Inbound: Disposal of bulky items- I have suitcases I want to dispose off....etc" at bounding box center [713, 315] width 437 height 30
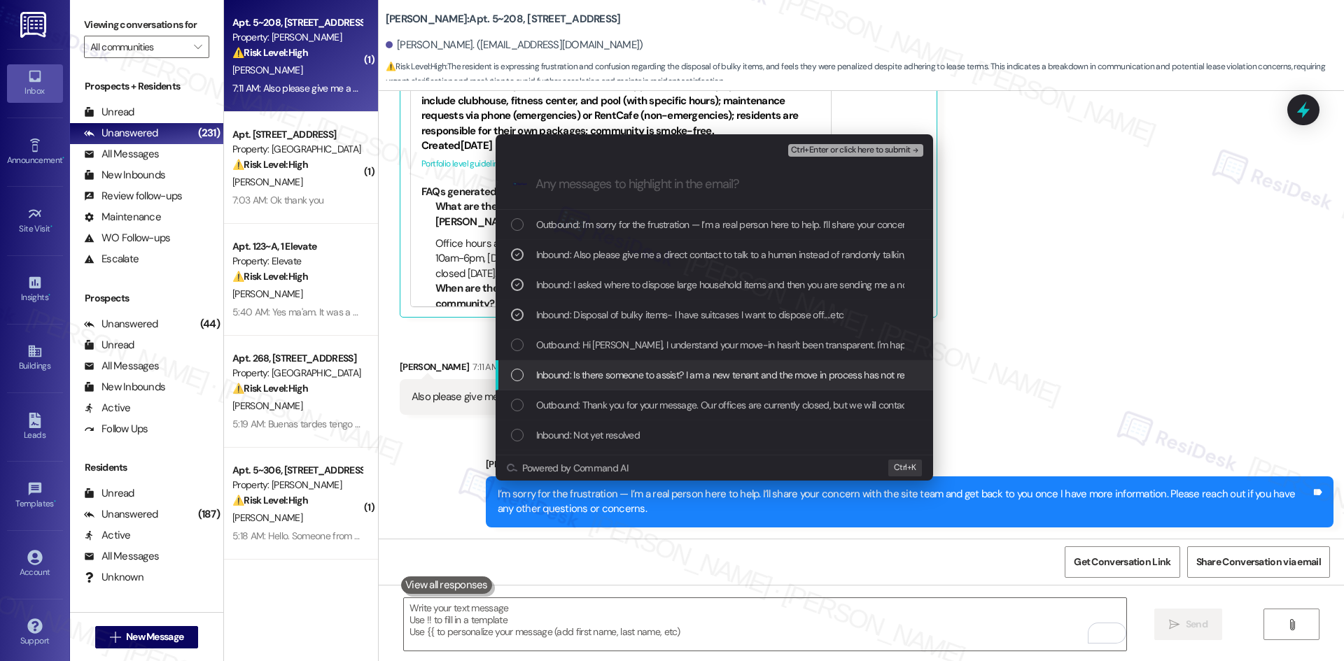
click at [712, 378] on span "Inbound: Is there someone to assist? I am a new tenant and the move in process …" at bounding box center [764, 374] width 456 height 15
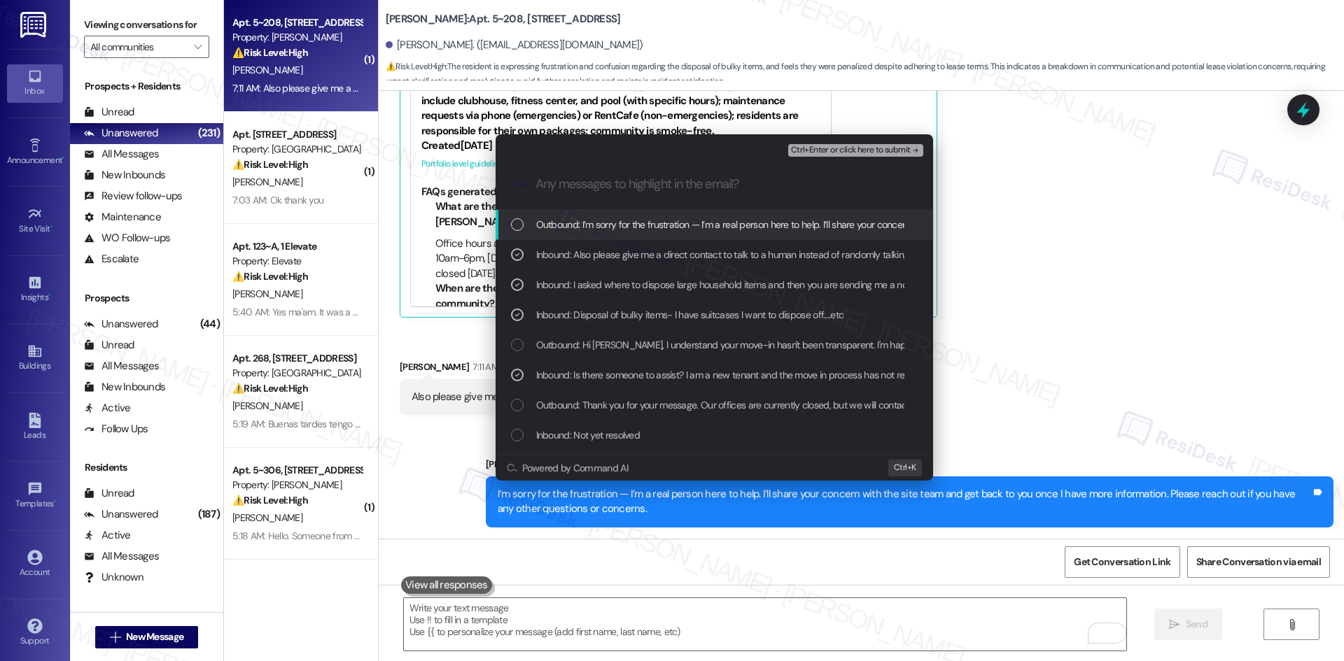
click at [894, 155] on span "Ctrl+Enter or click here to submit" at bounding box center [851, 151] width 120 height 10
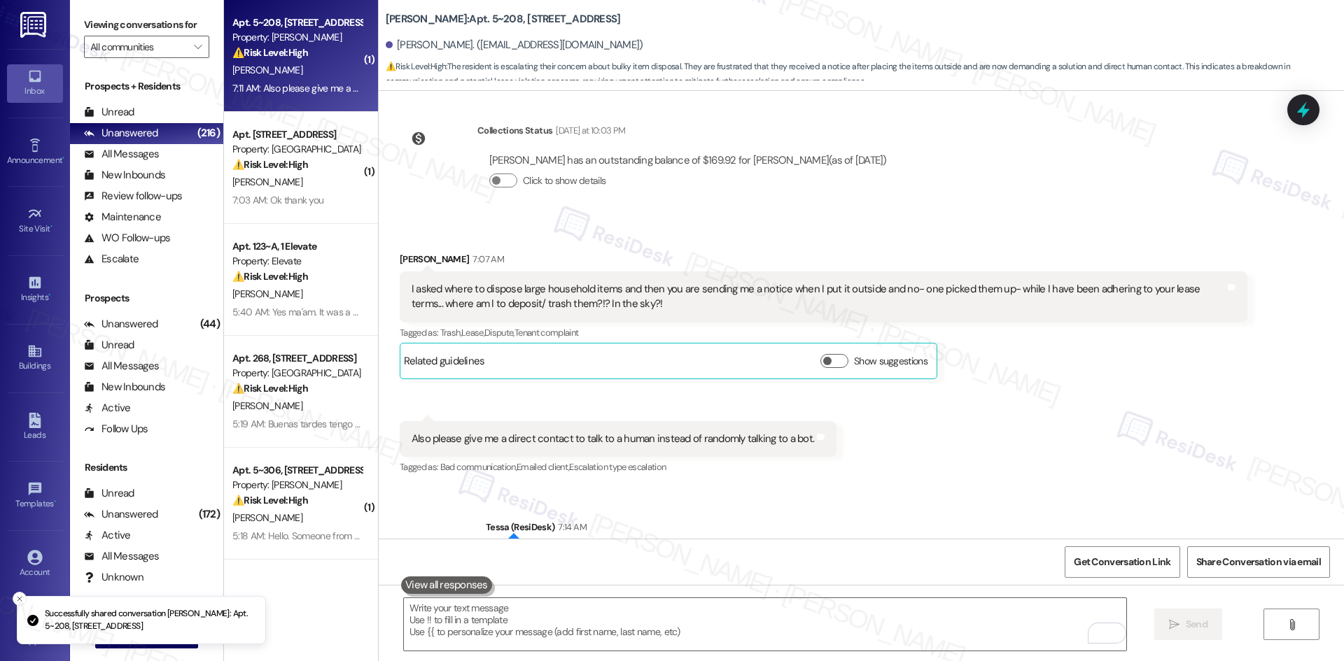
scroll to position [2751, 0]
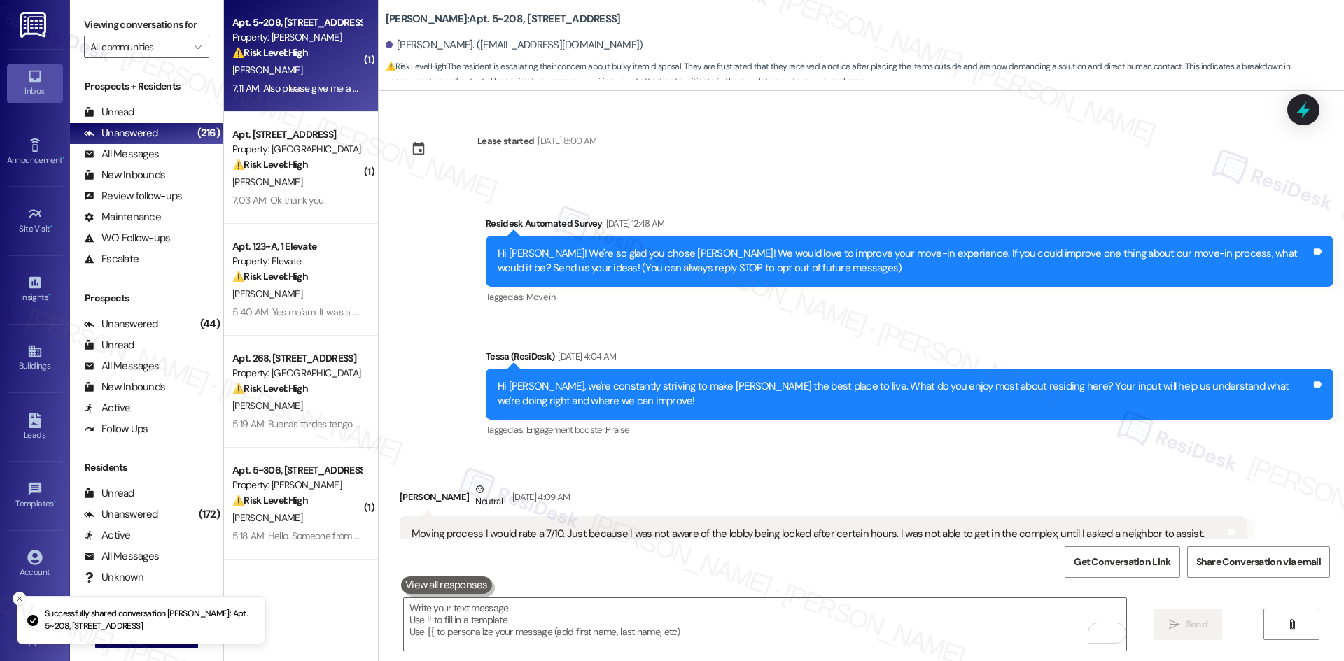
scroll to position [2751, 0]
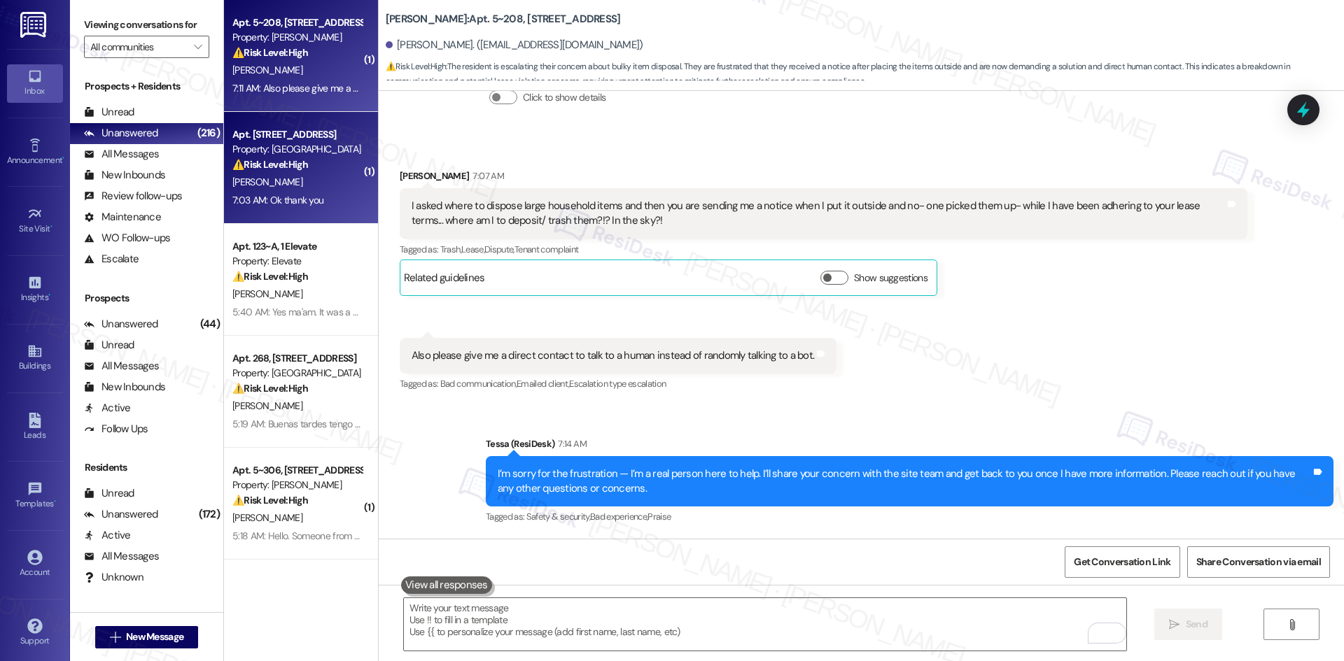
click at [283, 168] on strong "⚠️ Risk Level: High" at bounding box center [270, 164] width 76 height 13
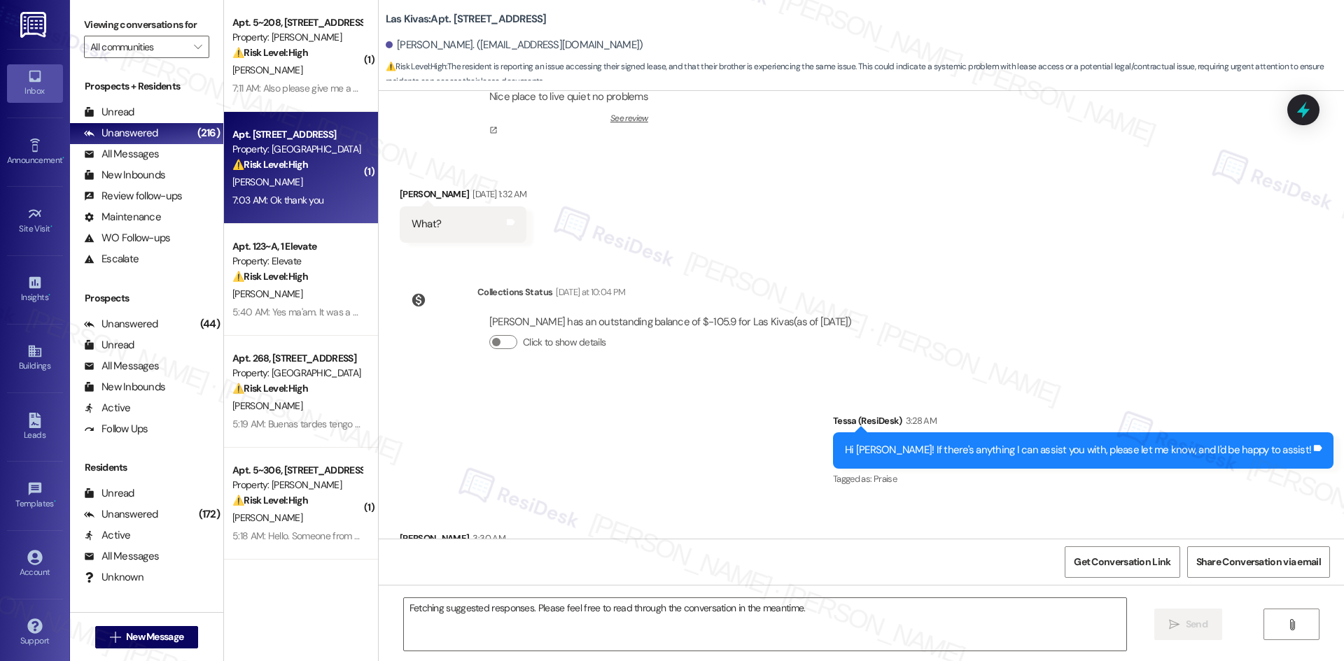
scroll to position [1350, 0]
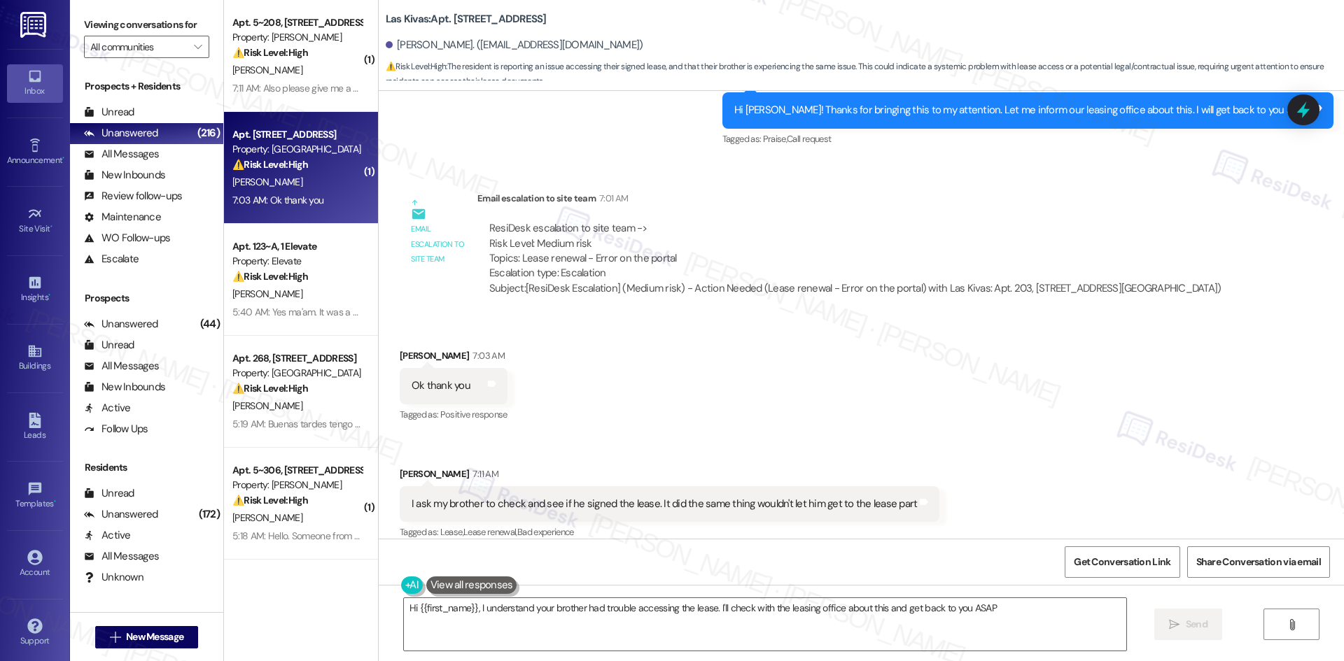
type textarea "Hi {{first_name}}, I understand your brother had trouble accessing the lease. I…"
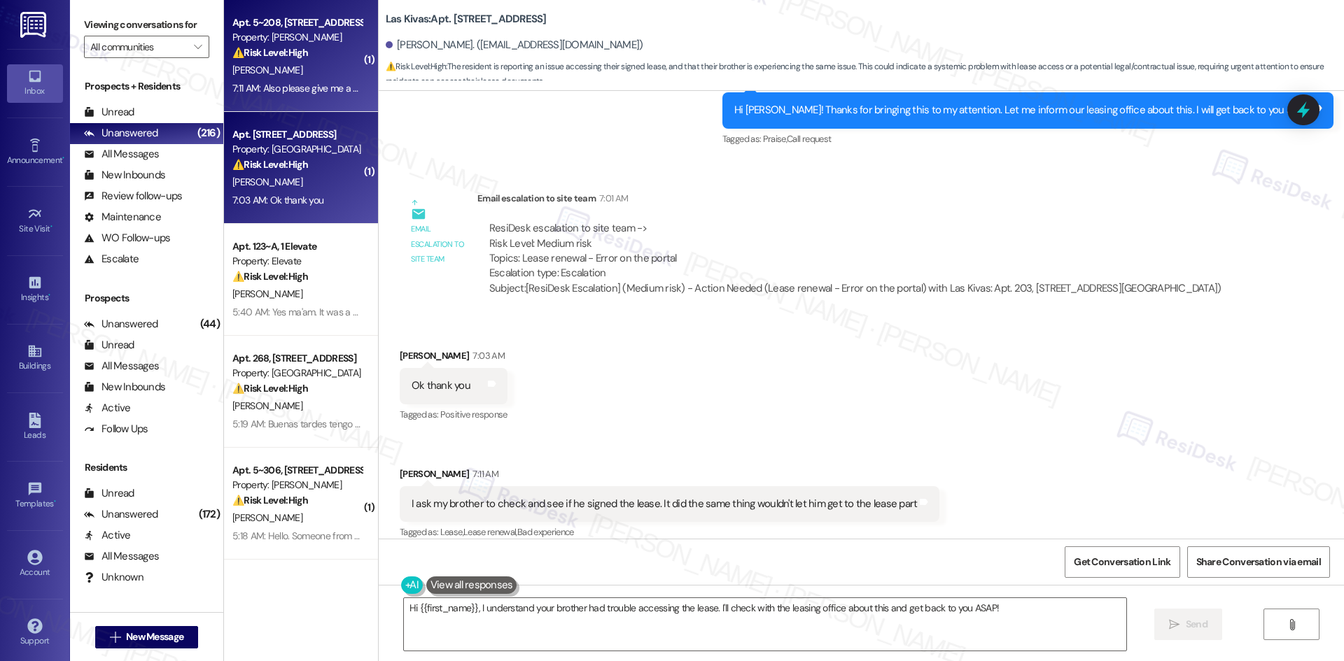
click at [327, 71] on div "[PERSON_NAME]" at bounding box center [297, 70] width 132 height 17
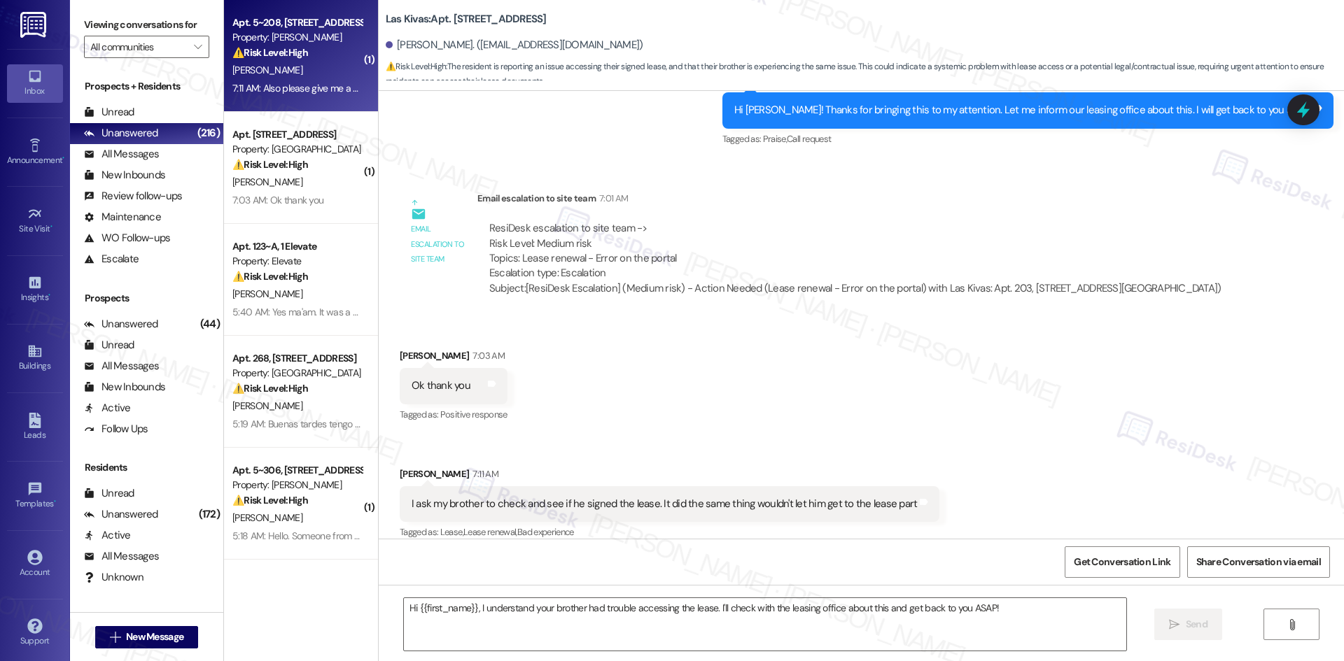
type textarea "Fetching suggested responses. Please feel free to read through the conversation…"
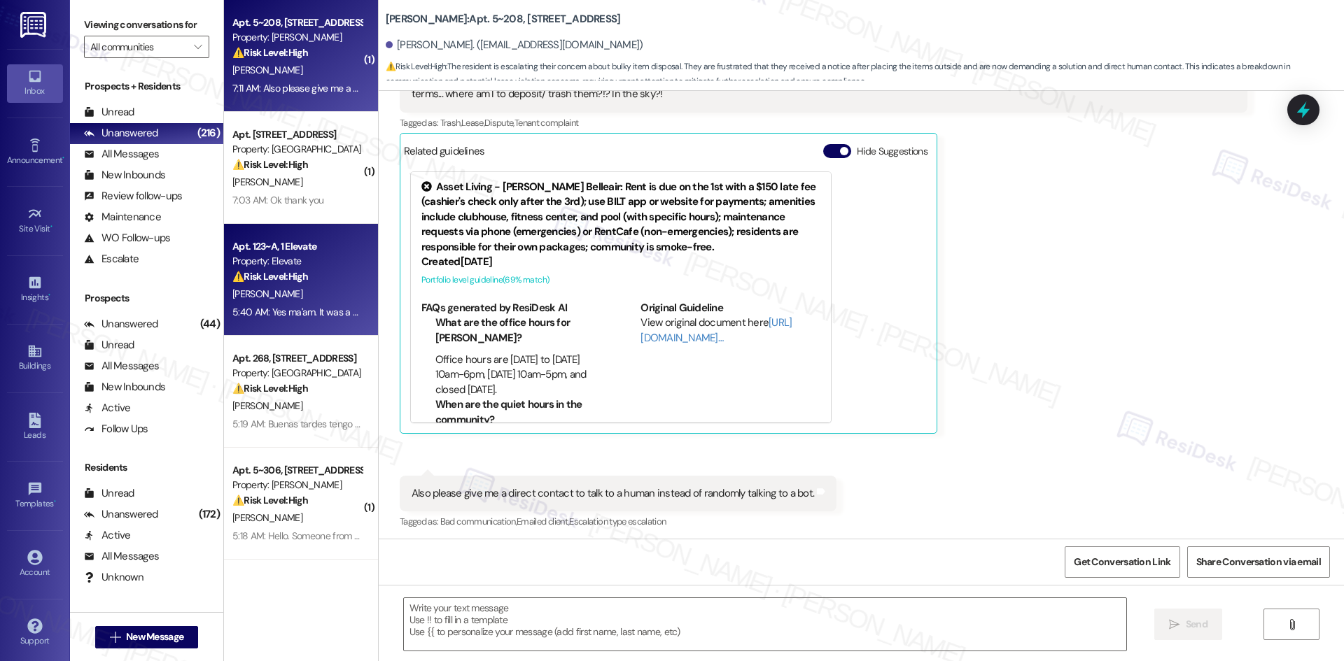
type textarea "Fetching suggested responses. Please feel free to read through the conversation…"
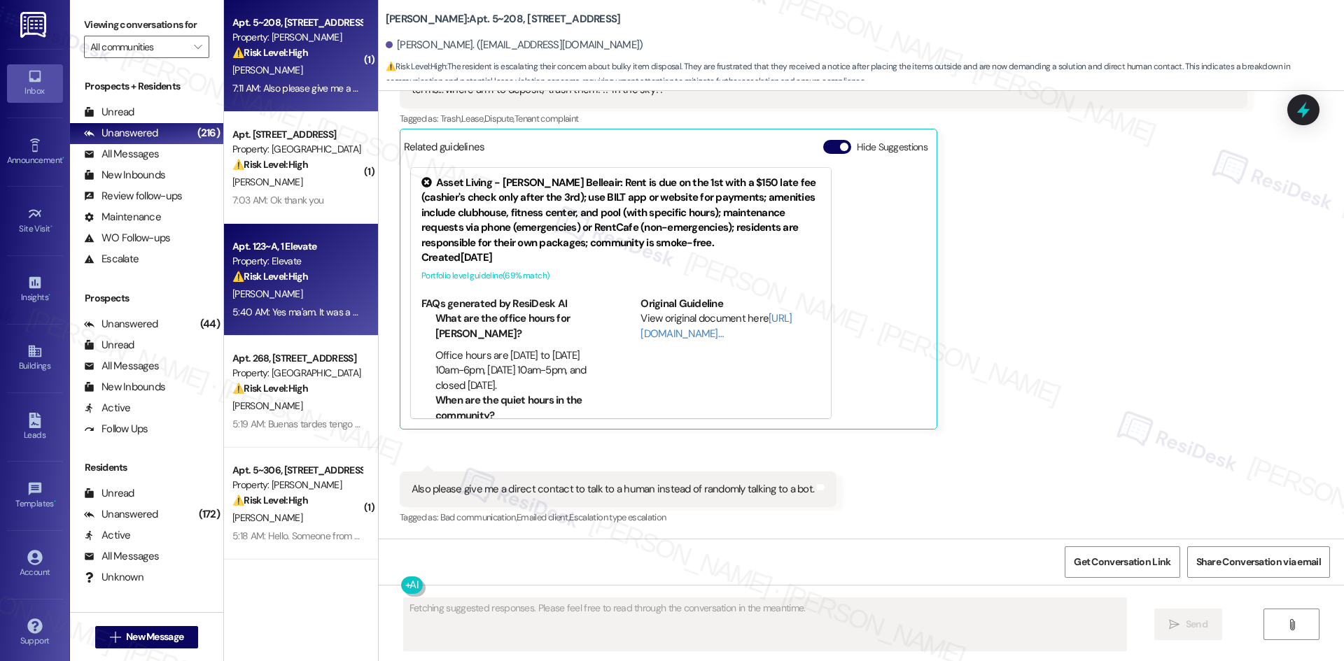
click at [292, 289] on div "[PERSON_NAME]" at bounding box center [297, 293] width 132 height 17
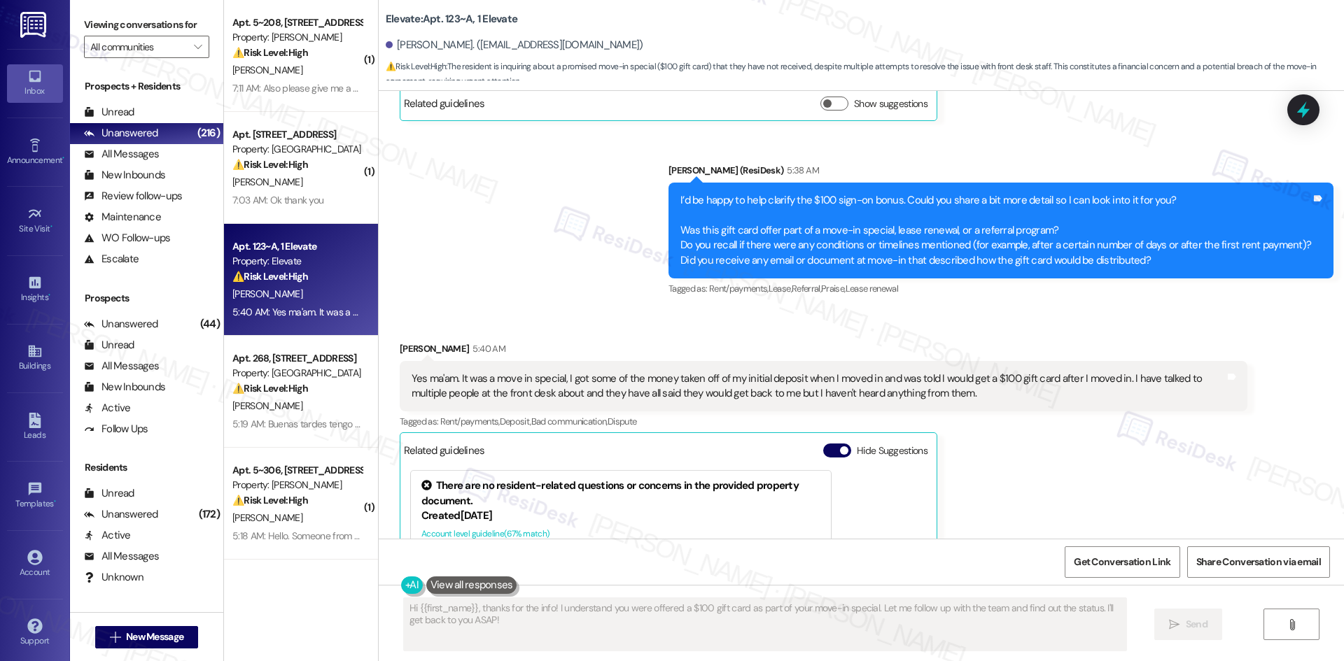
scroll to position [938, 0]
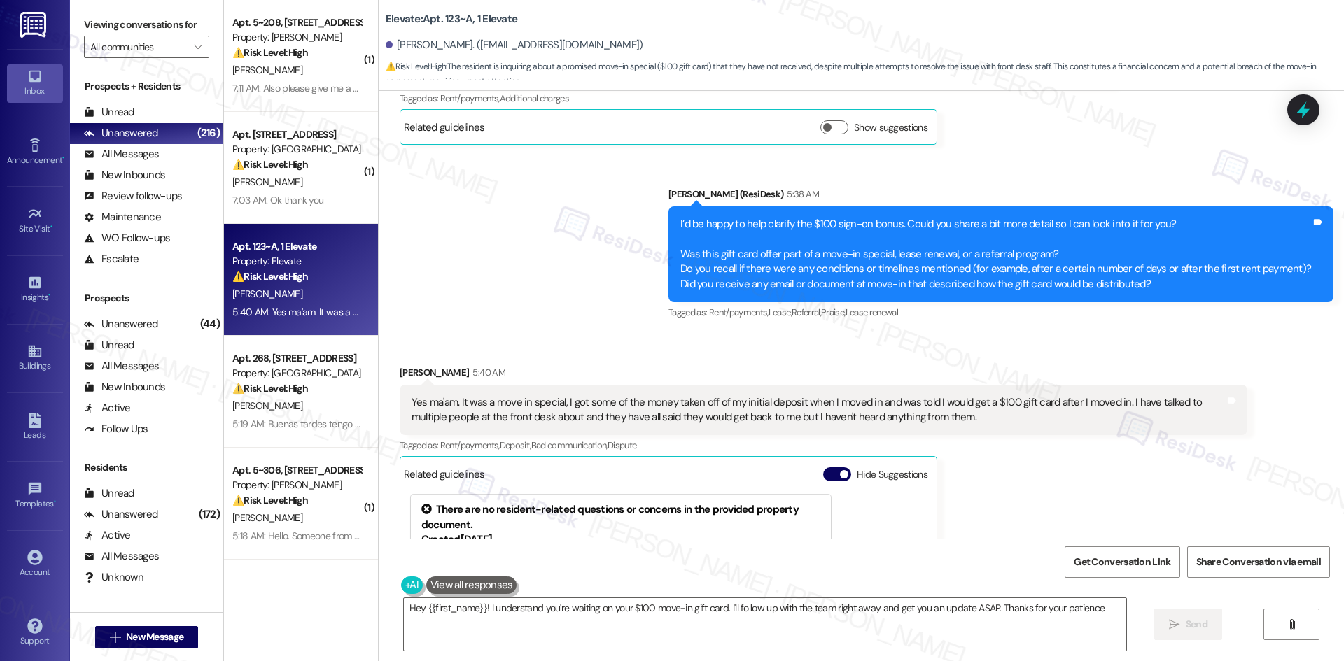
type textarea "Hey {{first_name}}! I understand you're waiting on your $100 move-in gift card.…"
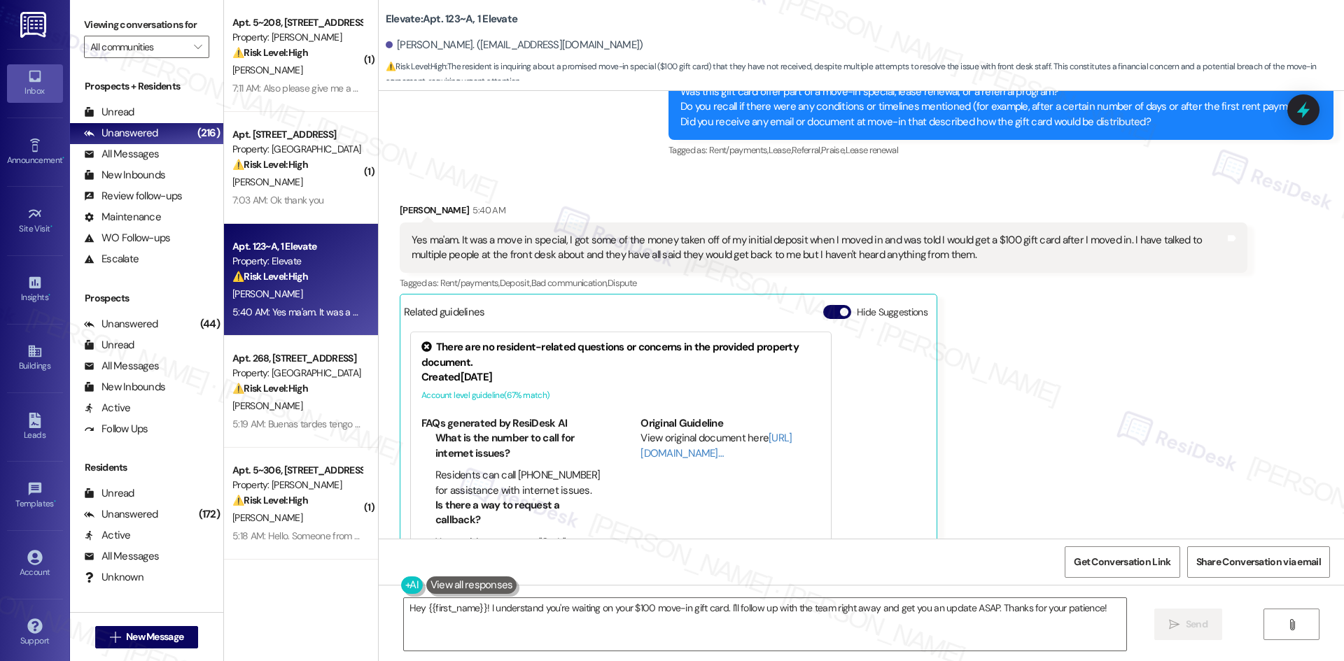
scroll to position [1148, 0]
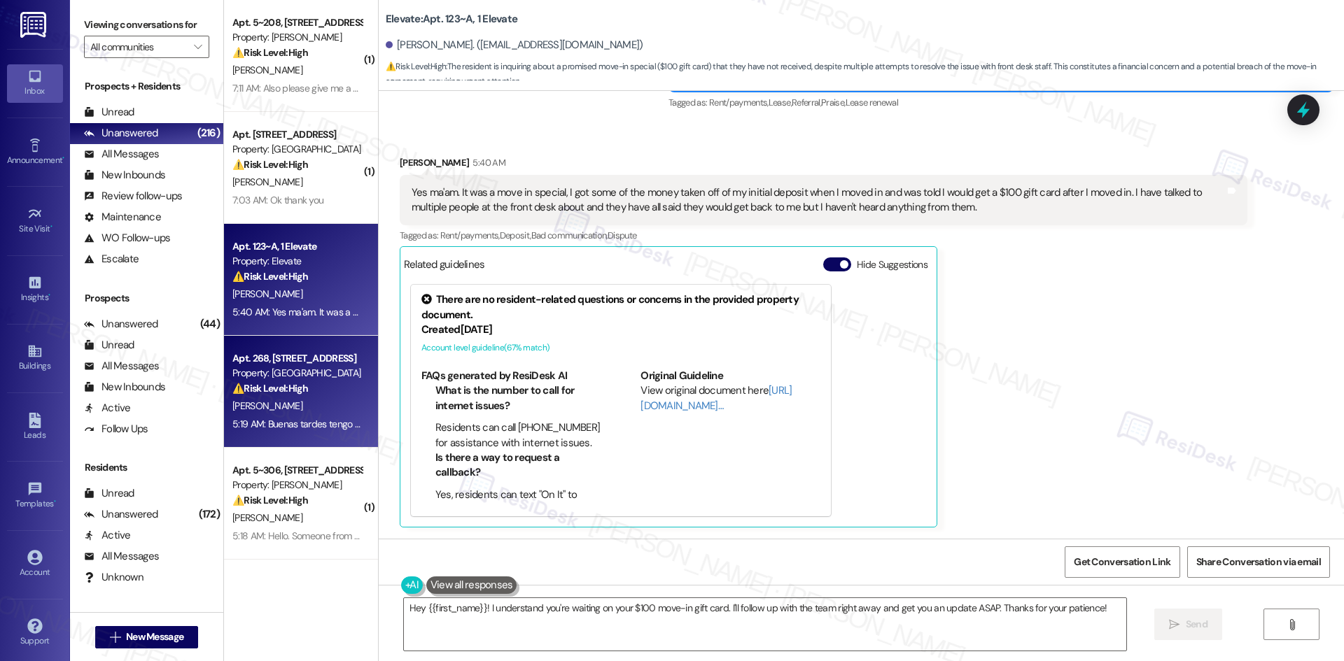
click at [308, 385] on div "⚠️ Risk Level: High The resident reports a malfunctioning washing machine that …" at bounding box center [296, 388] width 129 height 15
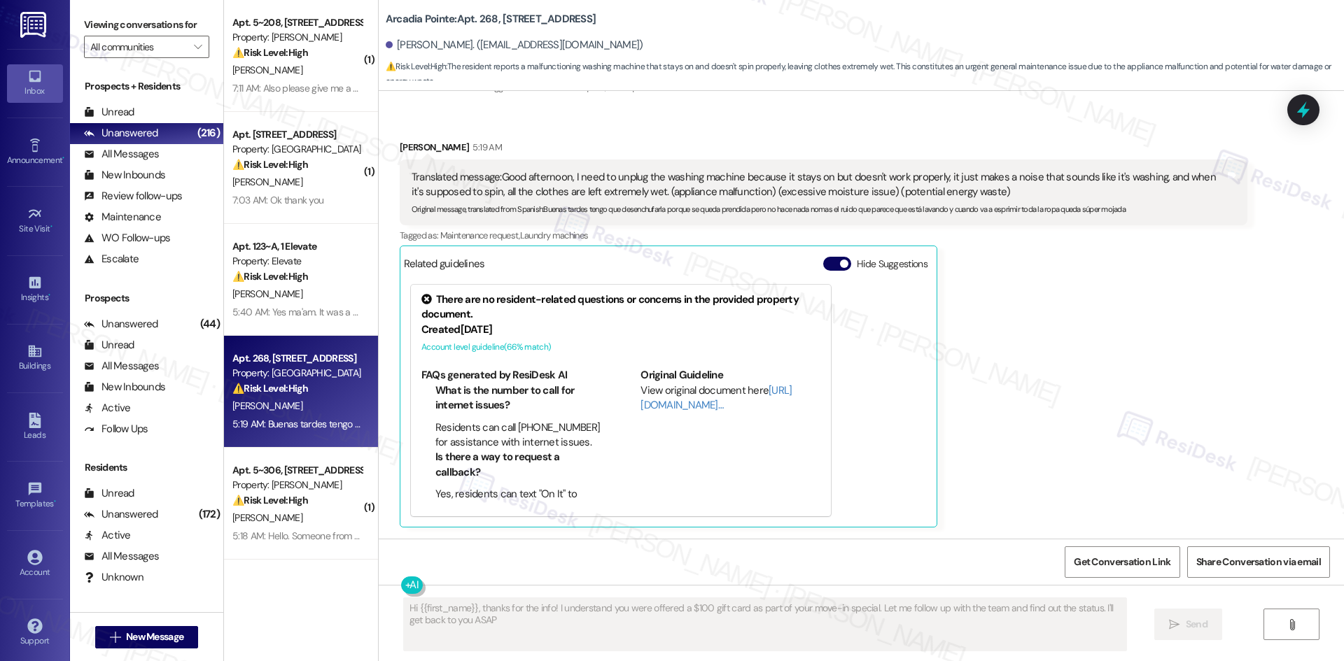
type textarea "Hi {{first_name}}, thanks for the info! I understand you were offered a $100 gi…"
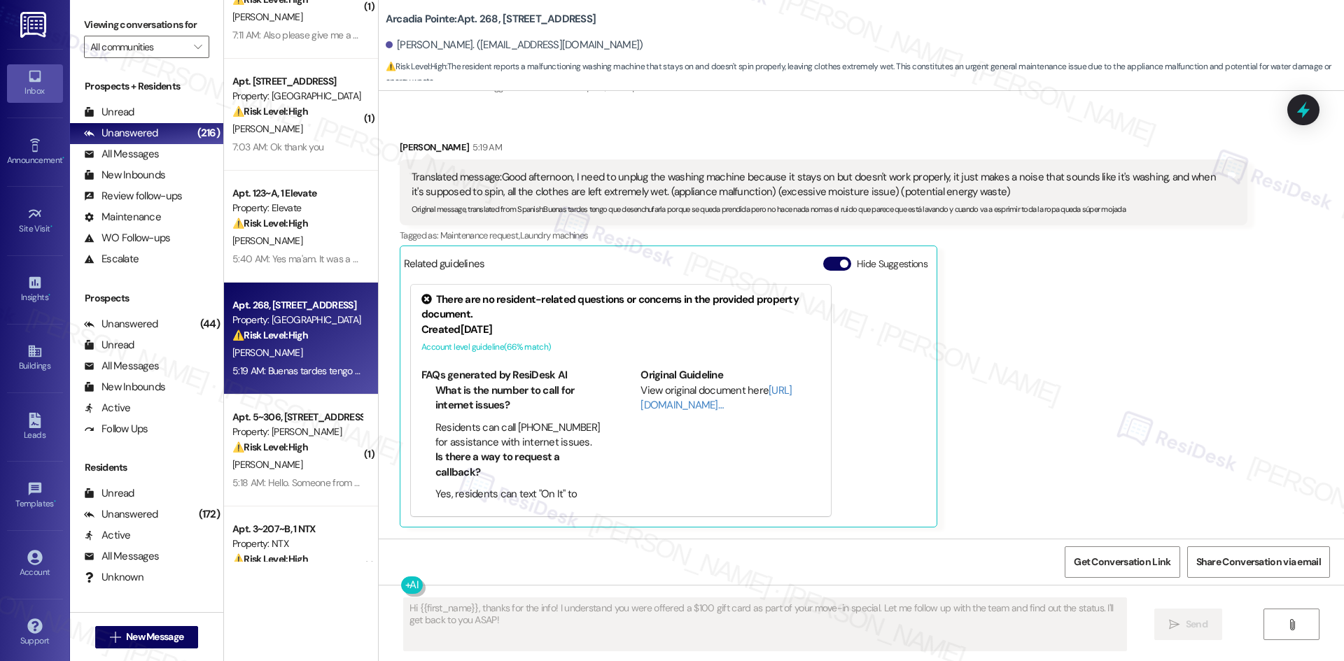
scroll to position [210, 0]
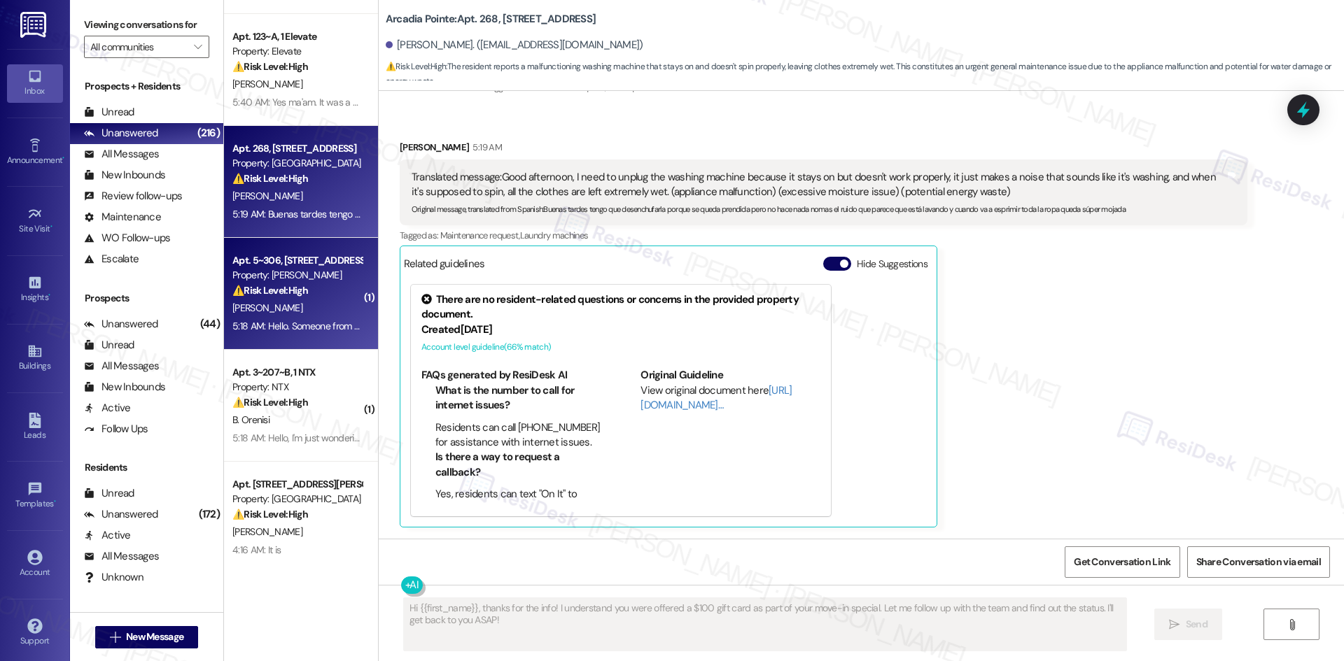
click at [299, 313] on div "[PERSON_NAME]" at bounding box center [297, 307] width 132 height 17
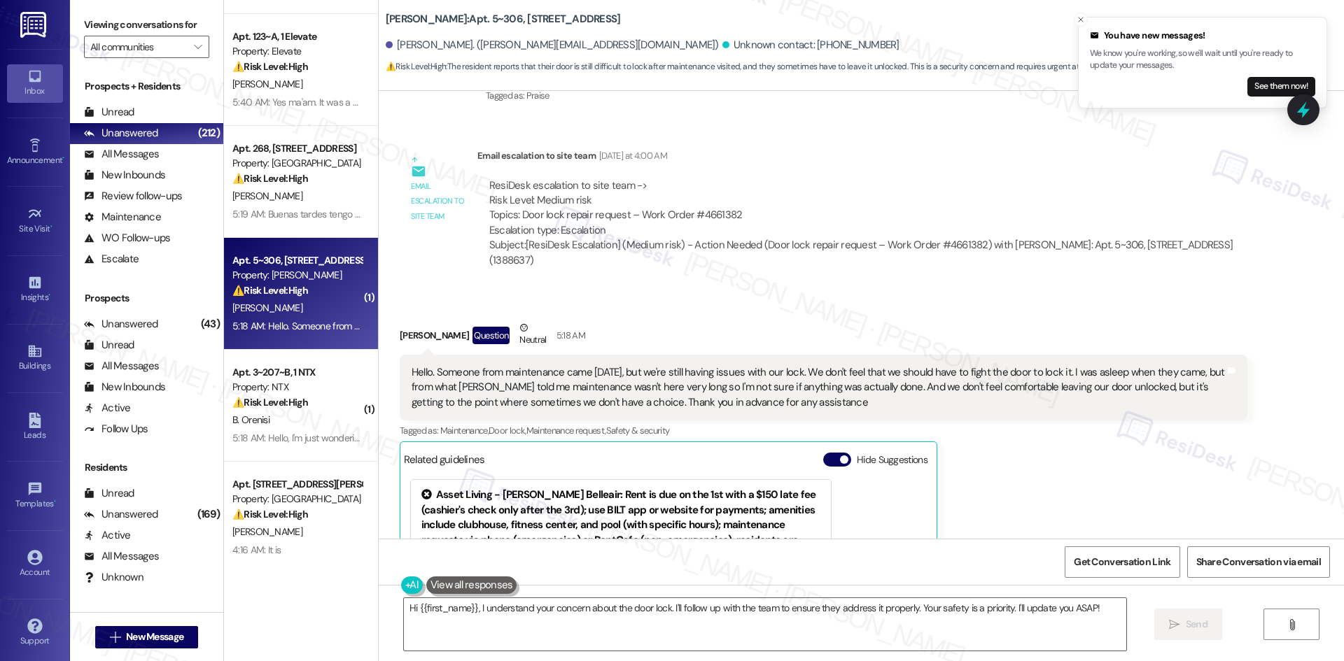
scroll to position [2222, 0]
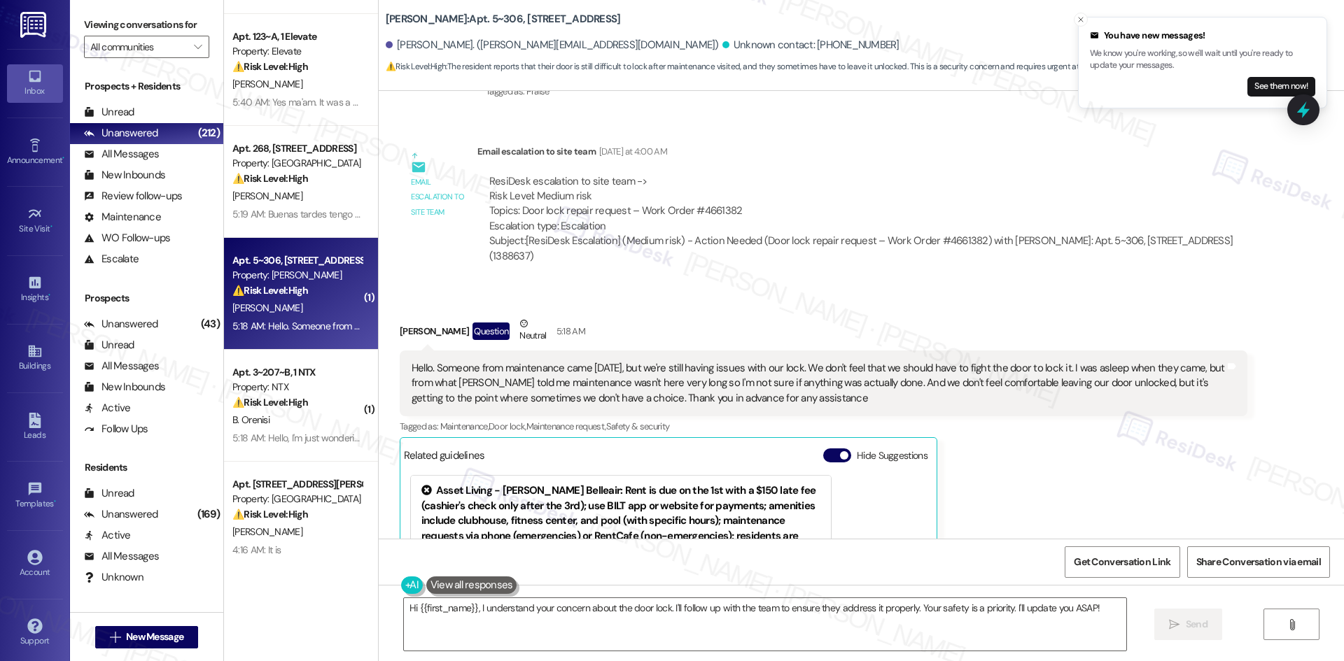
click at [1103, 452] on div "[PERSON_NAME] Question Neutral 5:18 AM Hello. Someone from maintenance came [DA…" at bounding box center [823, 526] width 847 height 421
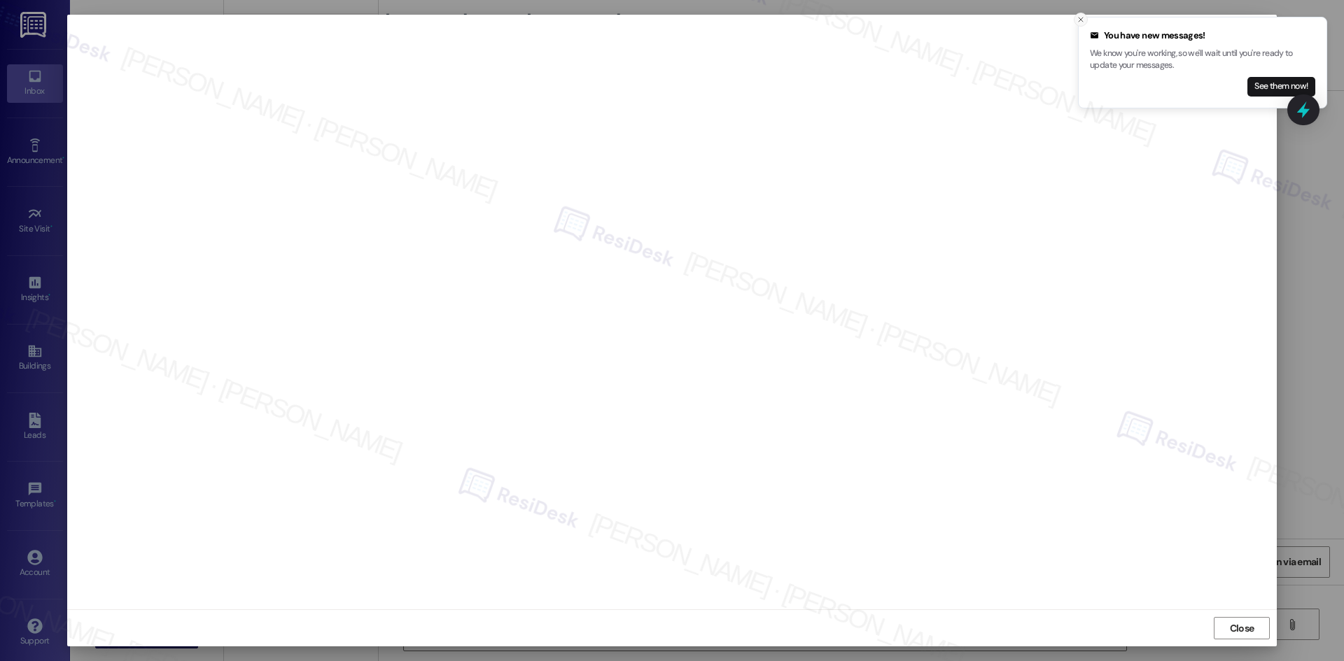
click at [1080, 21] on icon "Close toast" at bounding box center [1080, 19] width 8 height 8
click at [1236, 624] on span "Close" at bounding box center [1241, 628] width 24 height 15
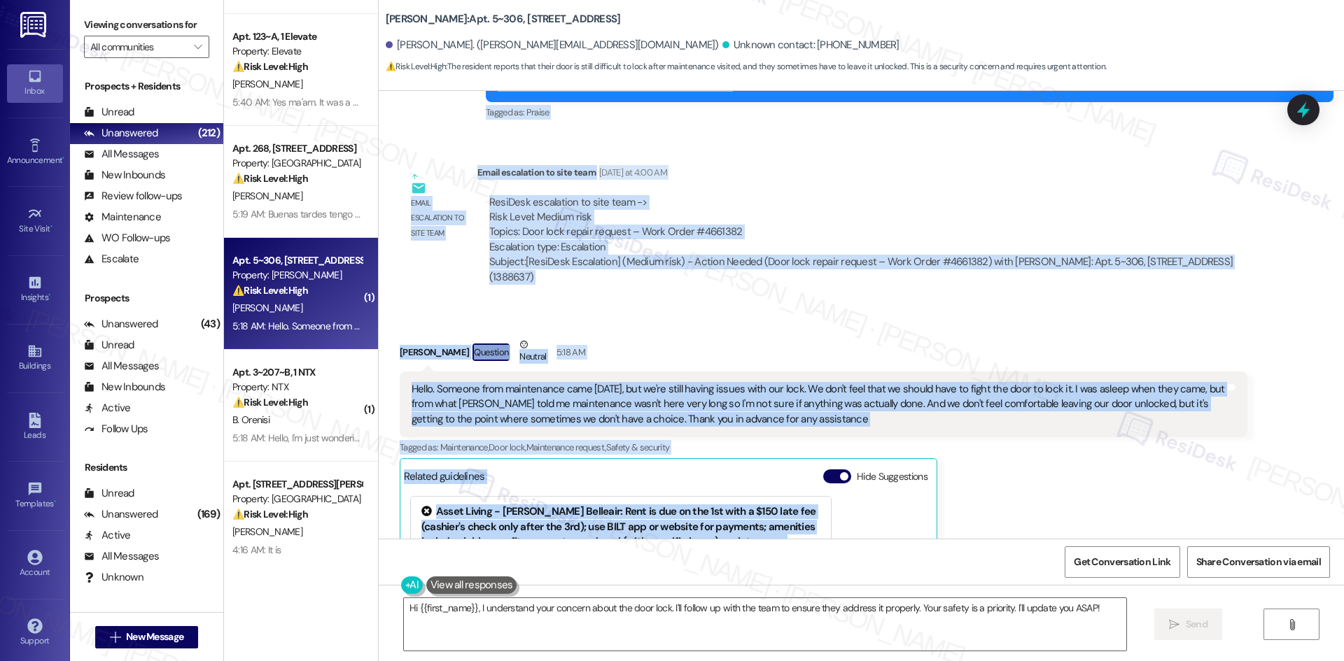
scroll to position [2269, 0]
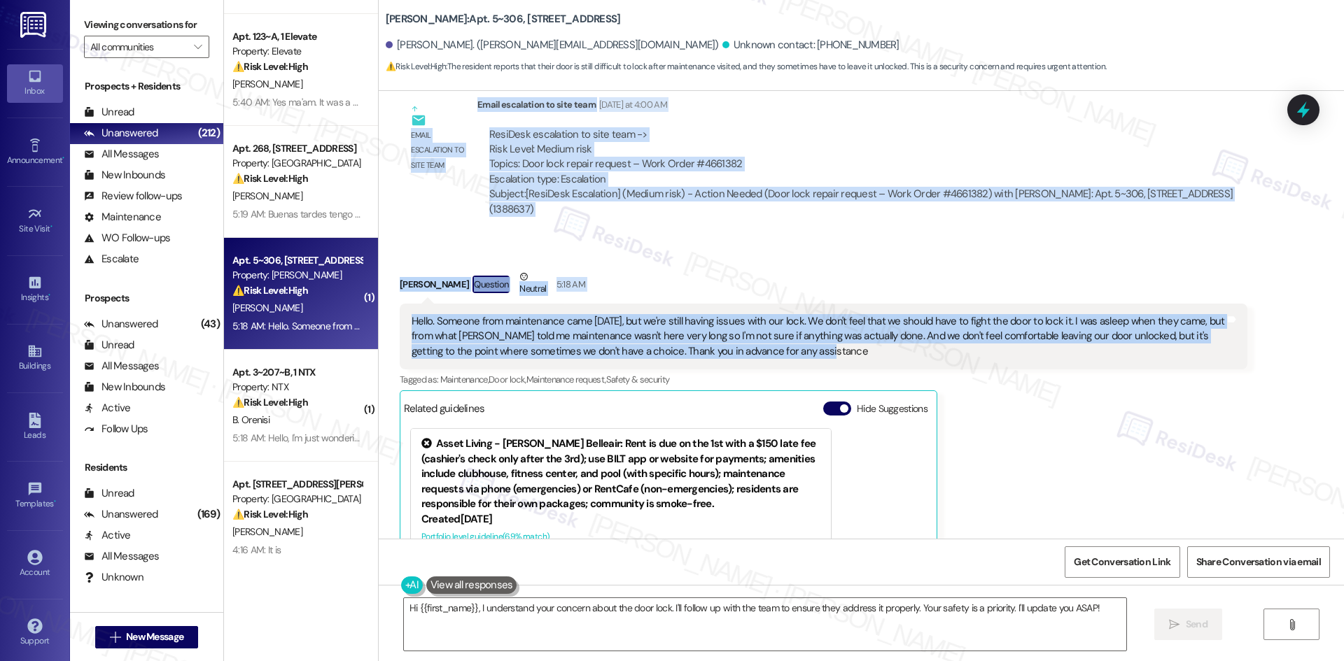
drag, startPoint x: 498, startPoint y: 369, endPoint x: 812, endPoint y: 350, distance: 314.1
click at [812, 350] on div "Lease started [DATE] 8:00 AM Survey, sent via SMS Residesk Automated Survey [DA…" at bounding box center [861, 315] width 965 height 448
copy div "Lorem (IpsuMdol) Sitametco ad 8:91 EL Seddoe tem incididunt, Utlabore. E’do mag…"
click at [624, 266] on div "Received via SMS [PERSON_NAME] Question Neutral 5:18 AM Hello. Someone from mai…" at bounding box center [823, 480] width 868 height 442
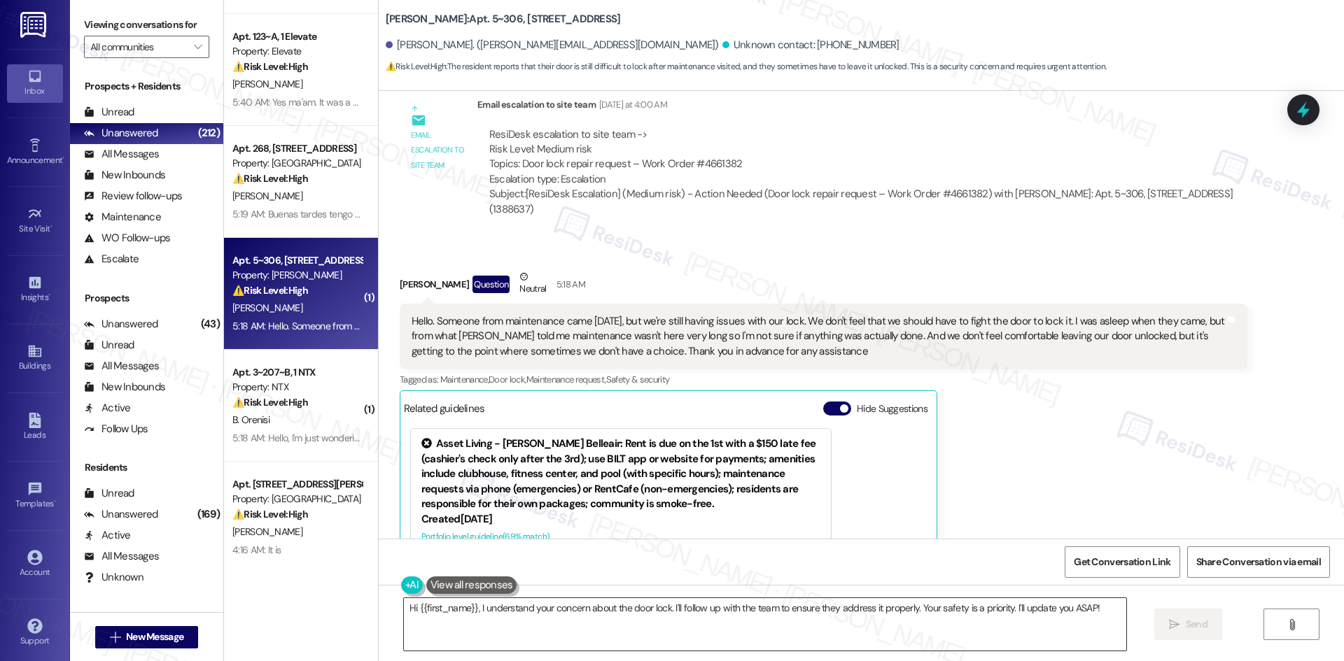
click at [607, 633] on textarea "Hi {{first_name}}, I understand your concern about the door lock. I'll follow u…" at bounding box center [765, 624] width 722 height 52
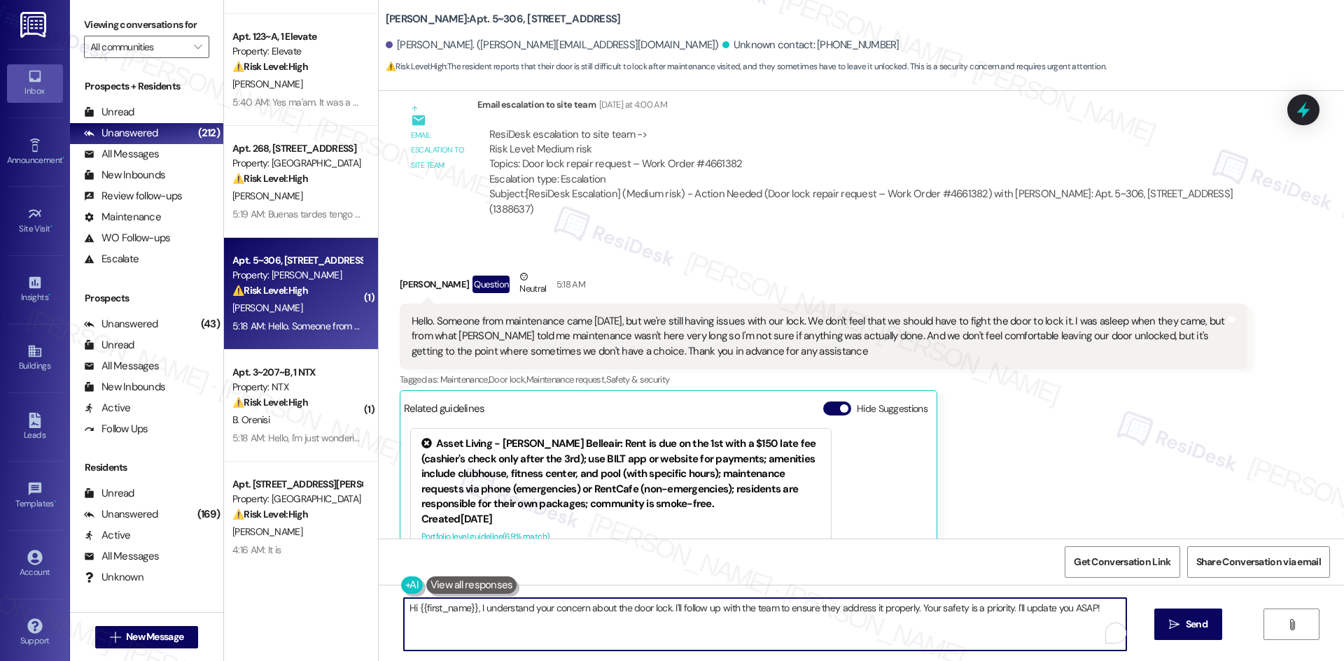
paste textarea "I understand your concern about the ongoing lock issue and how important it is …"
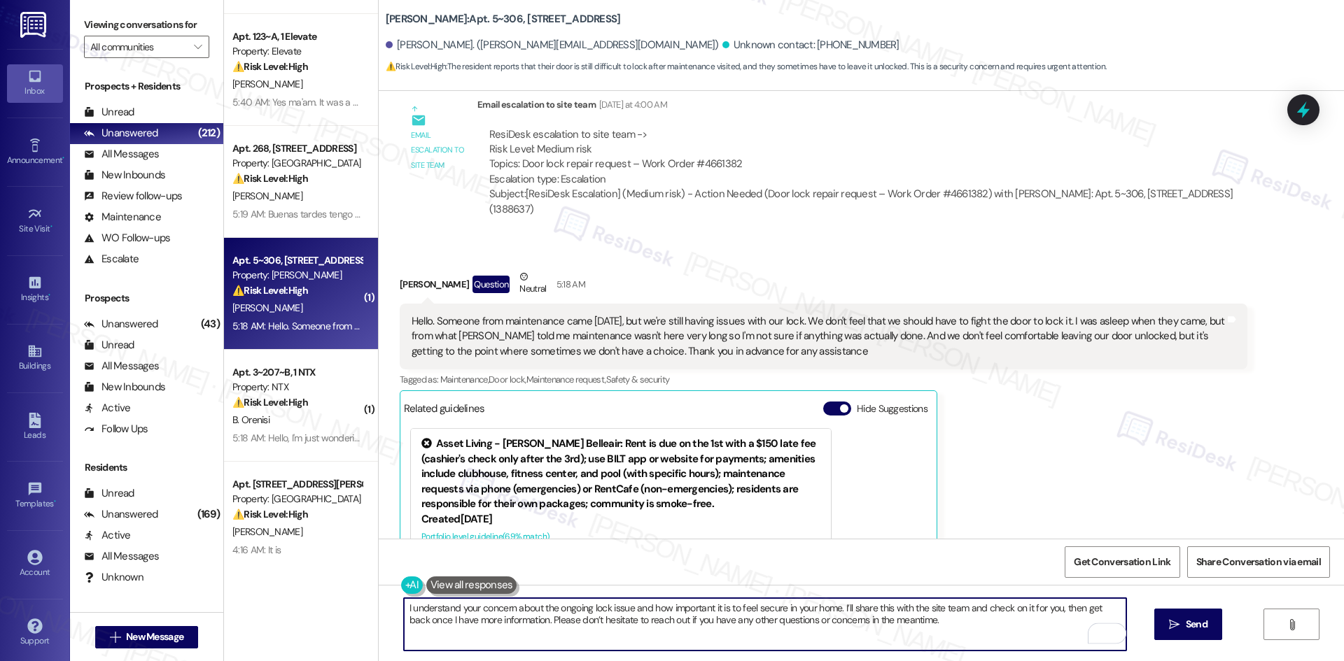
type textarea "I understand your concern about the ongoing lock issue and how important it is …"
drag, startPoint x: 1196, startPoint y: 626, endPoint x: 1177, endPoint y: 630, distance: 19.2
click at [1196, 626] on span "Send" at bounding box center [1196, 624] width 22 height 15
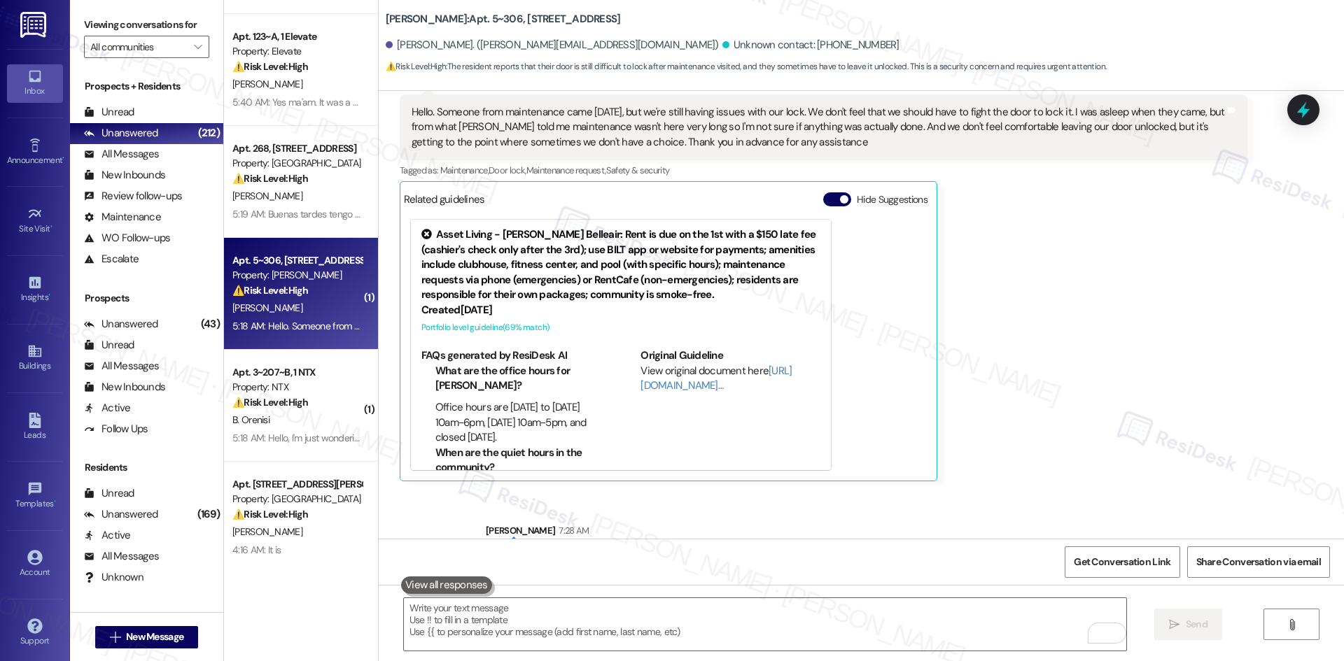
scroll to position [2544, 0]
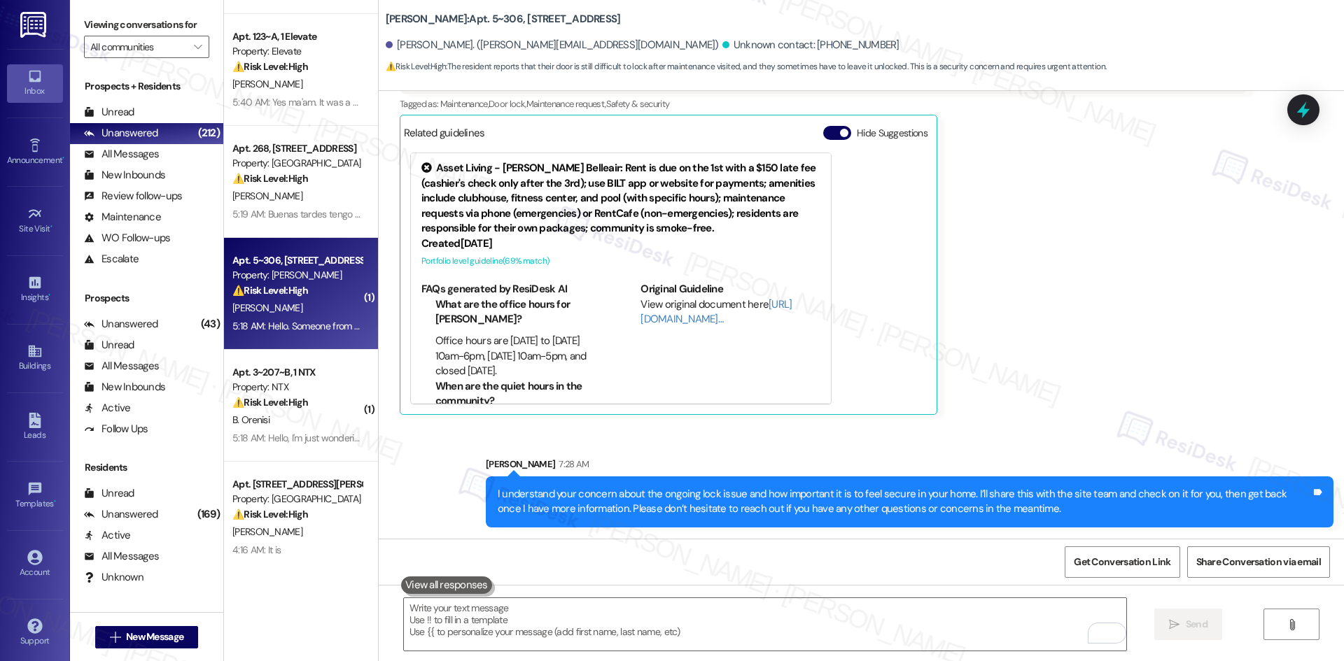
click at [1019, 378] on div "[PERSON_NAME] Question Neutral 5:18 AM Hello. Someone from maintenance came [DA…" at bounding box center [823, 204] width 847 height 421
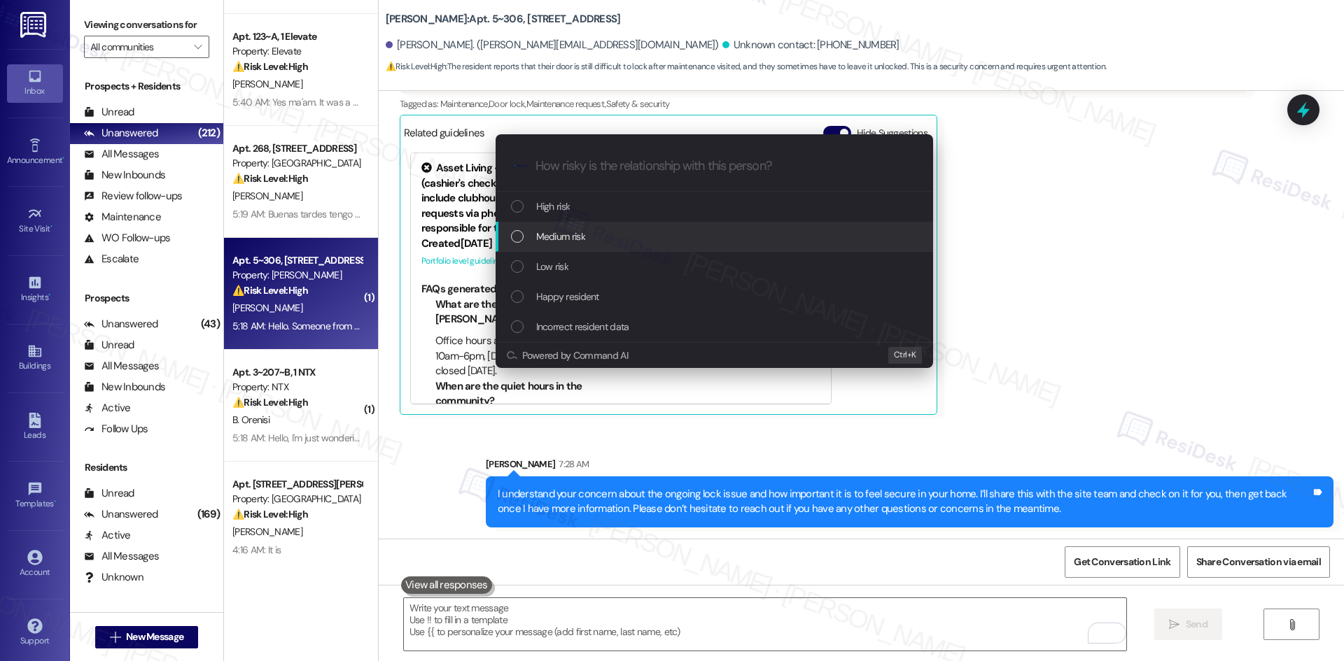
click at [571, 237] on span "Medium risk" at bounding box center [560, 236] width 49 height 15
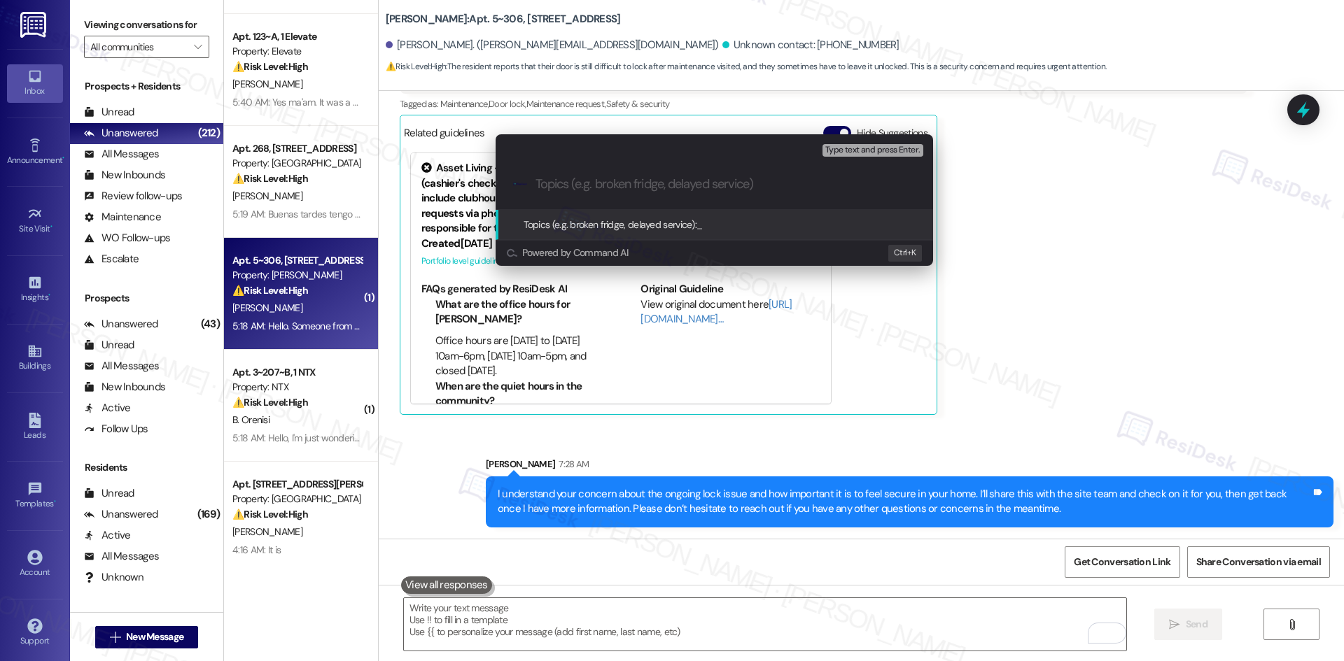
click at [591, 183] on input "Topics (e.g. broken fridge, delayed service)" at bounding box center [725, 184] width 380 height 15
paste input "Ongoing Door Lock Issue – Work Order #4661382"
type input "Ongoing Door Lock Issue – Work Order #4661382"
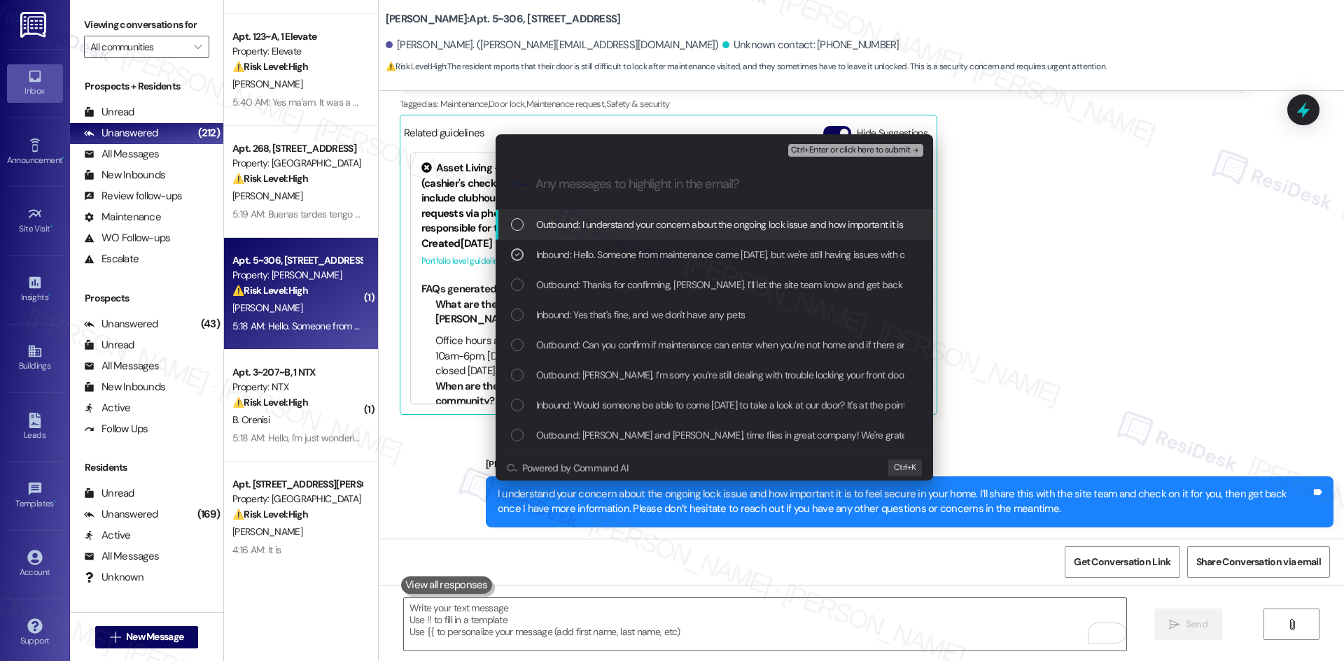
click at [880, 150] on span "Ctrl+Enter or click here to submit" at bounding box center [851, 151] width 120 height 10
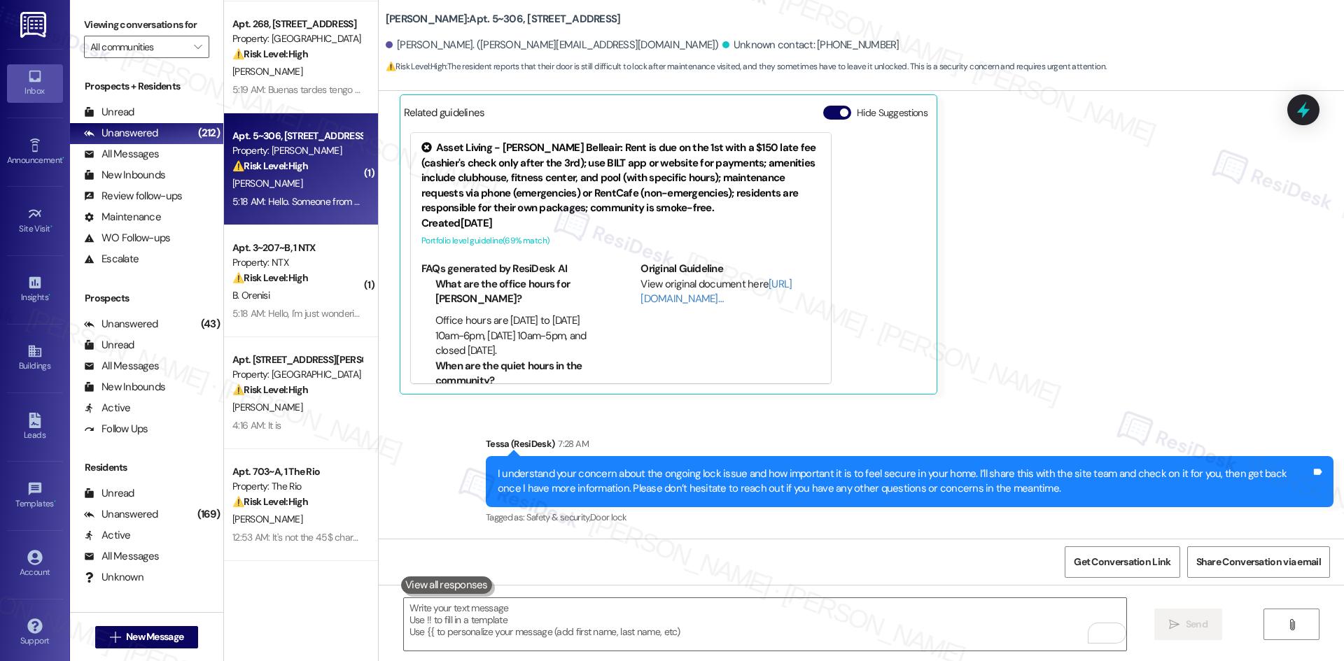
scroll to position [350, 0]
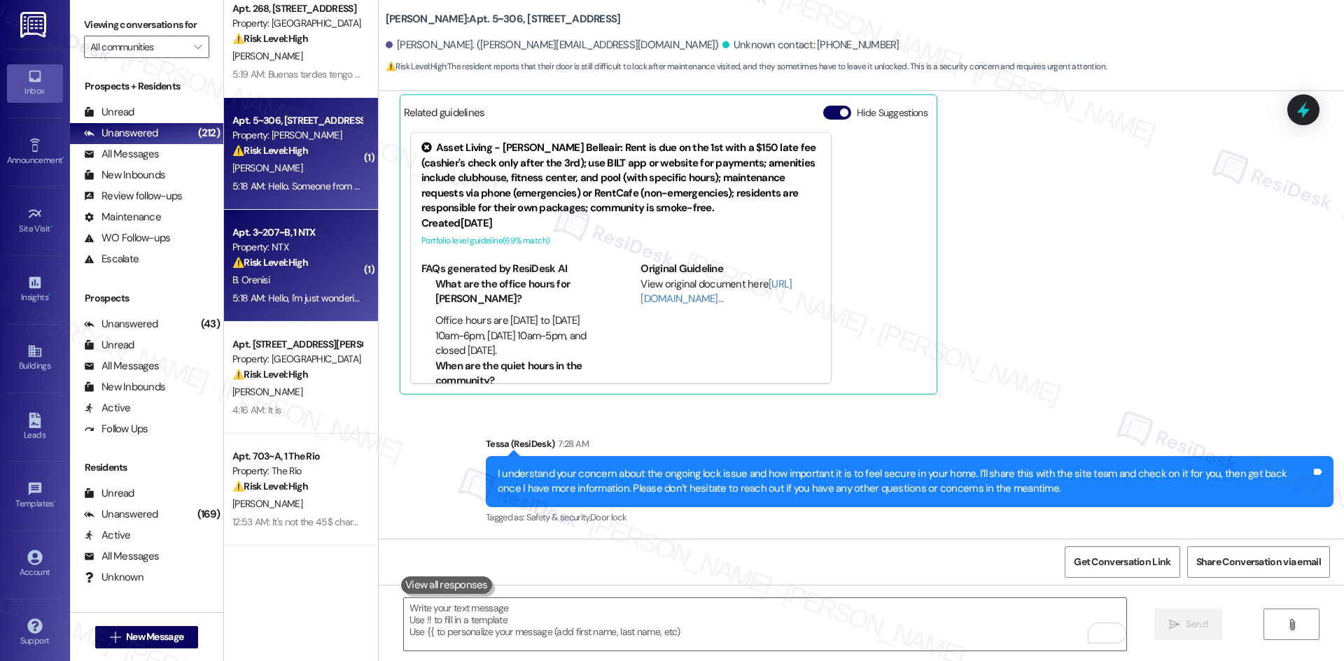
click at [298, 288] on div "B. Orenisi" at bounding box center [297, 280] width 132 height 17
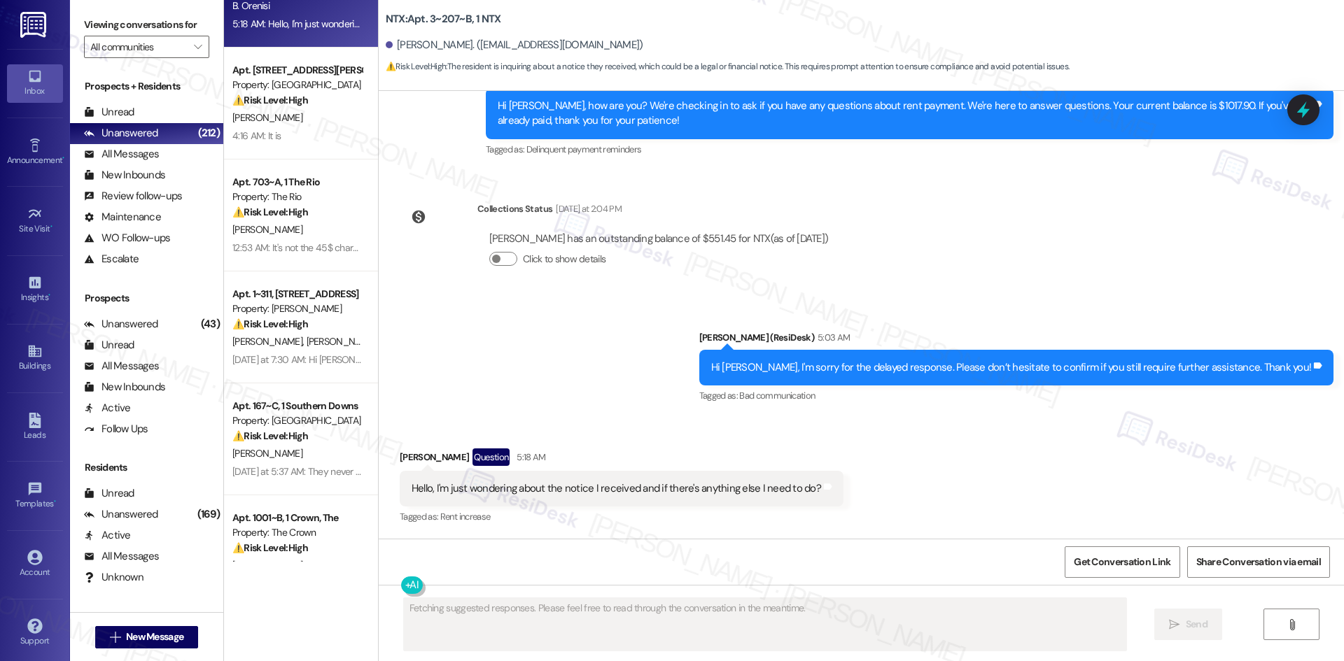
scroll to position [630, 0]
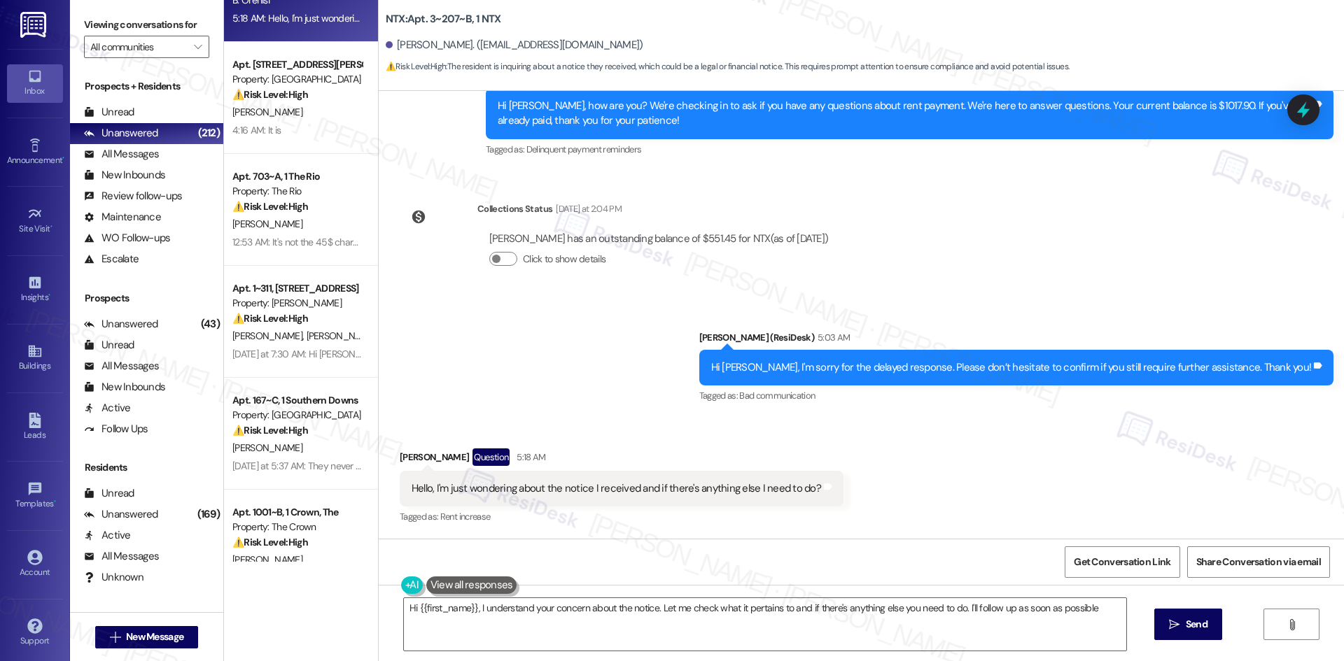
type textarea "Hi {{first_name}}, I understand your concern about the notice. Let me check wha…"
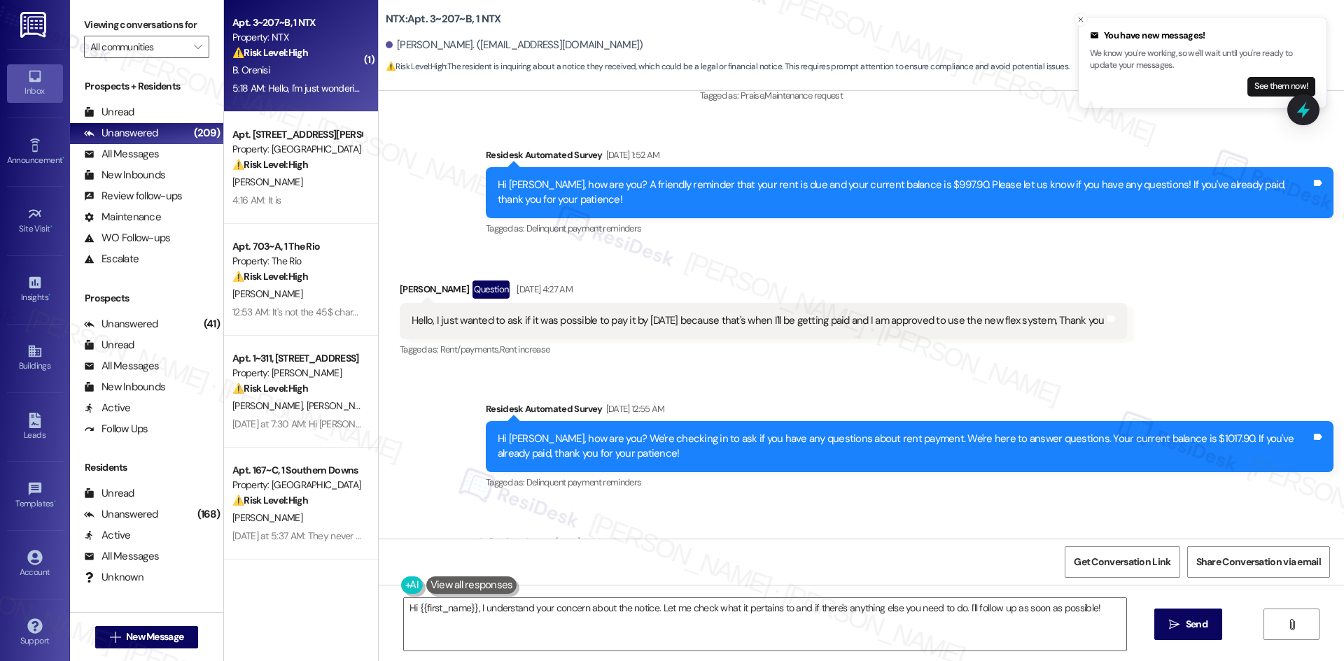
scroll to position [1079, 0]
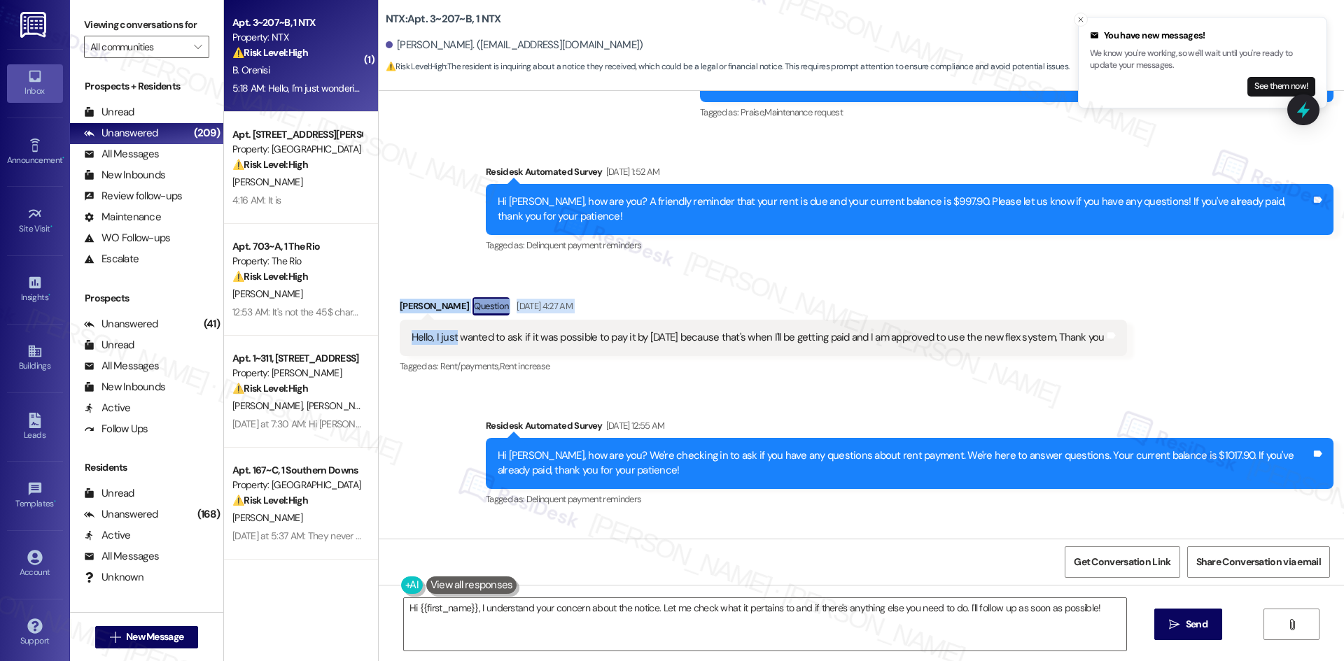
drag, startPoint x: 394, startPoint y: 320, endPoint x: 519, endPoint y: 393, distance: 143.9
click at [478, 365] on div "Received via SMS [PERSON_NAME] Question [DATE] 4:27 AM Hello, I just wanted to …" at bounding box center [861, 326] width 965 height 121
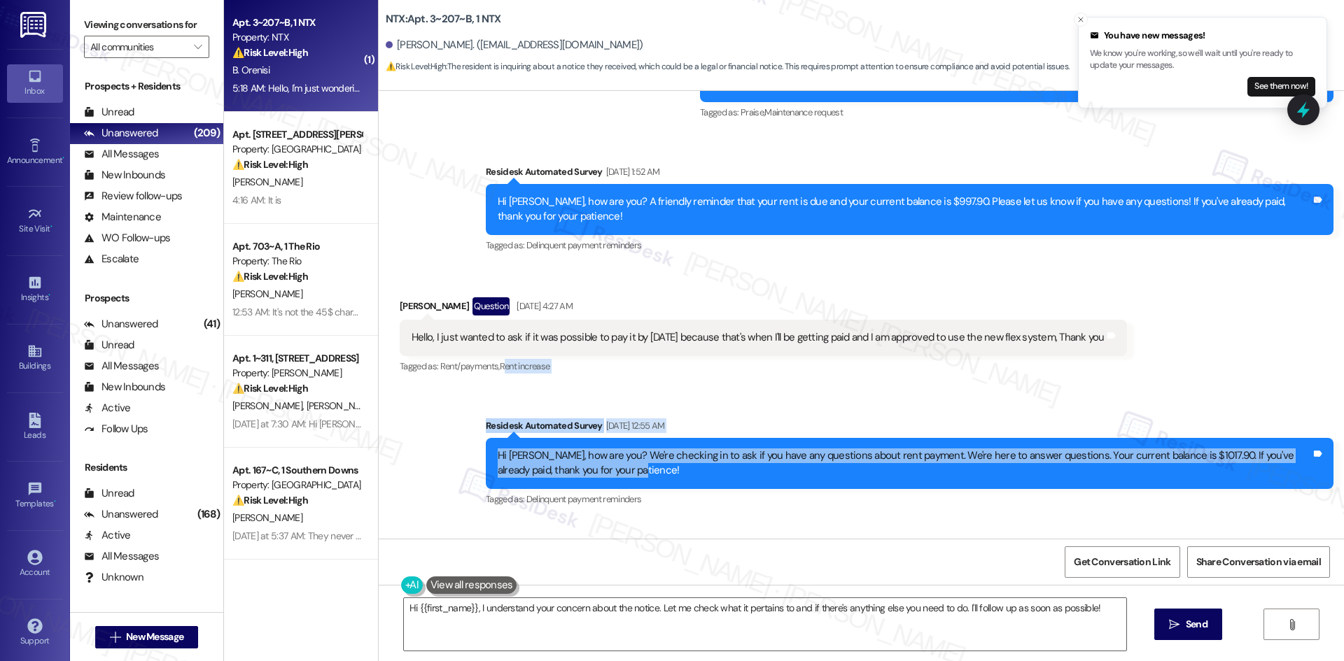
drag, startPoint x: 519, startPoint y: 393, endPoint x: 669, endPoint y: 470, distance: 169.0
click at [669, 470] on div "Lease started [DATE] 8:00 AM Survey, sent via SMS Residesk Automated Survey [DA…" at bounding box center [861, 315] width 965 height 448
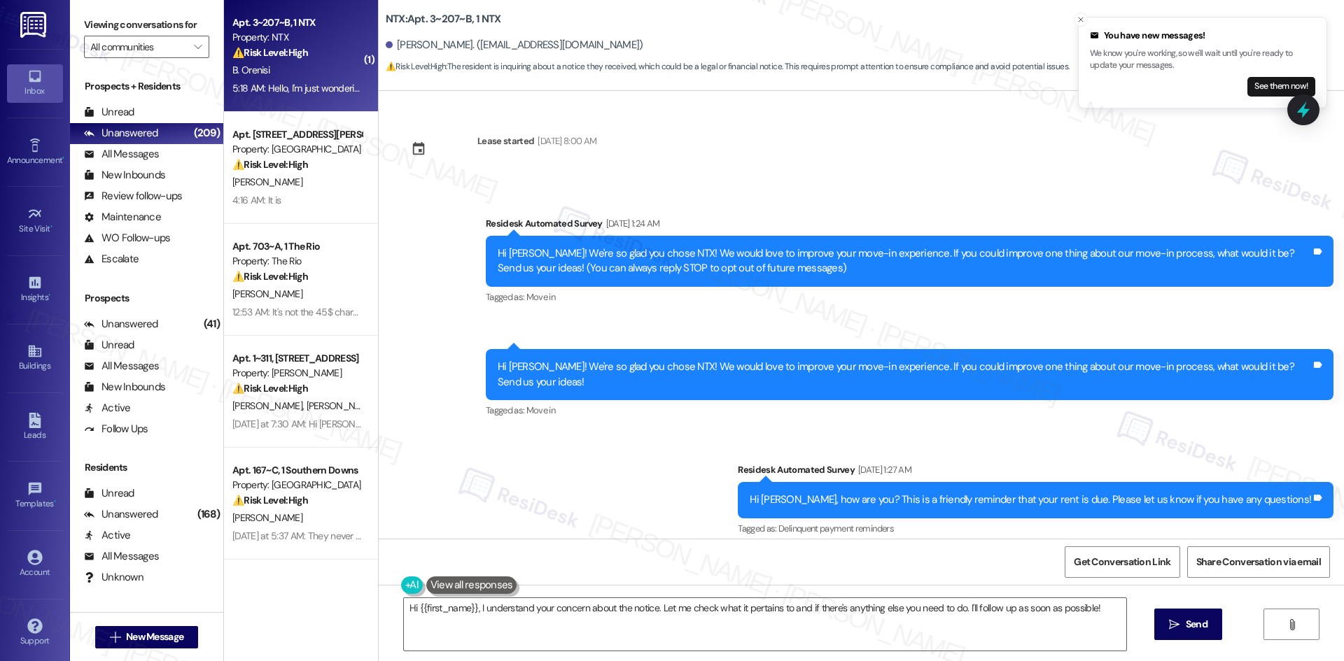
click at [607, 451] on div "Lease started [DATE] 8:00 AM Survey, sent via SMS Residesk Automated Survey [DA…" at bounding box center [861, 421] width 965 height 661
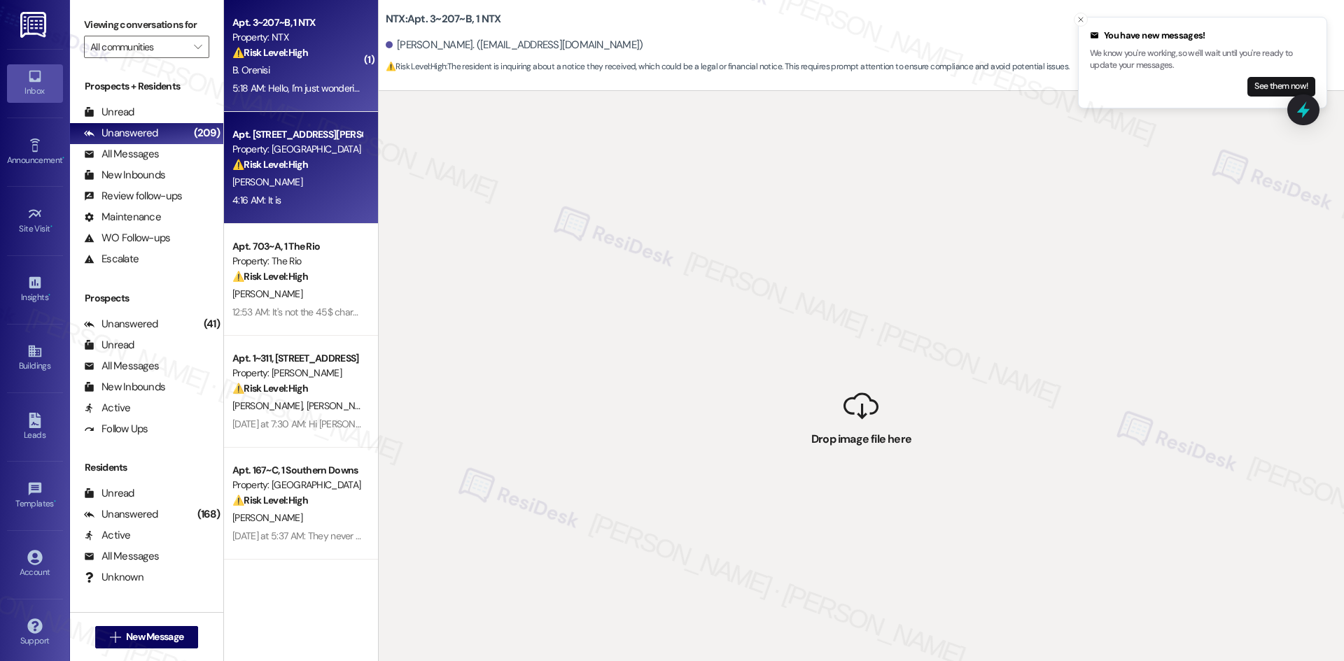
click at [323, 150] on div "Property: [GEOGRAPHIC_DATA]" at bounding box center [296, 149] width 129 height 15
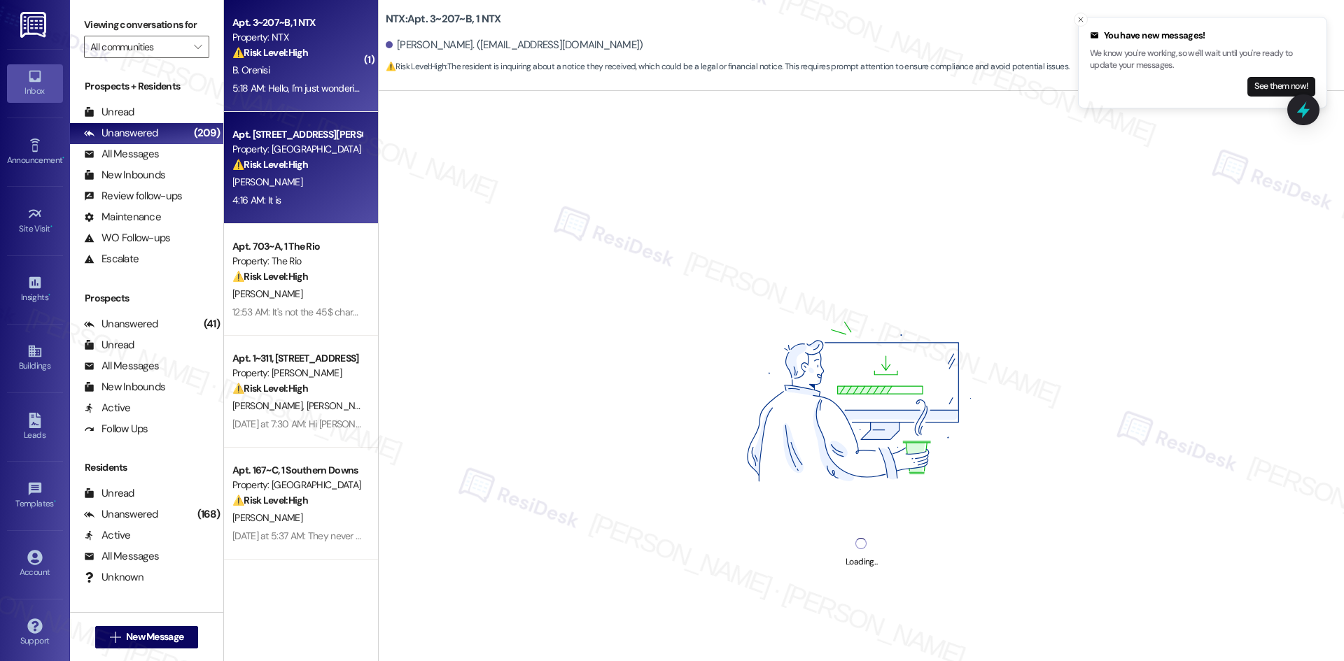
click at [313, 82] on div "5:18 AM: Hello, I'm just wondering about the notice I received and if there's a…" at bounding box center [436, 88] width 408 height 13
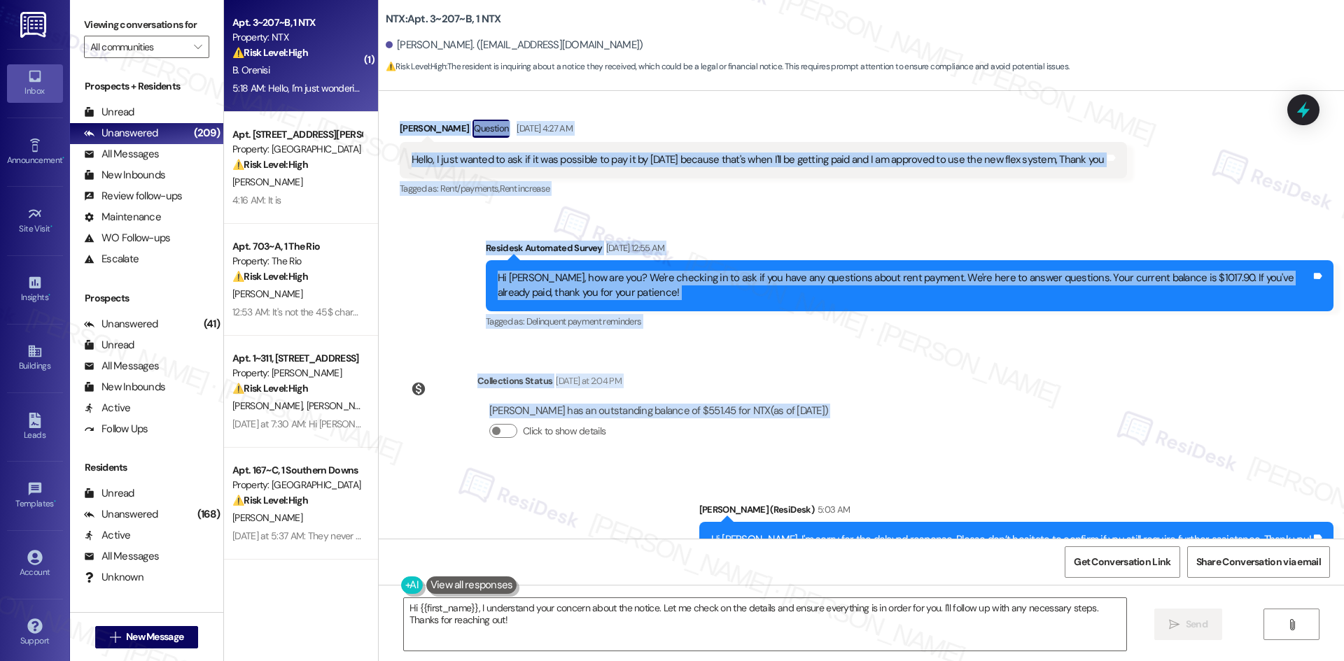
scroll to position [1429, 0]
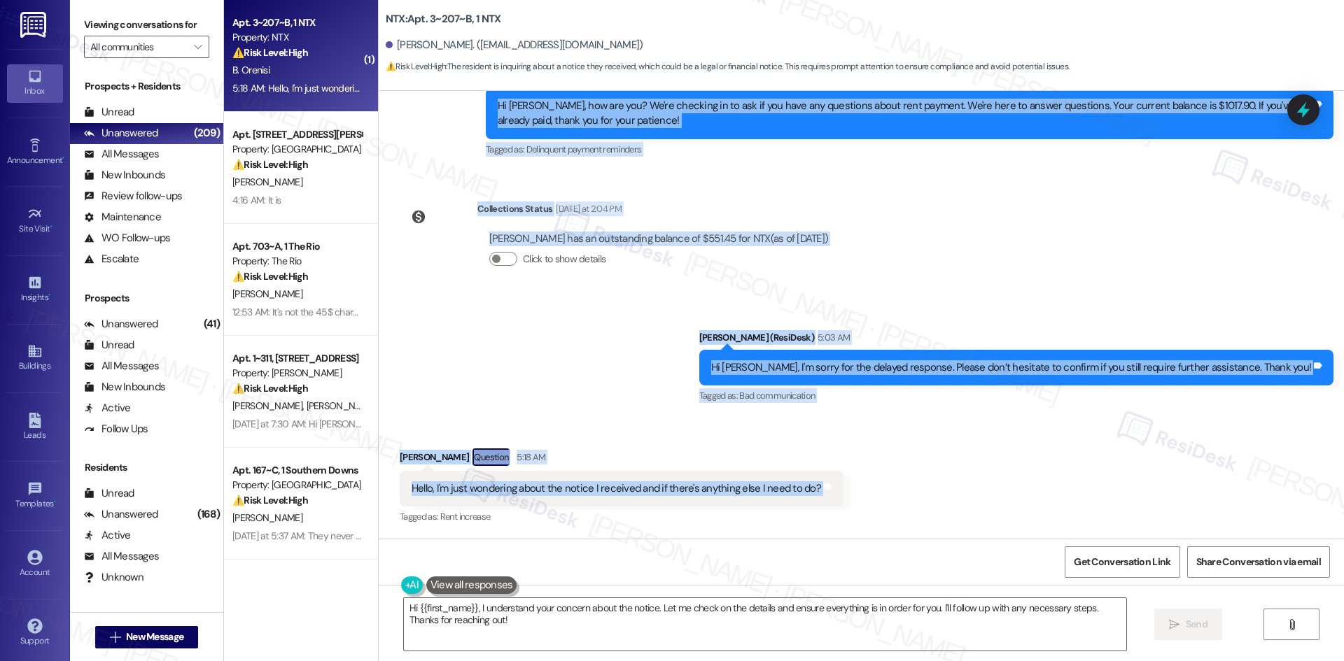
drag, startPoint x: 377, startPoint y: 167, endPoint x: 784, endPoint y: 465, distance: 504.7
click at [817, 478] on div "Lease started [DATE] 8:00 AM Survey, sent via SMS Residesk Automated Survey [DA…" at bounding box center [861, 315] width 965 height 448
copy div "[PERSON_NAME] Question [DATE] 4:27 AM Hello, I just wanted to ask if it was pos…"
drag, startPoint x: 562, startPoint y: 358, endPoint x: 565, endPoint y: 365, distance: 7.2
click at [562, 358] on div "Sent via SMS [PERSON_NAME] (ResiDesk) 5:03 AM Hi [PERSON_NAME], I'm sorry for t…" at bounding box center [861, 358] width 965 height 118
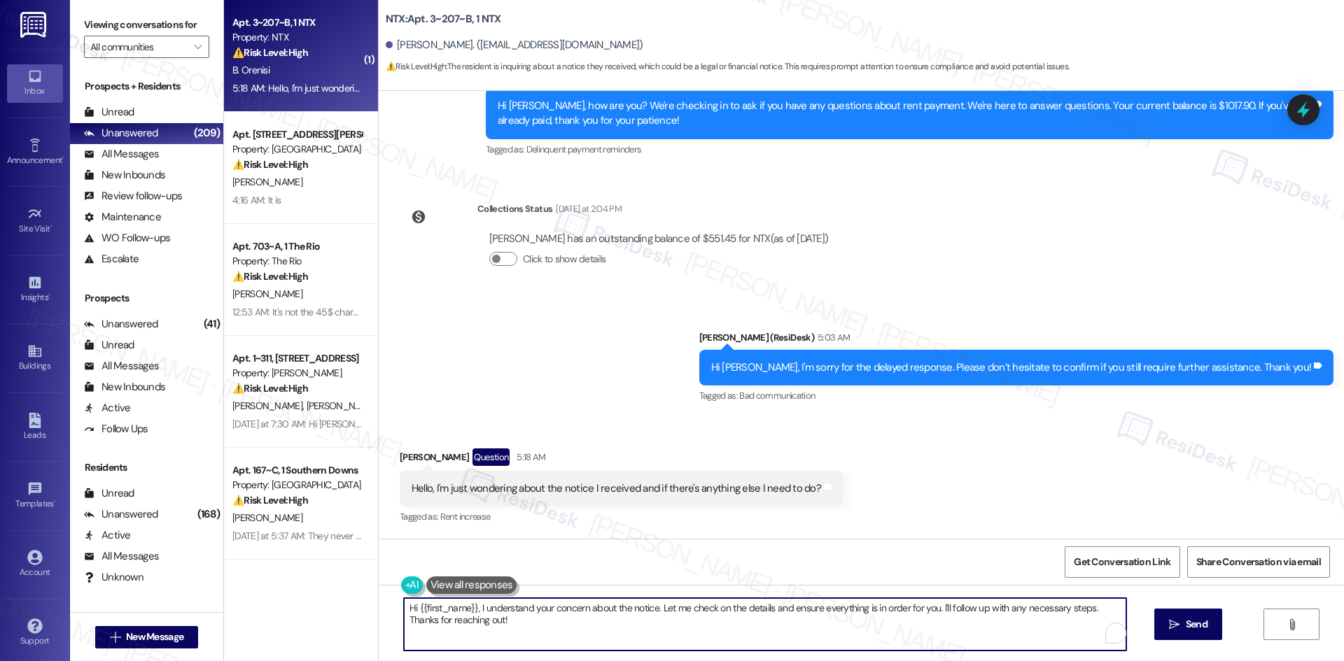
click at [623, 612] on textarea "Hi {{first_name}}, I understand your concern about the notice. Let me check on …" at bounding box center [765, 624] width 722 height 52
paste textarea "I understand your concern about the notice you received. I’ll share this with t…"
type textarea "I understand your concern about the notice you received. I’ll share this with t…"
click at [1189, 616] on button " Send" at bounding box center [1188, 624] width 68 height 31
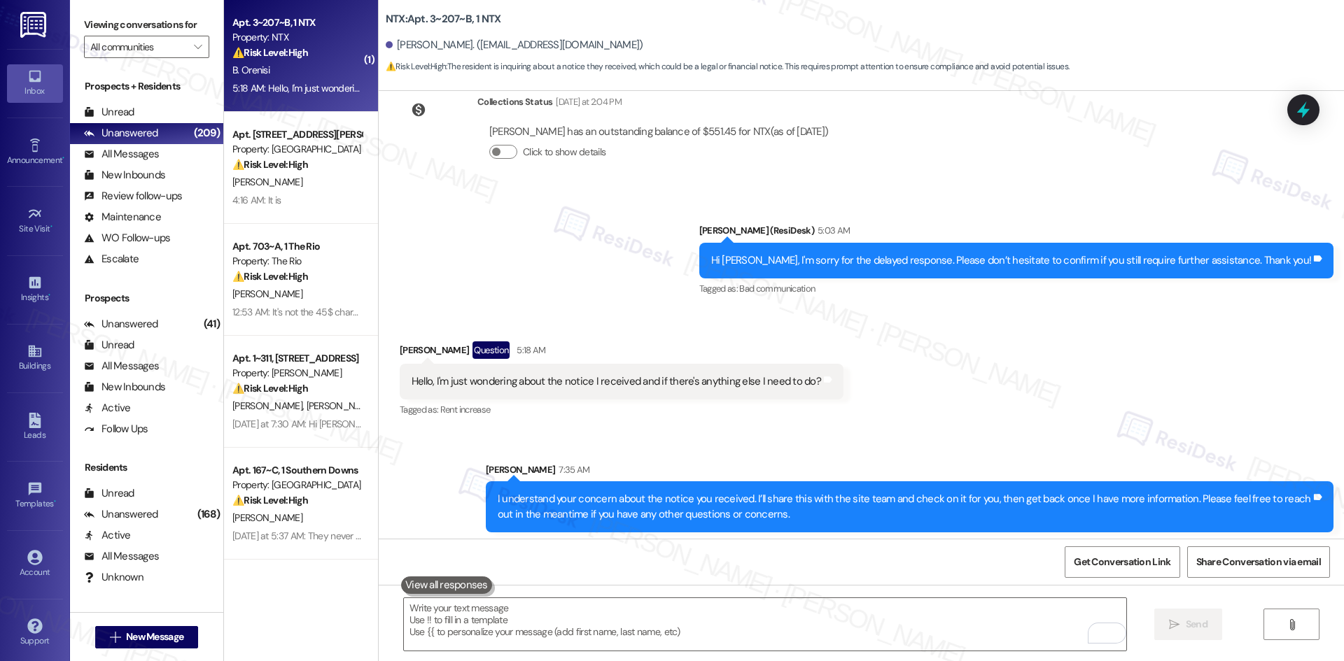
scroll to position [1541, 0]
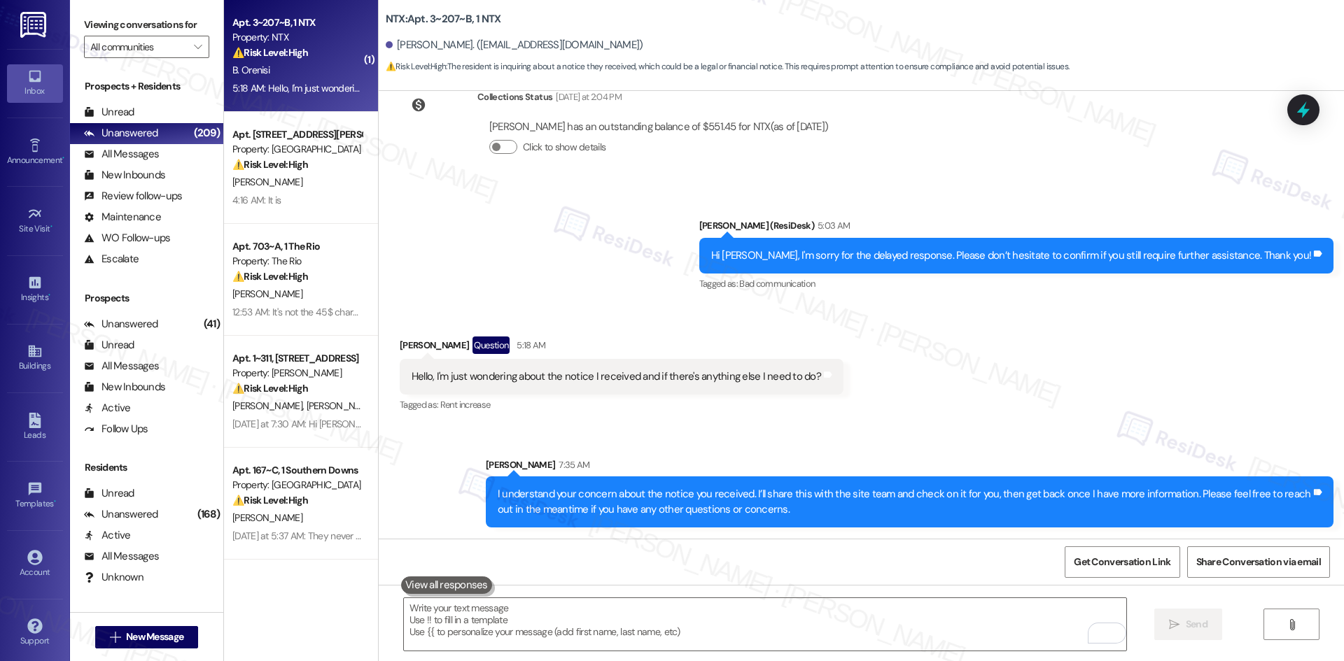
click at [968, 421] on div "Received via SMS [PERSON_NAME] Question 5:18 AM Hello, I'm just wondering about…" at bounding box center [861, 365] width 965 height 121
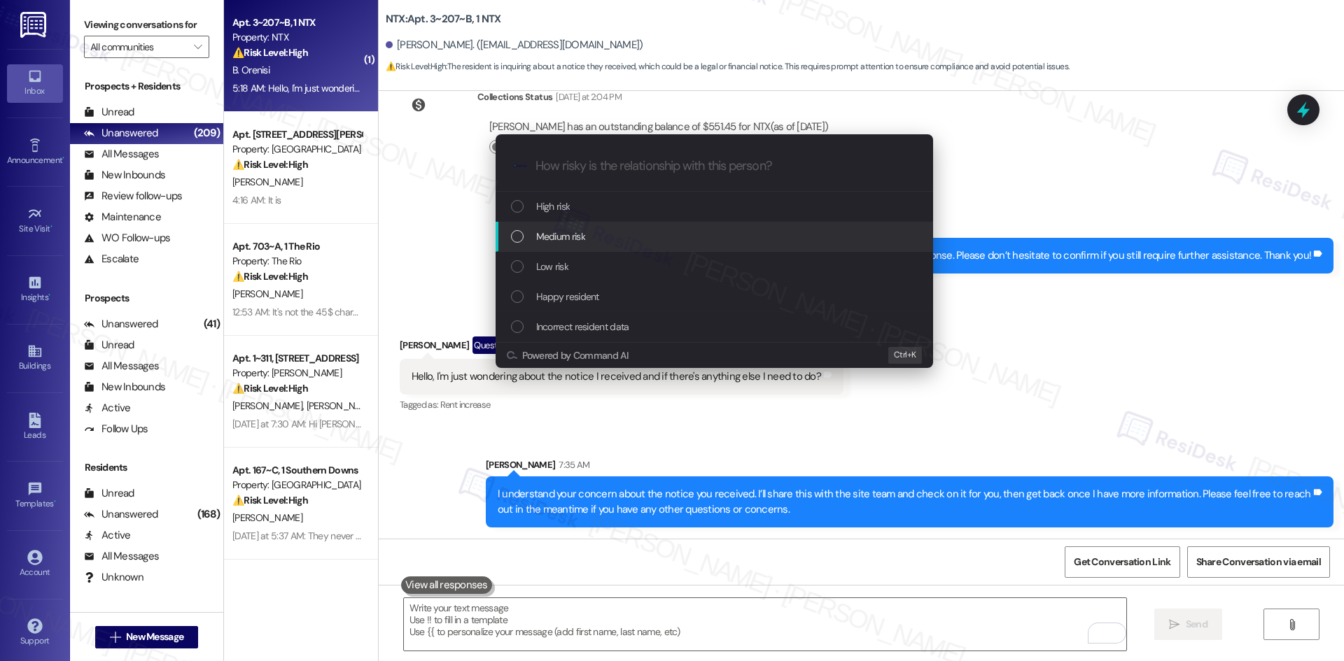
click at [600, 232] on div "Medium risk" at bounding box center [715, 236] width 409 height 15
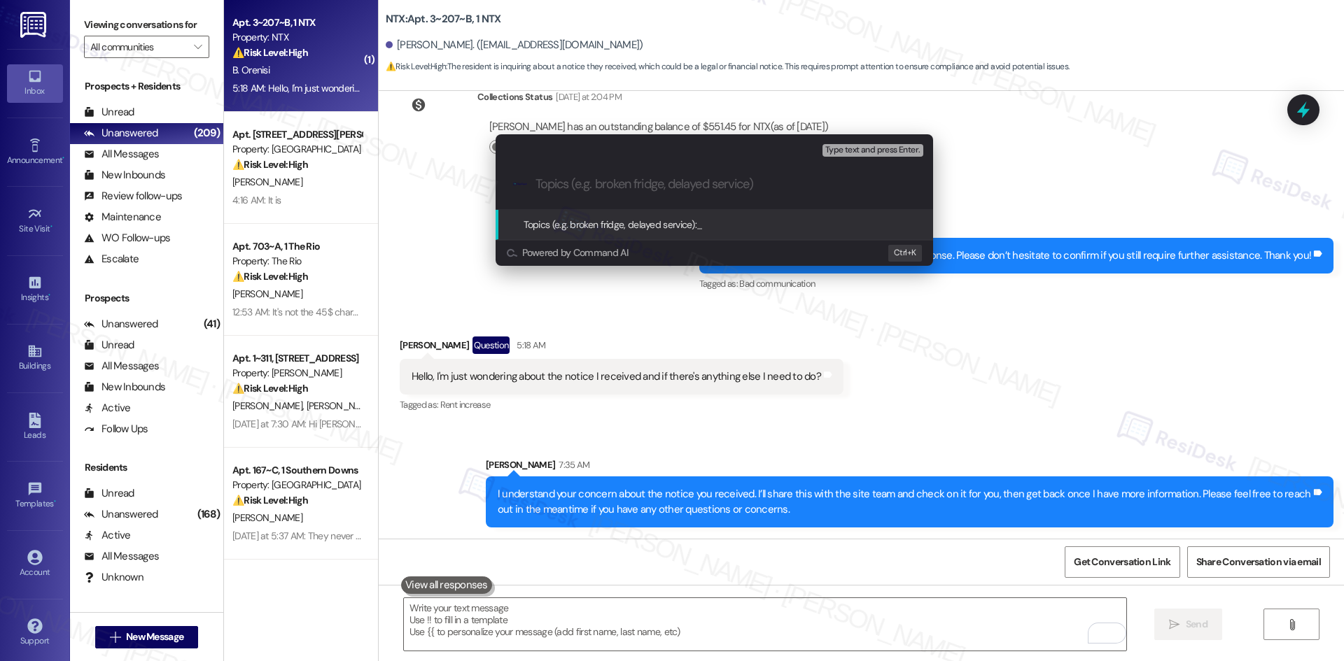
click at [558, 189] on input "Topics (e.g. broken fridge, delayed service)" at bounding box center [725, 184] width 380 height 15
click at [560, 185] on input "Topics (e.g. broken fridge, delayed service)" at bounding box center [725, 184] width 380 height 15
paste input "Rent Payment & Notice Concern"
type input "Rent Payment & Notice Concern"
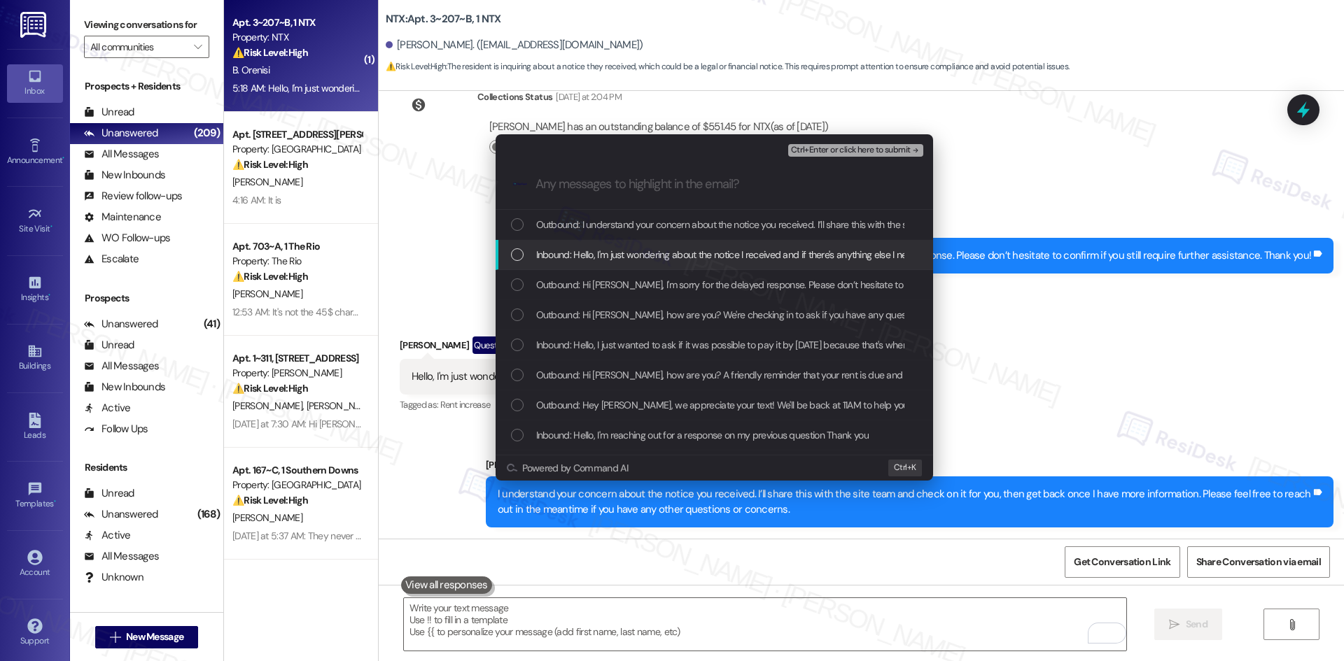
click at [600, 255] on span "Inbound: Hello, I'm just wondering about the notice I received and if there's a…" at bounding box center [741, 254] width 410 height 15
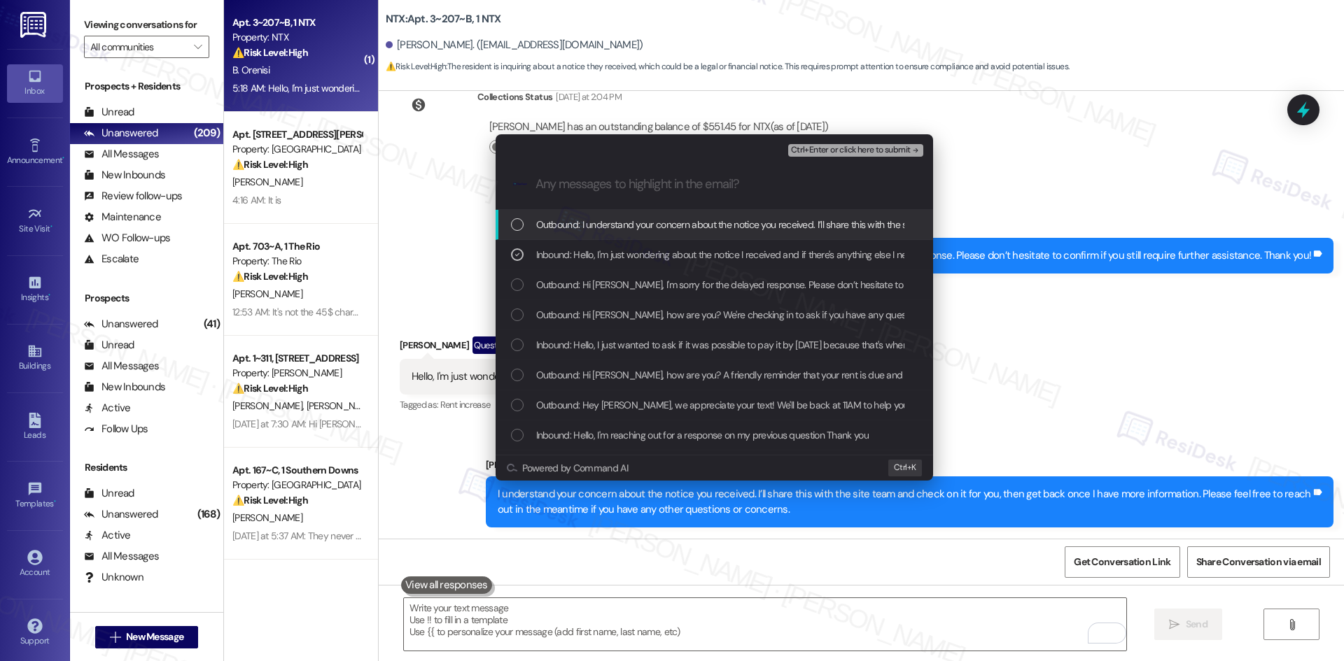
click at [872, 150] on span "Ctrl+Enter or click here to submit" at bounding box center [851, 151] width 120 height 10
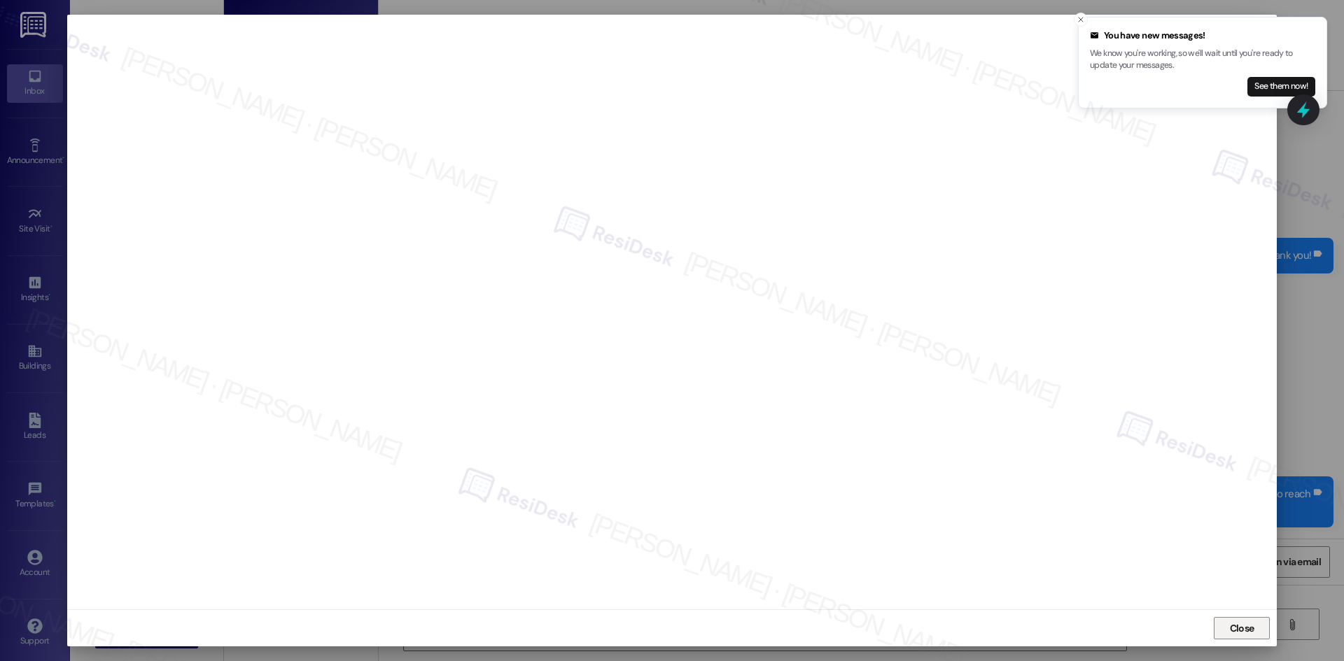
click at [1230, 631] on span "Close" at bounding box center [1241, 628] width 24 height 15
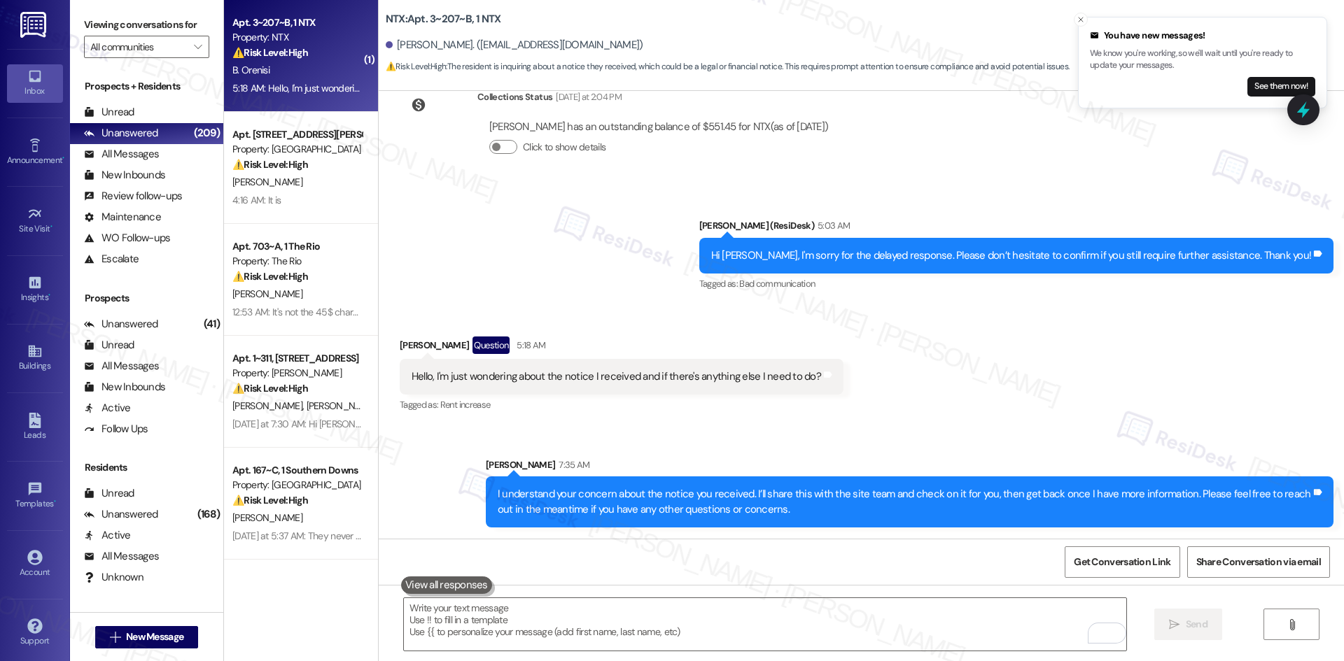
click at [847, 428] on div "Sent via SMS Sarah 7:35 AM I understand your concern about the notice you recei…" at bounding box center [861, 482] width 965 height 113
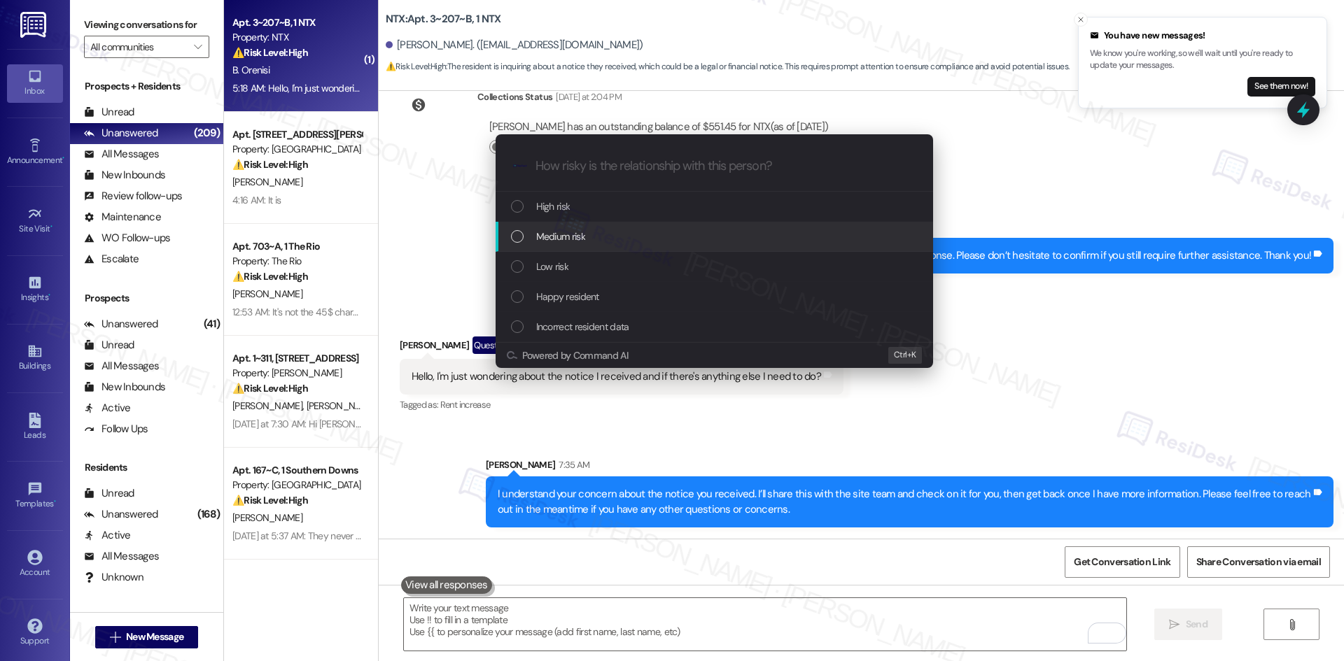
click at [581, 240] on span "Medium risk" at bounding box center [560, 236] width 49 height 15
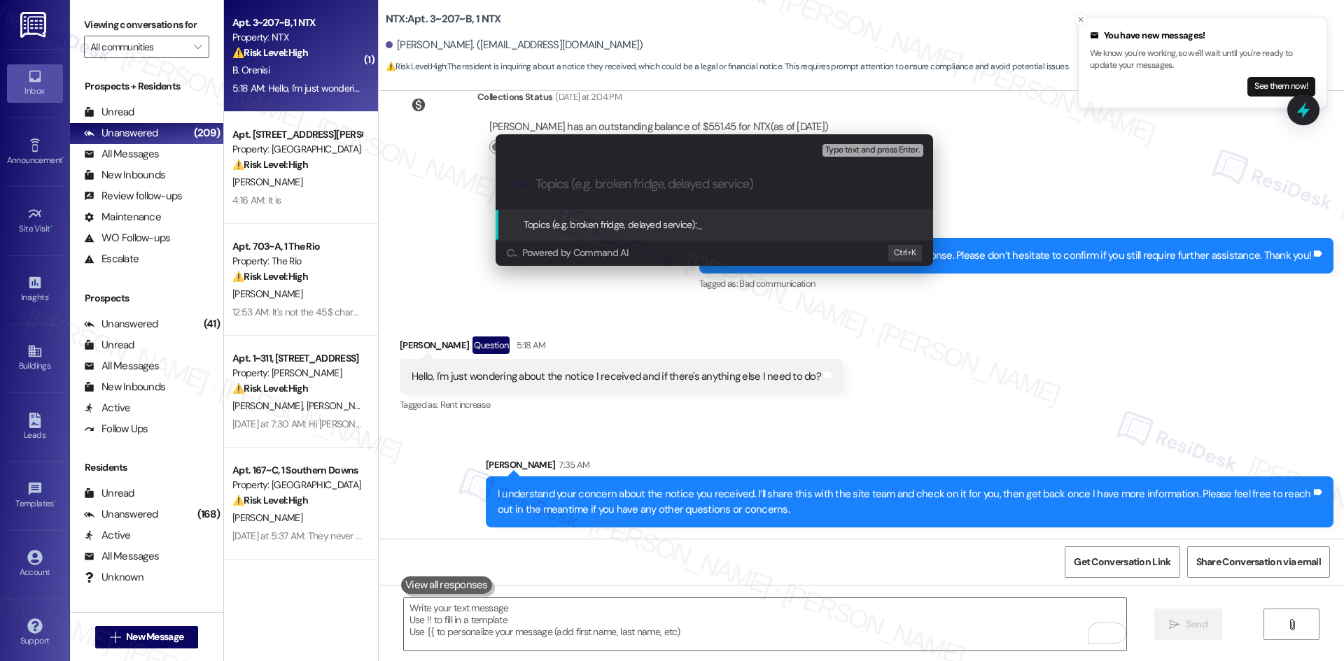
paste input "Notice Concern"
type input "Notice Concern"
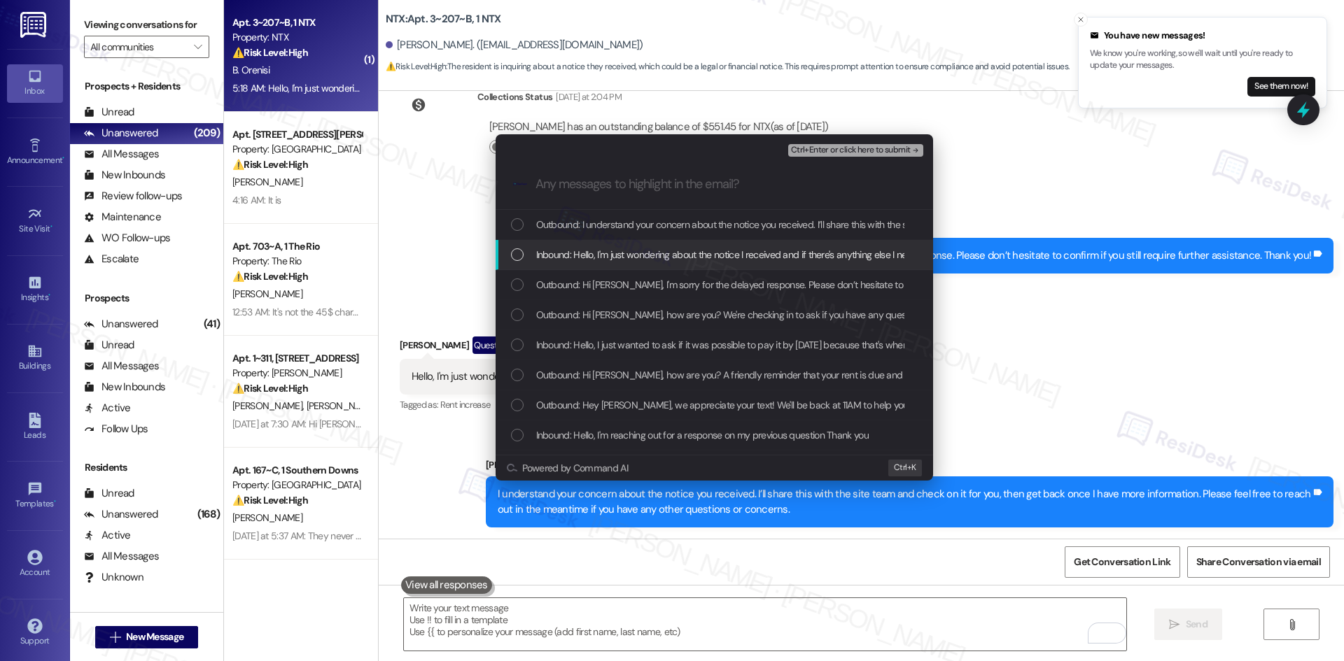
click at [724, 257] on span "Inbound: Hello, I'm just wondering about the notice I received and if there's a…" at bounding box center [741, 254] width 410 height 15
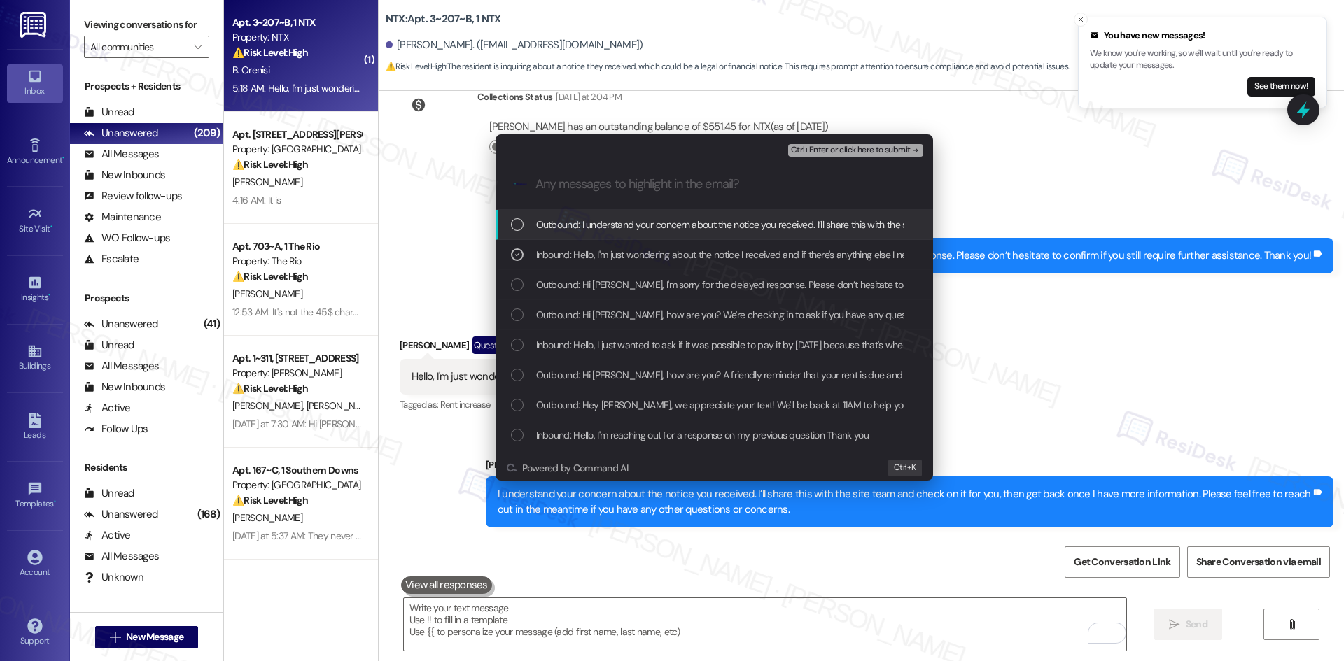
click at [878, 150] on span "Ctrl+Enter or click here to submit" at bounding box center [851, 151] width 120 height 10
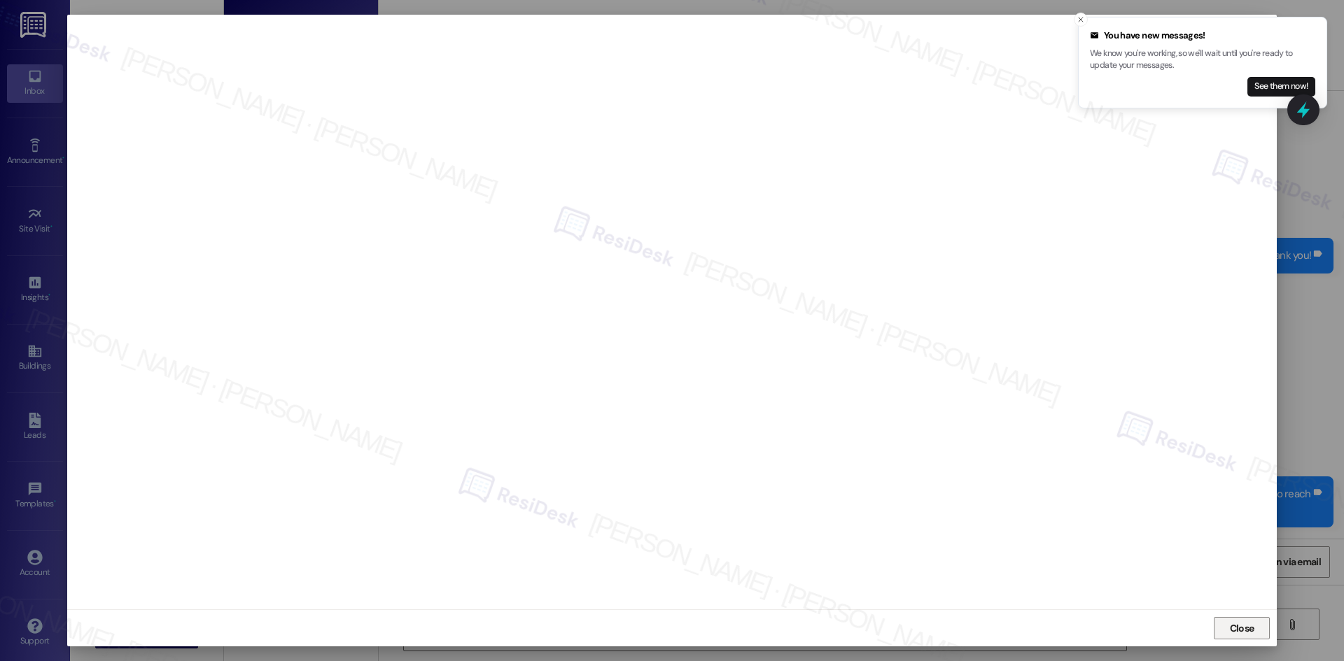
click at [1239, 626] on span "Close" at bounding box center [1241, 628] width 24 height 15
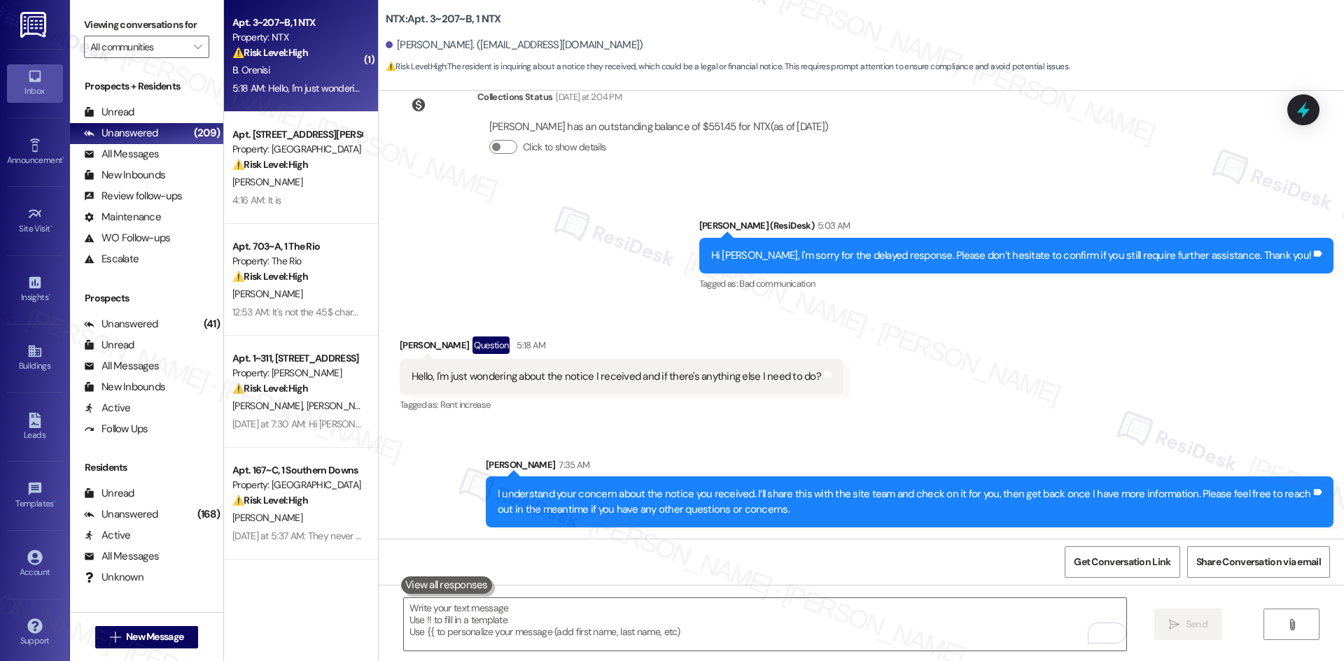
click at [731, 432] on div "Sent via SMS Sarah 7:35 AM I understand your concern about the notice you recei…" at bounding box center [861, 482] width 965 height 113
click at [720, 442] on div "Sent via SMS Sarah 7:35 AM I understand your concern about the notice you recei…" at bounding box center [861, 482] width 965 height 113
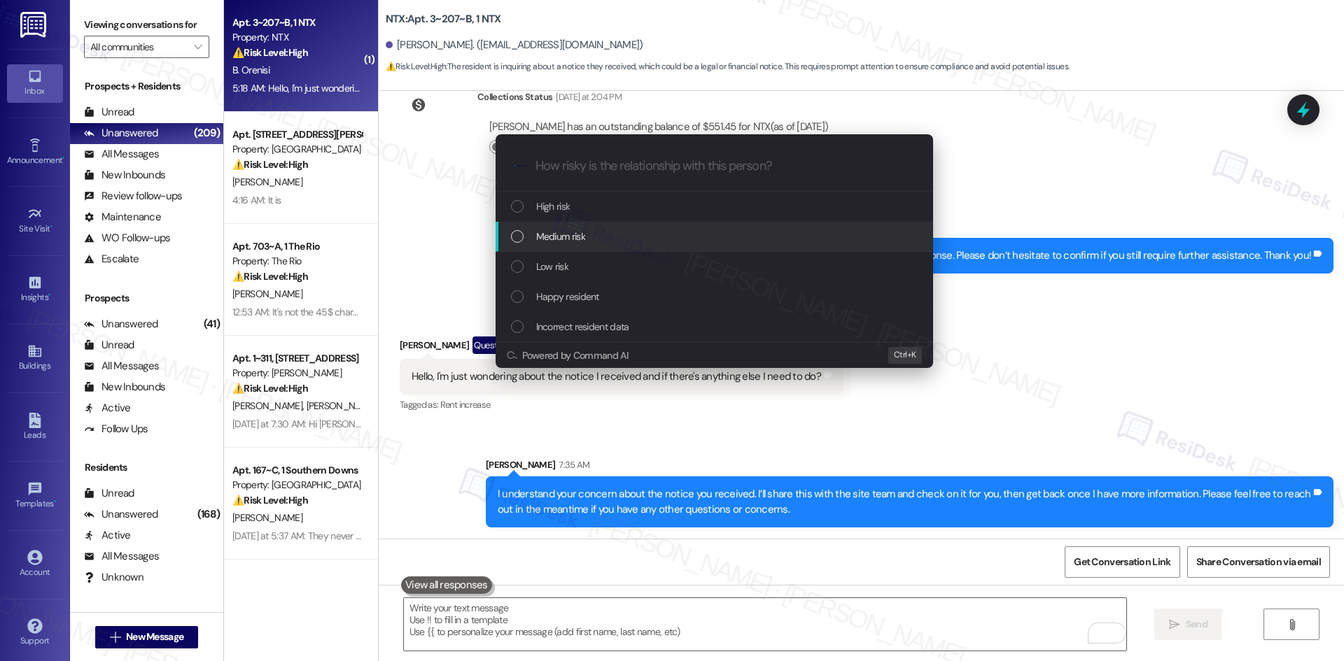
click at [626, 237] on div "Medium risk" at bounding box center [715, 236] width 409 height 15
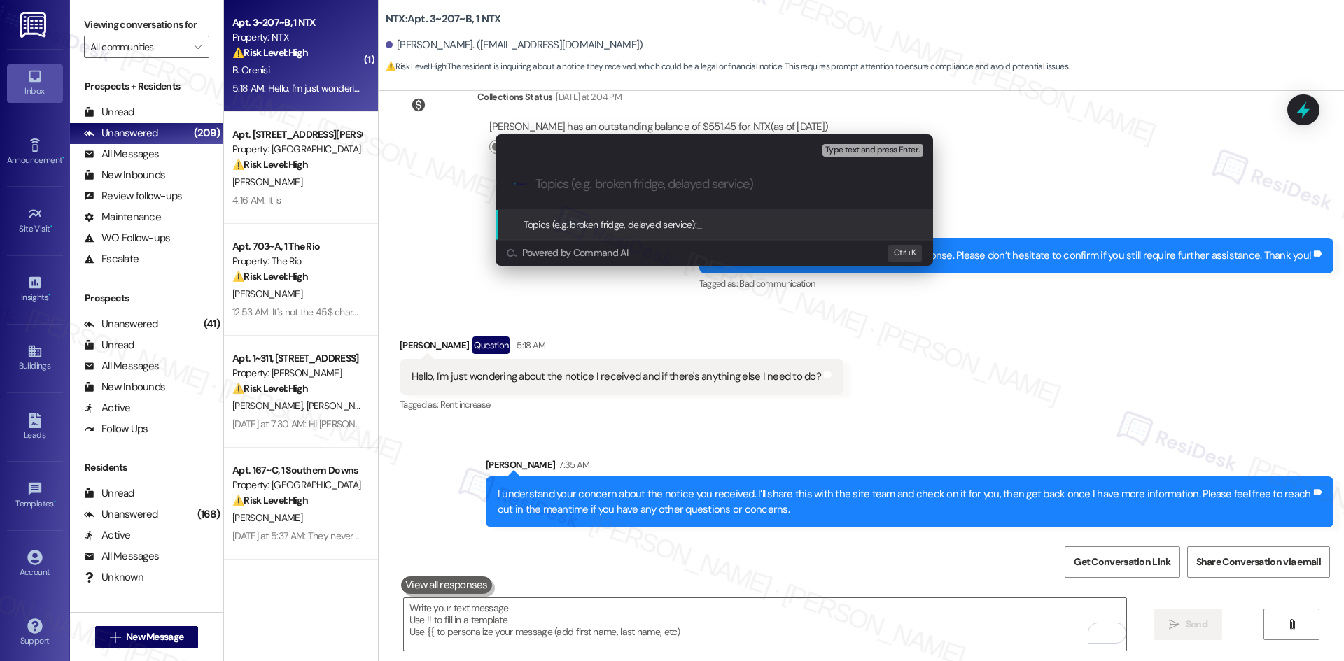
click at [579, 618] on div "Escalate Conversation Medium risk Topics (e.g. broken fridge, delayed service) …" at bounding box center [672, 330] width 1344 height 661
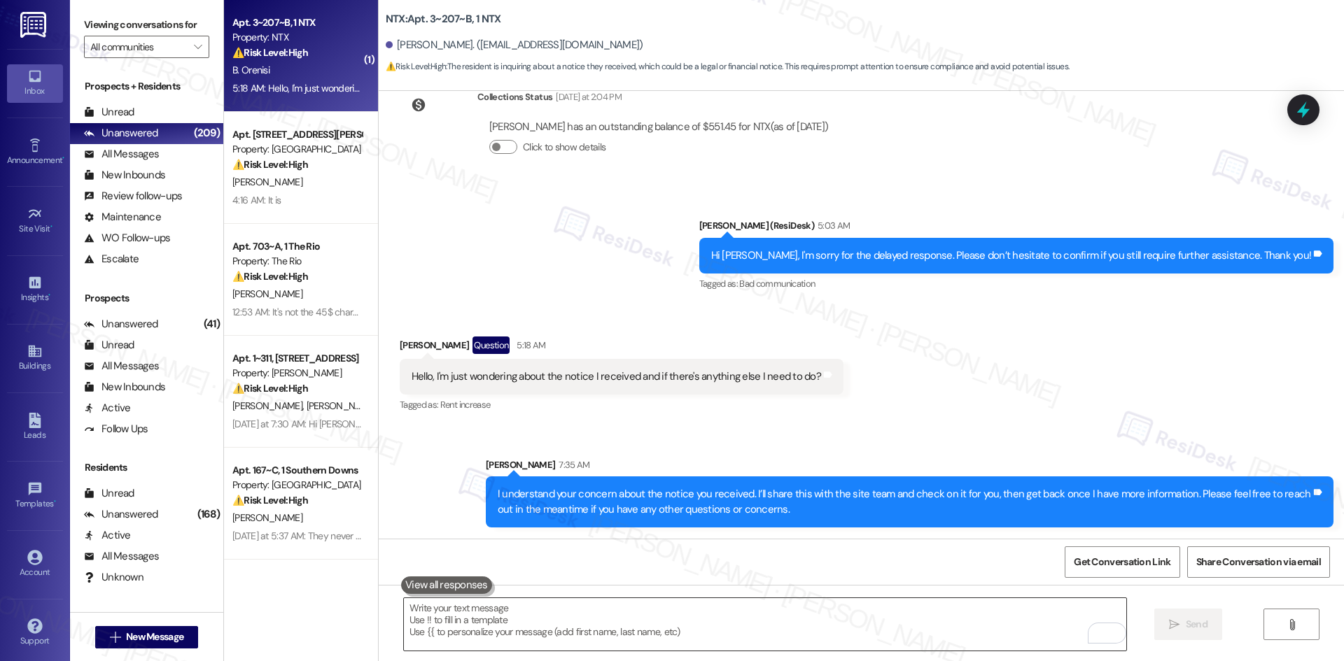
click at [567, 626] on textarea "To enrich screen reader interactions, please activate Accessibility in Grammarl…" at bounding box center [765, 624] width 722 height 52
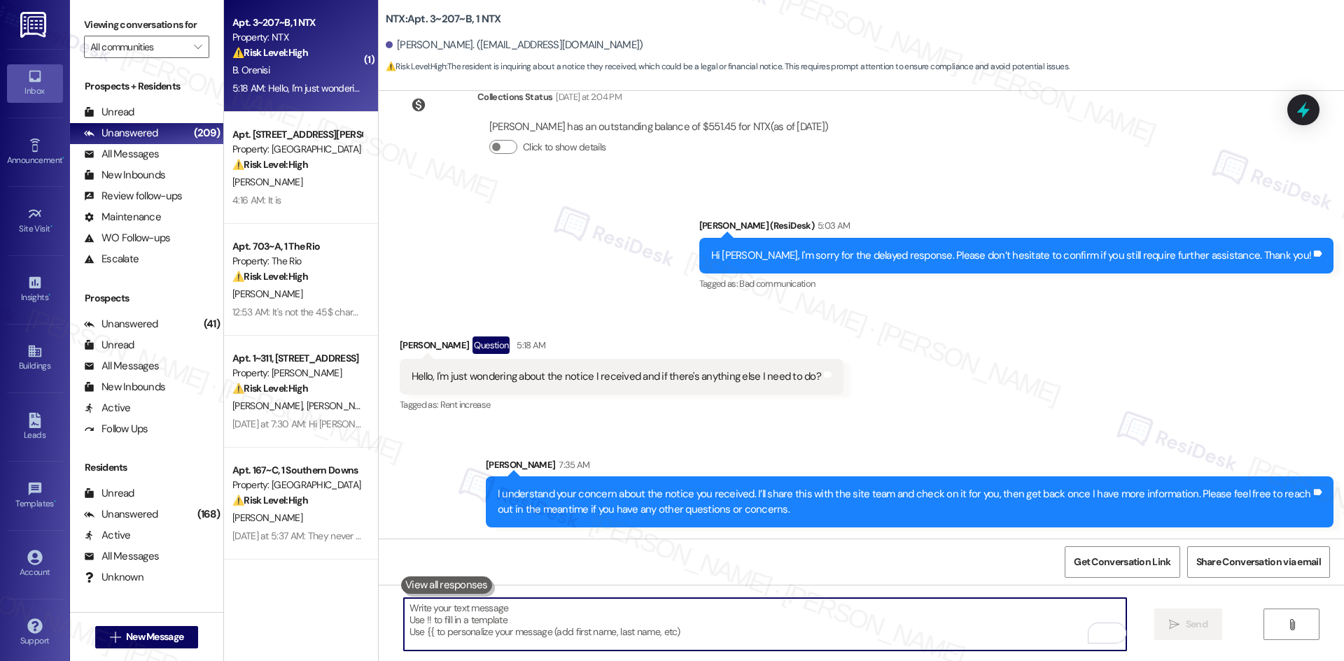
paste textarea "Can you please confirm what the notice was for so I can share it with the site …"
type textarea "Can you please confirm what the notice was for so I can share it with the site …"
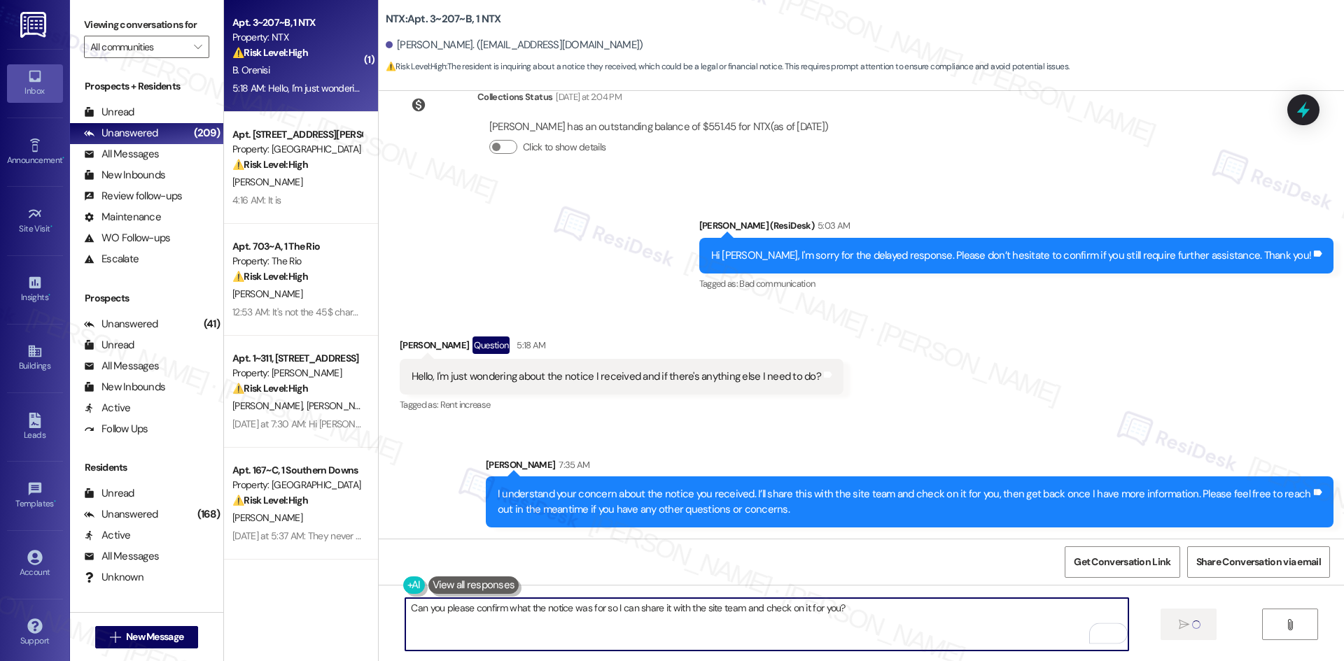
drag, startPoint x: 771, startPoint y: 621, endPoint x: 797, endPoint y: 626, distance: 26.3
click at [773, 621] on textarea "Can you please confirm what the notice was for so I can share it with the site …" at bounding box center [766, 624] width 722 height 52
click at [898, 629] on textarea "Can you please confirm what the notice was for so I can share it with the site …" at bounding box center [766, 624] width 722 height 52
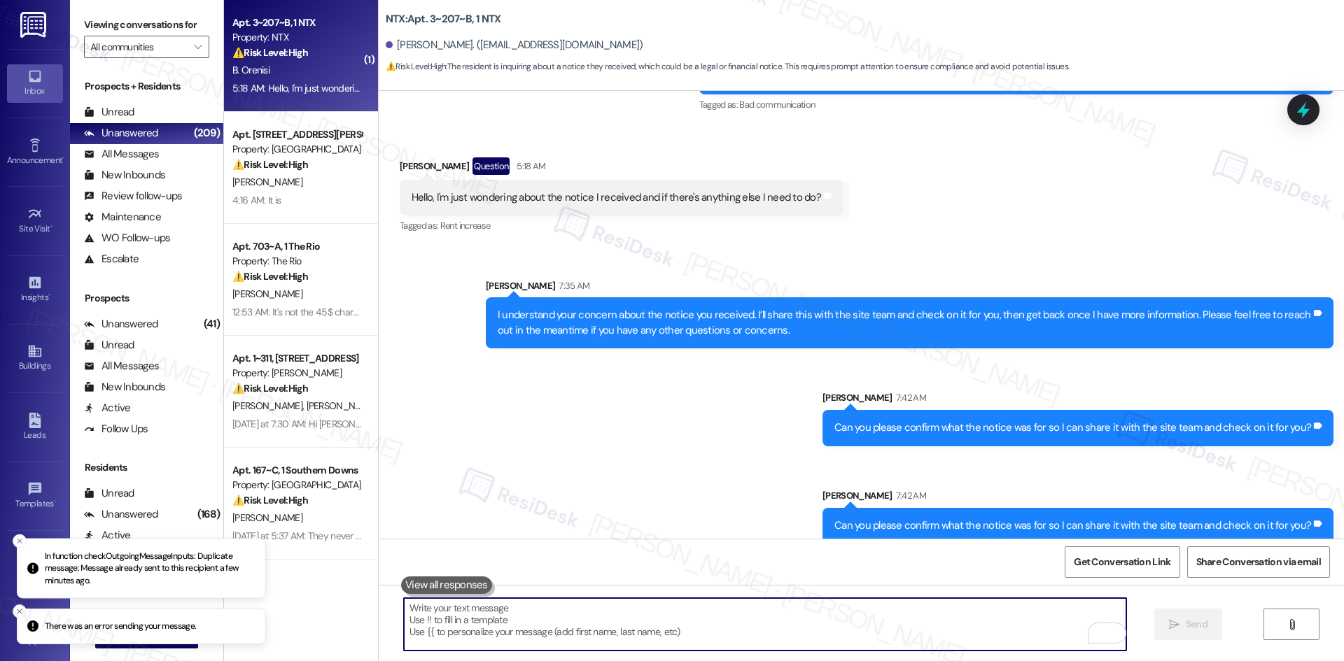
scroll to position [1736, 0]
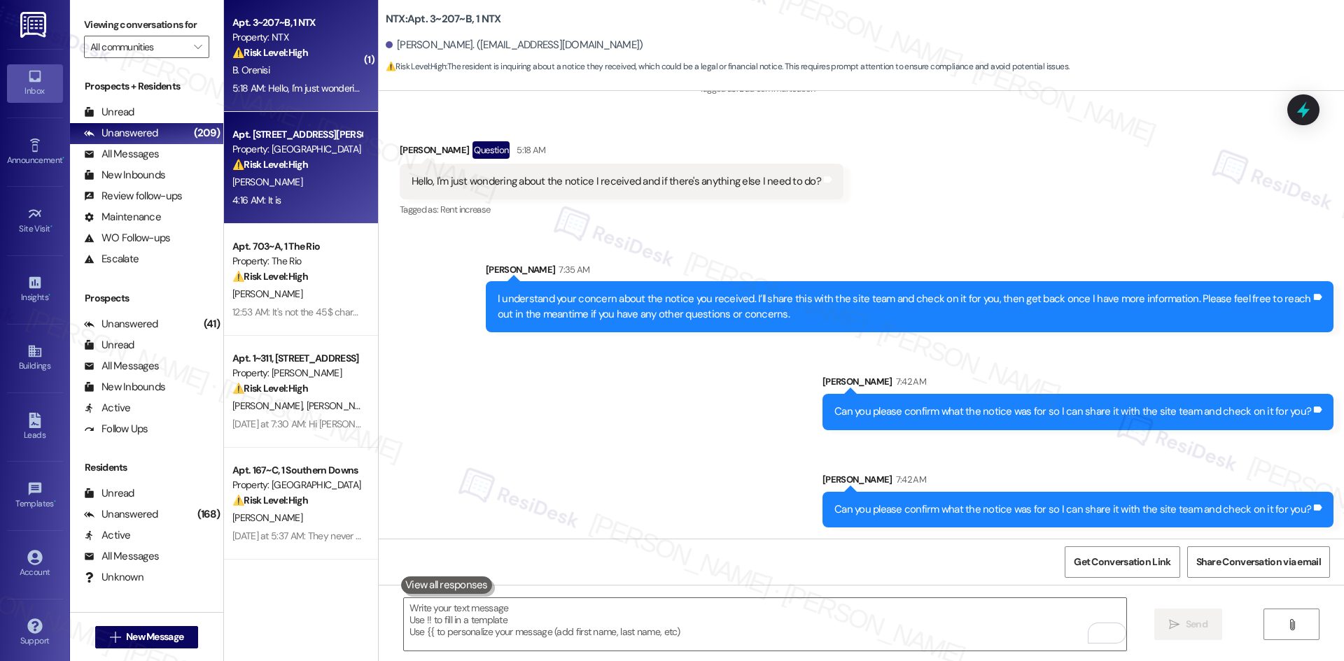
click at [313, 199] on div "4:16 AM: It is 4:16 AM: It is" at bounding box center [297, 200] width 132 height 17
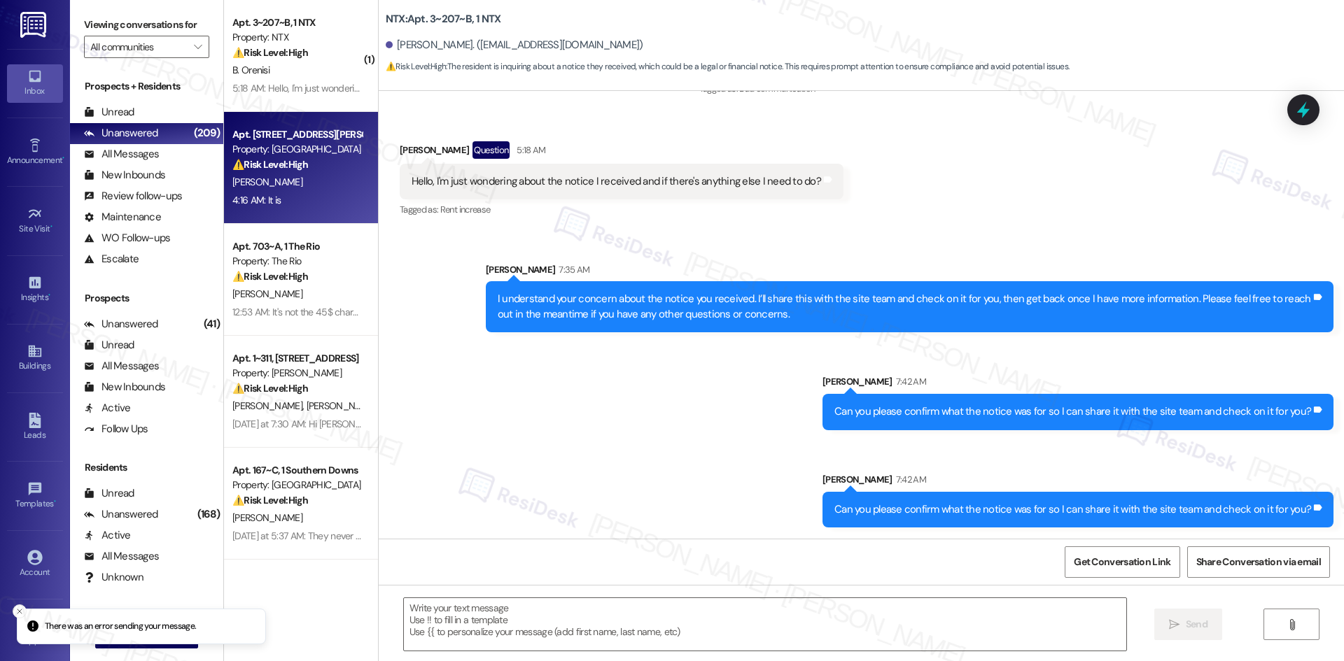
type textarea "Fetching suggested responses. Please feel free to read through the conversation…"
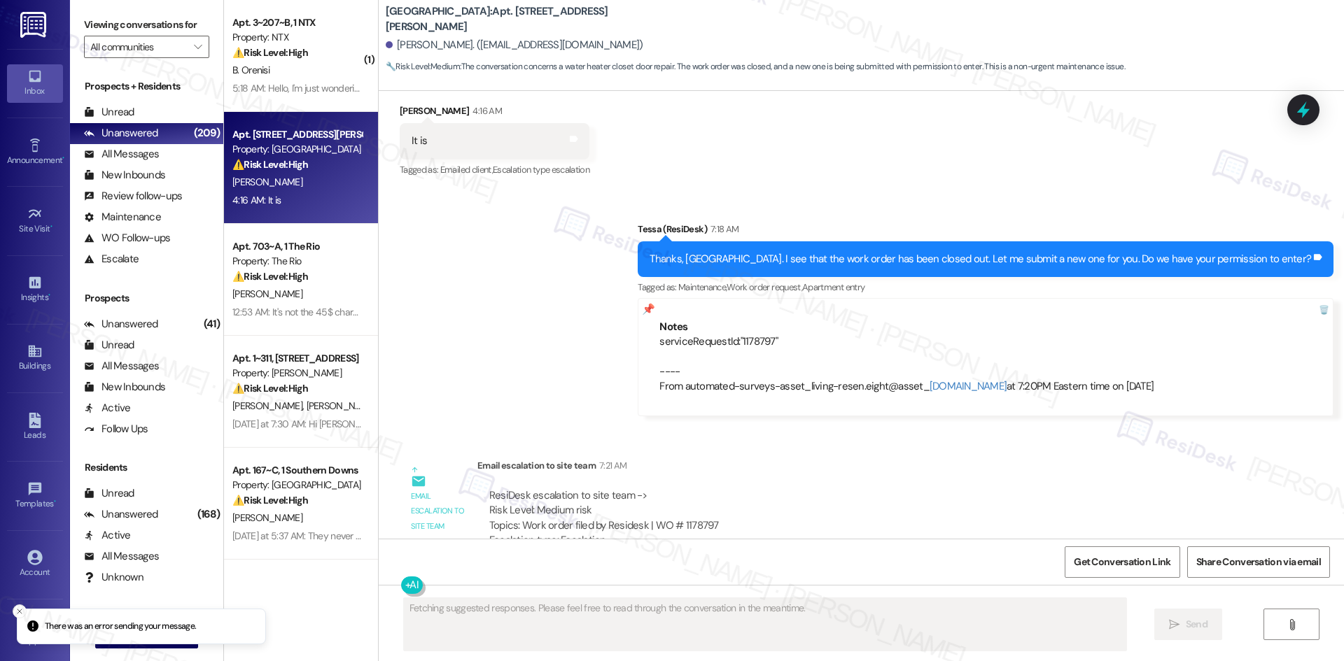
scroll to position [5690, 0]
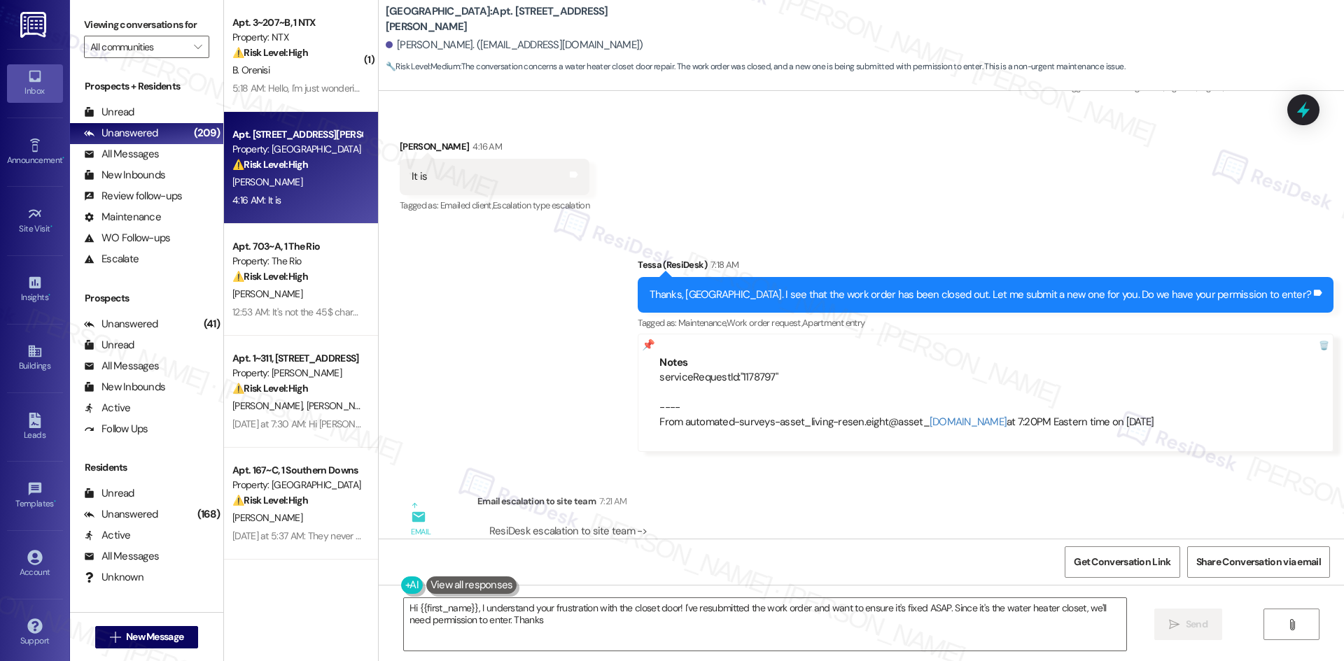
type textarea "Hi {{first_name}}, I understand your frustration with the closet door! I've res…"
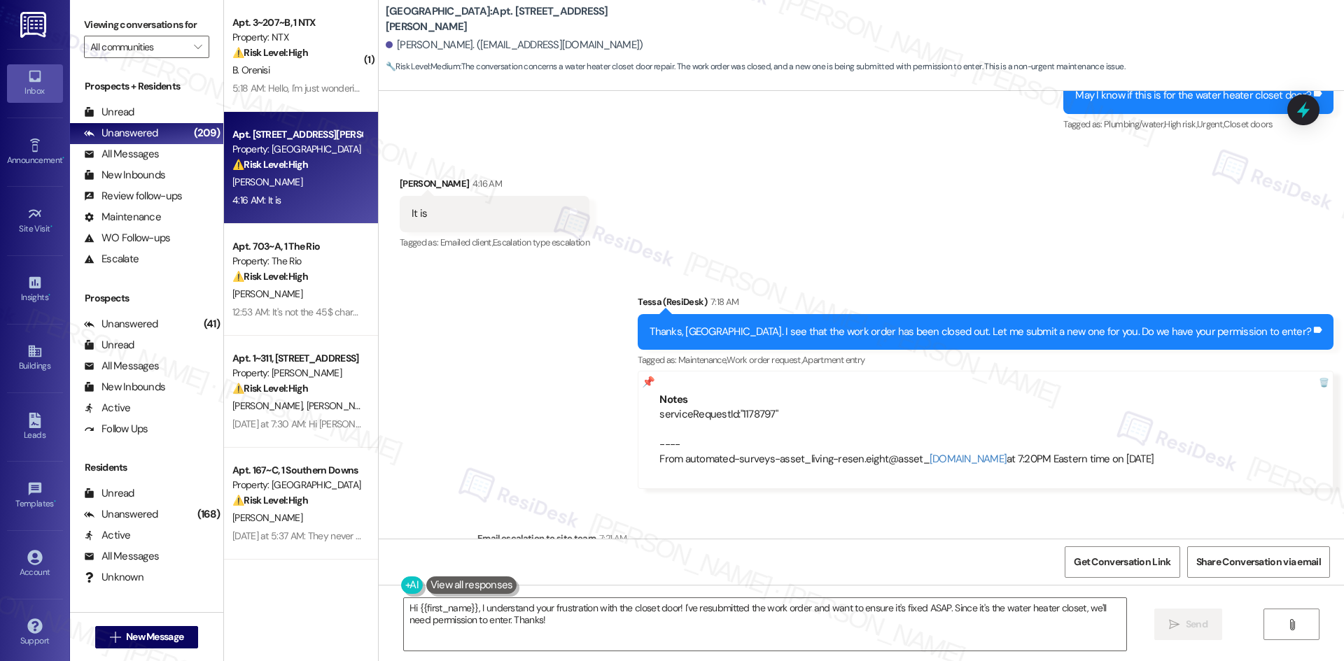
scroll to position [5620, 0]
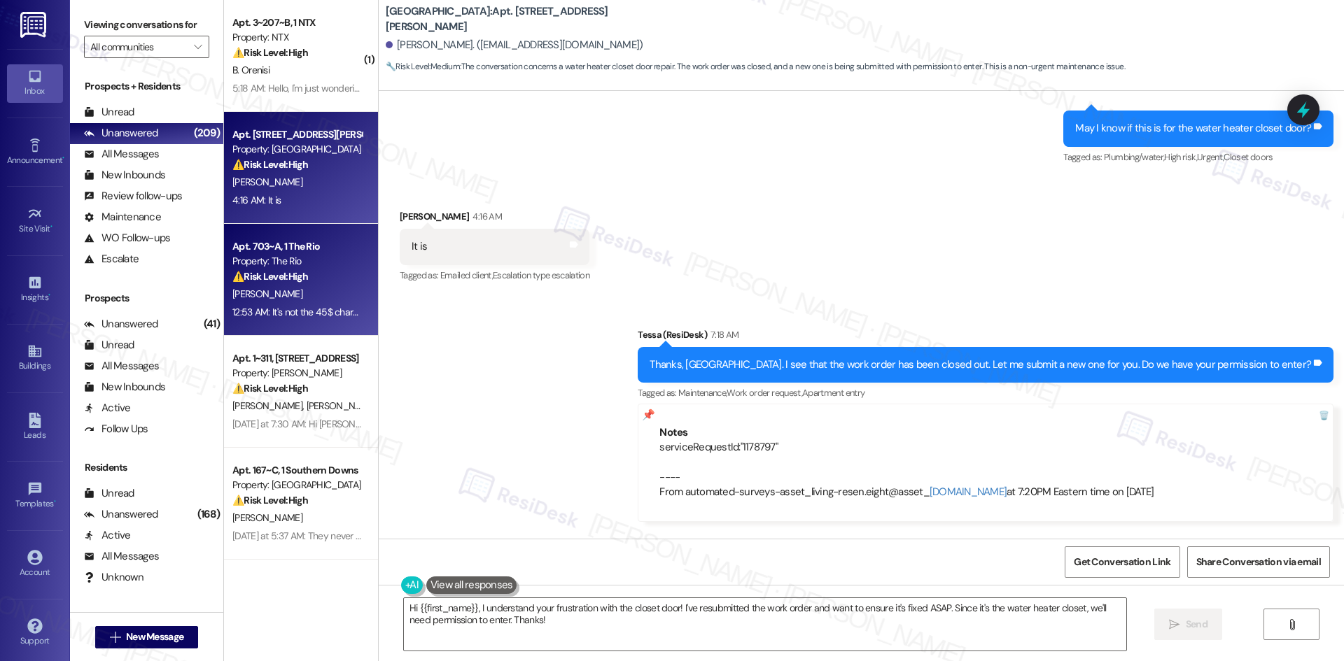
click at [302, 287] on div "[PERSON_NAME]" at bounding box center [297, 293] width 132 height 17
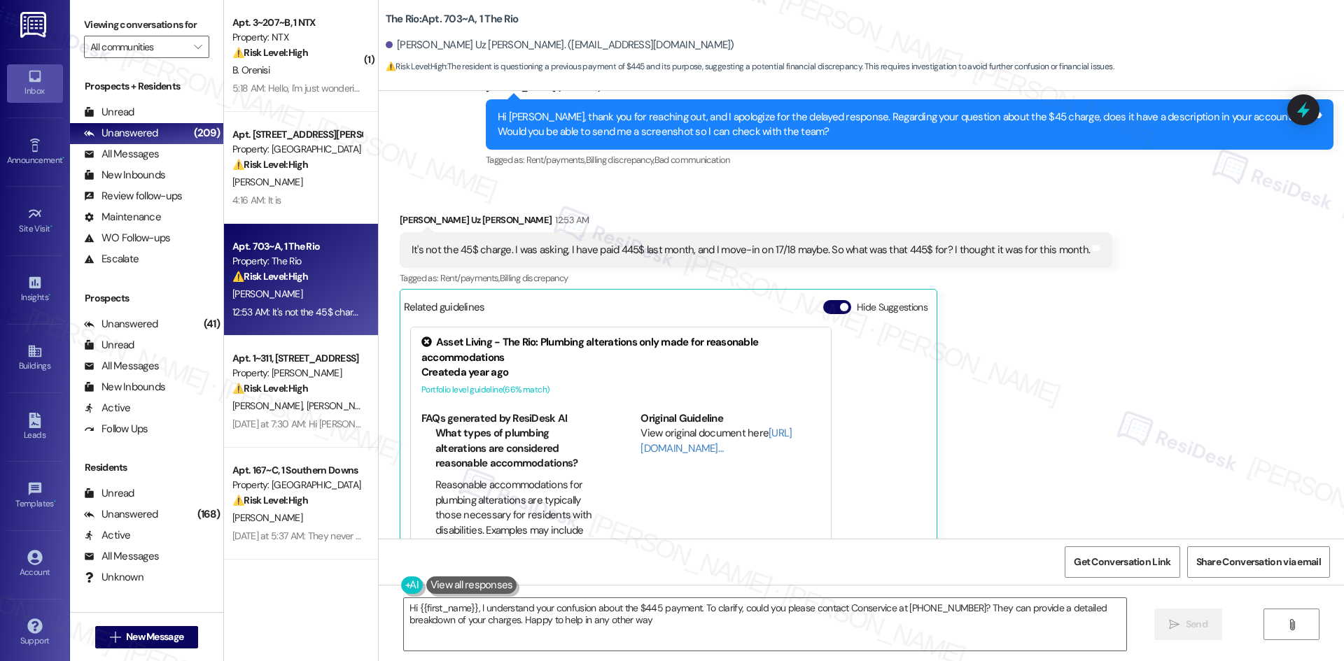
type textarea "Hi {{first_name}}, I understand your confusion about the $445 payment. To clari…"
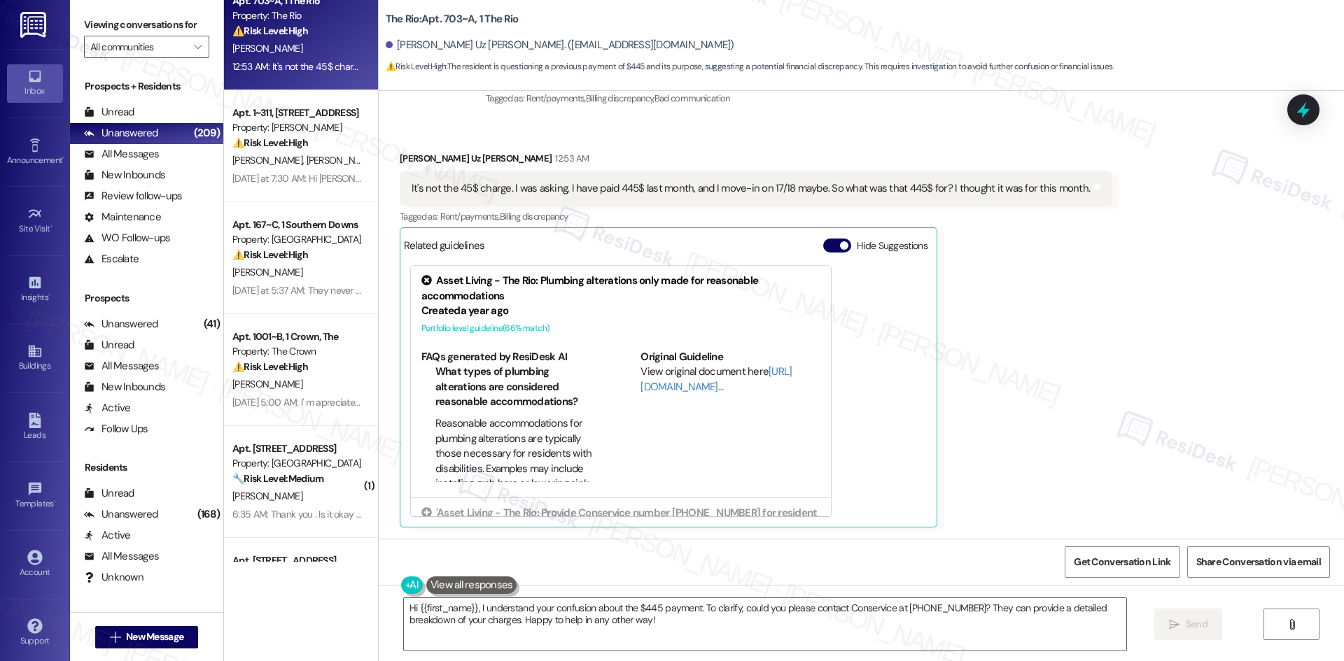
scroll to position [630, 0]
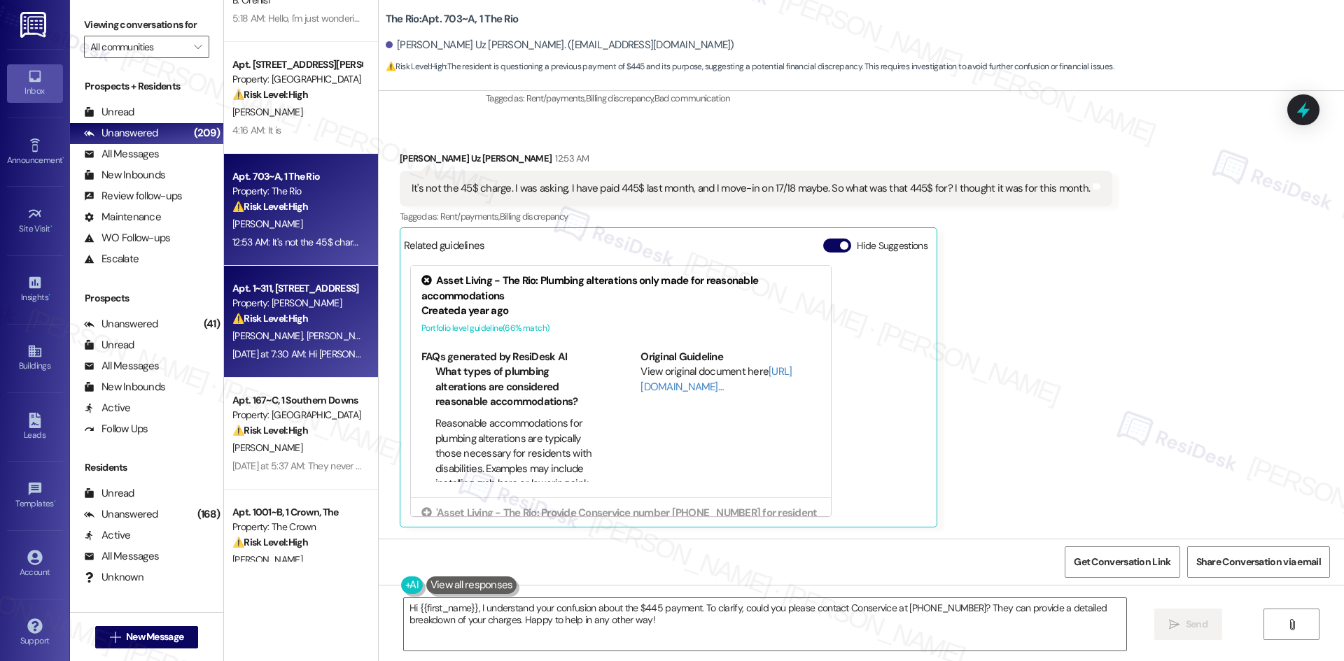
click at [304, 332] on div "R. Yared L. Yared" at bounding box center [297, 335] width 132 height 17
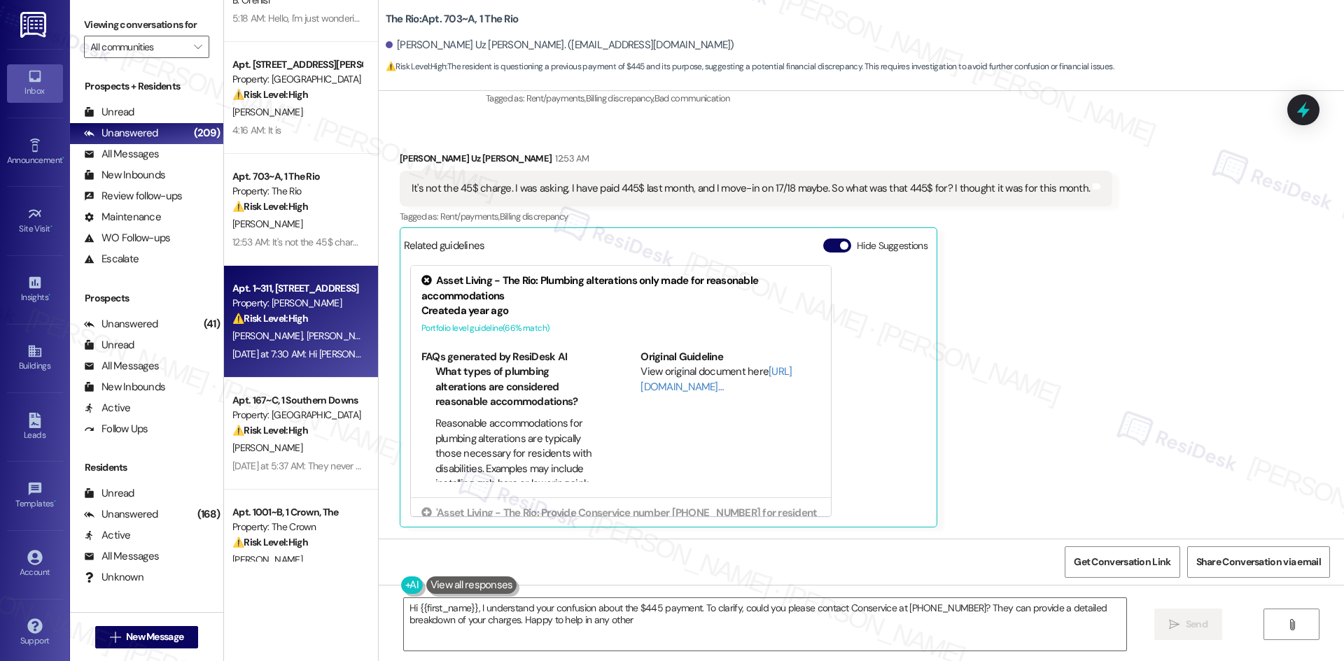
type textarea "Hi {{first_name}}, I understand your confusion about the $445 payment. To clari…"
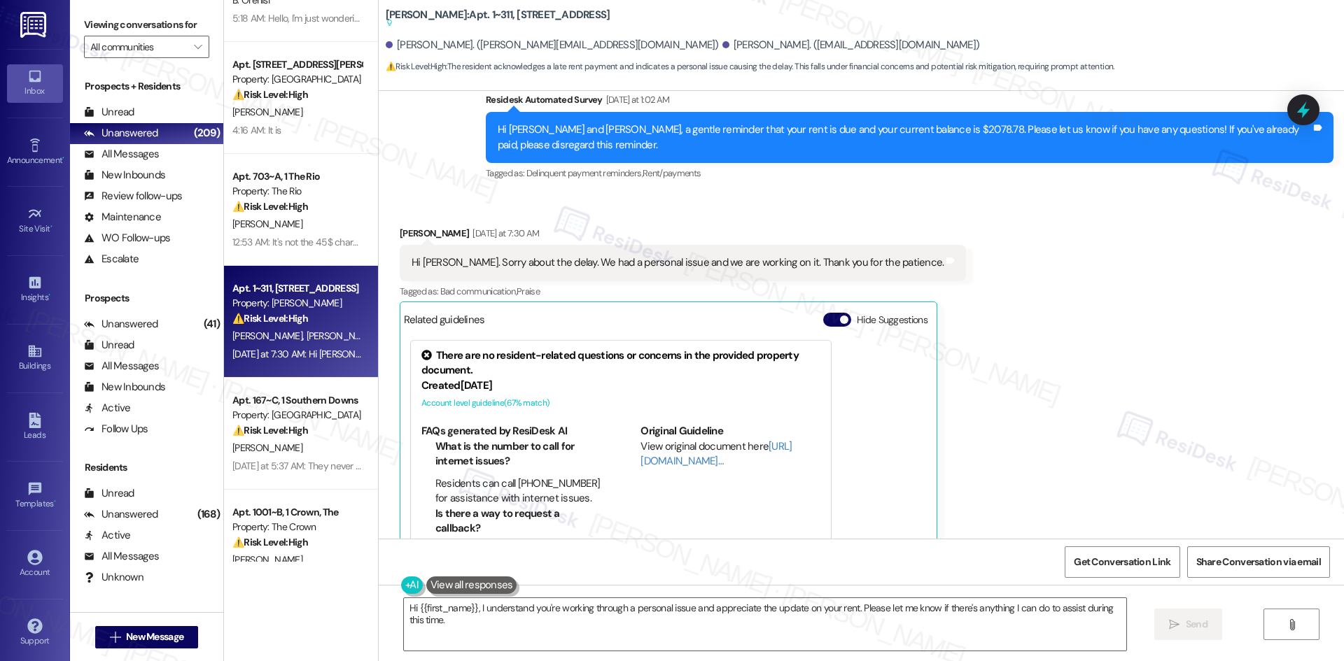
scroll to position [4320, 0]
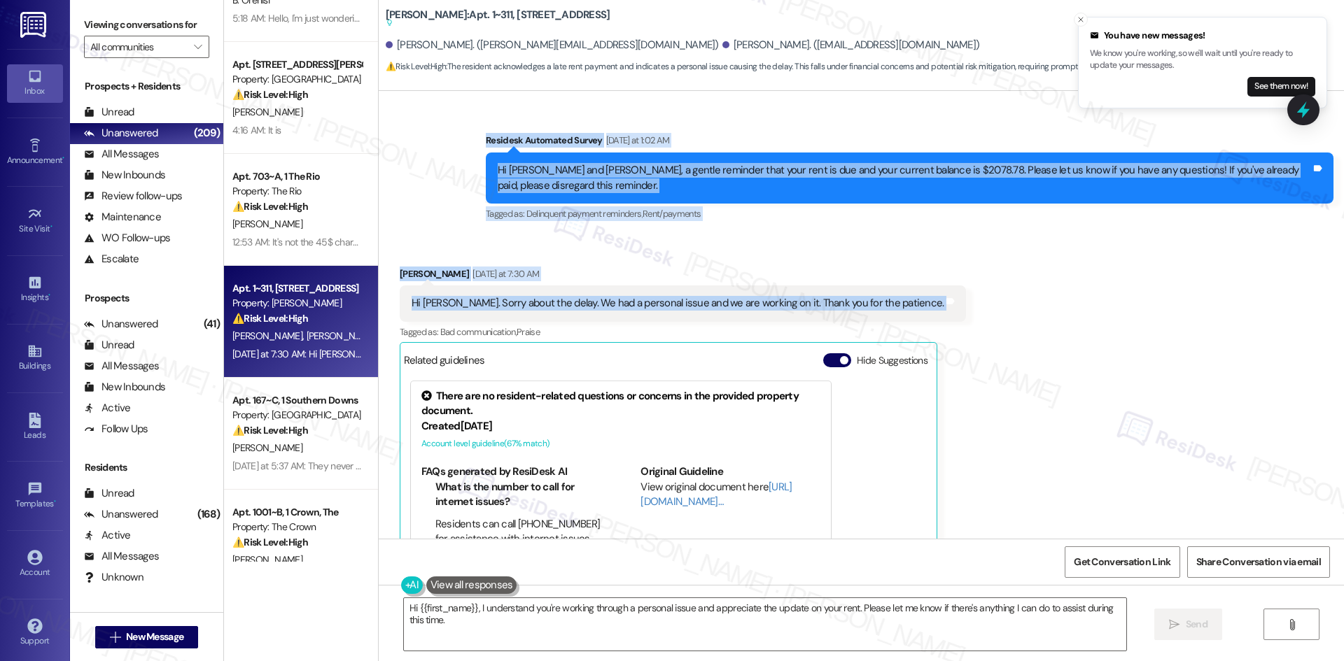
drag, startPoint x: 444, startPoint y: 122, endPoint x: 928, endPoint y: 304, distance: 516.9
click at [928, 304] on div "Survey, sent via SMS Residesk Automated Survey May 15, 2025 at 12:41 AM Hi Luis…" at bounding box center [861, 315] width 965 height 448
copy div "Residesk Automated Survey Yesterday at 1:02 AM Hi Luisa and Renan, a gentle rem…"
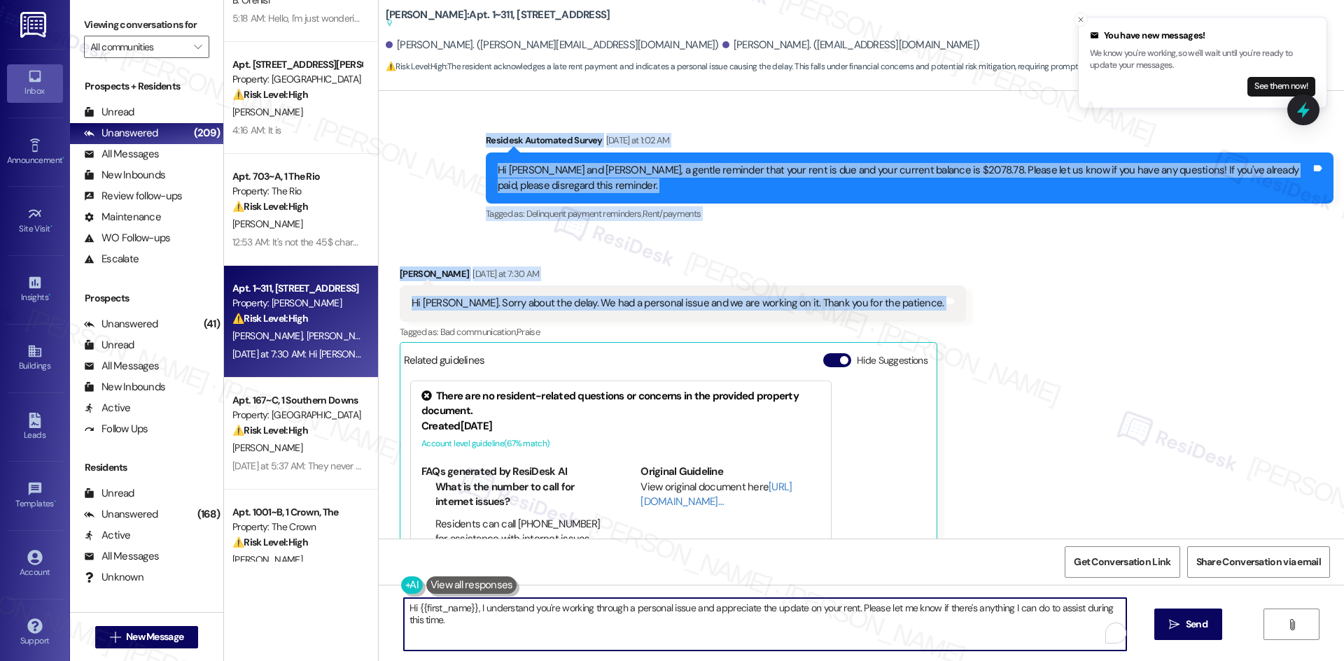
click at [787, 635] on textarea "Hi {{first_name}}, I understand you're working through a personal issue and app…" at bounding box center [765, 624] width 722 height 52
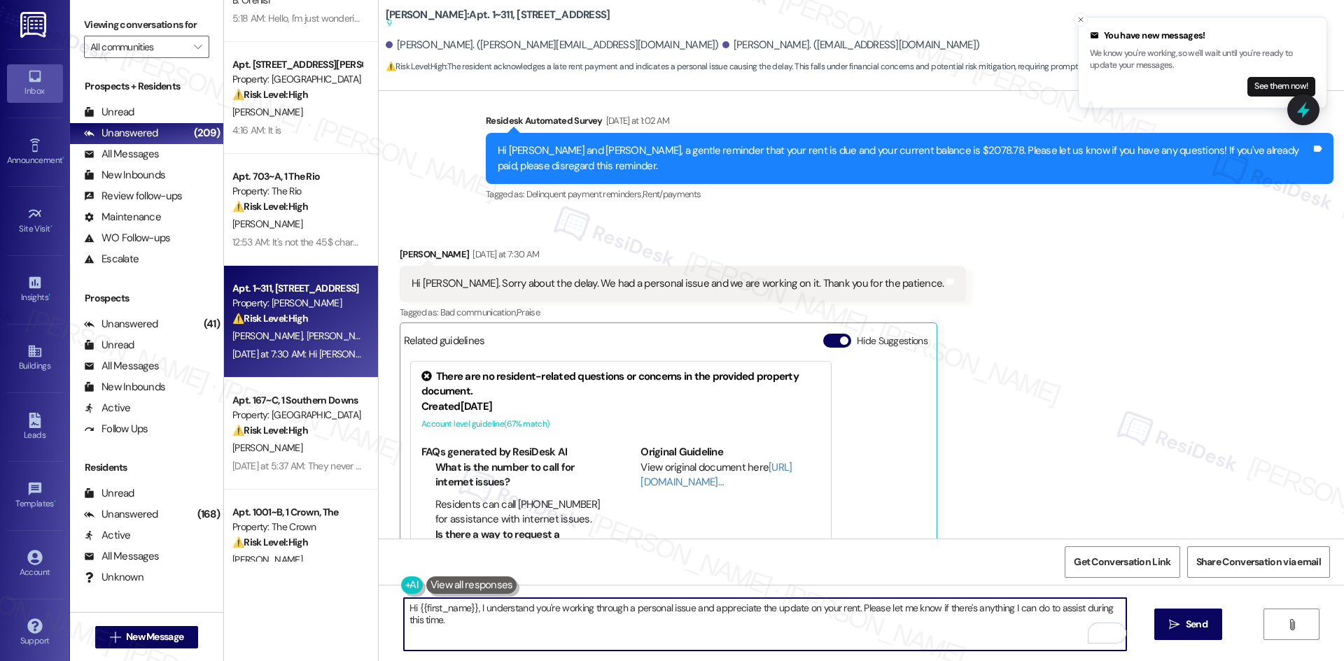
scroll to position [4250, 0]
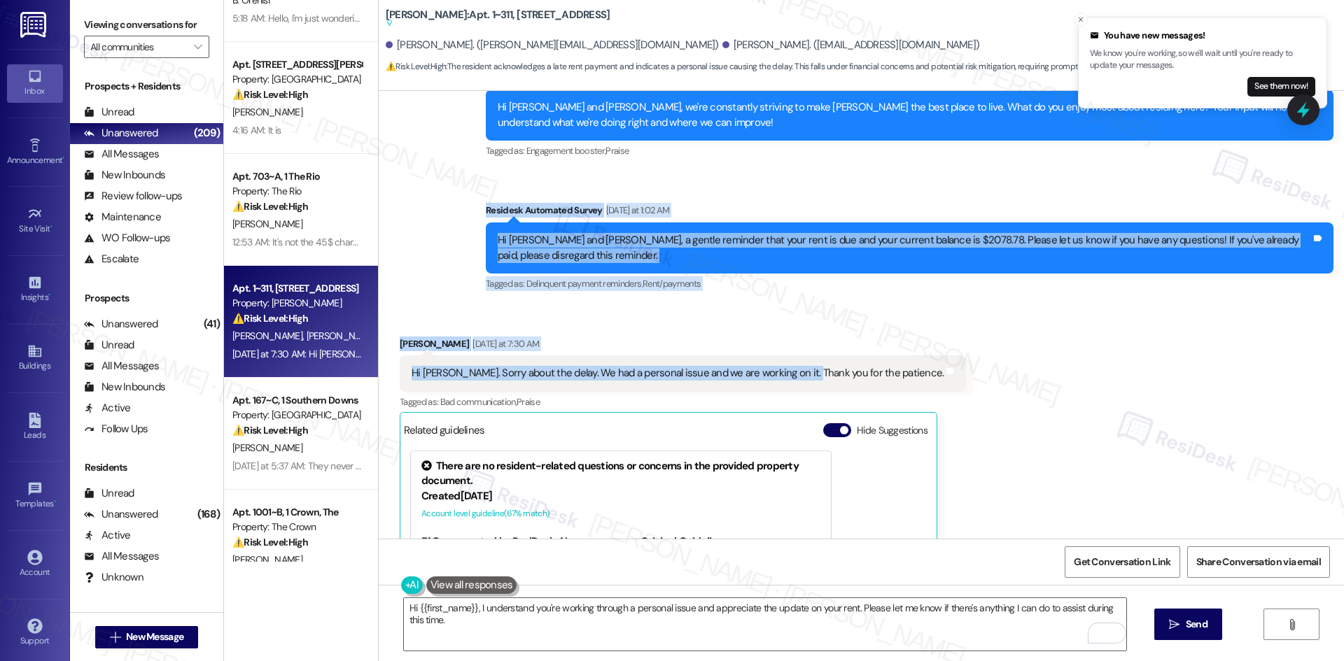
drag, startPoint x: 458, startPoint y: 199, endPoint x: 814, endPoint y: 373, distance: 395.9
click at [796, 367] on div "Survey, sent via SMS Residesk Automated Survey May 15, 2025 at 12:41 AM Hi Luis…" at bounding box center [861, 315] width 965 height 448
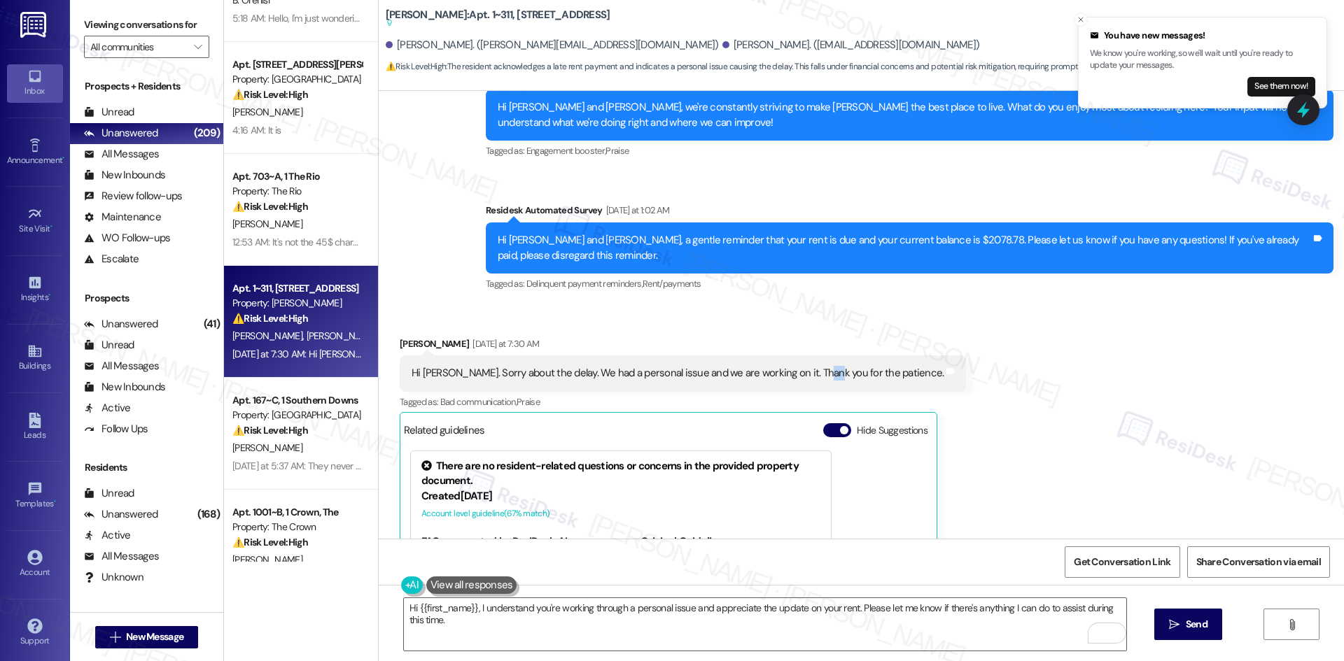
drag, startPoint x: 814, startPoint y: 373, endPoint x: 743, endPoint y: 360, distance: 71.9
click at [743, 360] on div "Hi Tessa. Sorry about the delay. We had a personal issue and we are working on …" at bounding box center [683, 373] width 567 height 36
click at [444, 197] on div "Sent via SMS ResiDesk After Hours Assistant Jul 19, 2025 at 9:24 AM Thank you f…" at bounding box center [861, 45] width 965 height 517
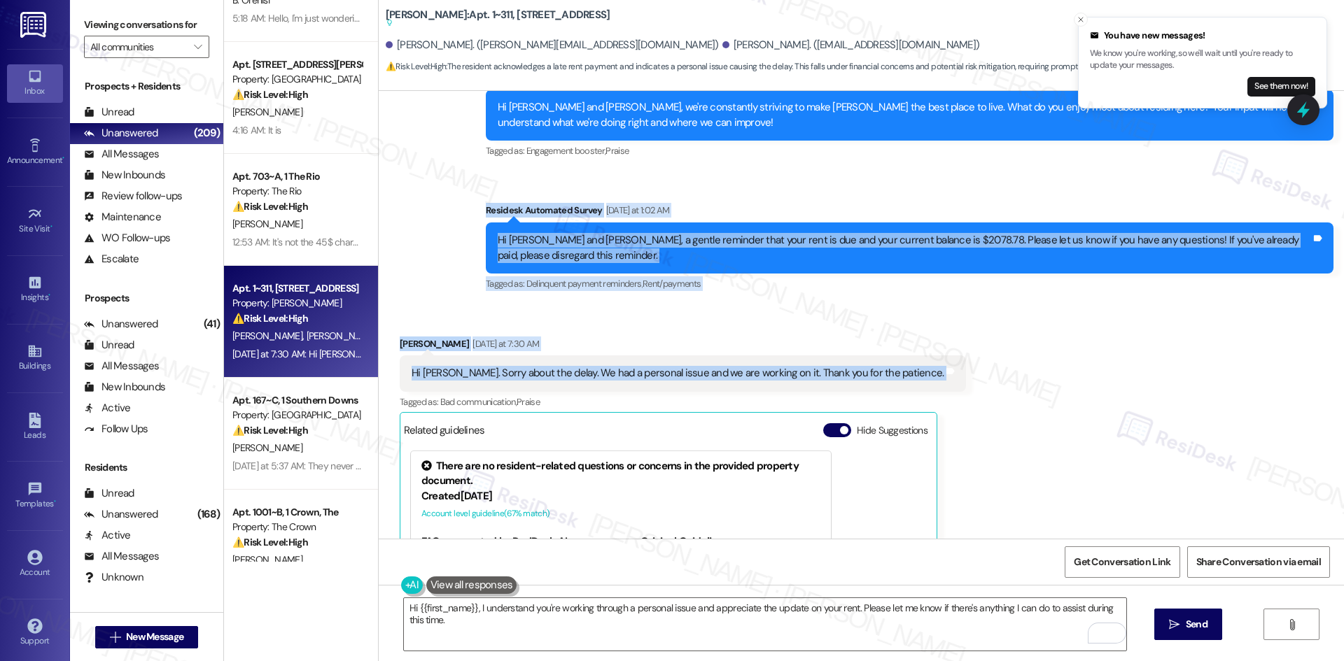
drag, startPoint x: 482, startPoint y: 199, endPoint x: 896, endPoint y: 363, distance: 444.8
click at [896, 363] on div "Survey, sent via SMS Residesk Automated Survey May 15, 2025 at 12:41 AM Hi Luis…" at bounding box center [861, 315] width 965 height 448
copy div "Residesk Automated Survey Yesterday at 1:02 AM Hi Luisa and Renan, a gentle rem…"
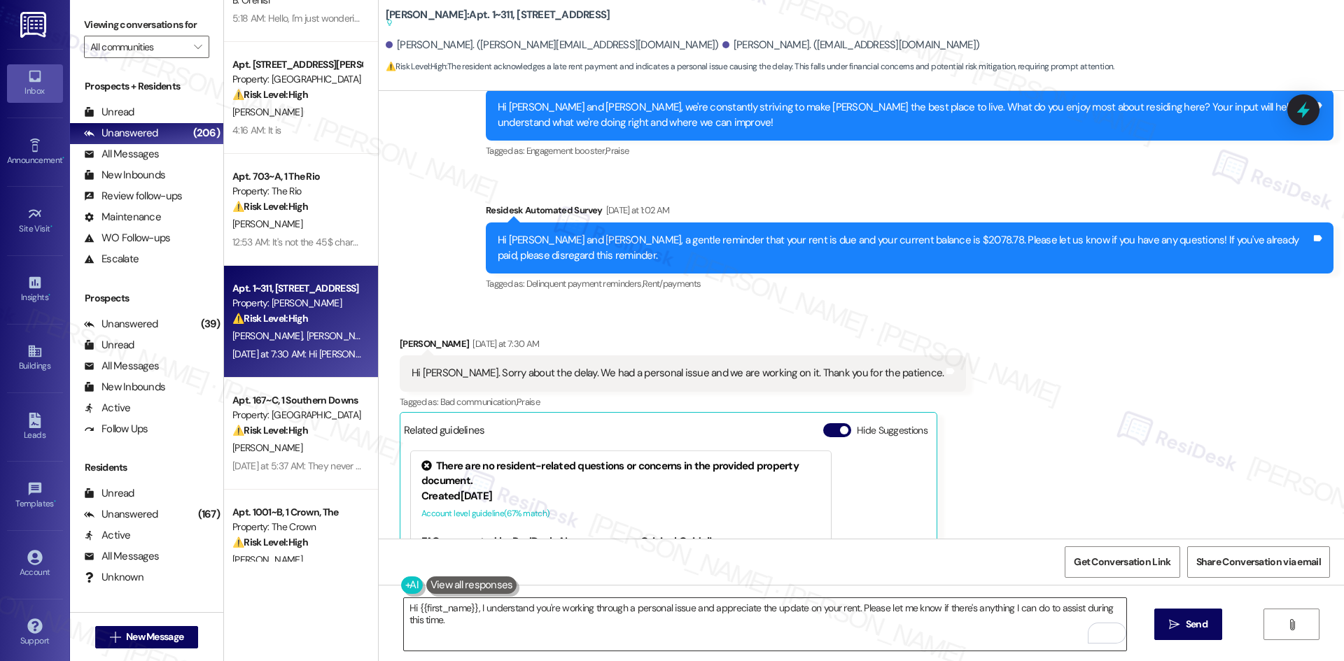
click at [670, 623] on textarea "Hi {{first_name}}, I understand you're working through a personal issue and app…" at bounding box center [765, 624] width 722 height 52
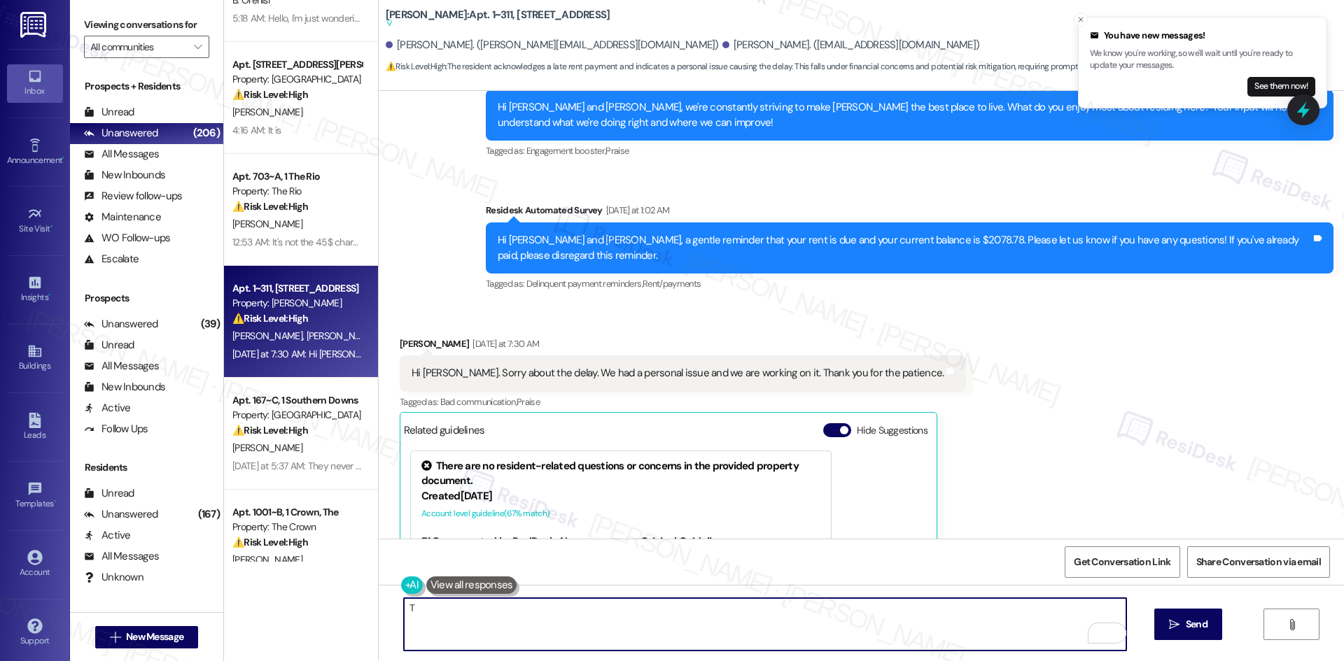
paste textarea "hank you for letting us know. I completely understand, and I appreciate you sha…"
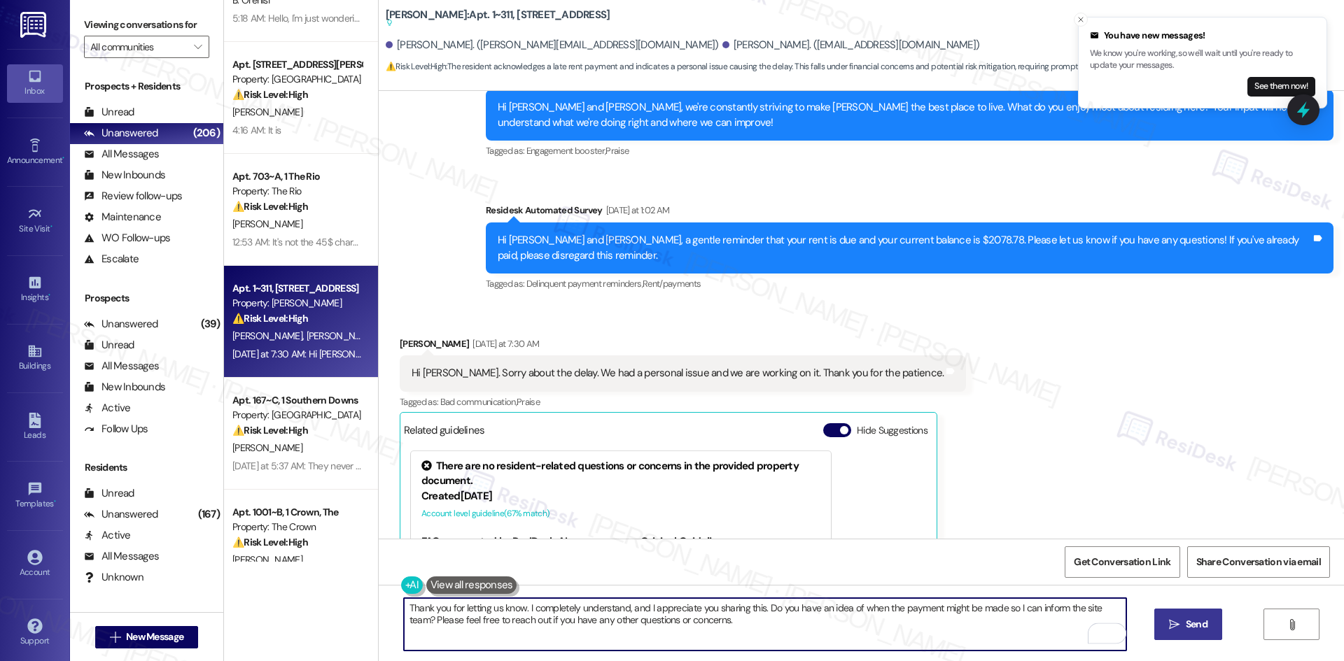
type textarea "Thank you for letting us know. I completely understand, and I appreciate you sh…"
click at [1191, 621] on span "Send" at bounding box center [1196, 624] width 22 height 15
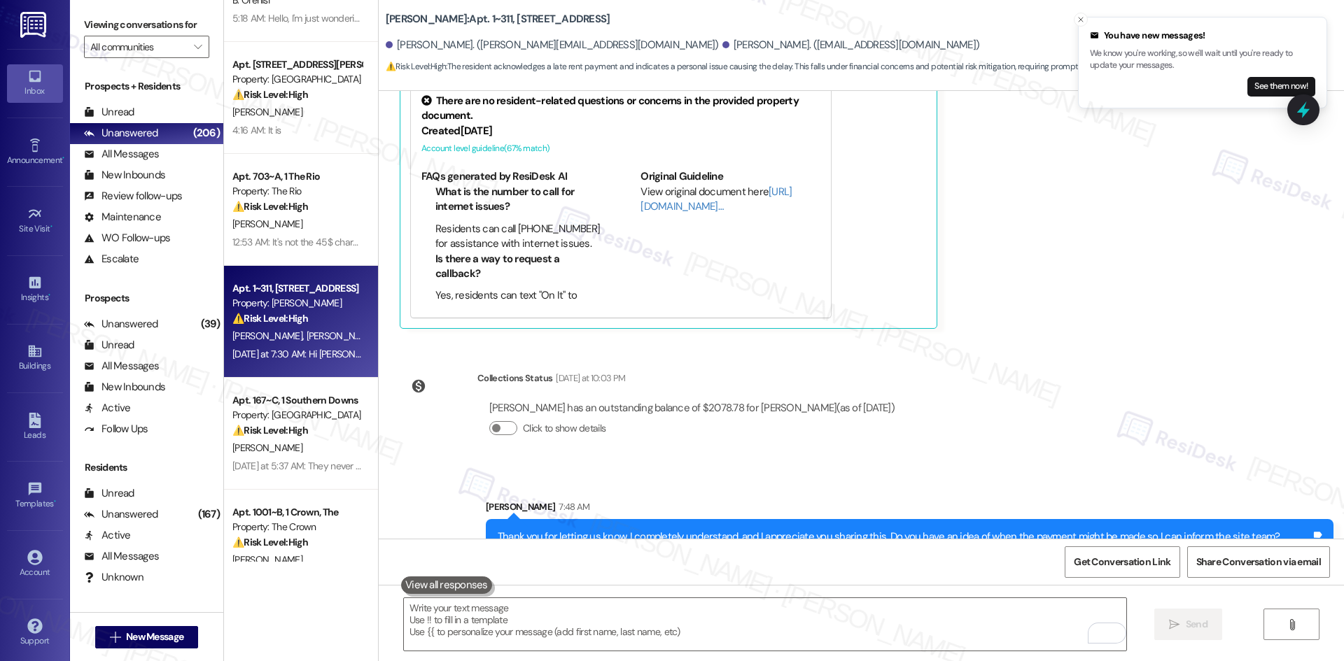
scroll to position [4642, 0]
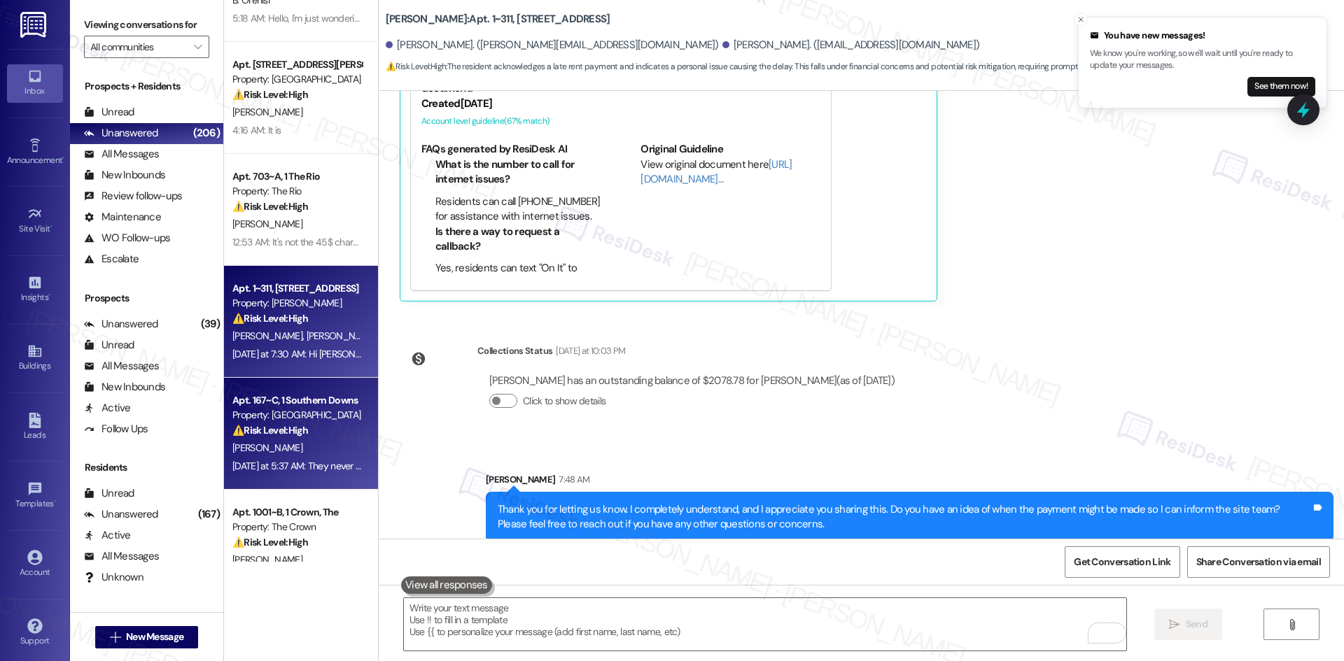
click at [262, 444] on div "[PERSON_NAME]" at bounding box center [297, 447] width 132 height 17
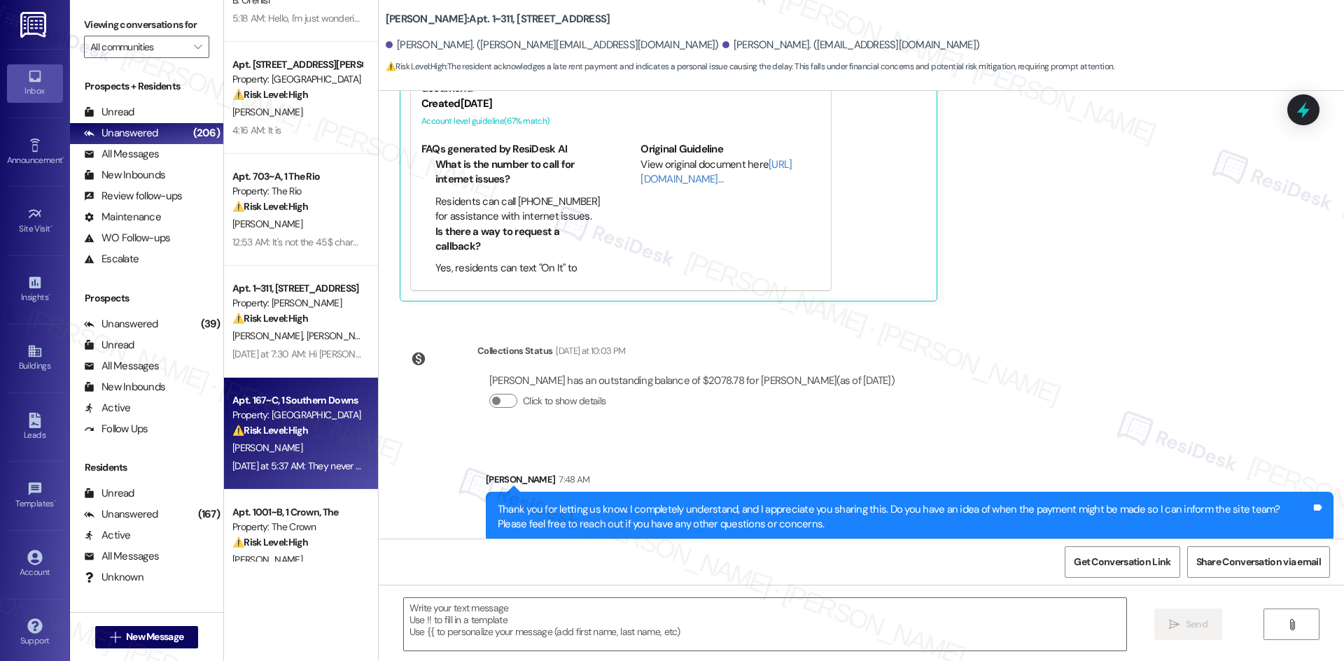
type textarea "Fetching suggested responses. Please feel free to read through the conversation…"
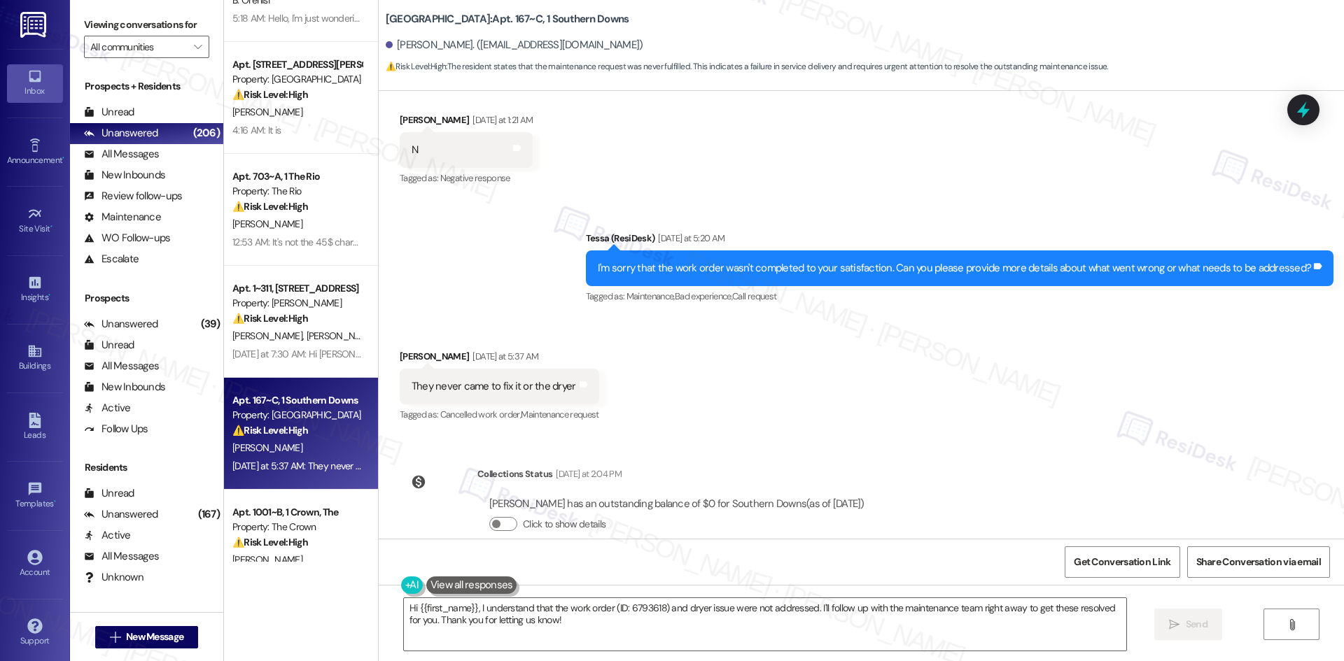
scroll to position [513, 0]
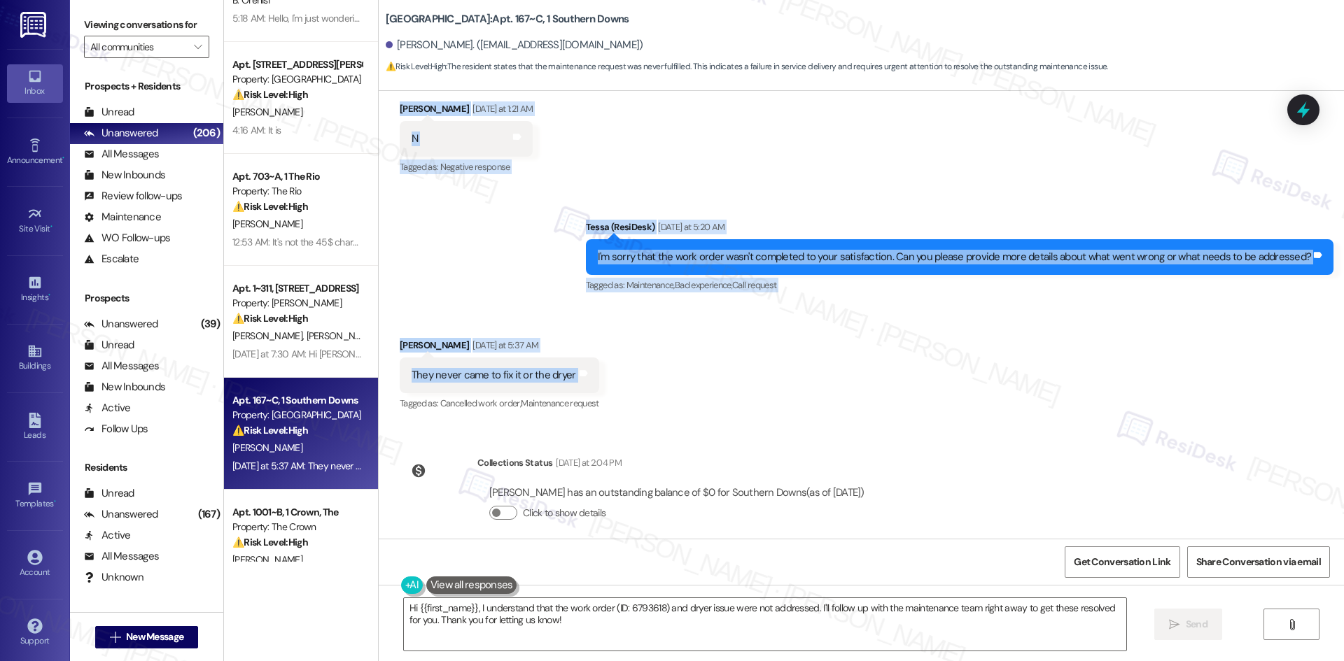
drag, startPoint x: 505, startPoint y: 162, endPoint x: 591, endPoint y: 361, distance: 216.6
click at [591, 361] on div "Lease started Aug 10, 2025 at 8:00 AM Survey, sent via SMS Residesk Automated S…" at bounding box center [861, 315] width 965 height 448
copy div "Residesk Automated Survey Yesterday at 1:02 AM Hi Imani! I'm checking in on you…"
click at [583, 327] on div "Received via SMS Imani Morris Yesterday at 5:37 AM They never came to fix it or…" at bounding box center [499, 375] width 220 height 97
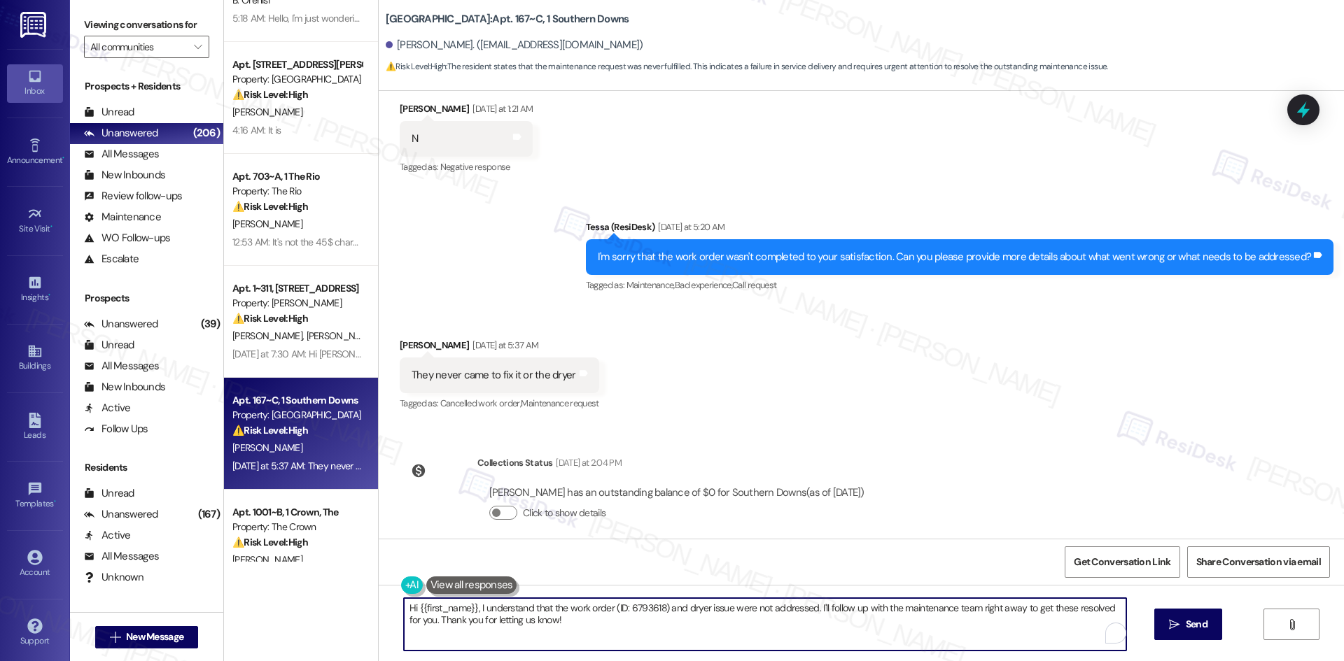
click at [683, 619] on textarea "Hi {{first_name}}, I understand that the work order (ID: 6793618) and dryer iss…" at bounding box center [765, 624] width 722 height 52
paste textarea "I’m sorry to hear that maintenance hasn’t come by yet to fix the sink or the dr…"
click at [887, 621] on textarea "I’m sorry to hear that maintenance hasn’t come by yet to fix the sink or the dr…" at bounding box center [765, 624] width 722 height 52
click at [994, 610] on textarea "I’m sorry to hear that maintenance hasn’t come by yet to fix the sink or the dr…" at bounding box center [765, 624] width 722 height 52
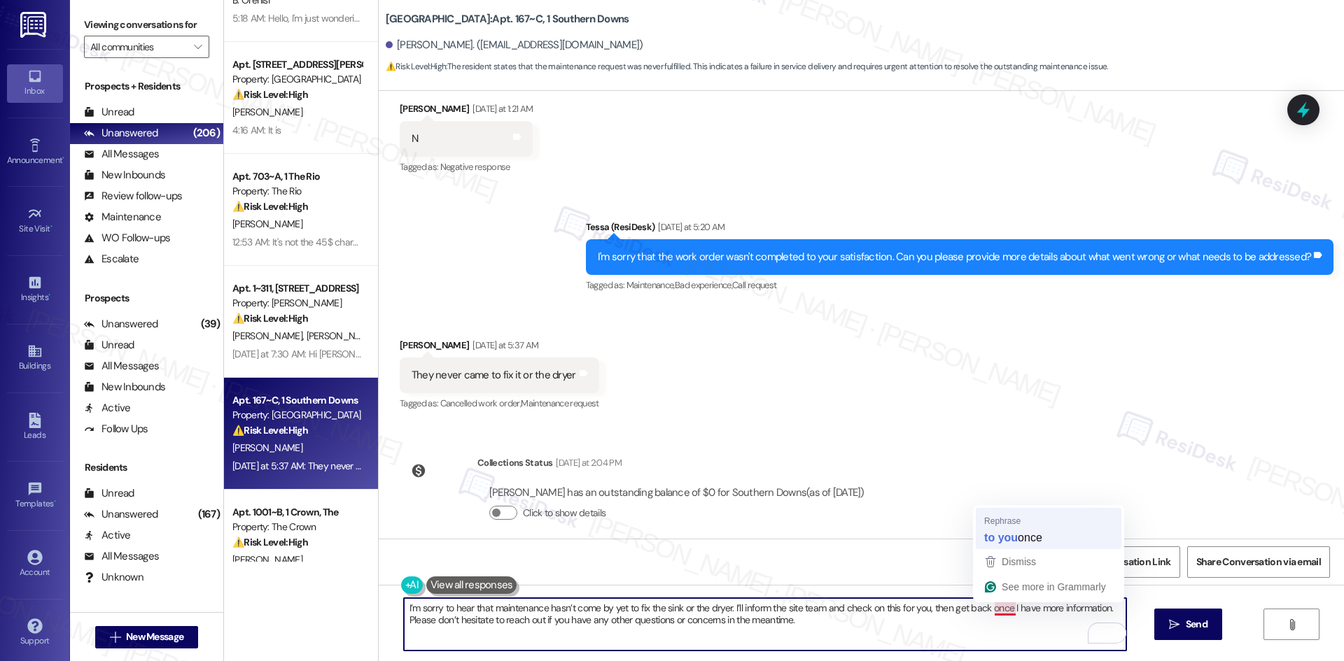
type textarea "I’m sorry to hear that maintenance hasn’t come by yet to fix the sink or the dr…"
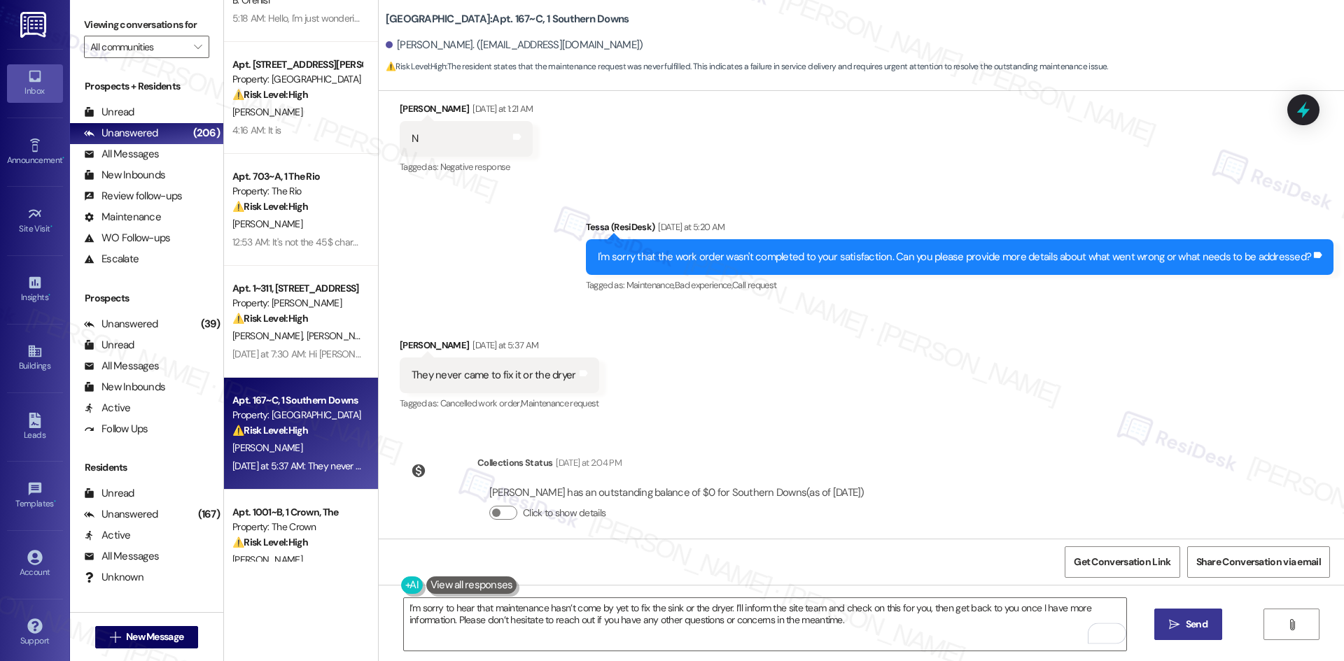
click at [1188, 621] on span "Send" at bounding box center [1196, 624] width 22 height 15
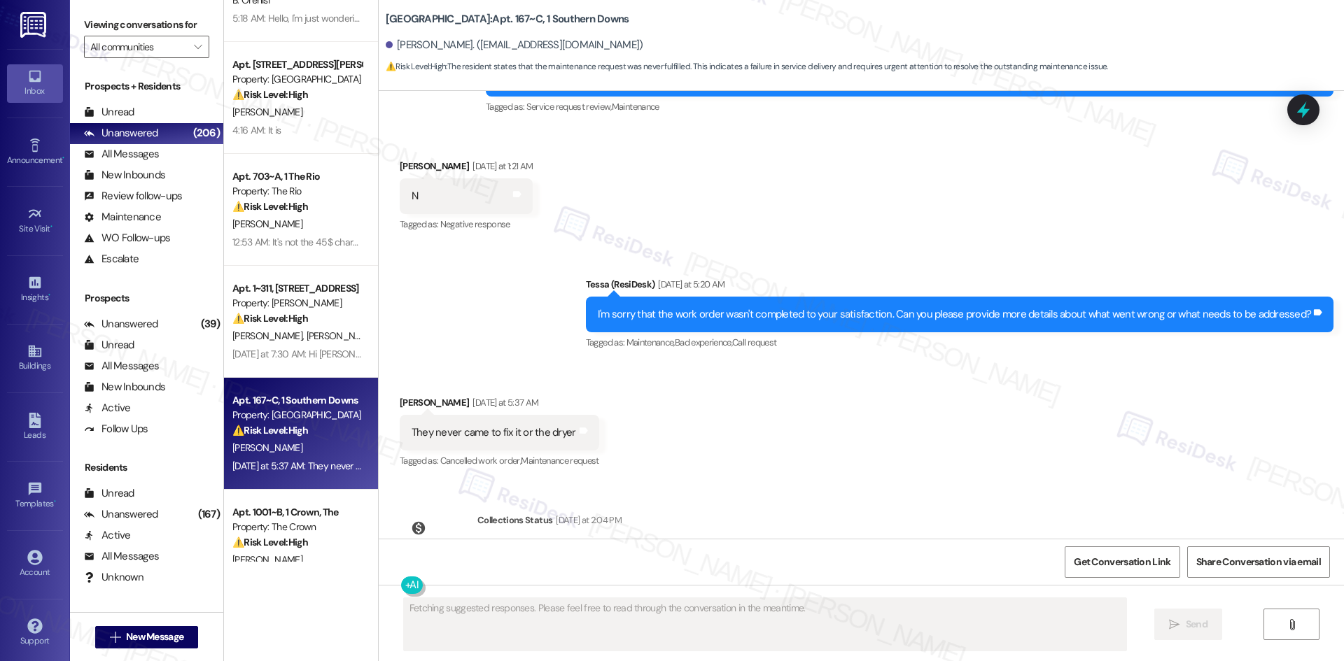
scroll to position [625, 0]
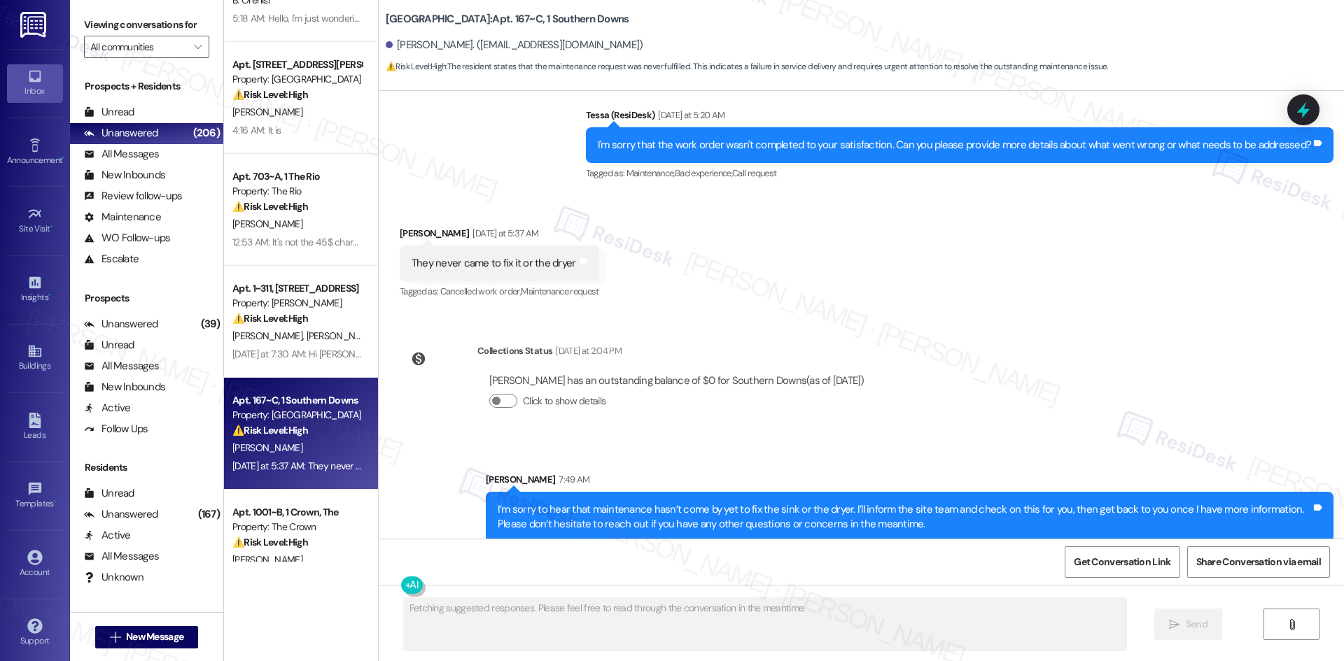
click at [965, 358] on div "Lease started Aug 10, 2025 at 8:00 AM Survey, sent via SMS Residesk Automated S…" at bounding box center [861, 315] width 965 height 448
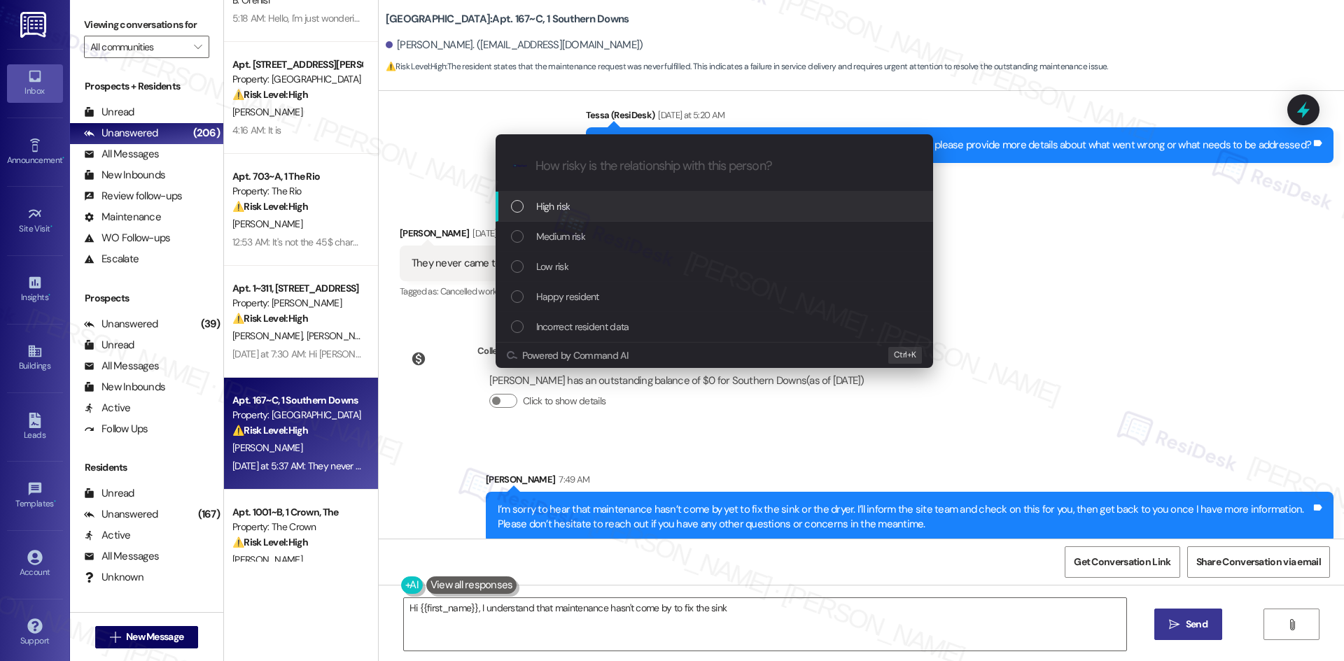
click at [635, 236] on div "Medium risk" at bounding box center [715, 236] width 409 height 15
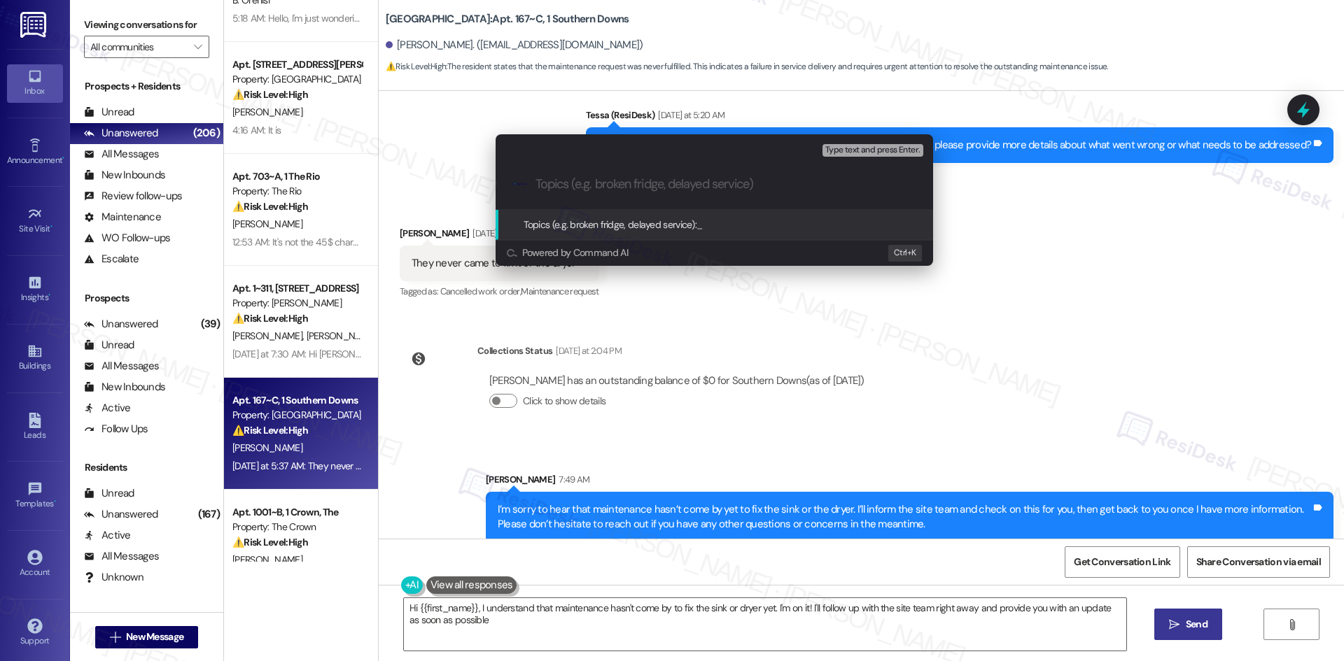
type textarea "Hi {{first_name}}, I understand that maintenance hasn't come by to fix the sink…"
click at [986, 368] on div "Escalate Conversation Medium risk Topics (e.g. broken fridge, delayed service) …" at bounding box center [672, 330] width 1344 height 661
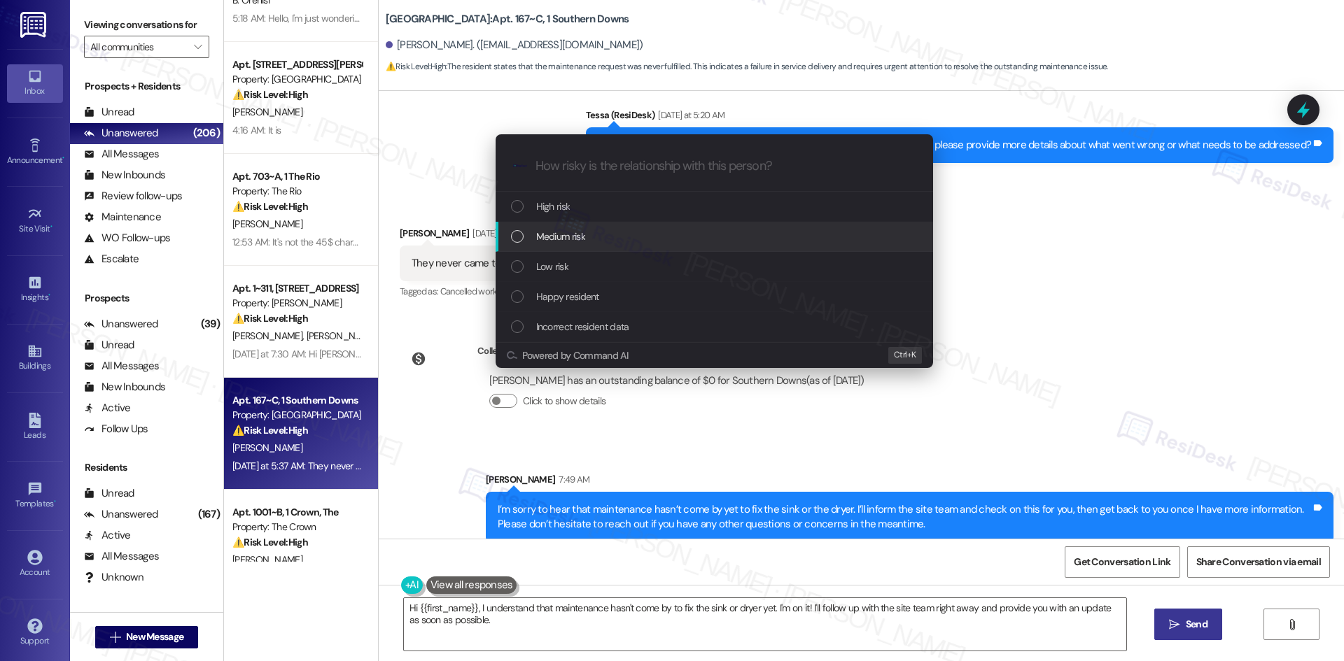
click at [567, 235] on span "Medium risk" at bounding box center [560, 236] width 49 height 15
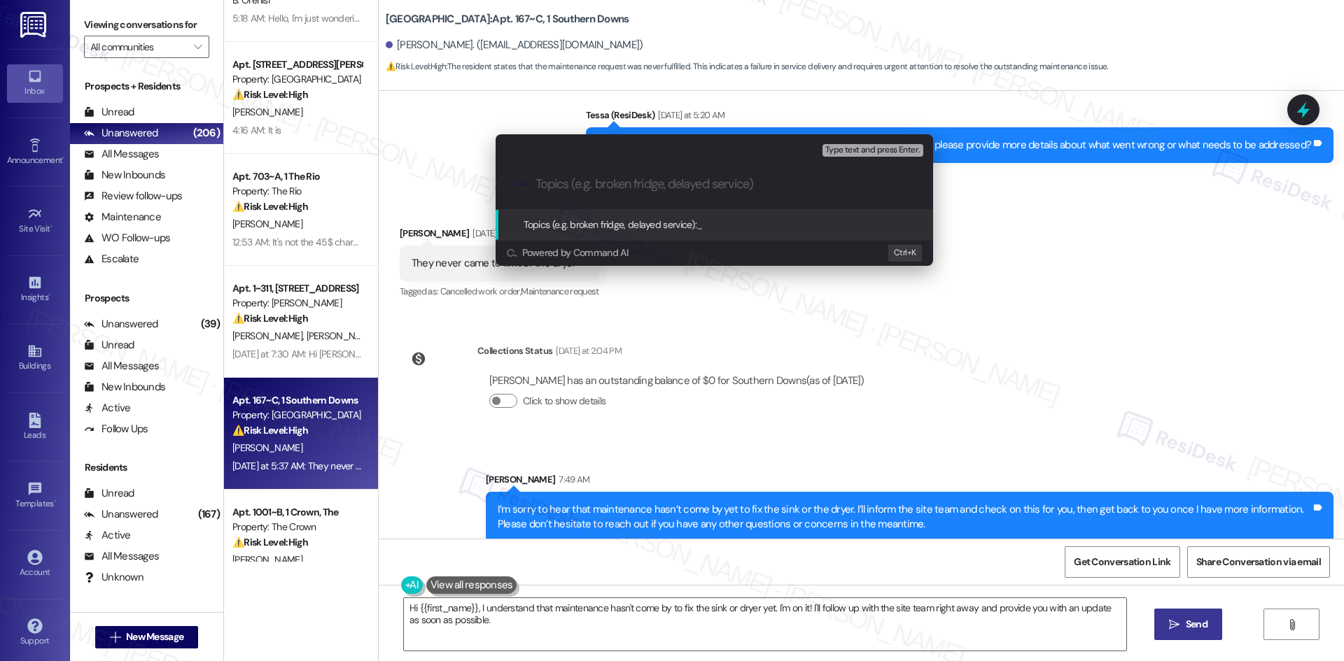
click at [659, 185] on input "Topics (e.g. broken fridge, delayed service)" at bounding box center [725, 184] width 380 height 15
paste input "Incomplete Work Orders – Sink & Dryer"
click at [789, 187] on input "Incomplete Work Orders – Sink & Dryer" at bounding box center [719, 184] width 369 height 15
paste input "(Work Order ID: 6793618)"
type input "Incomplete Work Orders – Sink & Dryer (Work Order ID: 6793618)"
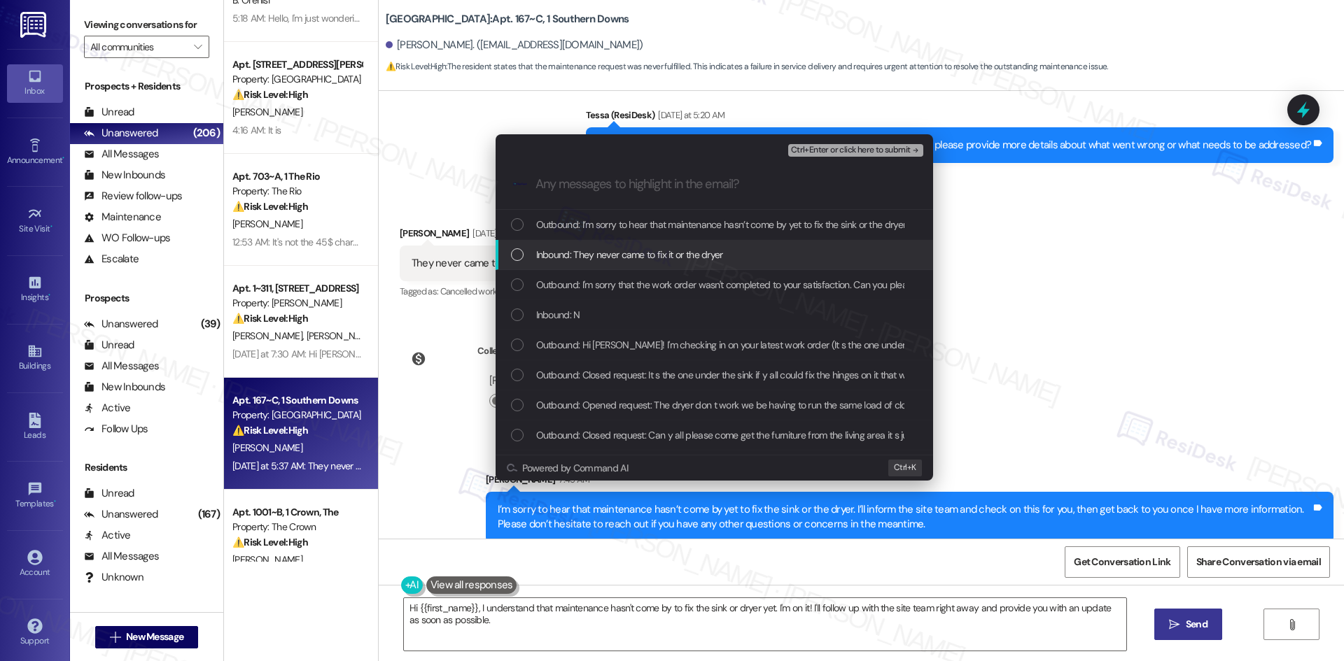
click at [689, 253] on span "Inbound: They never came to fix it or the dryer" at bounding box center [629, 254] width 187 height 15
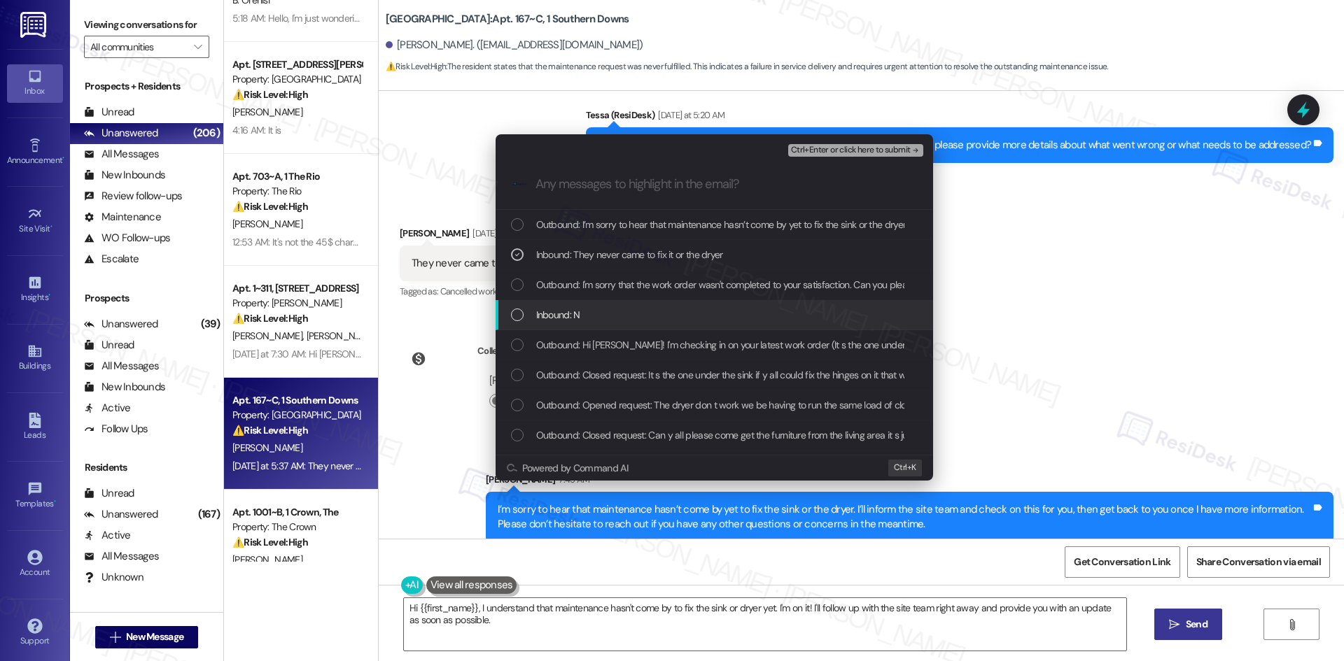
click at [673, 312] on div "Inbound: N" at bounding box center [715, 314] width 409 height 15
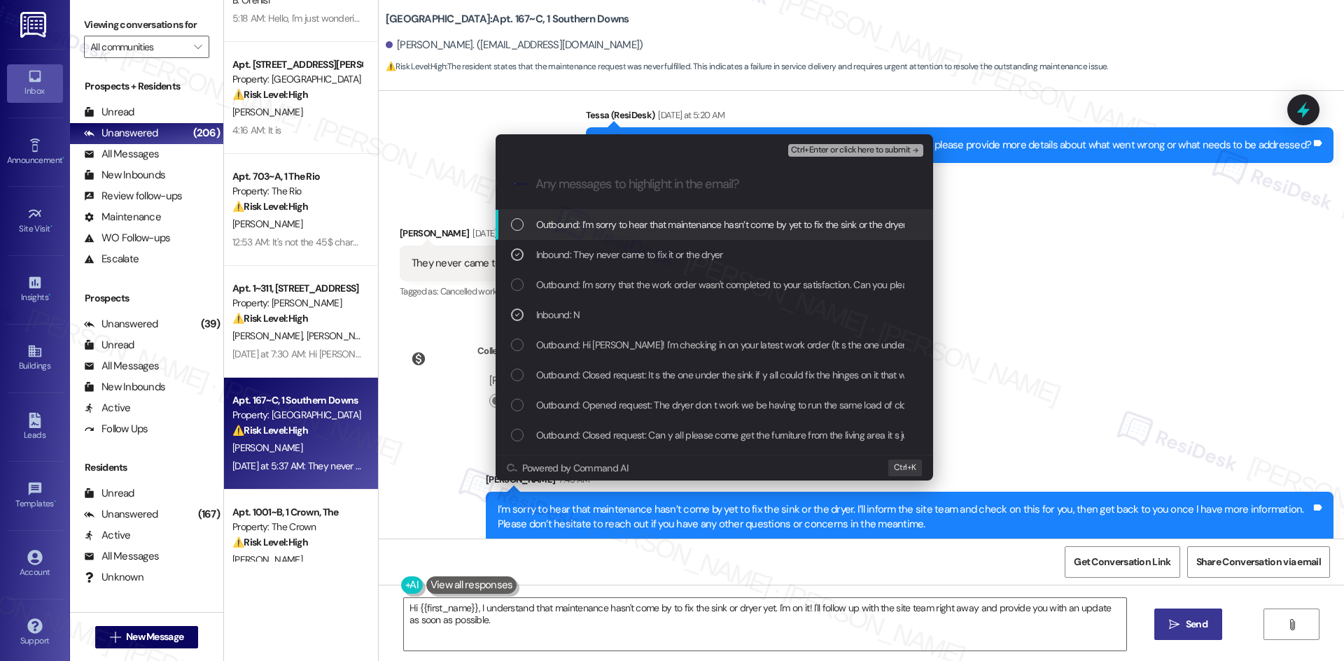
click at [875, 148] on span "Ctrl+Enter or click here to submit" at bounding box center [851, 151] width 120 height 10
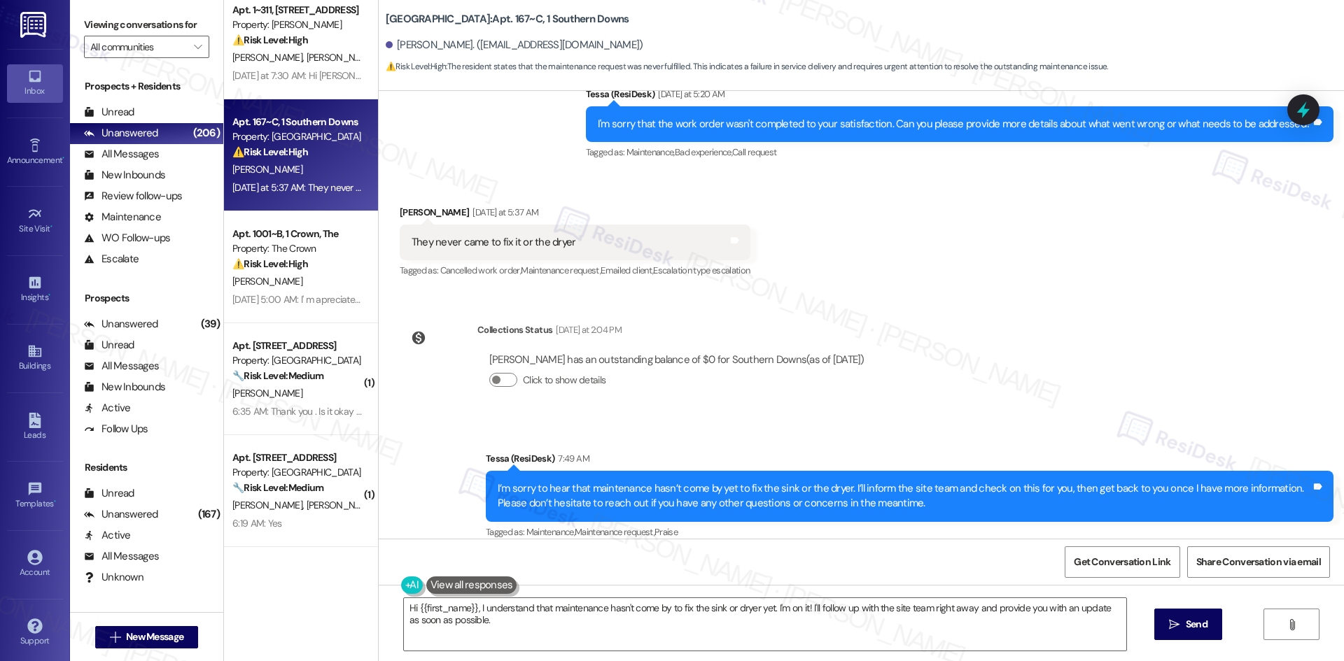
scroll to position [840, 0]
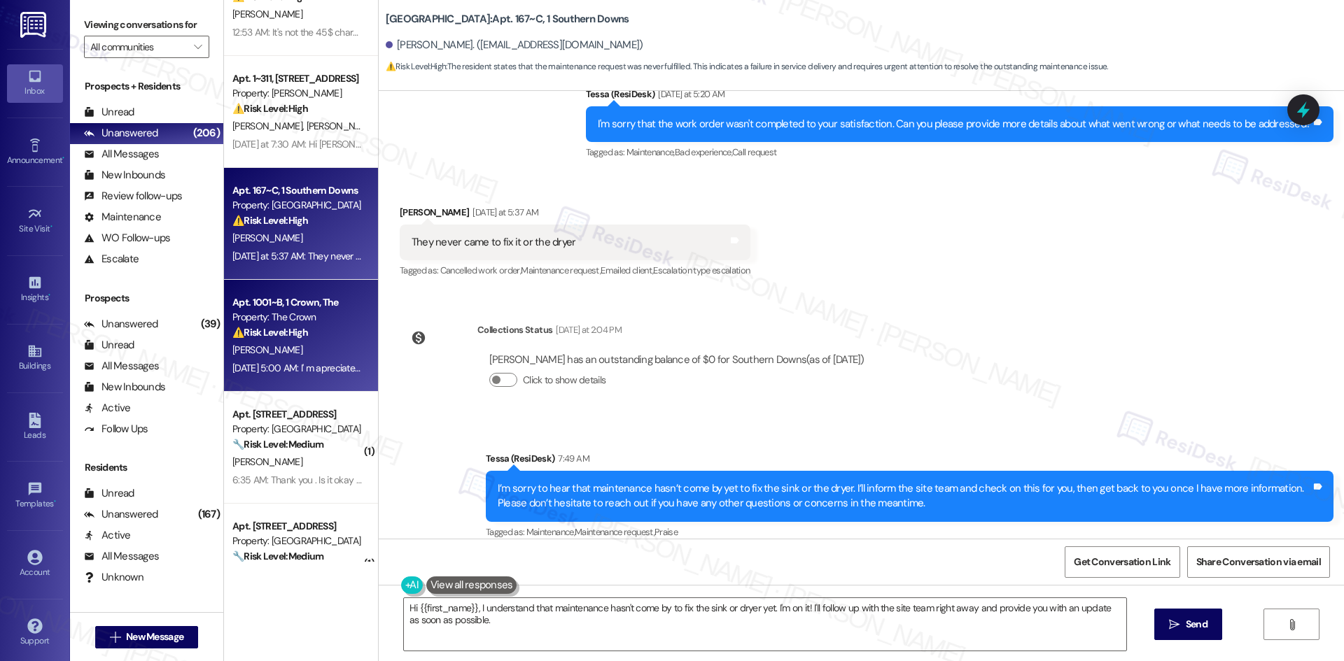
click at [311, 319] on div "Property: The Crown" at bounding box center [296, 317] width 129 height 15
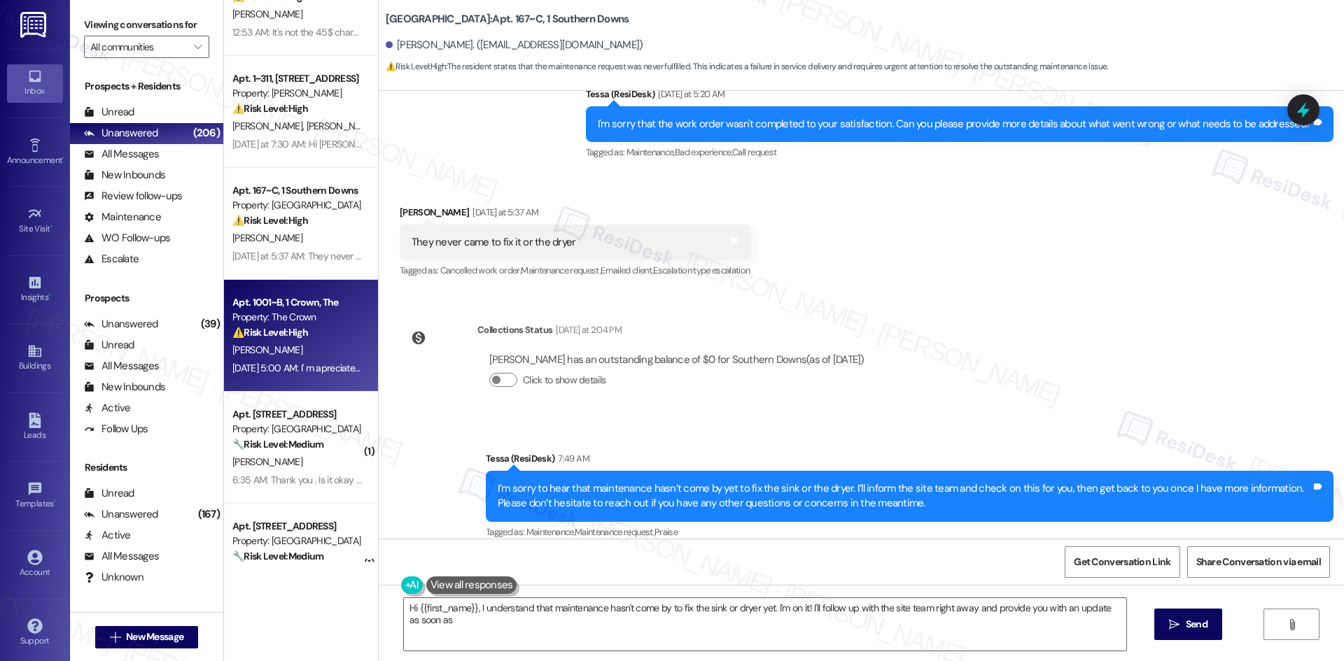
type textarea "Hi {{first_name}}, I understand that maintenance hasn't come by to fix the sink…"
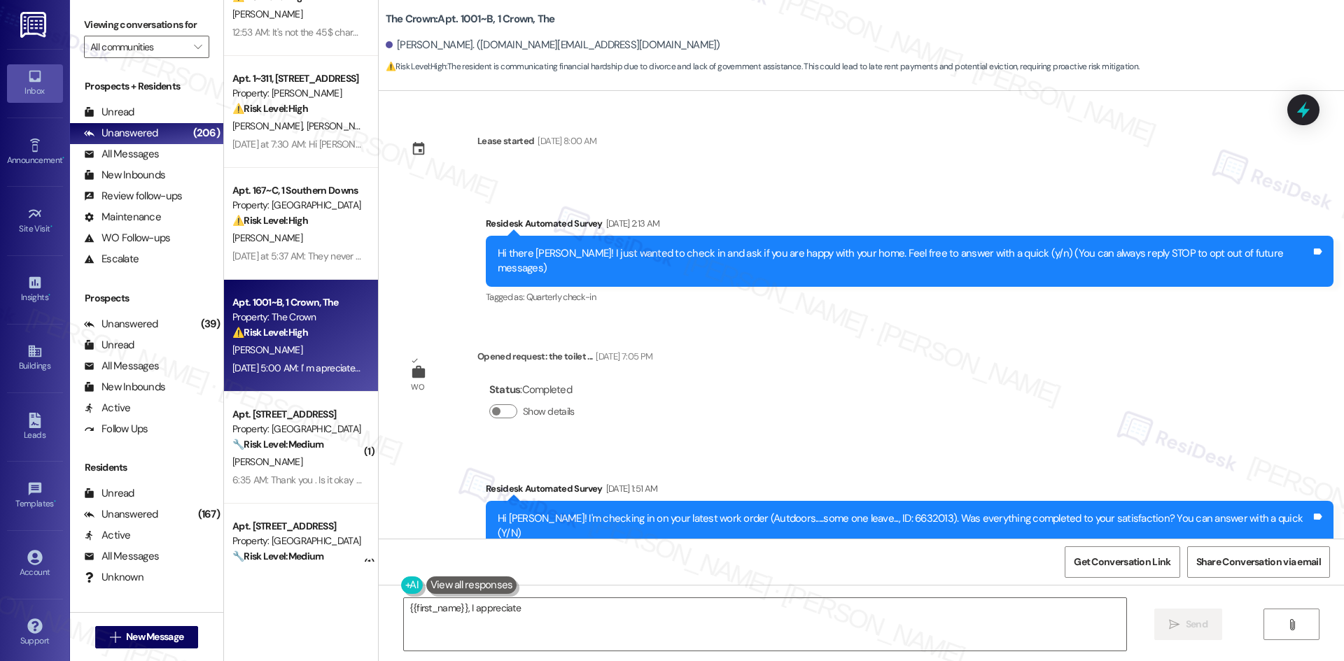
scroll to position [9620, 0]
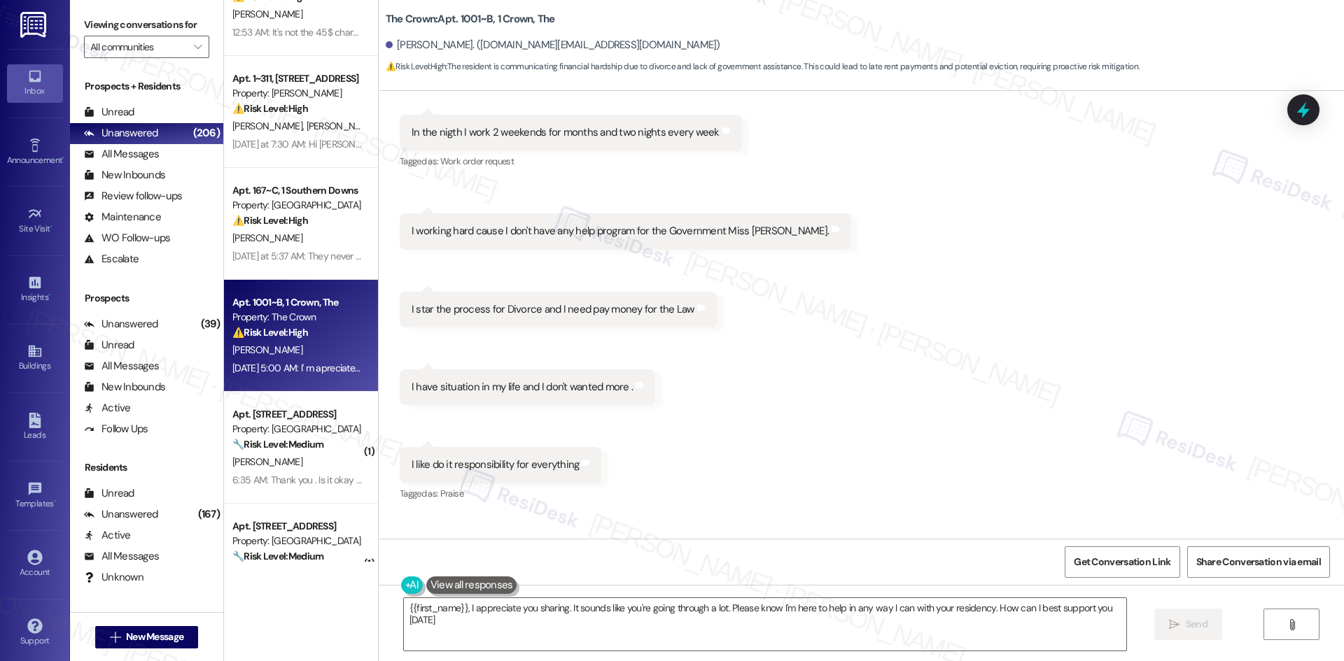
type textarea "{{first_name}}, I appreciate you sharing. It sounds like you're going through a…"
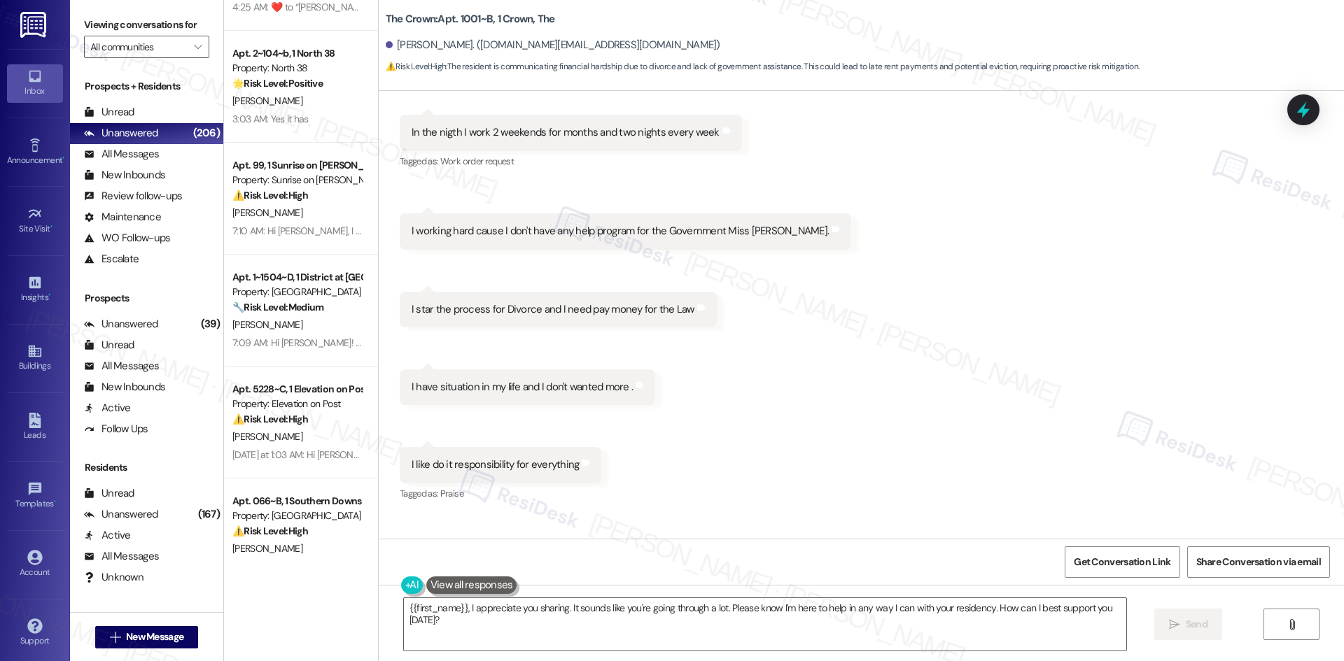
scroll to position [3079, 0]
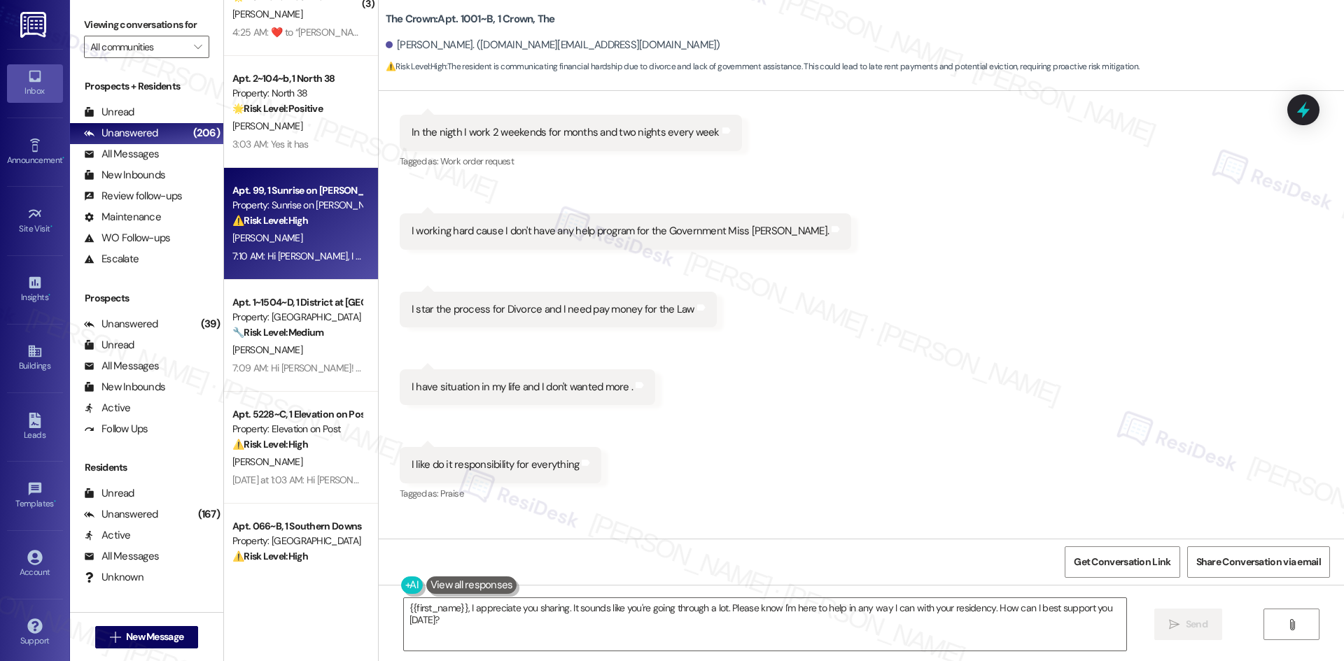
click at [292, 243] on div "[PERSON_NAME]" at bounding box center [297, 238] width 132 height 17
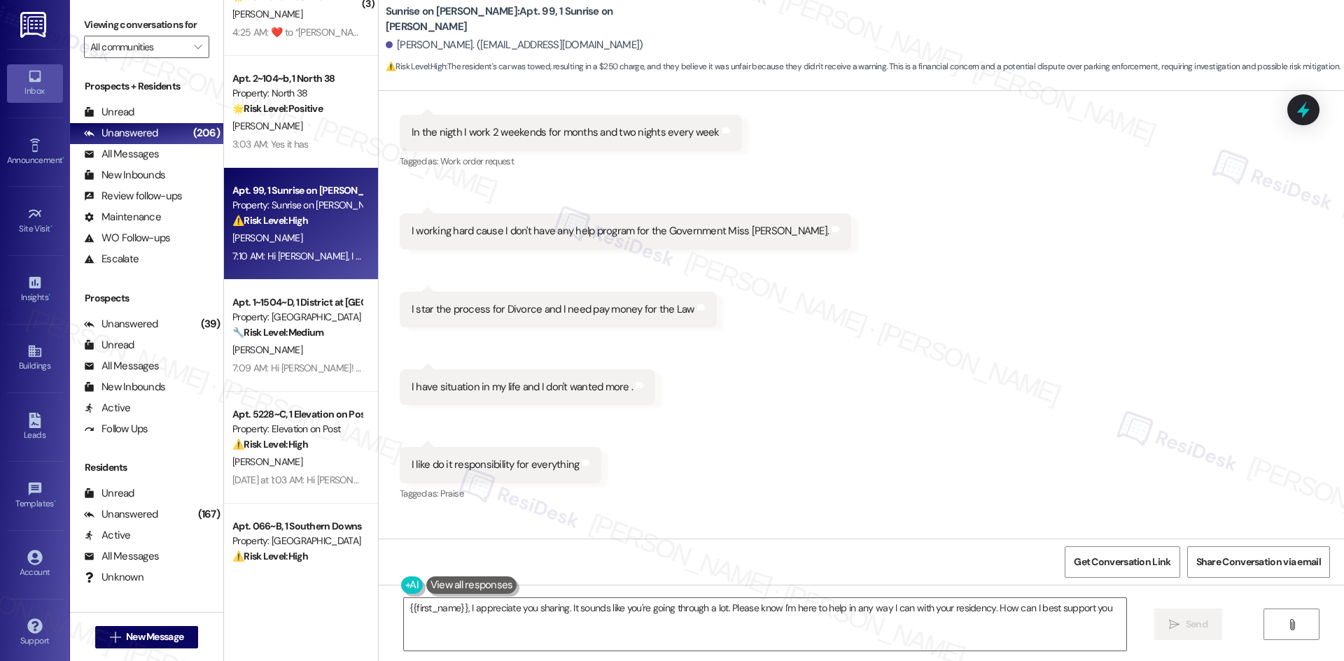
scroll to position [692, 0]
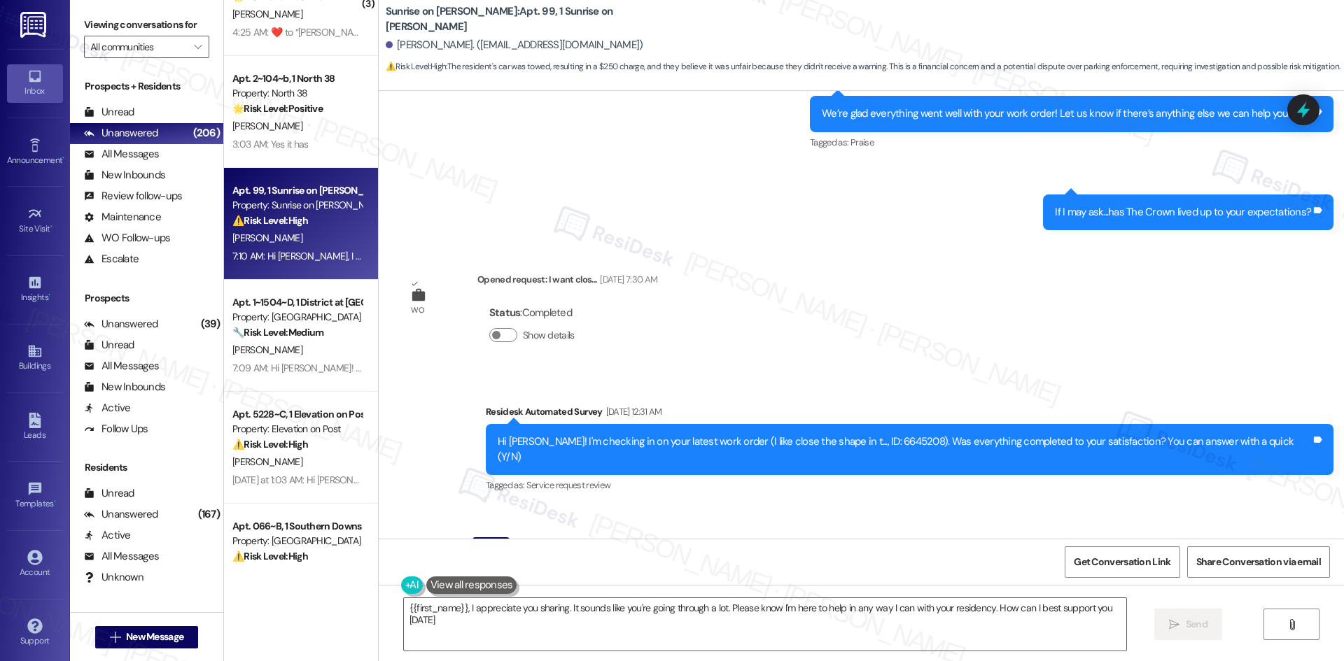
type textarea "{{first_name}}, I appreciate you sharing. It sounds like you're going through a…"
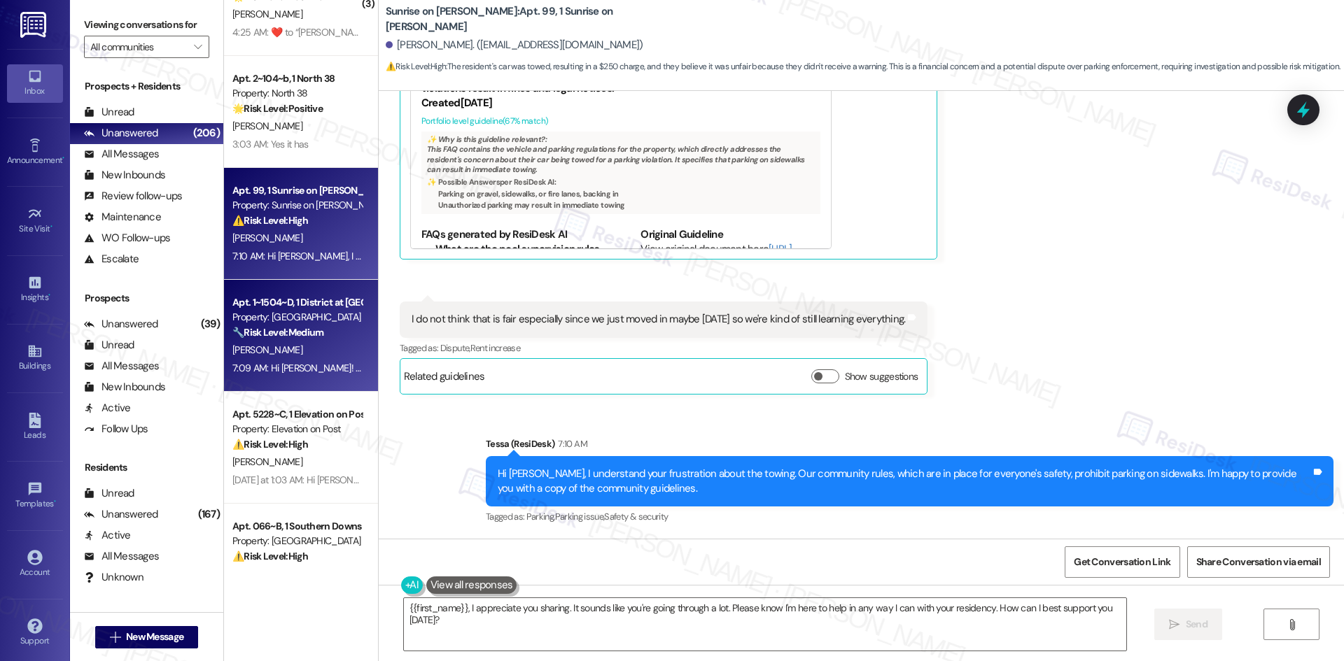
click at [304, 324] on div "Property: [GEOGRAPHIC_DATA]" at bounding box center [296, 317] width 129 height 15
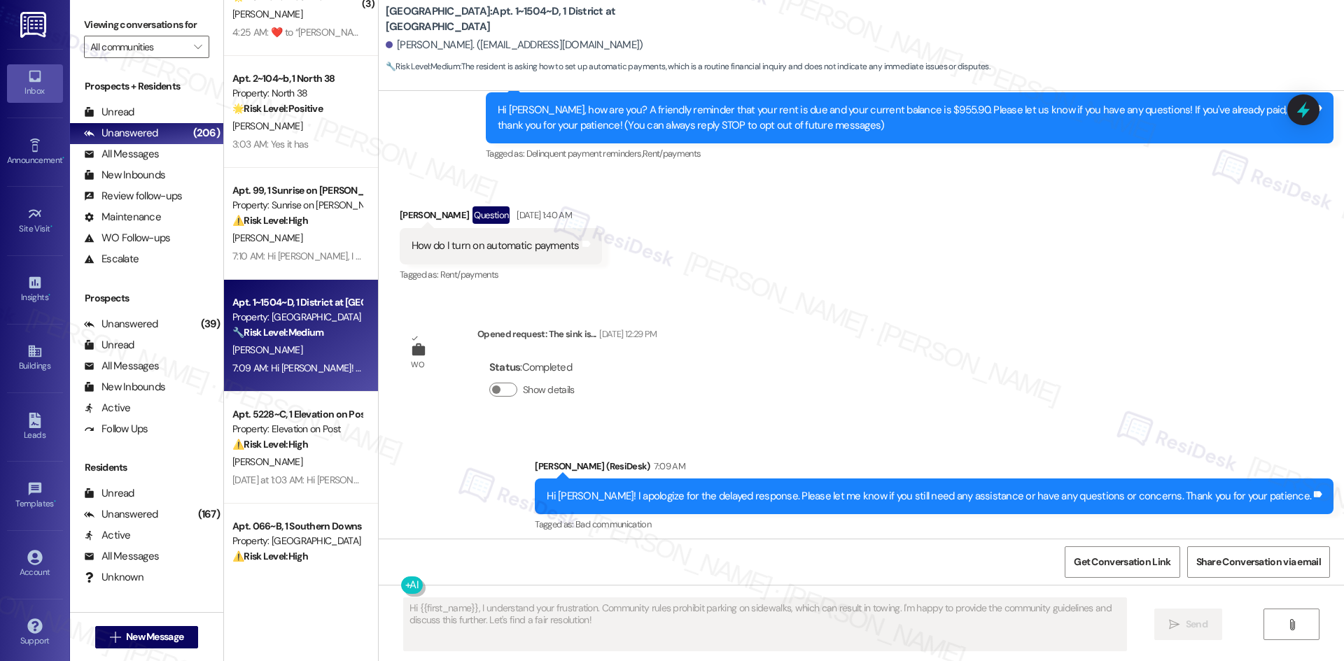
scroll to position [178, 0]
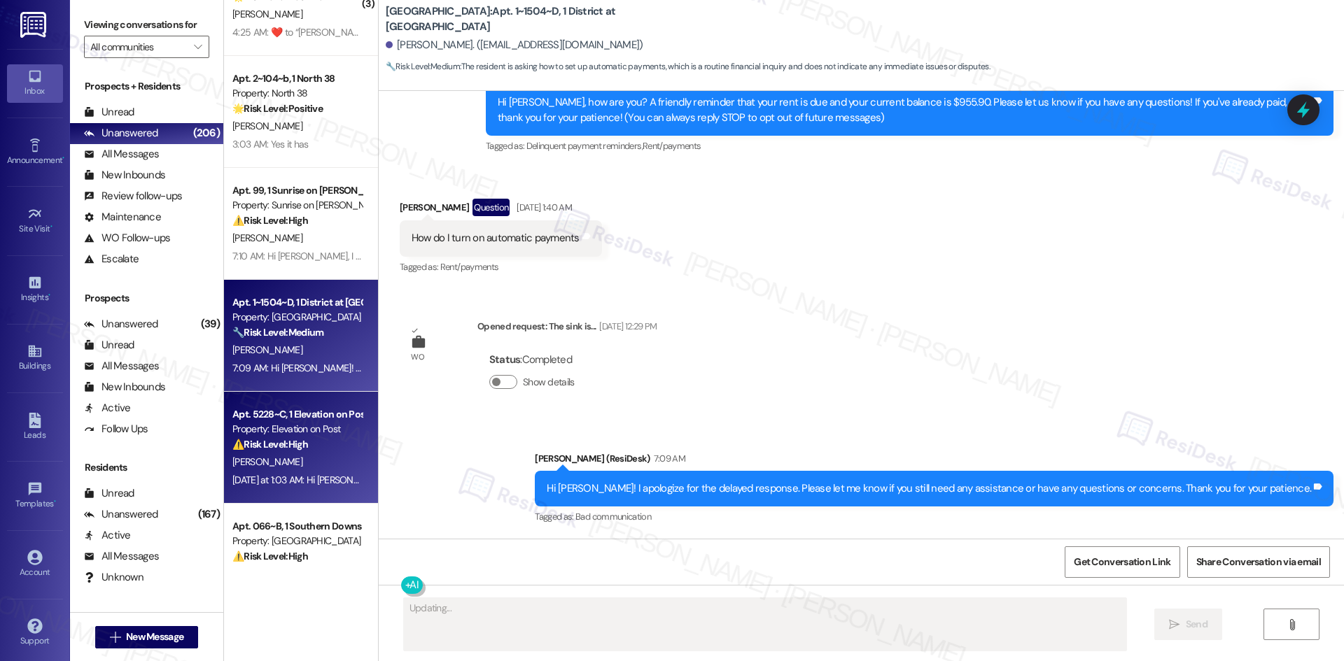
type textarea "Hi"
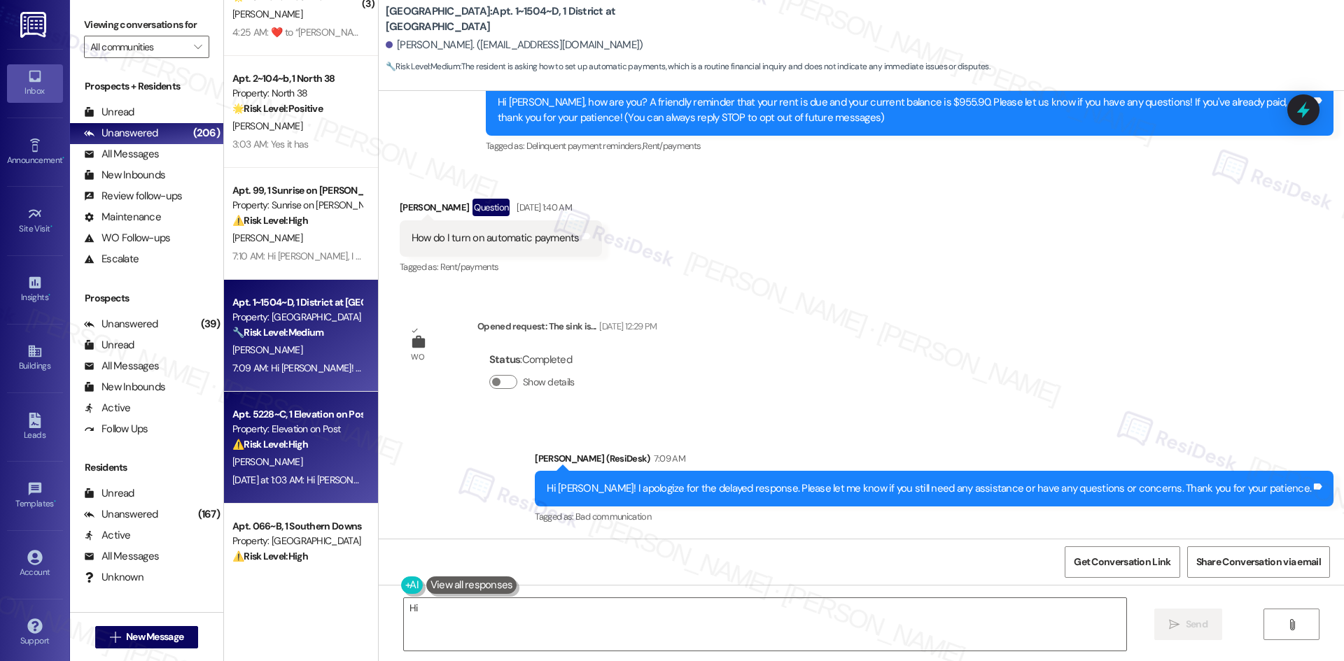
click at [288, 447] on strong "⚠️ Risk Level: High" at bounding box center [270, 444] width 76 height 13
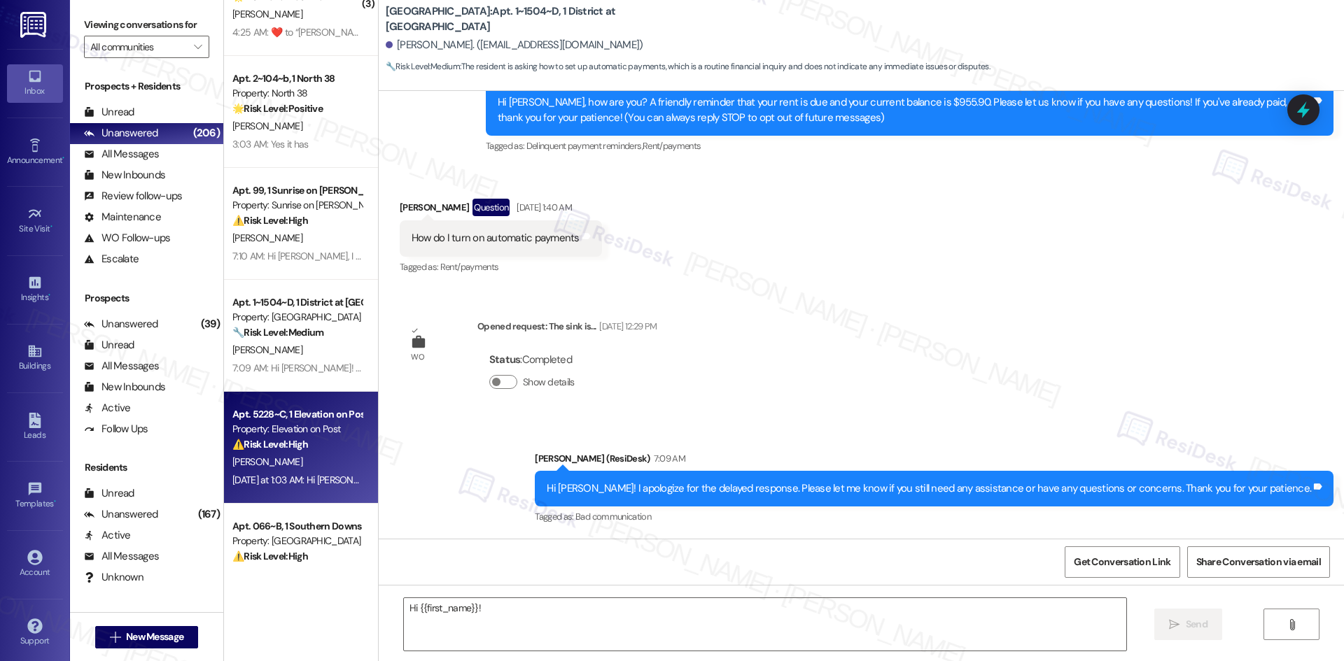
click at [288, 446] on strong "⚠️ Risk Level: High" at bounding box center [270, 444] width 76 height 13
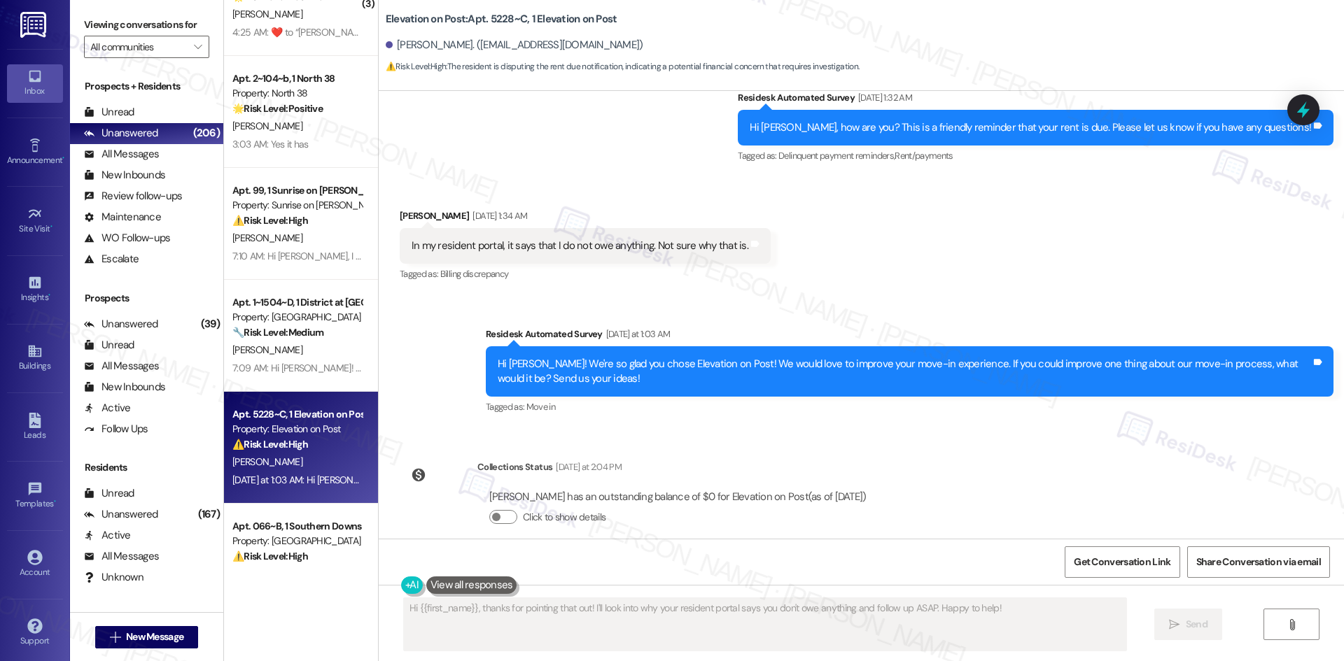
scroll to position [278, 0]
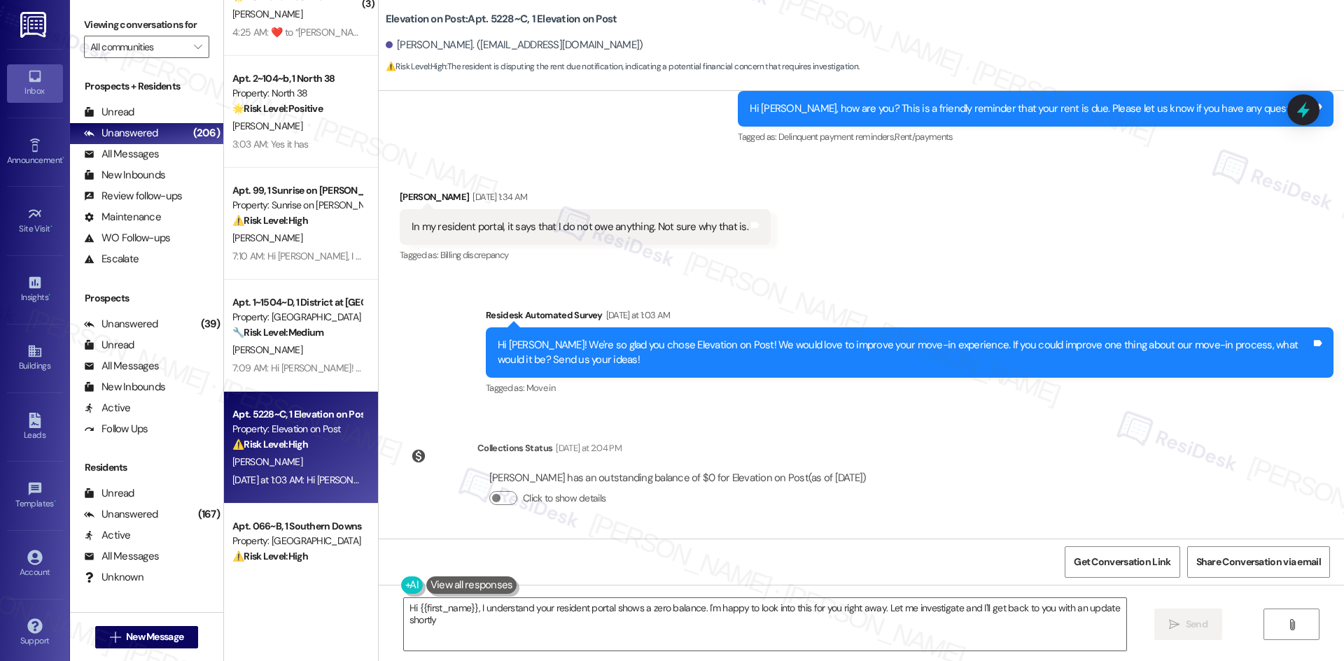
type textarea "Hi {{first_name}}, I understand your resident portal shows a zero balance. I'm …"
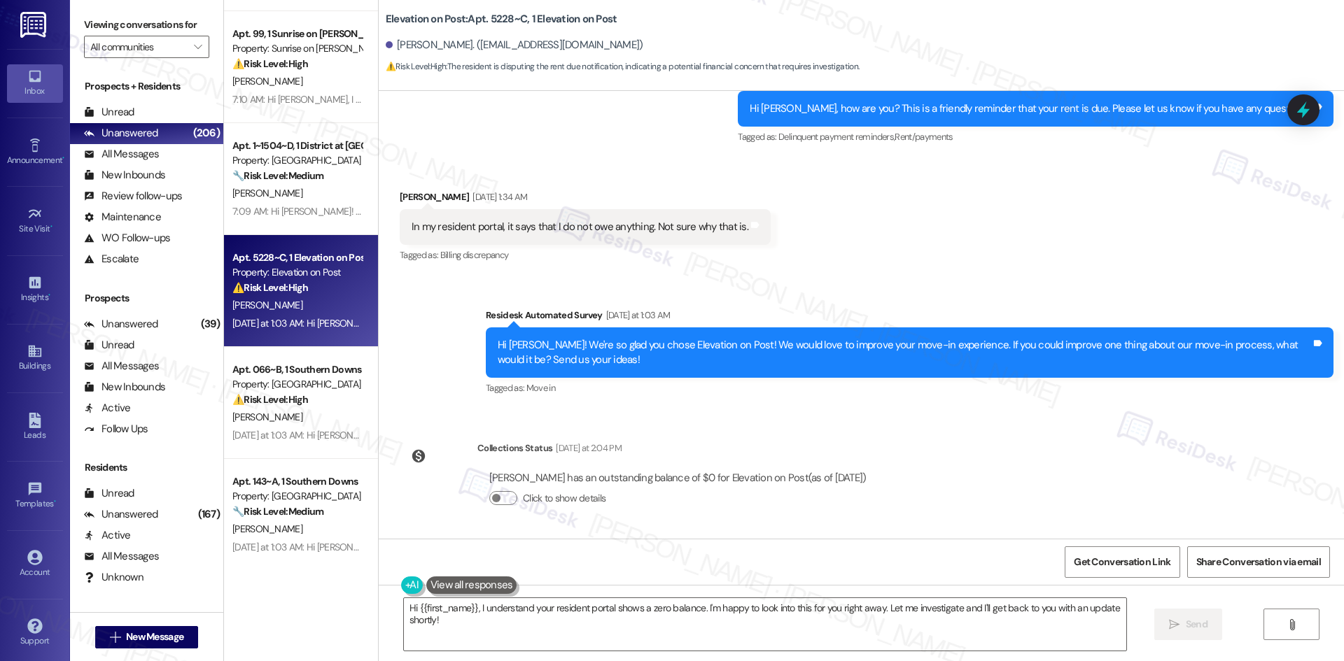
scroll to position [3289, 0]
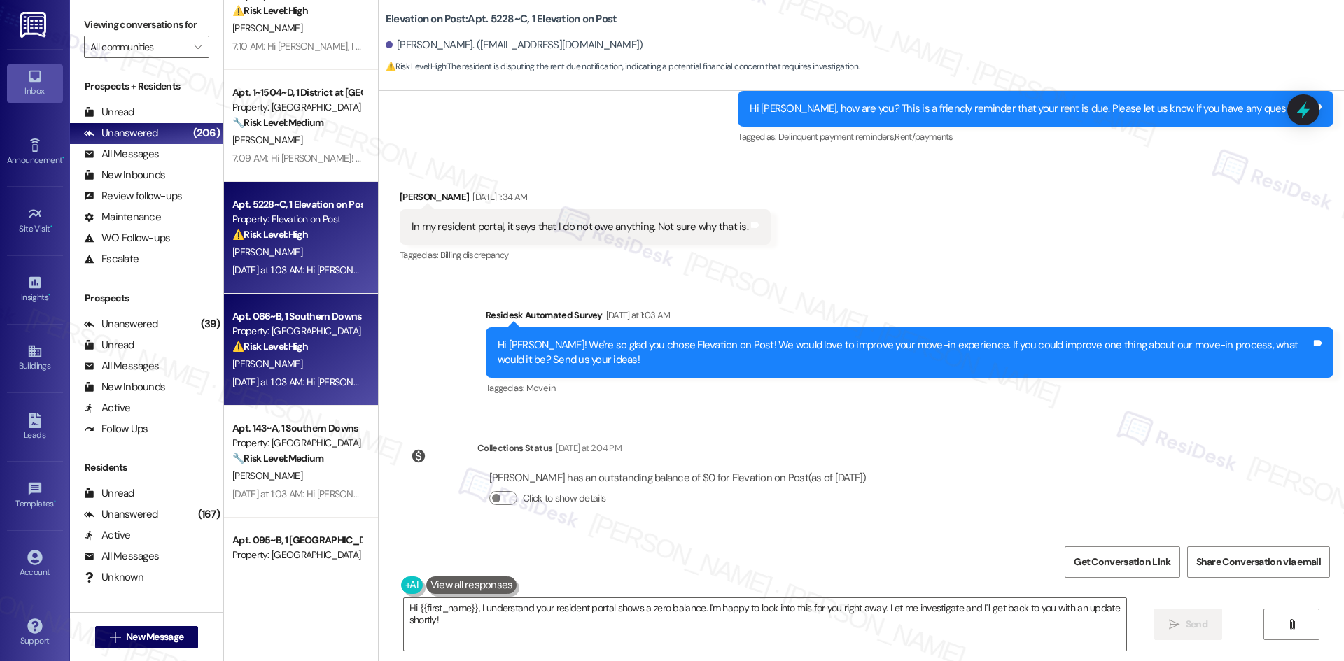
click at [309, 366] on div "[PERSON_NAME]" at bounding box center [297, 363] width 132 height 17
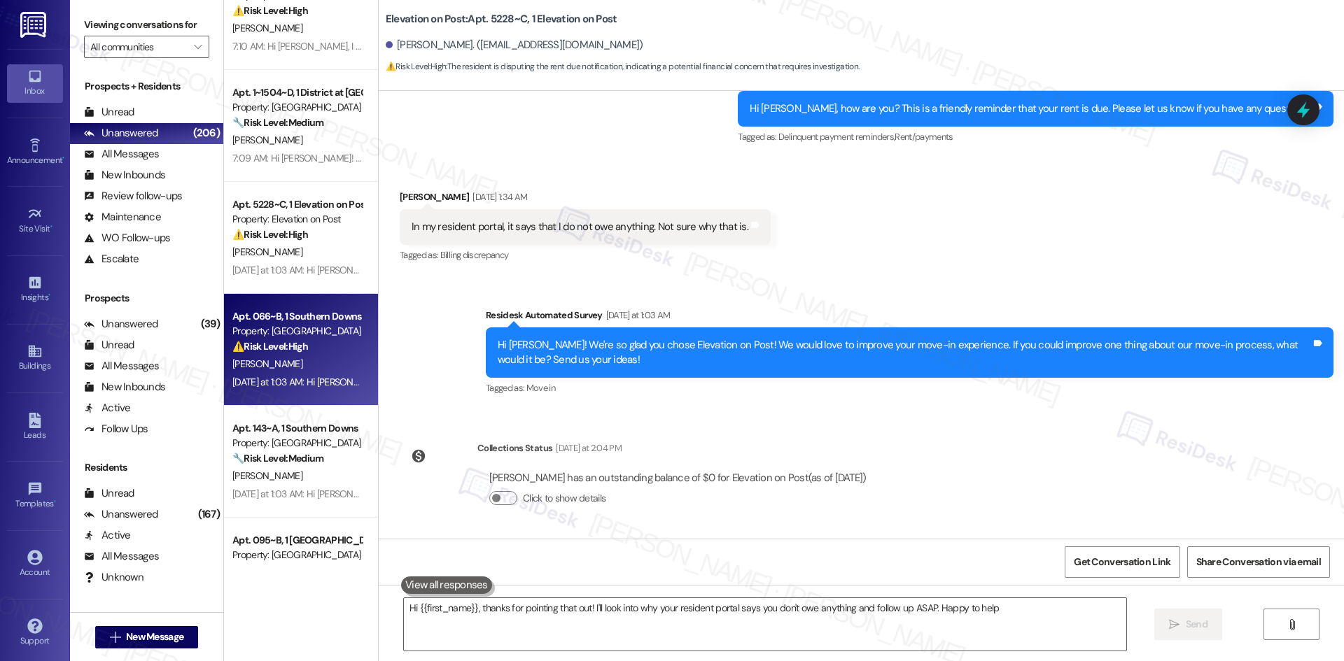
type textarea "Hi {{first_name}}, thanks for pointing that out! I'll look into why your reside…"
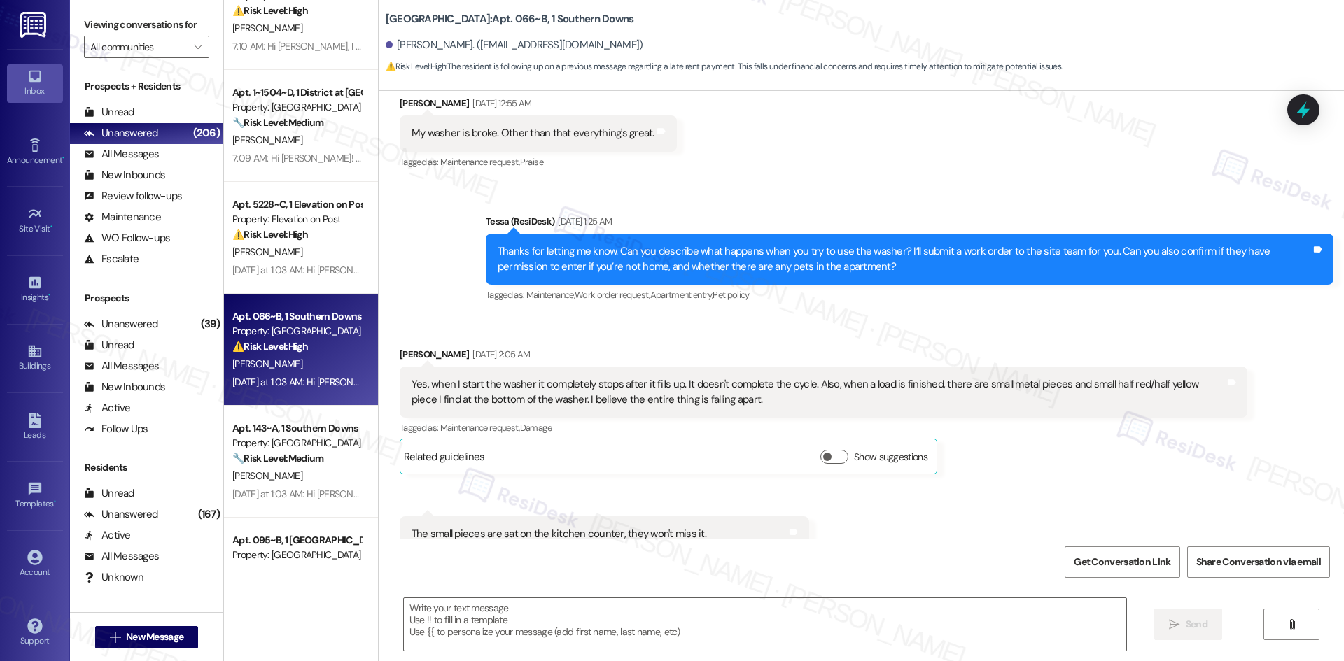
type textarea "Fetching suggested responses. Please feel free to read through the conversation…"
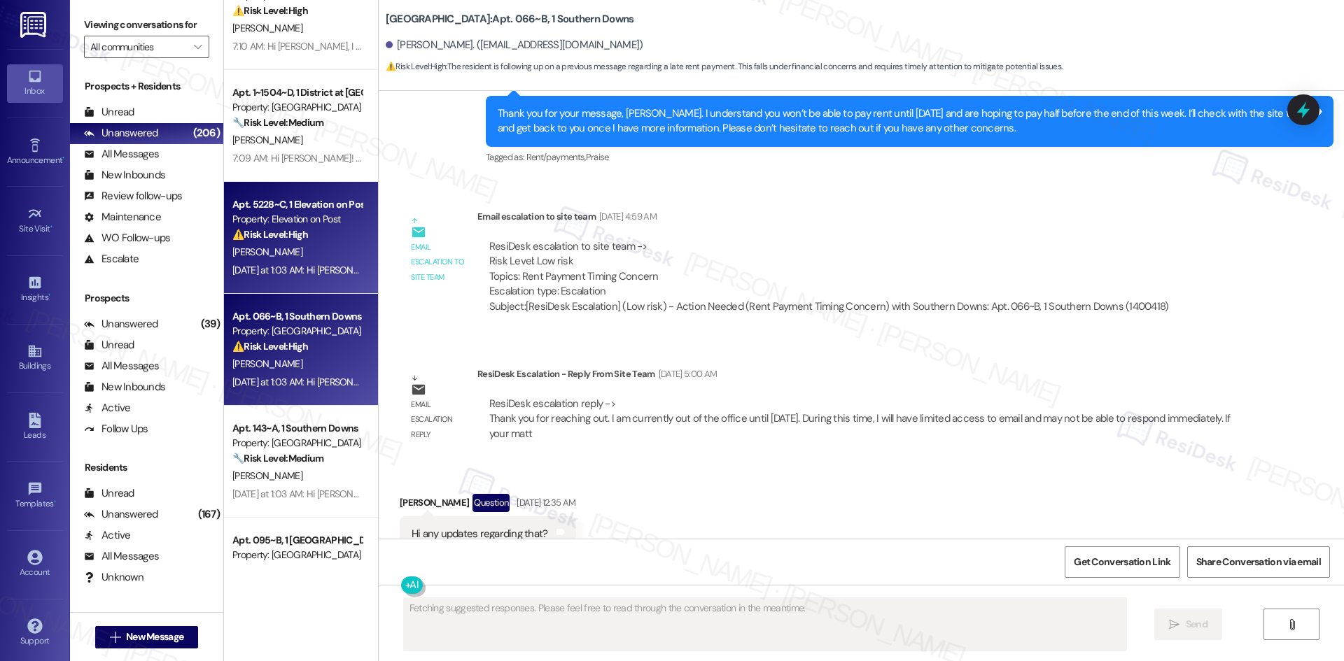
click at [299, 266] on div "[DATE] at 1:03 AM: Hi [PERSON_NAME]! We're so glad you chose Elevation on Post!…" at bounding box center [702, 270] width 940 height 13
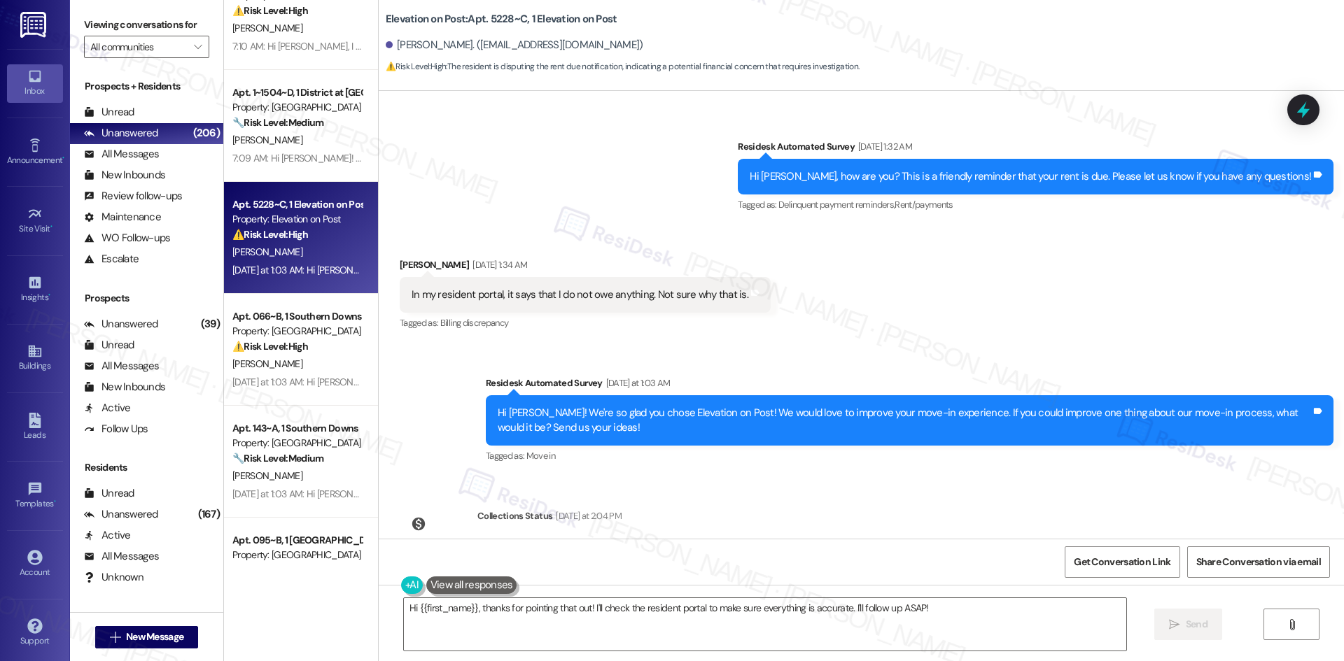
scroll to position [208, 0]
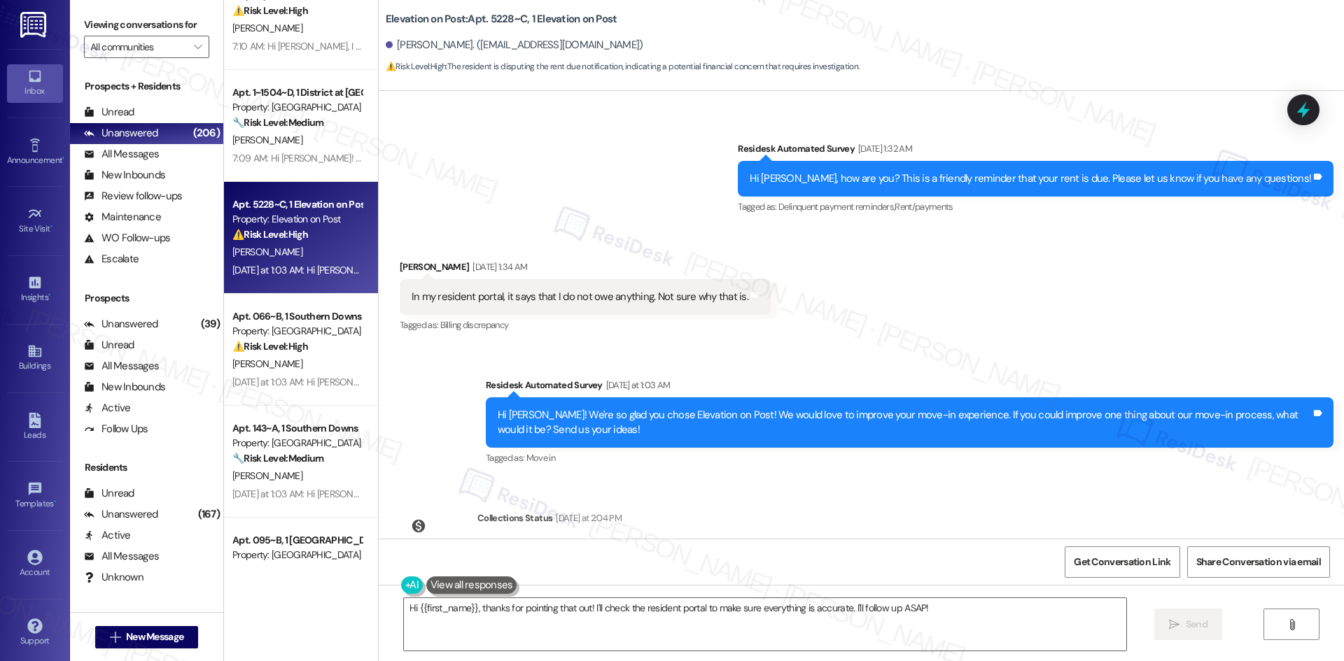
click at [565, 350] on div "Survey, sent via SMS Residesk Automated Survey [DATE] at 1:03 AM Hi [PERSON_NAM…" at bounding box center [861, 412] width 965 height 133
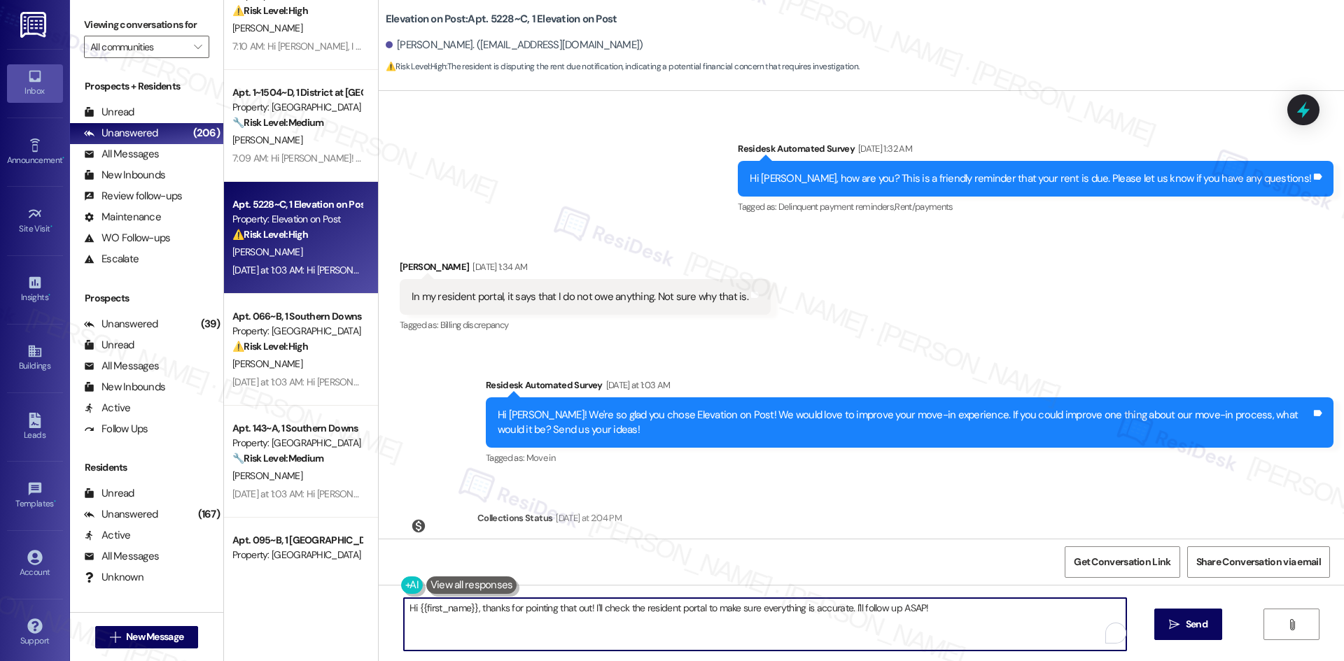
drag, startPoint x: 943, startPoint y: 613, endPoint x: 472, endPoint y: 618, distance: 471.0
click at [472, 618] on textarea "Hi {{first_name}}, thanks for pointing that out! I'll check the resident portal…" at bounding box center [765, 624] width 722 height 52
paste textarea "I apologize for the delayed response. Please let me know if you still need any …"
type textarea "Hi {{first_name}}, I apologize for the delayed response. Please let me know if …"
click at [1188, 635] on button " Send" at bounding box center [1188, 624] width 68 height 31
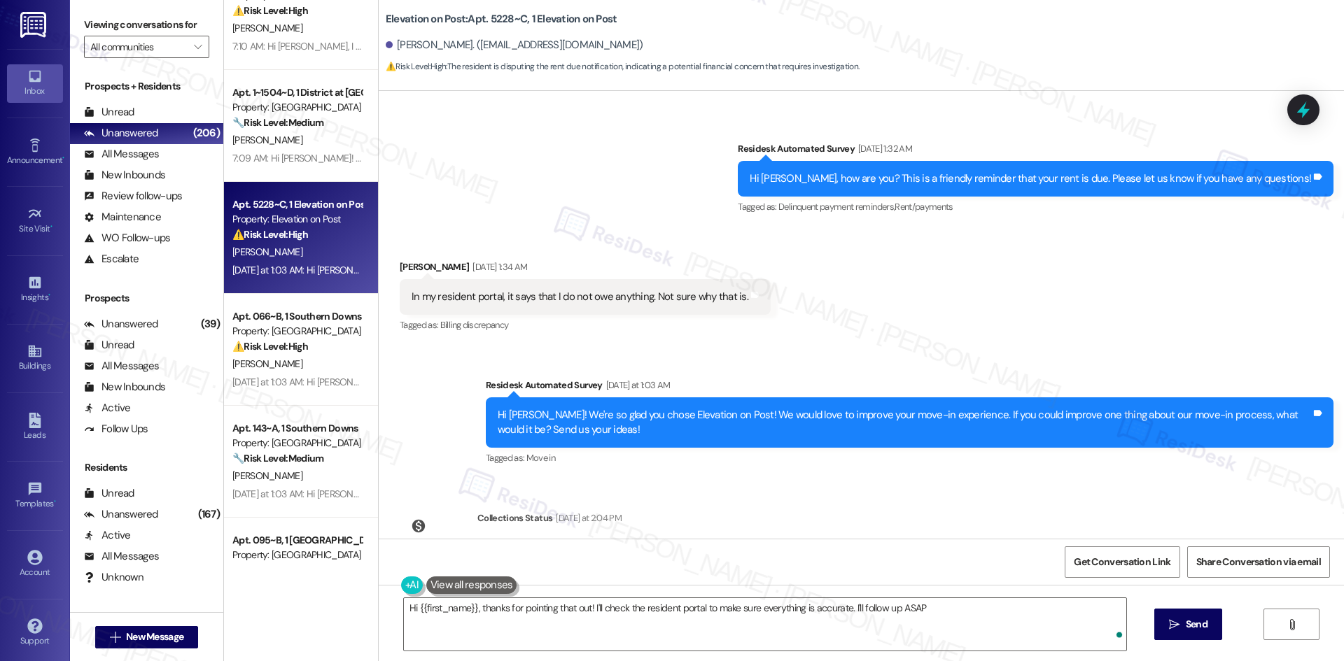
type textarea "Hi {{first_name}}, thanks for pointing that out! I'll check the resident portal…"
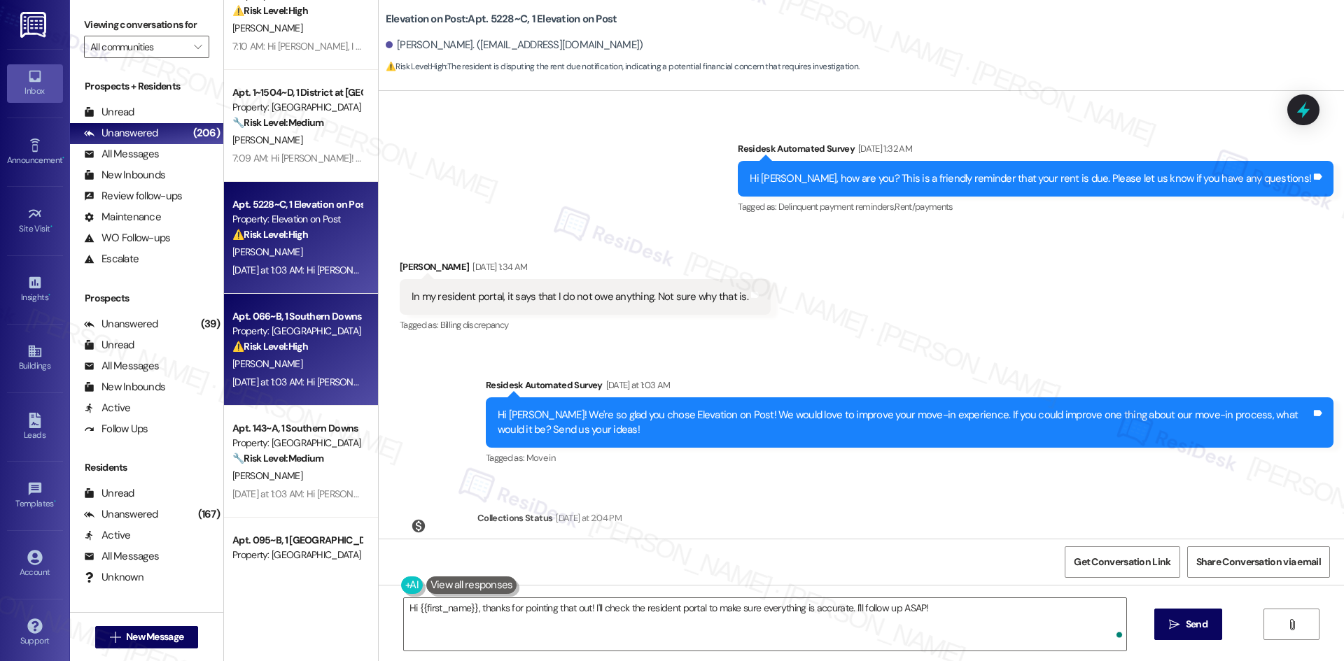
click at [299, 346] on strong "⚠️ Risk Level: High" at bounding box center [270, 346] width 76 height 13
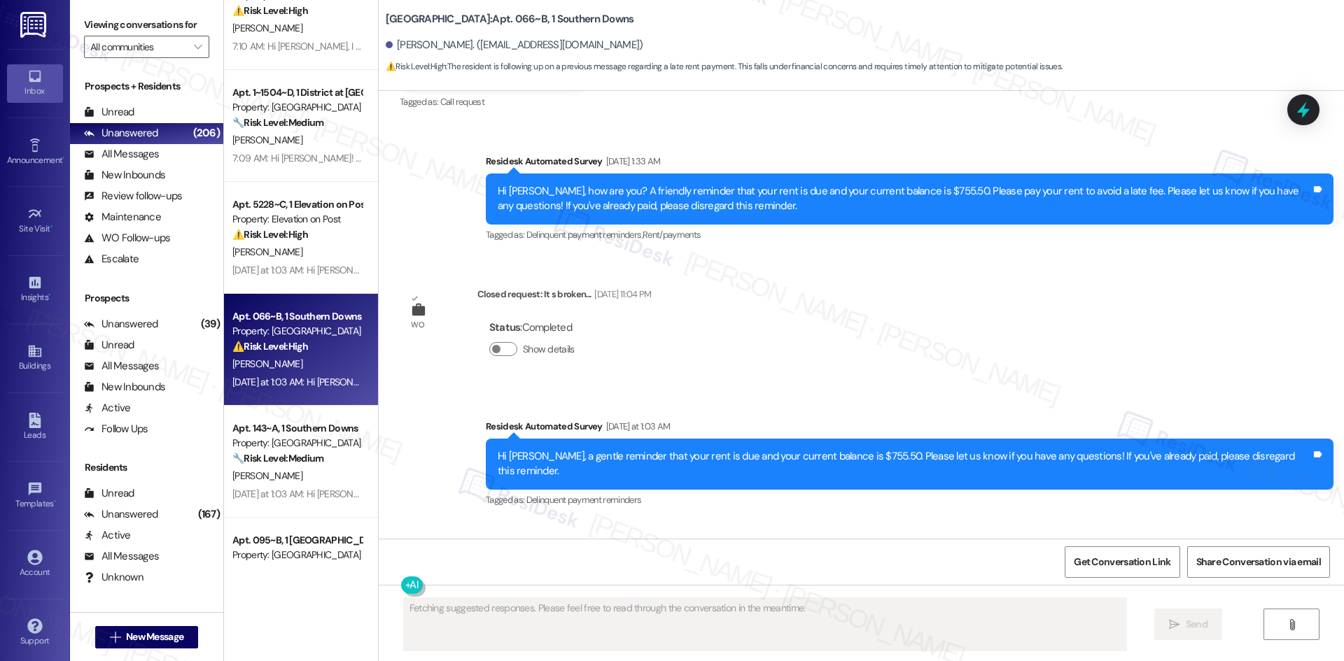
scroll to position [3401, 0]
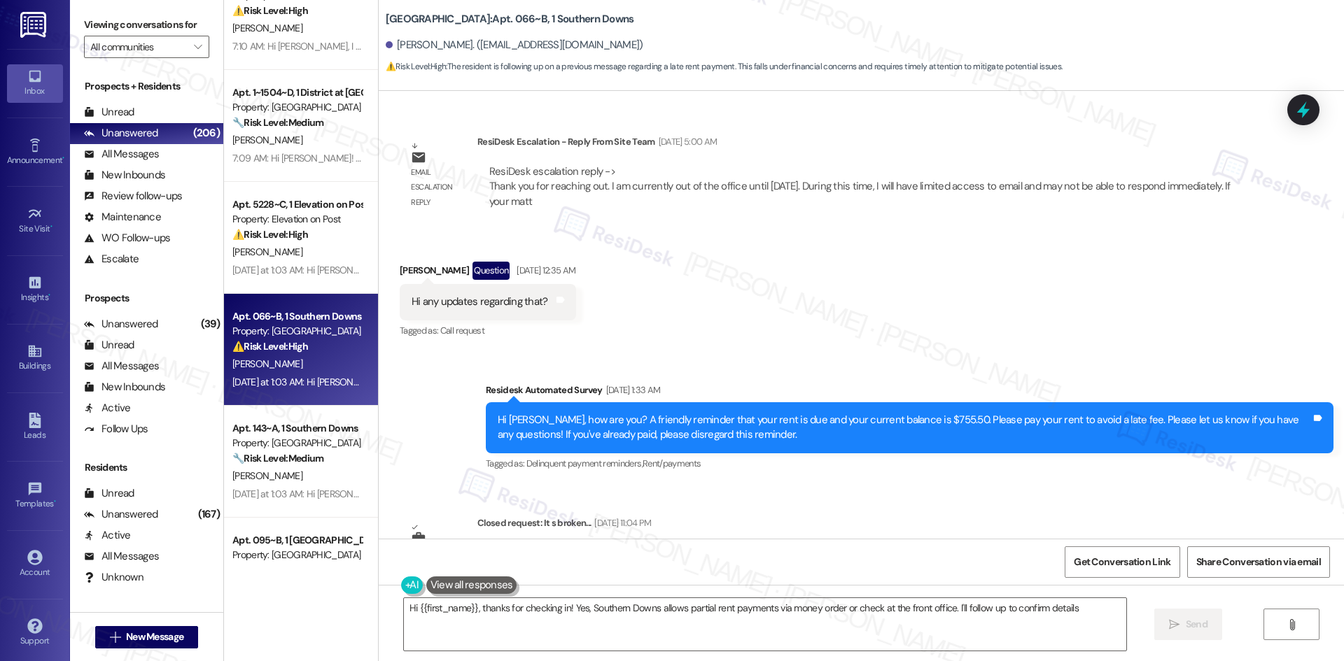
type textarea "Hi {{first_name}}, thanks for checking in! Yes, Southern Downs allows partial r…"
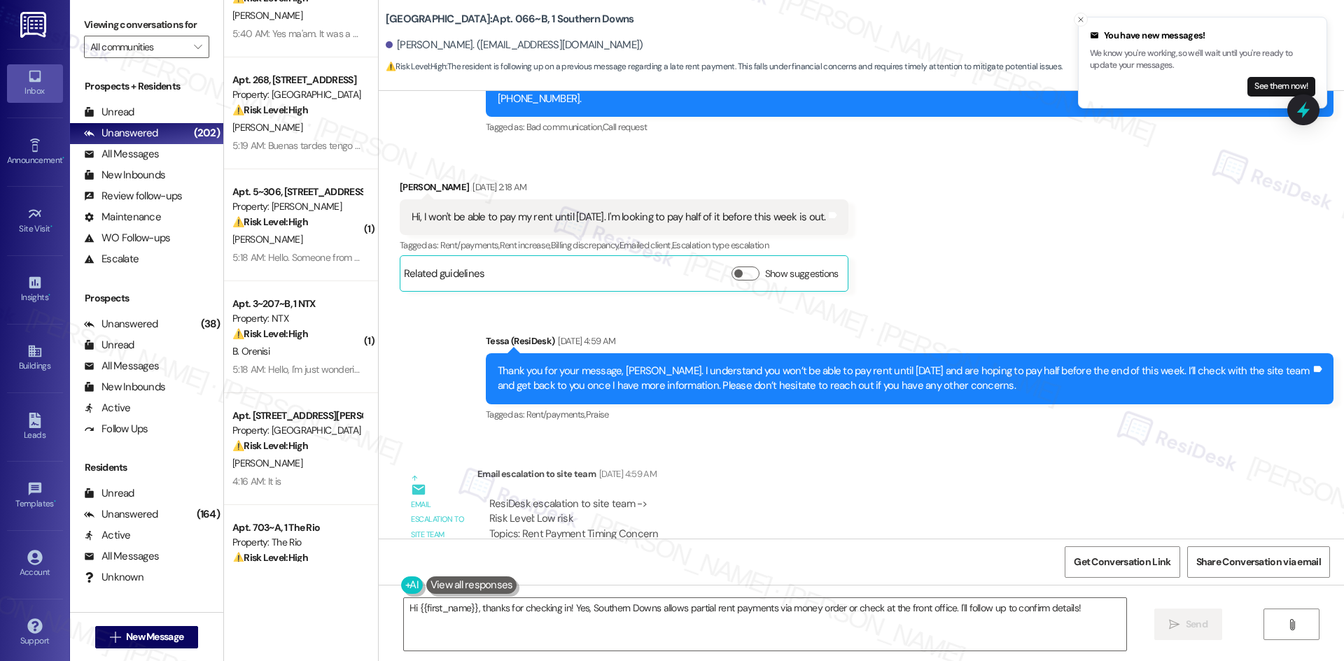
scroll to position [0, 0]
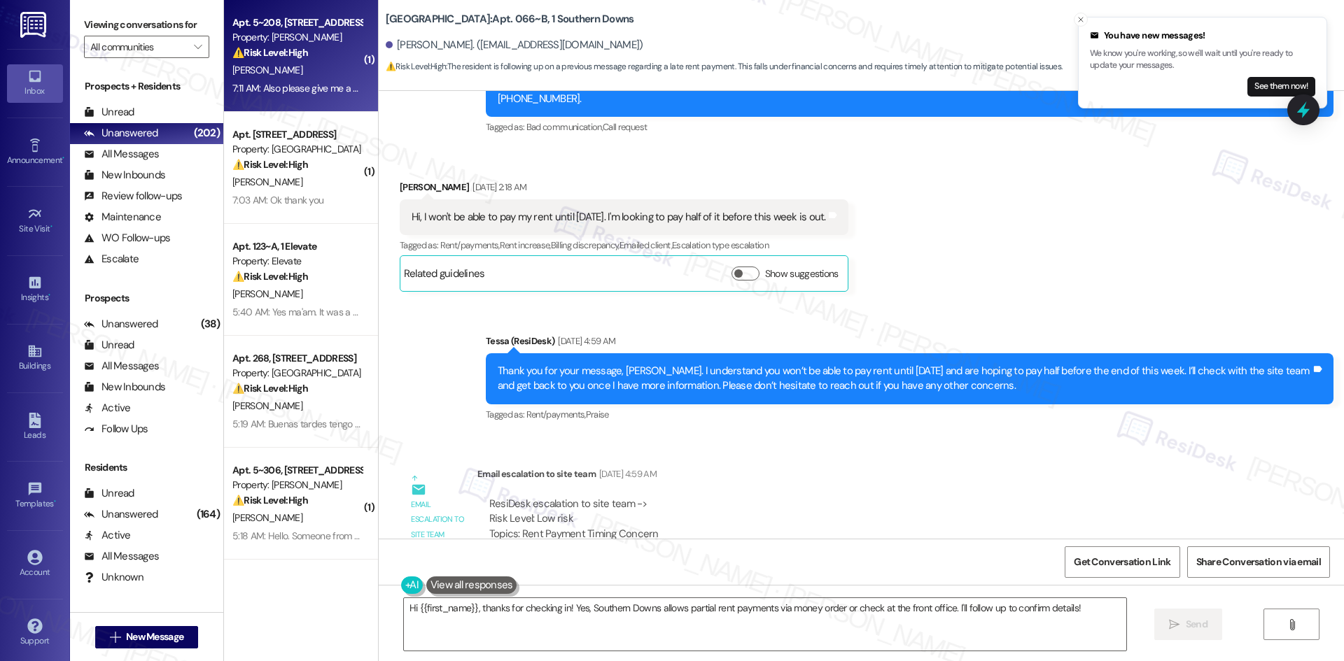
click at [306, 85] on div "7:11 AM: Also please give me a direct contact to talk to a human instead of ran…" at bounding box center [433, 88] width 402 height 13
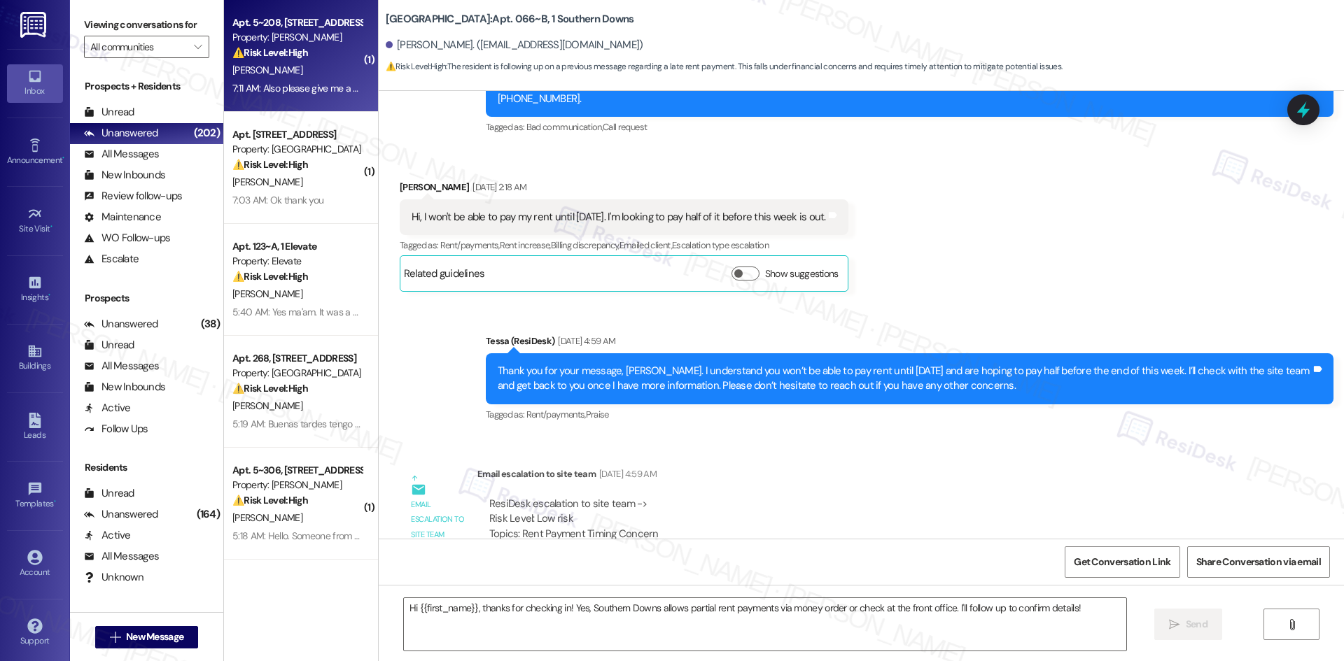
type textarea "Fetching suggested responses. Please feel free to read through the conversation…"
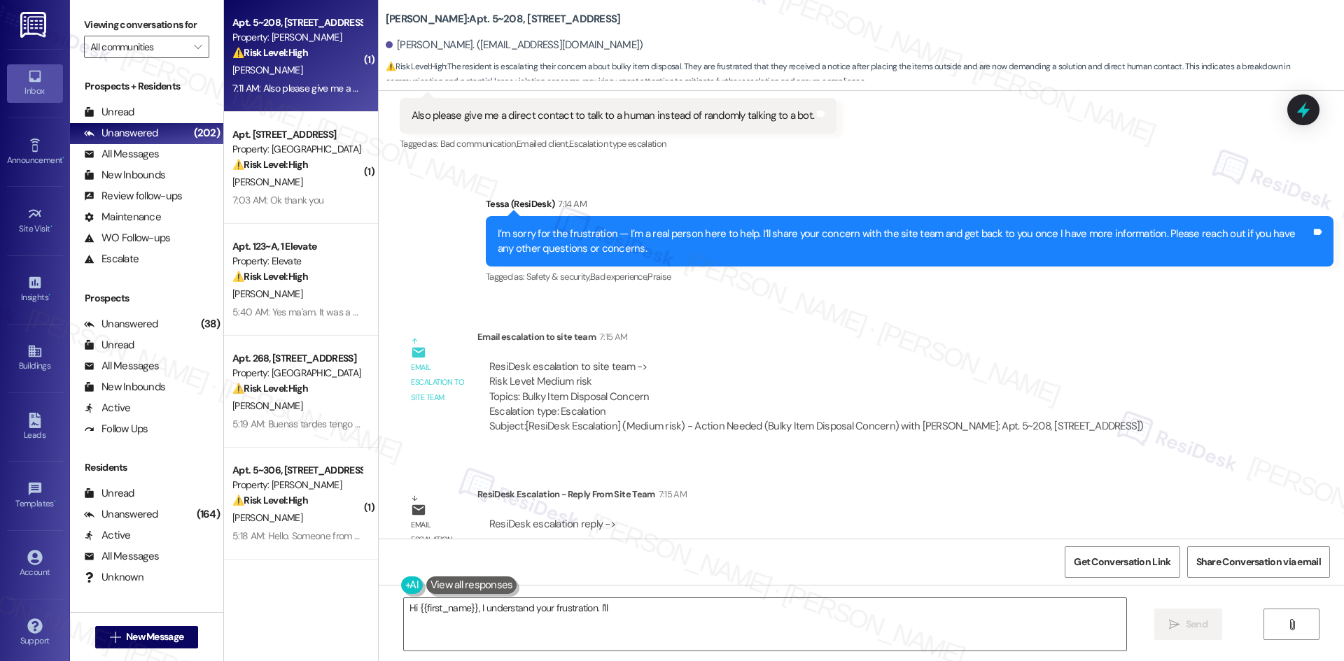
scroll to position [3299, 0]
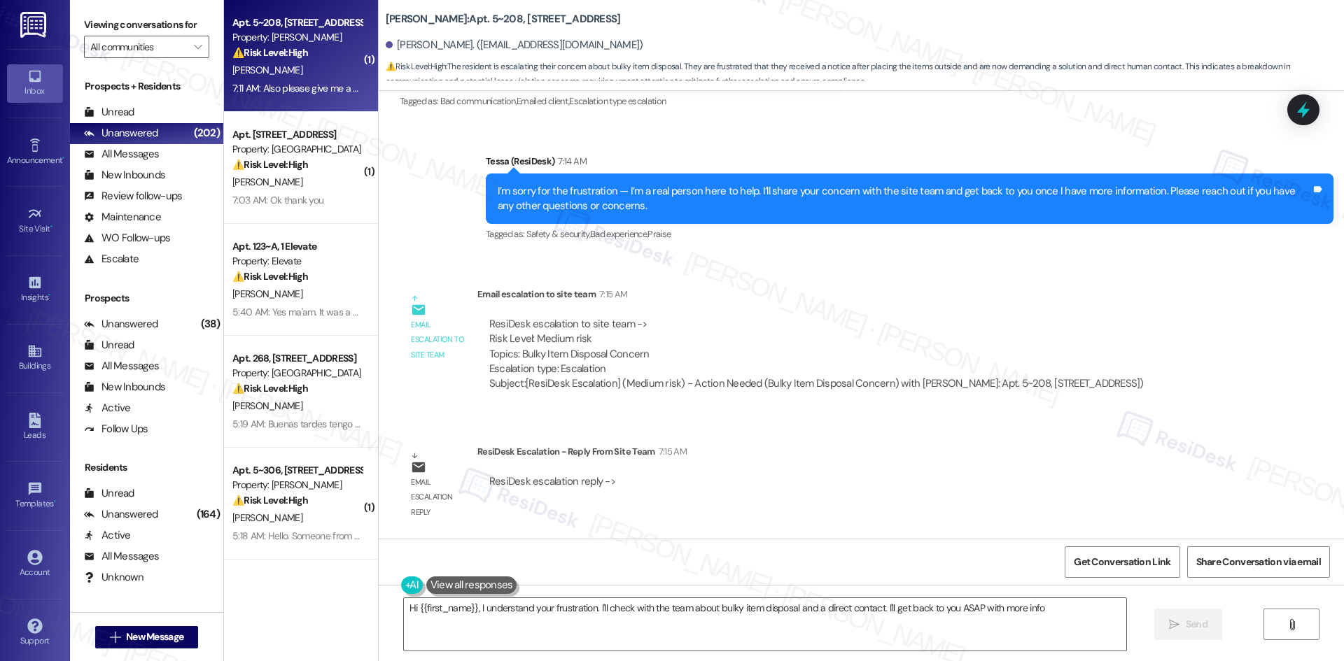
type textarea "Hi {{first_name}}, I understand your frustration. I'll check with the team abou…"
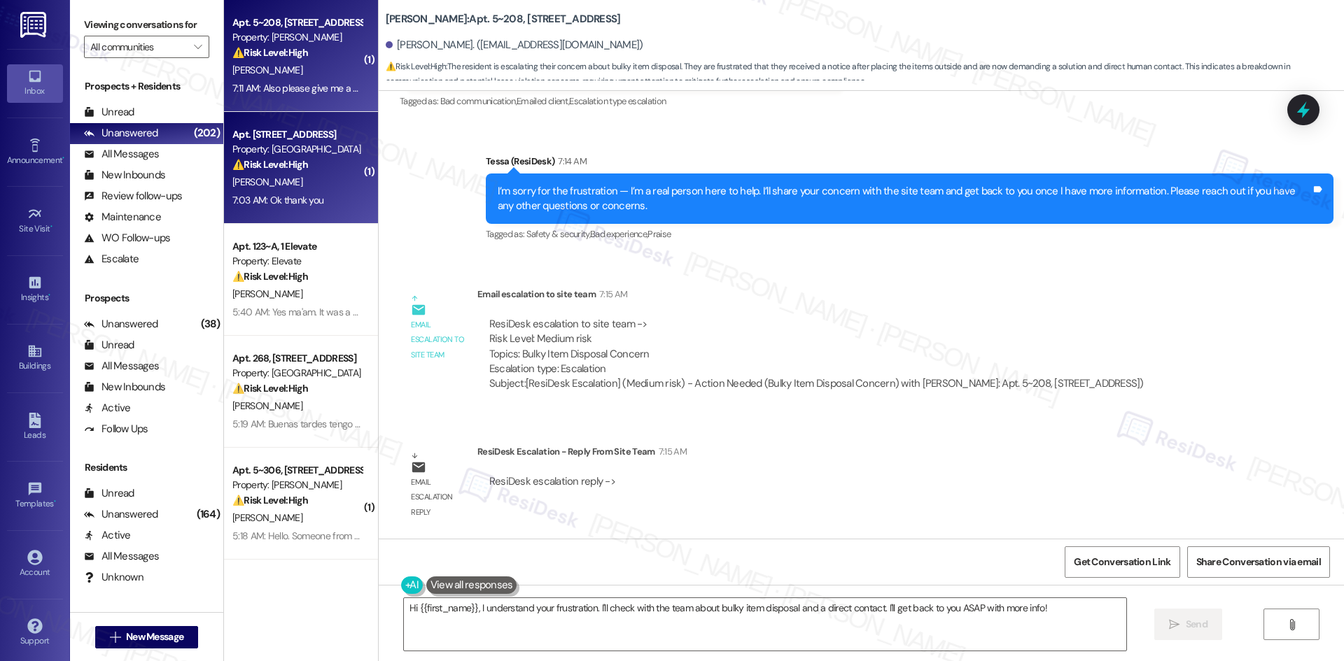
click at [283, 202] on div "7:03 AM: Ok thank you 7:03 AM: Ok thank you" at bounding box center [277, 200] width 91 height 13
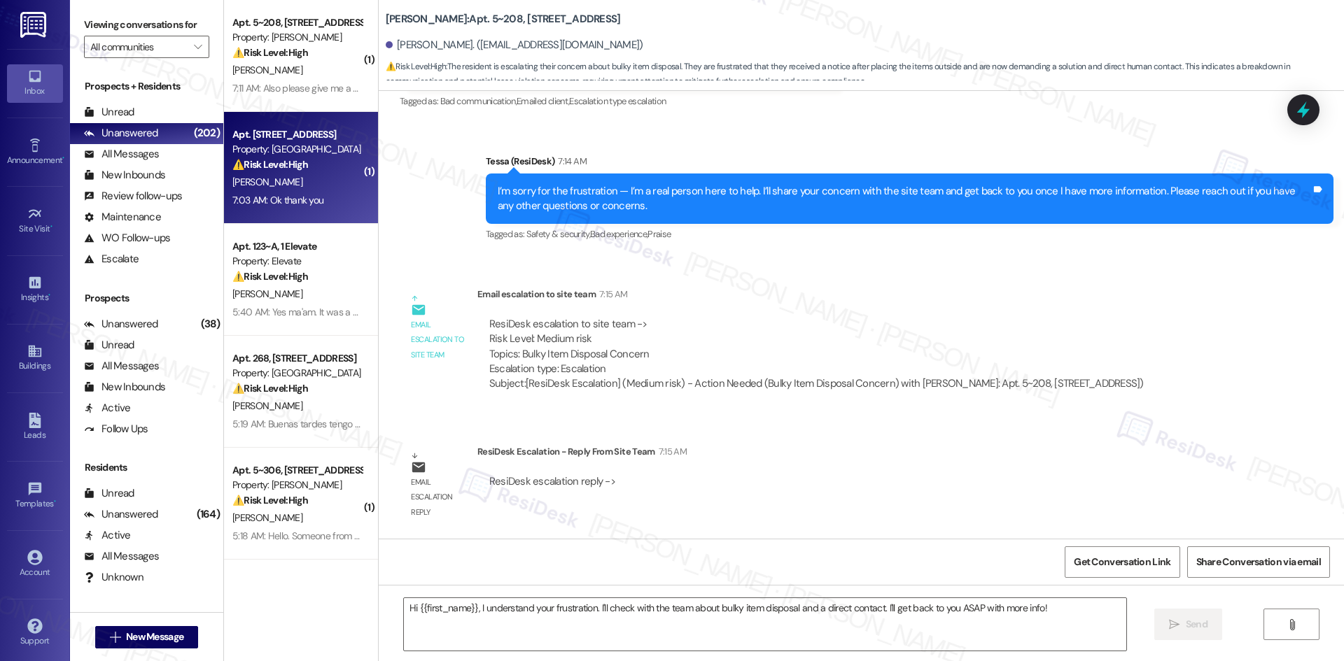
type textarea "Fetching suggested responses. Please feel free to read through the conversation…"
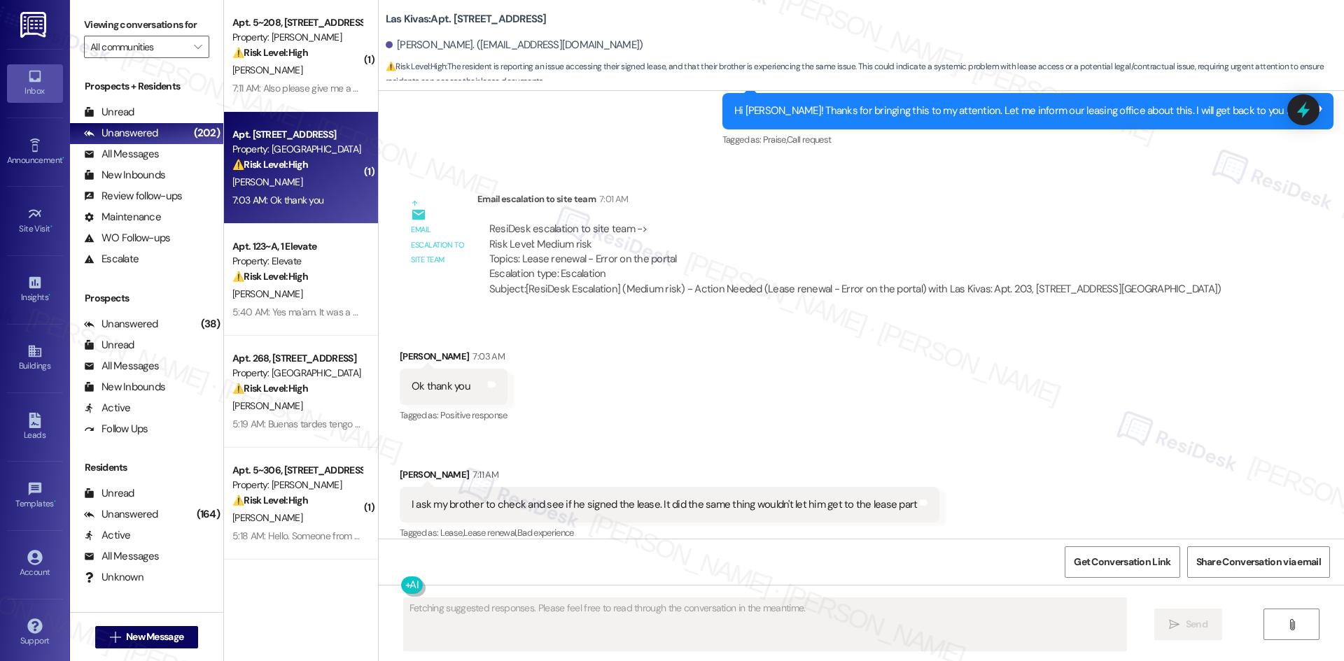
scroll to position [1350, 0]
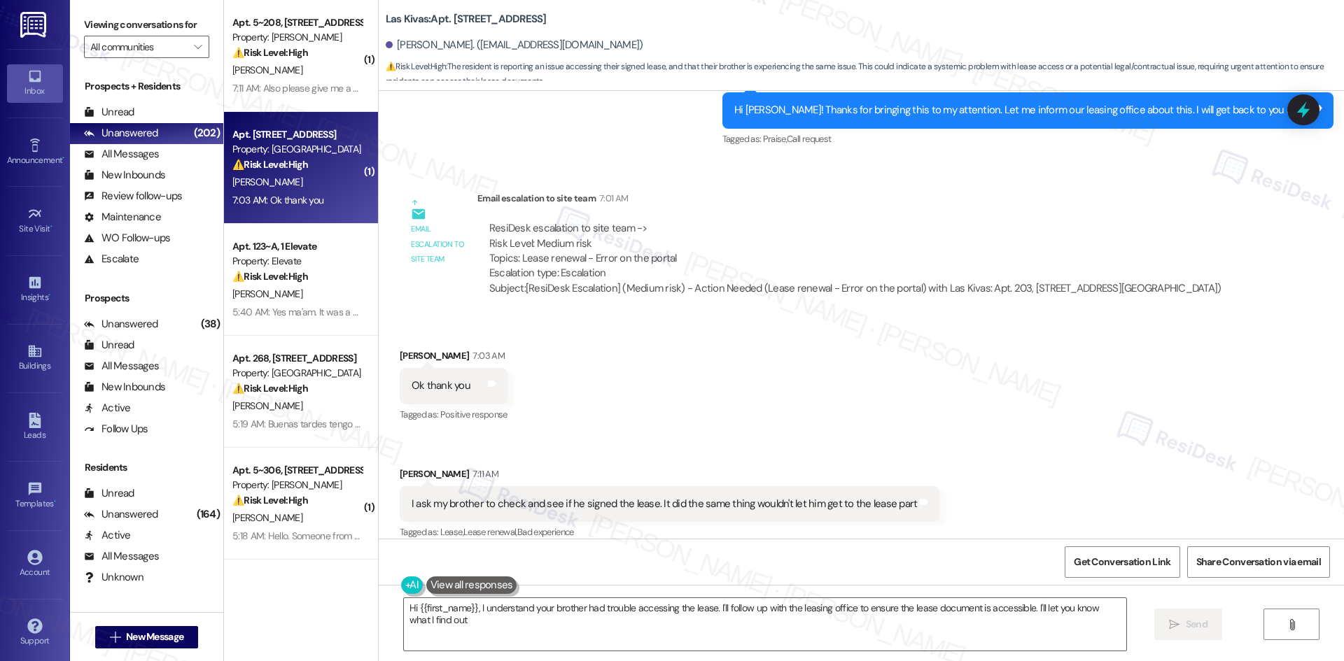
type textarea "Hi {{first_name}}, I understand your brother had trouble accessing the lease. I…"
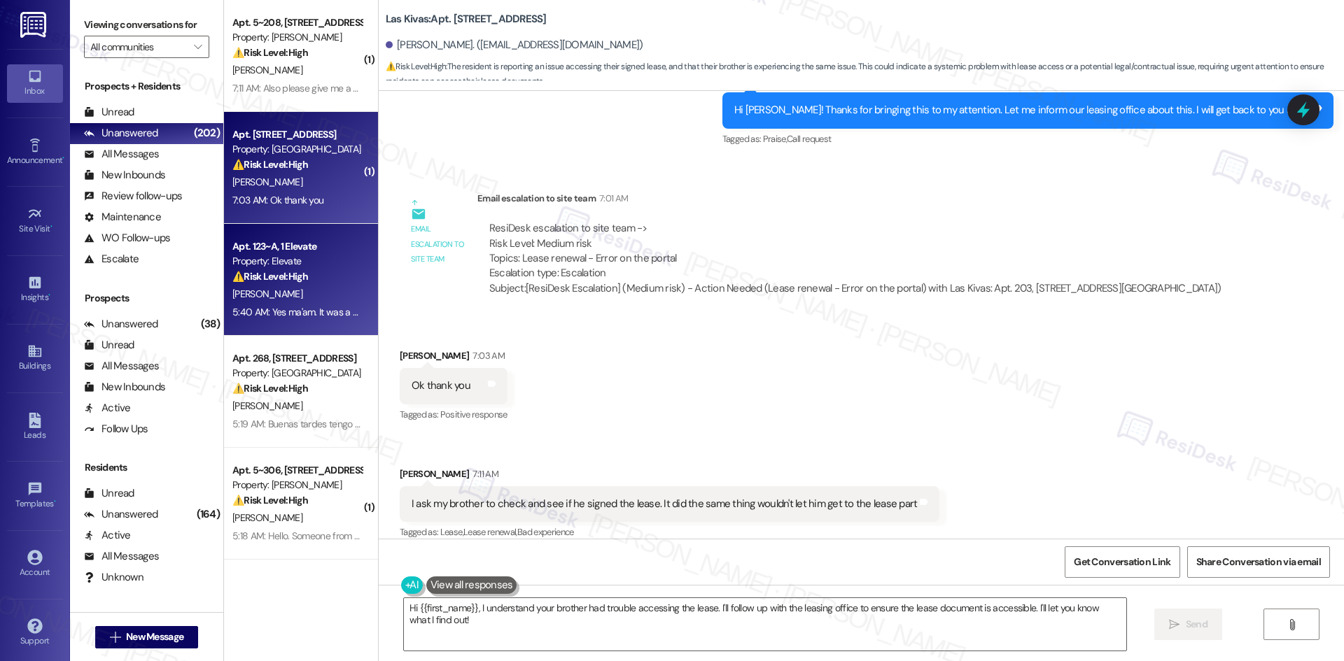
click at [308, 320] on div "5:40 AM: Yes ma'am. It was a move in special, I got some of the money taken off…" at bounding box center [297, 312] width 132 height 17
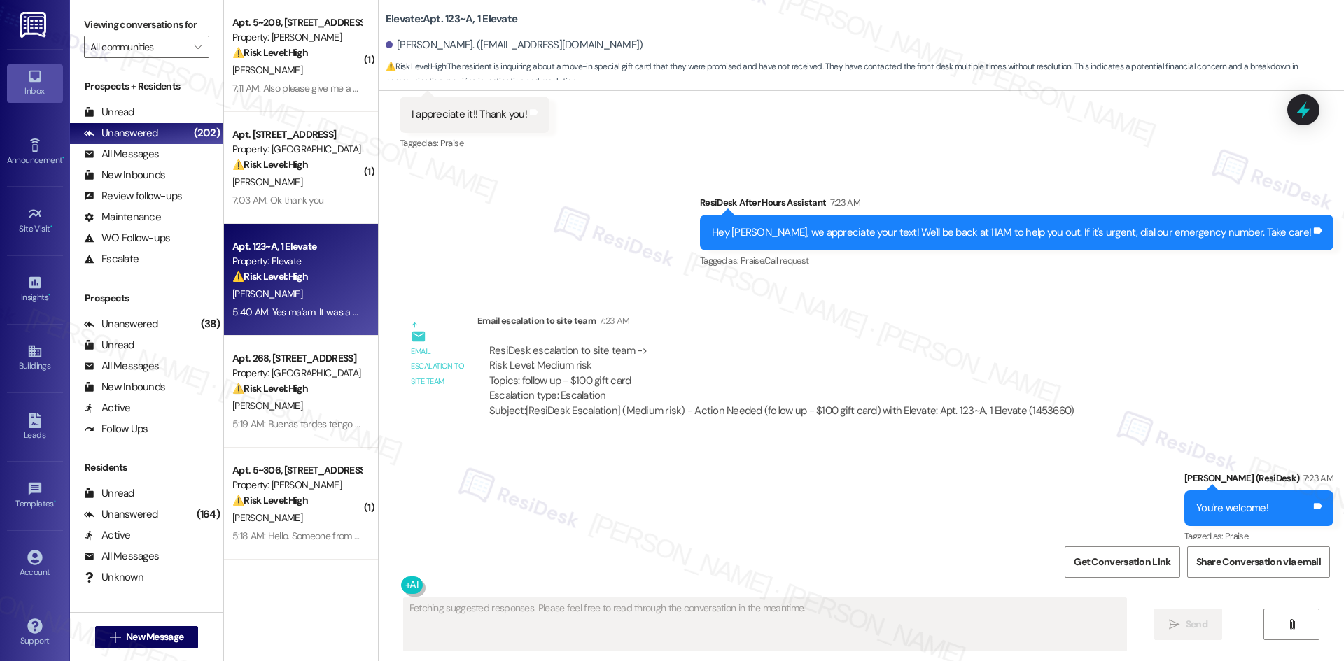
scroll to position [1547, 0]
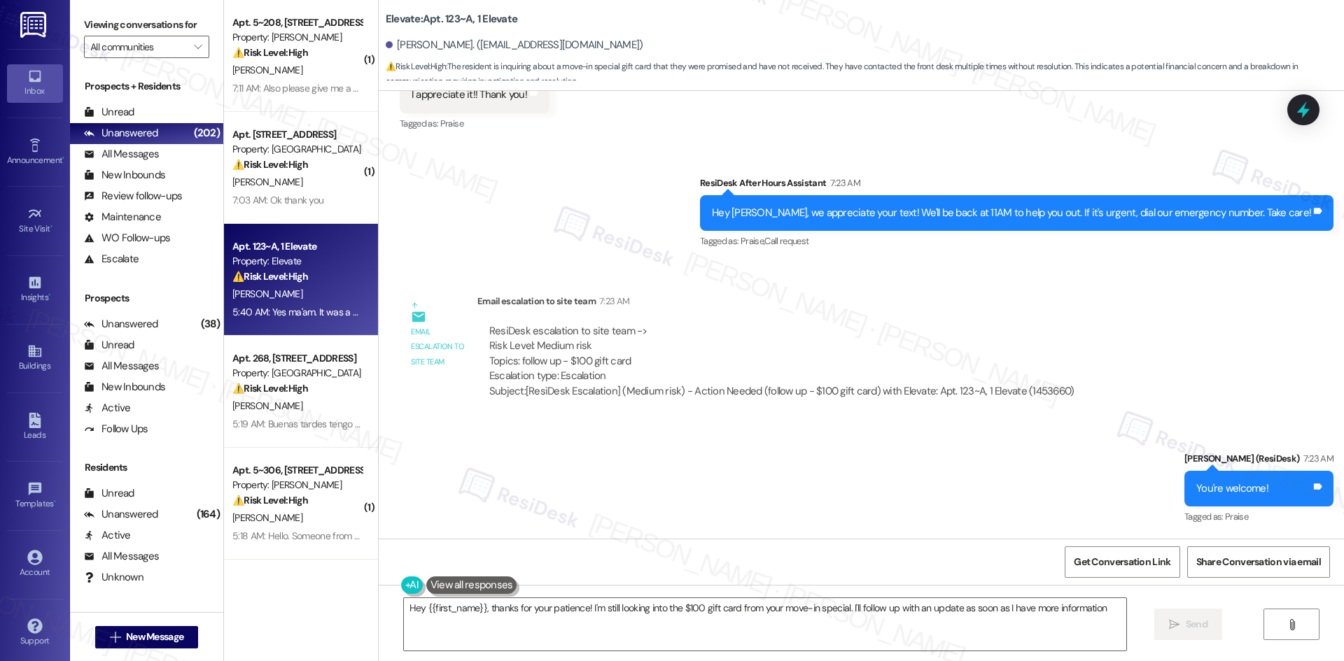
type textarea "Hey {{first_name}}, thanks for your patience! I'm still looking into the $100 g…"
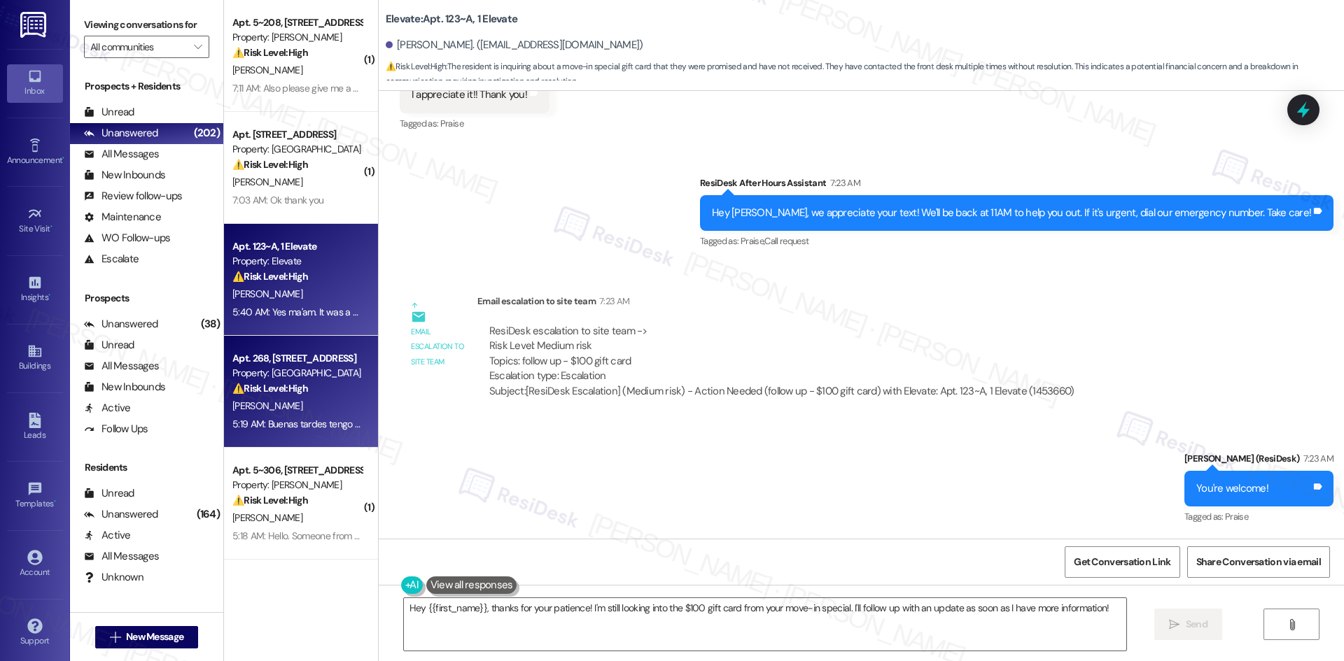
click at [274, 421] on div "5:19 AM: Buenas tardes tengo que desenchufarla porque se queda prendida pero no…" at bounding box center [638, 424] width 812 height 13
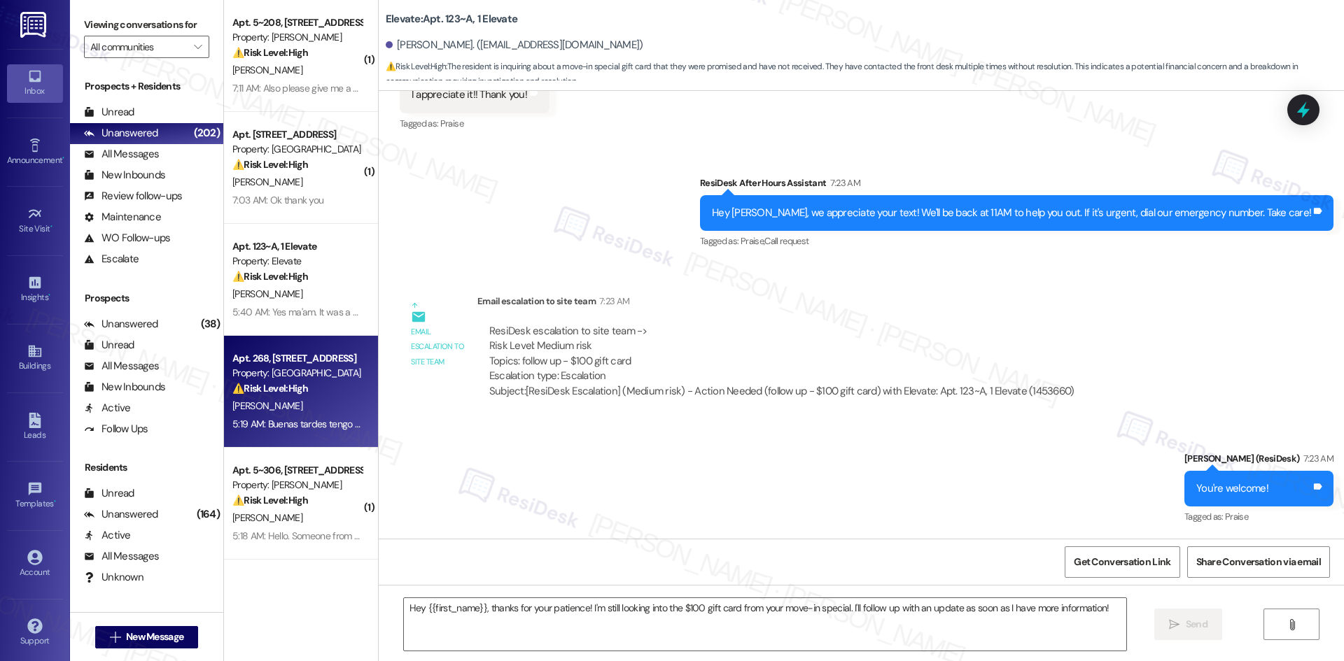
type textarea "Fetching suggested responses. Please feel free to read through the conversation…"
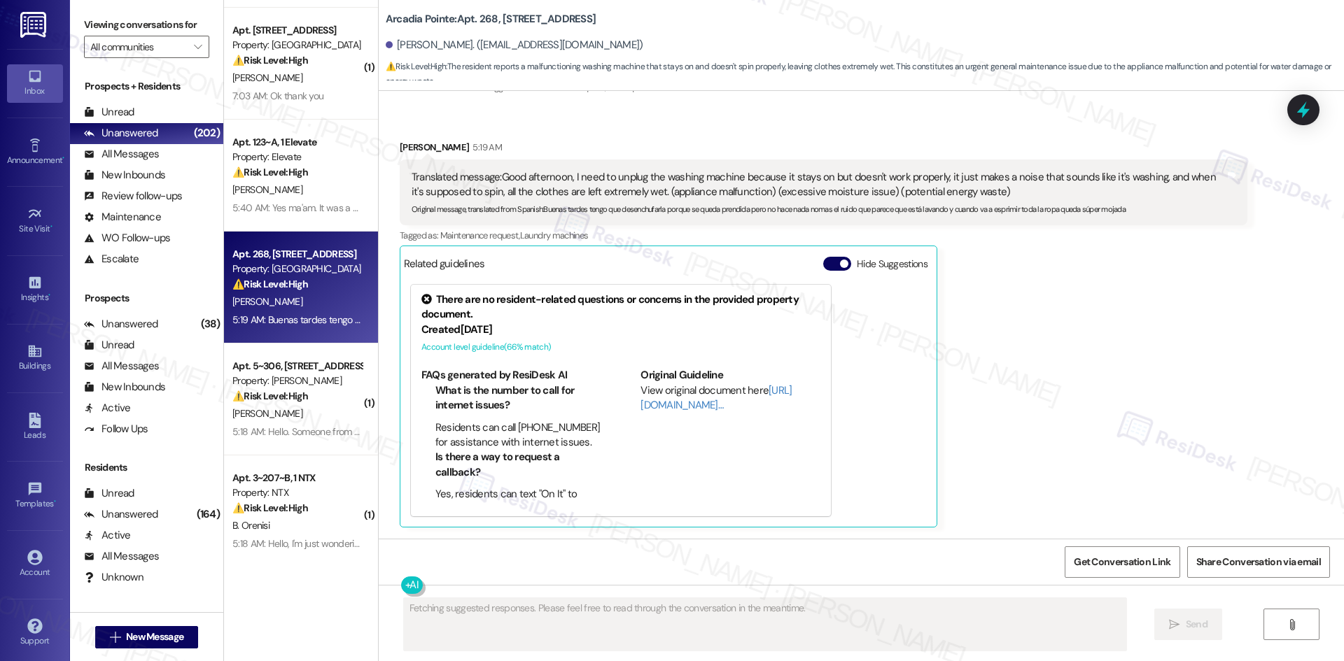
scroll to position [210, 0]
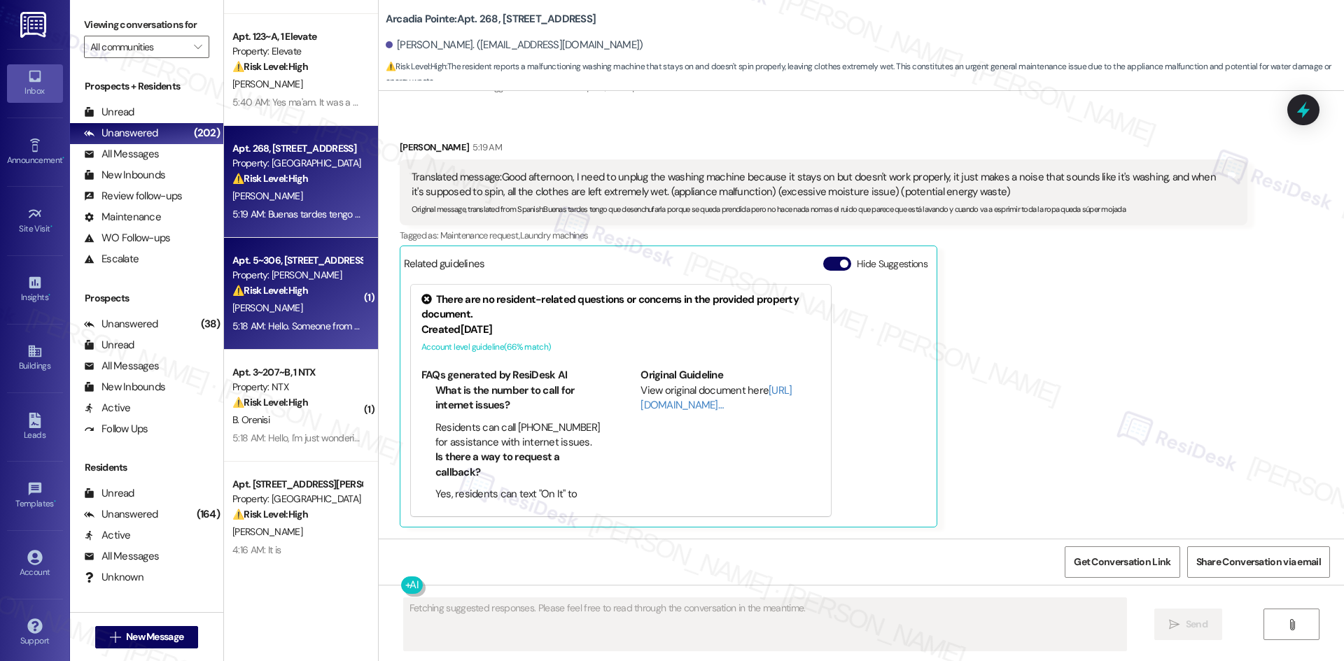
click at [296, 297] on div "⚠️ Risk Level: High The resident reports that their door is still difficult to …" at bounding box center [296, 290] width 129 height 15
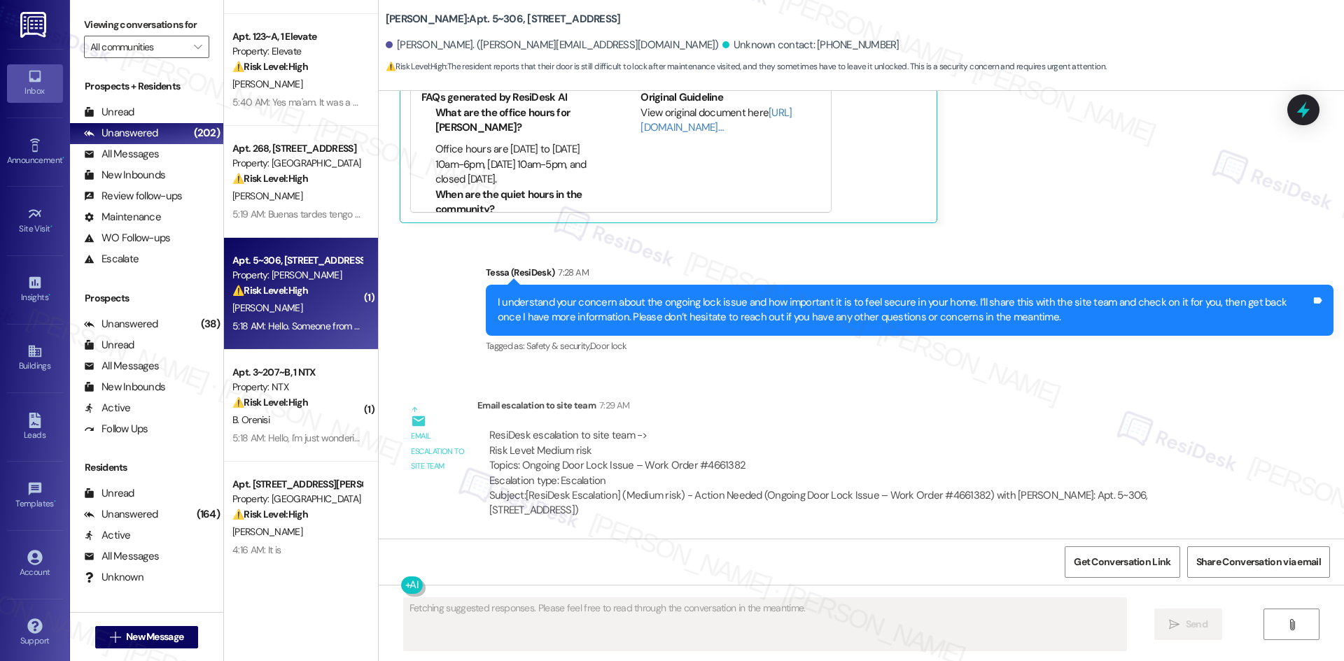
scroll to position [2737, 0]
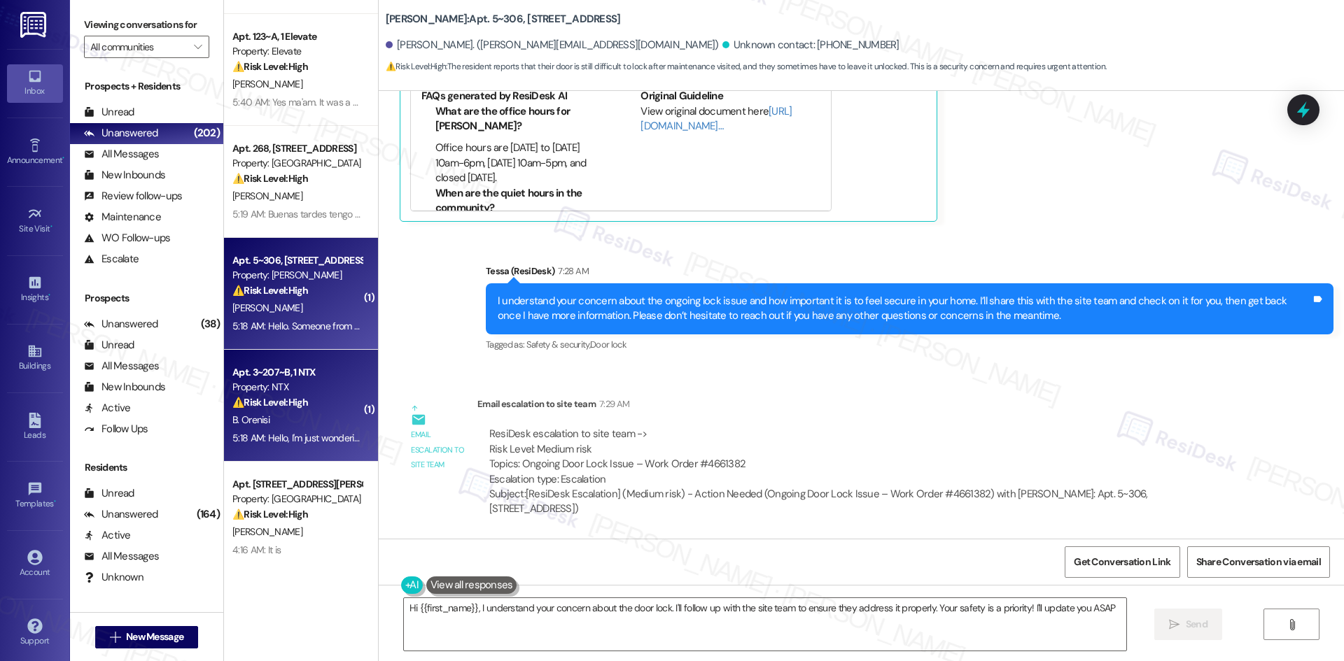
type textarea "Hi {{first_name}}, I understand your concern about the door lock. I'll follow u…"
click at [344, 427] on div "B. Orenisi" at bounding box center [297, 419] width 132 height 17
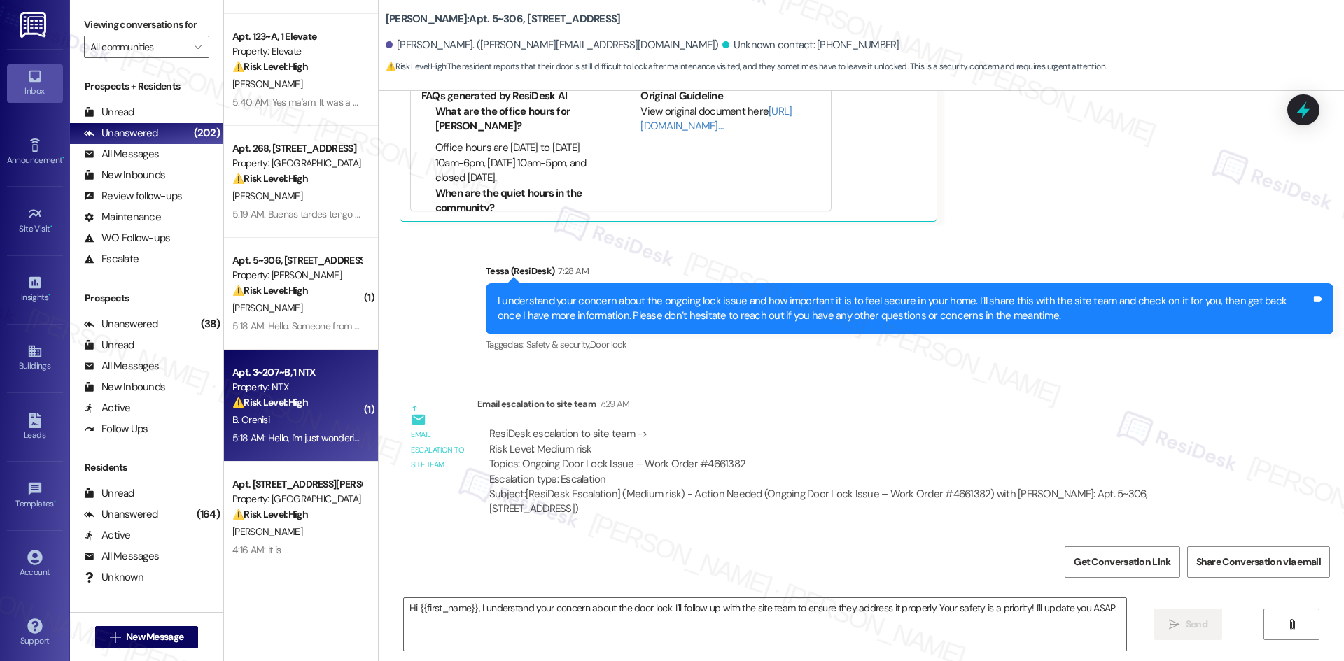
type textarea "Fetching suggested responses. Please feel free to read through the conversation…"
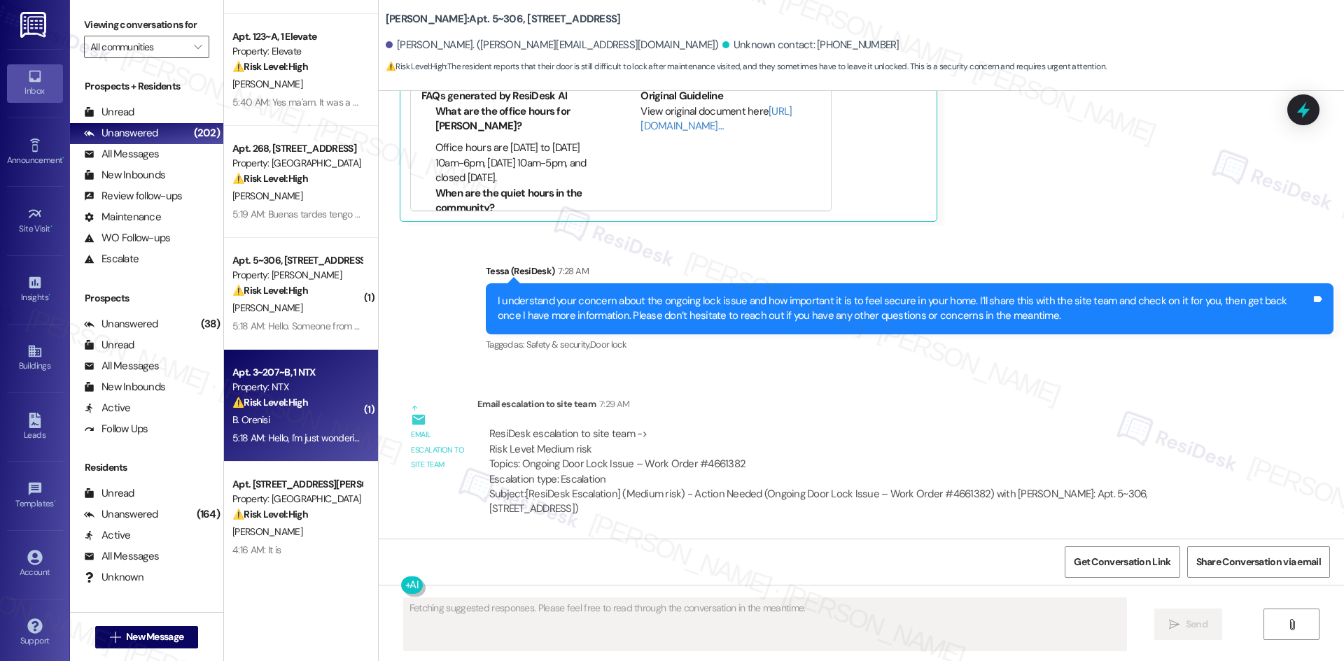
click at [288, 427] on div "B. Orenisi" at bounding box center [297, 419] width 132 height 17
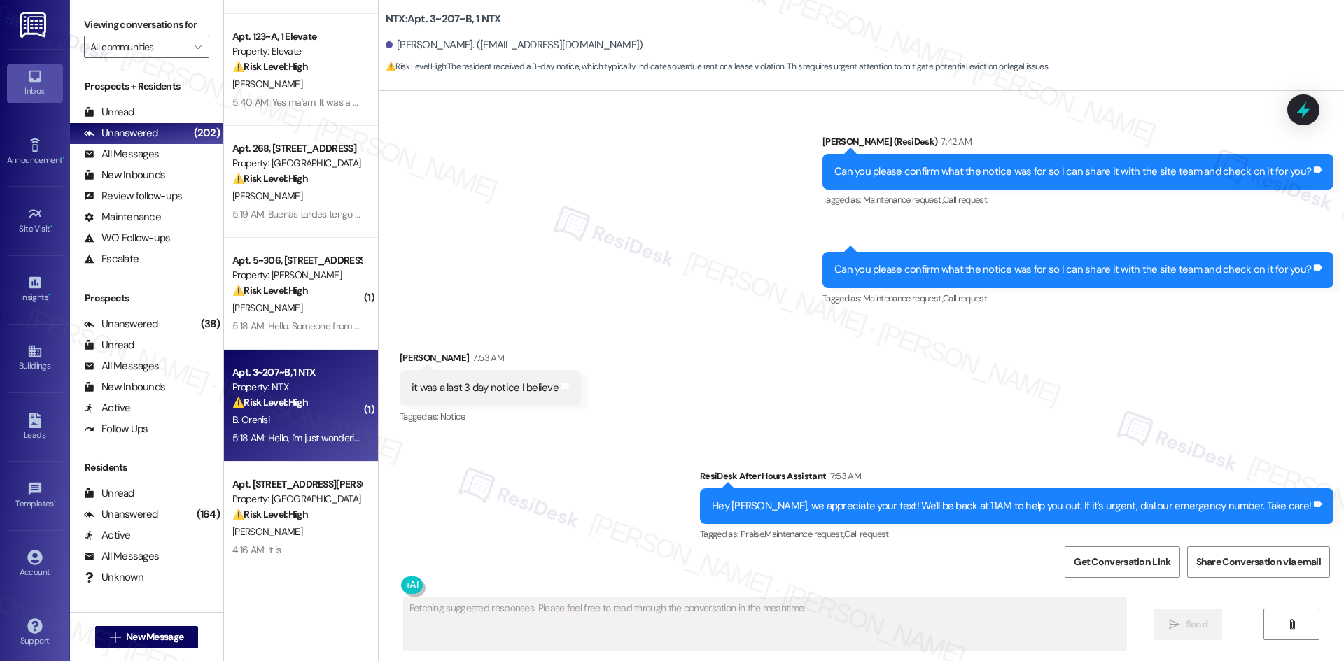
scroll to position [2015, 0]
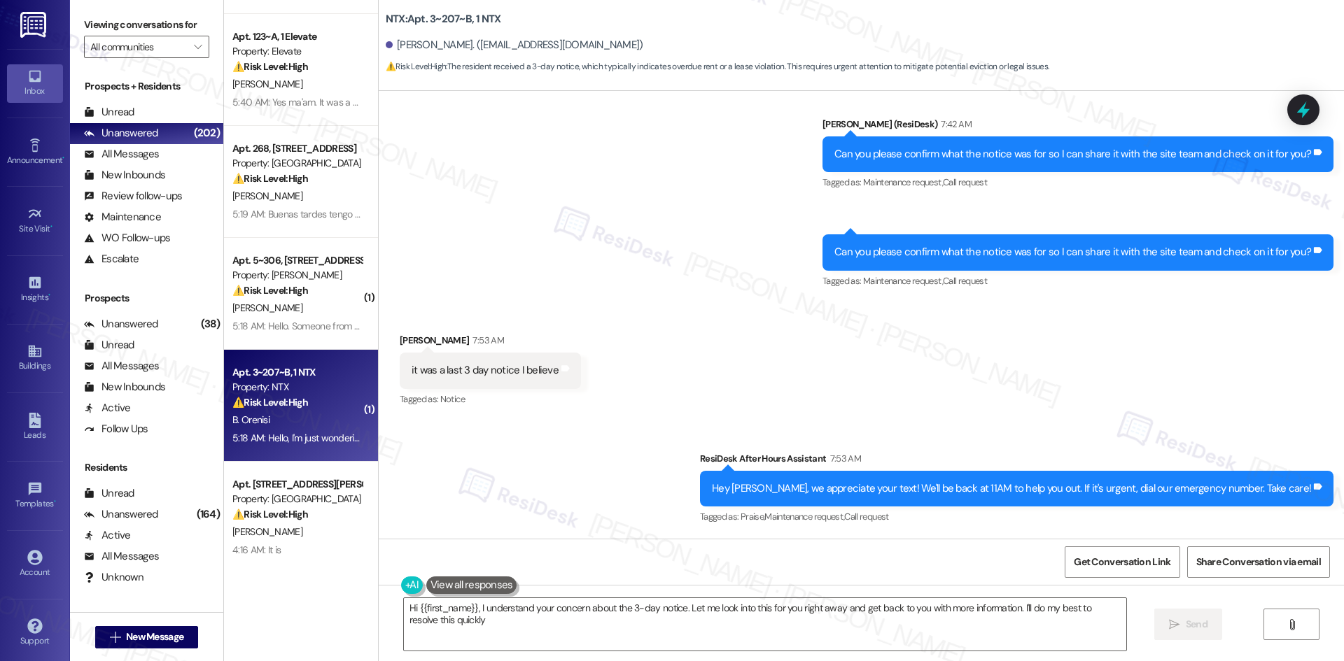
type textarea "Hi {{first_name}}, I understand your concern about the 3-day notice. Let me loo…"
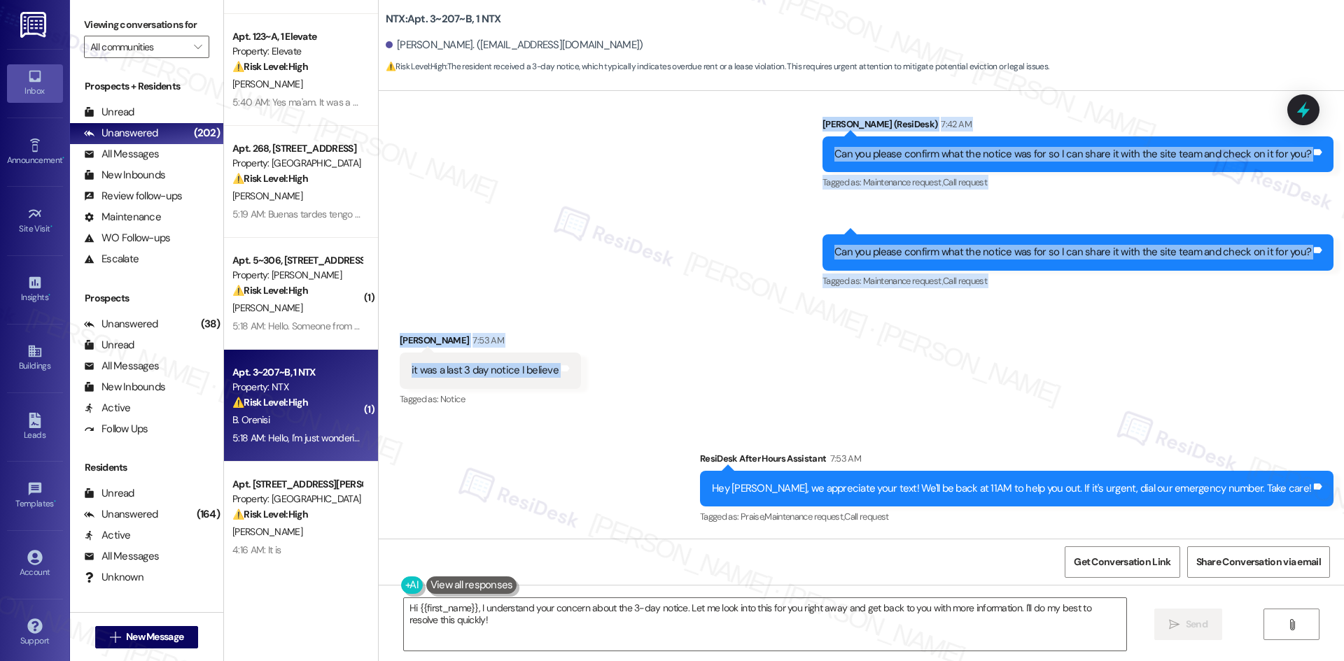
drag, startPoint x: 383, startPoint y: 283, endPoint x: 590, endPoint y: 368, distance: 223.8
click at [590, 368] on div "Lease started [DATE] 8:00 AM Survey, sent via SMS Residesk Automated Survey [DA…" at bounding box center [861, 315] width 965 height 448
copy div "Loremi Dolorsi Ametcons 7:39 AD Elits, D'e temp incididun utlab etd magnaa E ad…"
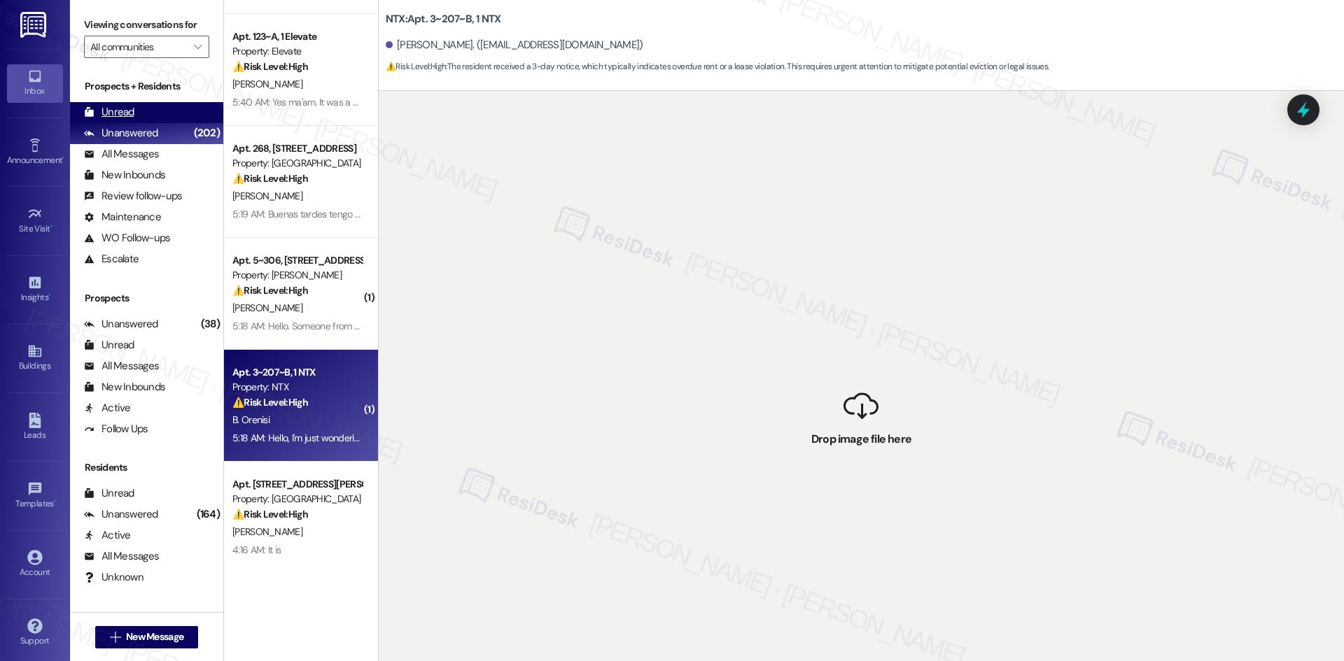
click at [139, 107] on div "Unread (0)" at bounding box center [146, 112] width 153 height 21
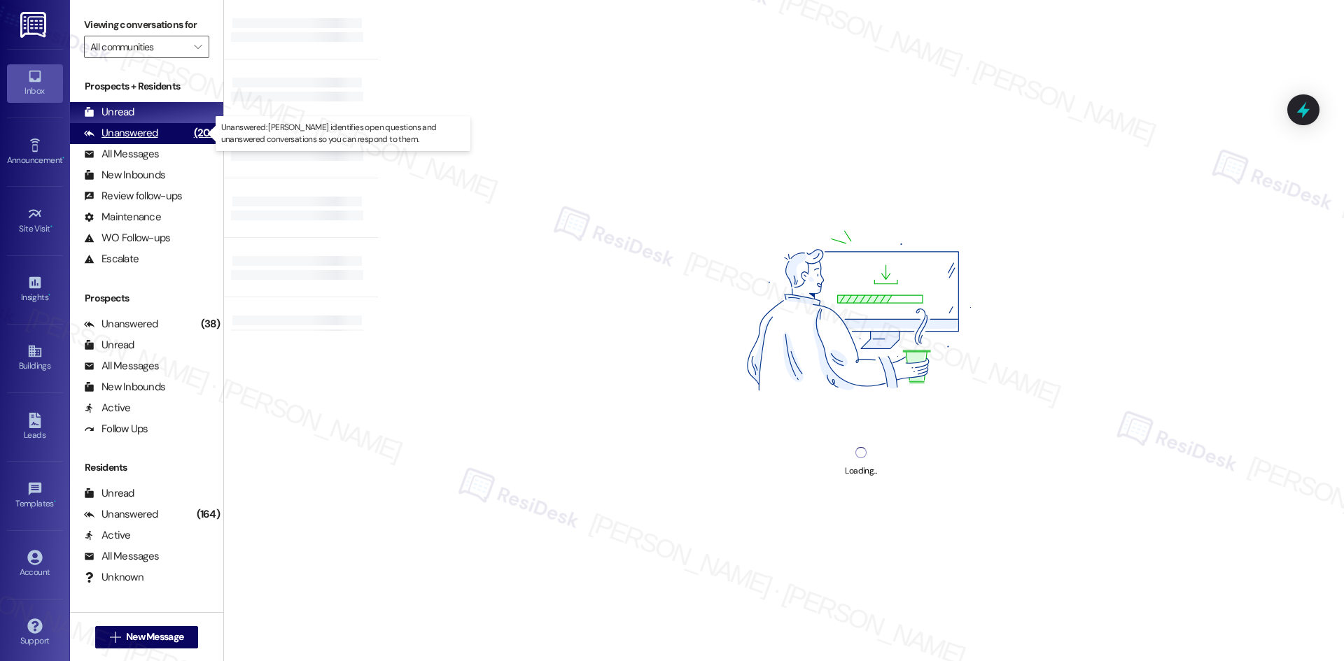
click at [148, 129] on div "Unanswered" at bounding box center [121, 133] width 74 height 15
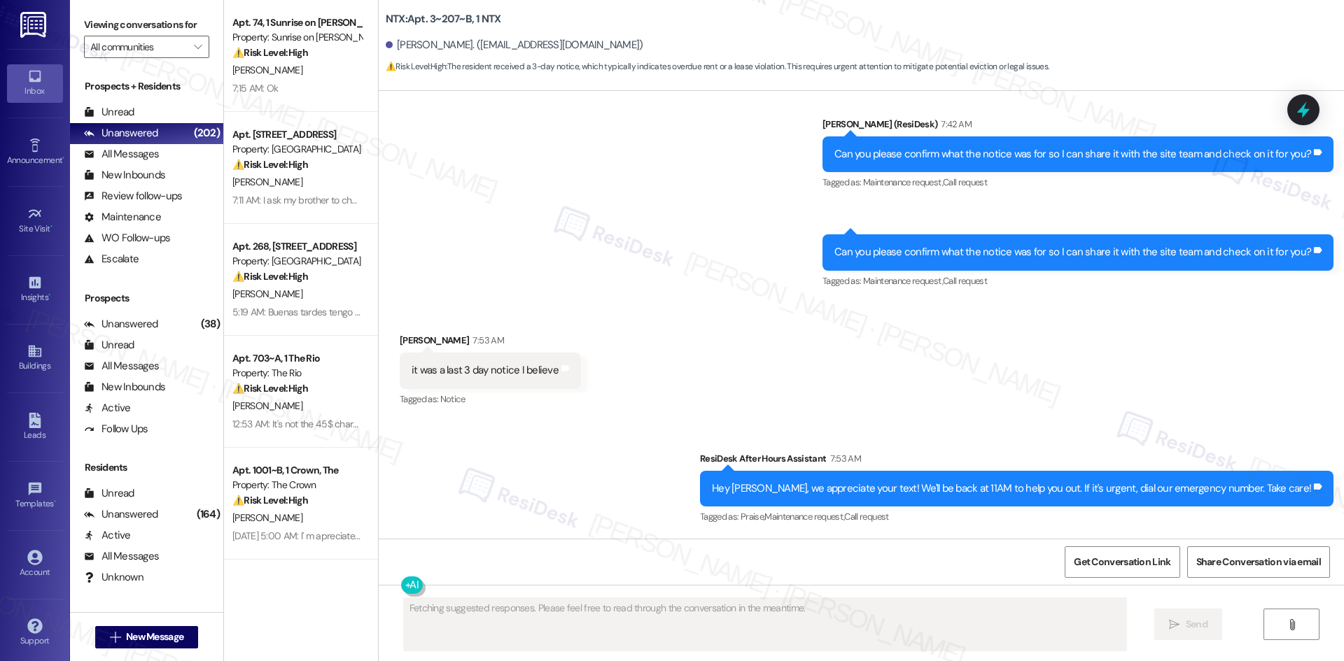
click at [739, 377] on div "Received via SMS [PERSON_NAME] 7:53 AM it was a last 3 day notice I believe Tag…" at bounding box center [861, 361] width 965 height 118
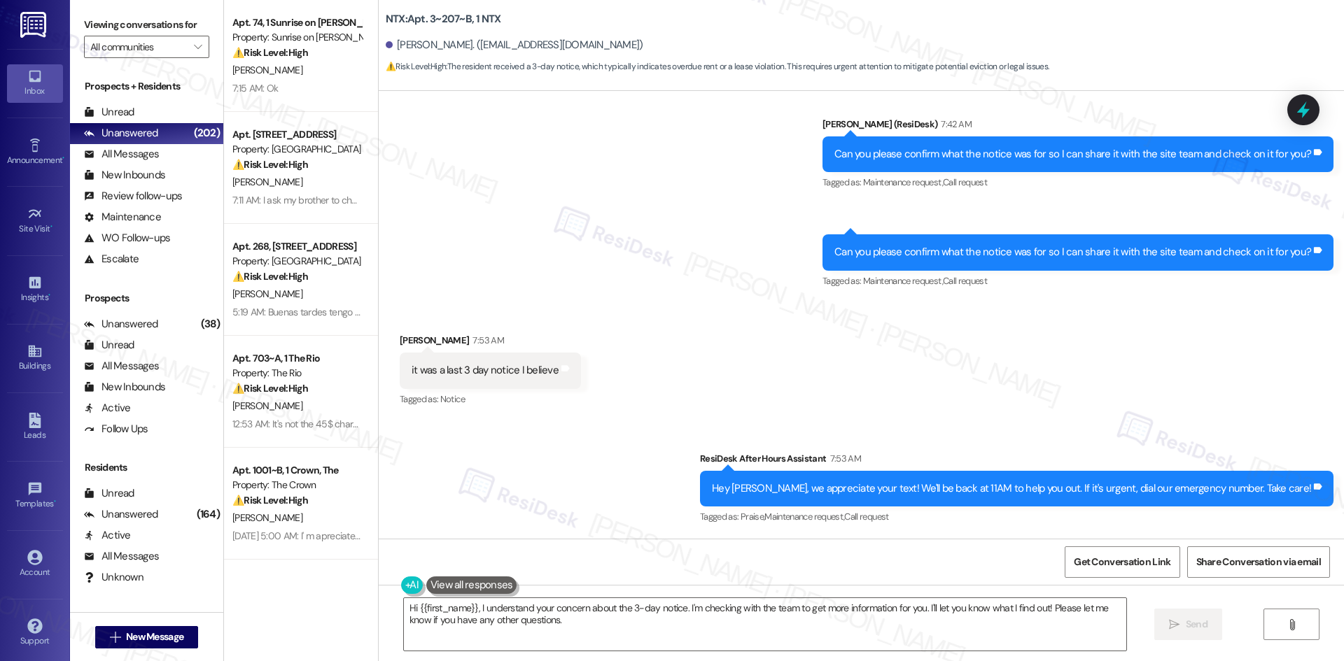
click at [670, 269] on div "Sent via SMS [PERSON_NAME] (ResiDesk) 7:35 AM I understand your concern about t…" at bounding box center [861, 127] width 965 height 350
click at [669, 394] on div "Received via SMS [PERSON_NAME] 7:53 AM it was a last 3 day notice I believe Tag…" at bounding box center [861, 361] width 965 height 118
click at [684, 405] on div "Received via SMS [PERSON_NAME] 7:53 AM it was a last 3 day notice I believe Tag…" at bounding box center [861, 361] width 965 height 118
click at [595, 613] on textarea "Hi {{first_name}}, I understand your concern about the 3-day notice. I'm checki…" at bounding box center [765, 624] width 722 height 52
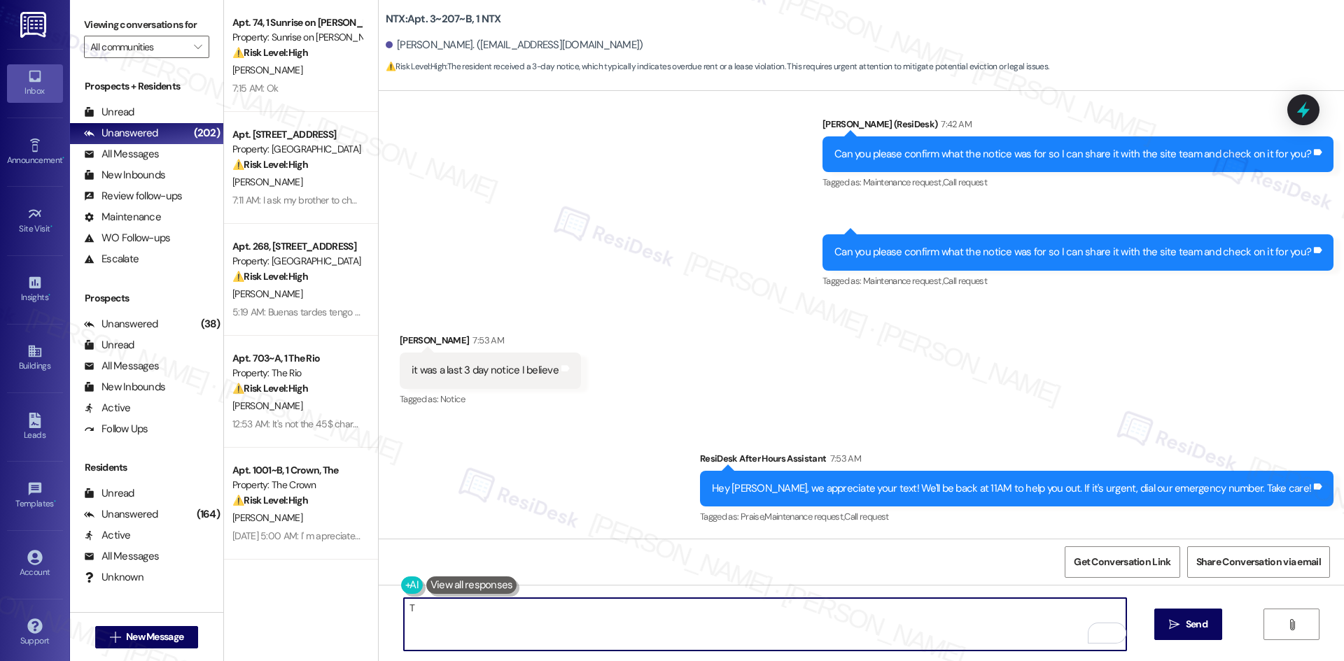
paste textarea "[PERSON_NAME] you for clarifying. I’ll share this with the site team and get ba…"
type textarea "Thank you for clarifying. I’ll share this with the site team and get back once …"
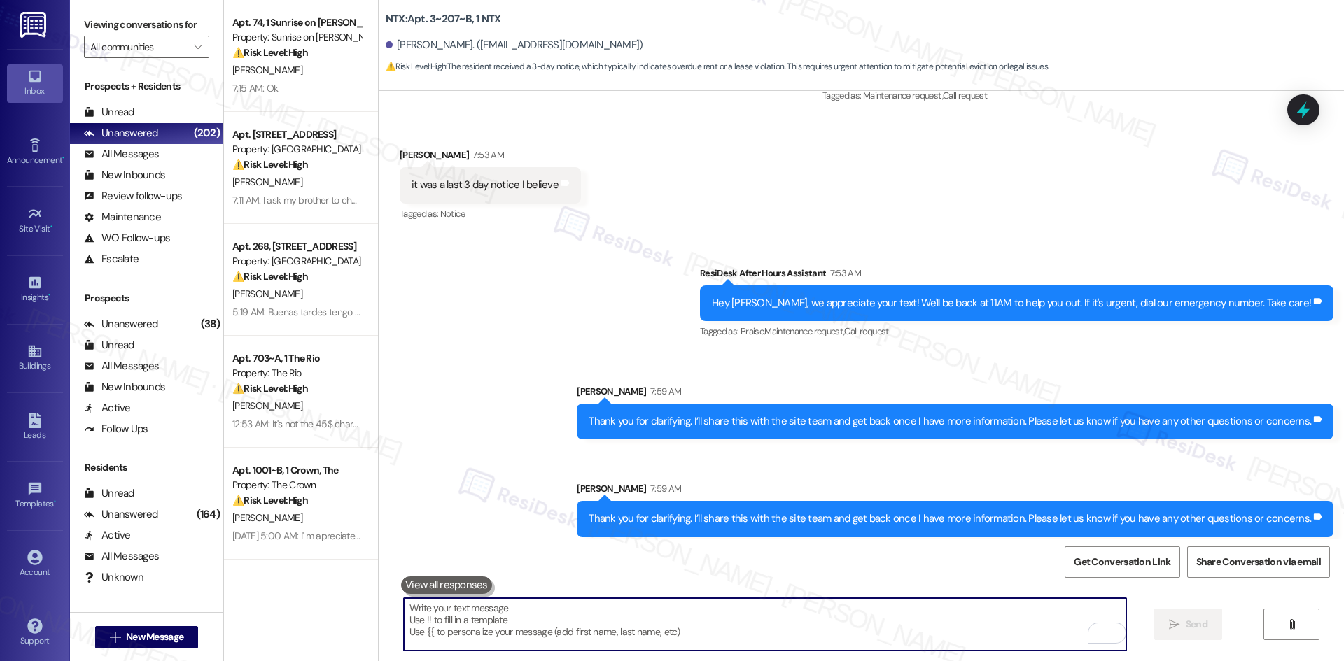
scroll to position [2210, 0]
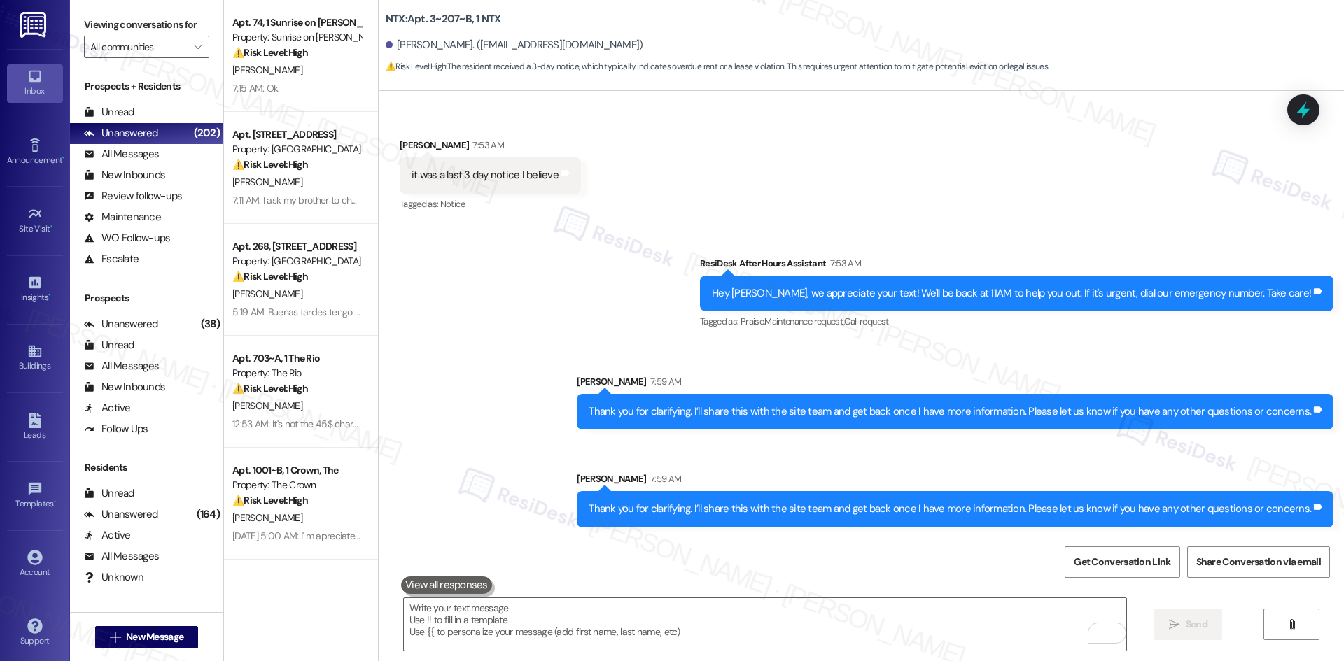
click at [521, 464] on div "Sent via SMS ResiDesk After Hours Assistant 7:53 AM Hey [PERSON_NAME], we appre…" at bounding box center [861, 381] width 965 height 313
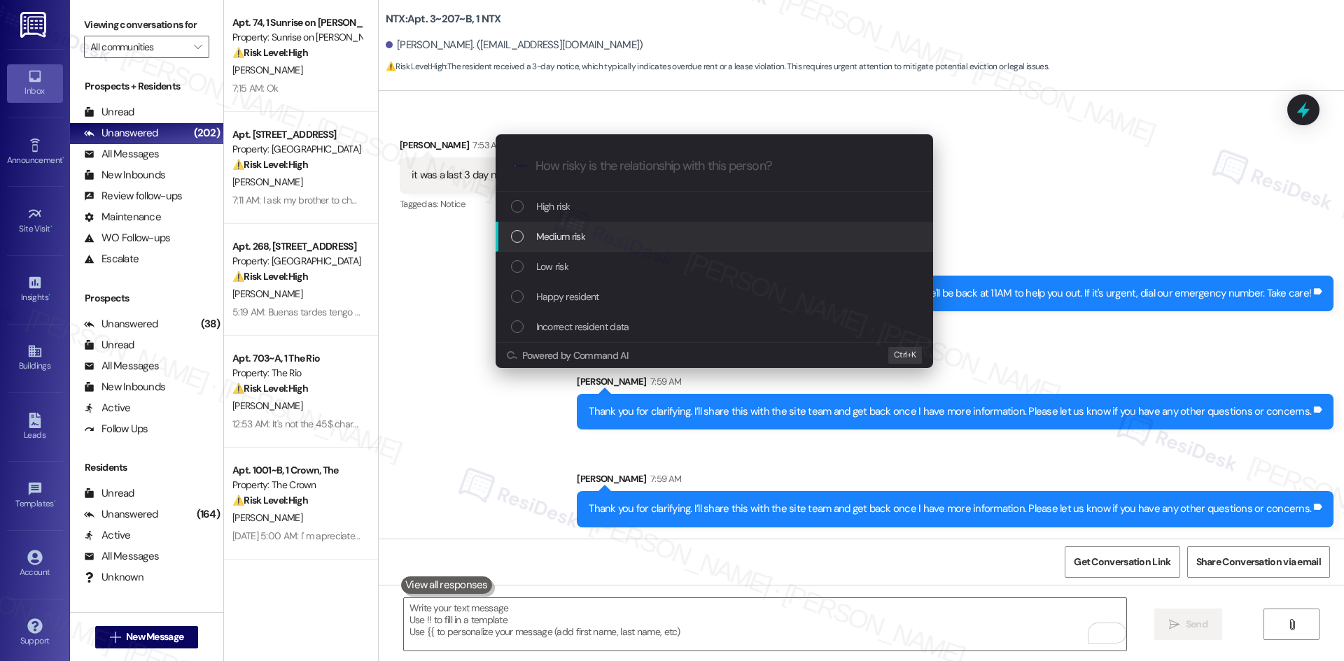
click at [589, 239] on div "Medium risk" at bounding box center [715, 236] width 409 height 15
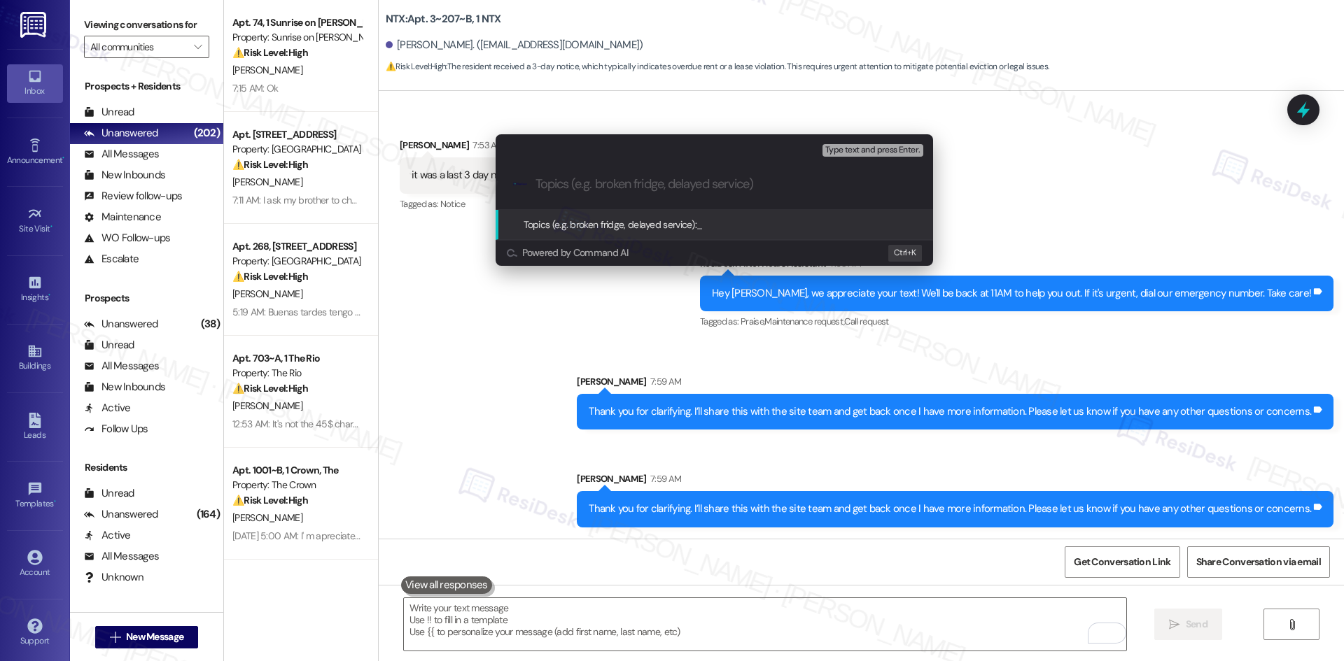
drag, startPoint x: 608, startPoint y: 178, endPoint x: 596, endPoint y: 182, distance: 12.6
click at [608, 178] on input "Topics (e.g. broken fridge, delayed service)" at bounding box center [725, 184] width 380 height 15
paste input "3-Day Notice"
type input "3-Day Notice"
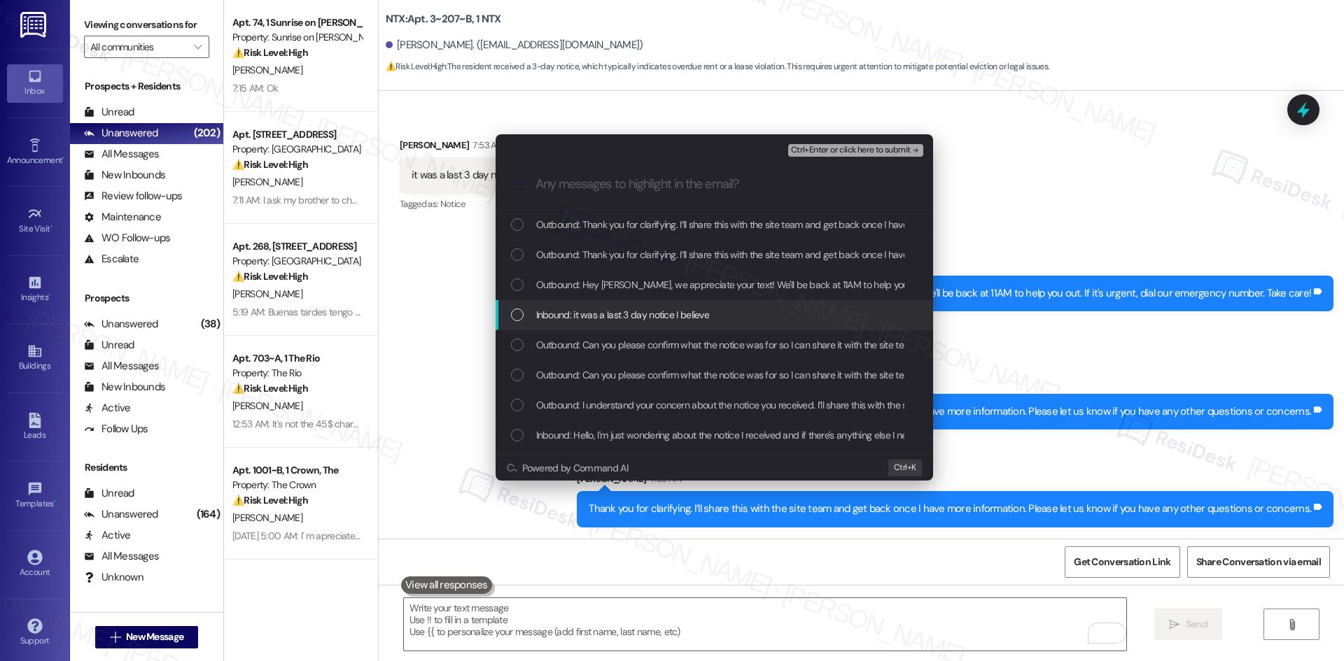
click at [680, 310] on span "Inbound: it was a last 3 day notice I believe" at bounding box center [623, 314] width 174 height 15
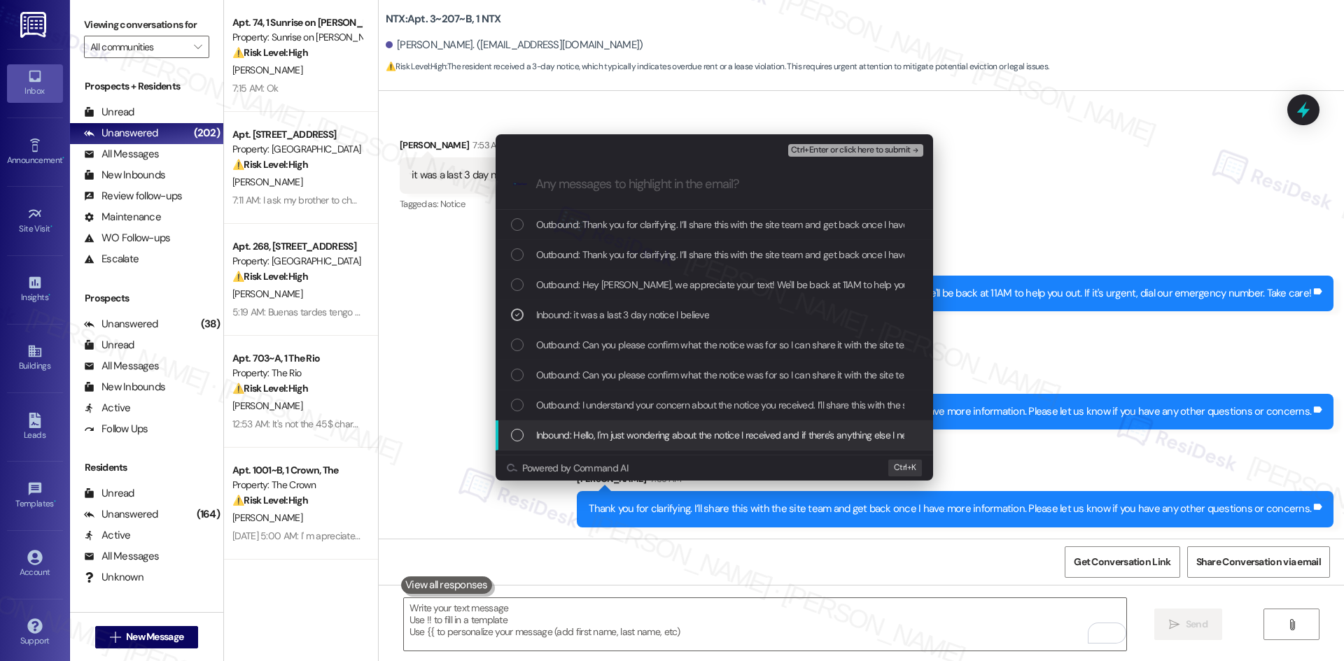
click at [670, 439] on span "Inbound: Hello, I'm just wondering about the notice I received and if there's a…" at bounding box center [741, 435] width 410 height 15
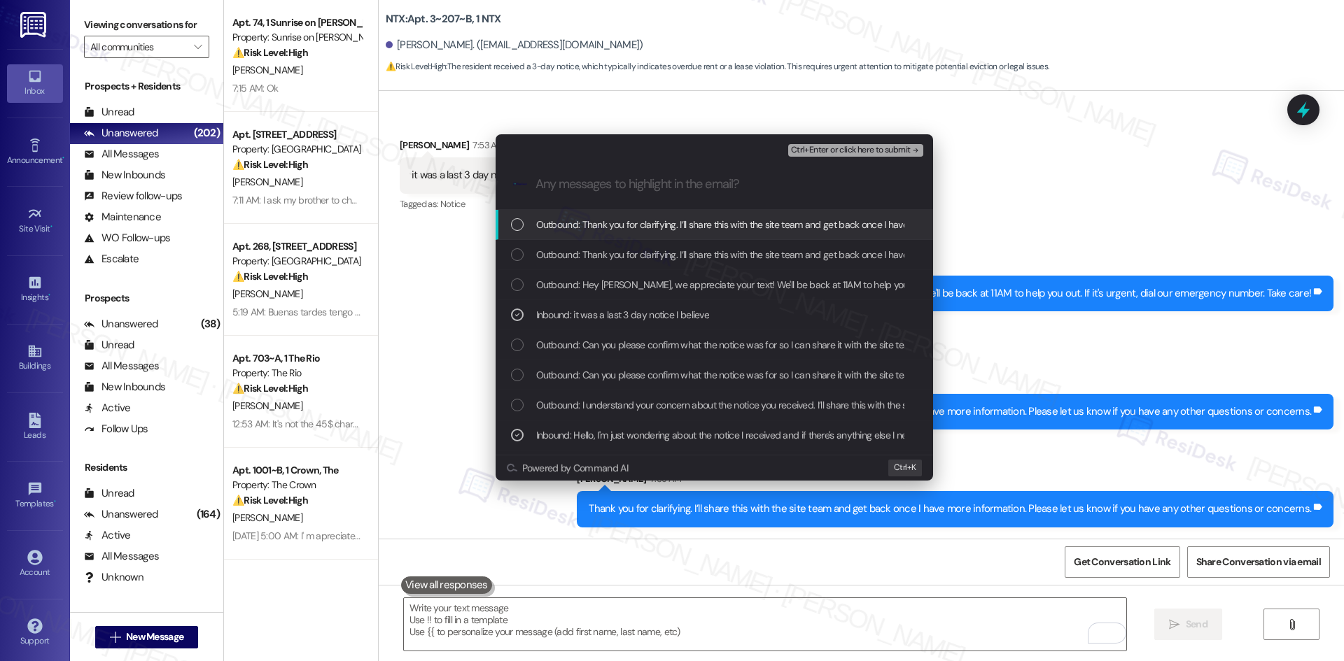
click at [850, 153] on span "Ctrl+Enter or click here to submit" at bounding box center [851, 151] width 120 height 10
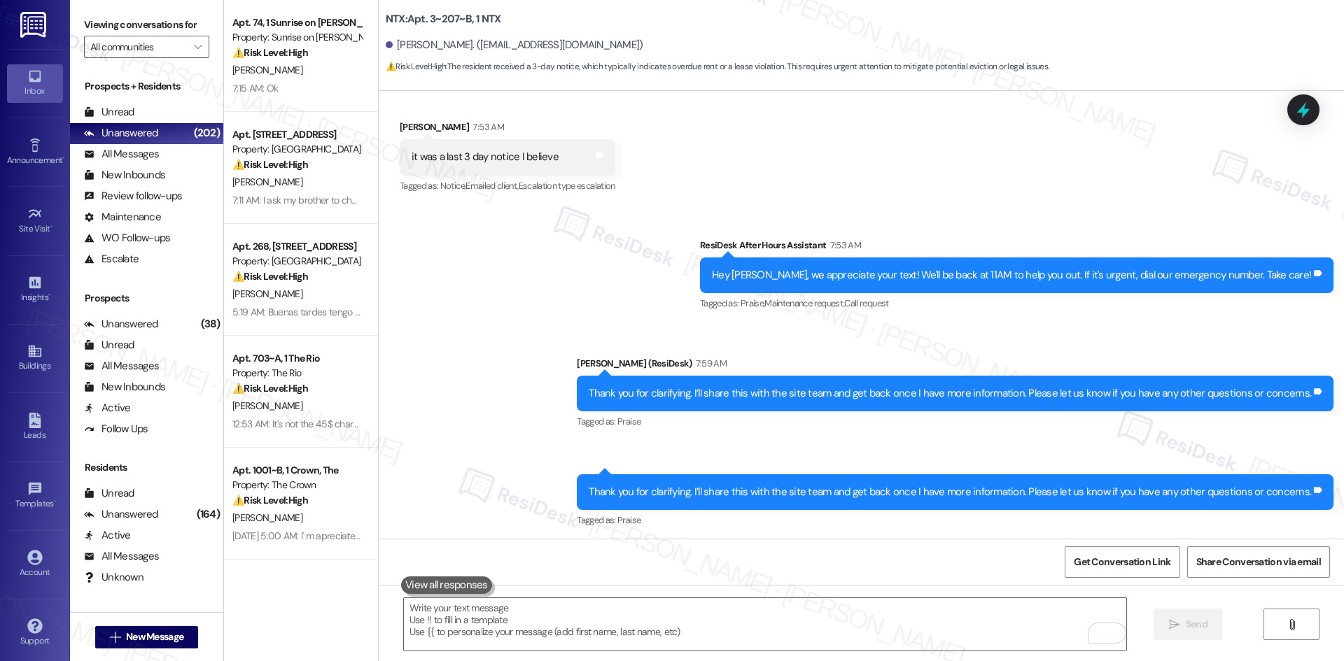
scroll to position [2231, 0]
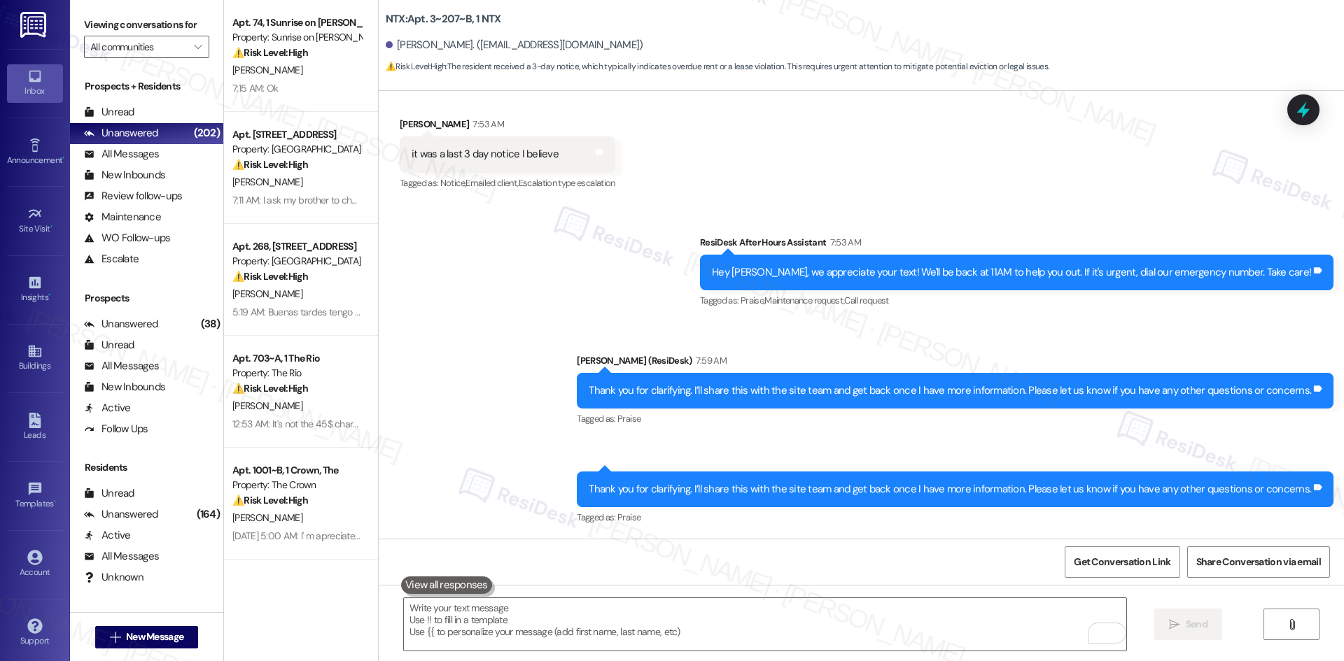
click at [600, 298] on div "Sent via SMS ResiDesk After Hours Assistant 7:53 AM Hey [PERSON_NAME], we appre…" at bounding box center [861, 371] width 965 height 334
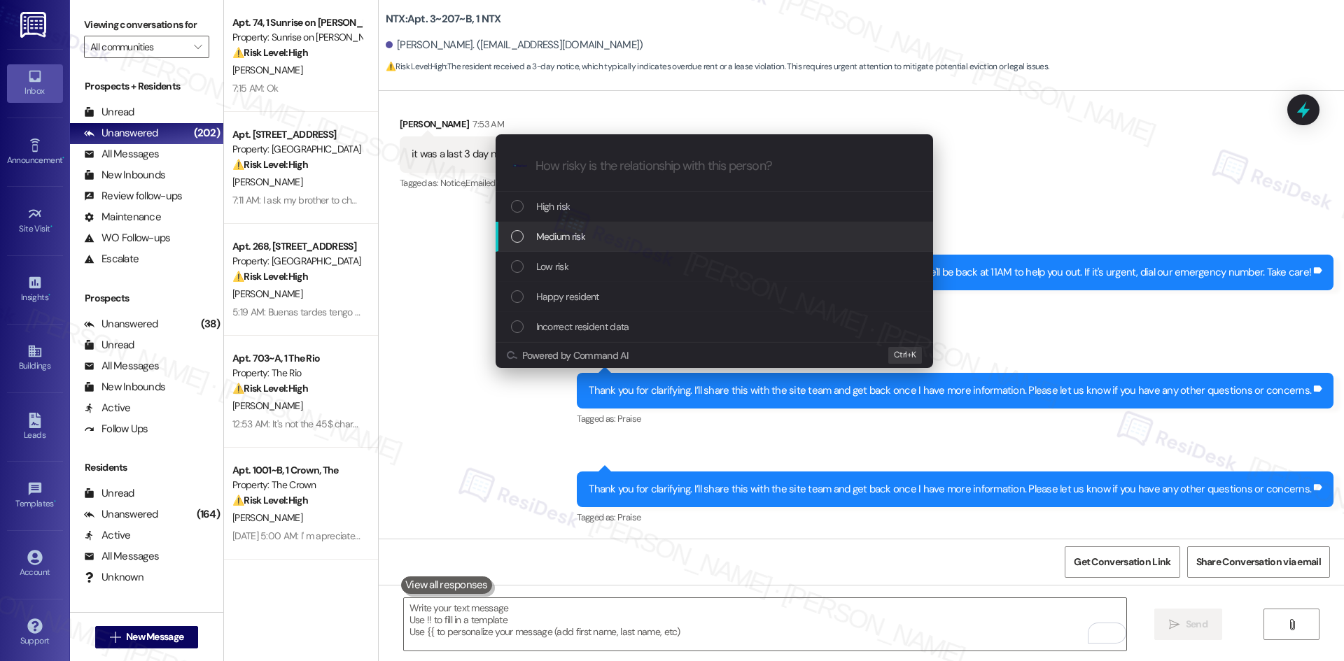
click at [625, 240] on div "Medium risk" at bounding box center [715, 236] width 409 height 15
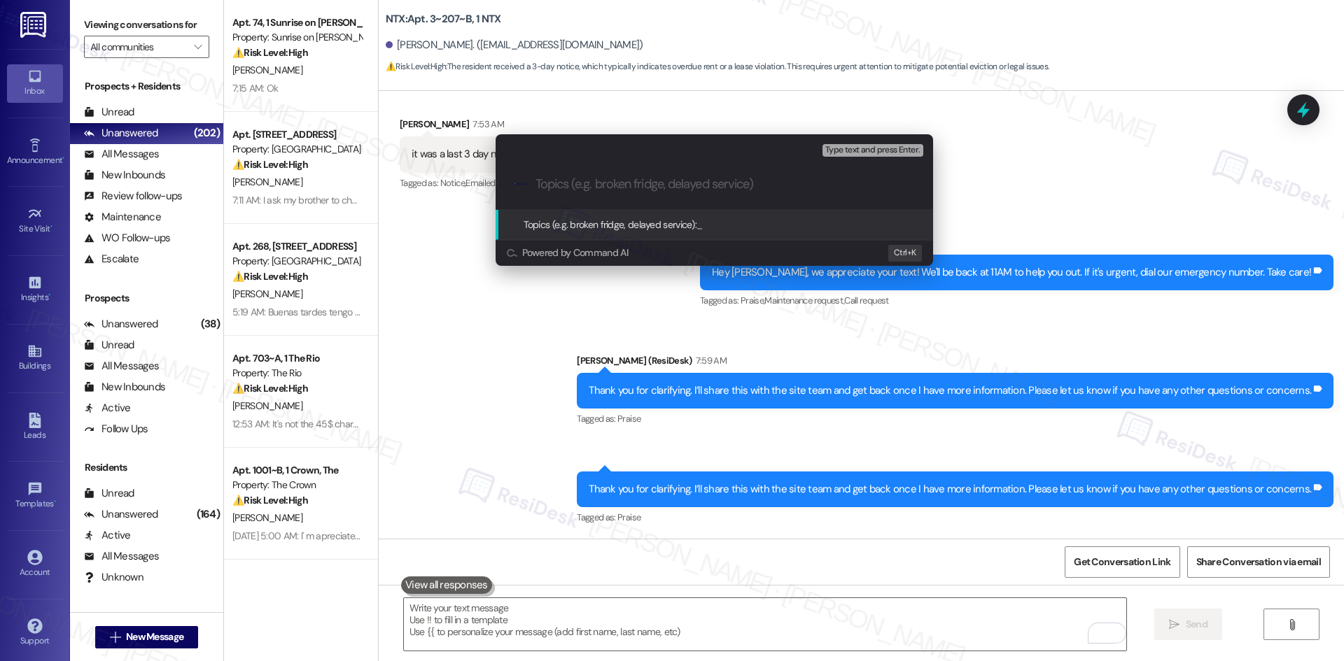
click at [565, 180] on input "Topics (e.g. broken fridge, delayed service)" at bounding box center [725, 184] width 380 height 15
paste input "3-Day Notice"
type input "3-Day Notice"
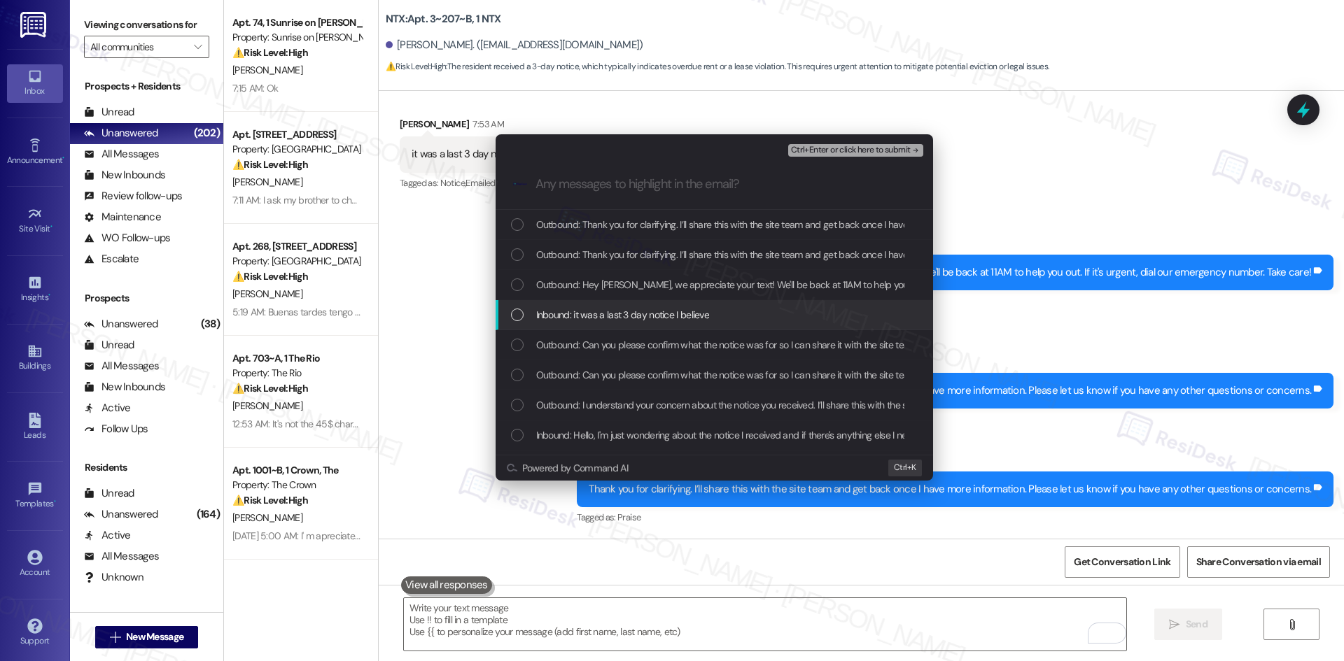
click at [651, 318] on span "Inbound: it was a last 3 day notice I believe" at bounding box center [623, 314] width 174 height 15
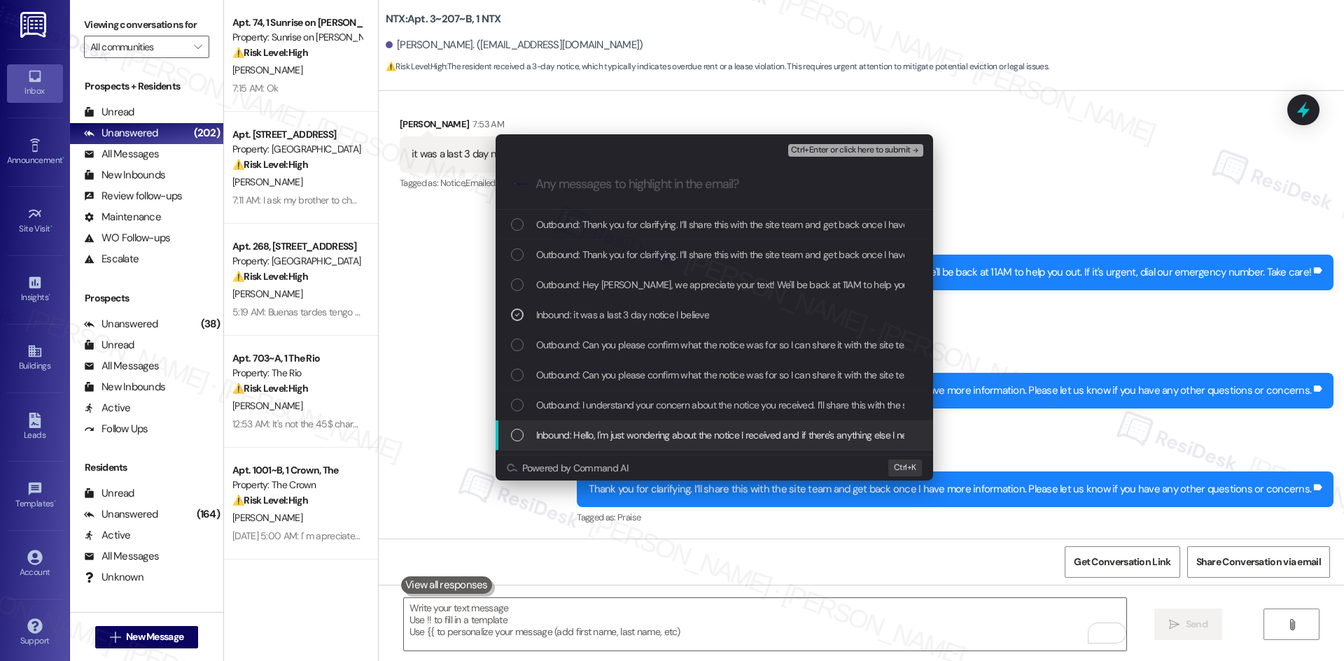
click at [570, 432] on span "Inbound: Hello, I'm just wondering about the notice I received and if there's a…" at bounding box center [741, 435] width 410 height 15
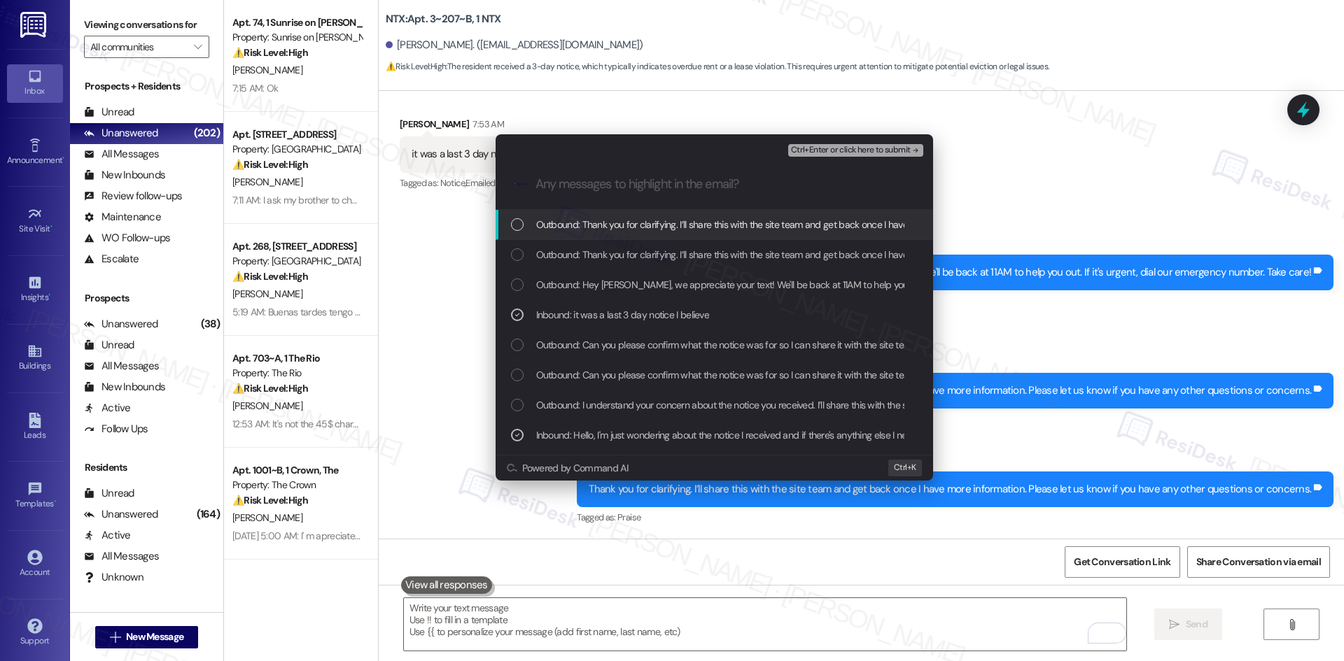
click at [860, 146] on span "Ctrl+Enter or click here to submit" at bounding box center [851, 151] width 120 height 10
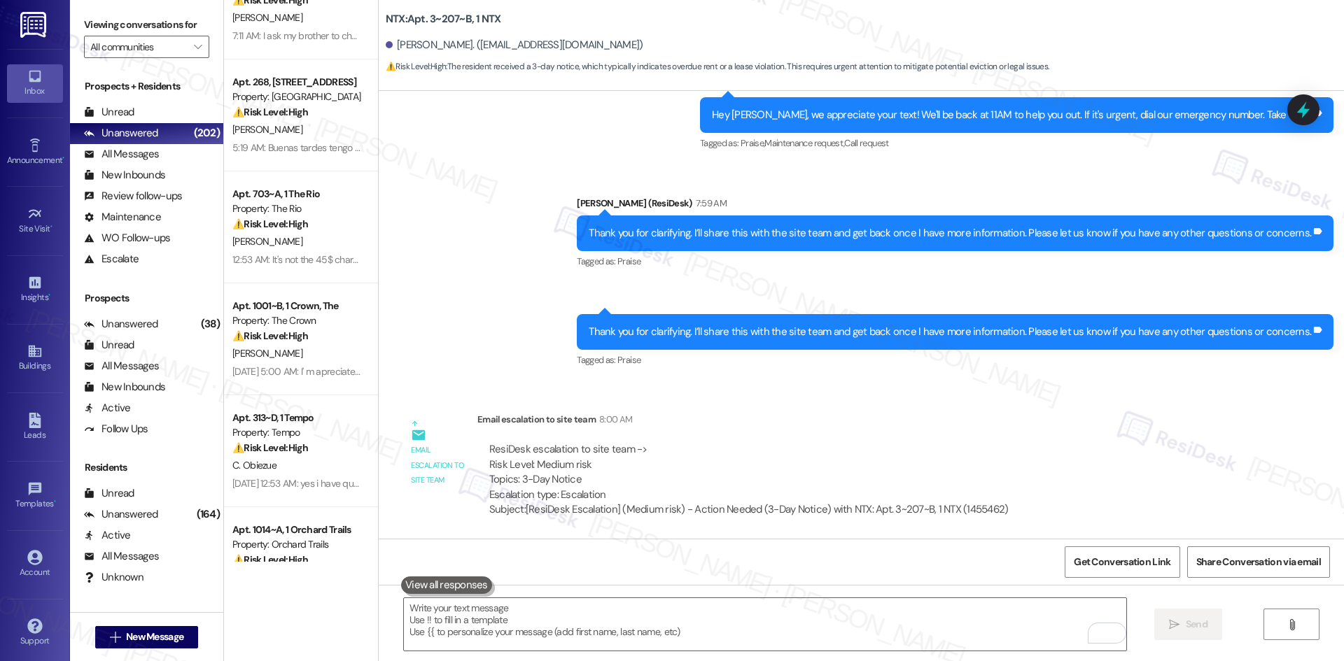
scroll to position [0, 0]
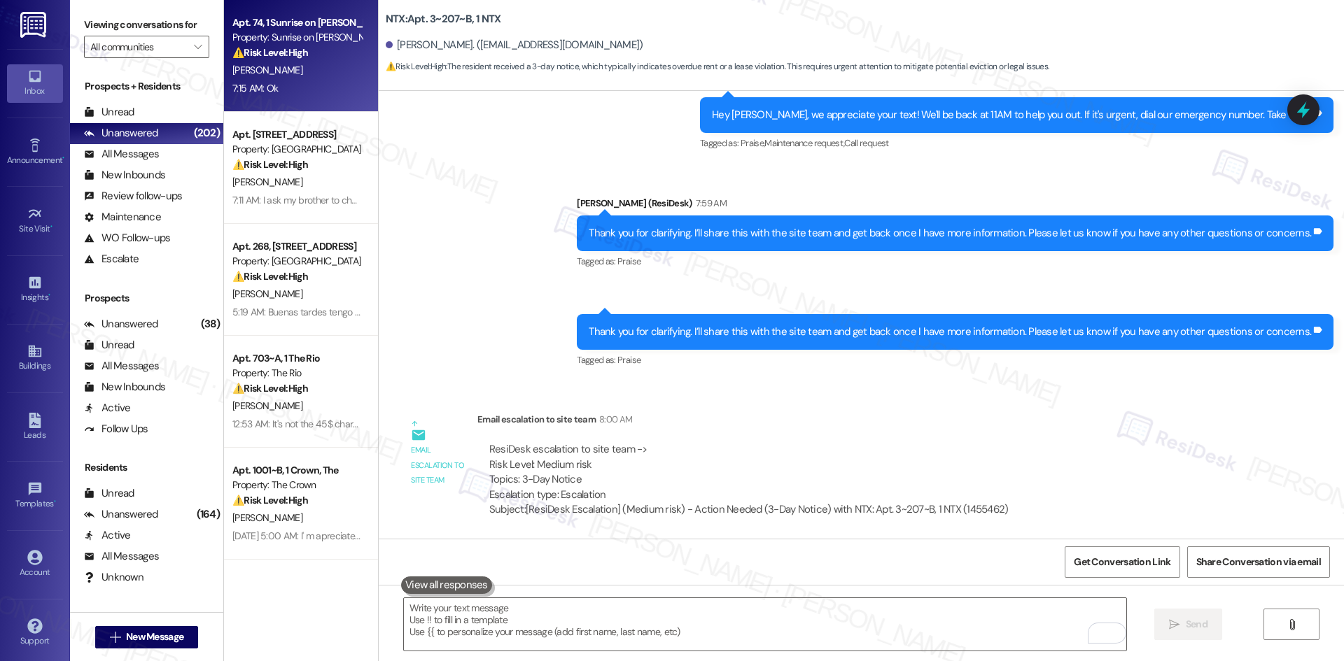
click at [303, 89] on div "7:15 AM: Ok 7:15 AM: Ok" at bounding box center [297, 88] width 132 height 17
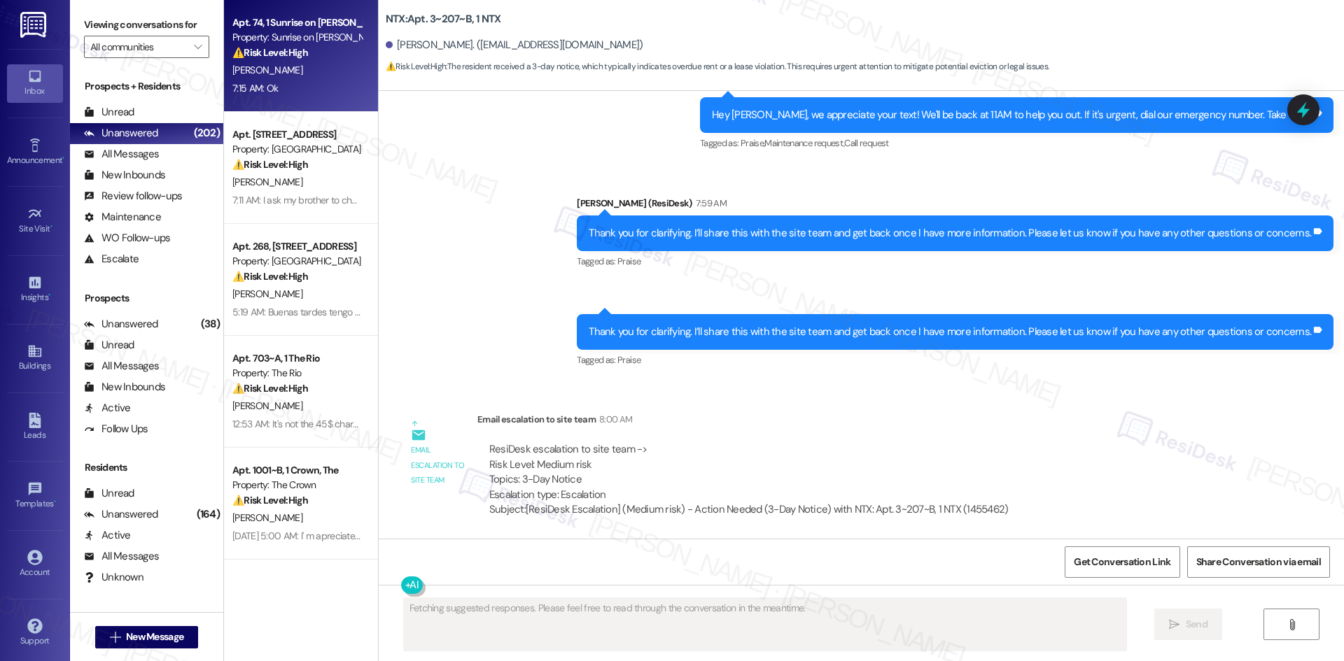
scroll to position [1607, 0]
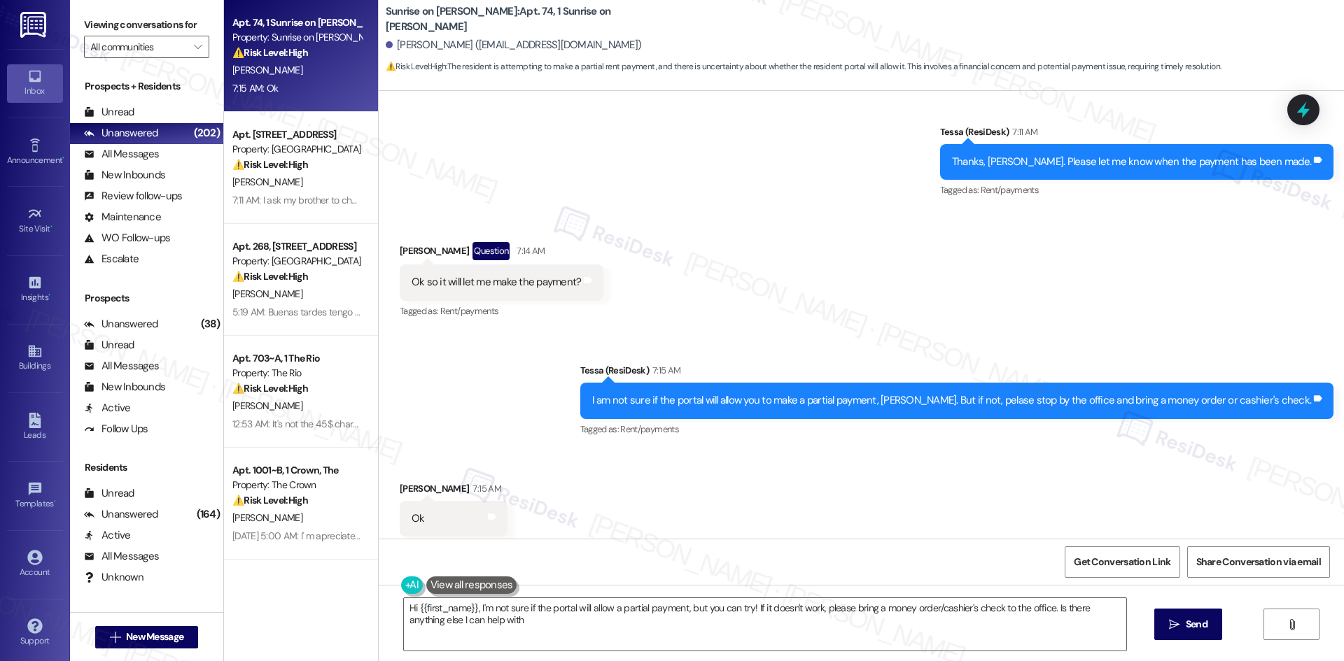
type textarea "Hi {{first_name}}, I'm not sure if the portal will allow a partial payment, but…"
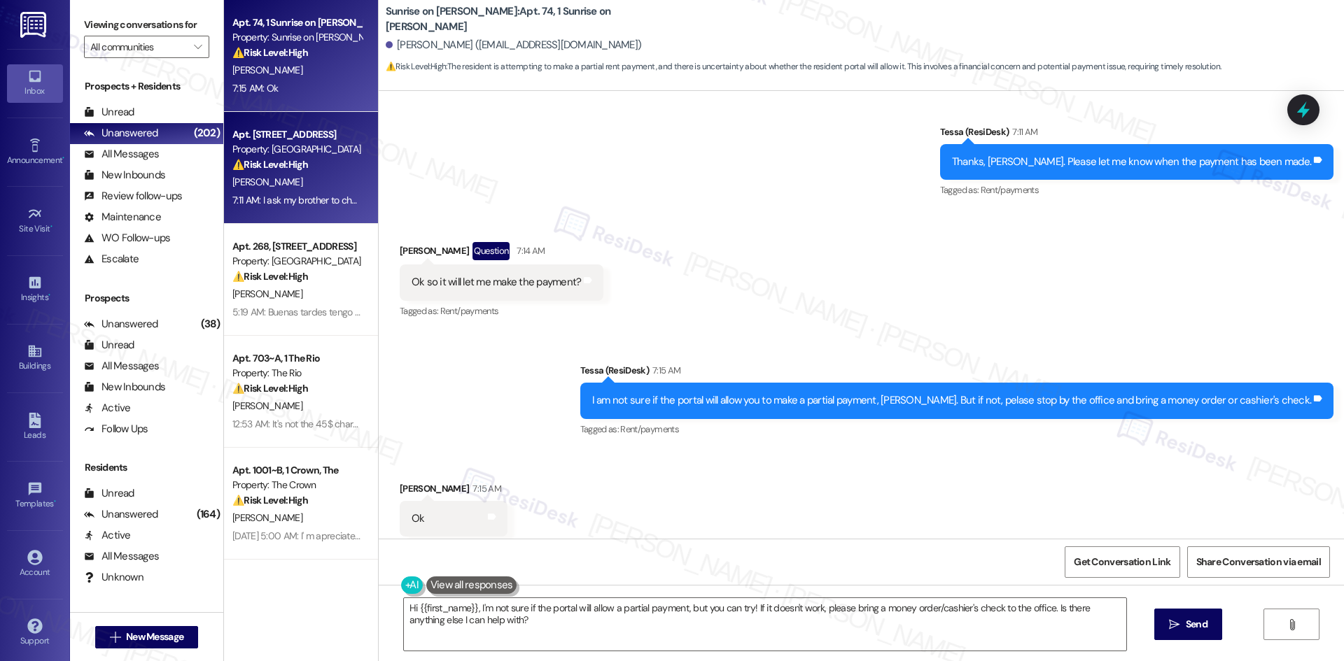
click at [255, 175] on div "[PERSON_NAME]" at bounding box center [297, 182] width 132 height 17
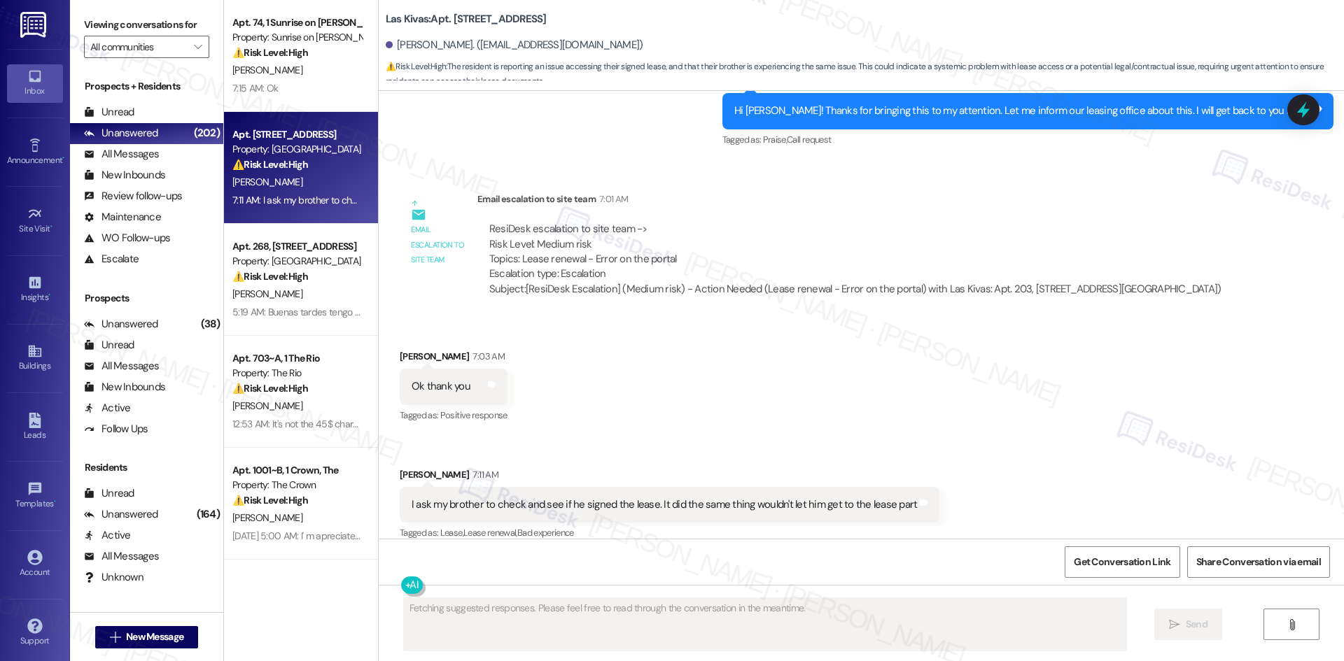
scroll to position [1350, 0]
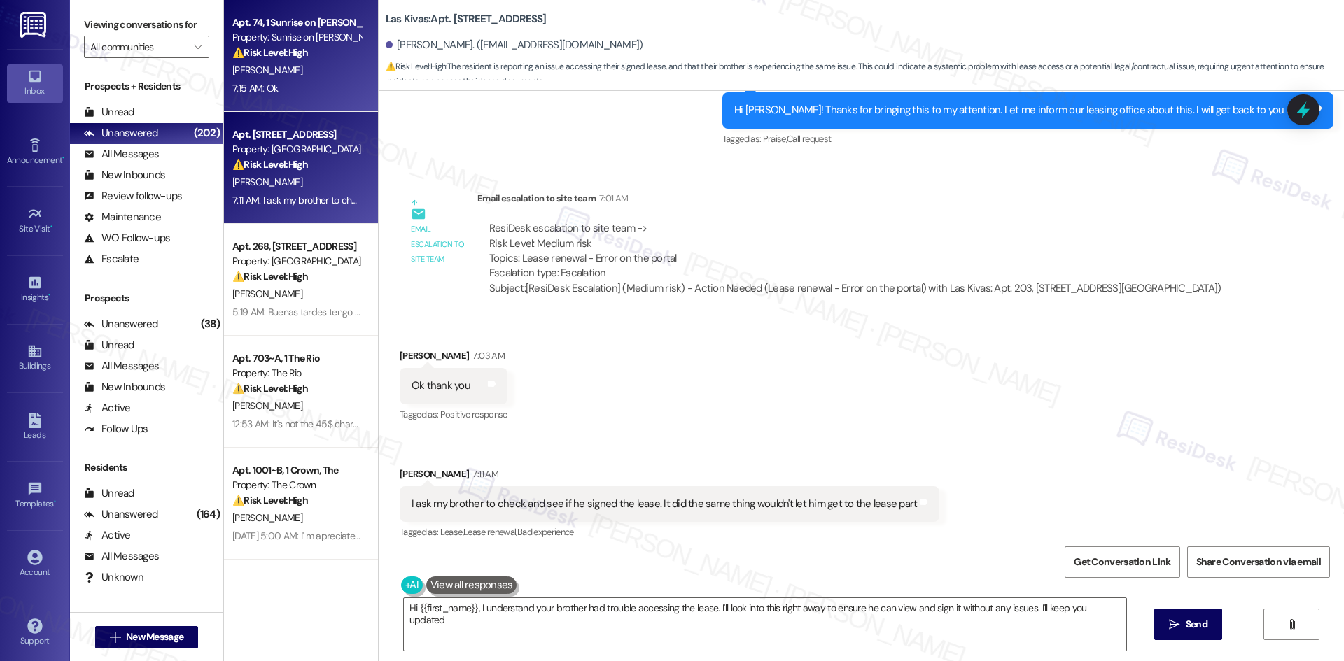
type textarea "Hi {{first_name}}, I understand your brother had trouble accessing the lease. I…"
click at [293, 87] on div "7:15 AM: Ok 7:15 AM: Ok" at bounding box center [297, 88] width 132 height 17
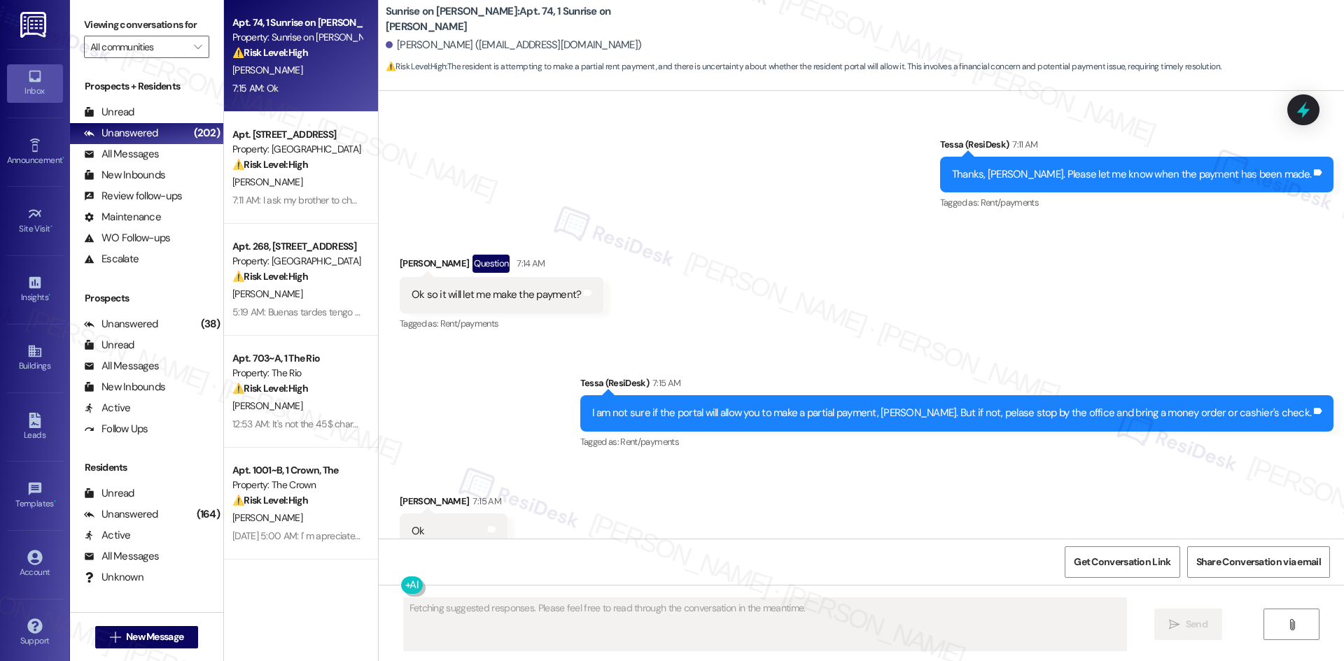
scroll to position [1606, 0]
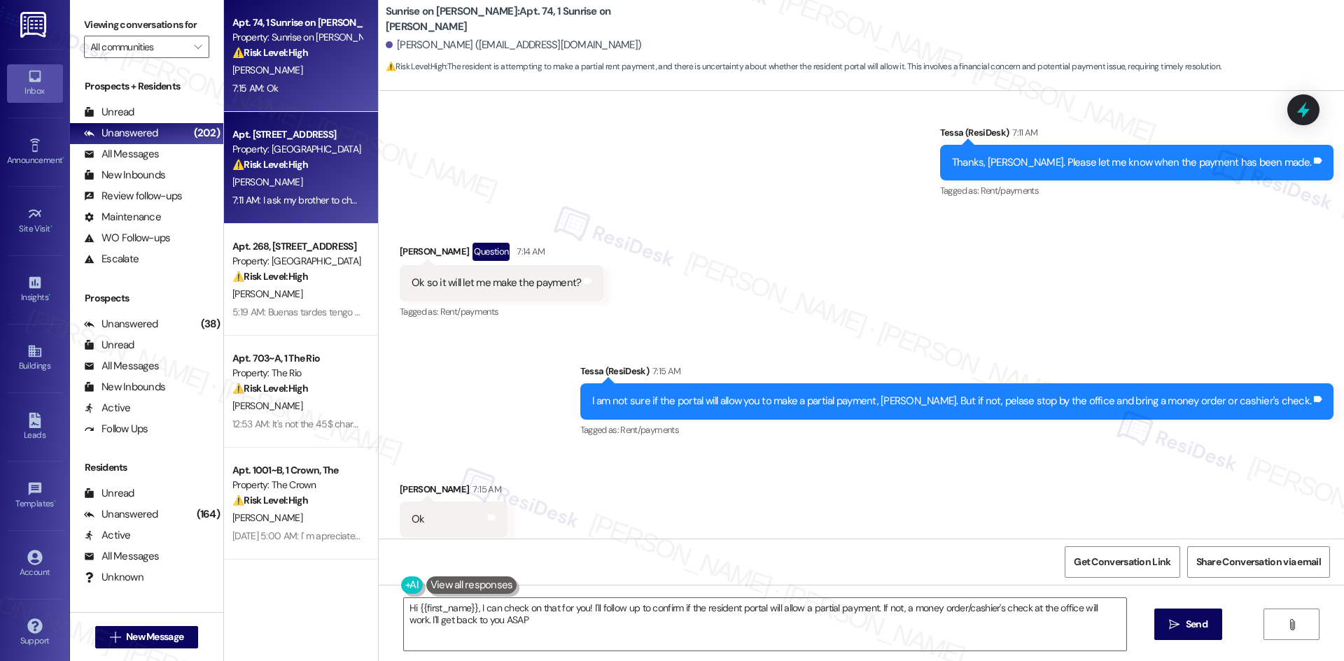
type textarea "Hi {{first_name}}, I can check on that for you! I'll follow up to confirm if th…"
click at [290, 168] on strong "⚠️ Risk Level: High" at bounding box center [270, 164] width 76 height 13
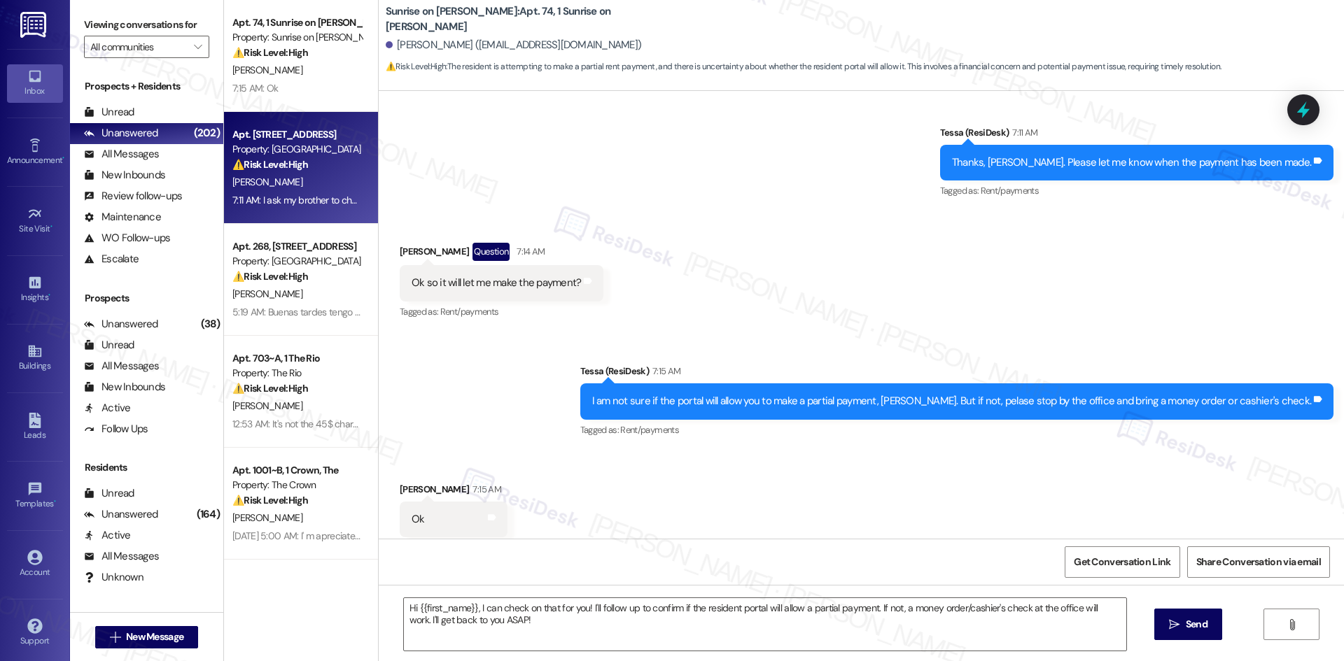
type textarea "Fetching suggested responses. Please feel free to read through the conversation…"
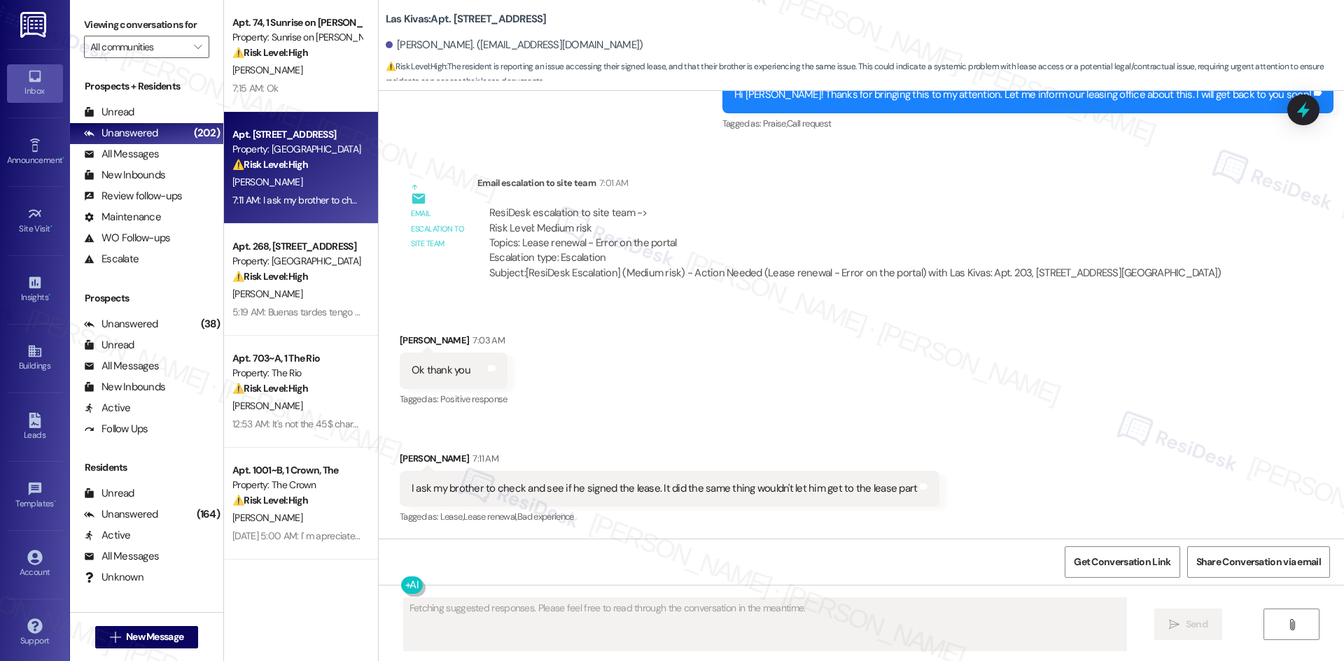
scroll to position [1350, 0]
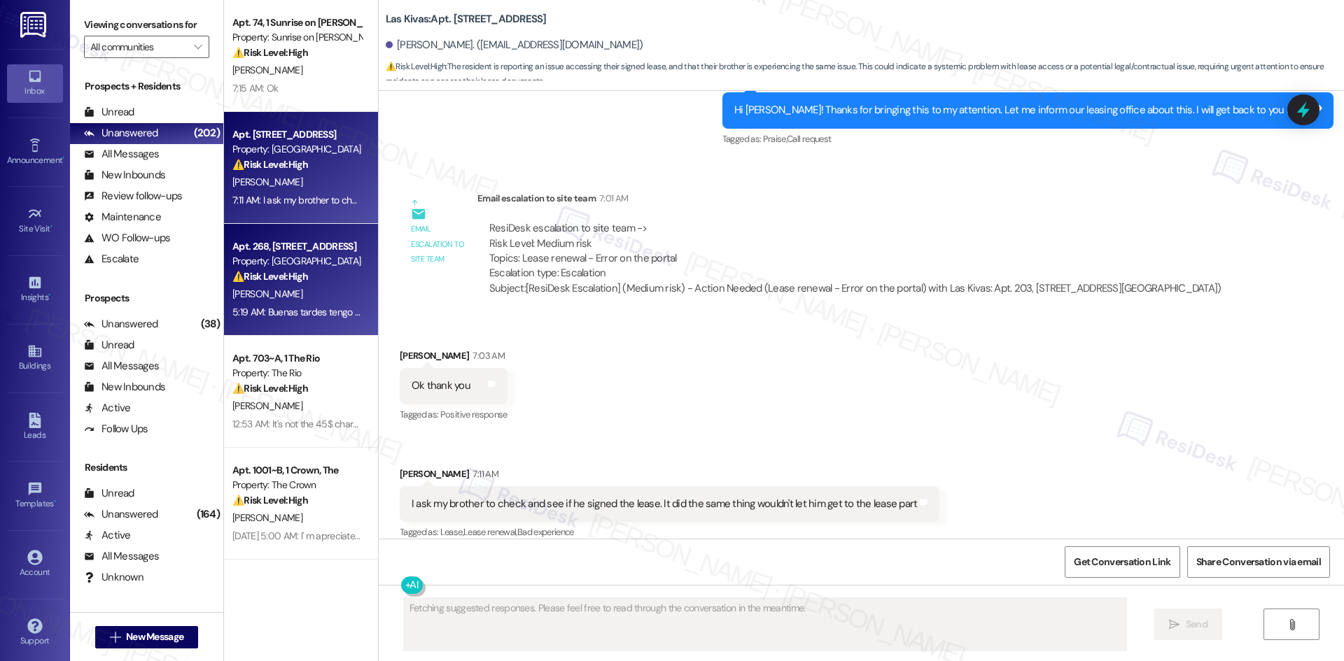
click at [309, 300] on div "[PERSON_NAME]" at bounding box center [297, 293] width 132 height 17
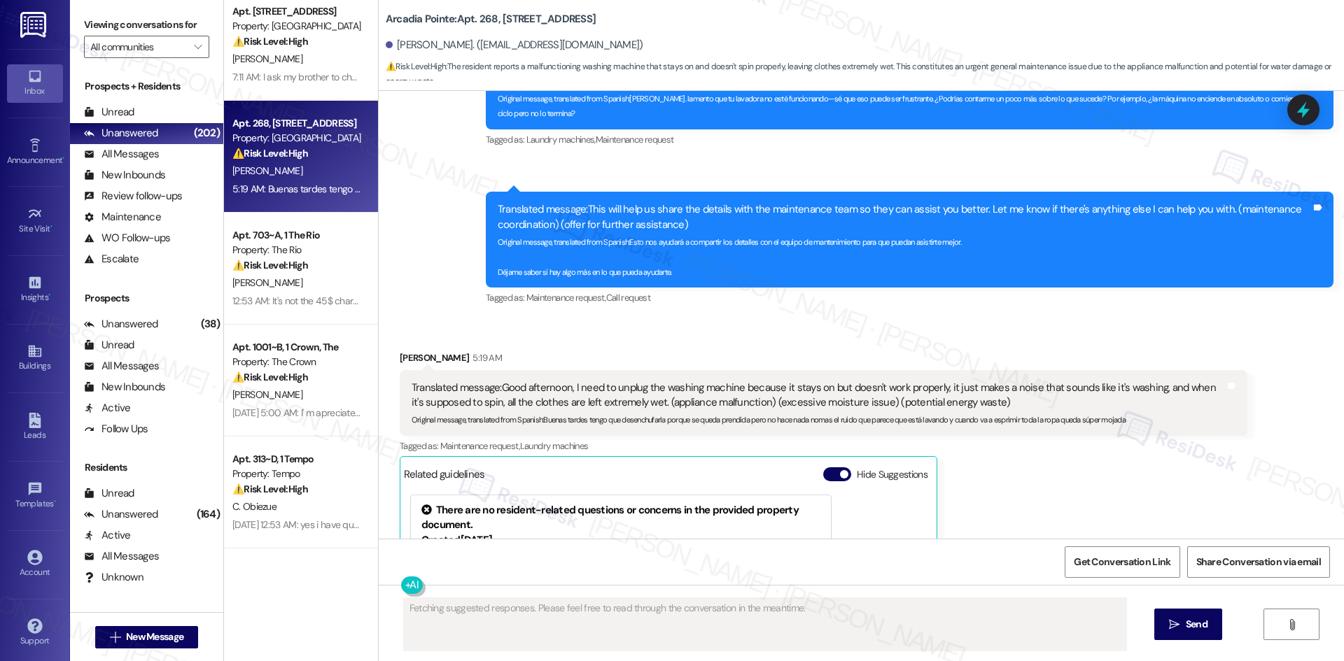
scroll to position [140, 0]
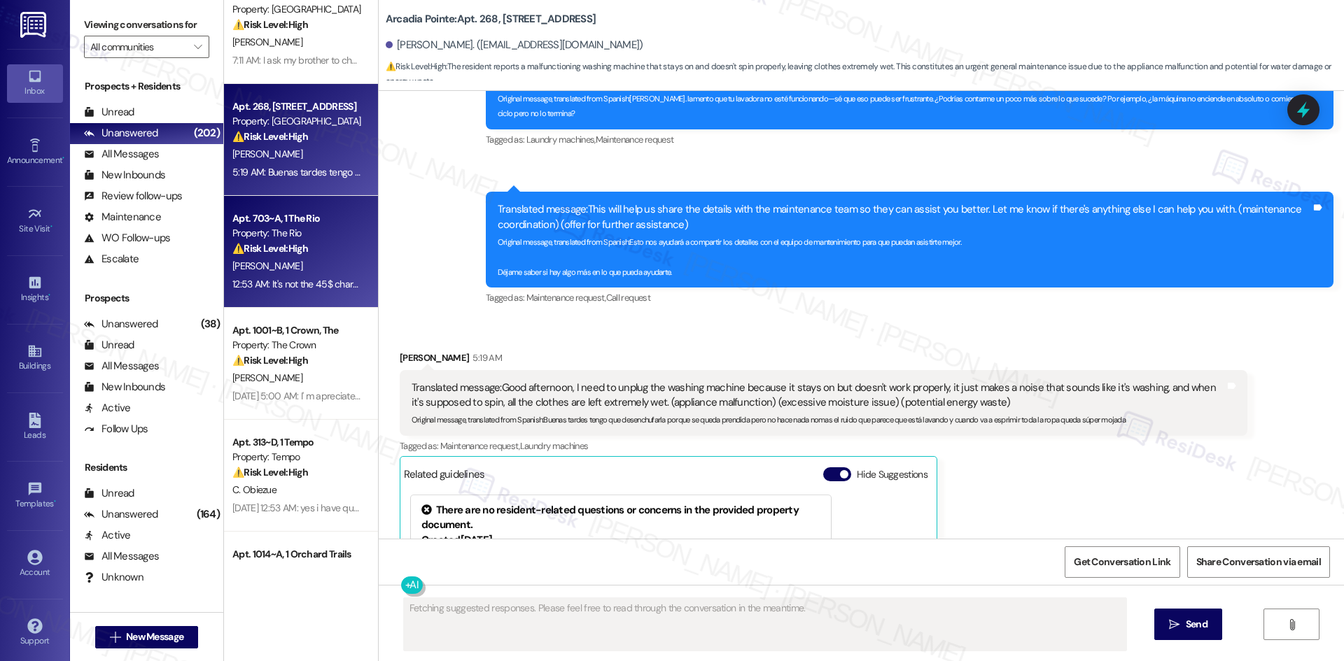
click at [296, 268] on div "[PERSON_NAME]" at bounding box center [297, 266] width 132 height 17
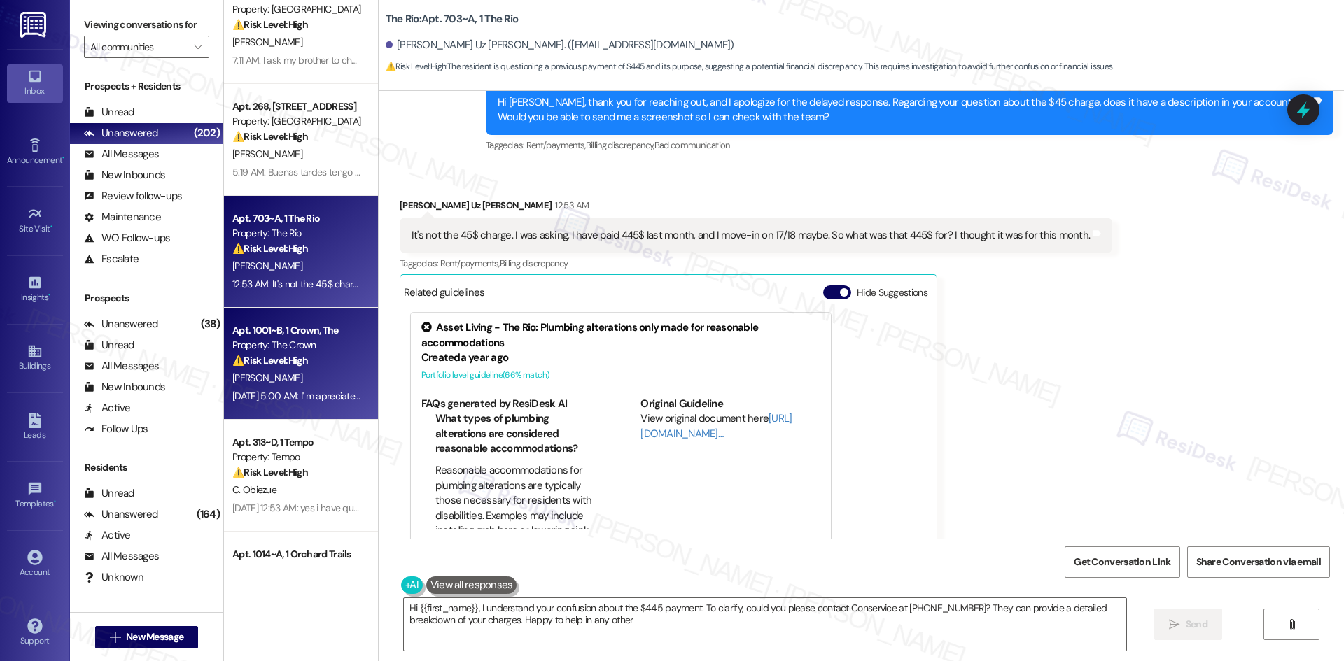
scroll to position [831, 0]
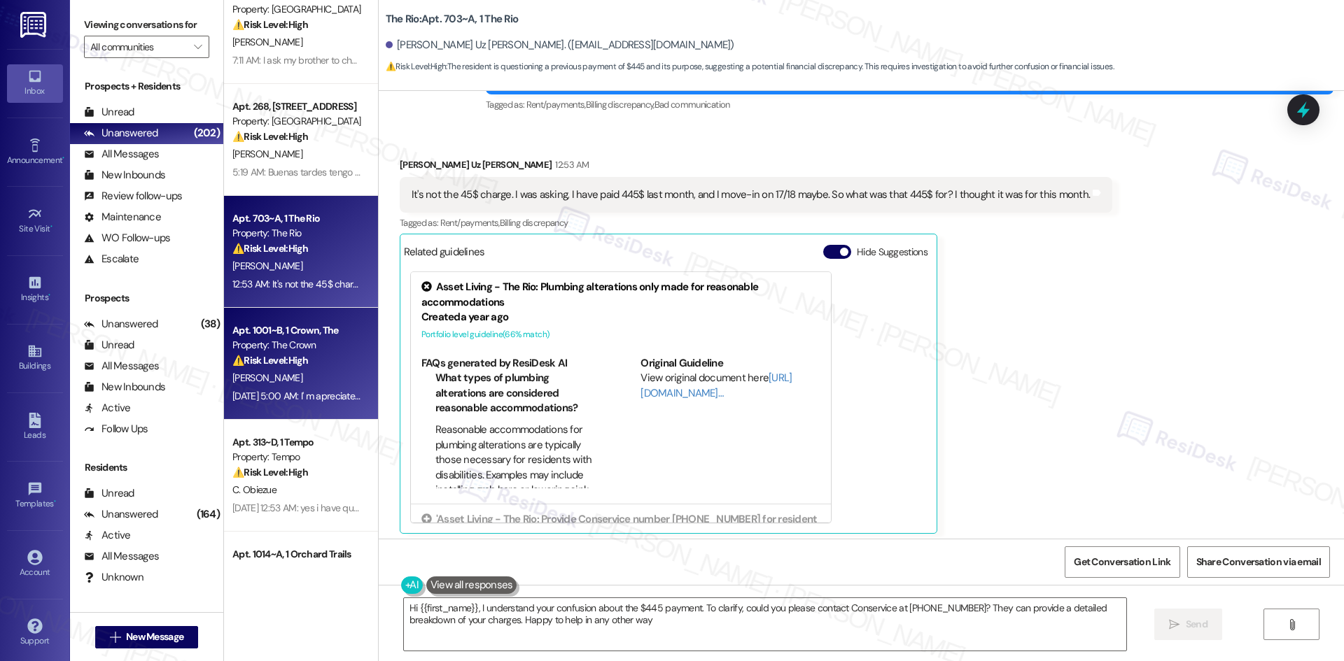
type textarea "Hi {{first_name}}, I understand your confusion about the $445 payment. To clari…"
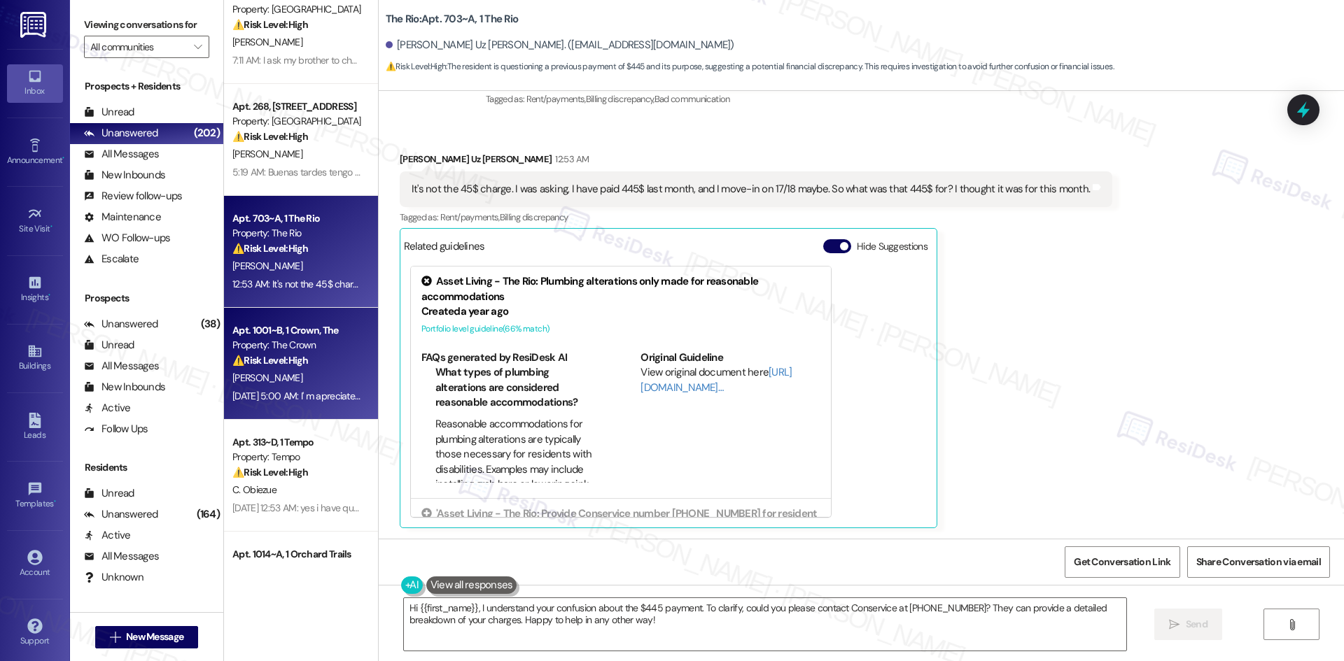
click at [313, 371] on div "[PERSON_NAME]" at bounding box center [297, 377] width 132 height 17
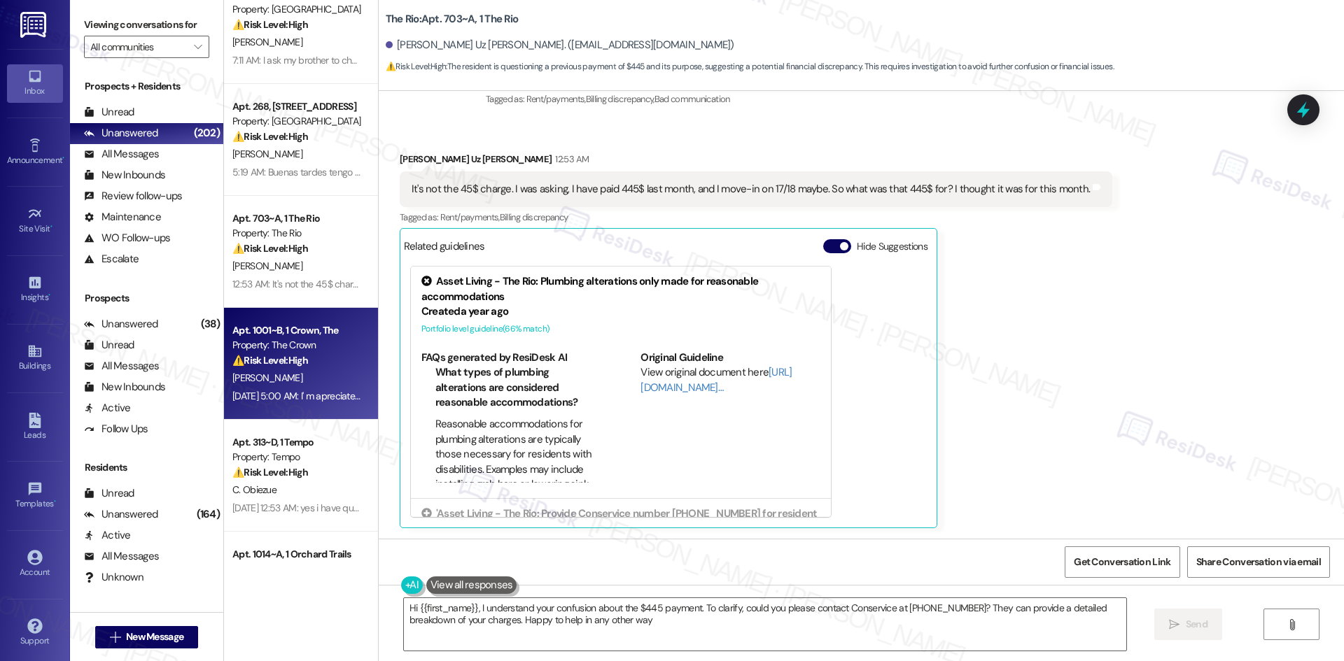
type textarea "Hi {{first_name}}, I understand your confusion about the $445 payment. To clari…"
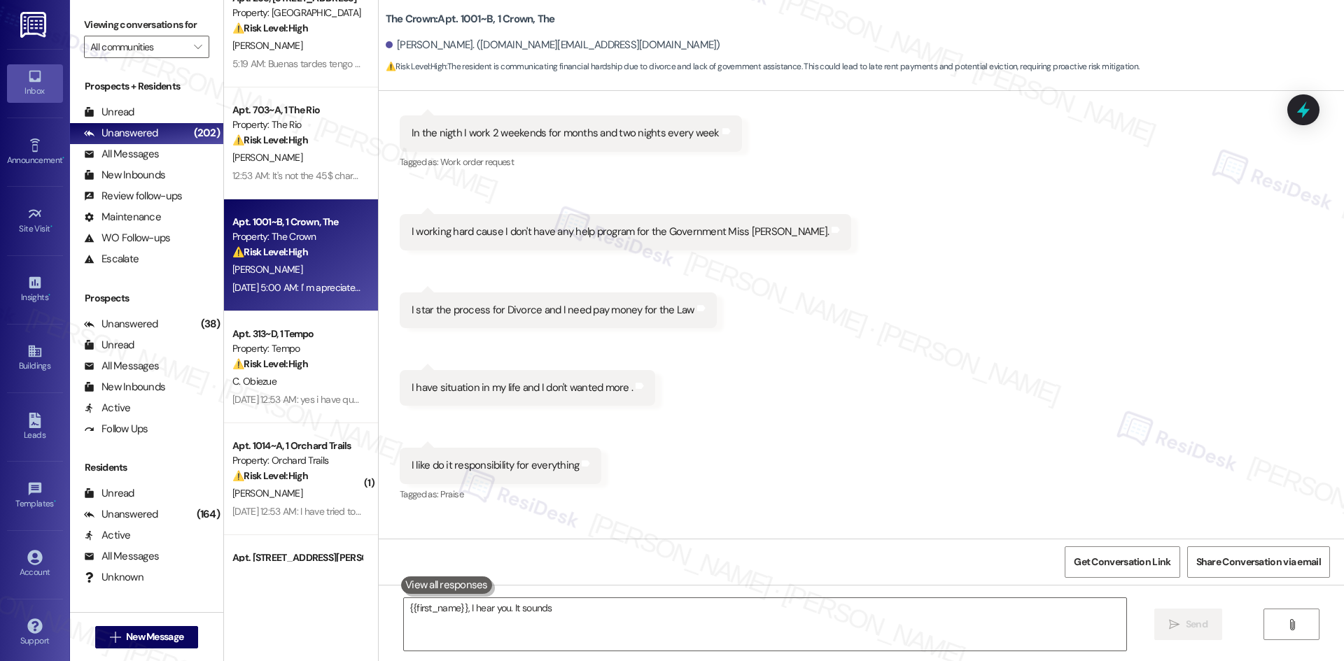
scroll to position [350, 0]
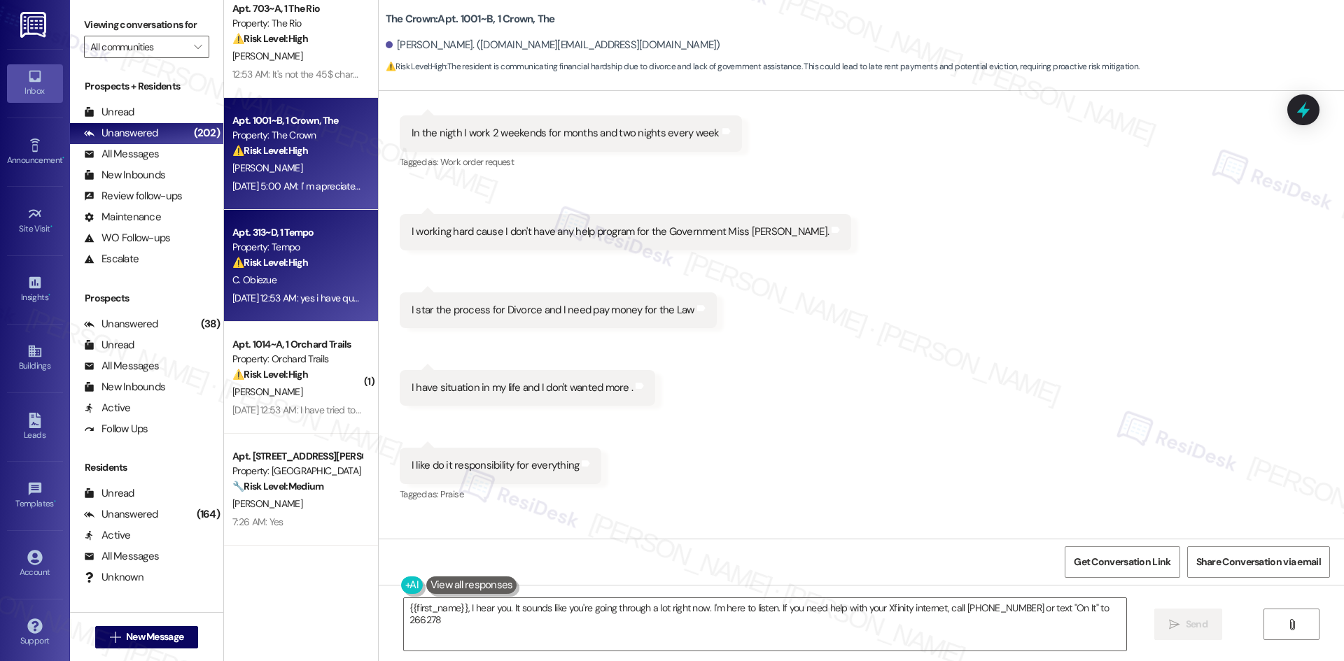
type textarea "{{first_name}}, I hear you. It sounds like you're going through a lot right now…"
click at [291, 280] on div "C. Obiezue" at bounding box center [297, 280] width 132 height 17
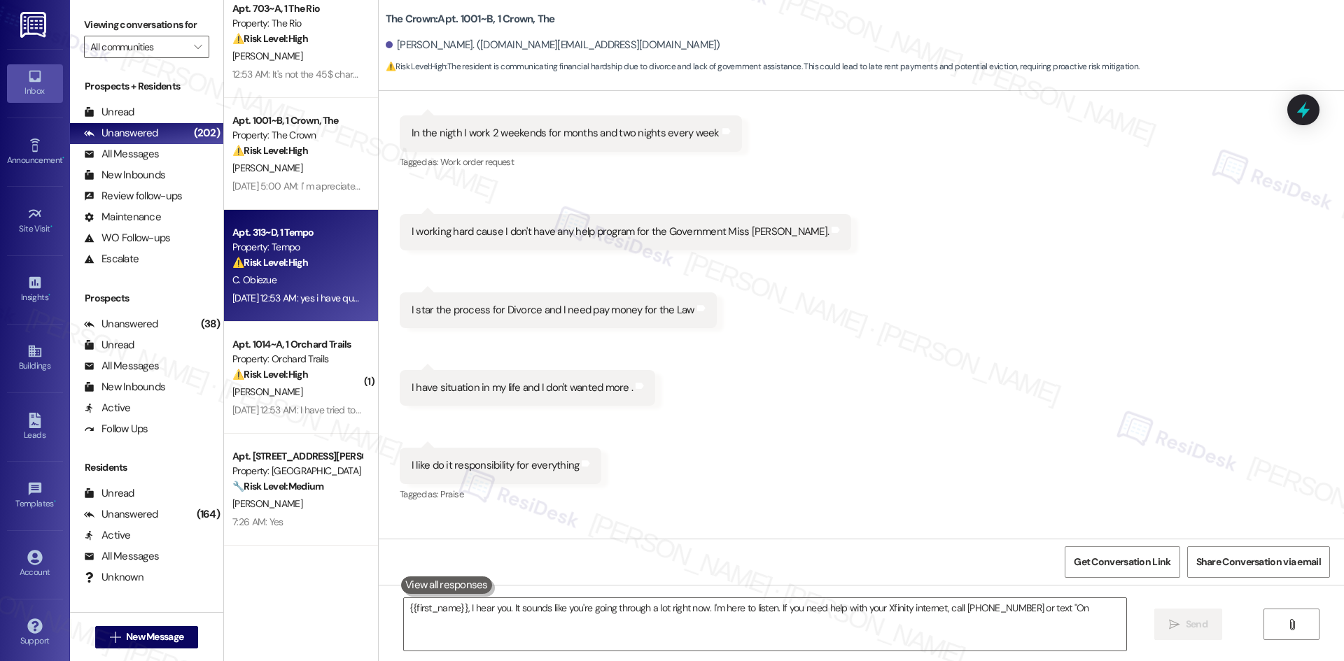
type textarea "{{first_name}}, I hear you. It sounds like you're going through a lot right now…"
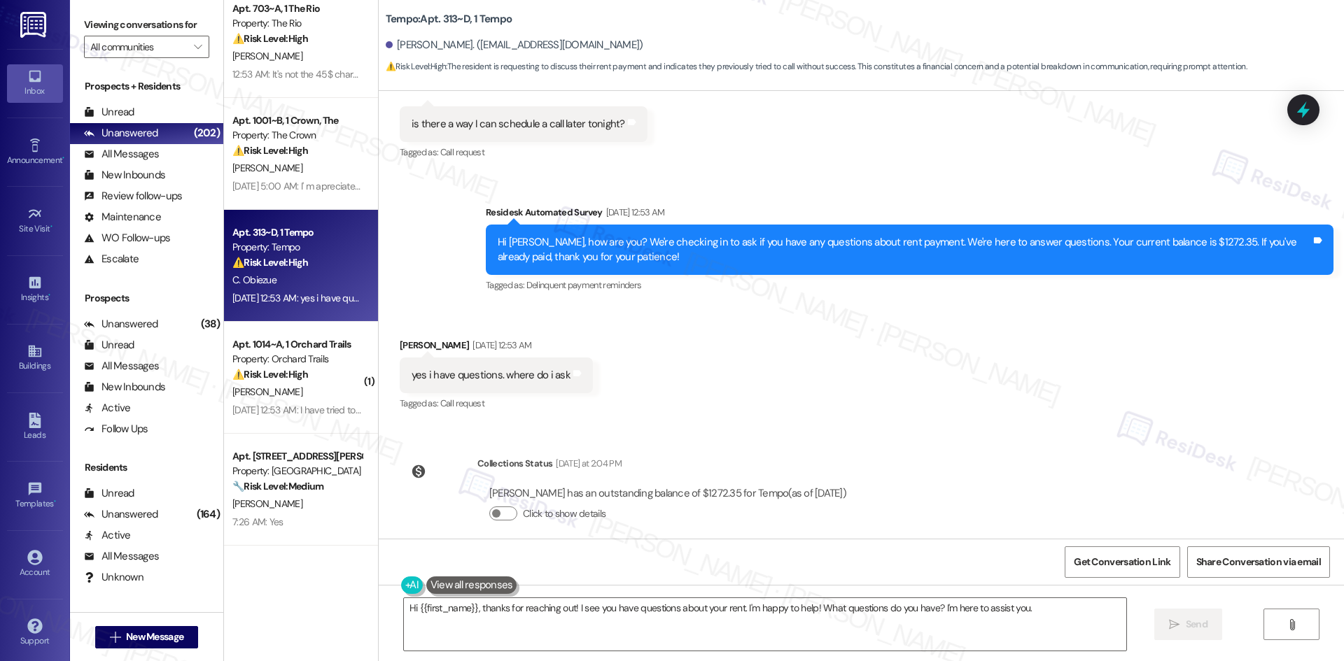
scroll to position [376, 0]
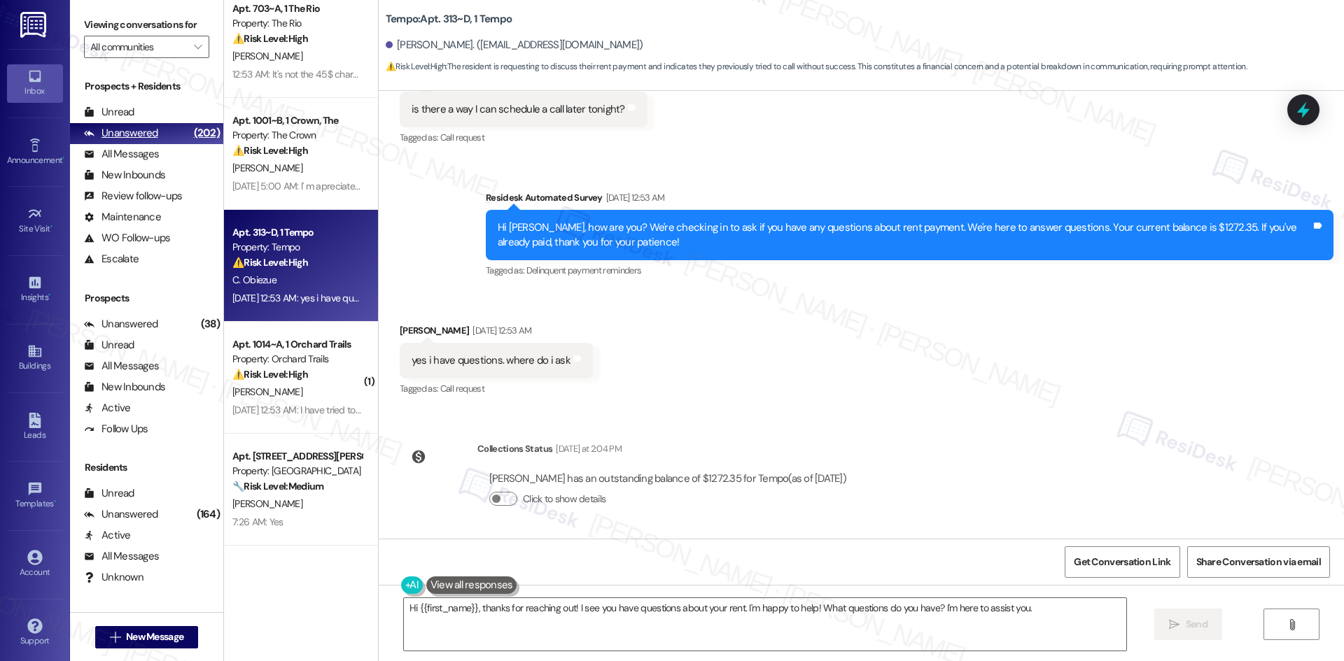
click at [132, 128] on div "Unanswered" at bounding box center [121, 133] width 74 height 15
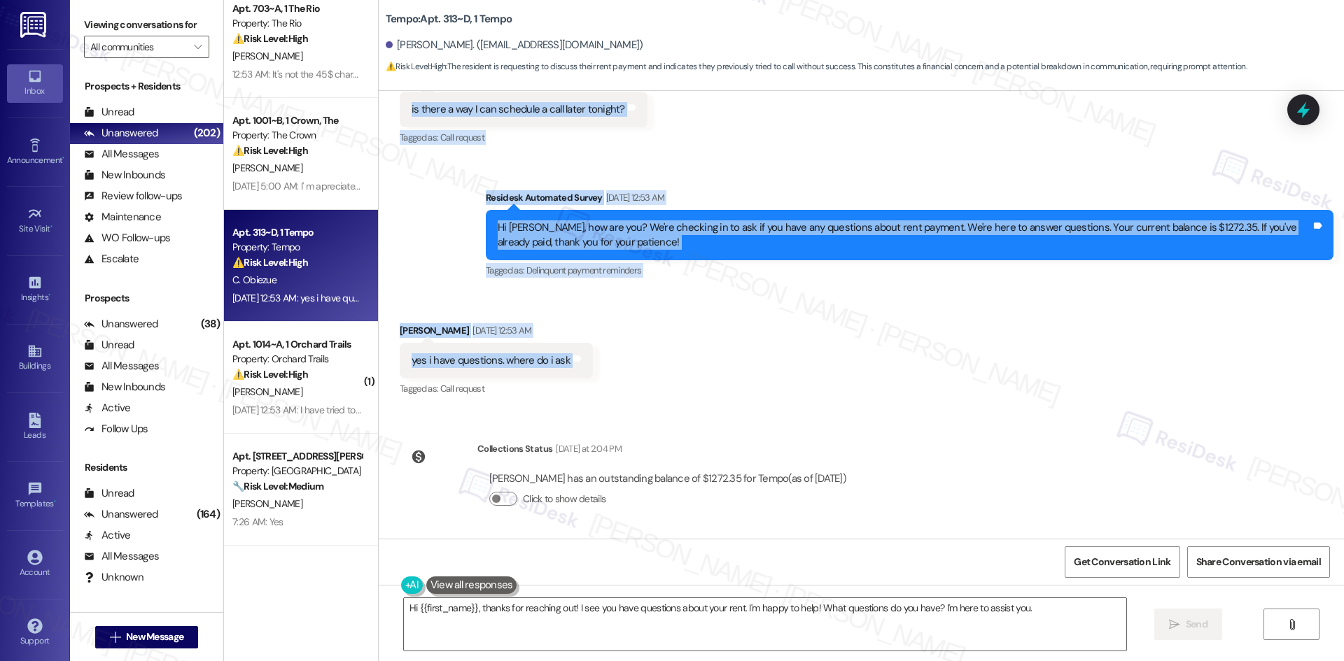
drag, startPoint x: 376, startPoint y: 318, endPoint x: 623, endPoint y: 362, distance: 250.2
click at [623, 362] on div "Lease started [DATE] 8:00 AM Survey, sent via SMS Residesk Automated Survey [DA…" at bounding box center [861, 315] width 965 height 448
copy div "[PERSON_NAME] [DATE] 1:51 AM Yes I actually called to talk to someone about thi…"
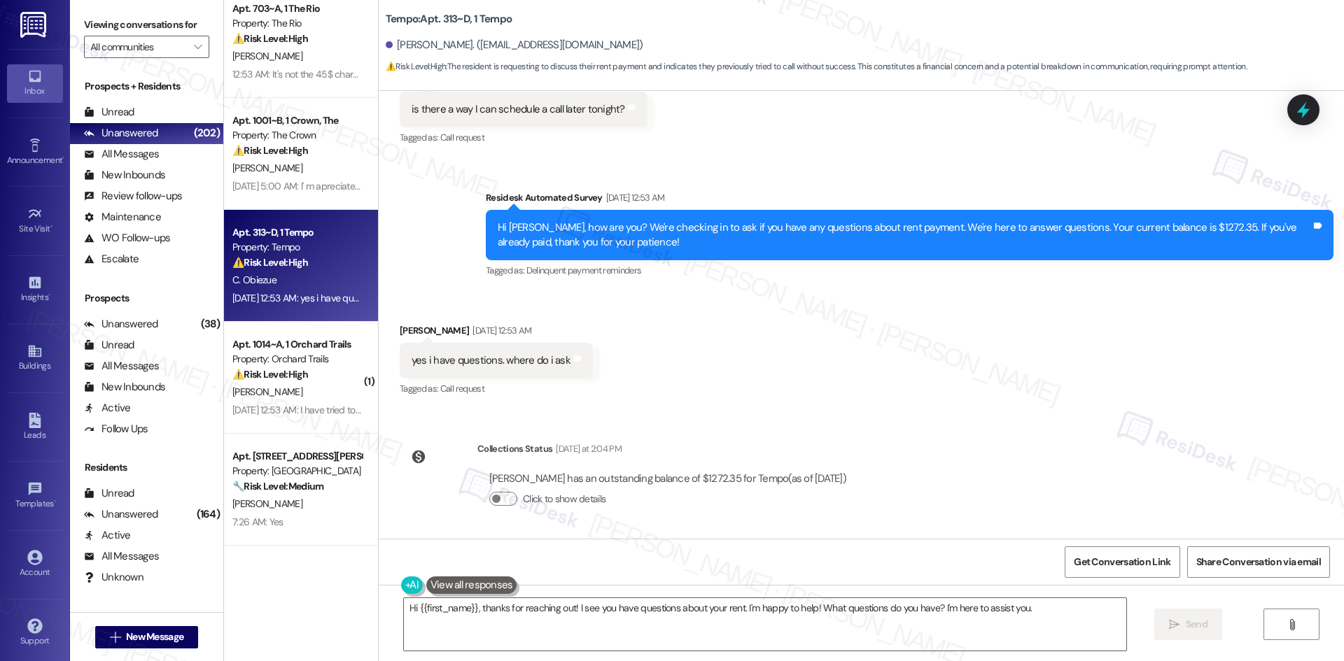
click at [796, 381] on div "Received via SMS [PERSON_NAME] [DATE] 12:53 AM yes i have questions. where do i…" at bounding box center [861, 351] width 965 height 118
click at [710, 619] on textarea "Hi {{first_name}}, thanks for reaching out! I see you have questions about your…" at bounding box center [765, 624] width 722 height 52
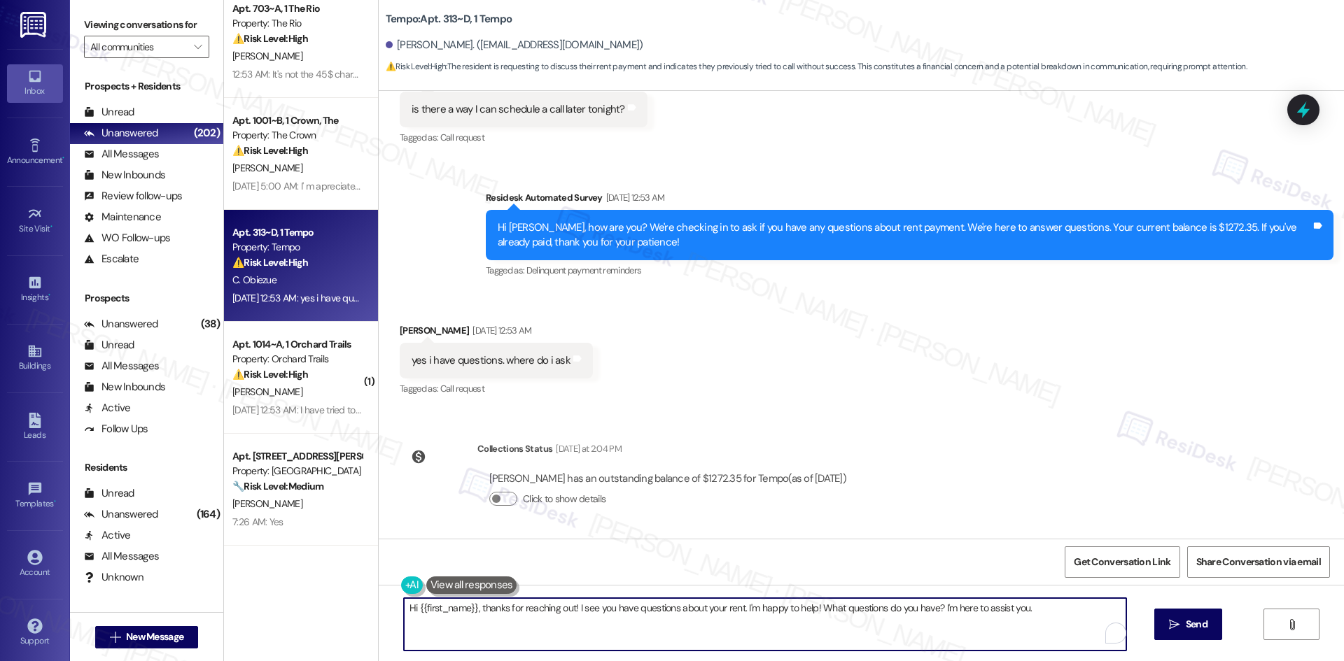
paste textarea "[PERSON_NAME], you can ask your questions here and I’ll relay them to the site …"
type textarea "Hi [PERSON_NAME], you can ask your questions here and I’ll relay them to the si…"
click at [1208, 630] on span "Send" at bounding box center [1196, 624] width 27 height 15
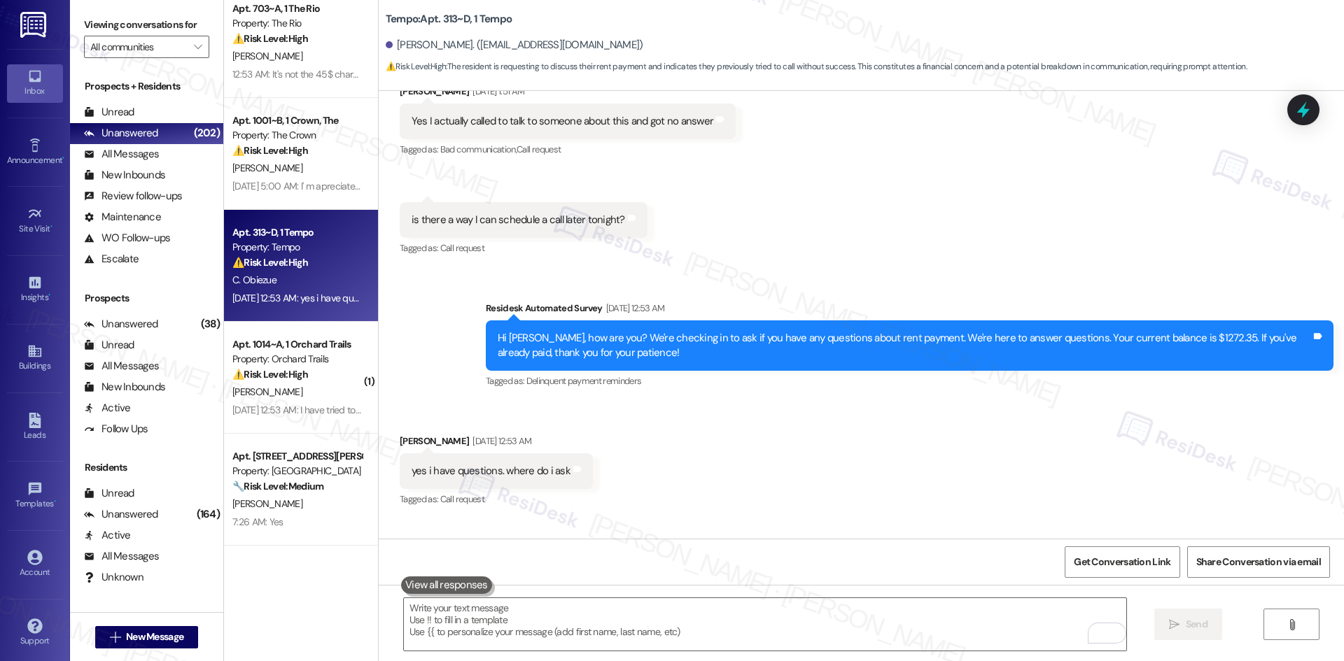
scroll to position [247, 0]
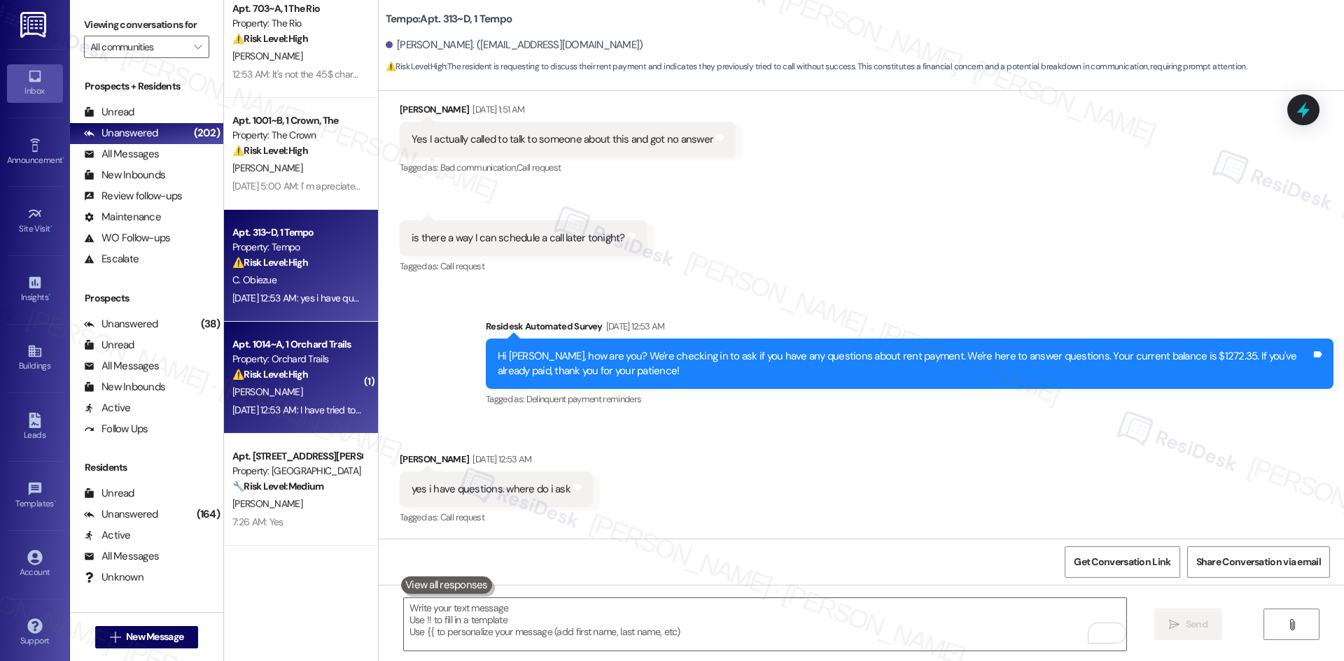
click at [272, 393] on div "[PERSON_NAME]" at bounding box center [297, 391] width 132 height 17
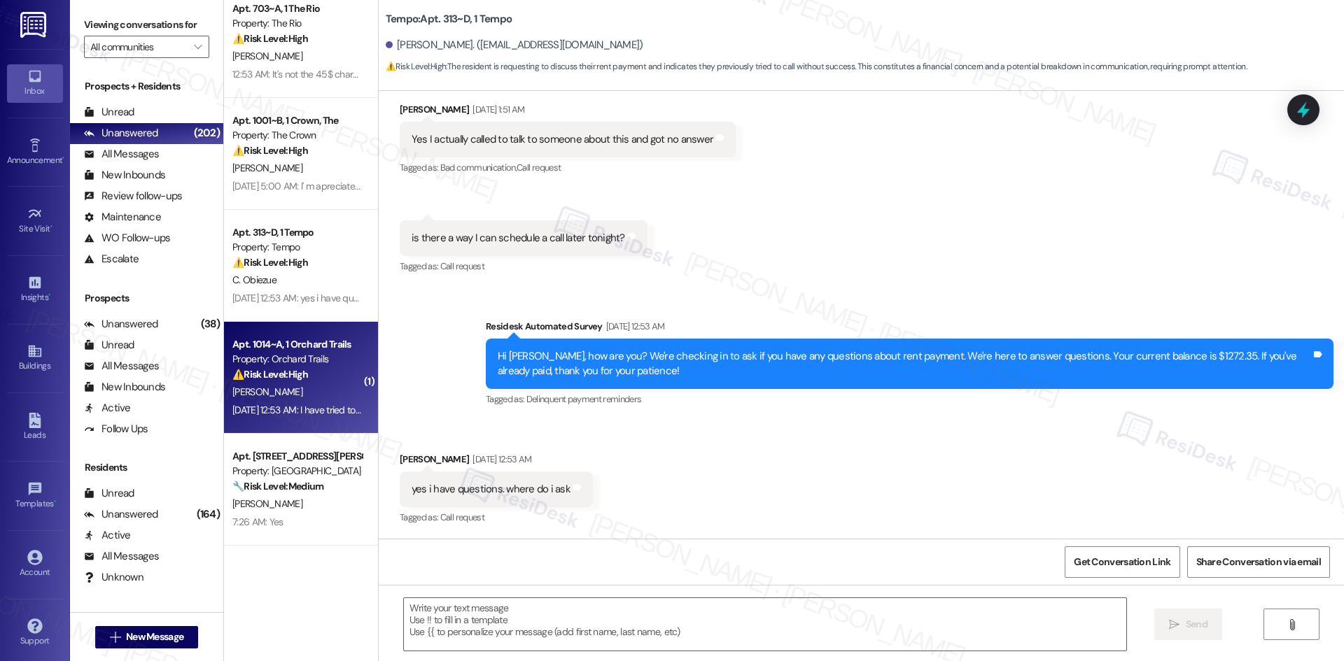
type textarea "Fetching suggested responses. Please feel free to read through the conversation…"
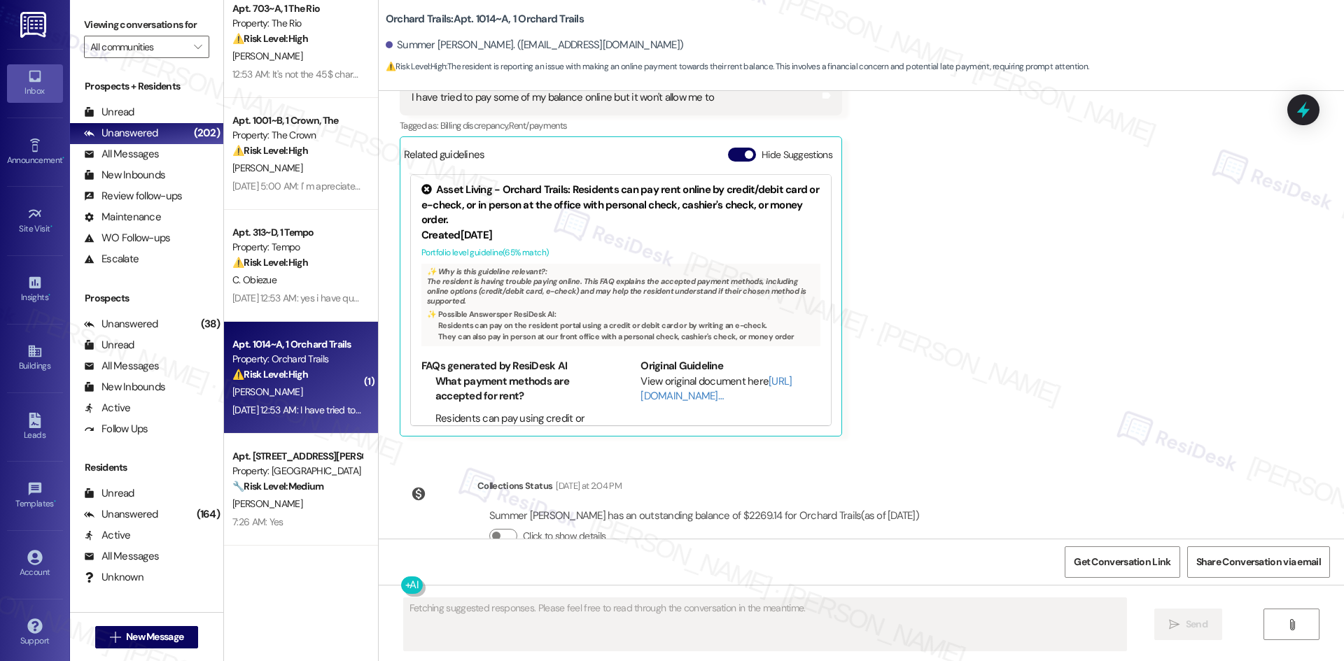
scroll to position [1870, 0]
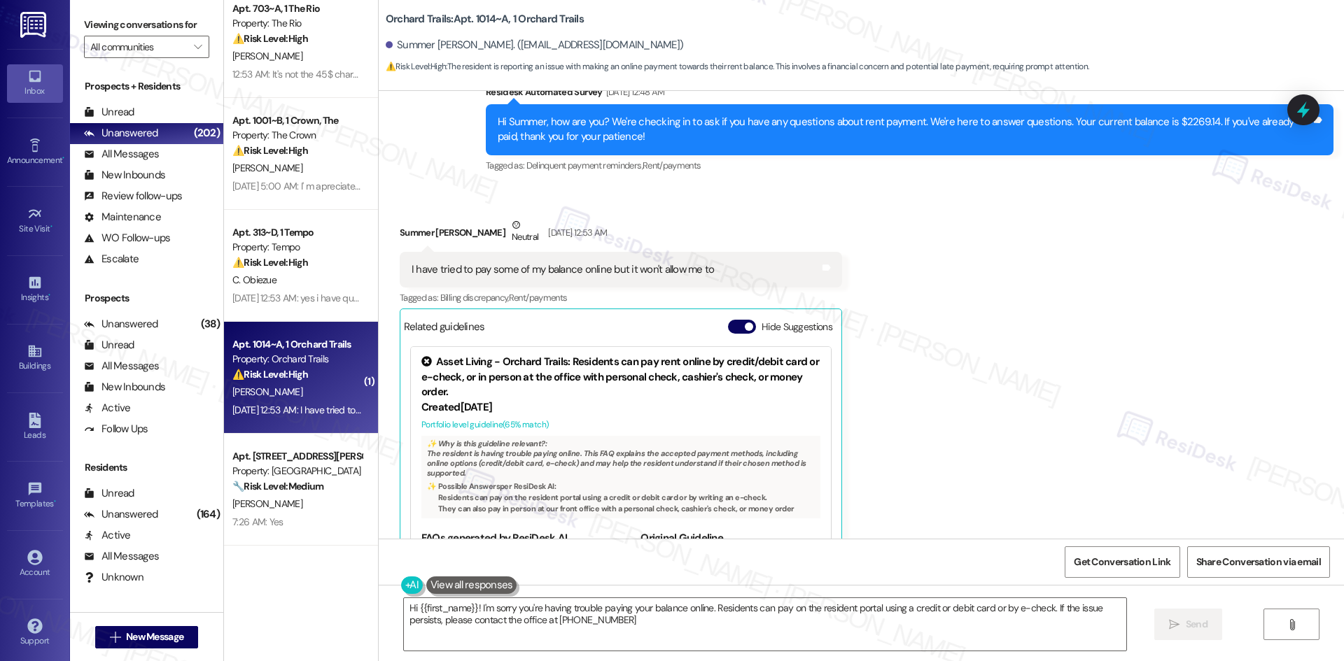
type textarea "Hi {{first_name}}! I'm sorry you're having trouble paying your balance online. …"
click at [955, 323] on div "Received via SMS Summer [PERSON_NAME] Neutral [DATE] 12:53 AM I have tried to p…" at bounding box center [861, 402] width 965 height 433
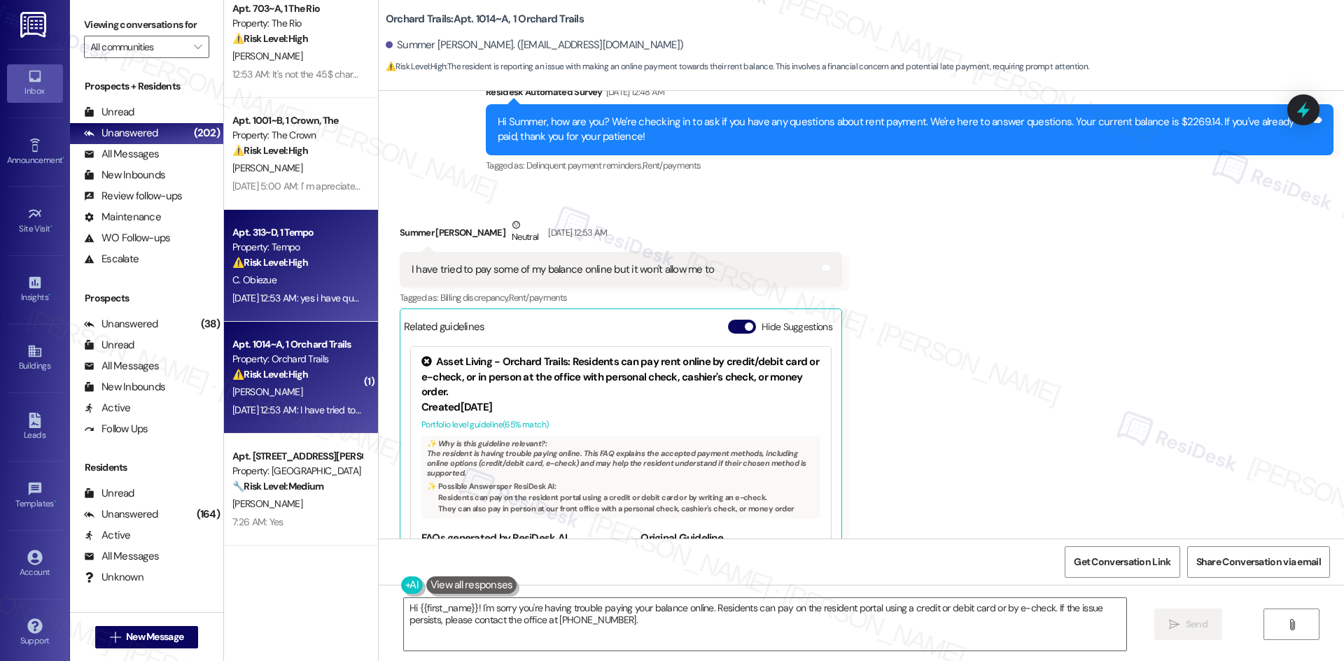
click at [287, 288] on div "C. Obiezue" at bounding box center [297, 280] width 132 height 17
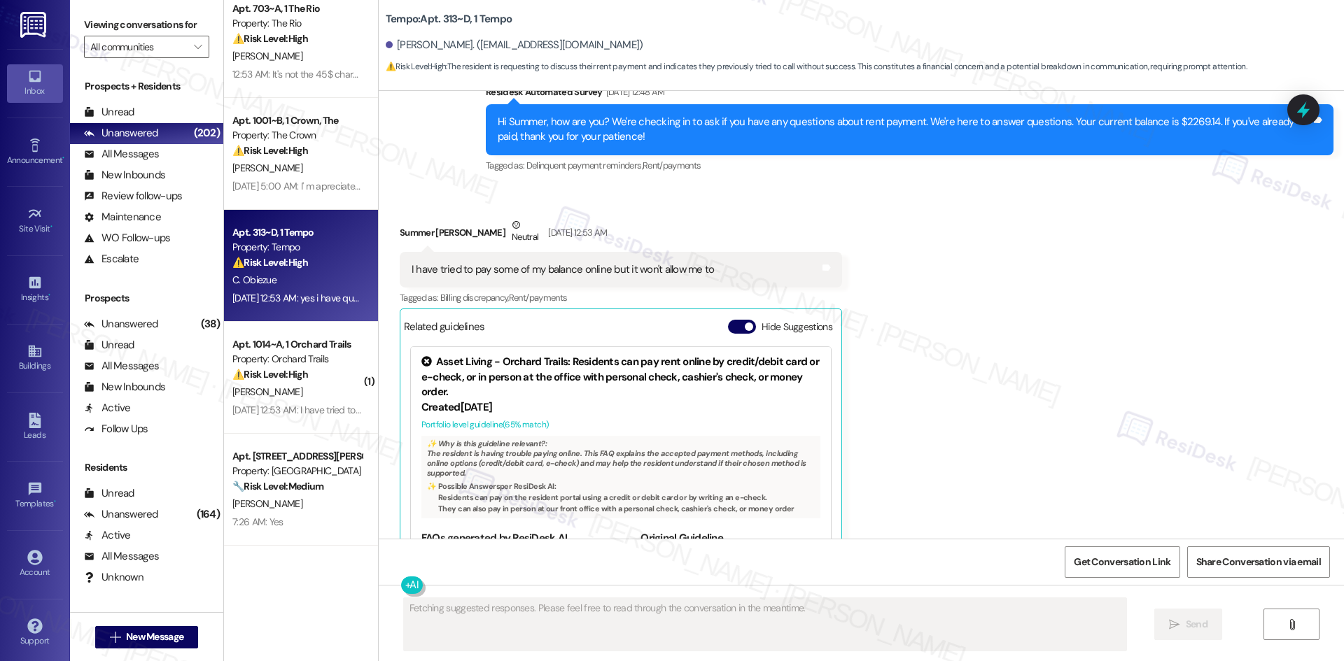
scroll to position [494, 0]
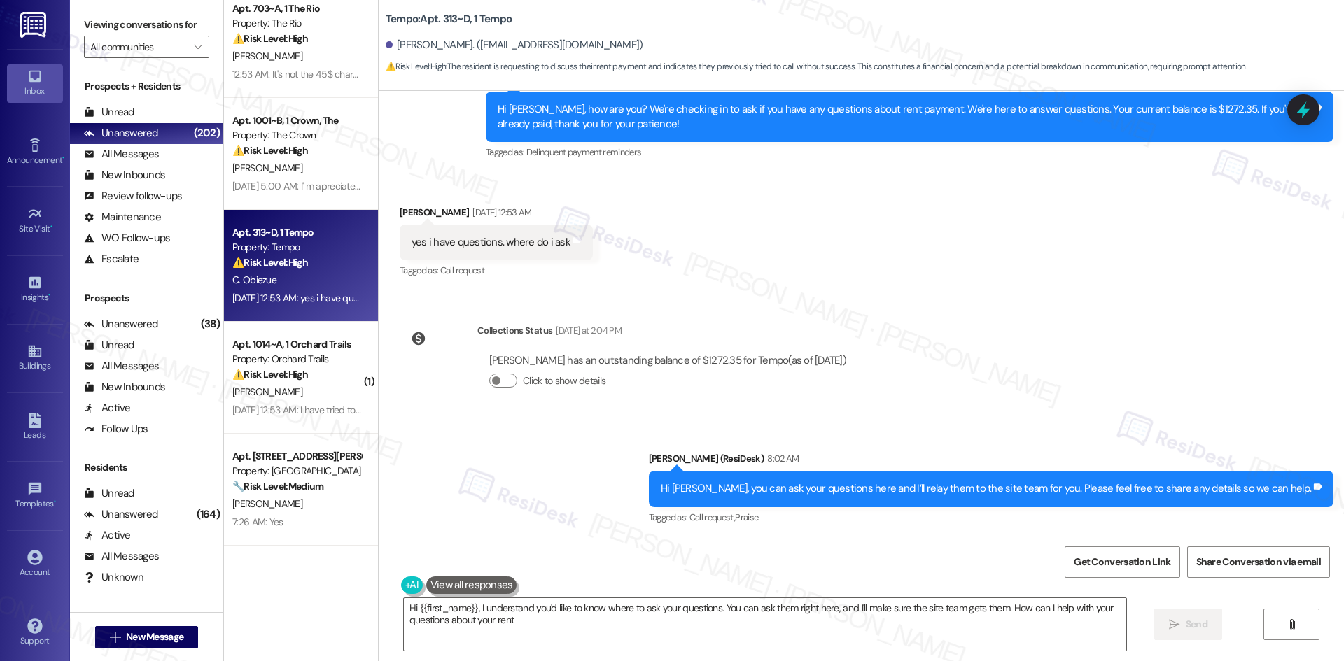
type textarea "Hi {{first_name}}, I understand you'd like to know where to ask your questions.…"
drag, startPoint x: 711, startPoint y: 298, endPoint x: 704, endPoint y: 294, distance: 8.2
click at [711, 298] on div "Lease started [DATE] 8:00 AM Survey, sent via SMS Residesk Automated Survey [DA…" at bounding box center [861, 315] width 965 height 448
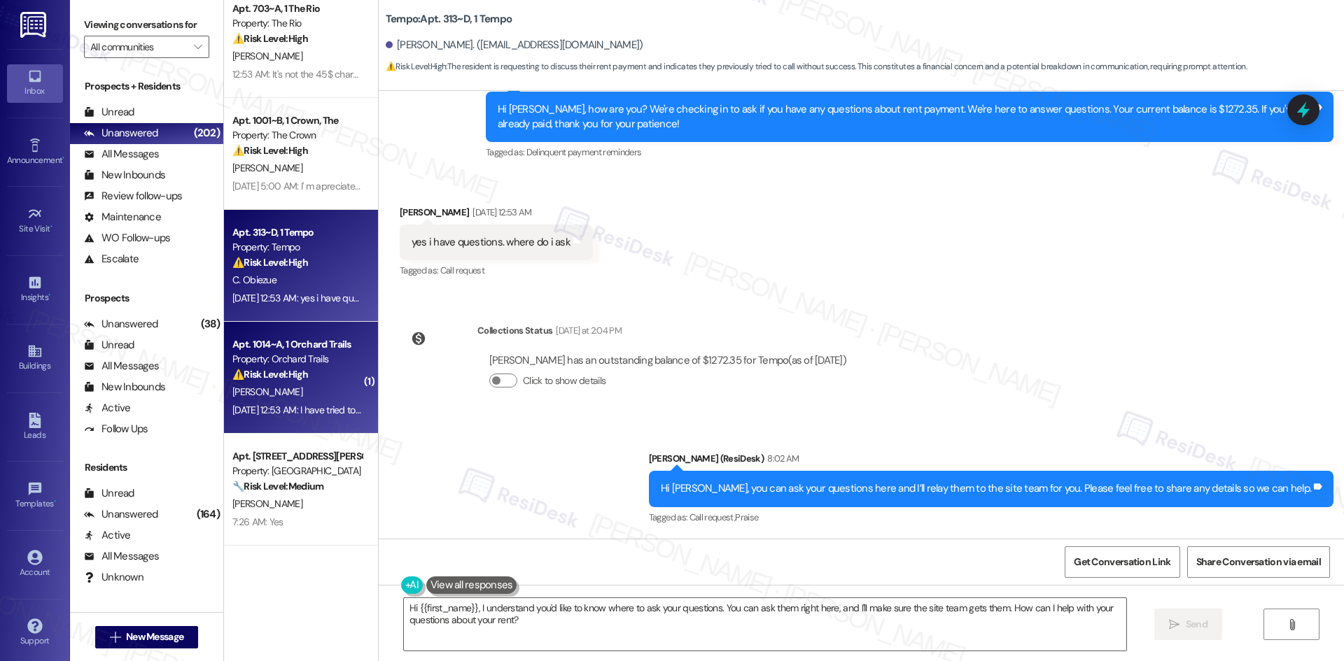
click at [297, 368] on strong "⚠️ Risk Level: High" at bounding box center [270, 374] width 76 height 13
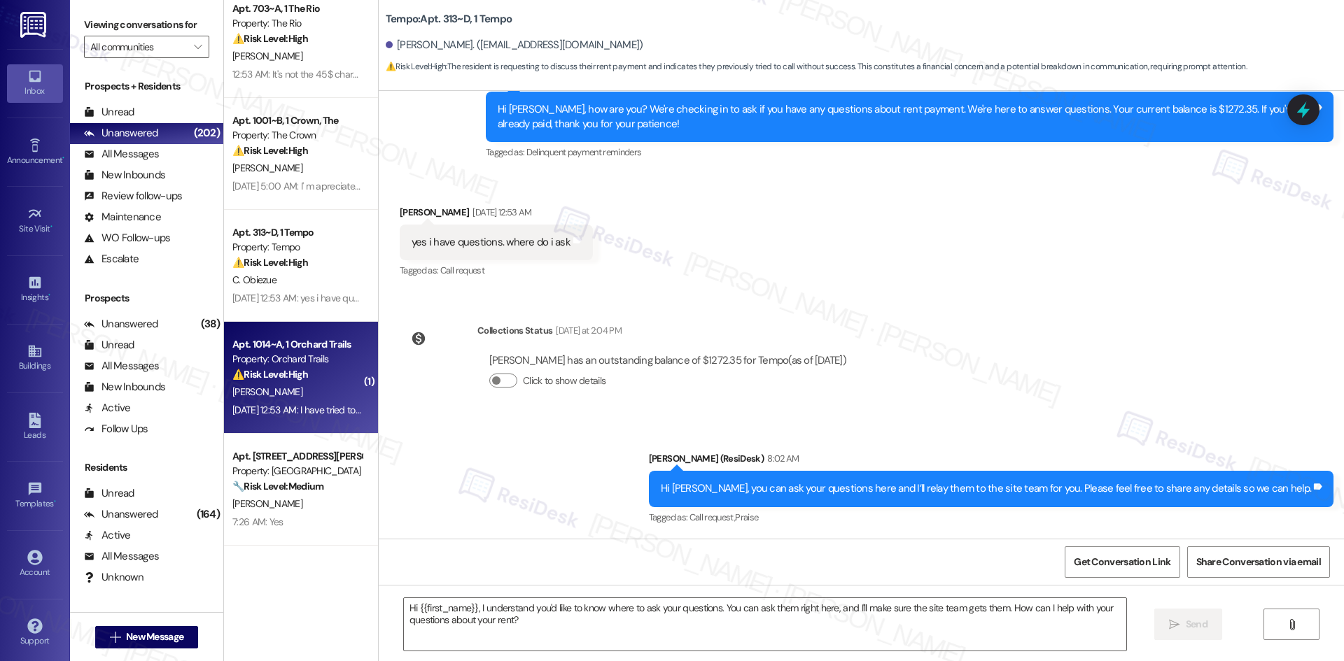
type textarea "Fetching suggested responses. Please feel free to read through the conversation…"
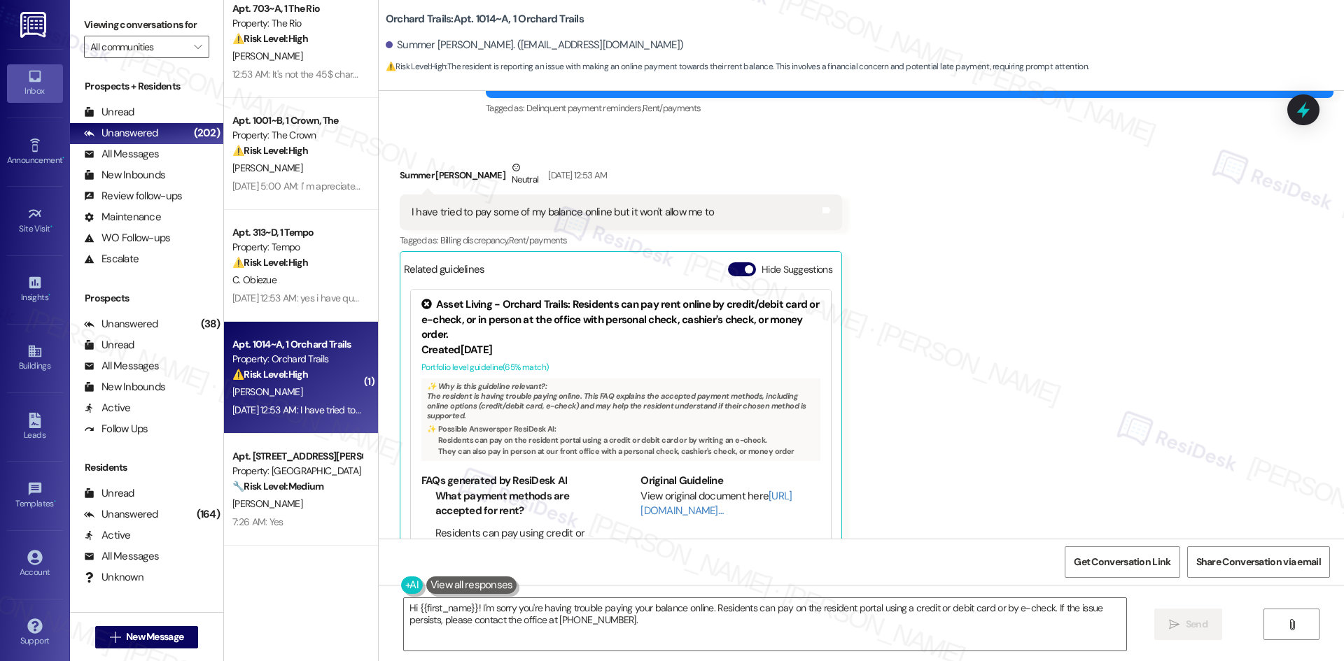
scroll to position [1950, 0]
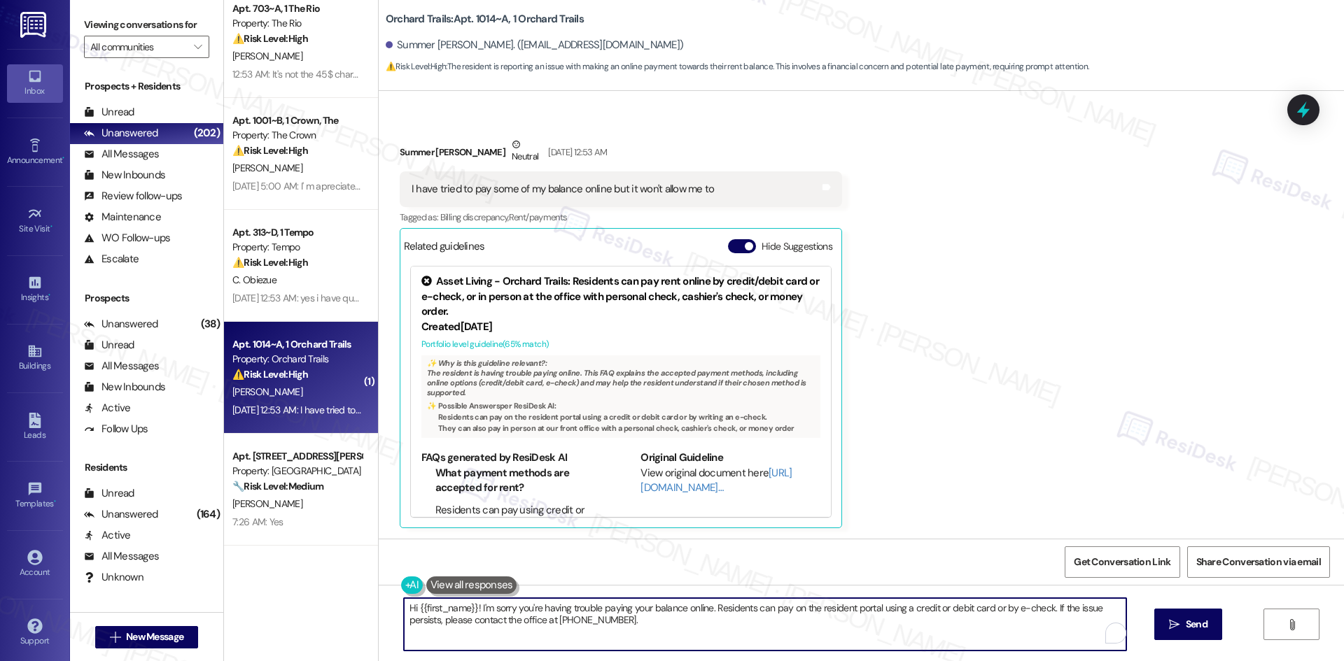
drag, startPoint x: 693, startPoint y: 630, endPoint x: 472, endPoint y: 614, distance: 221.1
click at [472, 614] on textarea "Hi {{first_name}}! I'm sorry you're having trouble paying your balance online. …" at bounding box center [765, 624] width 722 height 52
paste textarea "apologize for the delayed response. Please let me know if you still need any as…"
type textarea "Hi {{first_name}}! I apologize for the delayed response. Please let me know if …"
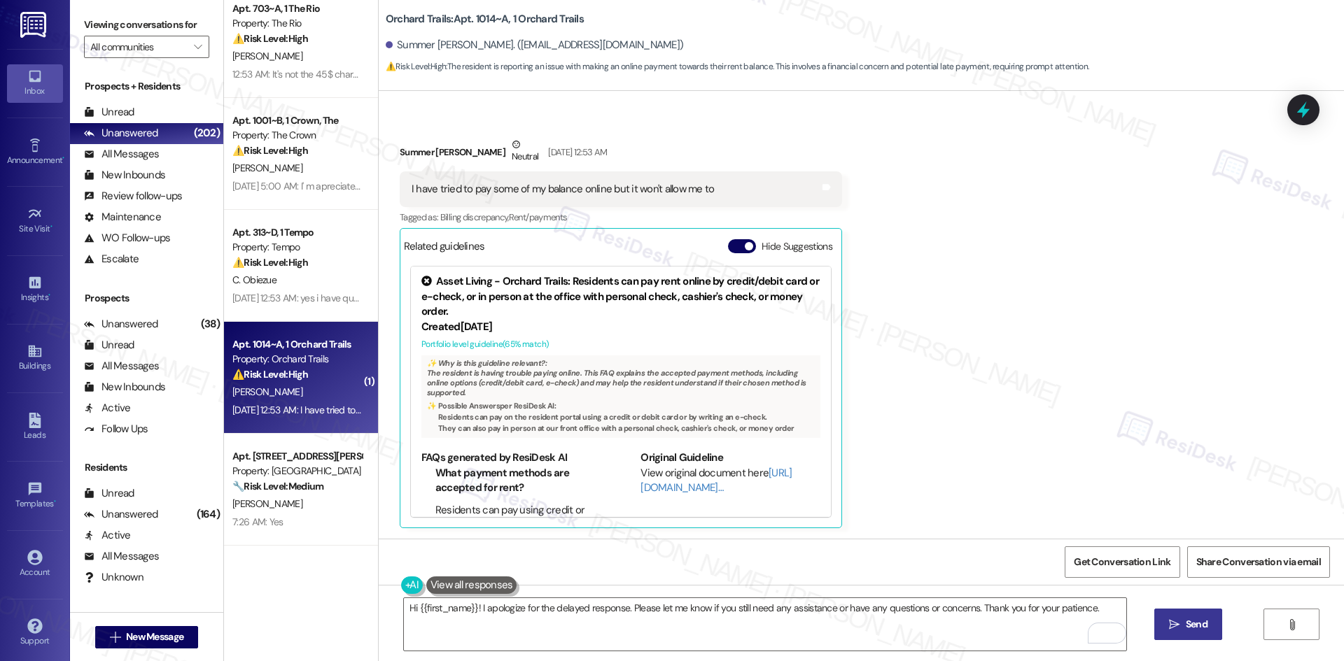
click at [1173, 623] on icon "" at bounding box center [1174, 624] width 10 height 11
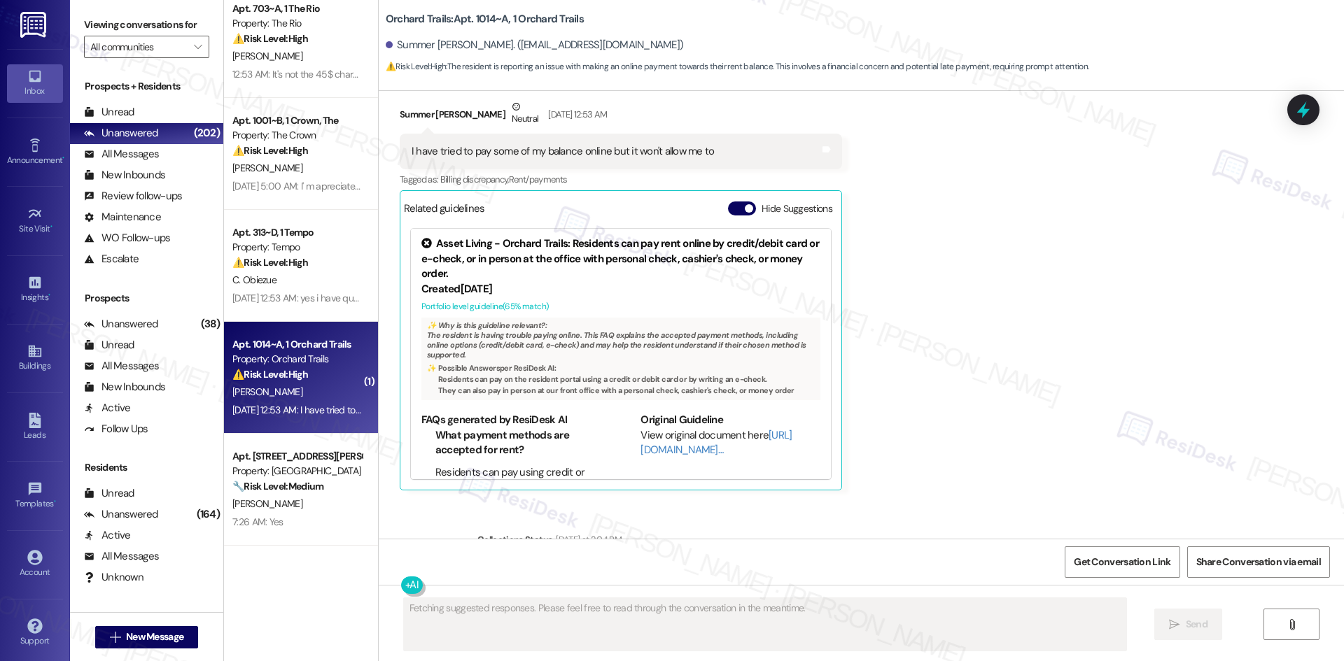
scroll to position [2177, 0]
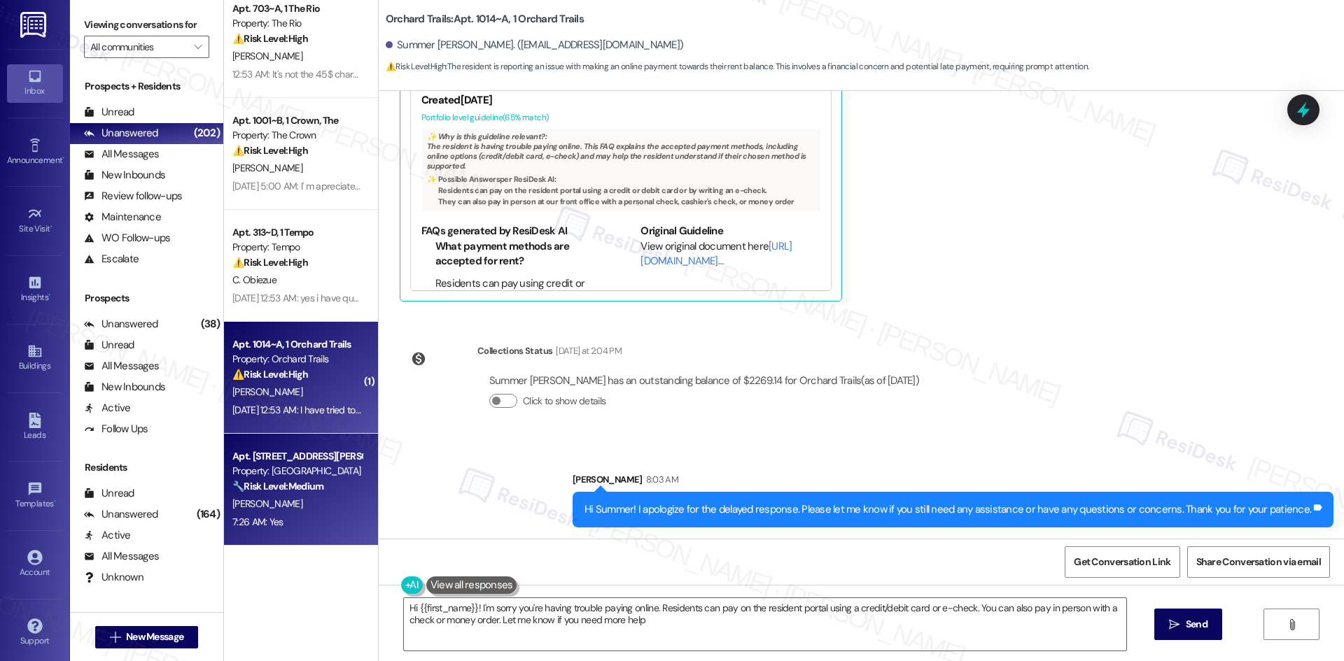
type textarea "Hi {{first_name}}! I'm sorry you're having trouble paying online. Residents can…"
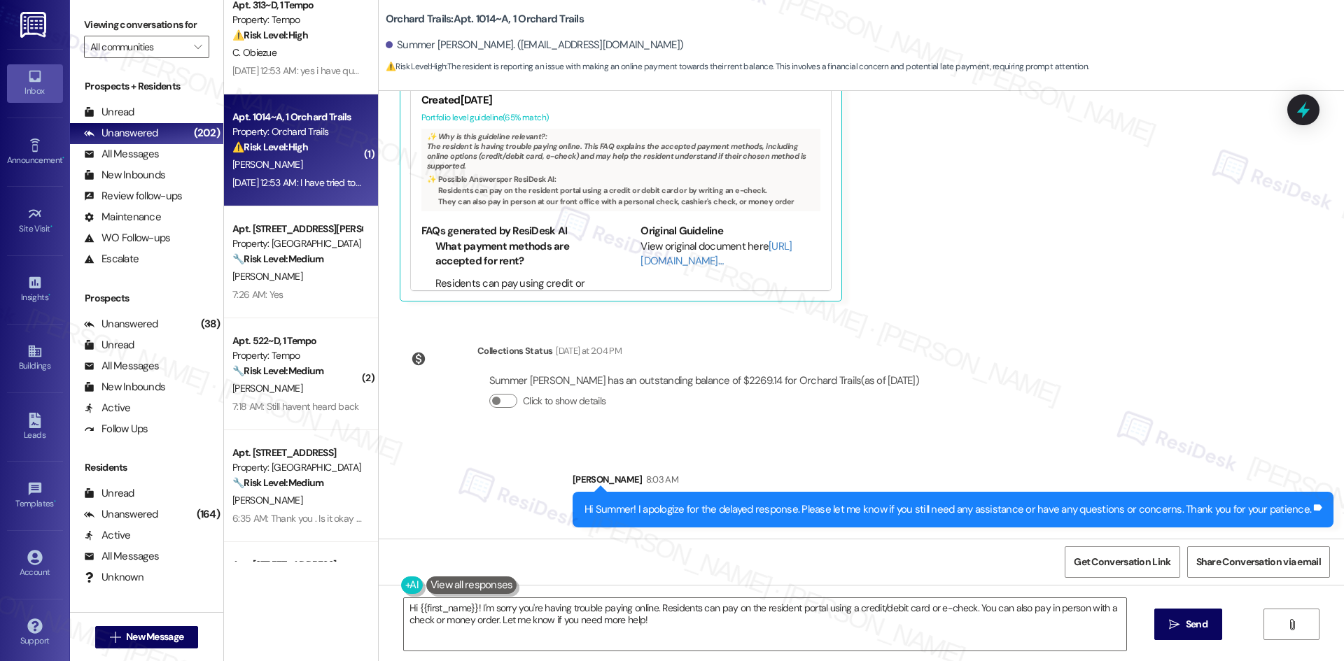
scroll to position [630, 0]
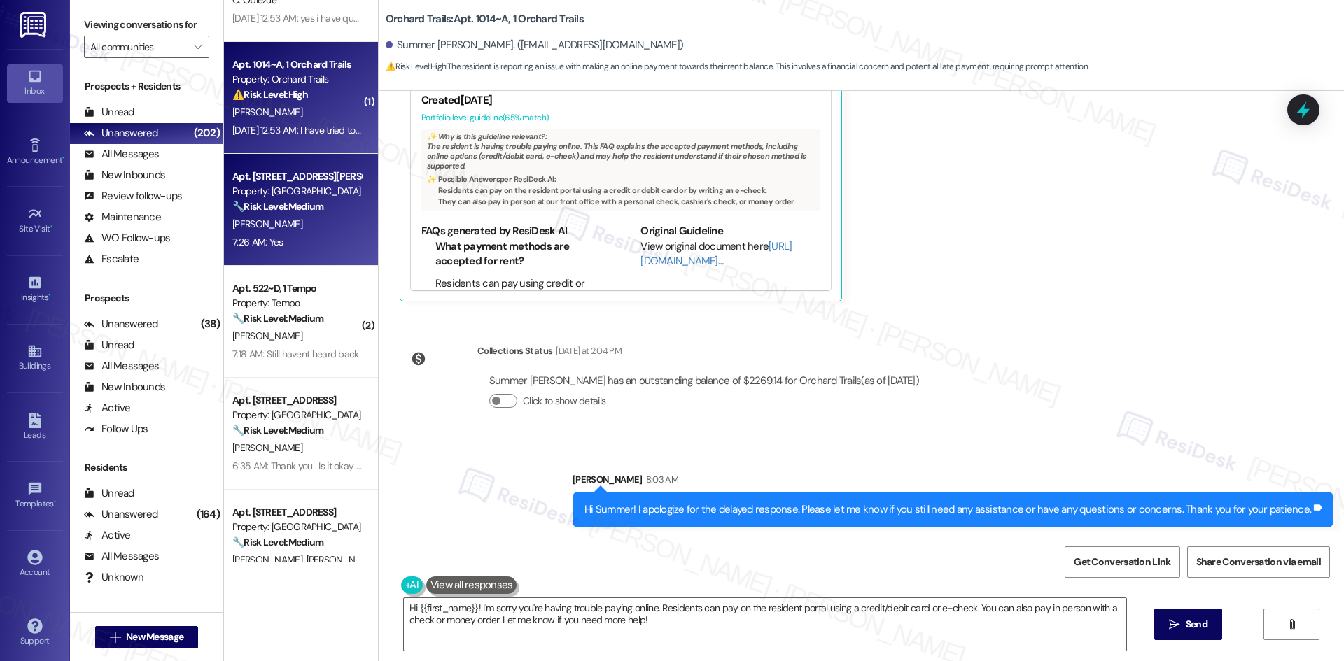
click at [294, 221] on div "[PERSON_NAME]" at bounding box center [297, 224] width 132 height 17
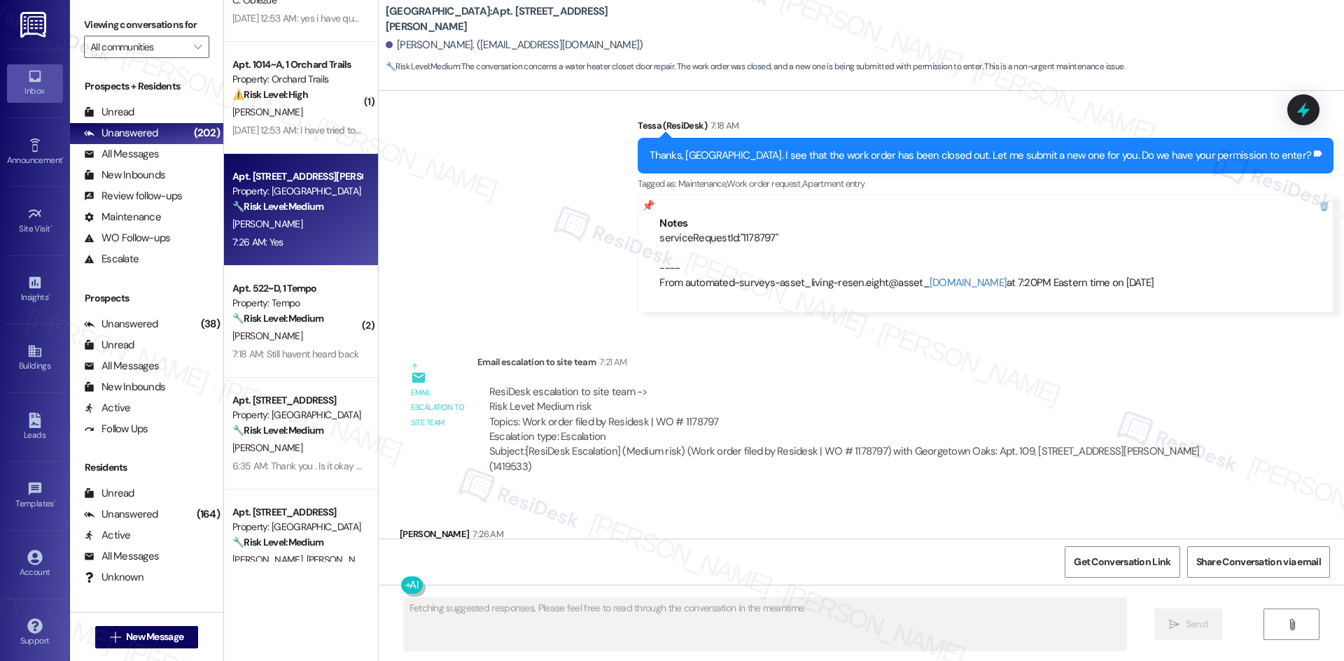
scroll to position [5830, 0]
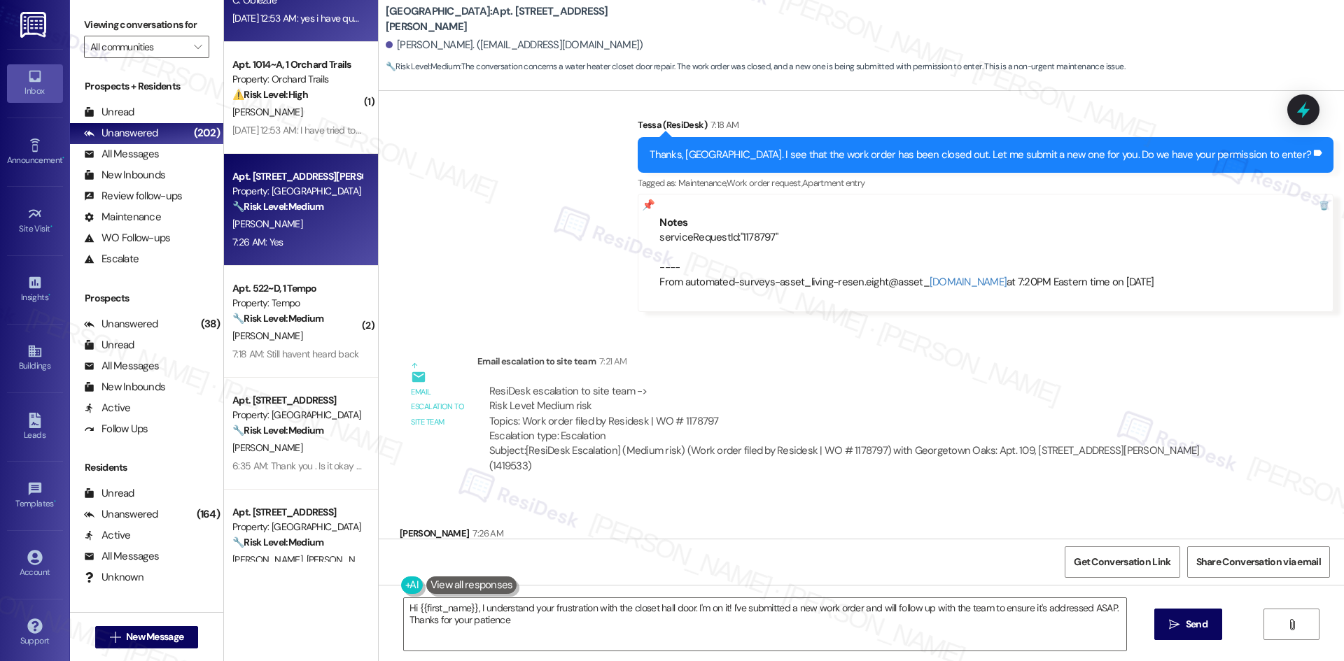
type textarea "Hi {{first_name}}, I understand your frustration with the closet hall door. I'm…"
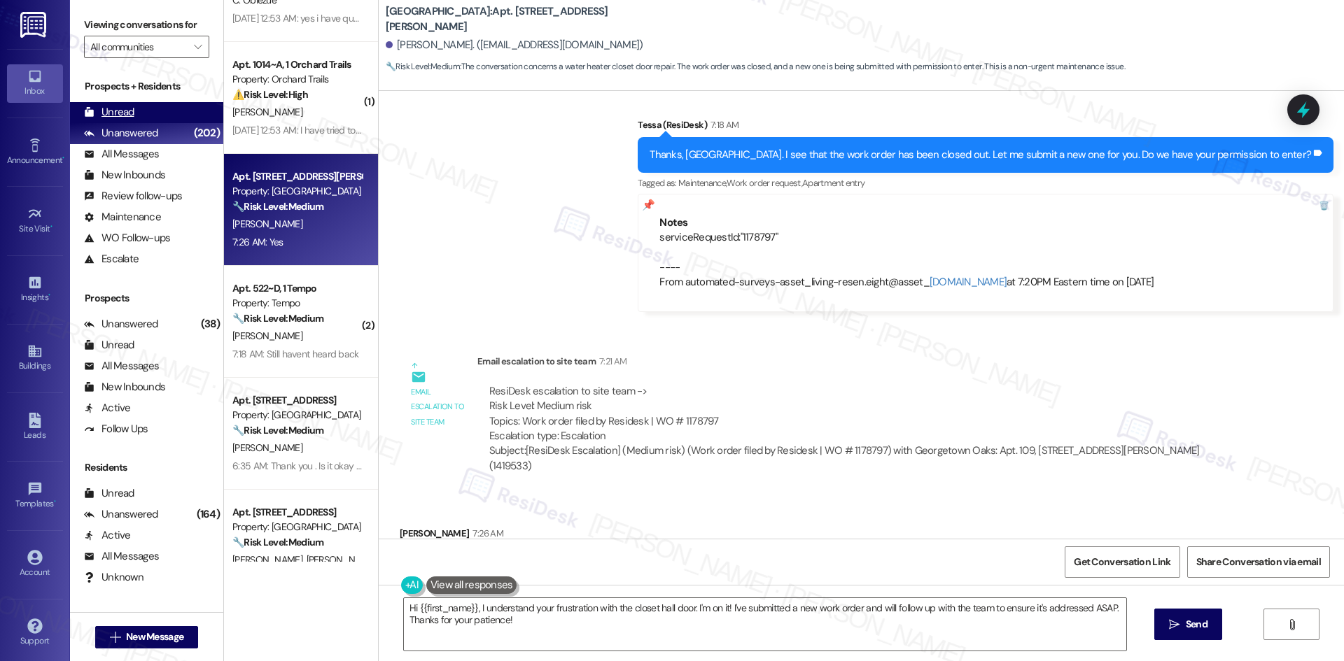
click at [122, 113] on div "Unread" at bounding box center [109, 112] width 50 height 15
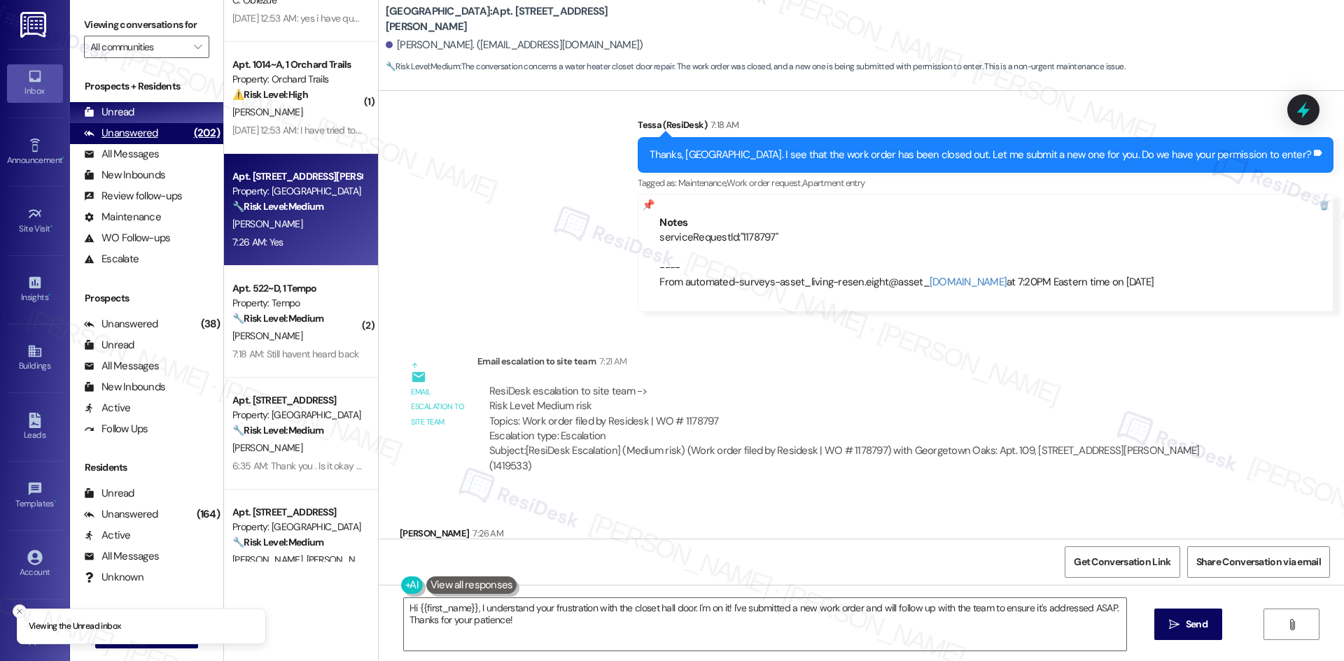
click at [132, 133] on div "Unanswered" at bounding box center [121, 133] width 74 height 15
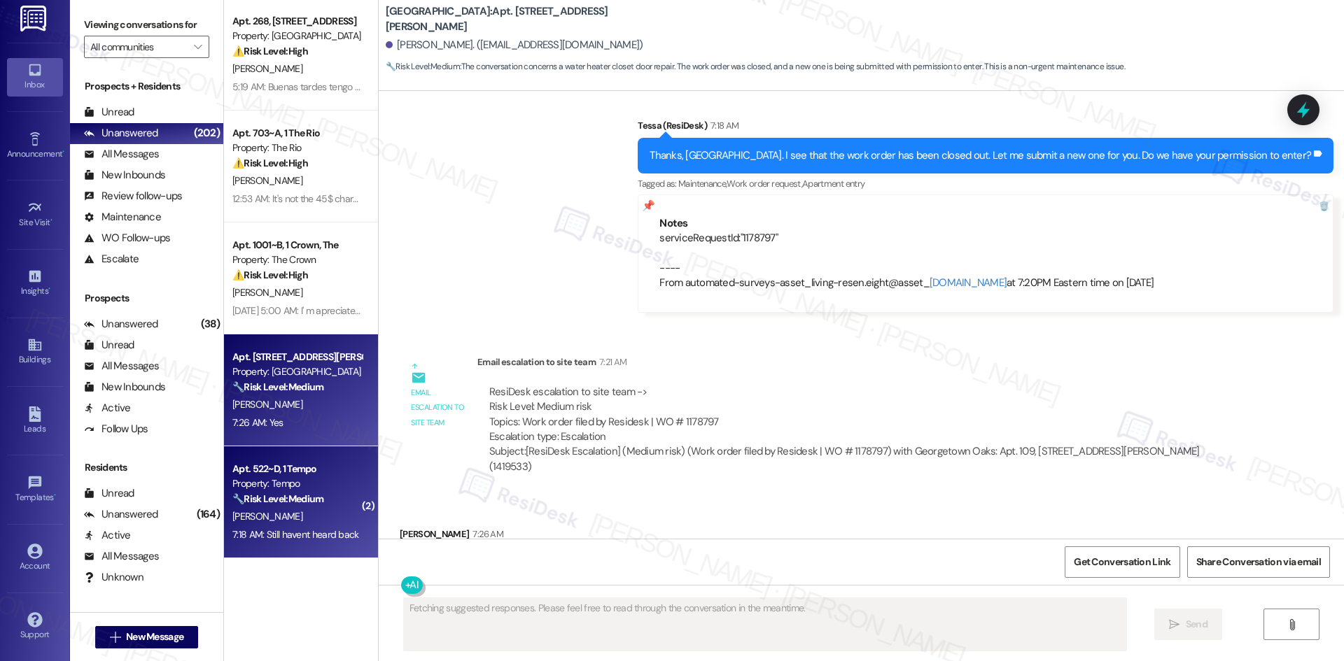
scroll to position [210, 0]
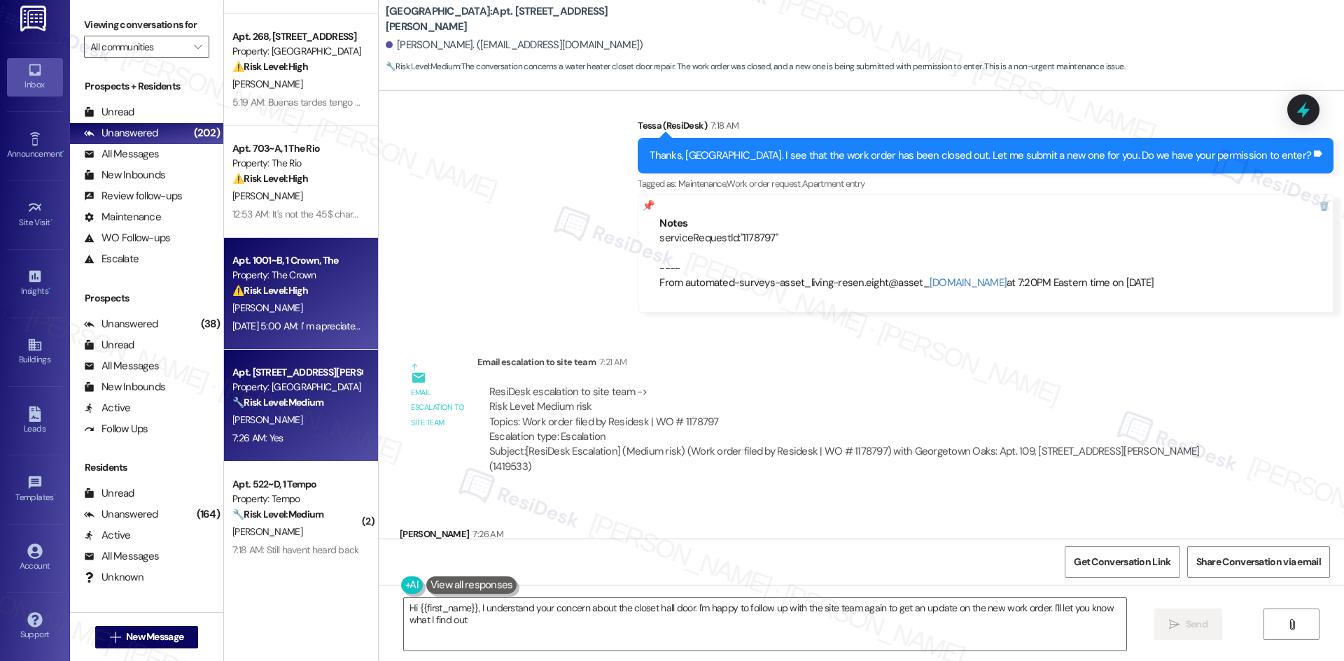
type textarea "Hi {{first_name}}, I understand your concern about the closet hall door. I'm ha…"
click at [325, 316] on div "[PERSON_NAME]" at bounding box center [297, 307] width 132 height 17
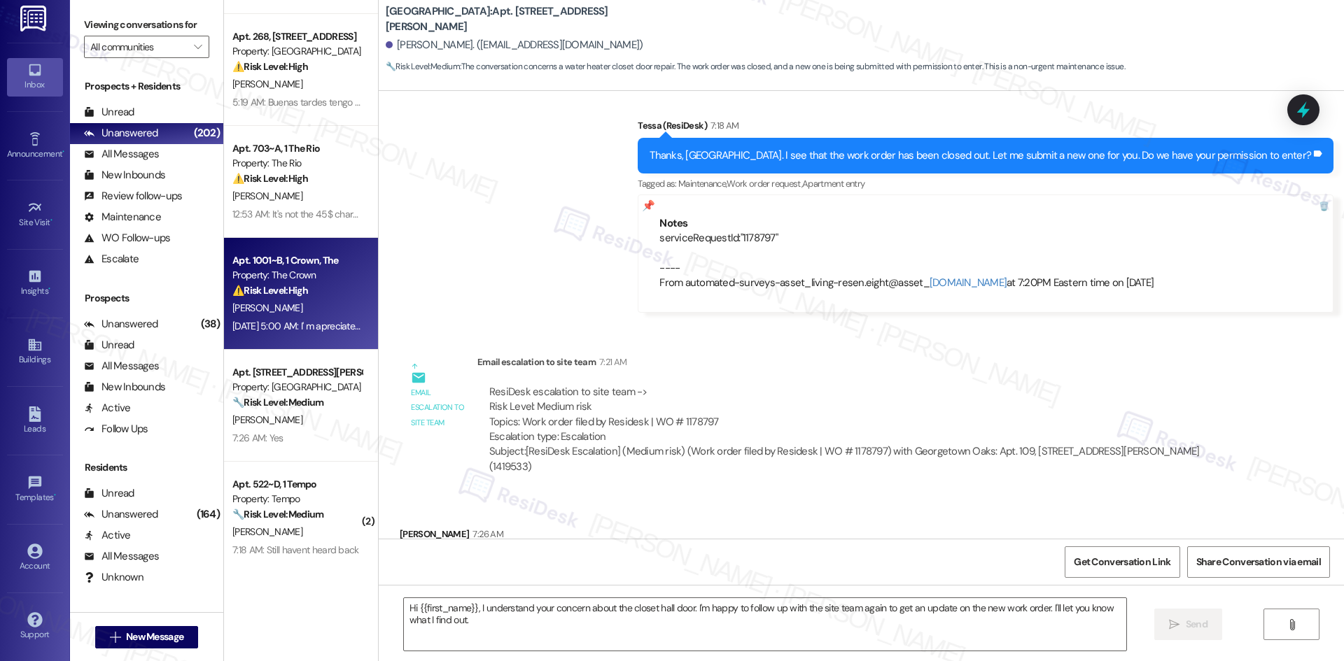
type textarea "Fetching suggested responses. Please feel free to read through the conversation…"
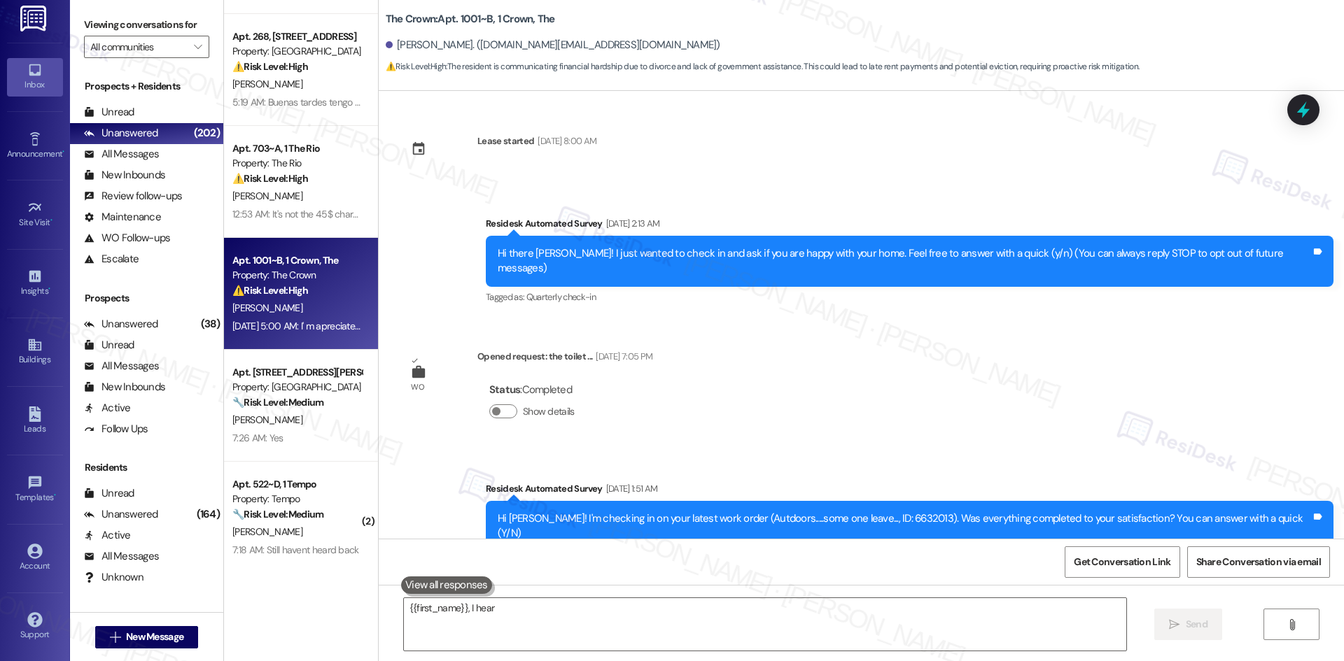
scroll to position [9619, 0]
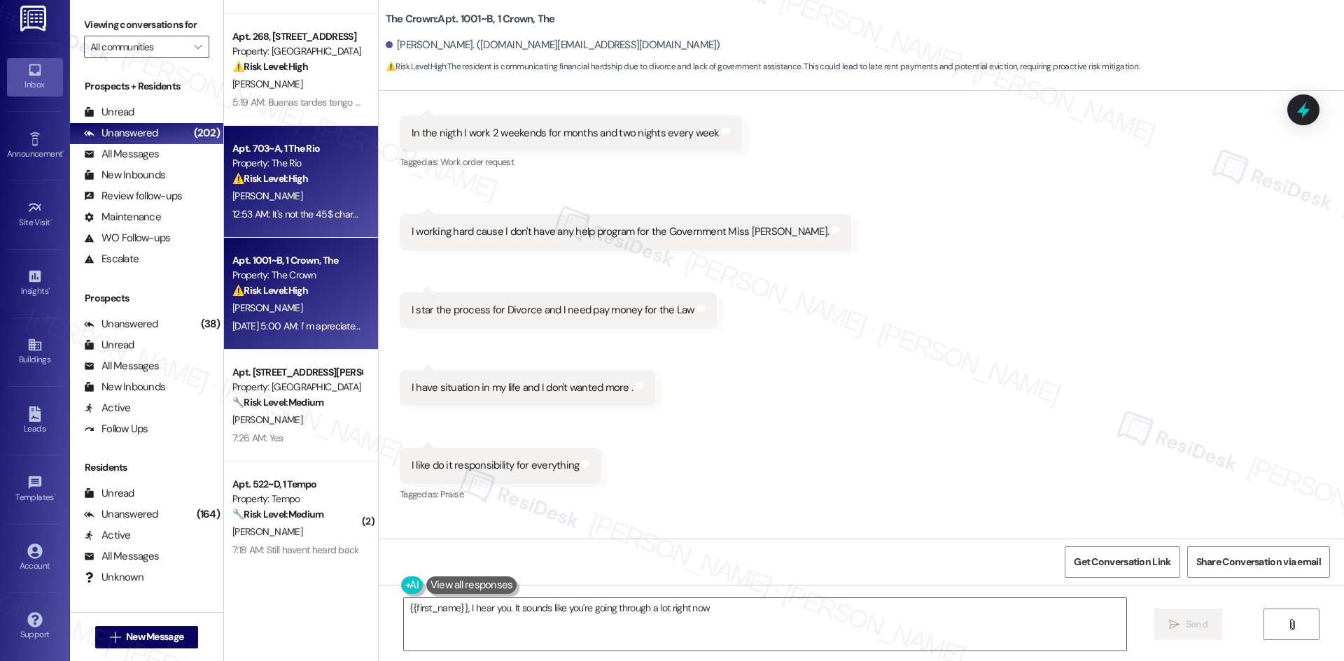
type textarea "{{first_name}}, I hear you. It sounds like you're going through a lot right now."
click at [276, 204] on div "[PERSON_NAME]" at bounding box center [297, 196] width 132 height 17
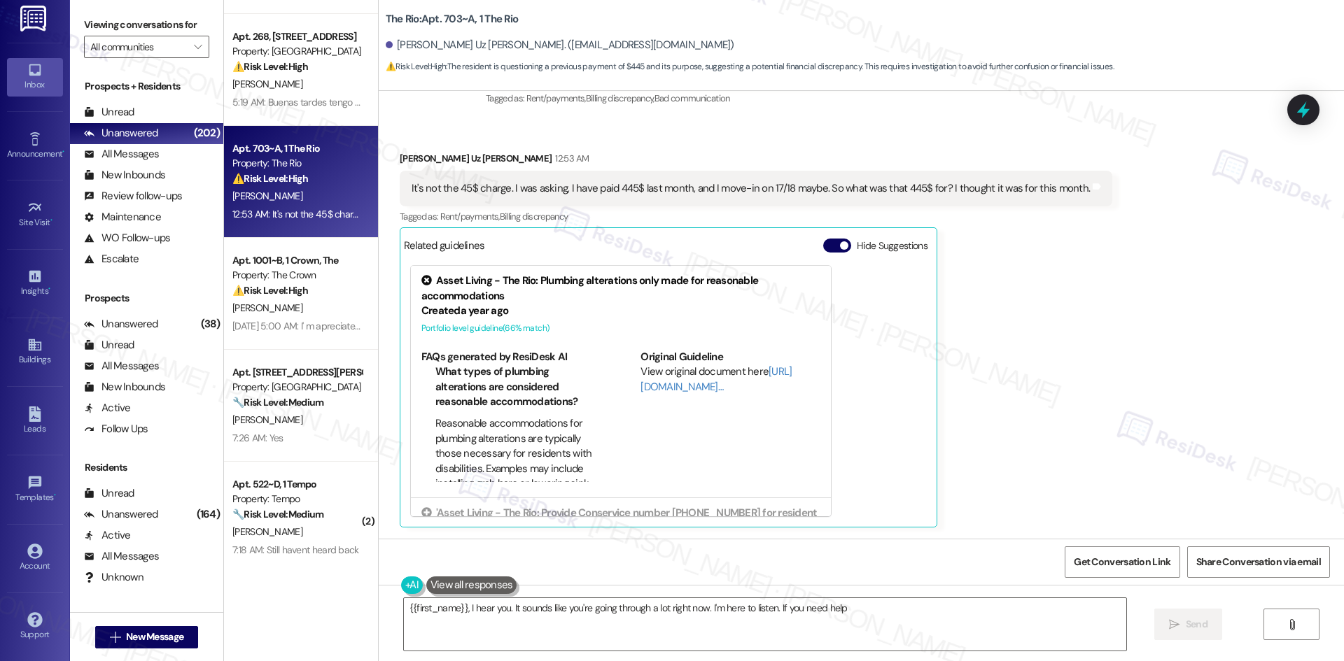
scroll to position [832, 0]
type textarea "{{first_name}}, I hear you. It sounds like you're going through a lot right now…"
click at [25, 560] on div "Account" at bounding box center [35, 566] width 70 height 14
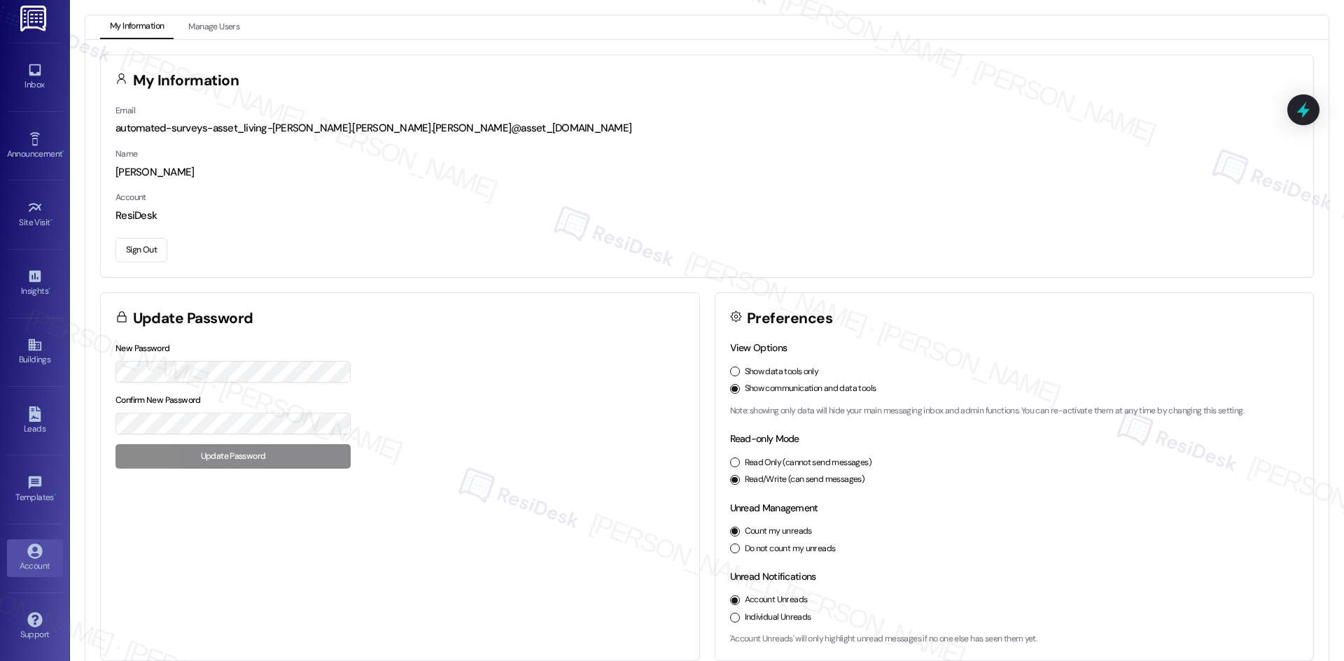
click at [153, 250] on button "Sign Out" at bounding box center [141, 250] width 52 height 24
